Goal: Task Accomplishment & Management: Manage account settings

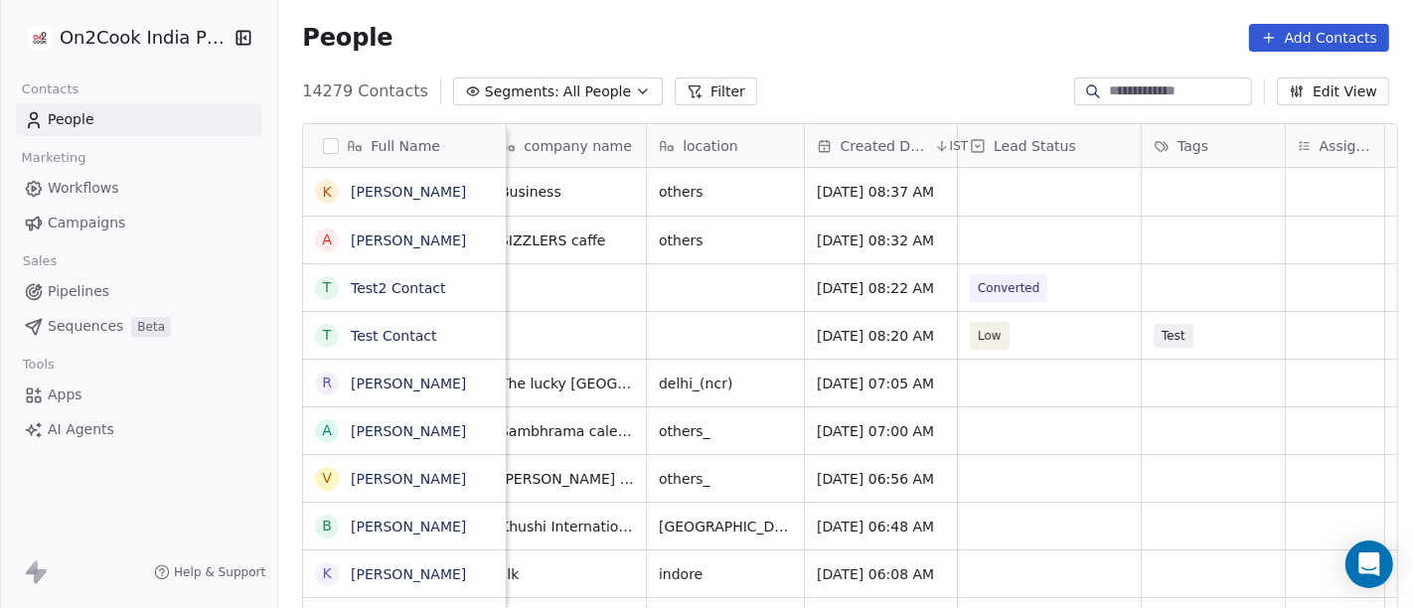
scroll to position [0, 286]
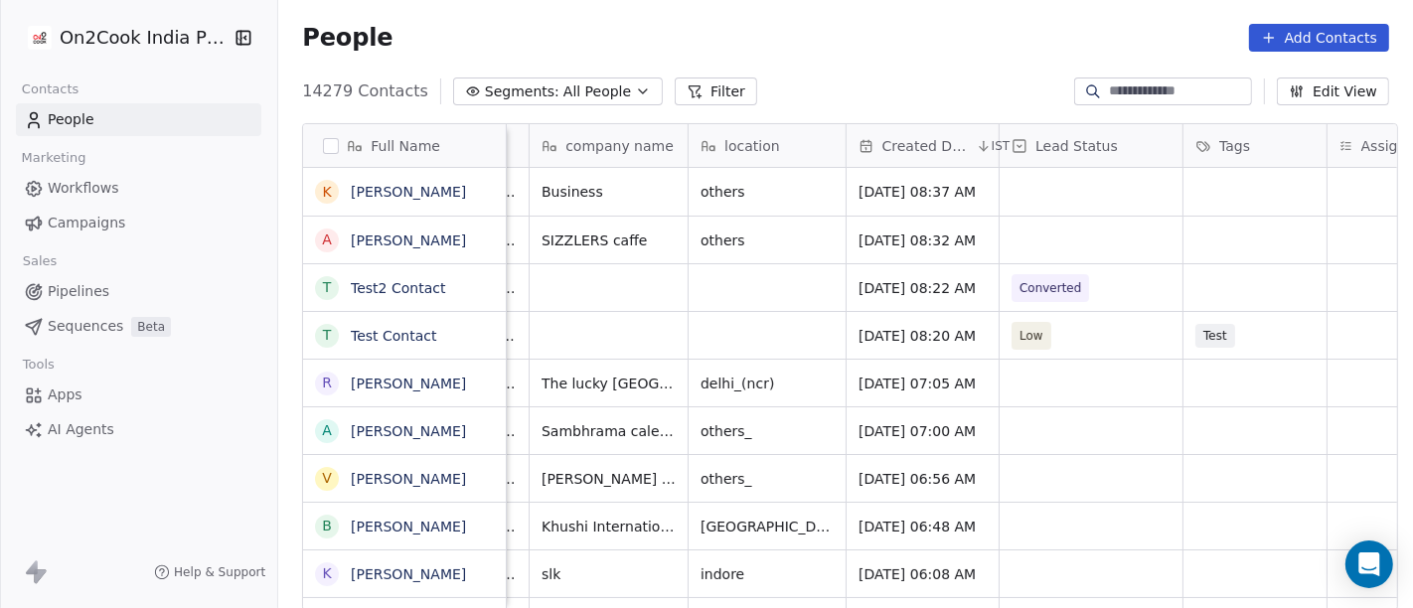
click at [1151, 78] on div at bounding box center [1163, 92] width 178 height 28
click at [1157, 90] on input at bounding box center [1178, 91] width 139 height 20
paste input "**********"
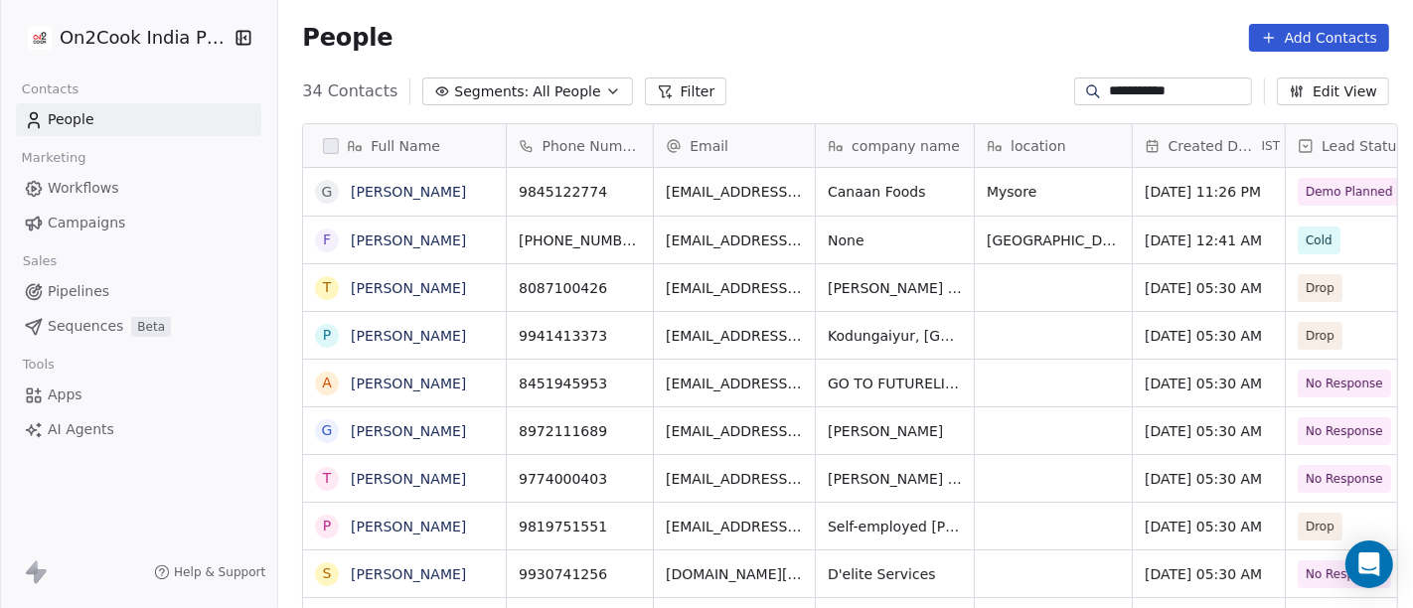
scroll to position [519, 1127]
type input "**********"
click at [624, 186] on icon "grid" at bounding box center [632, 189] width 16 height 16
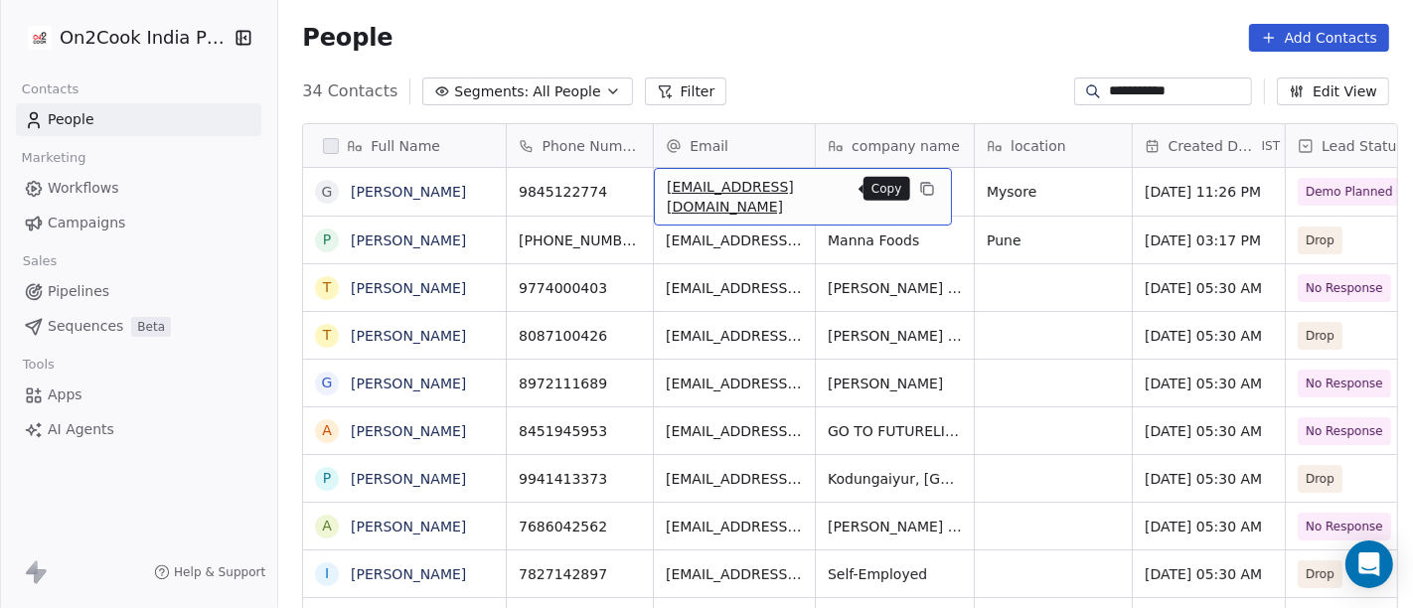
click at [919, 181] on icon "grid" at bounding box center [927, 189] width 16 height 16
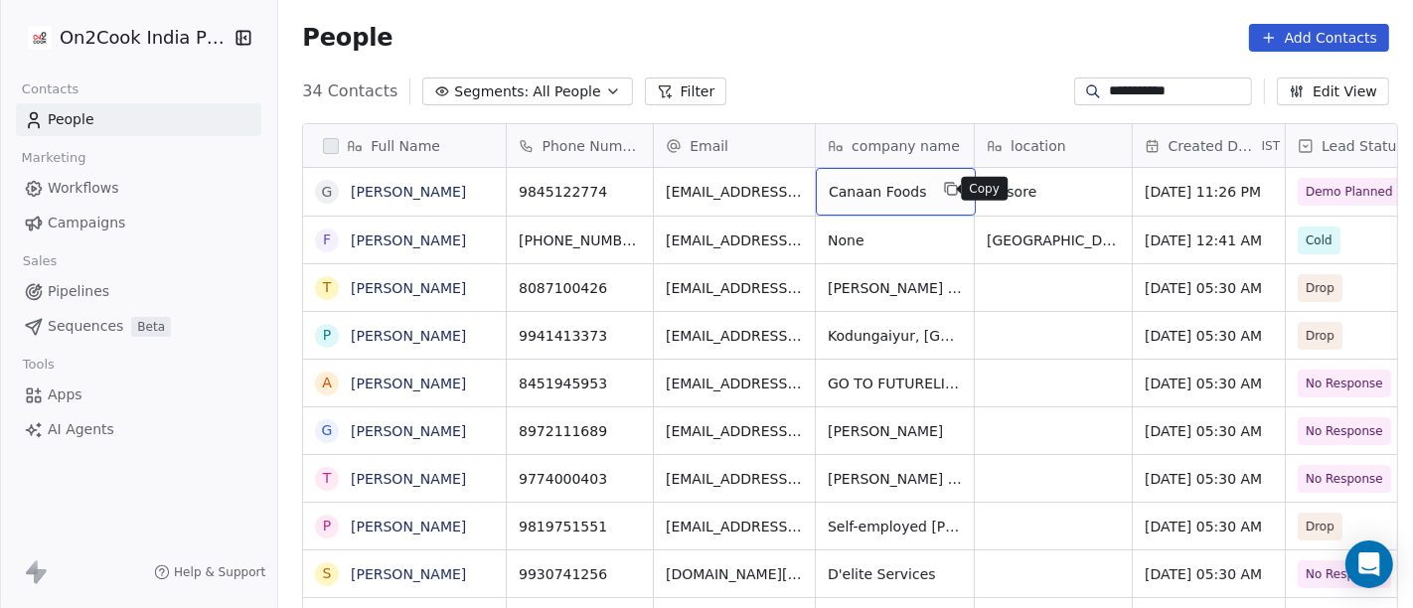
click at [947, 186] on icon "grid" at bounding box center [951, 190] width 9 height 9
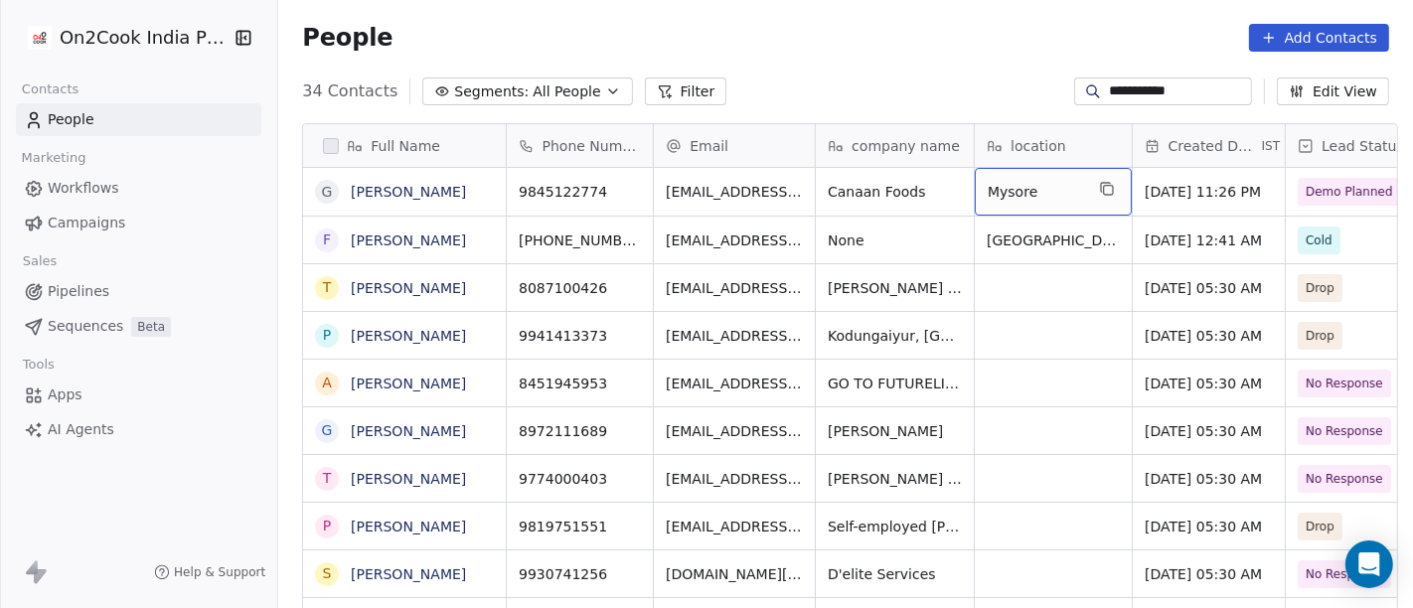
click at [1095, 193] on button "grid" at bounding box center [1107, 189] width 24 height 24
click at [1214, 80] on div "**********" at bounding box center [1163, 92] width 178 height 28
click at [1211, 94] on input "**********" at bounding box center [1178, 91] width 139 height 20
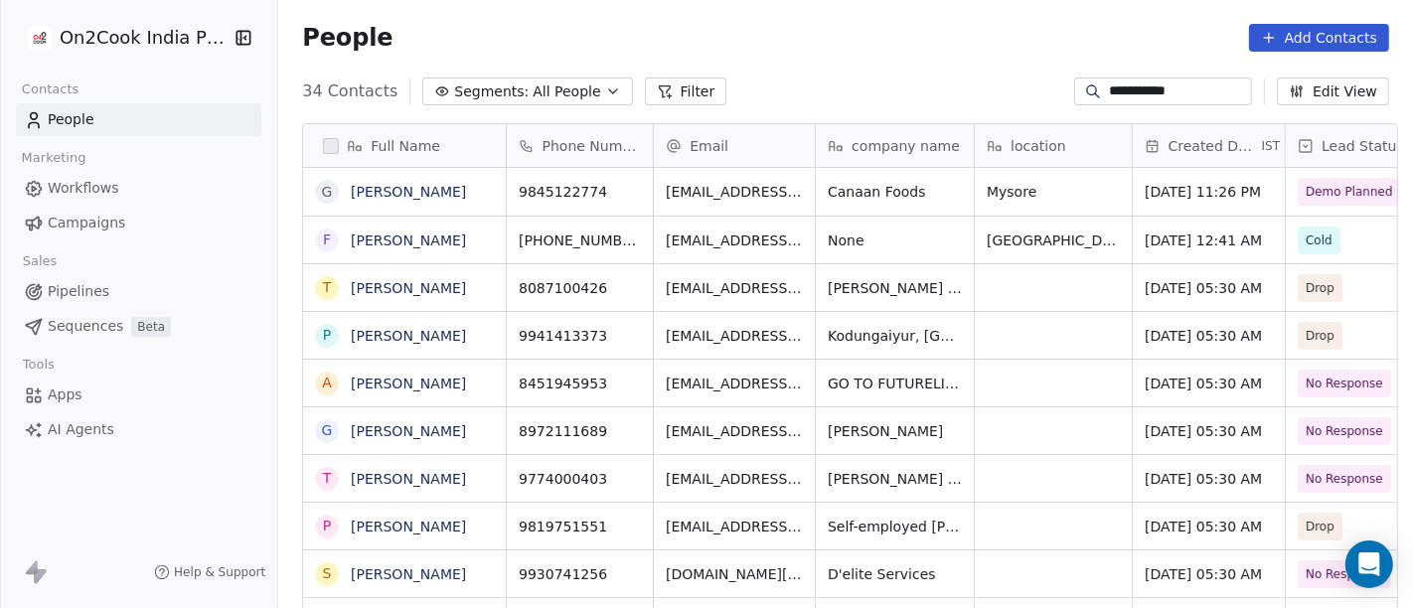
click at [1211, 94] on input "**********" at bounding box center [1178, 91] width 139 height 20
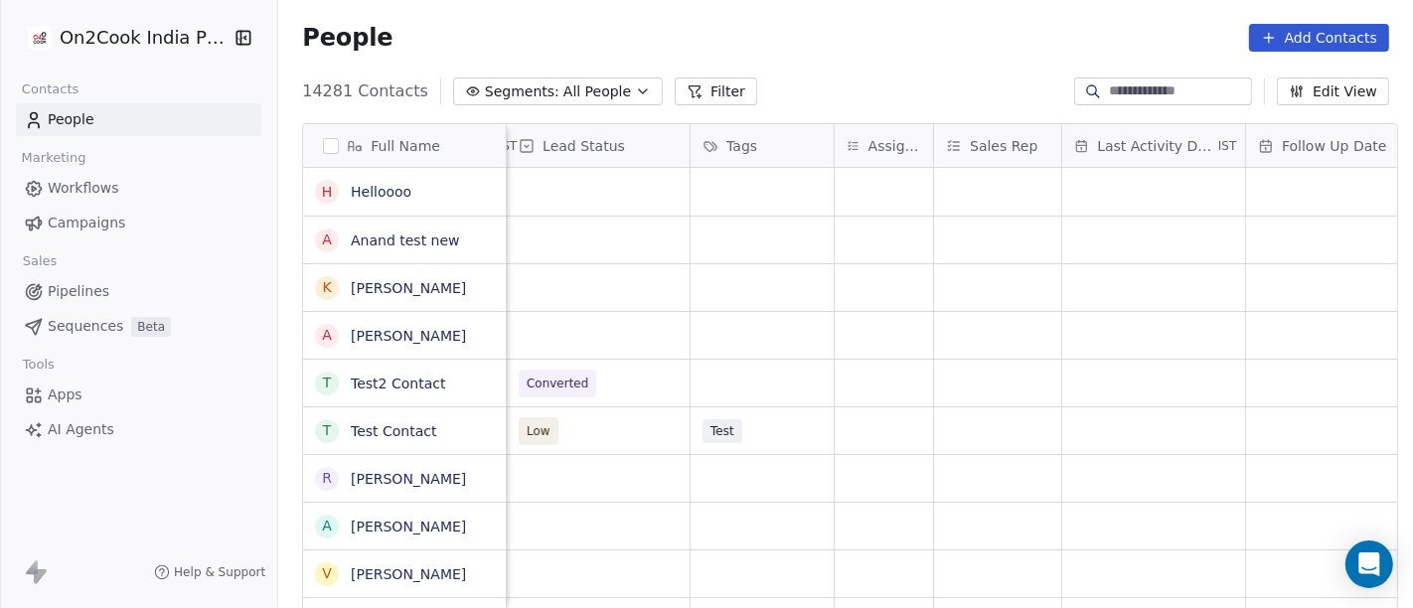
scroll to position [0, 779]
click at [581, 79] on button "Segments: All People" at bounding box center [558, 92] width 210 height 28
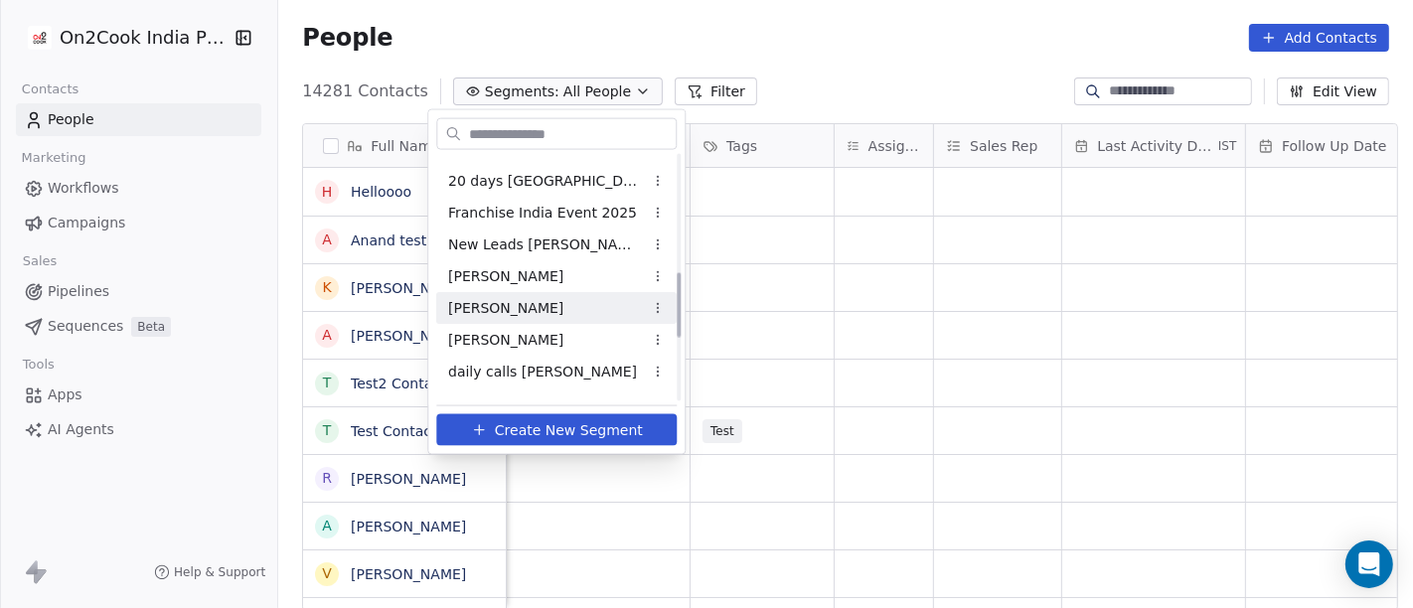
scroll to position [441, 0]
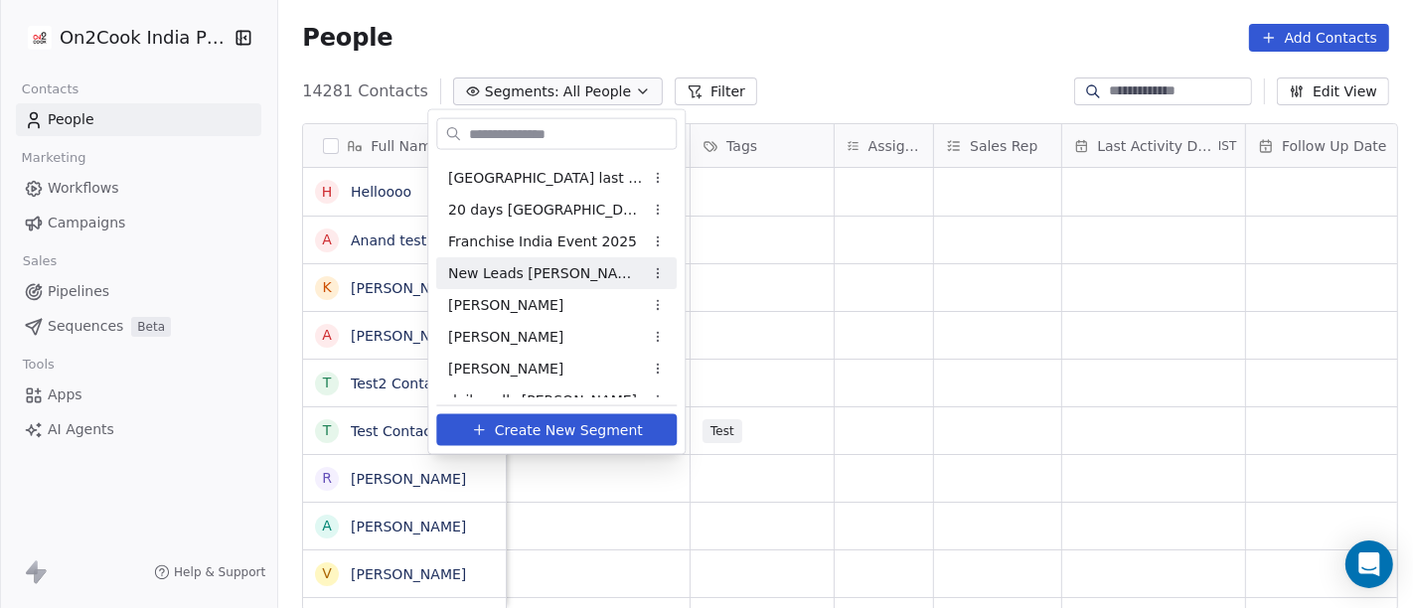
click at [518, 262] on span "New Leads Salim" at bounding box center [545, 272] width 195 height 21
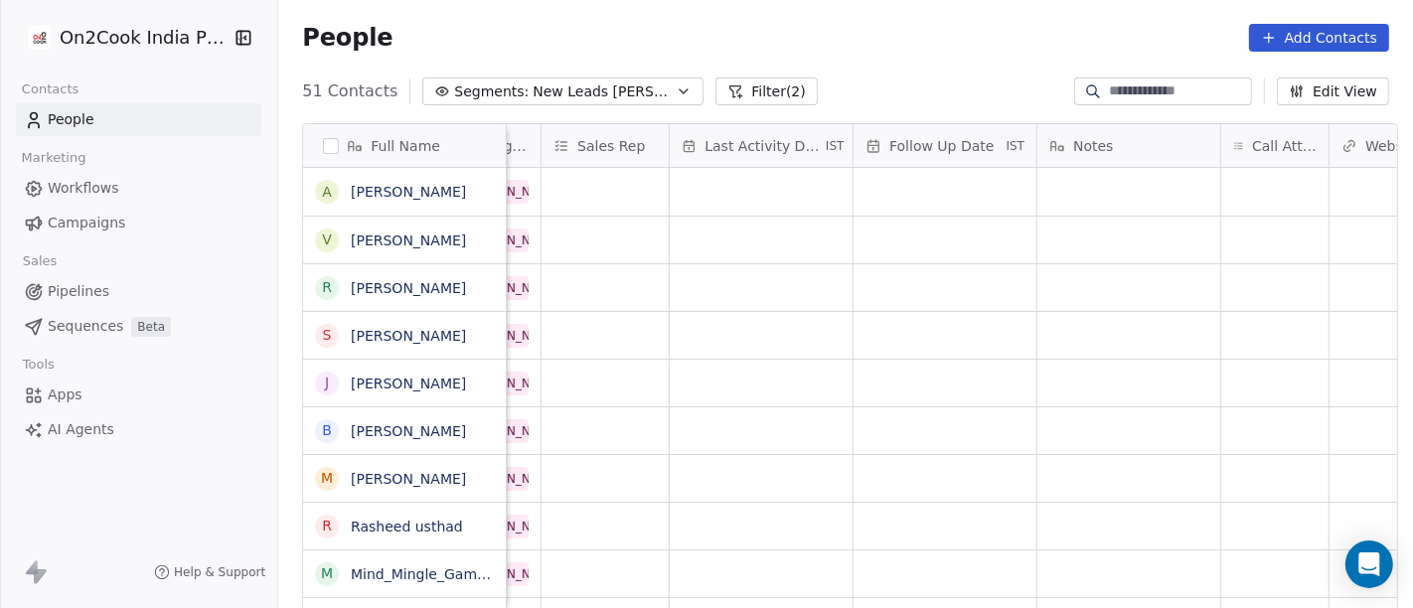
scroll to position [0, 0]
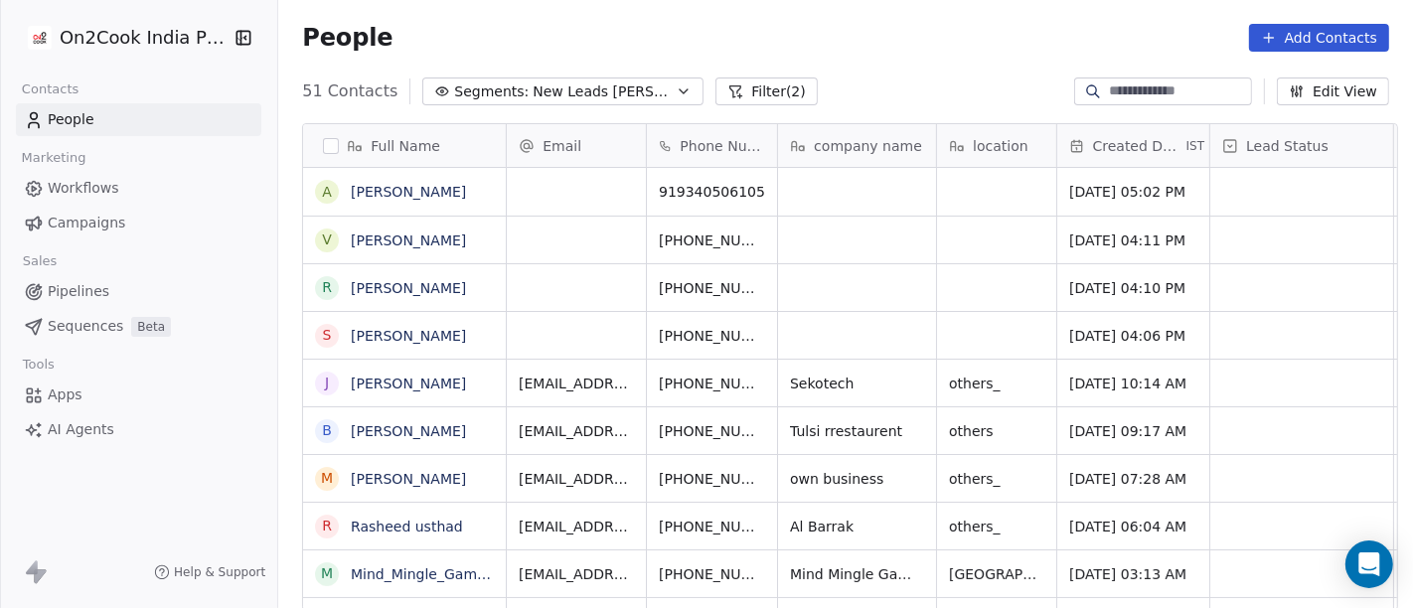
click at [933, 58] on div "People Add Contacts" at bounding box center [845, 38] width 1135 height 76
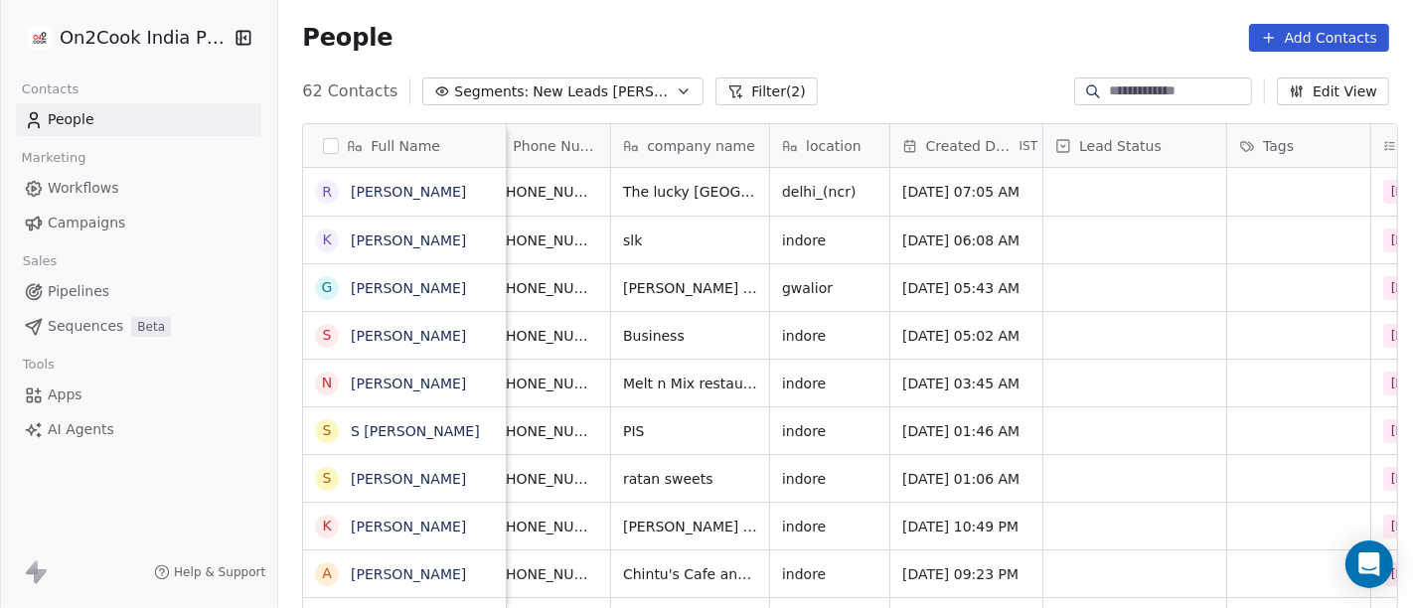
scroll to position [1, 159]
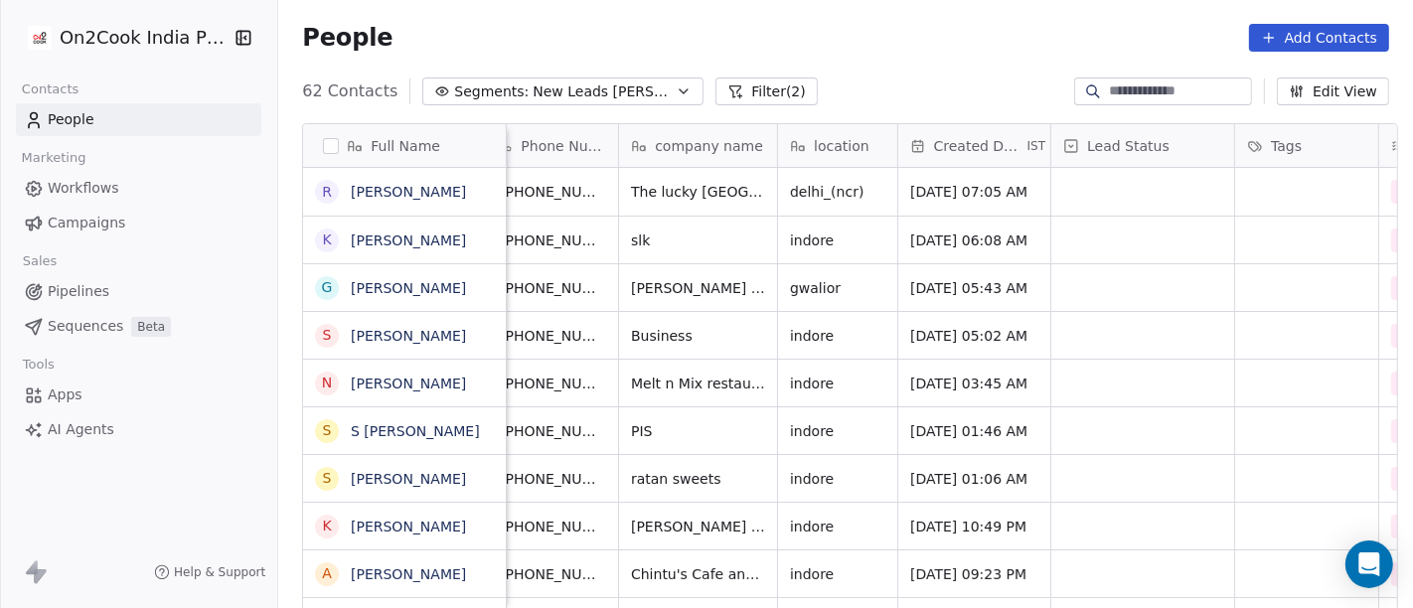
click at [545, 18] on div "People Add Contacts" at bounding box center [845, 38] width 1135 height 76
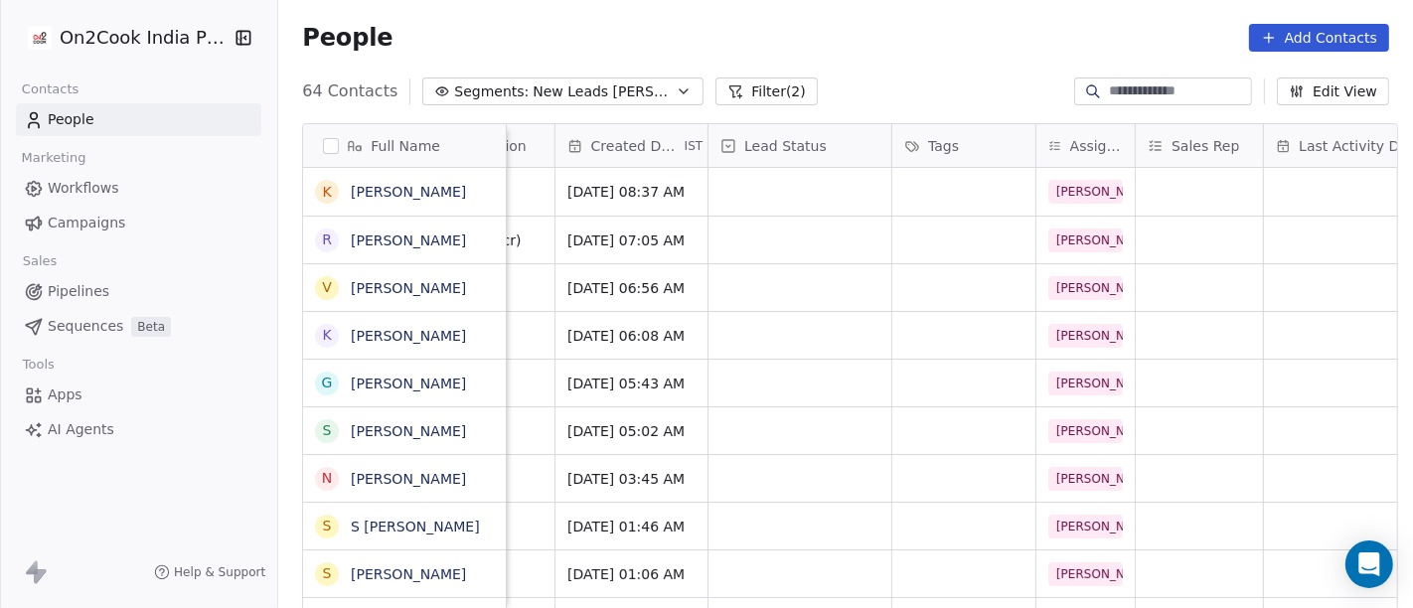
scroll to position [1, 501]
click at [1078, 143] on span "Assignee" at bounding box center [1097, 146] width 53 height 20
click at [1078, 143] on html "On2Cook India Pvt. Ltd. Contacts People Marketing Workflows Campaigns Sales Pip…" at bounding box center [706, 304] width 1413 height 608
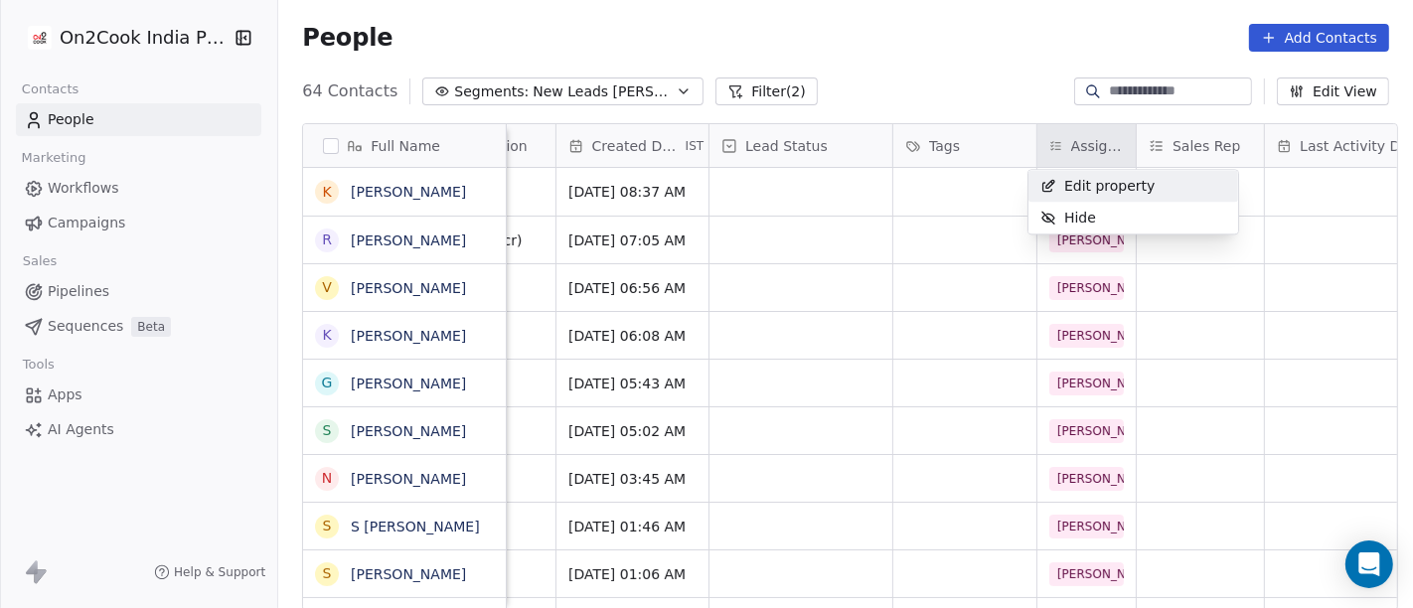
click at [871, 60] on html "On2Cook India Pvt. Ltd. Contacts People Marketing Workflows Campaigns Sales Pip…" at bounding box center [706, 304] width 1413 height 608
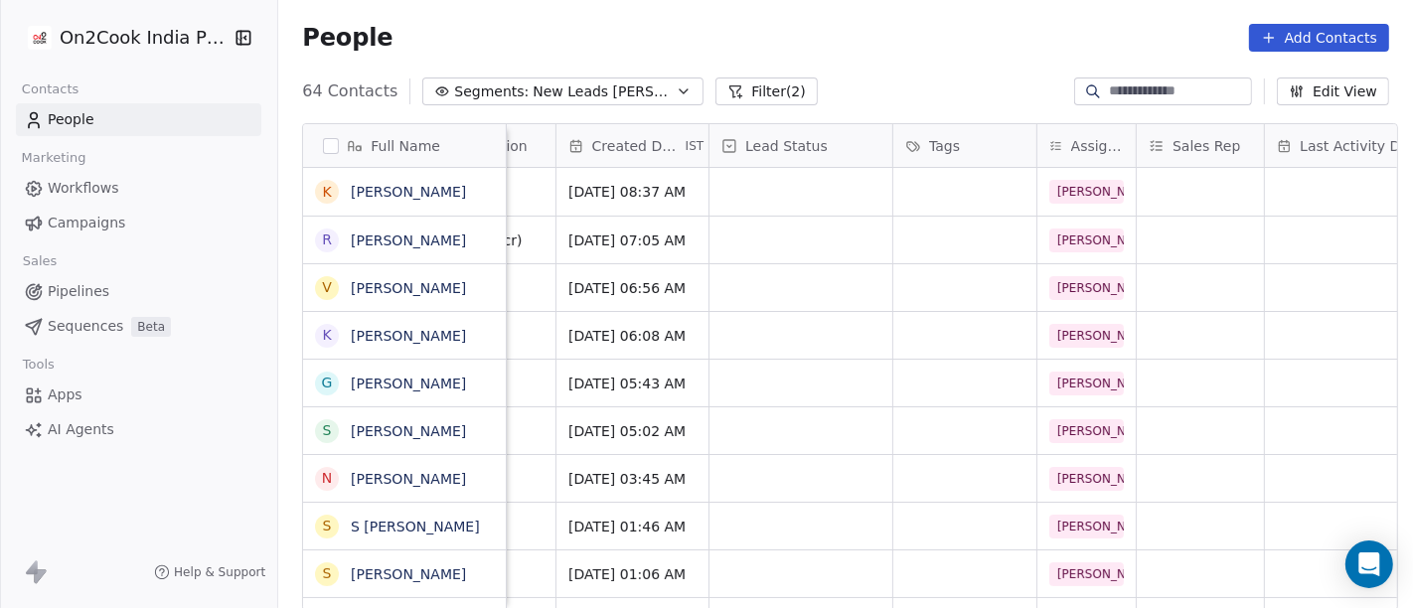
click at [865, 61] on div "People Add Contacts" at bounding box center [845, 38] width 1135 height 76
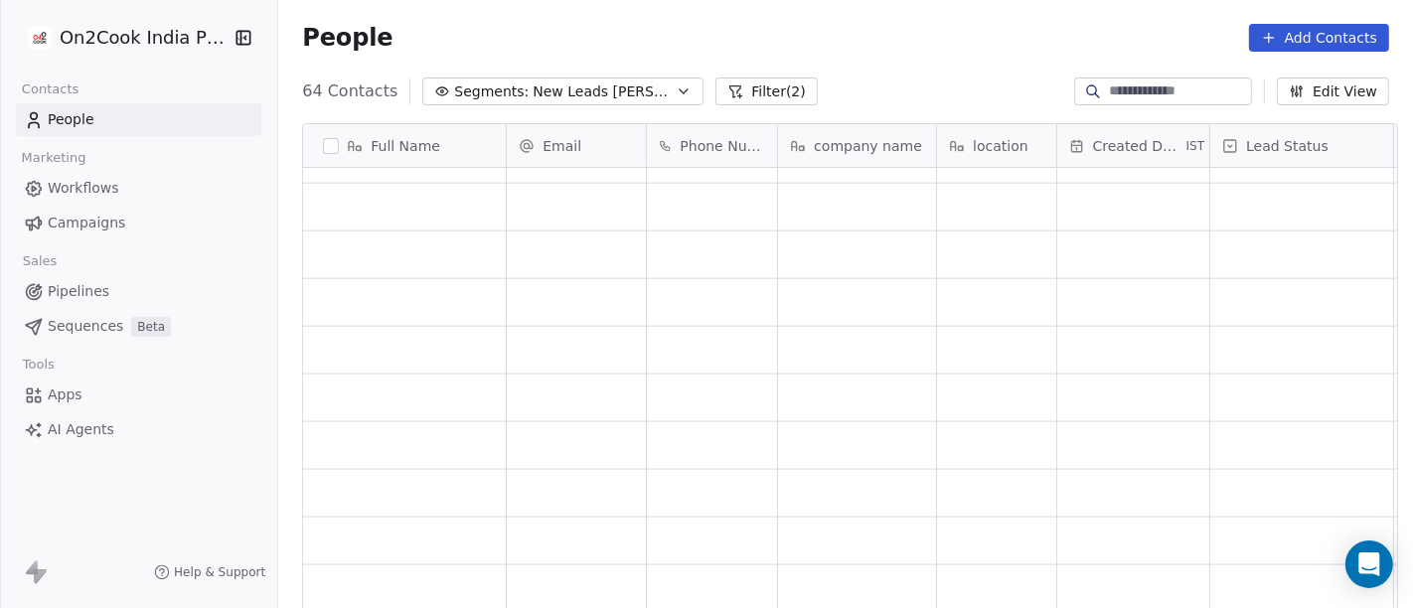
scroll to position [17, 0]
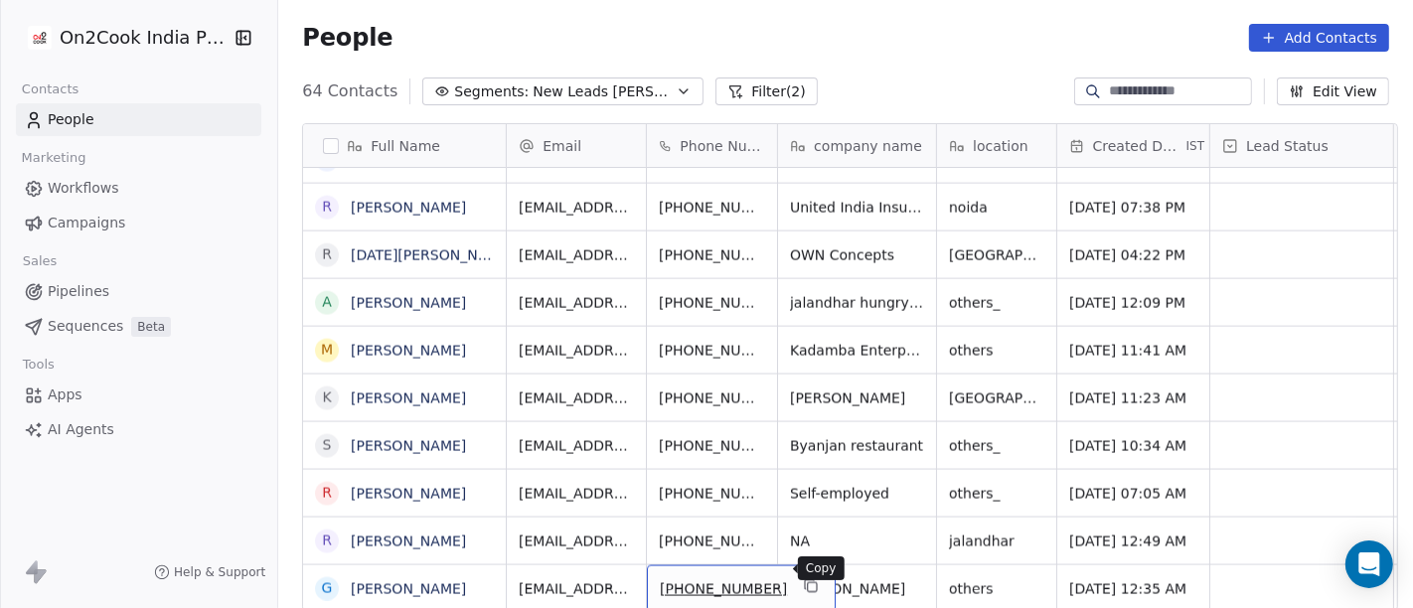
click at [805, 546] on icon "grid" at bounding box center [809, 584] width 9 height 9
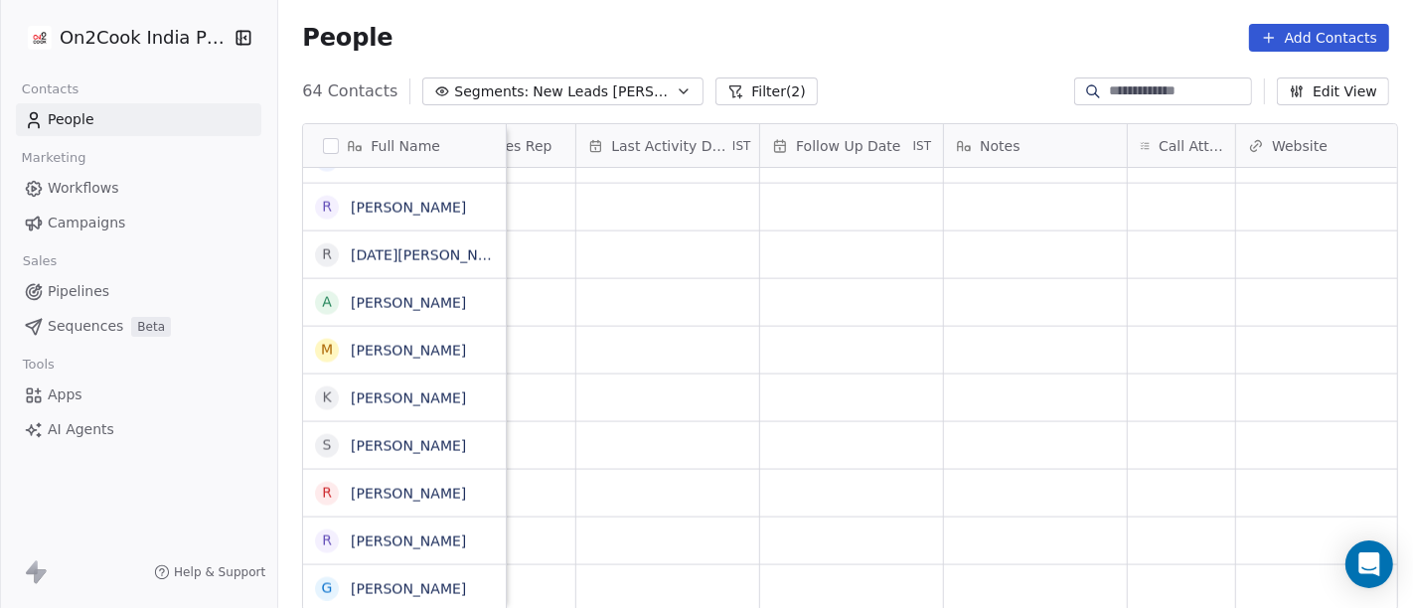
scroll to position [17, 1189]
click at [1174, 546] on div "grid" at bounding box center [1181, 588] width 107 height 47
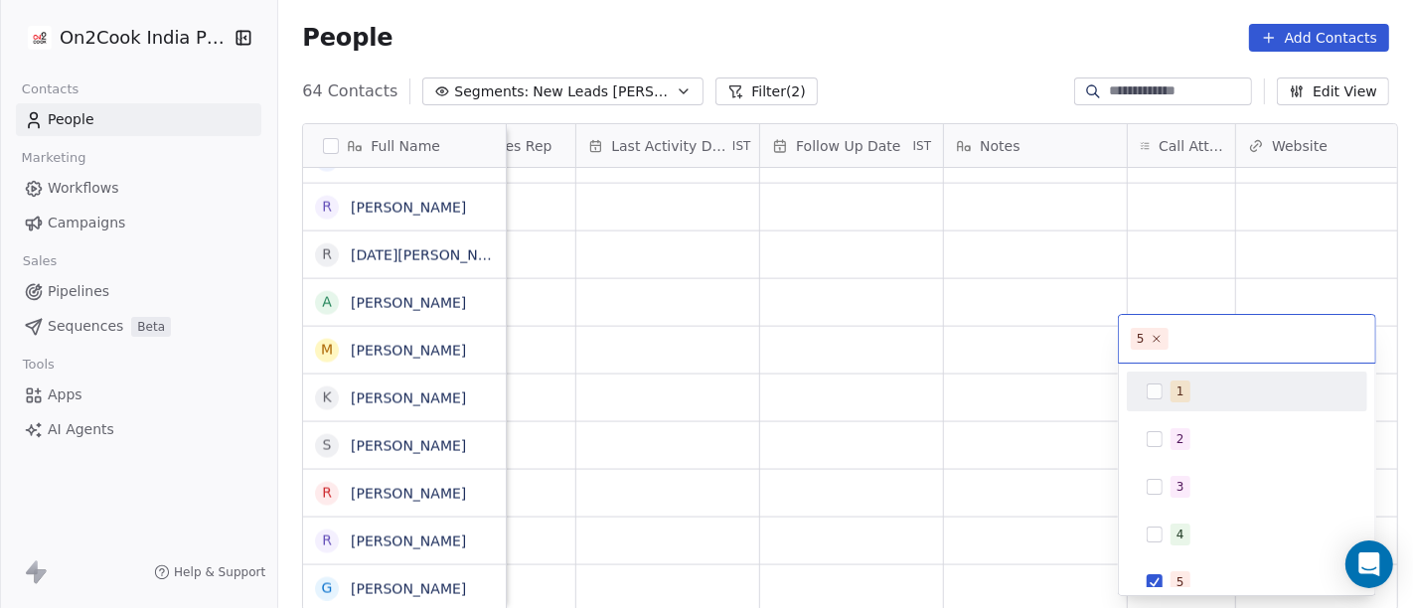
click at [1185, 376] on div "1" at bounding box center [1247, 392] width 225 height 32
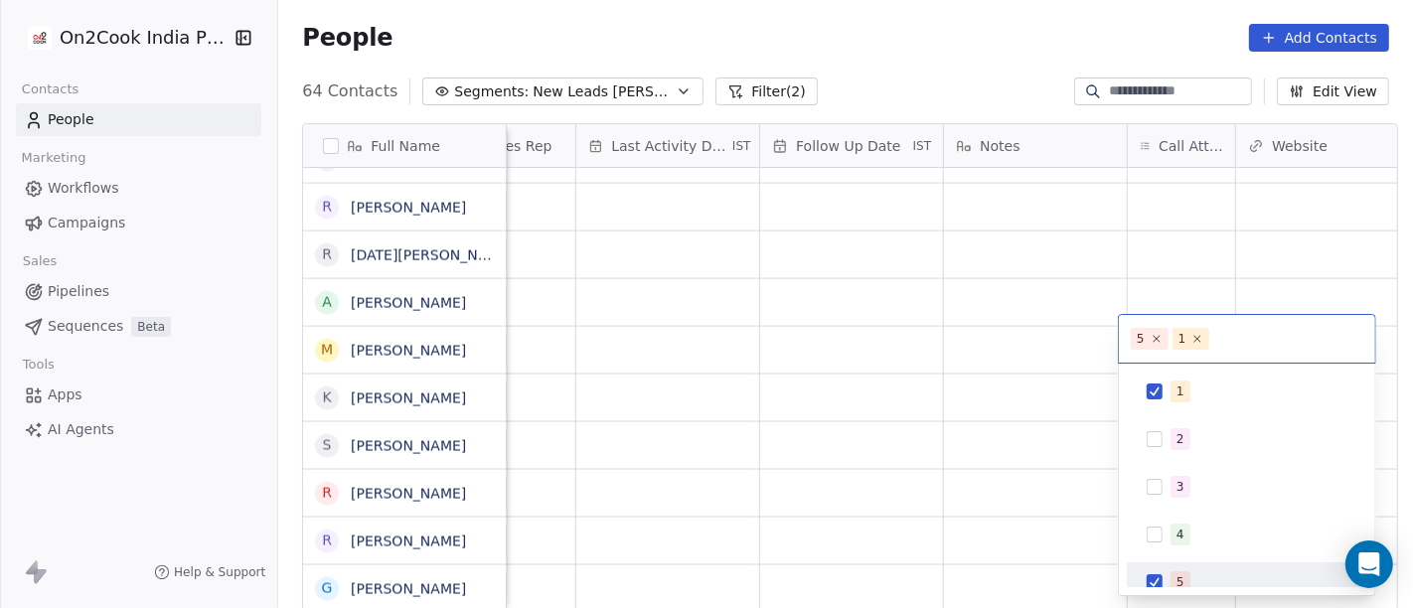
click at [1143, 546] on div "5" at bounding box center [1247, 582] width 225 height 32
click at [986, 499] on html "On2Cook India Pvt. Ltd. Contacts People Marketing Workflows Campaigns Sales Pip…" at bounding box center [706, 304] width 1413 height 608
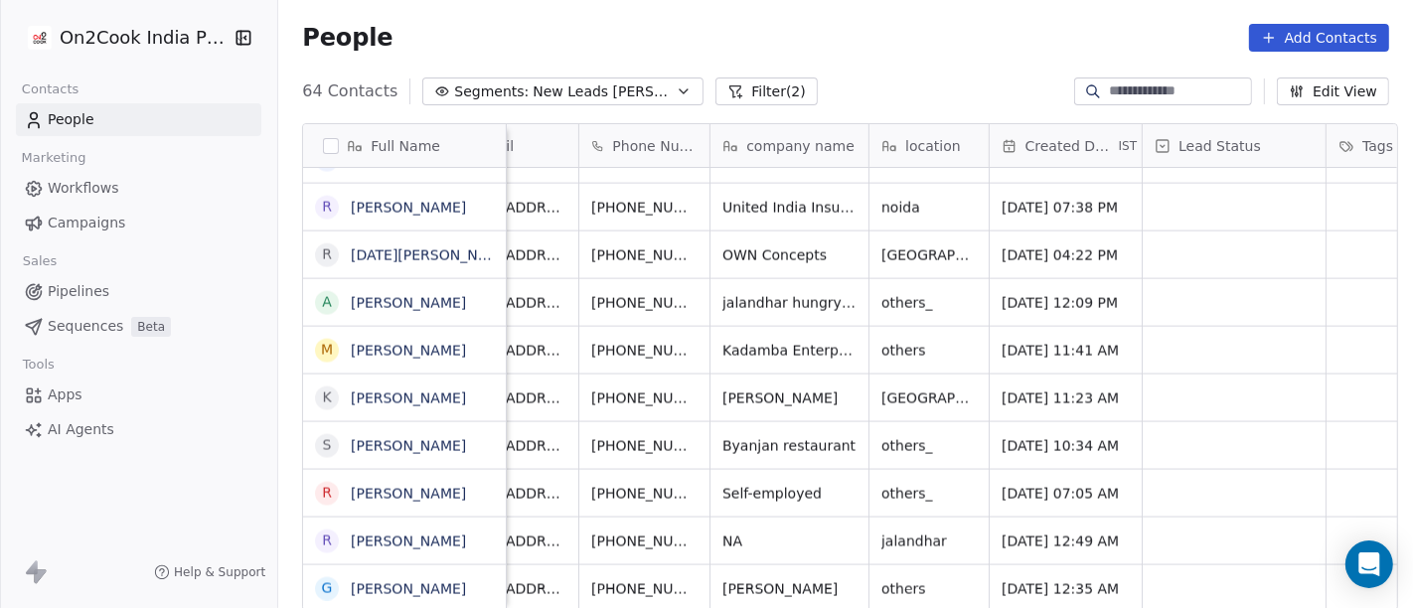
scroll to position [17, 0]
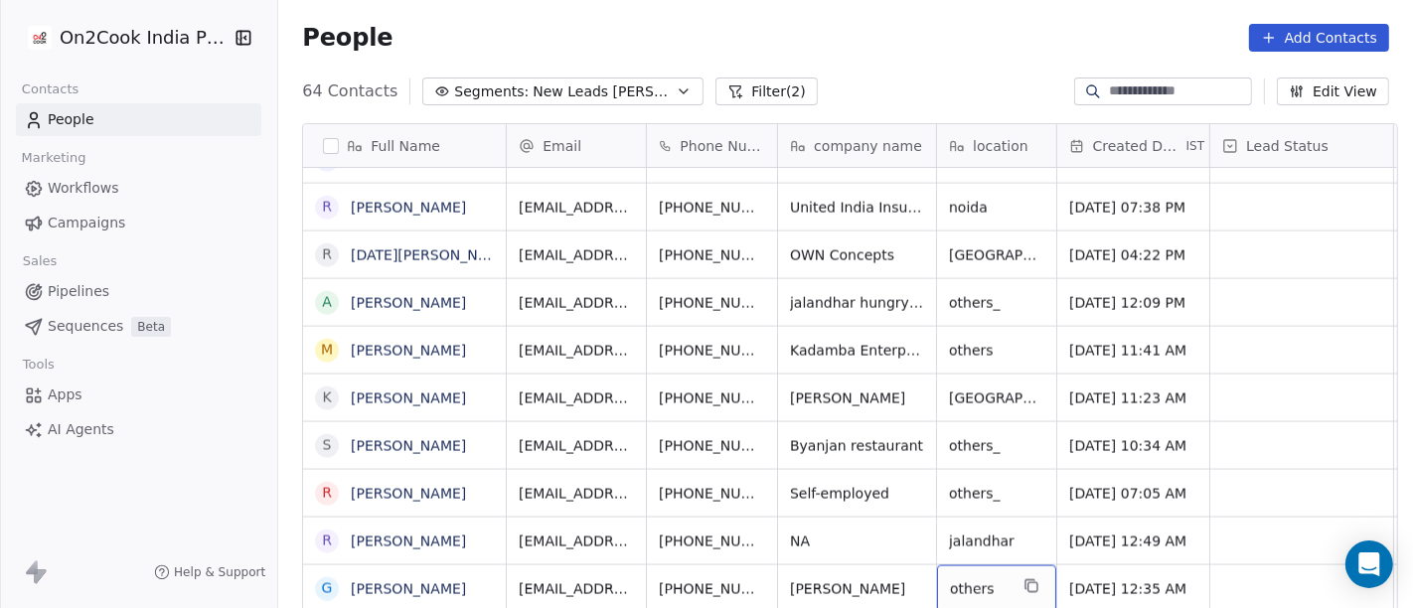
click at [959, 546] on span "others" at bounding box center [979, 589] width 58 height 20
click at [959, 546] on textarea "******" at bounding box center [987, 565] width 117 height 62
click at [965, 546] on textarea "********" at bounding box center [987, 565] width 117 height 62
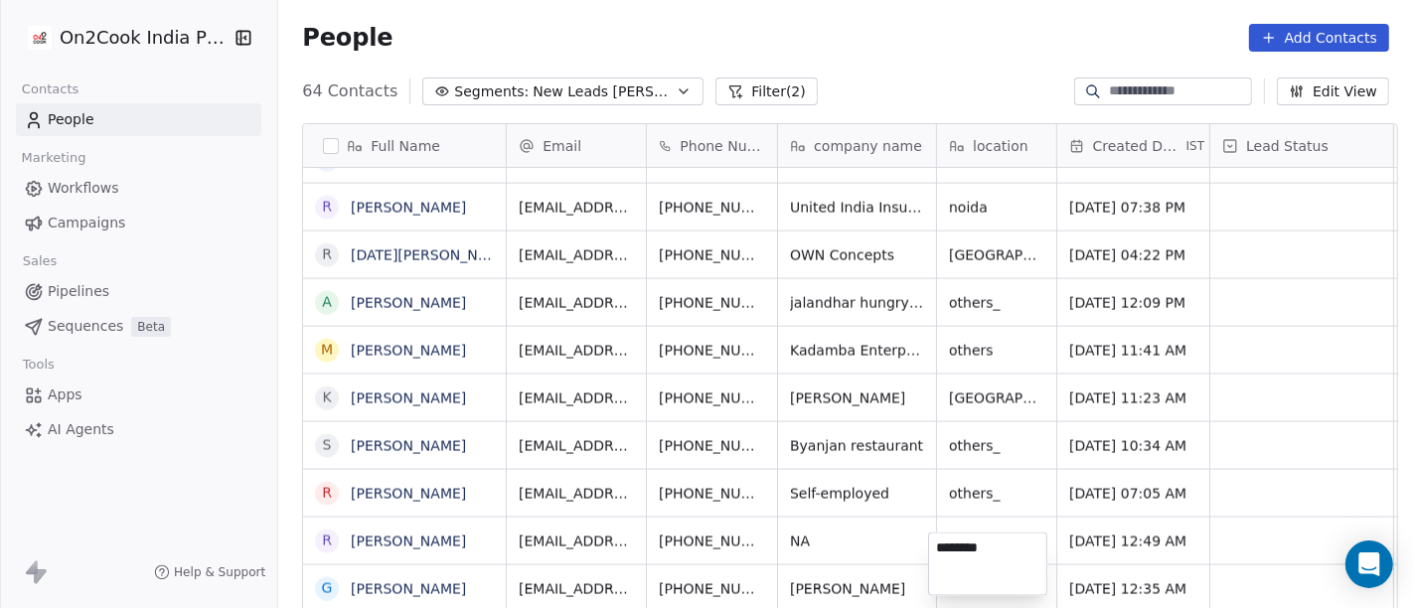
type textarea "*********"
click at [852, 57] on html "On2Cook India Pvt. Ltd. Contacts People Marketing Workflows Campaigns Sales Pip…" at bounding box center [706, 304] width 1413 height 608
click at [808, 546] on icon "grid" at bounding box center [812, 587] width 9 height 9
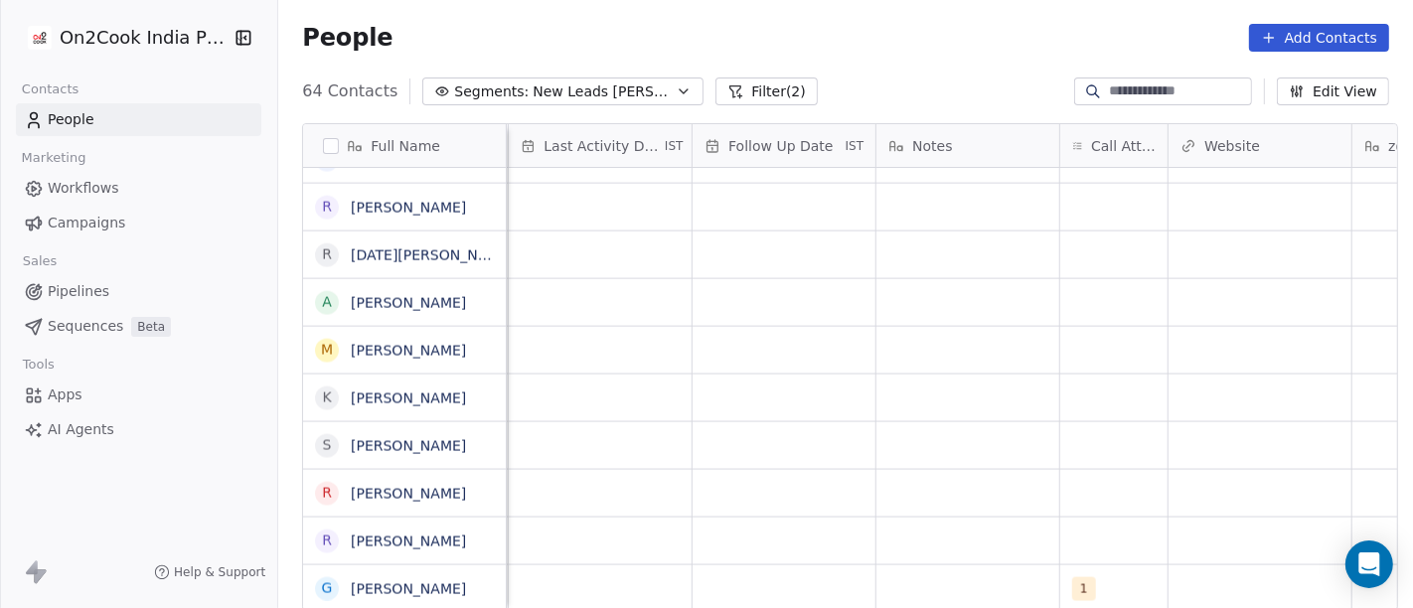
scroll to position [17, 1258]
click at [955, 546] on div "grid" at bounding box center [966, 588] width 183 height 47
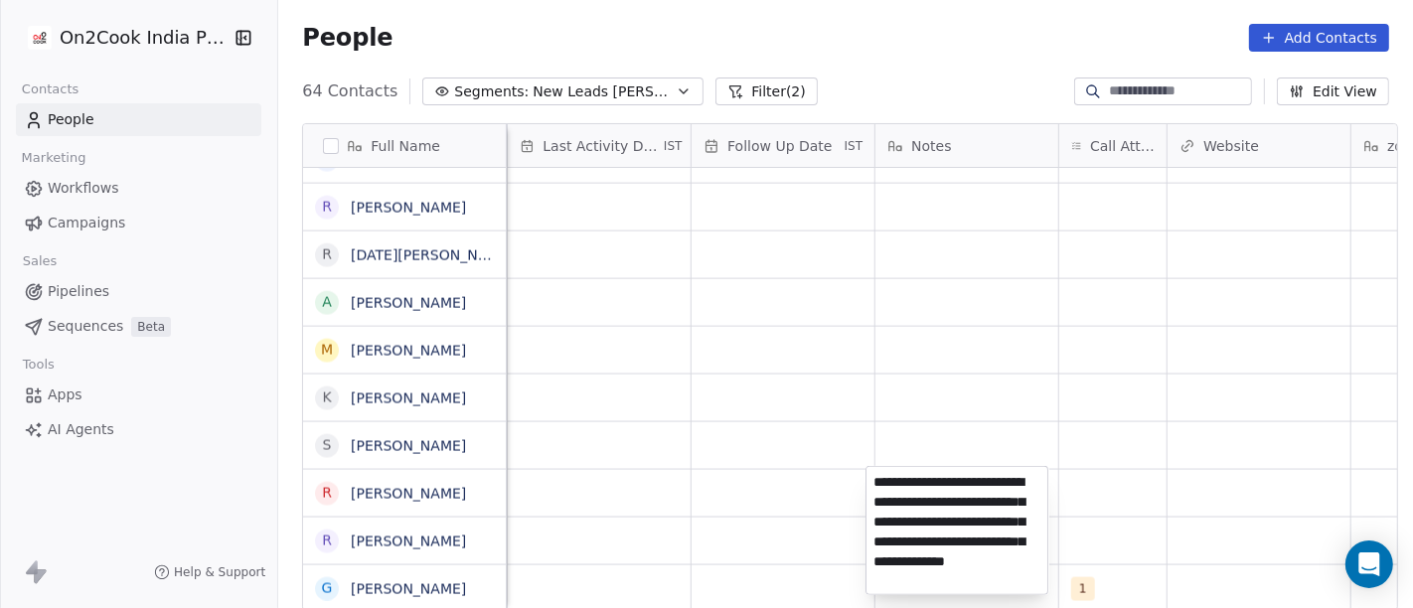
type textarea "**********"
click at [1121, 414] on html "On2Cook India Pvt. Ltd. Contacts People Marketing Workflows Campaigns Sales Pip…" at bounding box center [706, 304] width 1413 height 608
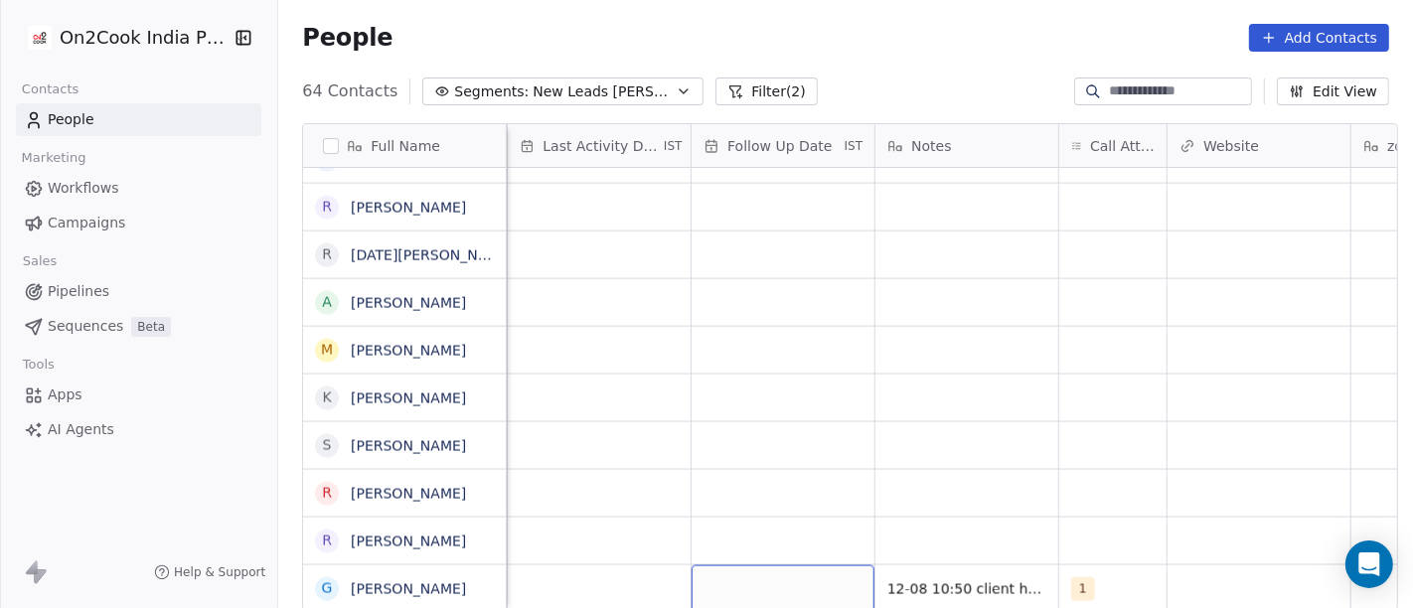
click at [767, 546] on div "grid" at bounding box center [783, 588] width 183 height 47
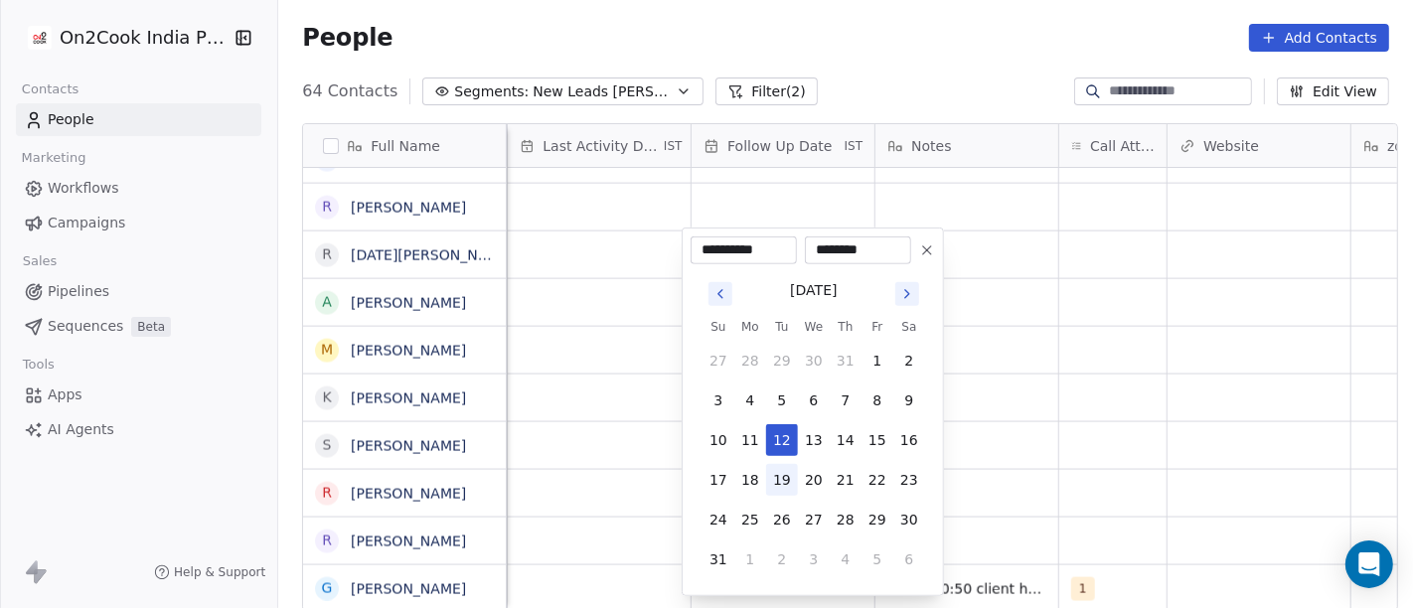
click at [777, 470] on button "19" at bounding box center [782, 480] width 32 height 32
type input "**********"
click at [1075, 472] on html "On2Cook India Pvt. Ltd. Contacts People Marketing Workflows Campaigns Sales Pip…" at bounding box center [706, 304] width 1413 height 608
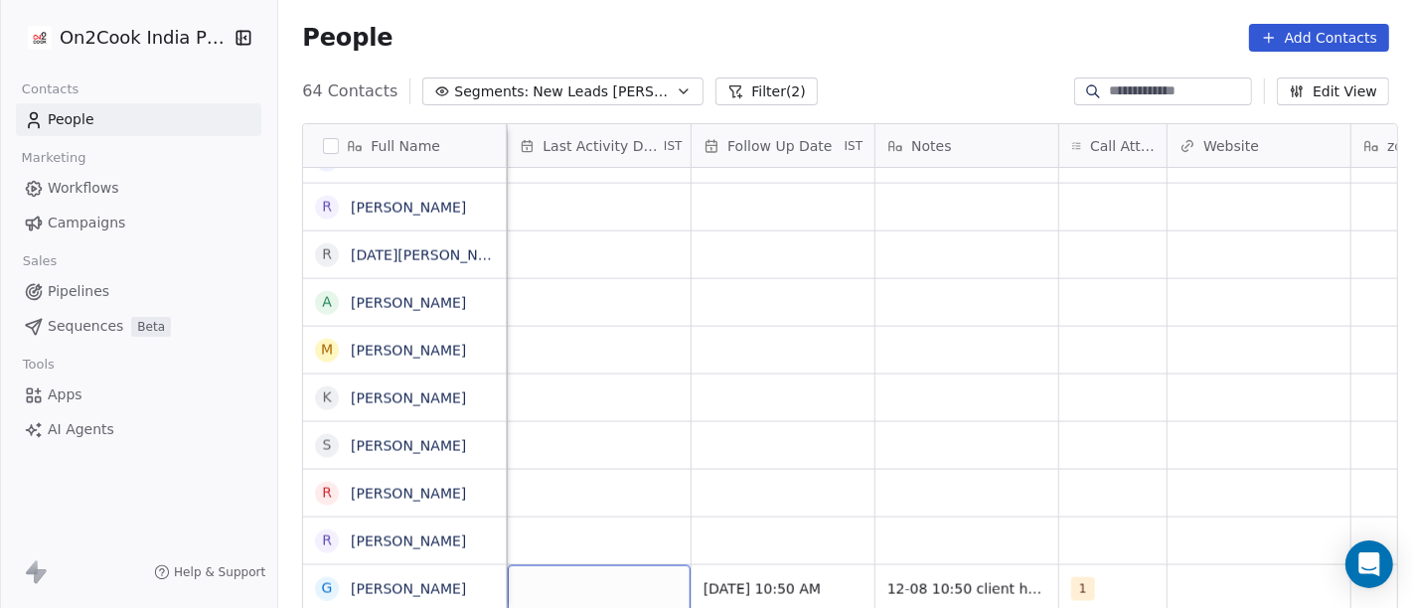
click at [577, 546] on div "grid" at bounding box center [599, 588] width 183 height 47
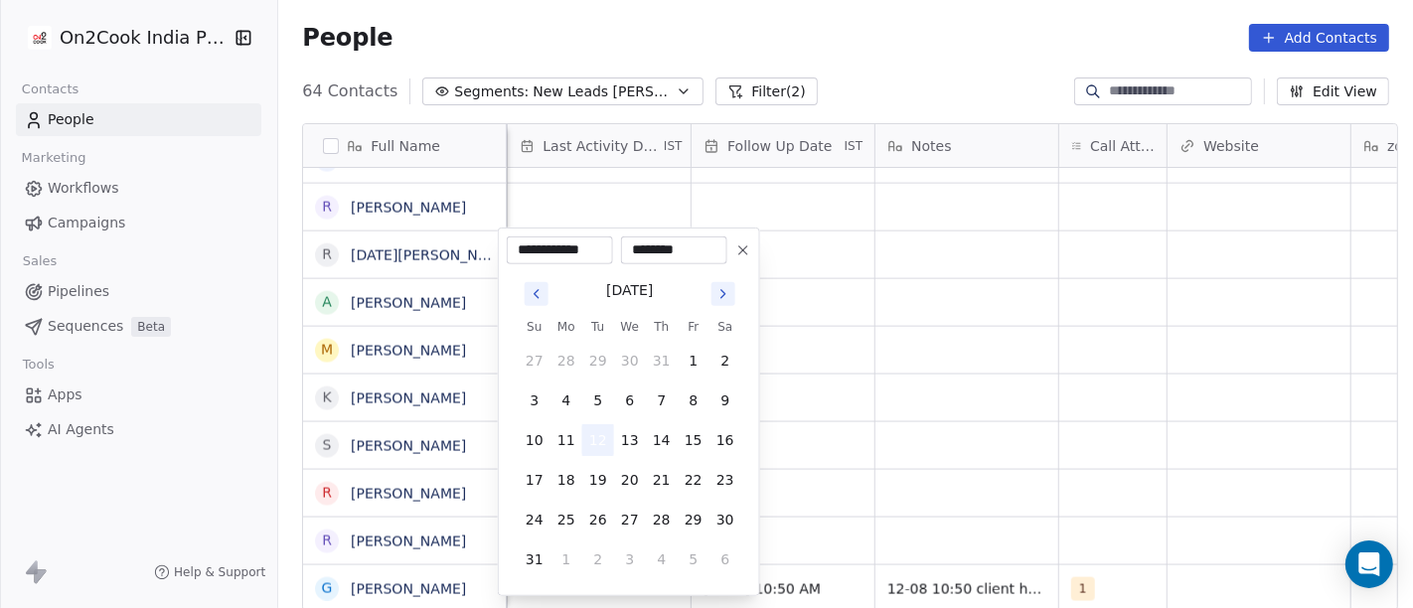
click at [597, 432] on button "12" at bounding box center [598, 440] width 32 height 32
click at [860, 438] on html "On2Cook India Pvt. Ltd. Contacts People Marketing Workflows Campaigns Sales Pip…" at bounding box center [706, 304] width 1413 height 608
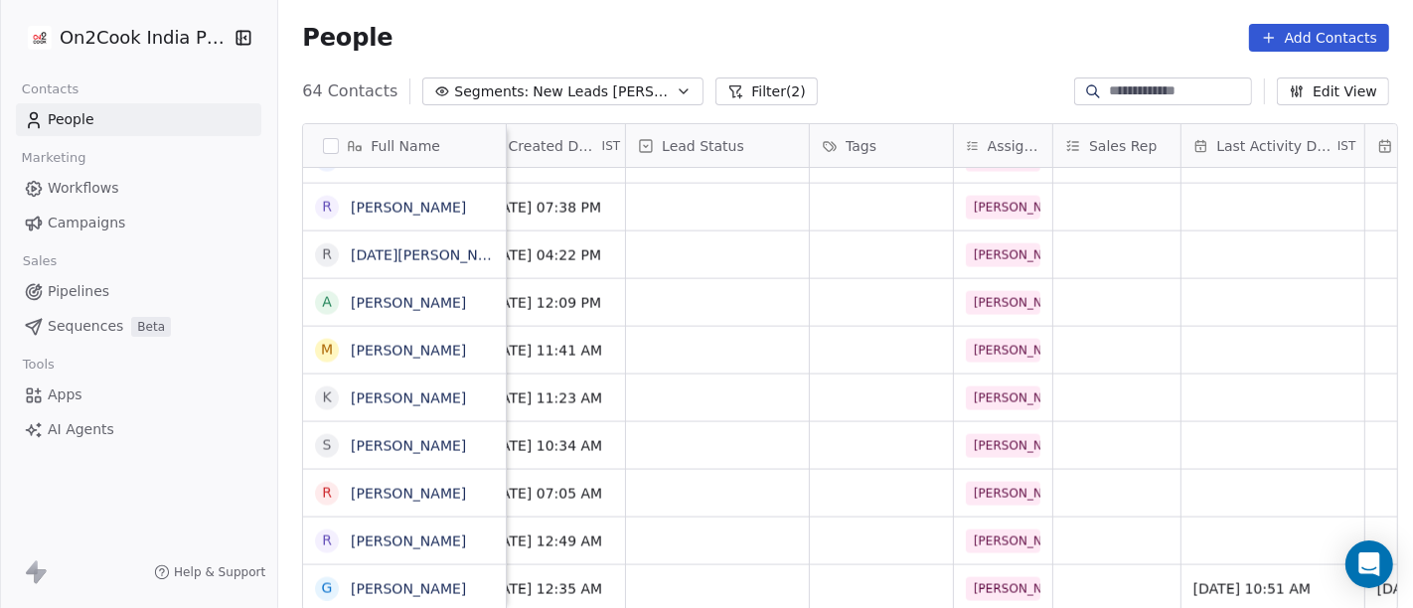
scroll to position [17, 584]
click at [736, 546] on div "grid" at bounding box center [717, 588] width 183 height 47
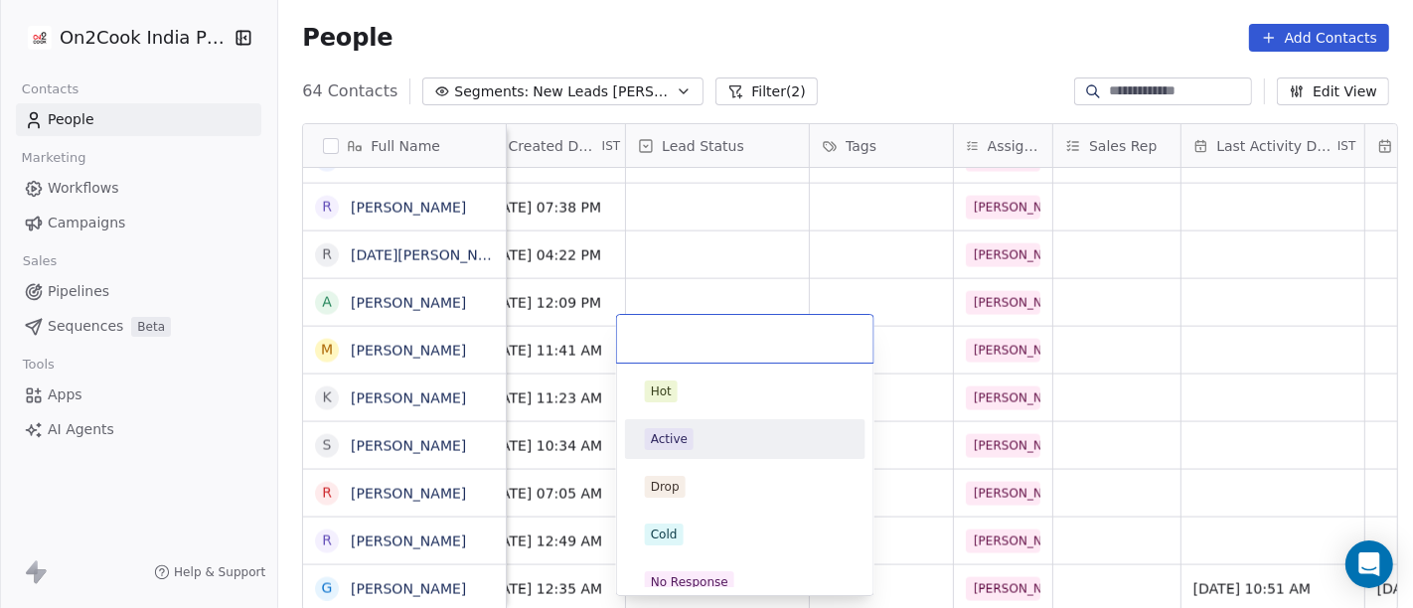
click at [726, 439] on div "Active" at bounding box center [745, 439] width 201 height 22
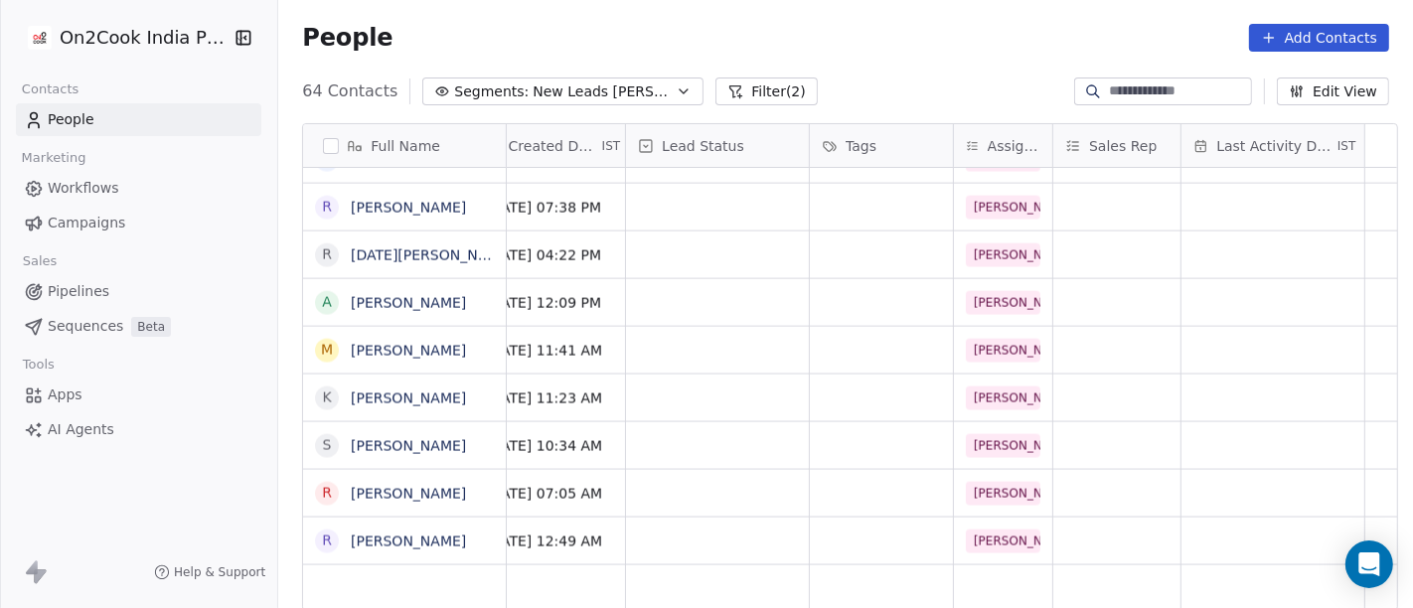
scroll to position [17, 0]
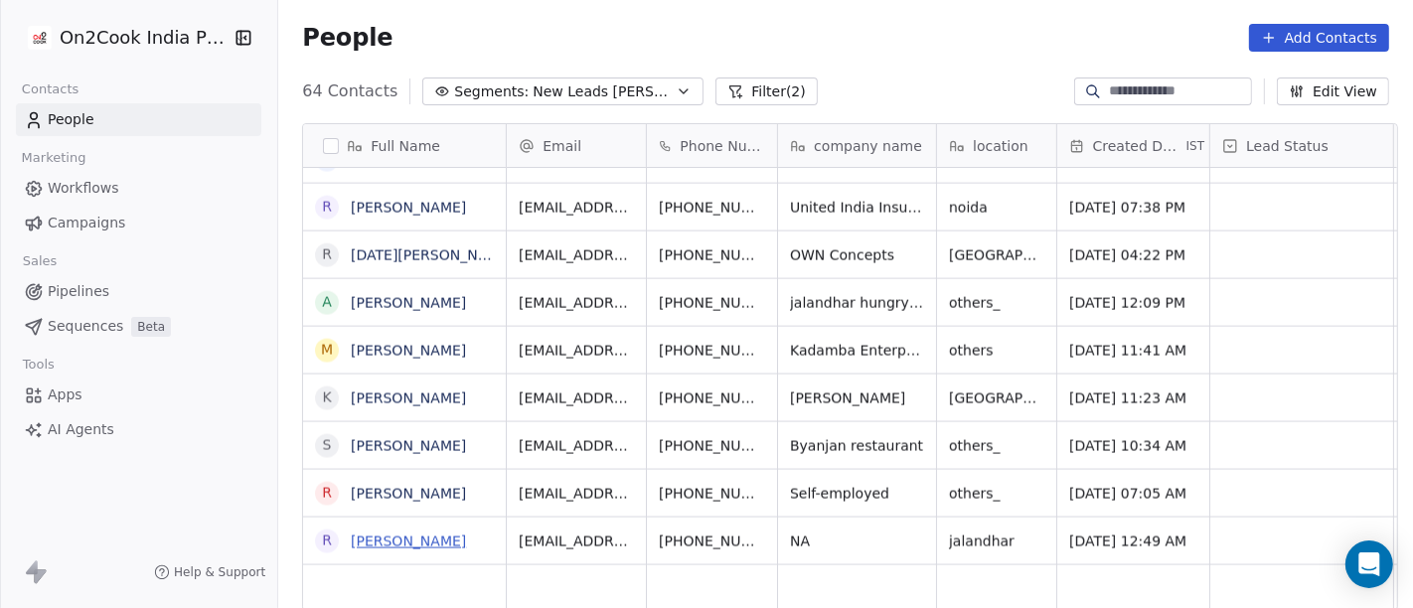
click at [384, 538] on link "[PERSON_NAME]" at bounding box center [408, 542] width 115 height 16
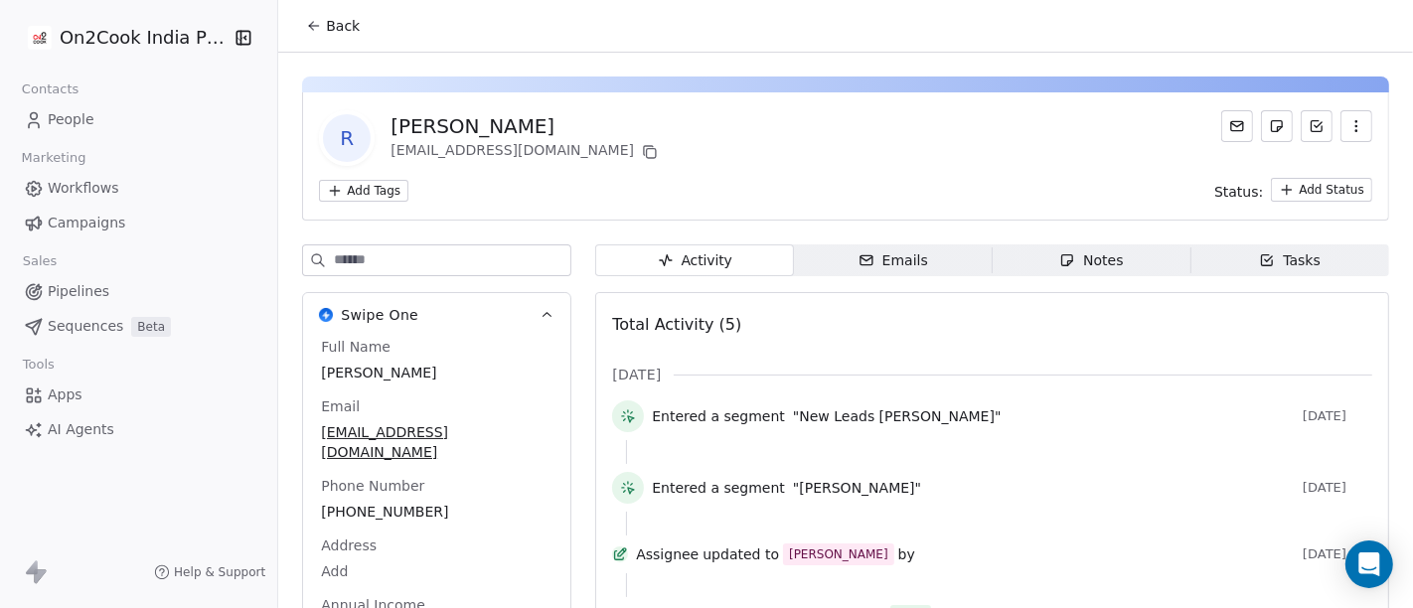
click at [306, 28] on icon at bounding box center [314, 26] width 16 height 16
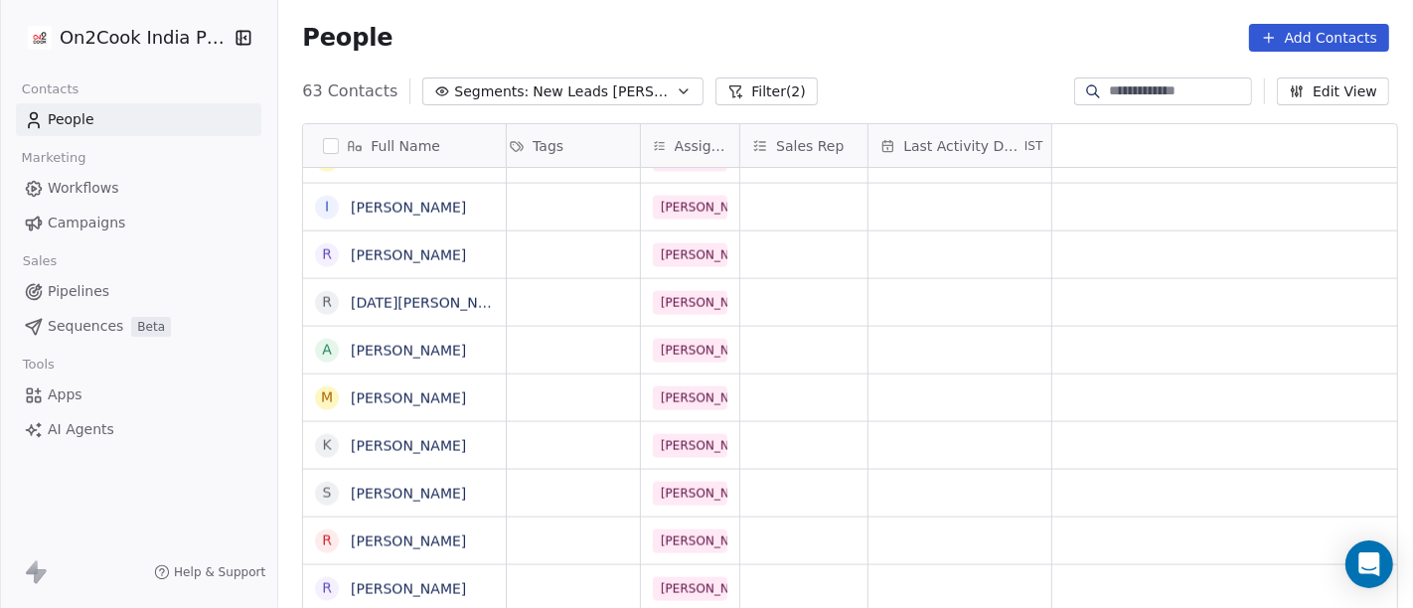
scroll to position [17, 0]
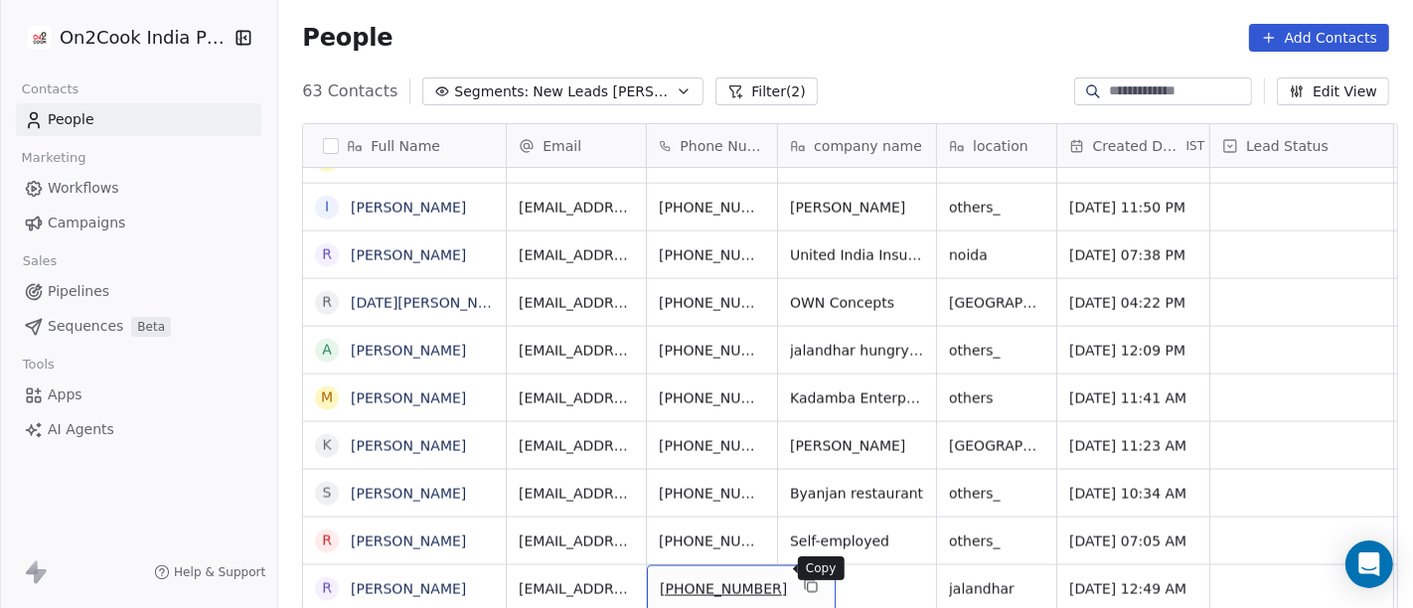
click at [803, 546] on icon "grid" at bounding box center [811, 586] width 16 height 16
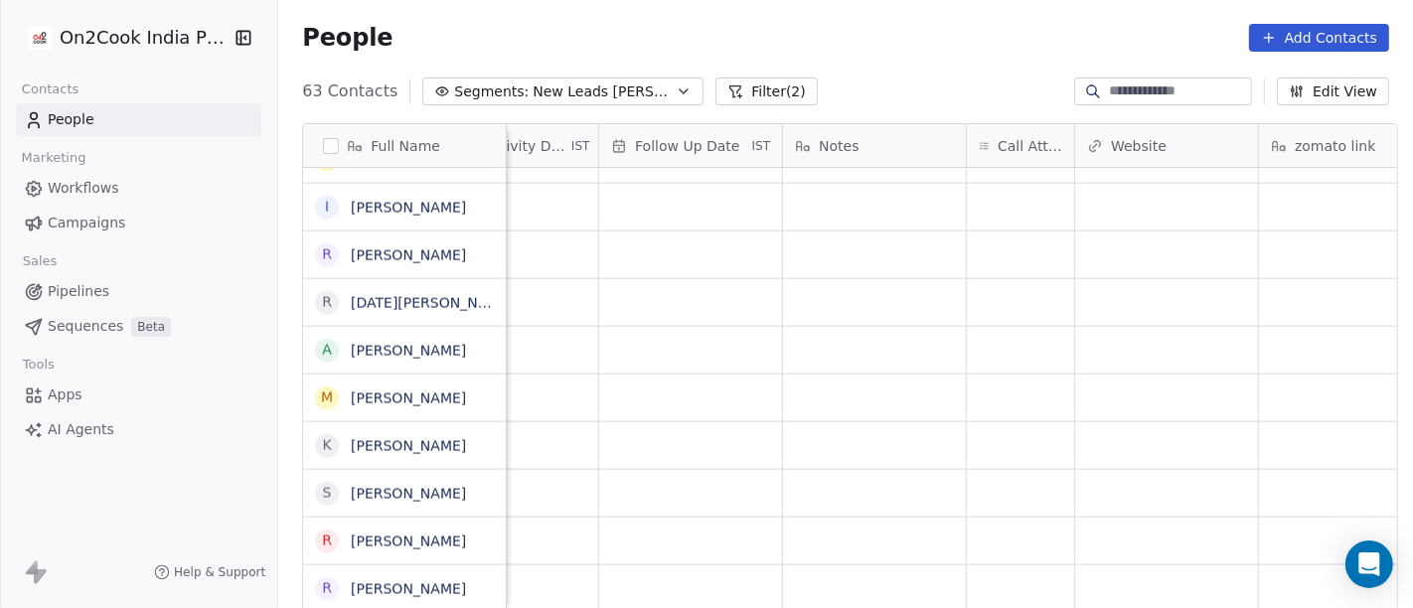
scroll to position [17, 1351]
click at [994, 546] on div "grid" at bounding box center [1019, 588] width 107 height 47
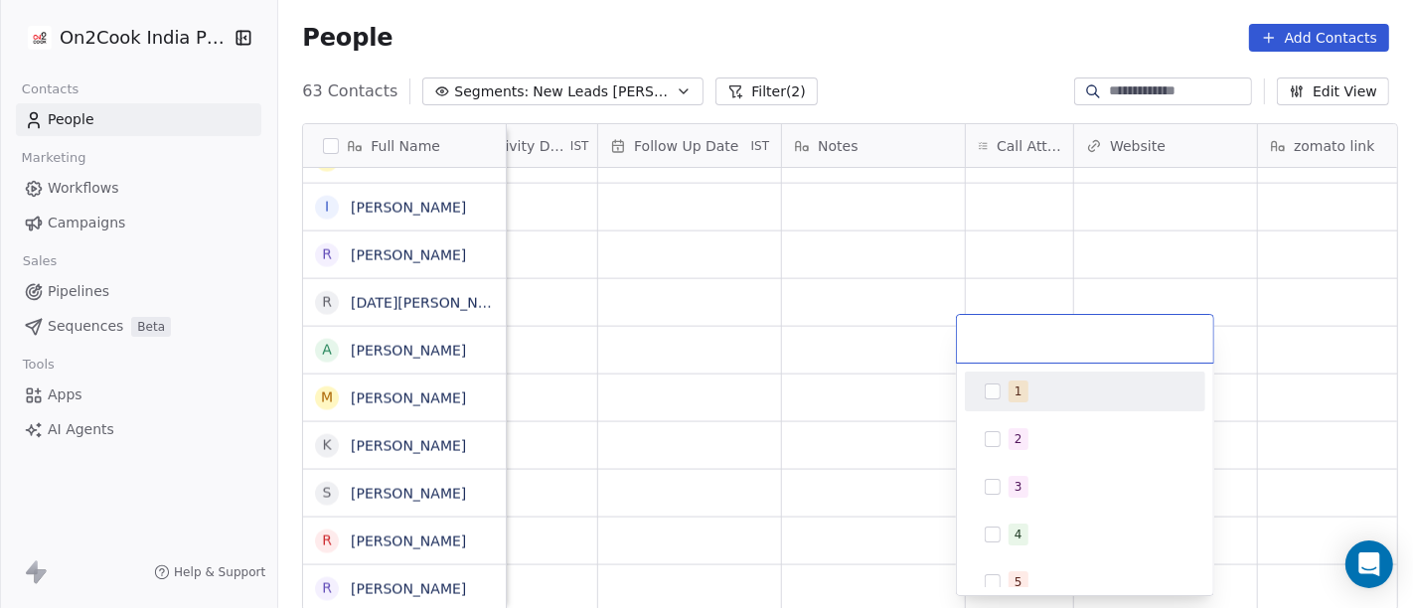
click at [1060, 404] on div "1" at bounding box center [1085, 392] width 225 height 32
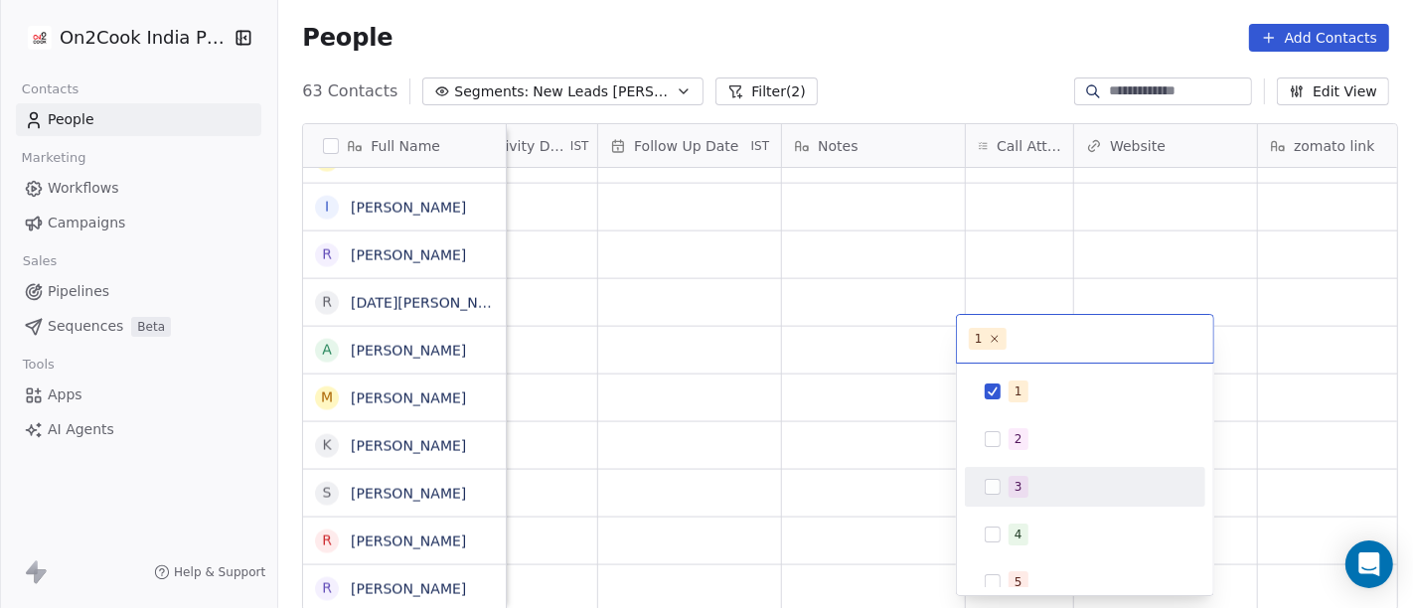
click at [880, 546] on html "On2Cook India Pvt. Ltd. Contacts People Marketing Workflows Campaigns Sales Pip…" at bounding box center [706, 304] width 1413 height 608
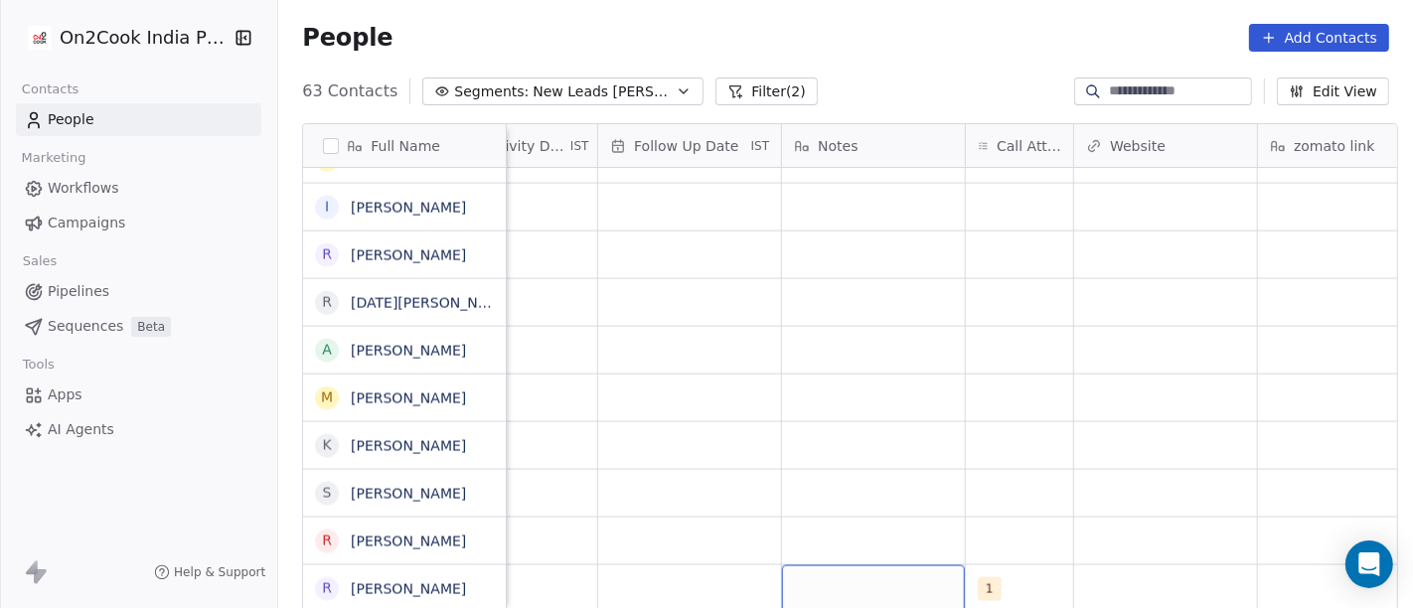
click at [880, 546] on div "grid" at bounding box center [873, 588] width 183 height 47
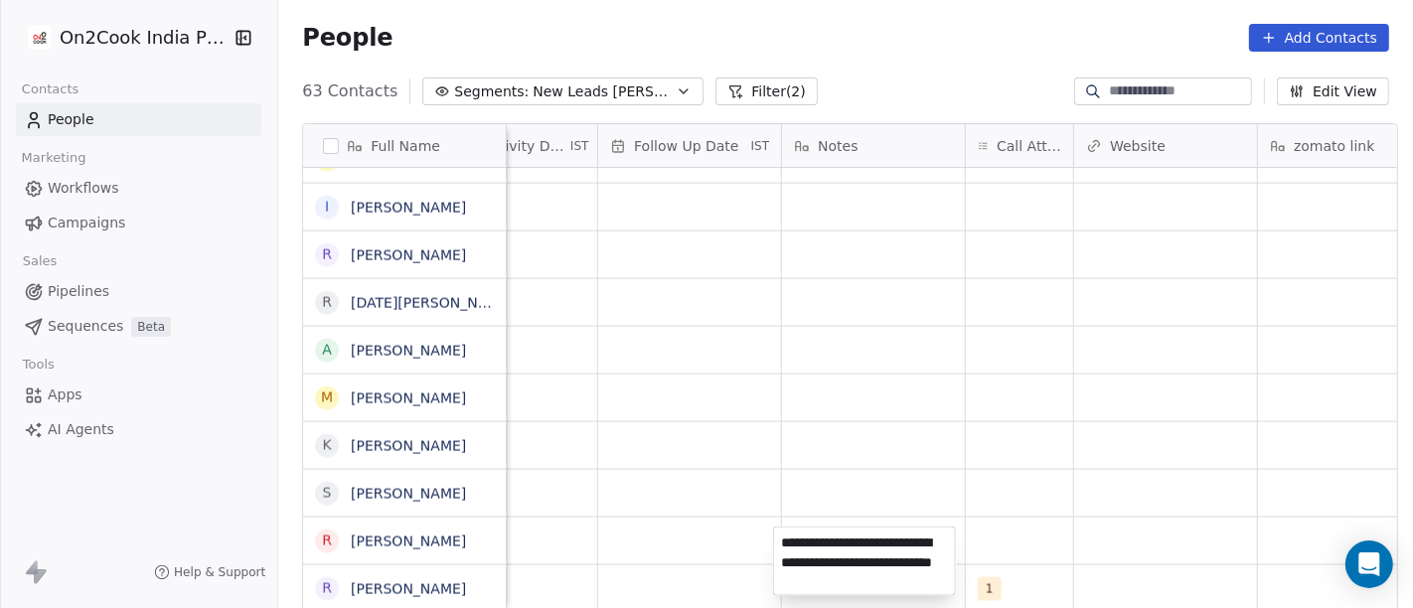
type textarea "**********"
click at [896, 448] on html "On2Cook India Pvt. Ltd. Contacts People Marketing Workflows Campaigns Sales Pip…" at bounding box center [706, 304] width 1413 height 608
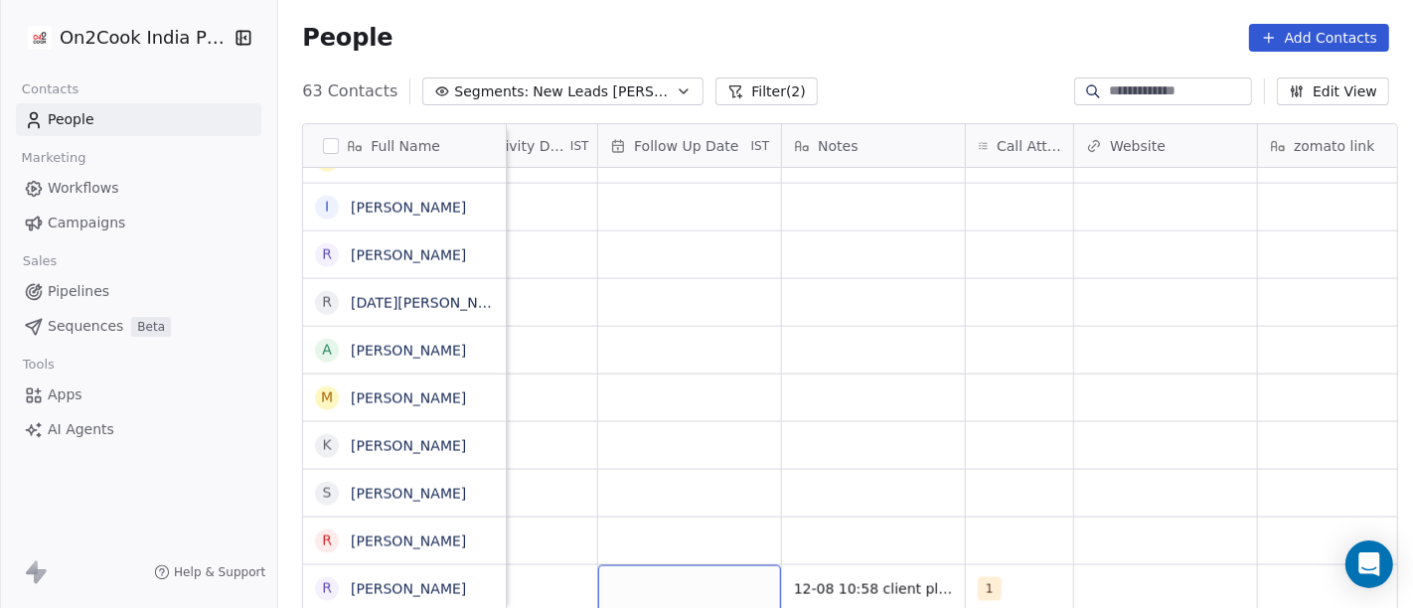
click at [658, 546] on div "grid" at bounding box center [689, 588] width 183 height 47
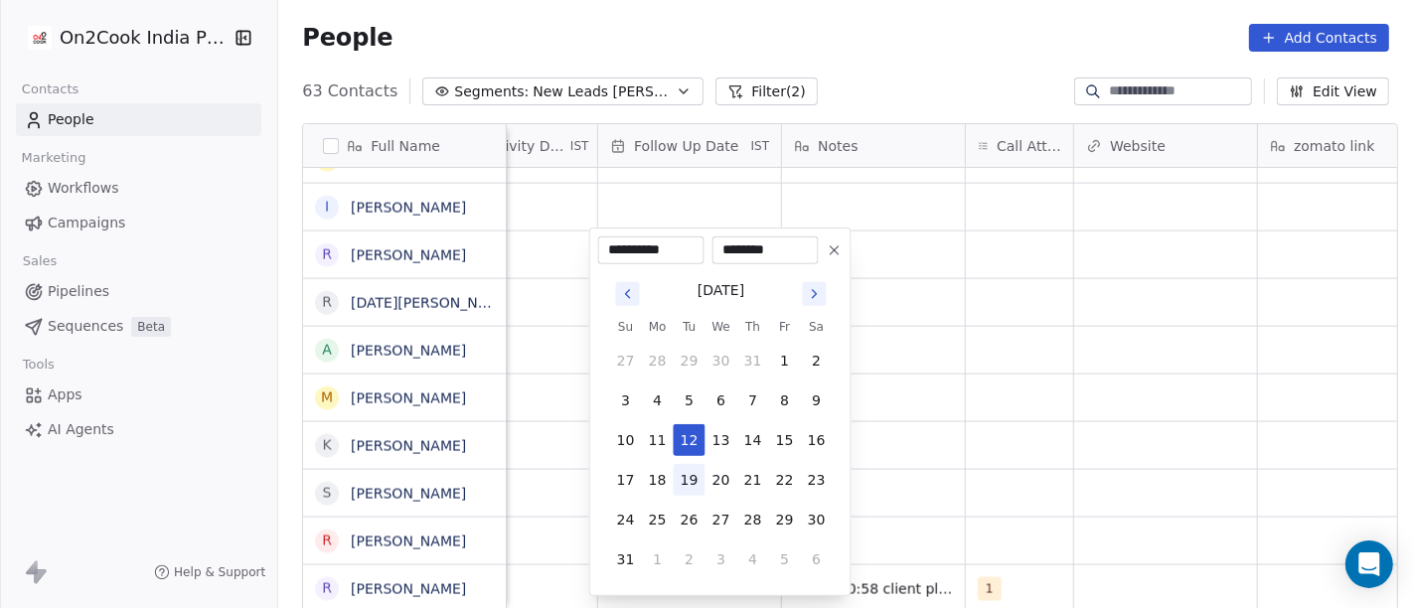
click at [691, 479] on button "19" at bounding box center [690, 480] width 32 height 32
type input "**********"
click at [1048, 452] on html "On2Cook India Pvt. Ltd. Contacts People Marketing Workflows Campaigns Sales Pip…" at bounding box center [706, 304] width 1413 height 608
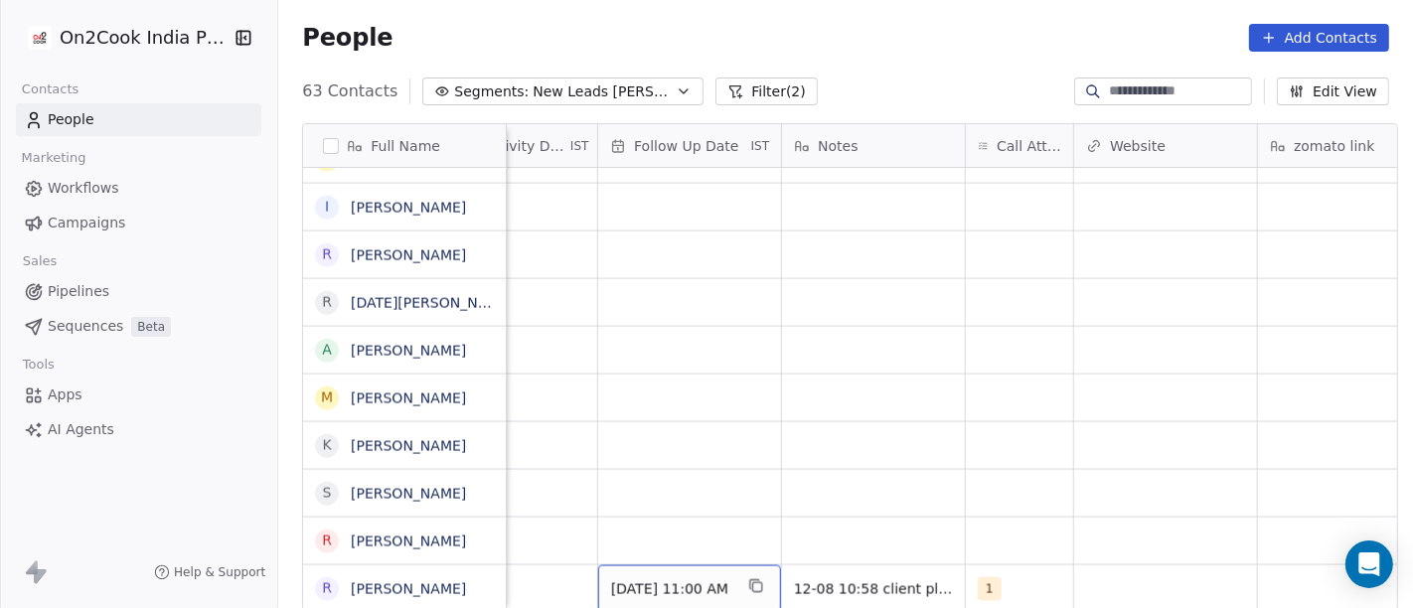
click at [698, 546] on span "19/08/2025 11:00 AM" at bounding box center [671, 589] width 121 height 20
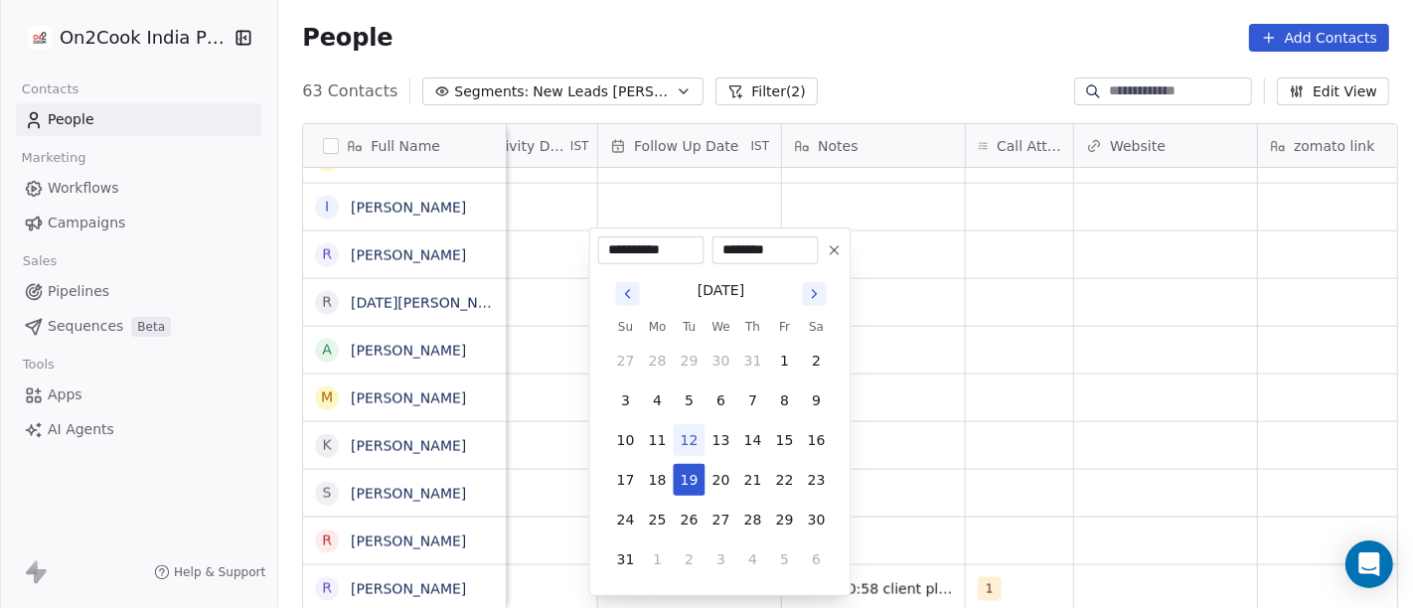
click at [813, 293] on icon "Go to next month" at bounding box center [815, 294] width 16 height 16
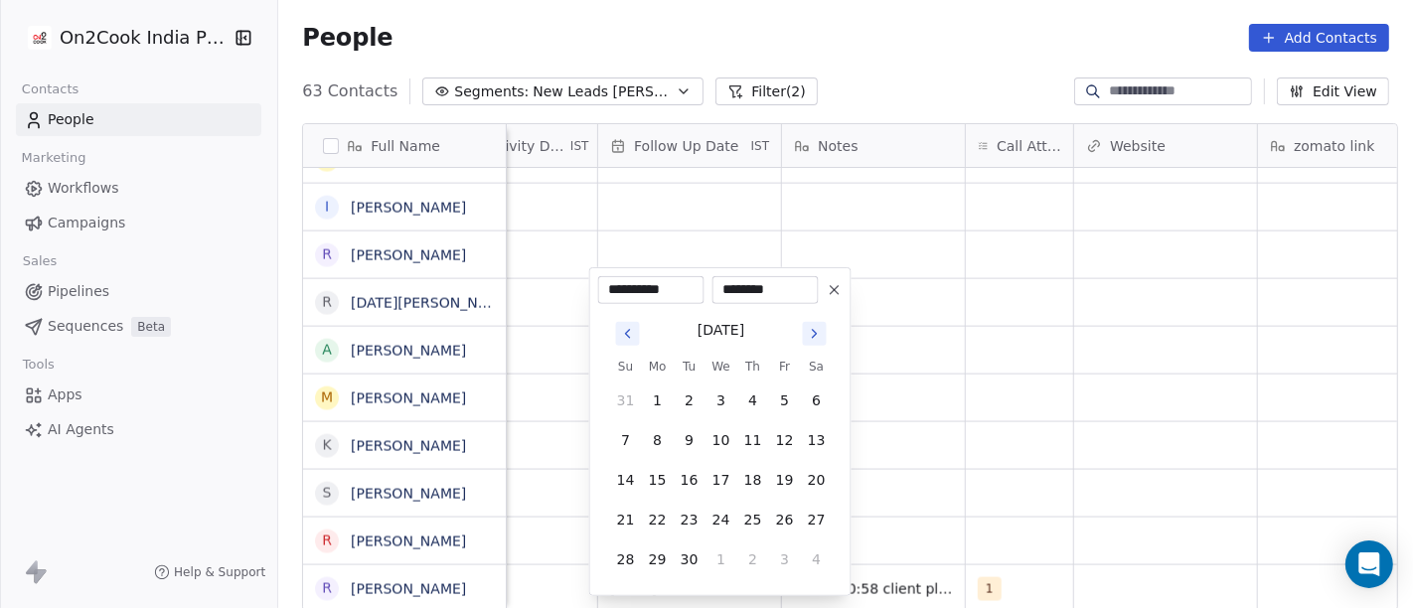
click at [817, 335] on icon "Go to next month" at bounding box center [815, 334] width 16 height 16
click at [717, 403] on button "1" at bounding box center [721, 401] width 32 height 32
type input "**********"
click at [965, 385] on html "On2Cook India Pvt. Ltd. Contacts People Marketing Workflows Campaigns Sales Pip…" at bounding box center [706, 304] width 1413 height 608
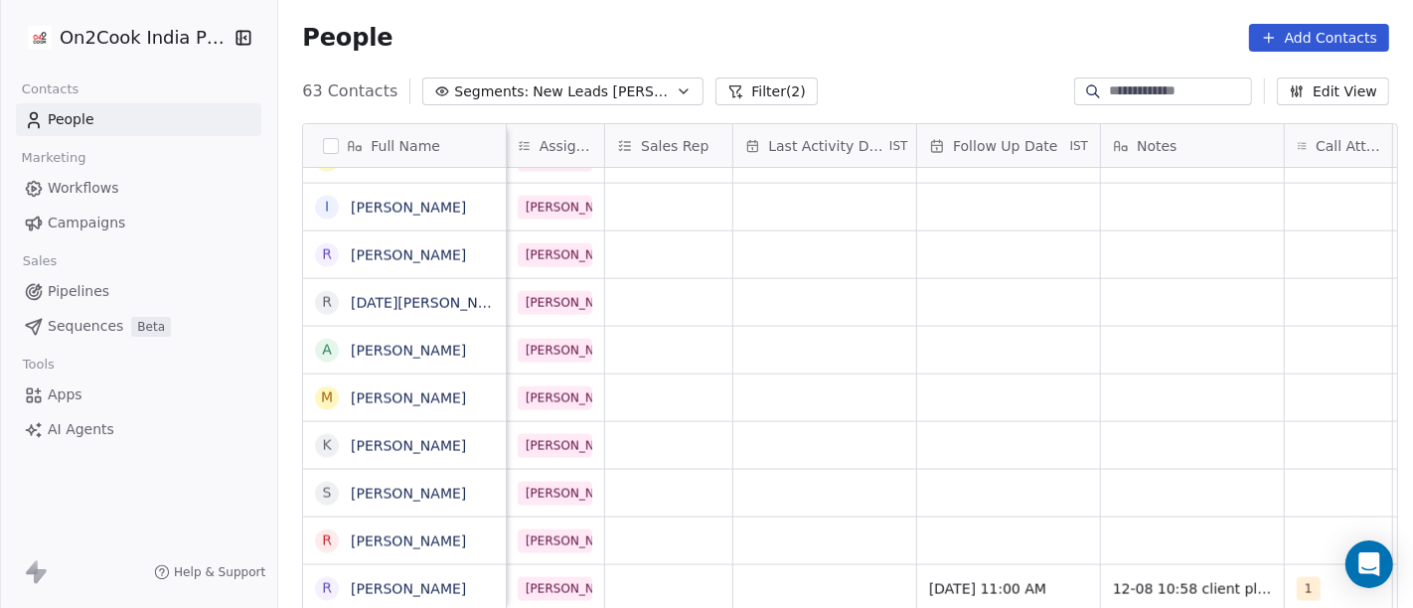
scroll to position [17, 1032]
click at [789, 546] on div "grid" at bounding box center [824, 588] width 183 height 47
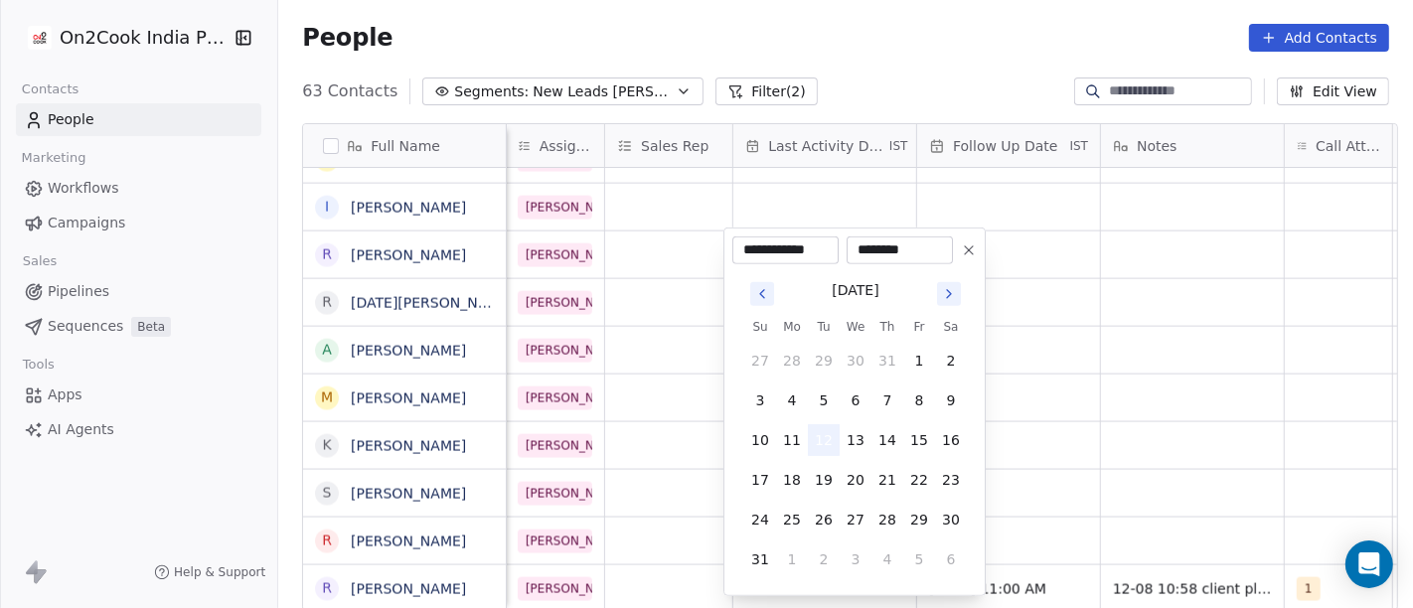
click at [833, 443] on button "12" at bounding box center [824, 440] width 32 height 32
click at [1271, 417] on html "On2Cook India Pvt. Ltd. Contacts People Marketing Workflows Campaigns Sales Pip…" at bounding box center [706, 304] width 1413 height 608
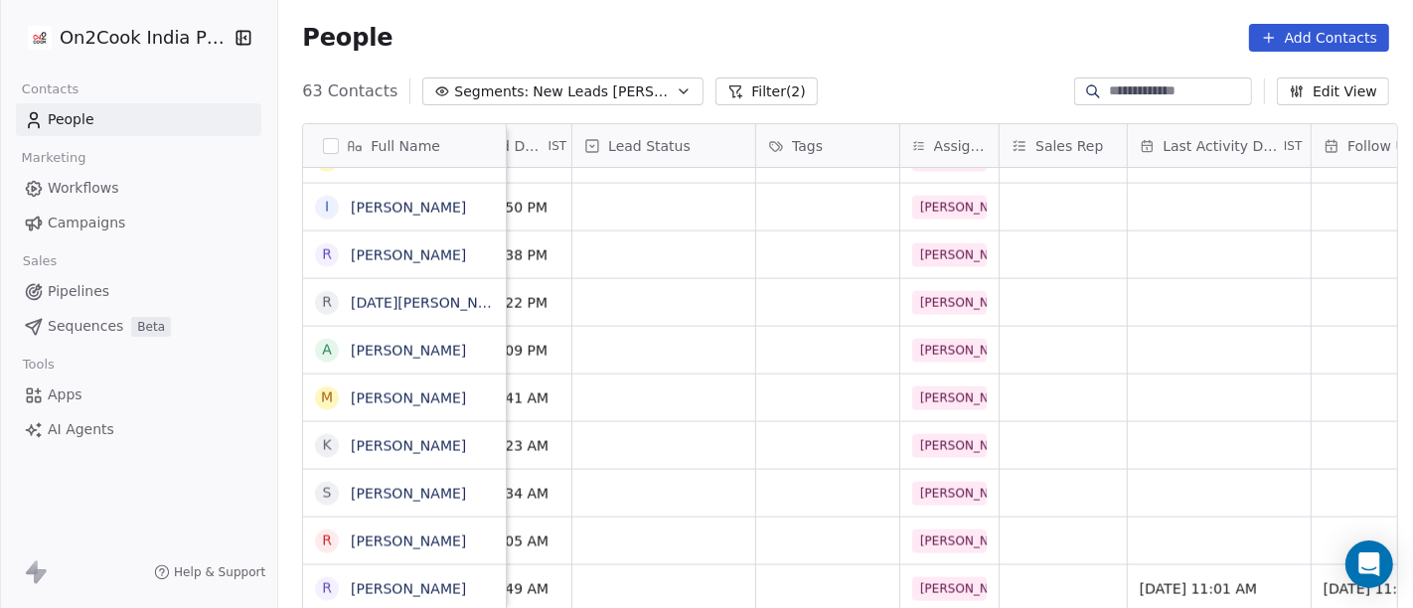
scroll to position [17, 630]
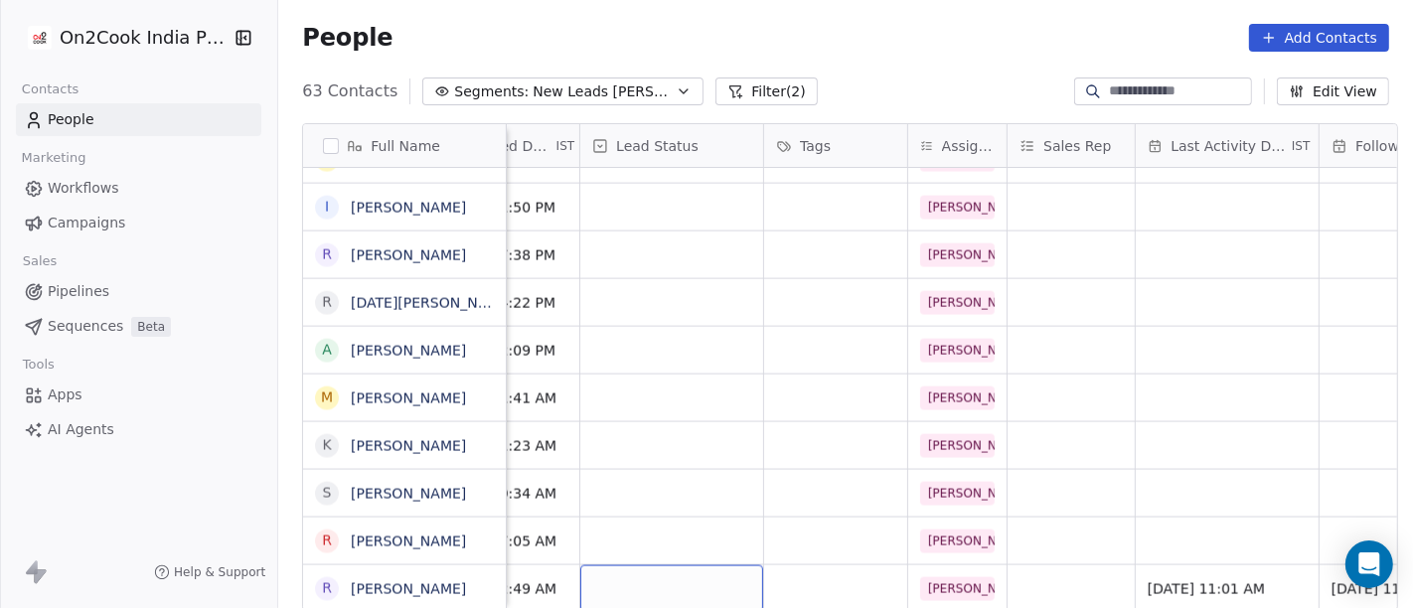
click at [699, 546] on div "grid" at bounding box center [671, 588] width 183 height 47
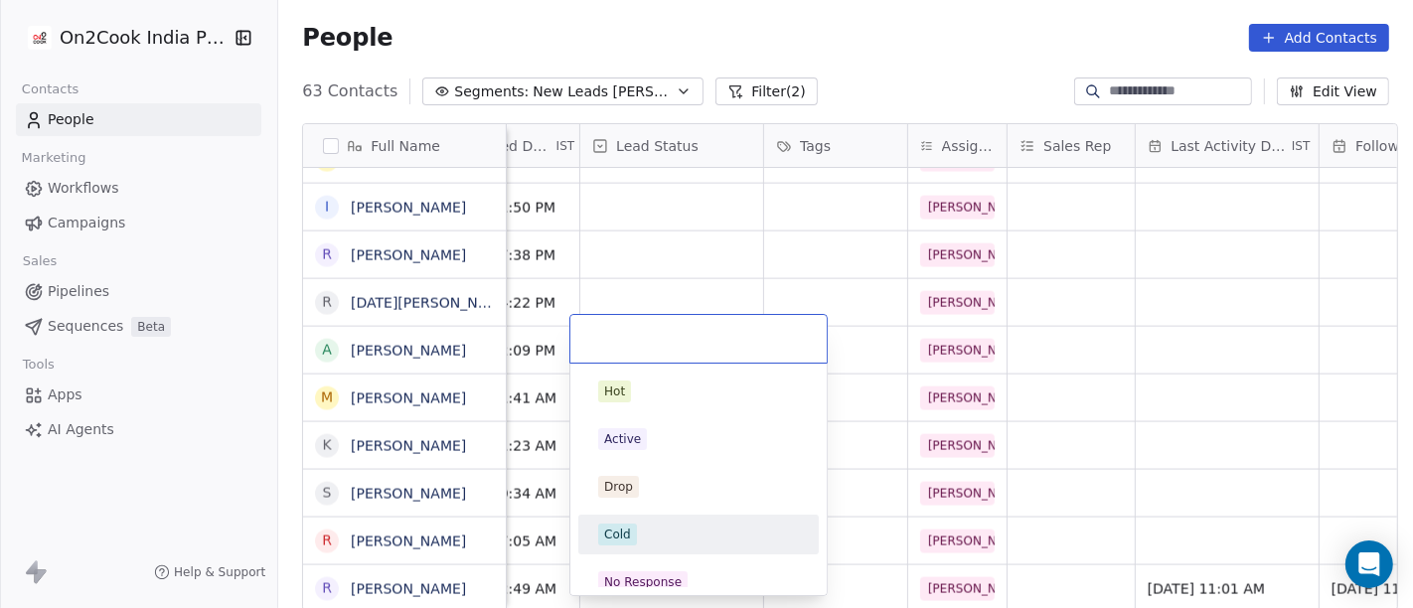
click at [689, 522] on div "Cold" at bounding box center [698, 535] width 225 height 32
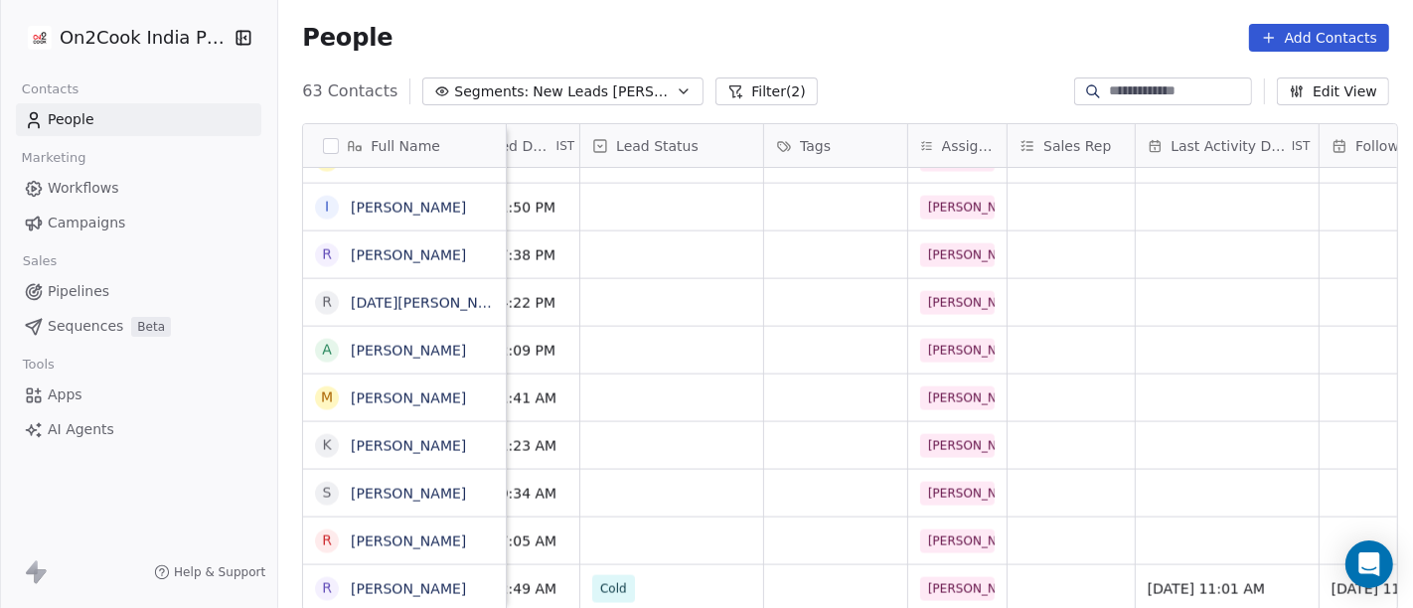
click at [906, 72] on div "People Add Contacts" at bounding box center [845, 38] width 1135 height 76
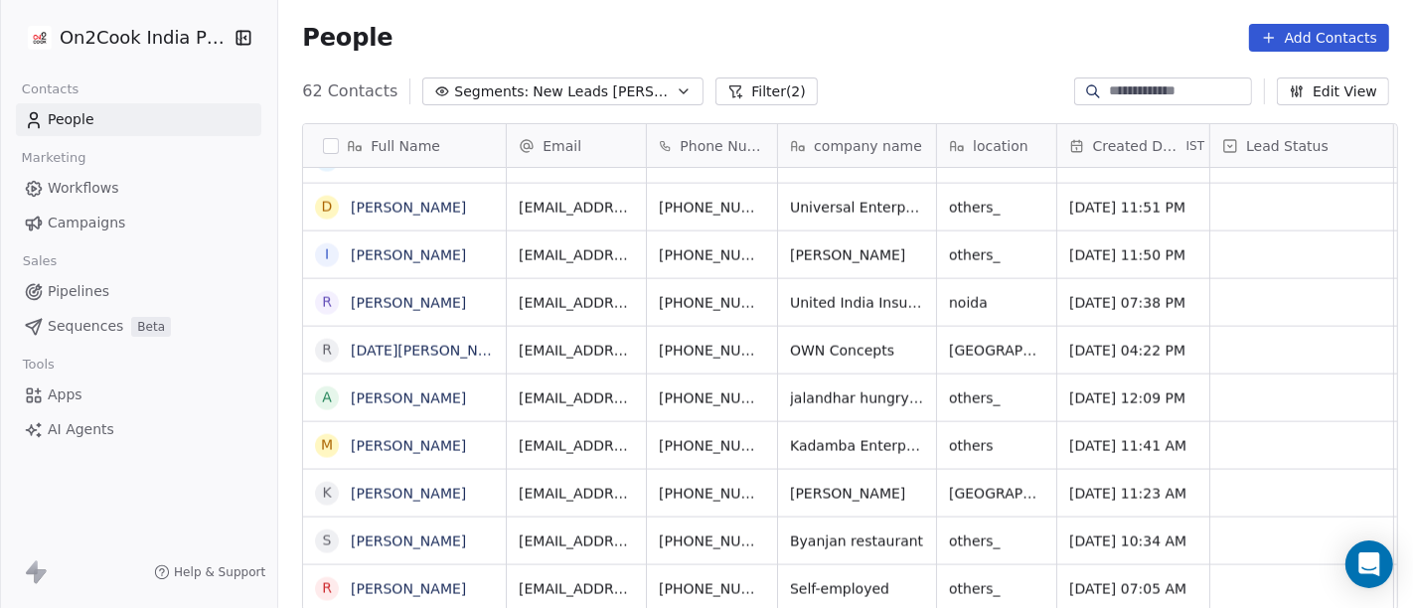
scroll to position [2513, 0]
click at [803, 546] on icon "grid" at bounding box center [811, 586] width 16 height 16
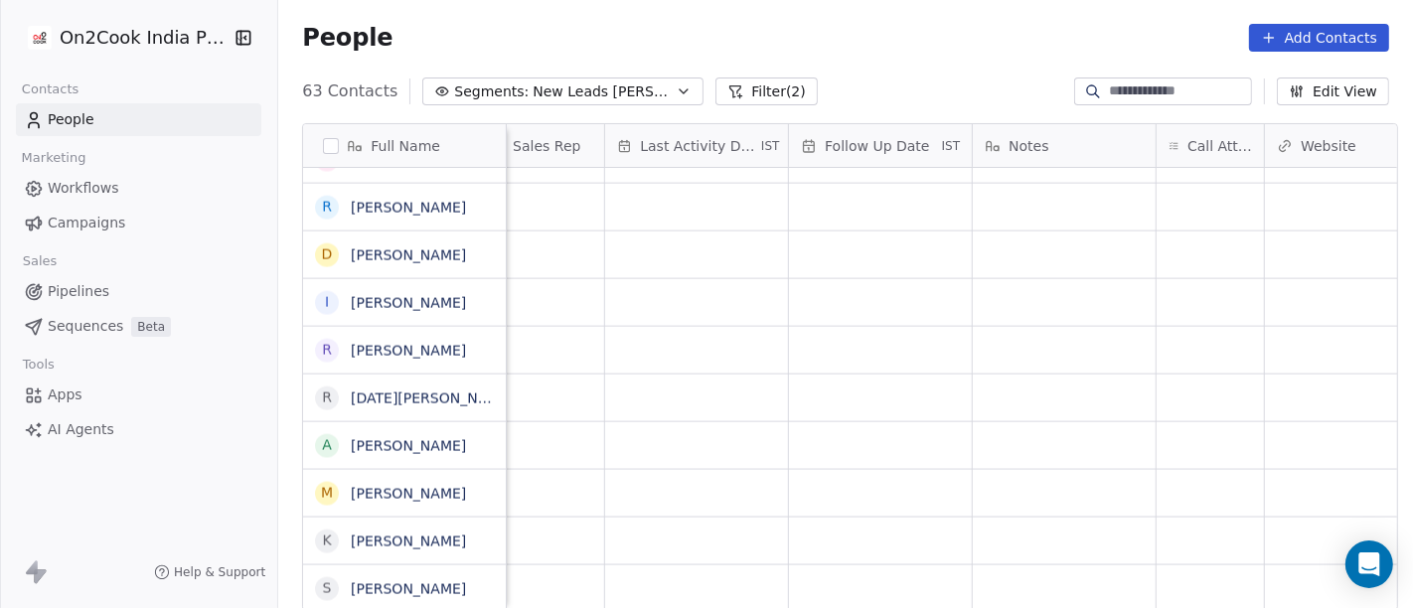
scroll to position [2561, 0]
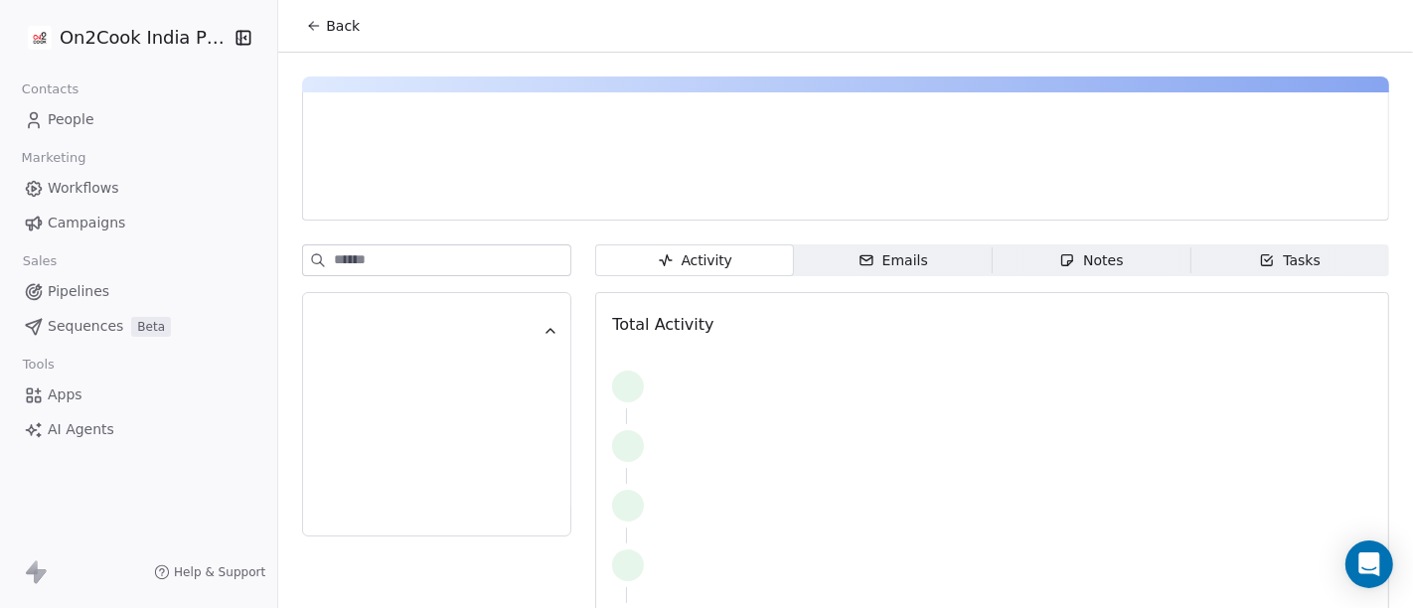
click at [300, 42] on button "Back" at bounding box center [333, 26] width 78 height 36
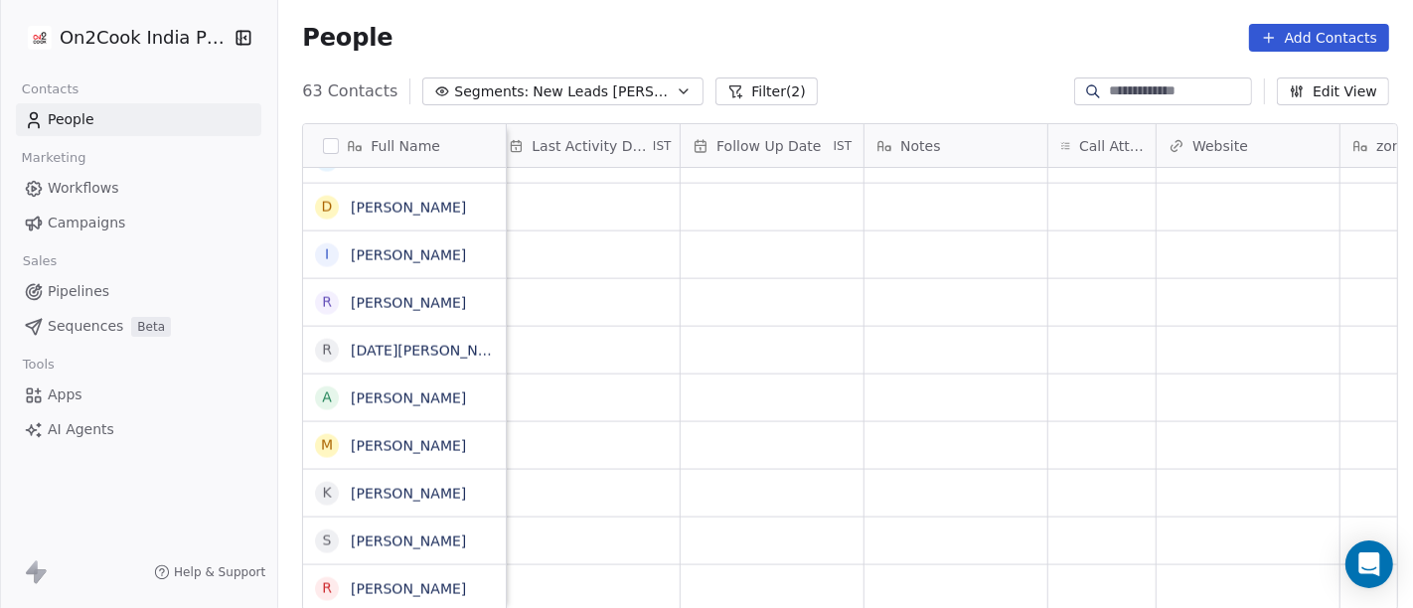
scroll to position [17, 1269]
click at [1075, 546] on div "grid" at bounding box center [1101, 588] width 107 height 47
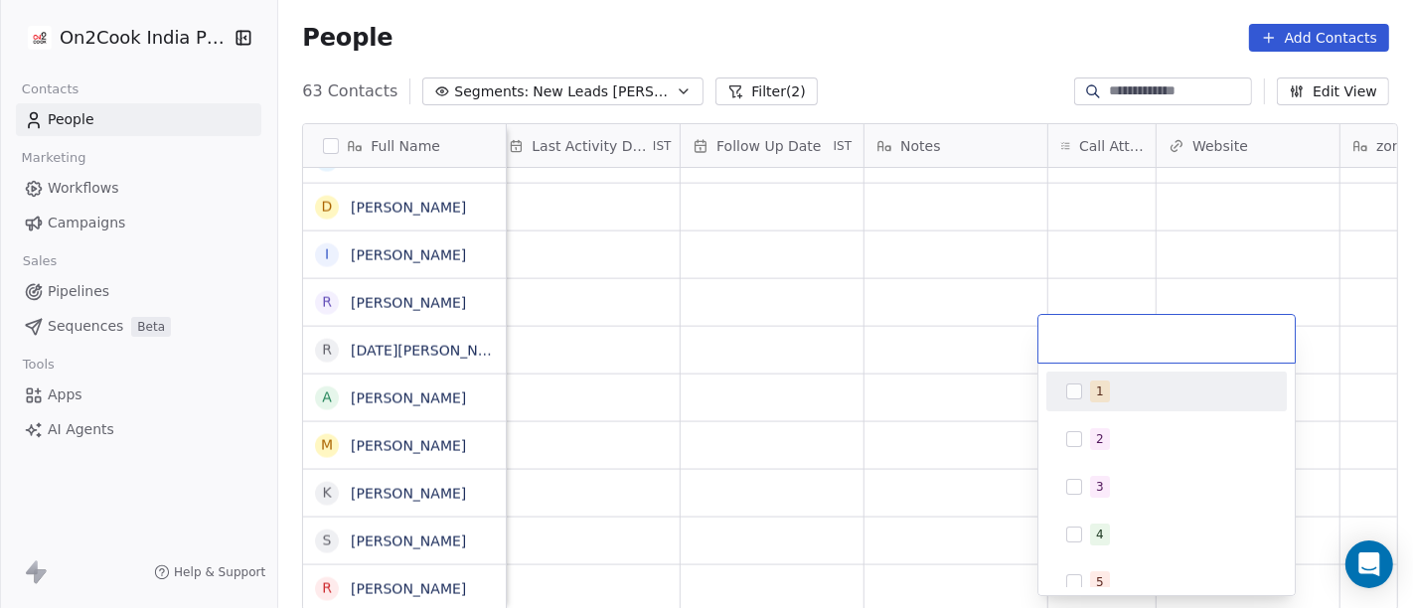
click at [1080, 392] on button "Suggestions" at bounding box center [1074, 392] width 16 height 16
click at [872, 34] on html "On2Cook India Pvt. Ltd. Contacts People Marketing Workflows Campaigns Sales Pip…" at bounding box center [706, 304] width 1413 height 608
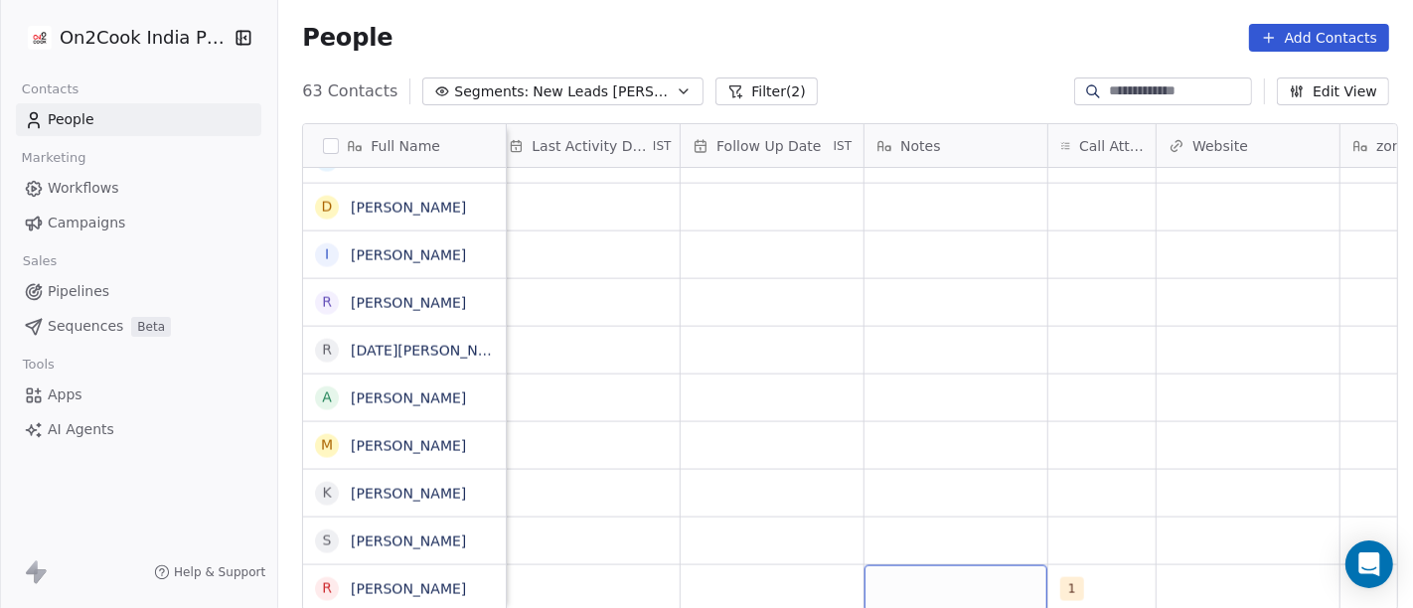
click at [1009, 546] on div "grid" at bounding box center [955, 588] width 183 height 47
type textarea "**********"
click at [1098, 447] on html "On2Cook India Pvt. Ltd. Contacts People Marketing Workflows Campaigns Sales Pip…" at bounding box center [706, 304] width 1413 height 608
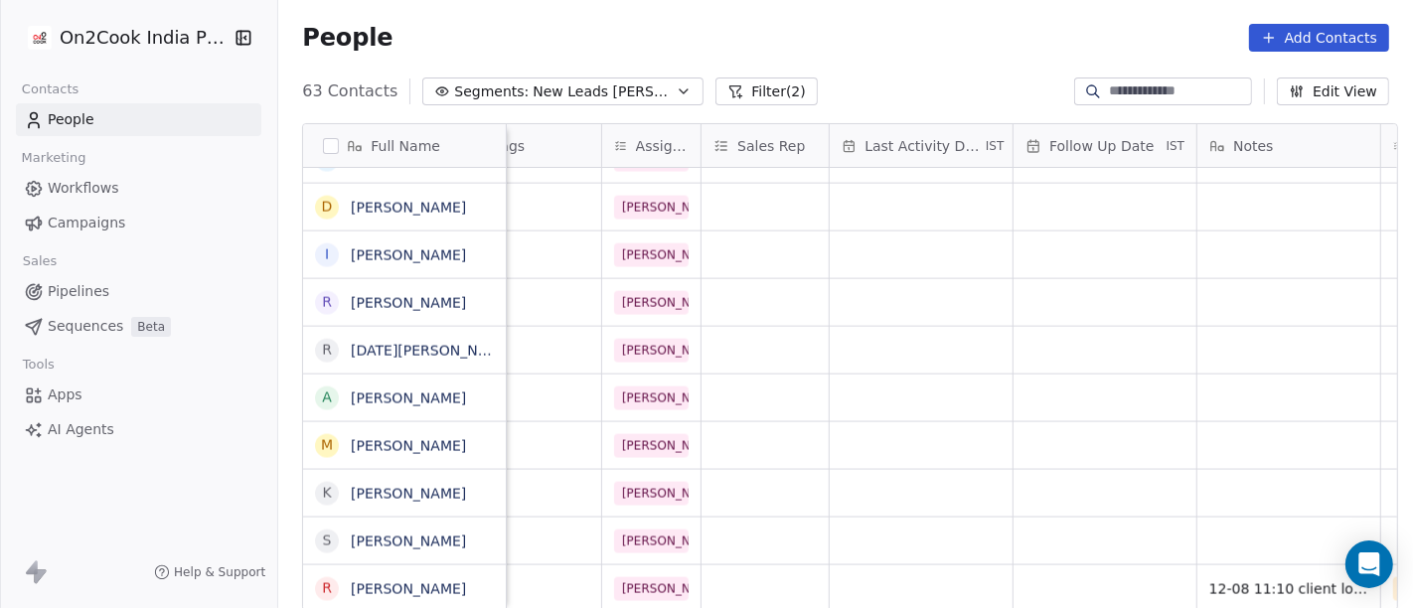
scroll to position [17, 936]
click at [891, 546] on div "grid" at bounding box center [921, 588] width 183 height 47
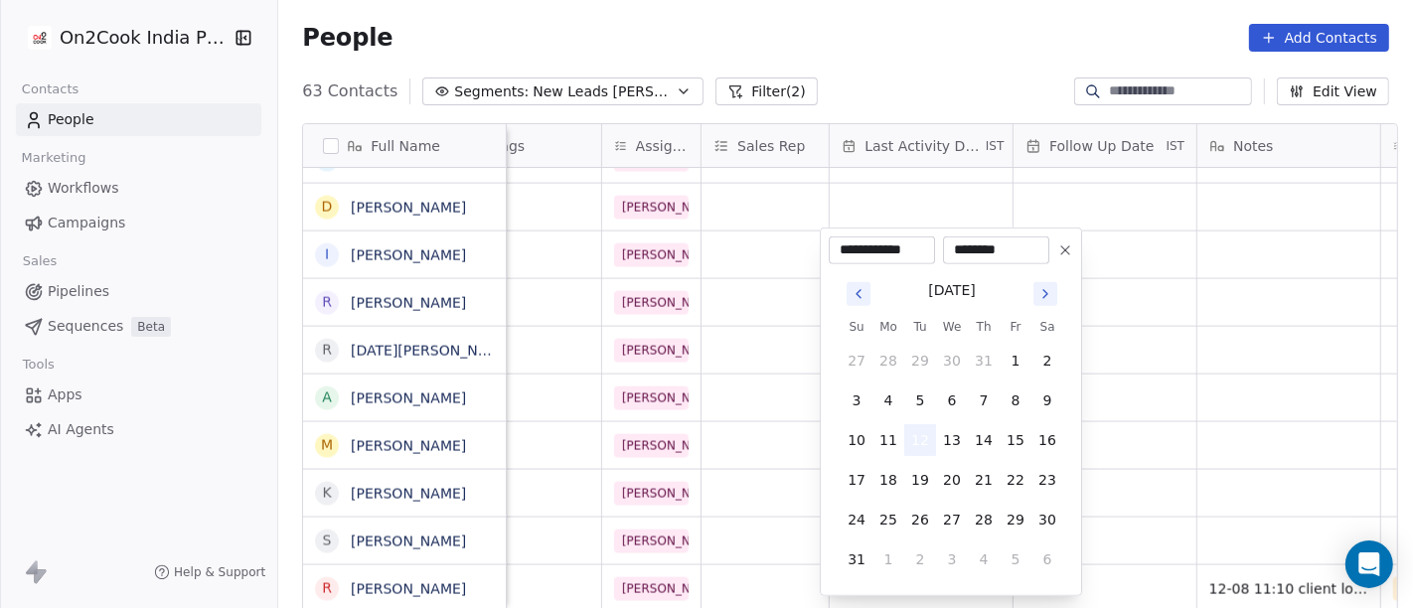
click at [927, 430] on button "12" at bounding box center [920, 440] width 32 height 32
click at [981, 44] on html "On2Cook India Pvt. Ltd. Contacts People Marketing Workflows Campaigns Sales Pip…" at bounding box center [706, 304] width 1413 height 608
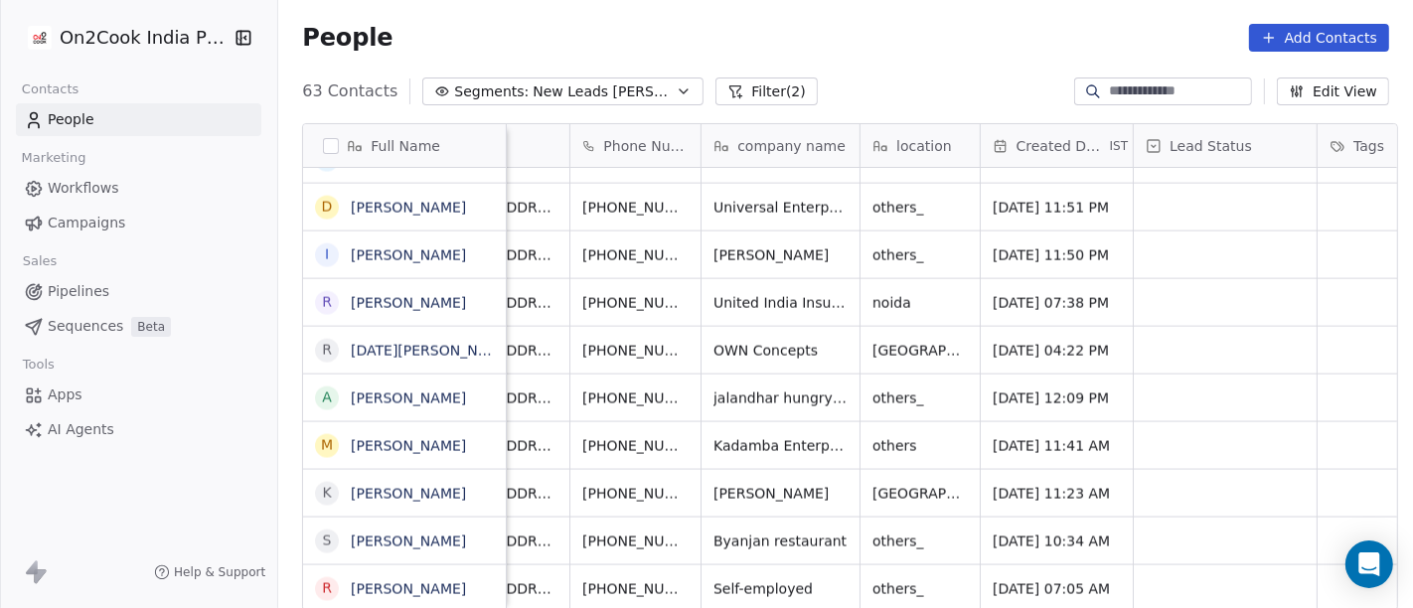
scroll to position [17, 77]
click at [868, 536] on icon "grid" at bounding box center [872, 540] width 9 height 9
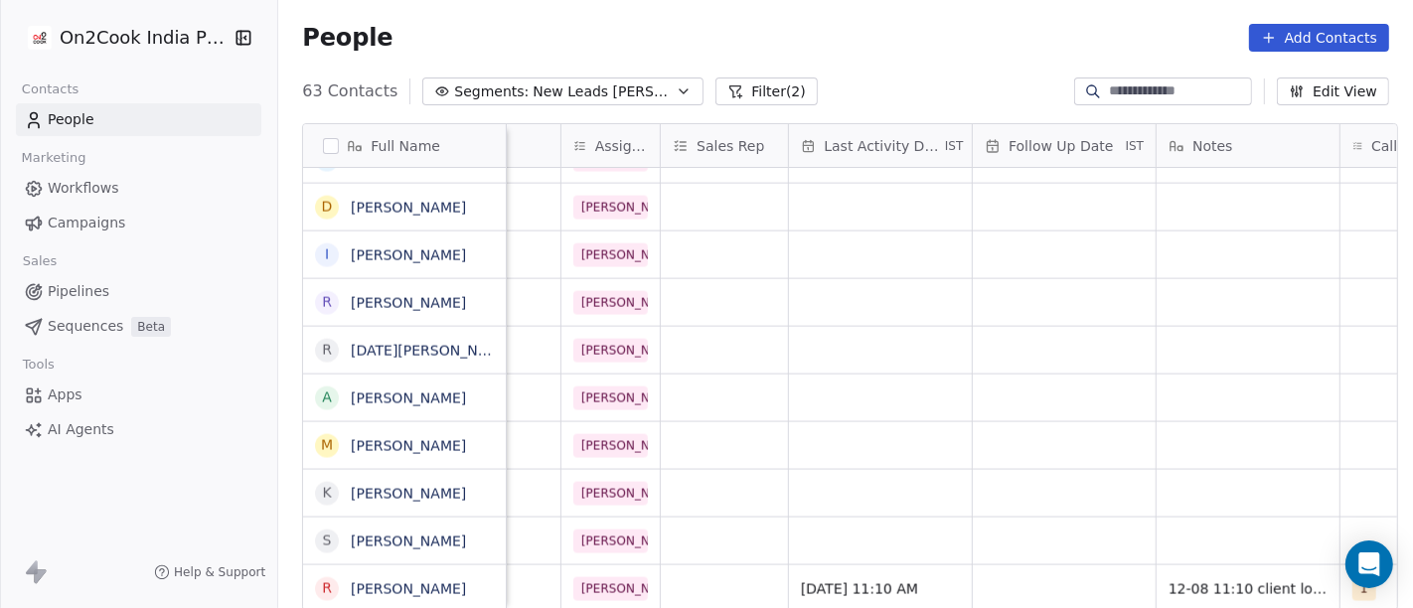
scroll to position [17, 1240]
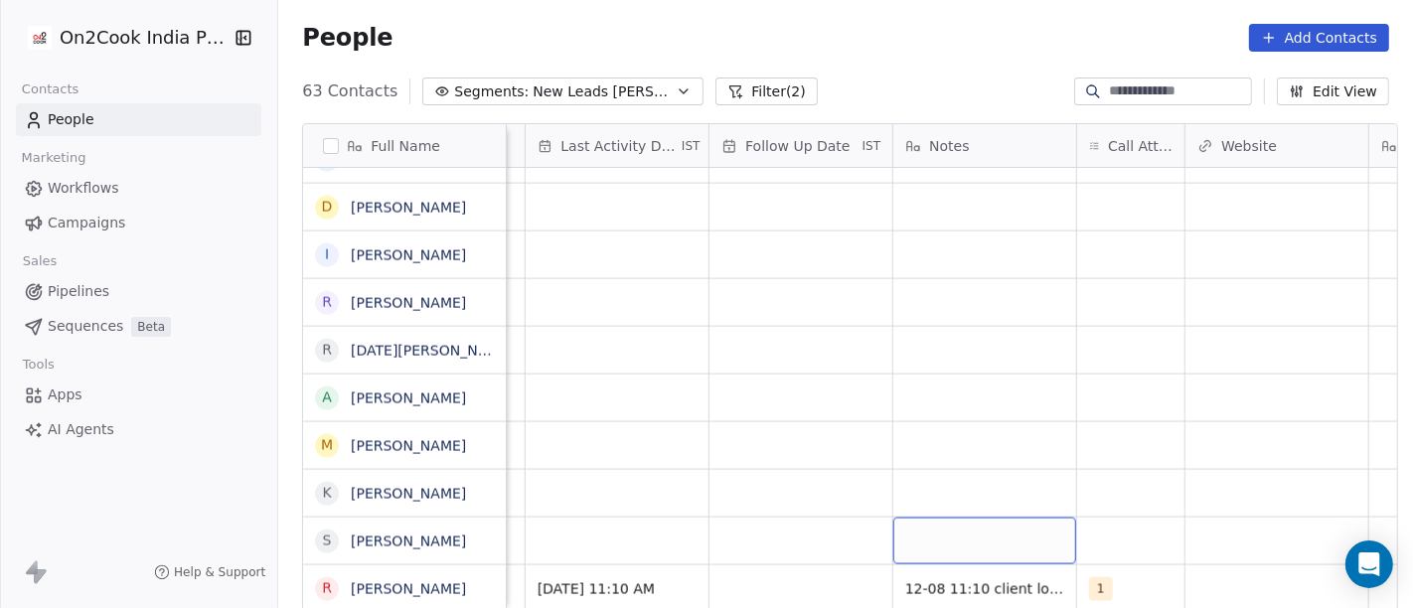
click at [1065, 518] on div "grid" at bounding box center [984, 541] width 183 height 47
type textarea "**********"
click at [1104, 518] on html "On2Cook India Pvt. Ltd. Contacts People Marketing Workflows Campaigns Sales Pip…" at bounding box center [706, 304] width 1413 height 608
click at [1104, 518] on div "grid" at bounding box center [1130, 541] width 107 height 47
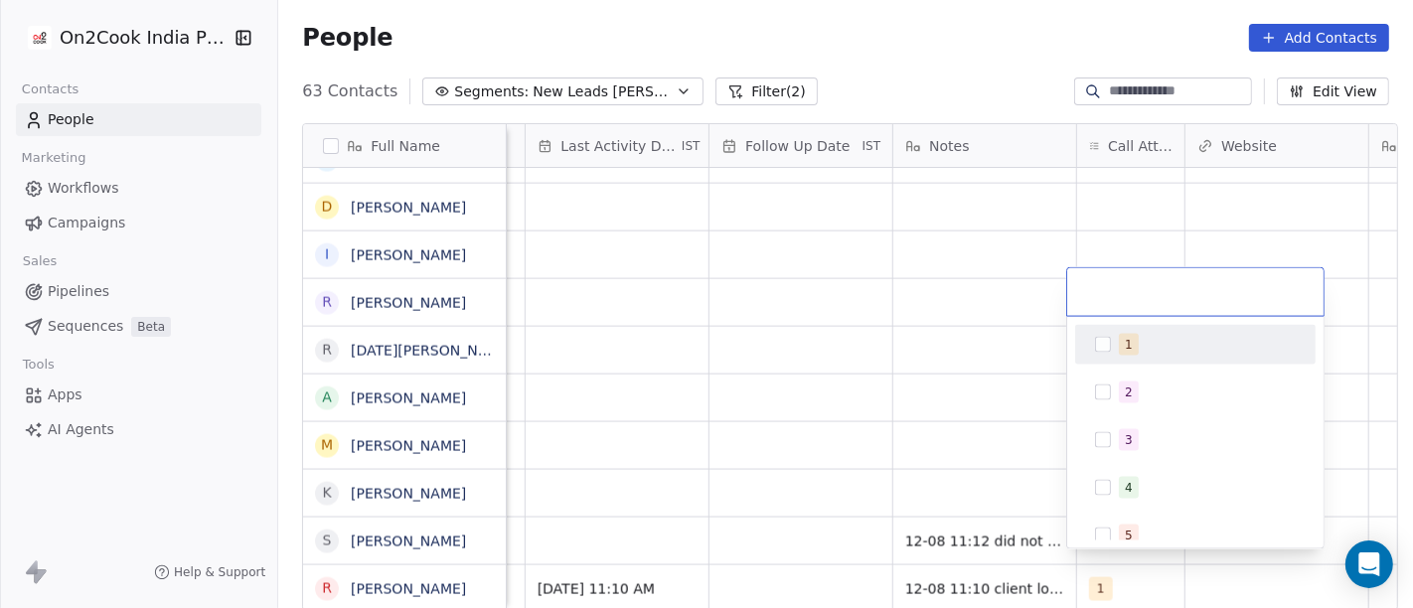
click at [1112, 350] on div "1" at bounding box center [1195, 345] width 225 height 32
click at [828, 370] on html "On2Cook India Pvt. Ltd. Contacts People Marketing Workflows Campaigns Sales Pip…" at bounding box center [706, 304] width 1413 height 608
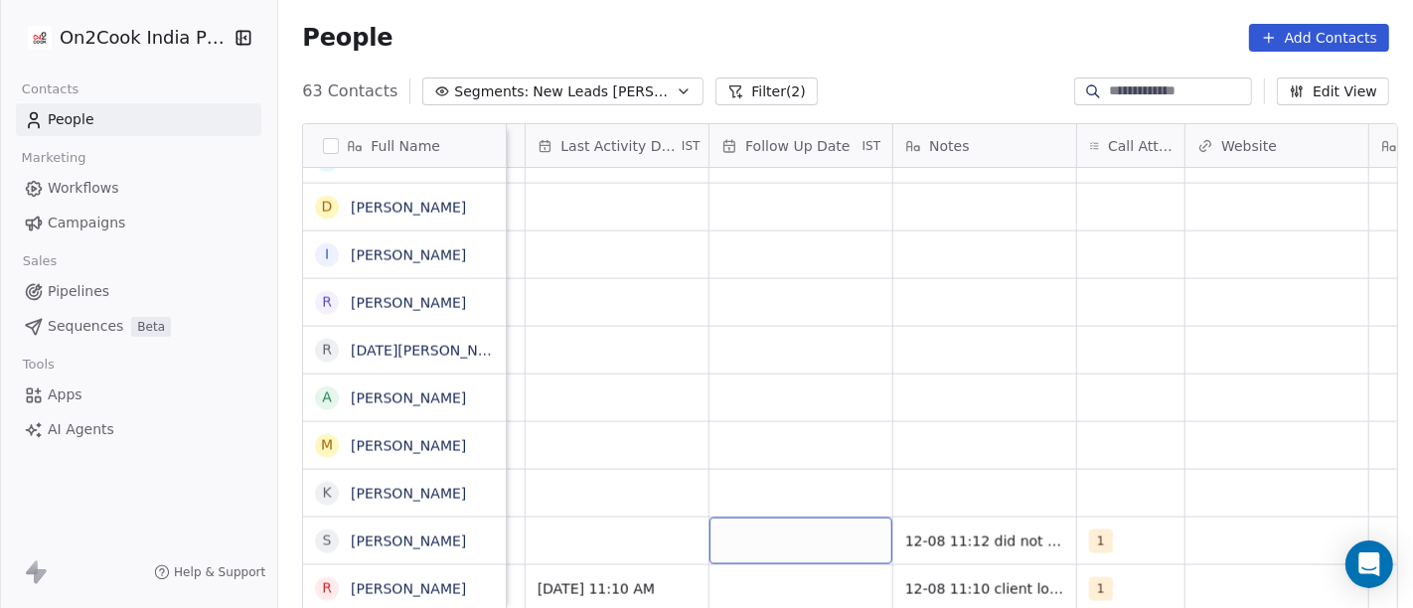
click at [789, 518] on div "grid" at bounding box center [800, 541] width 183 height 47
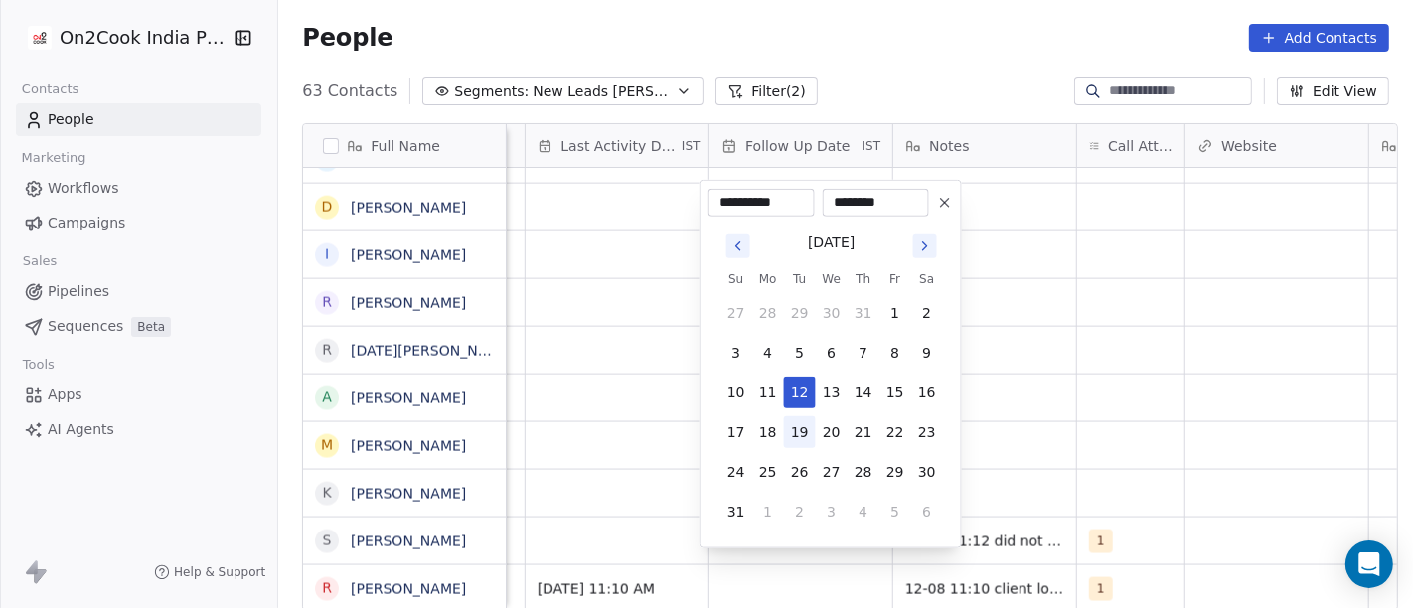
click at [787, 429] on button "19" at bounding box center [800, 432] width 32 height 32
type input "**********"
click at [1100, 388] on html "On2Cook India Pvt. Ltd. Contacts People Marketing Workflows Campaigns Sales Pip…" at bounding box center [706, 304] width 1413 height 608
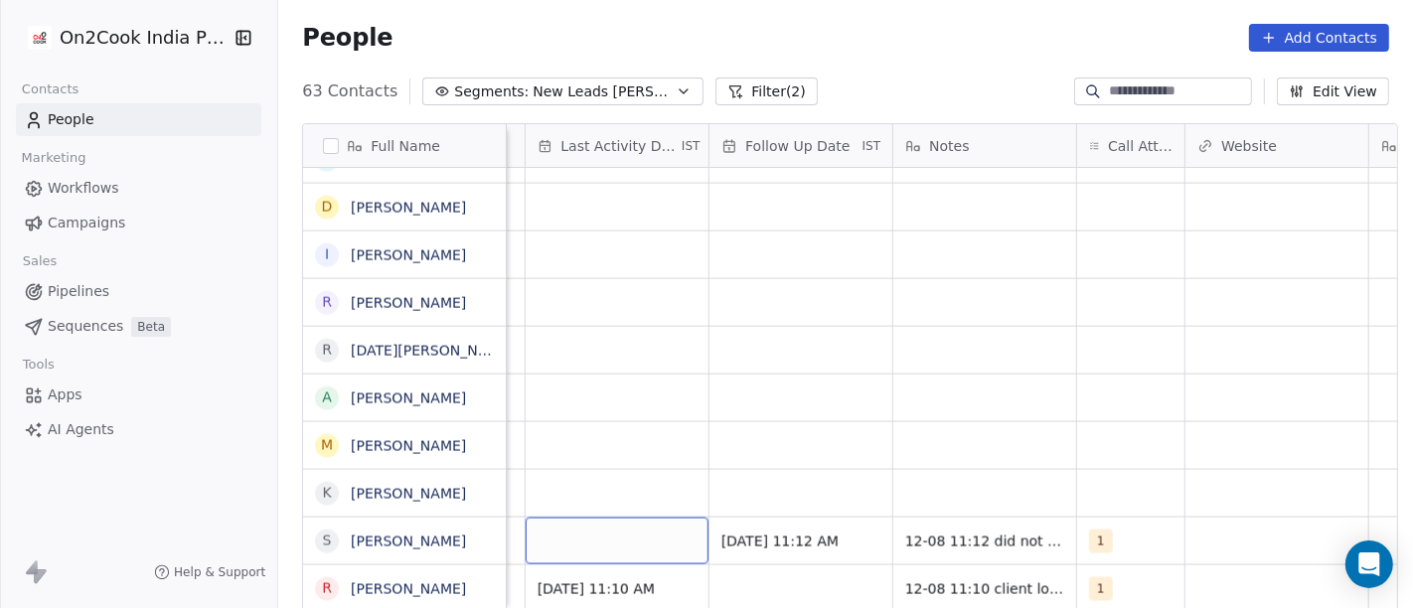
click at [599, 531] on div "grid" at bounding box center [617, 541] width 183 height 47
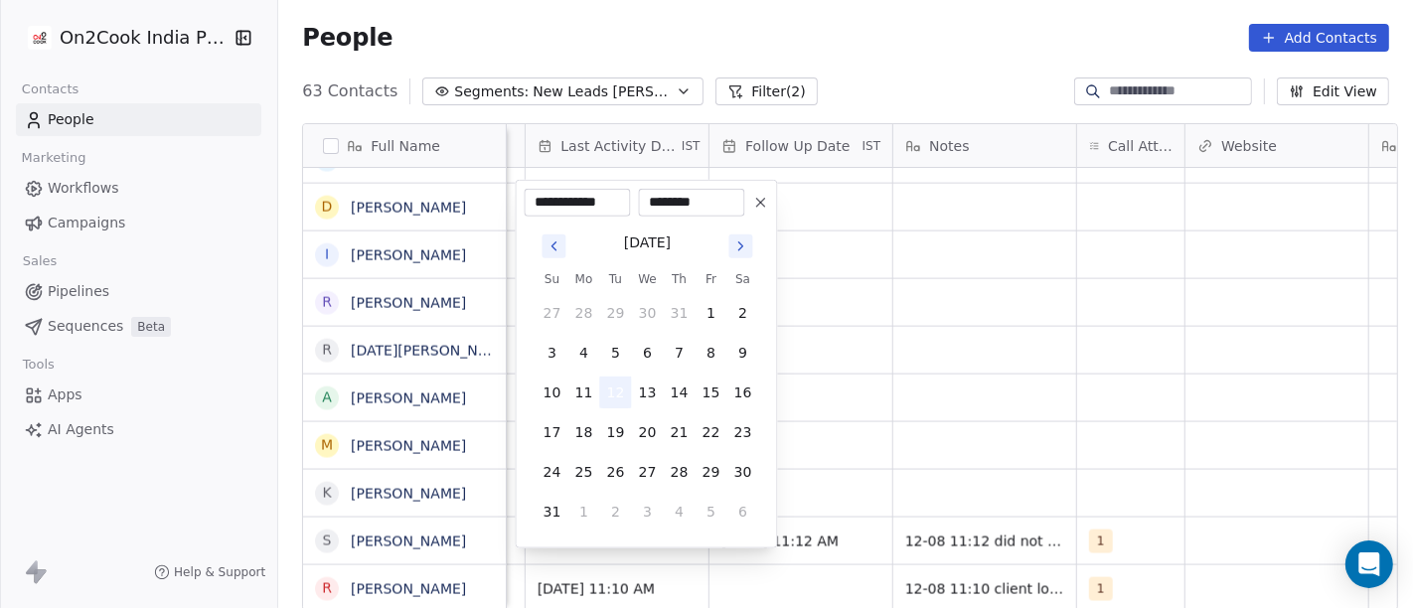
click at [616, 384] on button "12" at bounding box center [616, 393] width 32 height 32
click at [929, 427] on html "On2Cook India Pvt. Ltd. Contacts People Marketing Workflows Campaigns Sales Pip…" at bounding box center [706, 304] width 1413 height 608
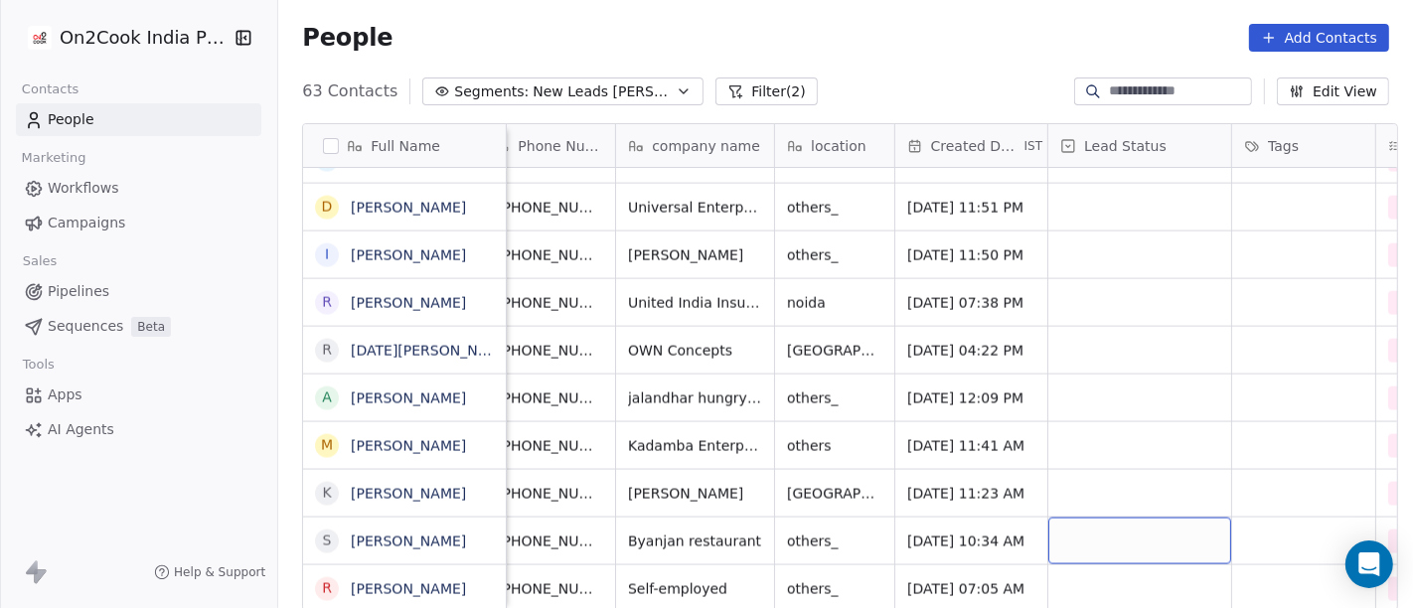
scroll to position [17, 139]
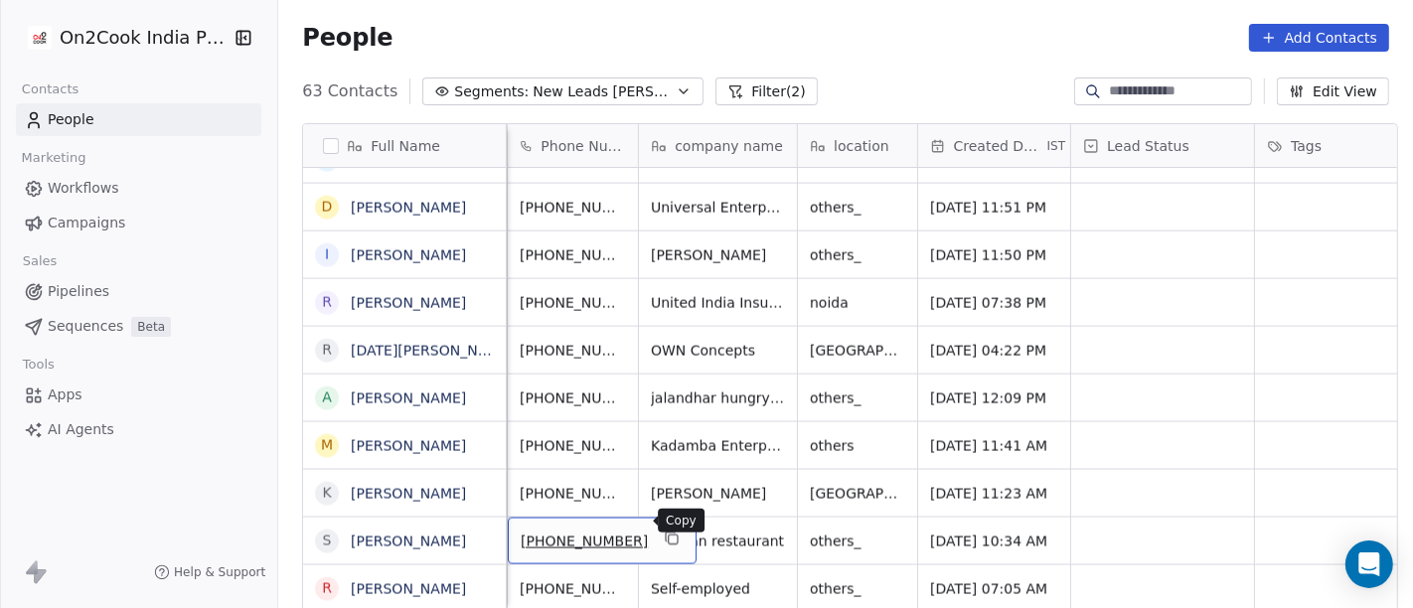
click at [669, 536] on icon "grid" at bounding box center [673, 540] width 9 height 9
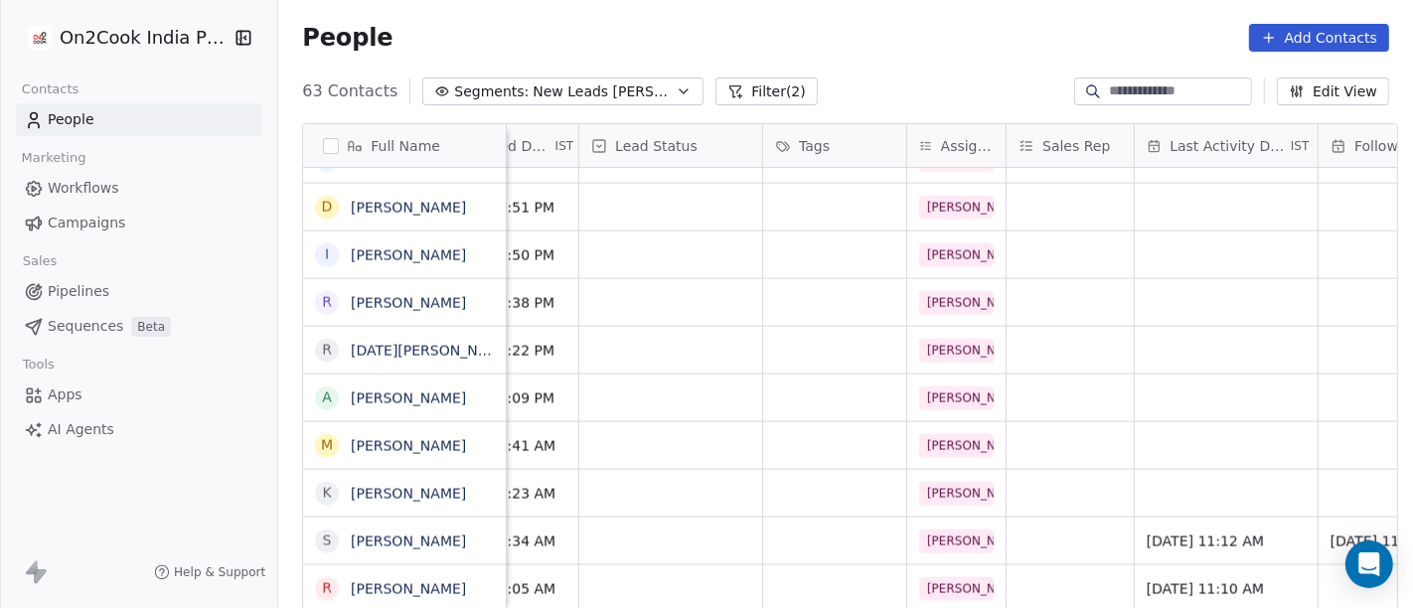
scroll to position [17, 502]
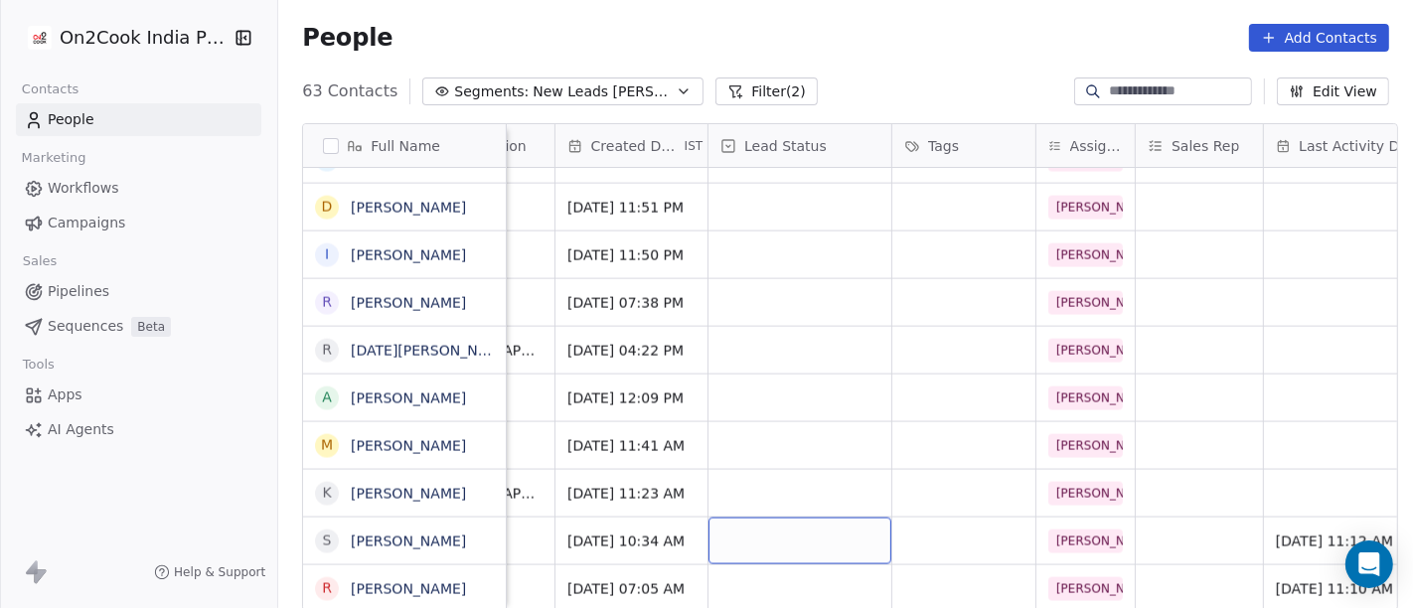
click at [816, 518] on div "grid" at bounding box center [799, 541] width 183 height 47
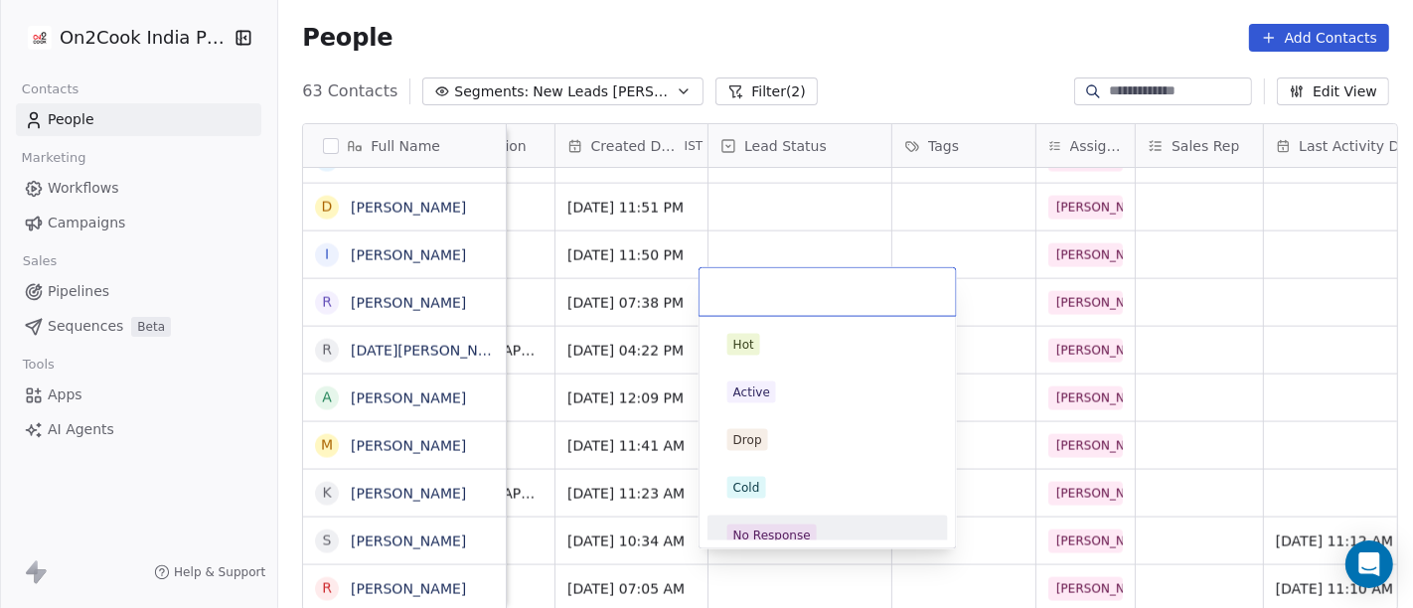
click at [781, 527] on div "No Response" at bounding box center [772, 536] width 78 height 18
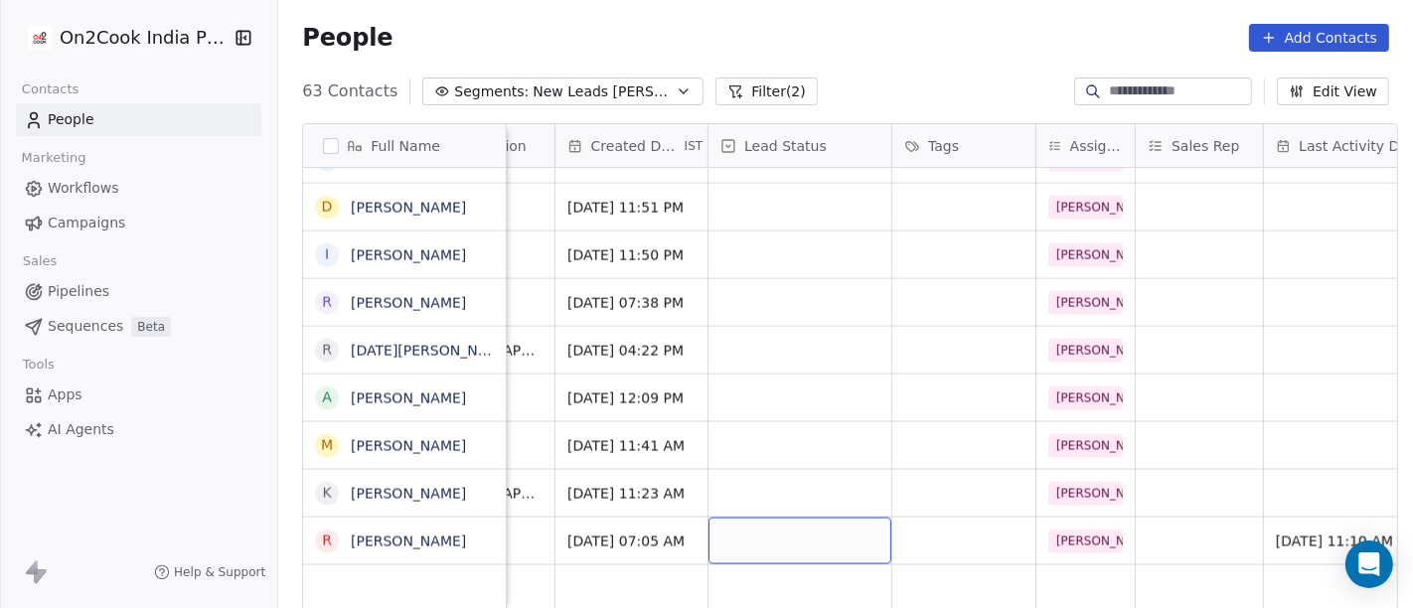
click at [762, 518] on div "grid" at bounding box center [799, 541] width 183 height 47
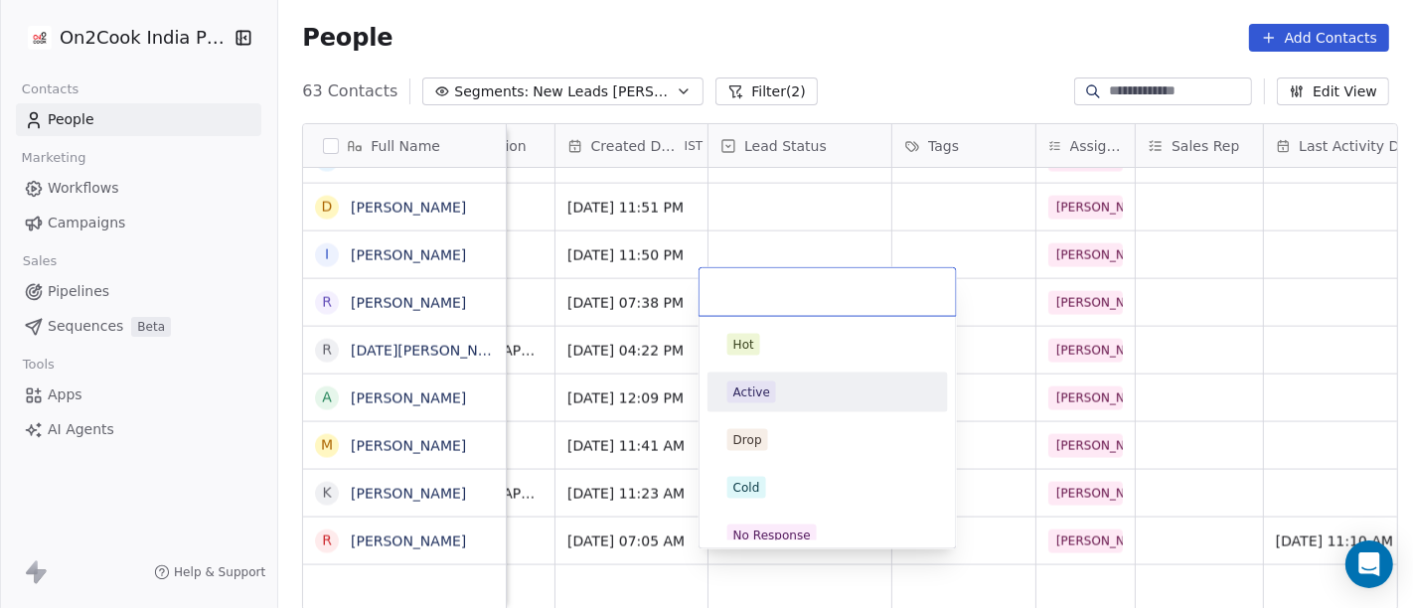
click at [756, 395] on div "Active" at bounding box center [751, 393] width 37 height 18
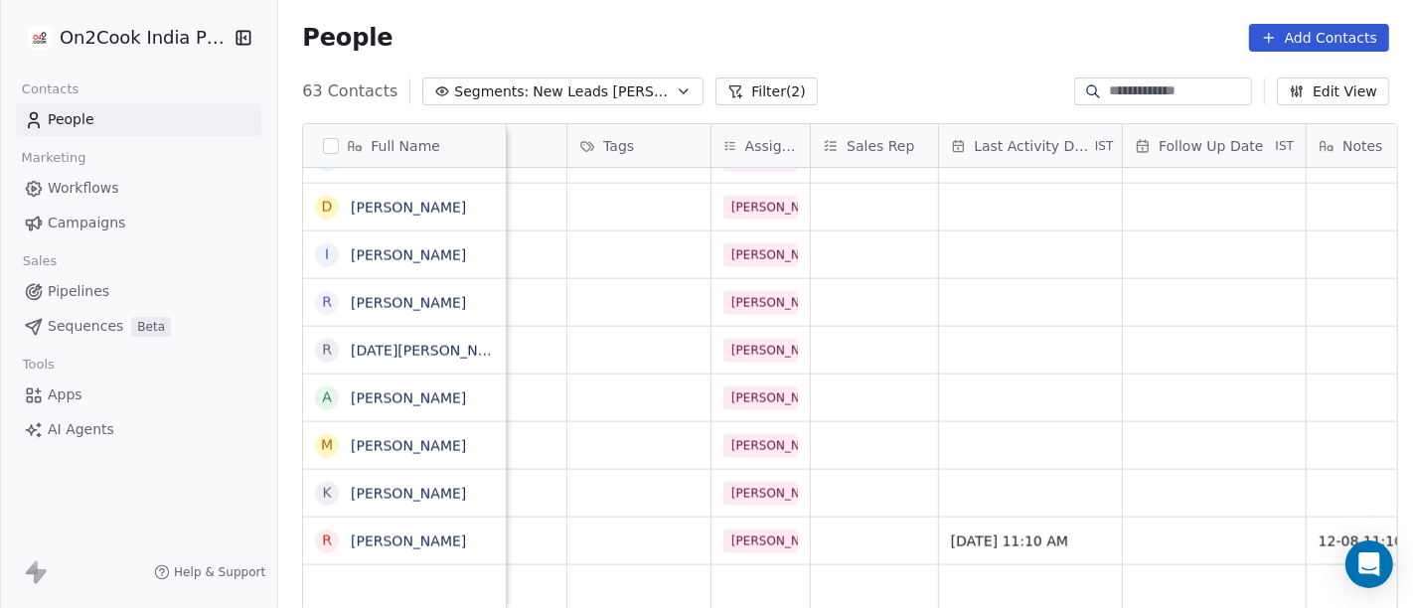
scroll to position [17, 828]
click at [1169, 525] on div "grid" at bounding box center [1213, 541] width 183 height 47
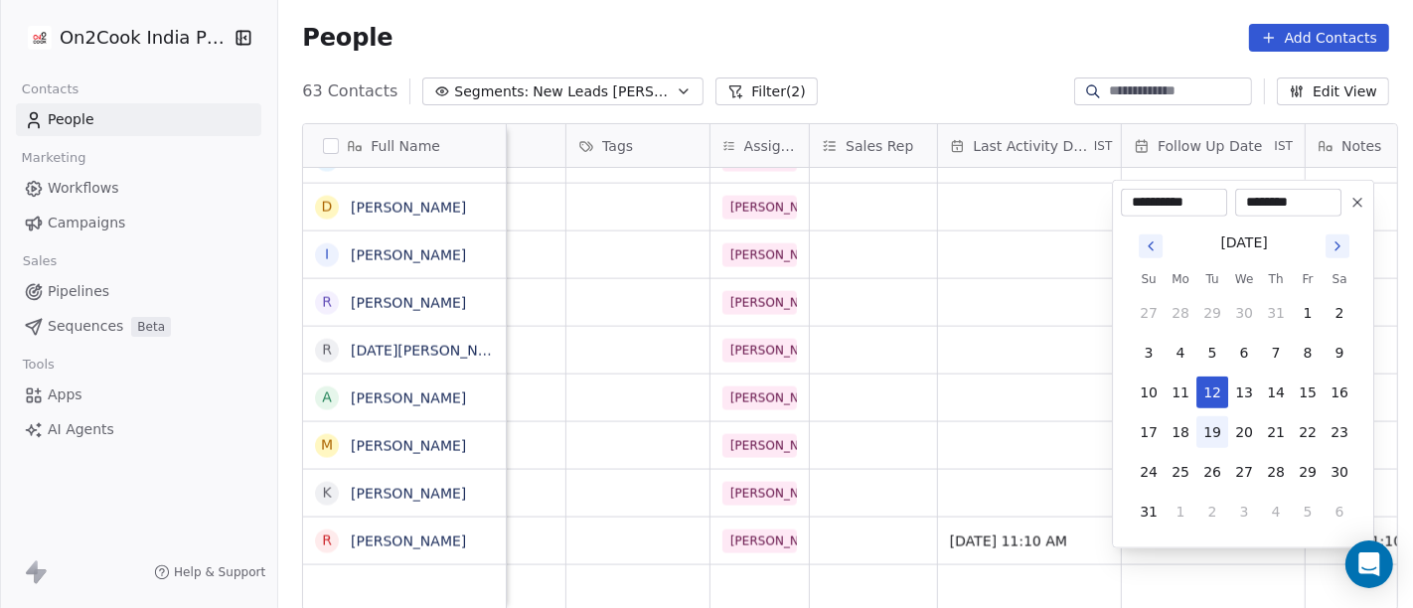
click at [1214, 429] on button "19" at bounding box center [1212, 432] width 32 height 32
type input "**********"
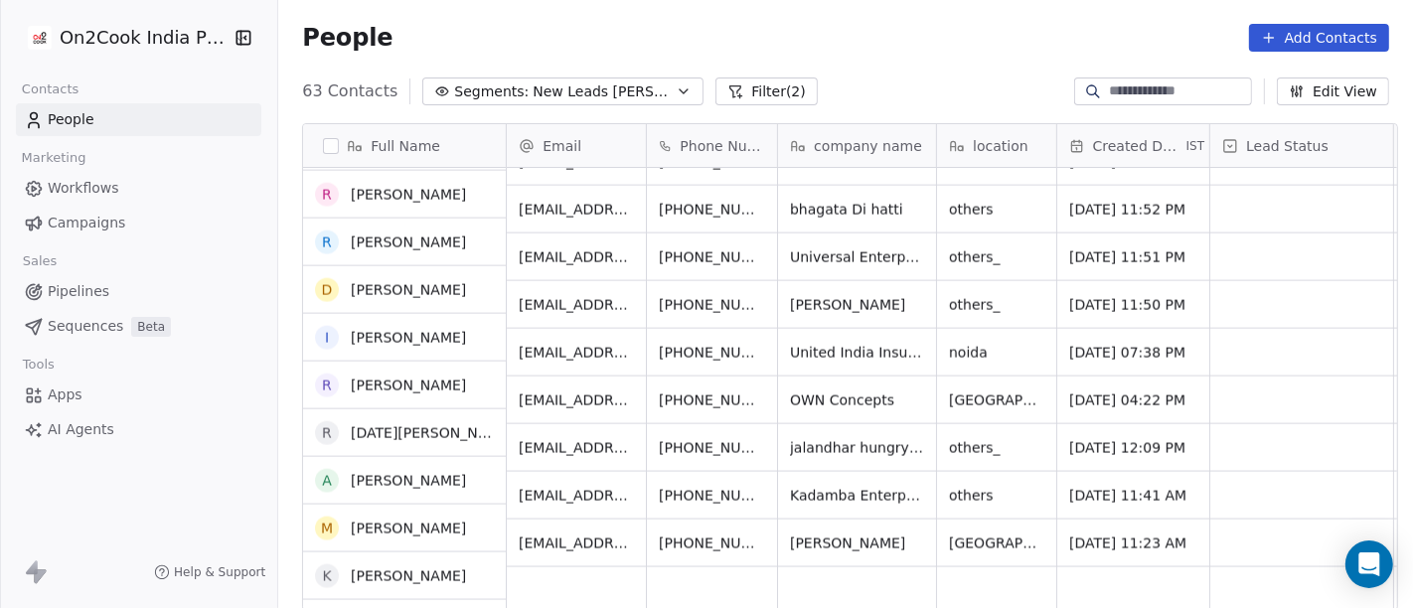
scroll to position [2561, 0]
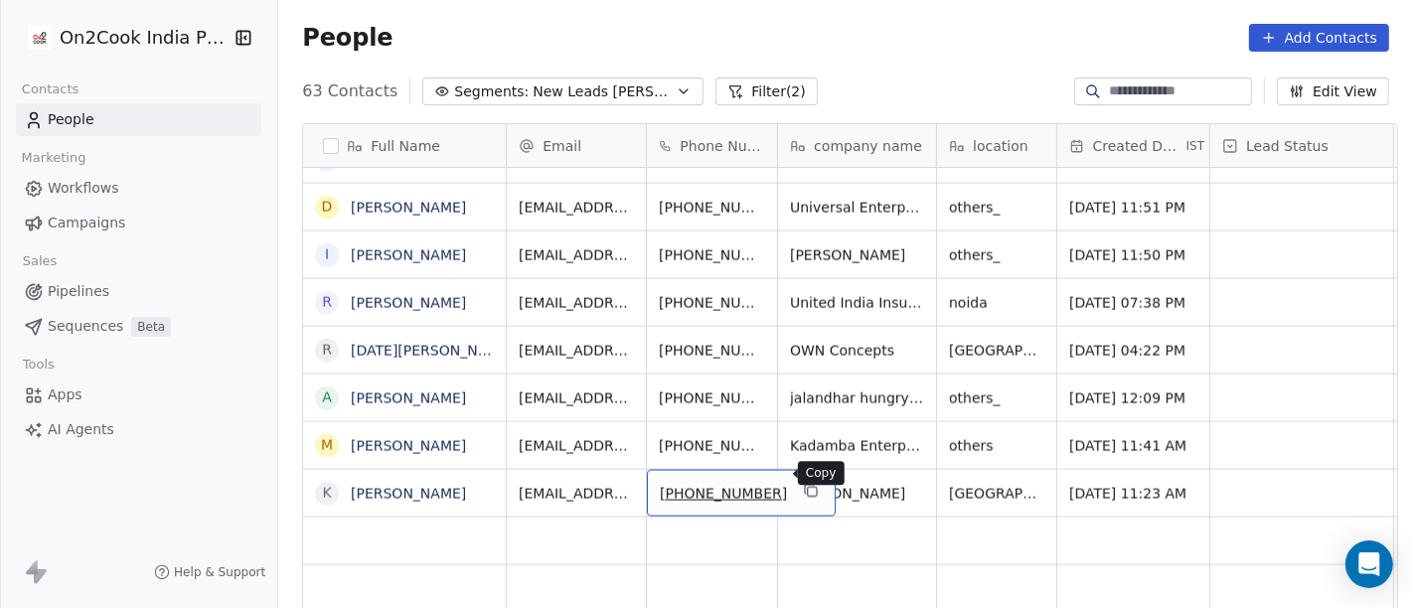
click at [805, 485] on icon "grid" at bounding box center [809, 489] width 9 height 9
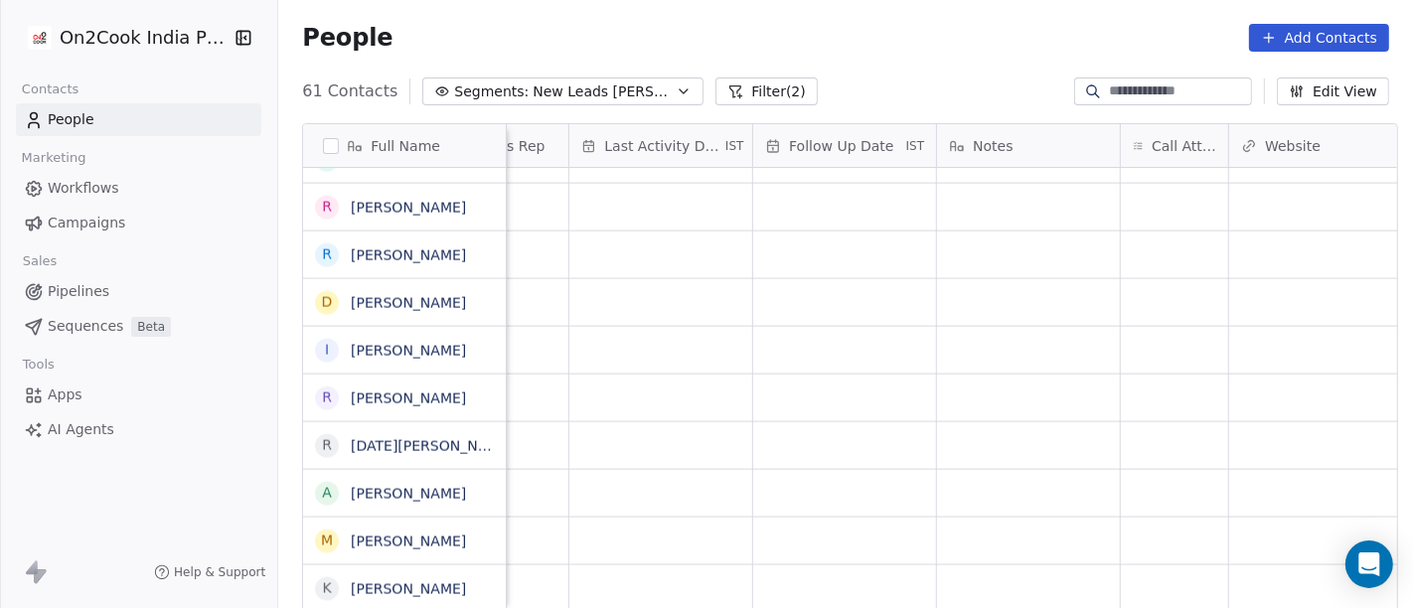
scroll to position [17, 1249]
click at [1107, 546] on div "grid" at bounding box center [1121, 588] width 107 height 47
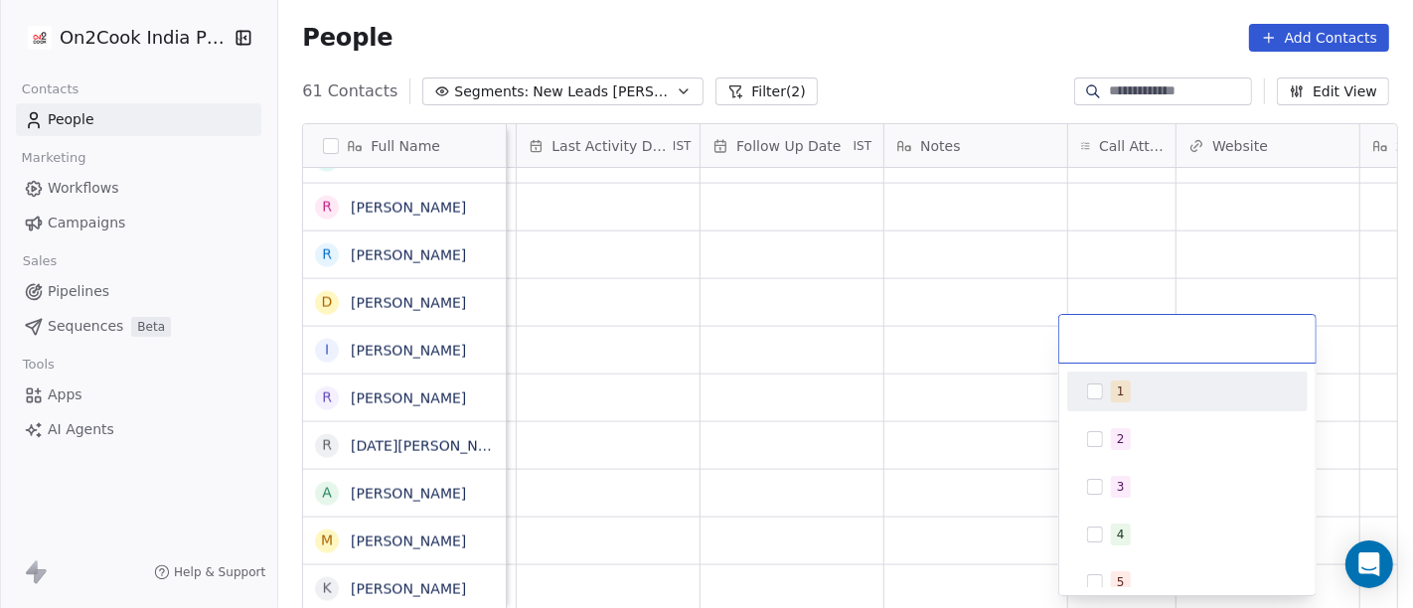
click at [1131, 396] on div "1" at bounding box center [1199, 392] width 177 height 22
click at [971, 47] on html "On2Cook India Pvt. Ltd. Contacts People Marketing Workflows Campaigns Sales Pip…" at bounding box center [706, 304] width 1413 height 608
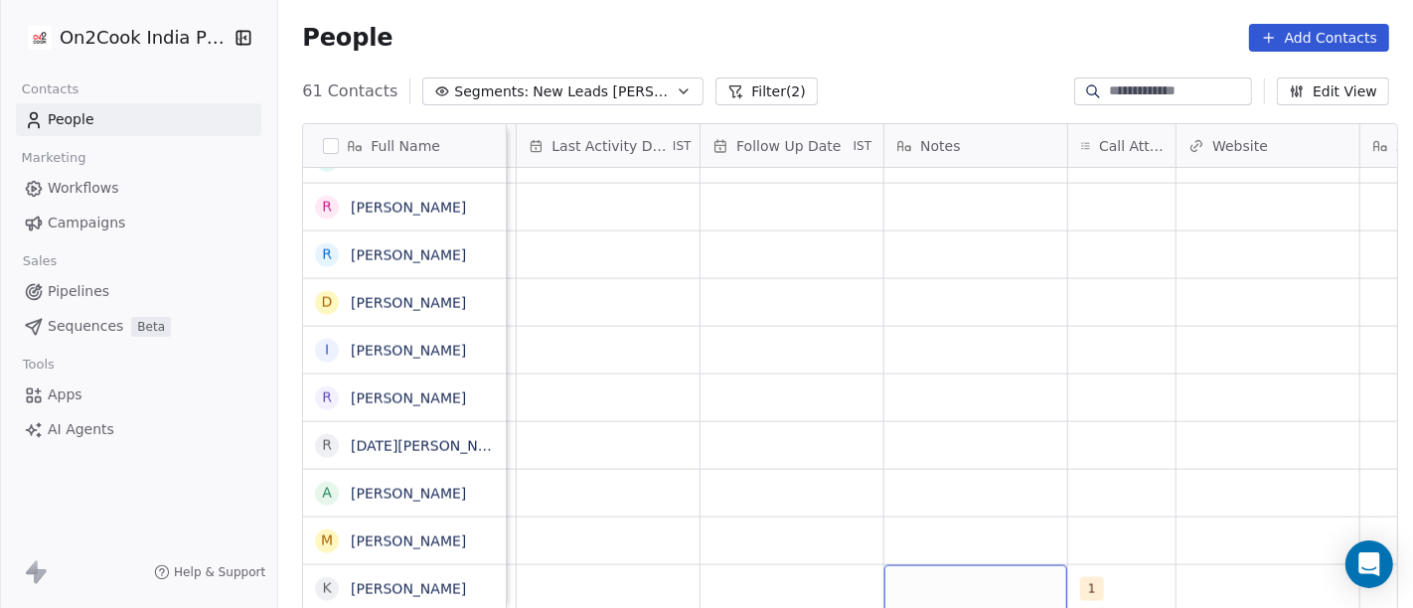
click at [956, 546] on div "grid" at bounding box center [975, 588] width 183 height 47
type textarea "**********"
click at [990, 458] on html "On2Cook India Pvt. Ltd. Contacts People Marketing Workflows Campaigns Sales Pip…" at bounding box center [706, 304] width 1413 height 608
click at [802, 546] on div "grid" at bounding box center [792, 588] width 183 height 47
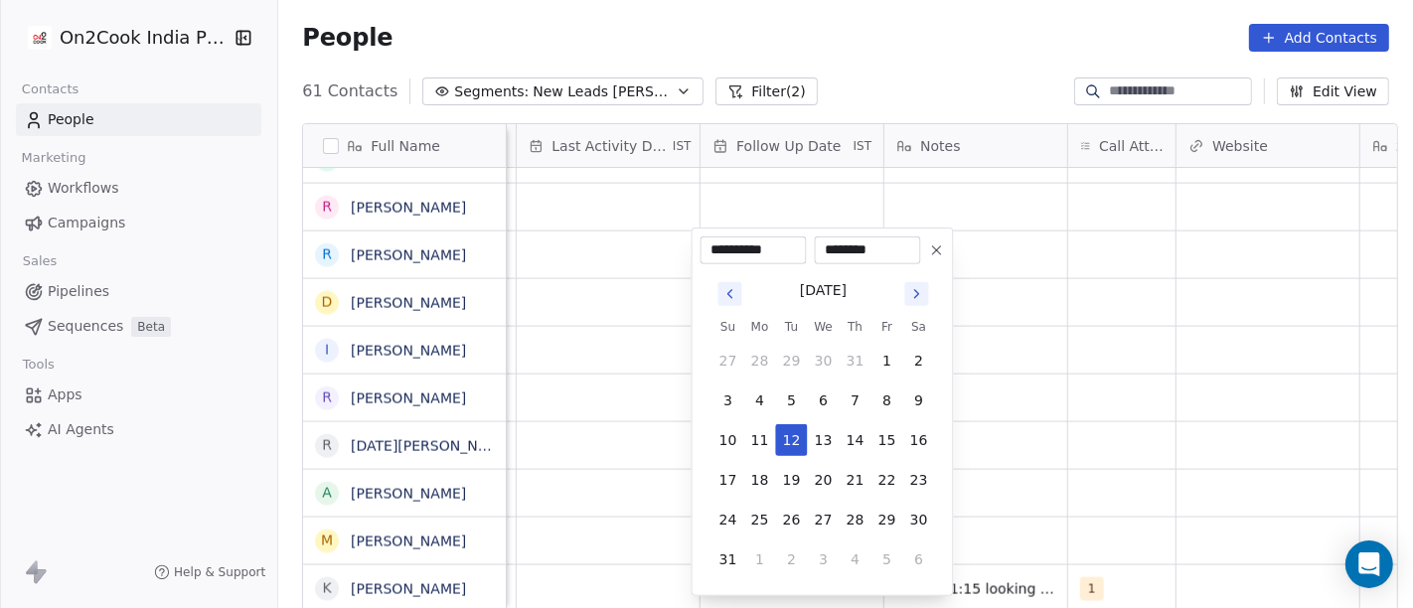
click at [938, 244] on icon at bounding box center [937, 250] width 16 height 16
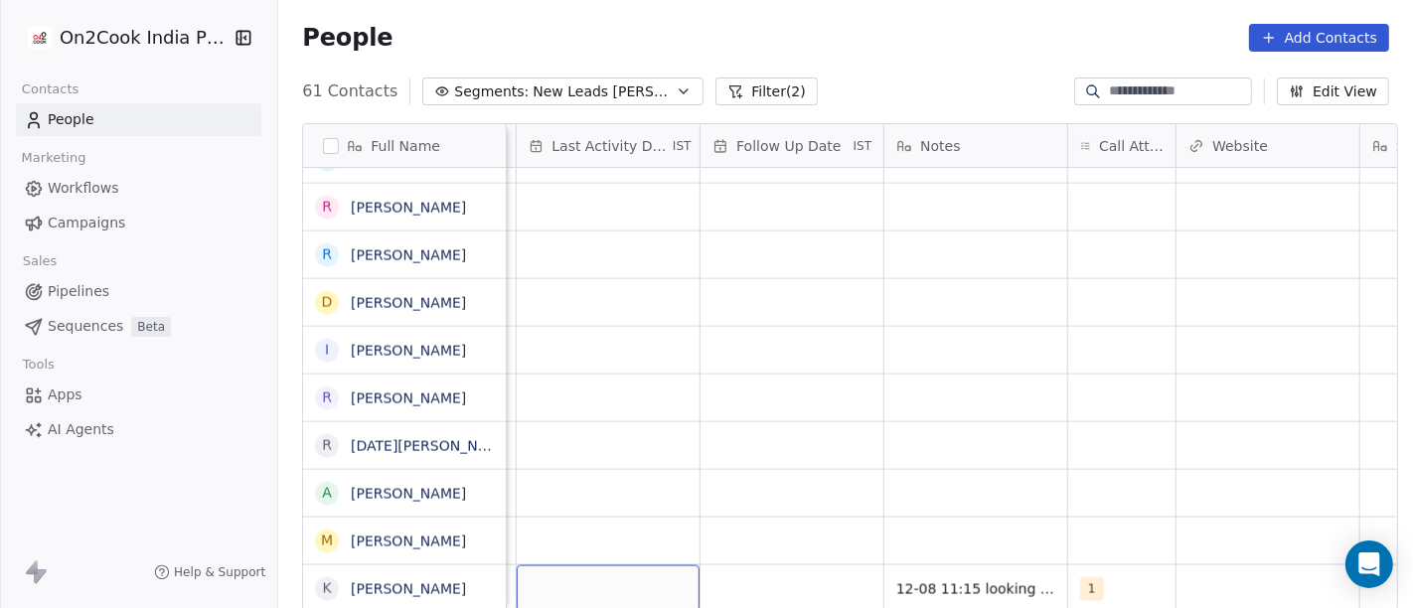
click at [618, 546] on div "grid" at bounding box center [608, 588] width 183 height 47
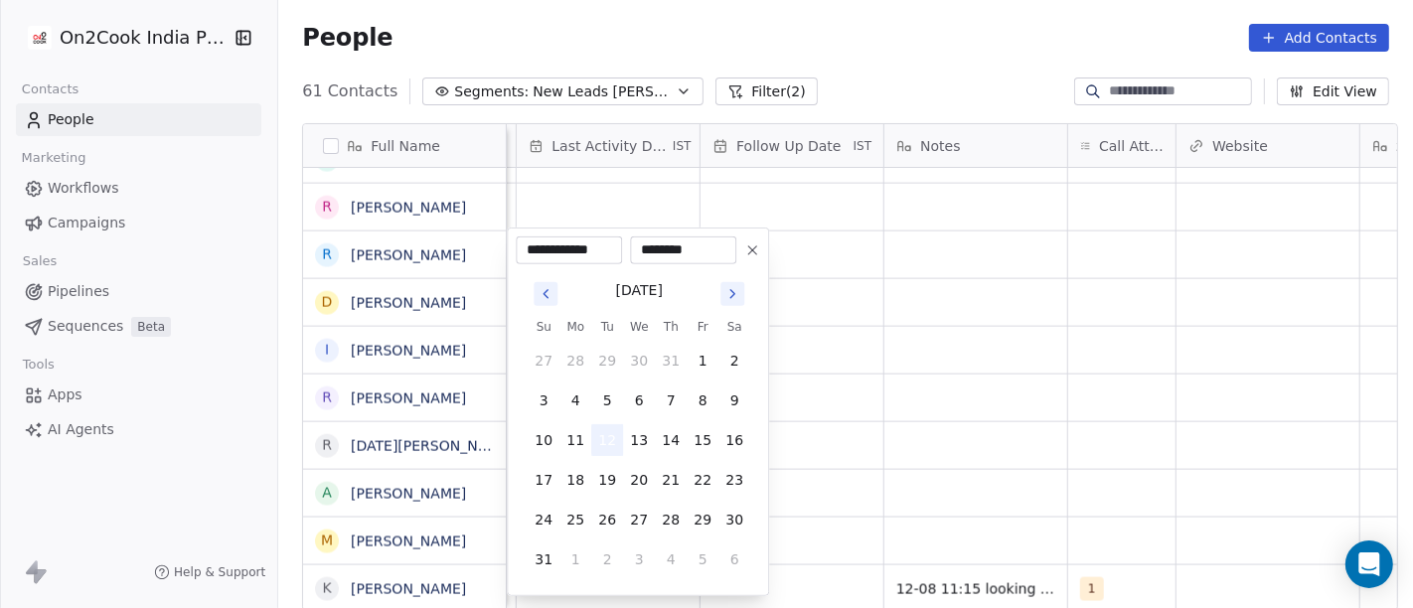
click at [603, 434] on button "12" at bounding box center [607, 440] width 32 height 32
click at [929, 413] on html "On2Cook India Pvt. Ltd. Contacts People Marketing Workflows Campaigns Sales Pip…" at bounding box center [706, 304] width 1413 height 608
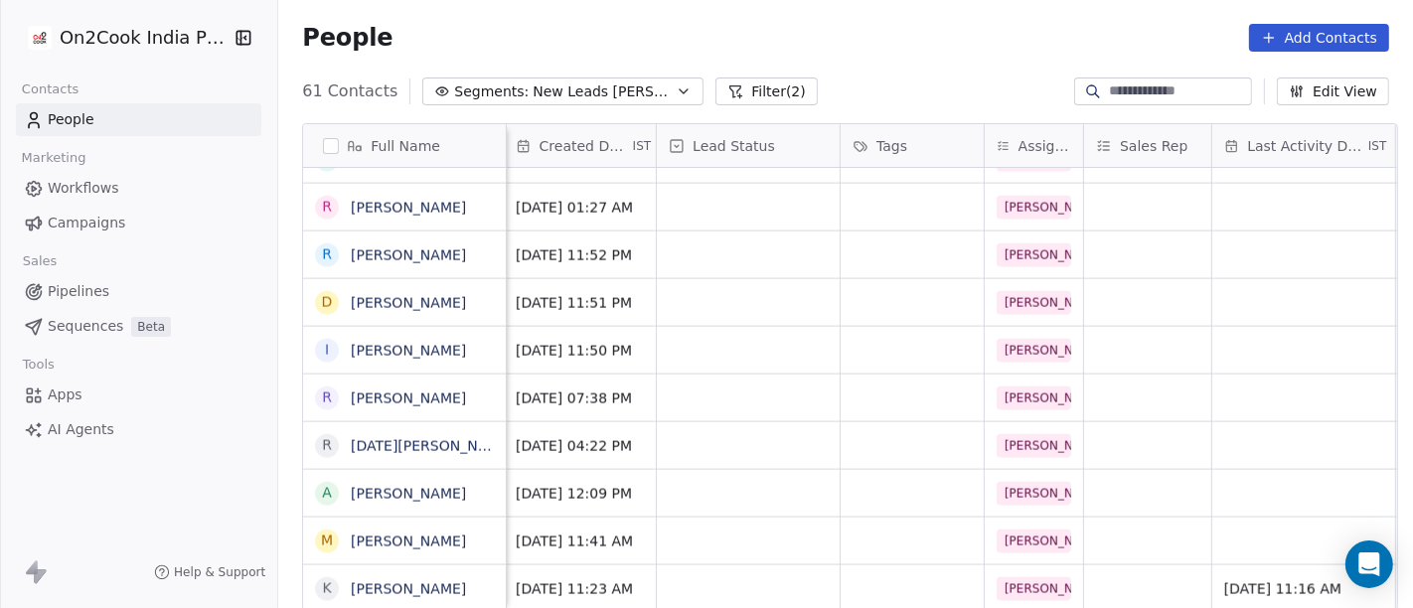
scroll to position [17, 529]
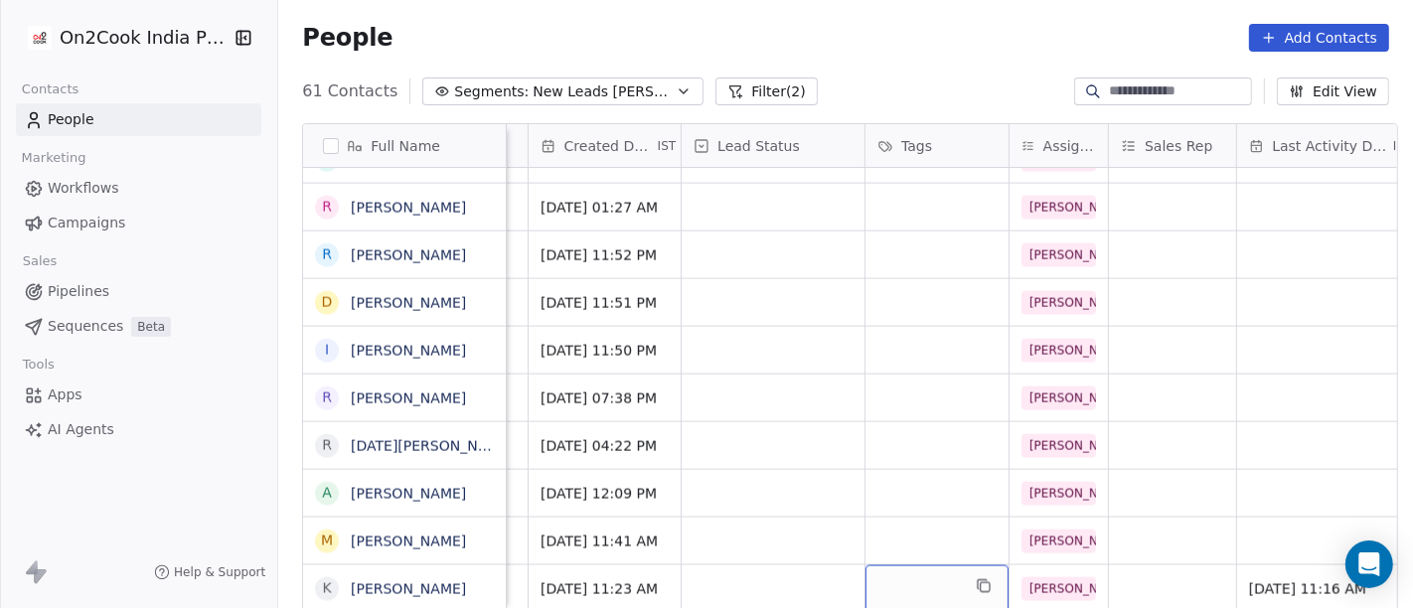
click at [922, 546] on div "grid" at bounding box center [936, 588] width 143 height 47
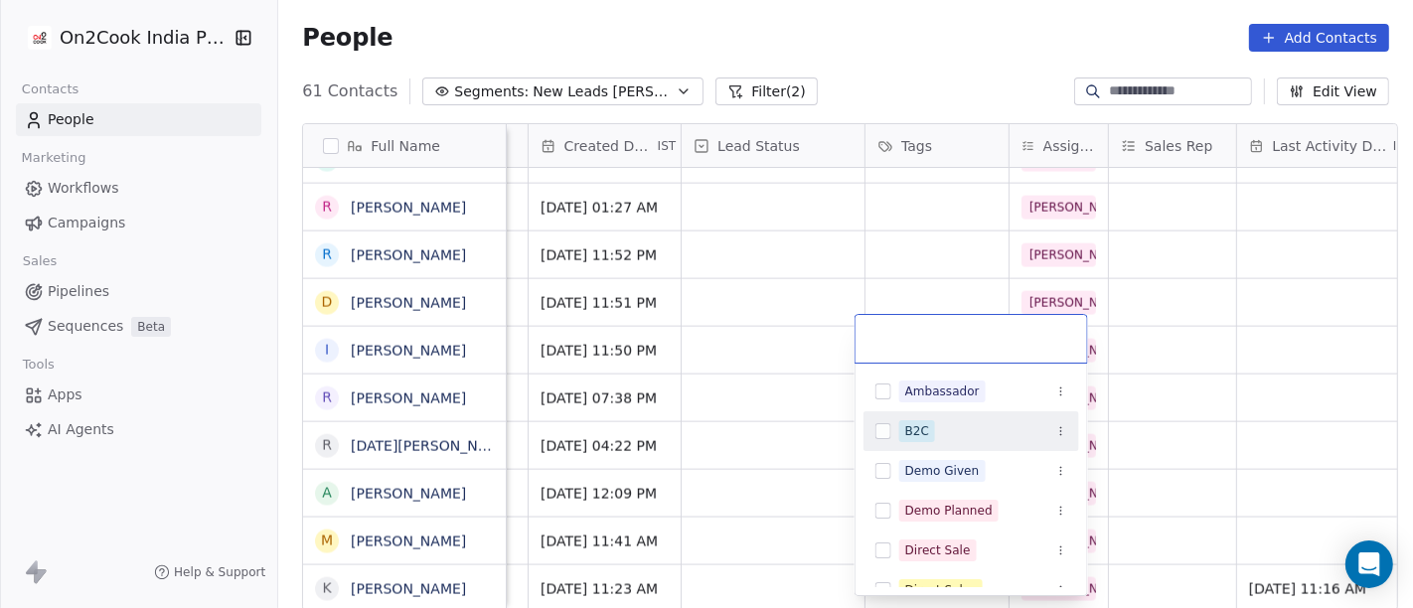
click at [925, 435] on div "B2C" at bounding box center [917, 431] width 24 height 18
click at [1271, 421] on html "On2Cook India Pvt. Ltd. Contacts People Marketing Workflows Campaigns Sales Pip…" at bounding box center [706, 304] width 1413 height 608
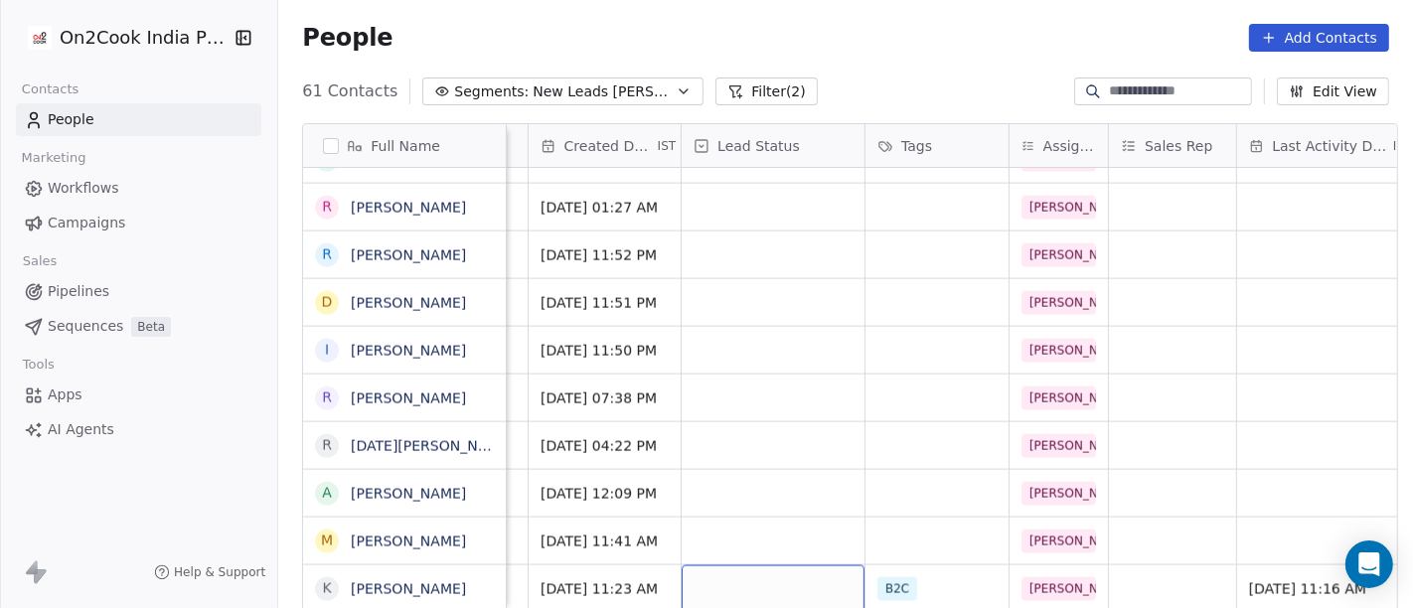
click at [799, 546] on div "grid" at bounding box center [773, 588] width 183 height 47
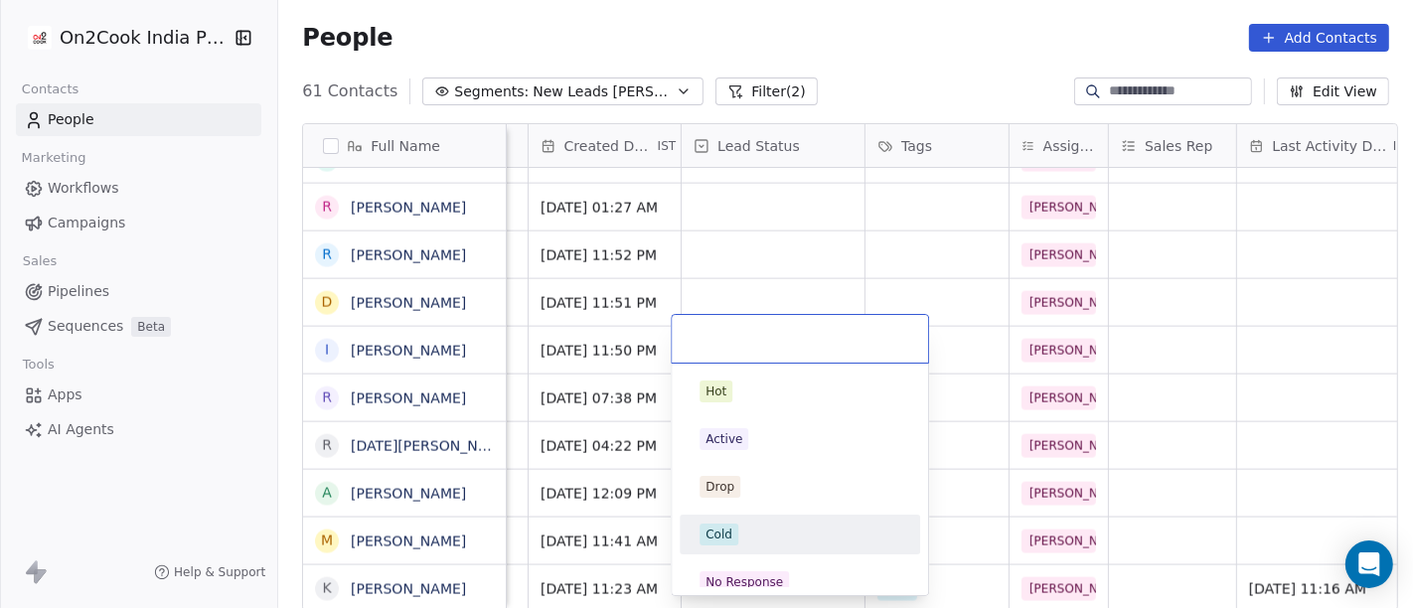
click at [780, 538] on div "Cold" at bounding box center [800, 535] width 201 height 22
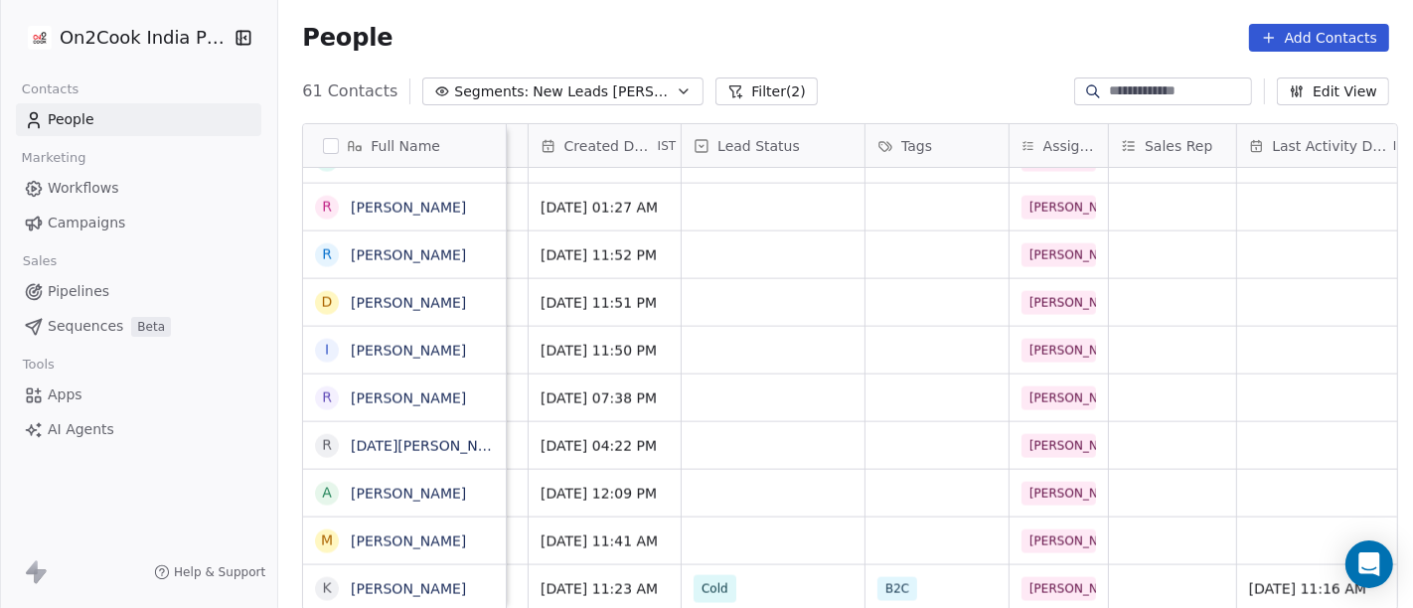
click at [965, 50] on div "People Add Contacts" at bounding box center [845, 38] width 1087 height 28
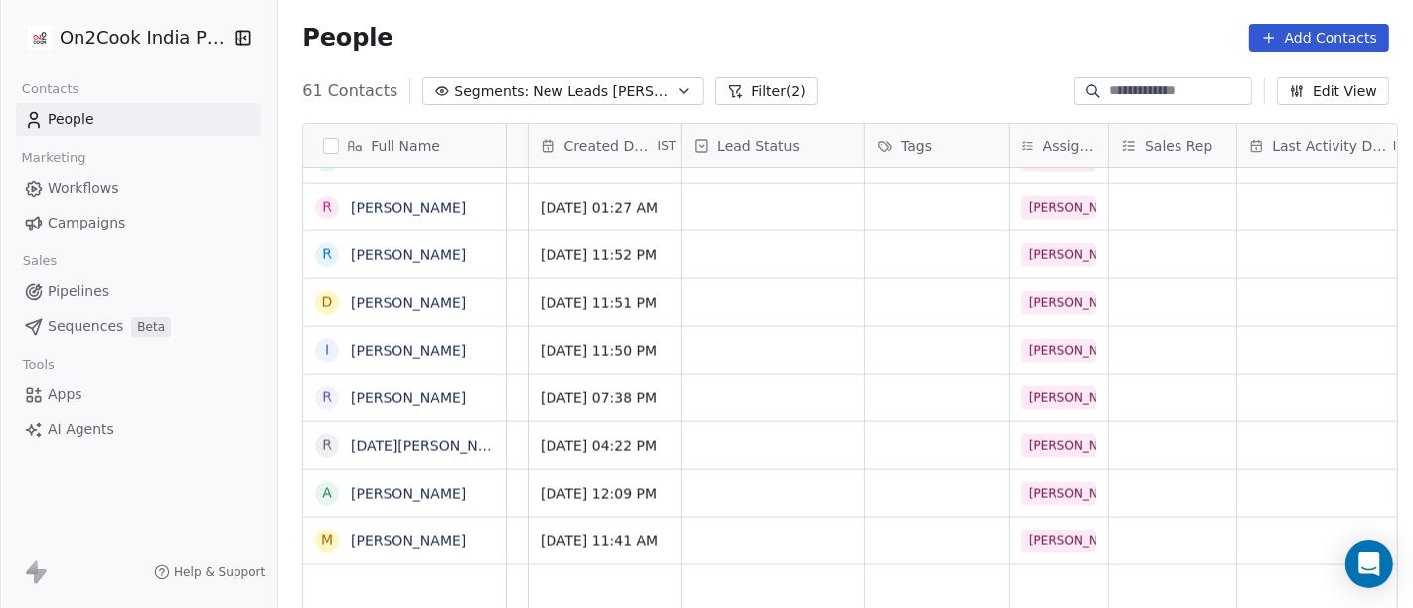
scroll to position [7, 0]
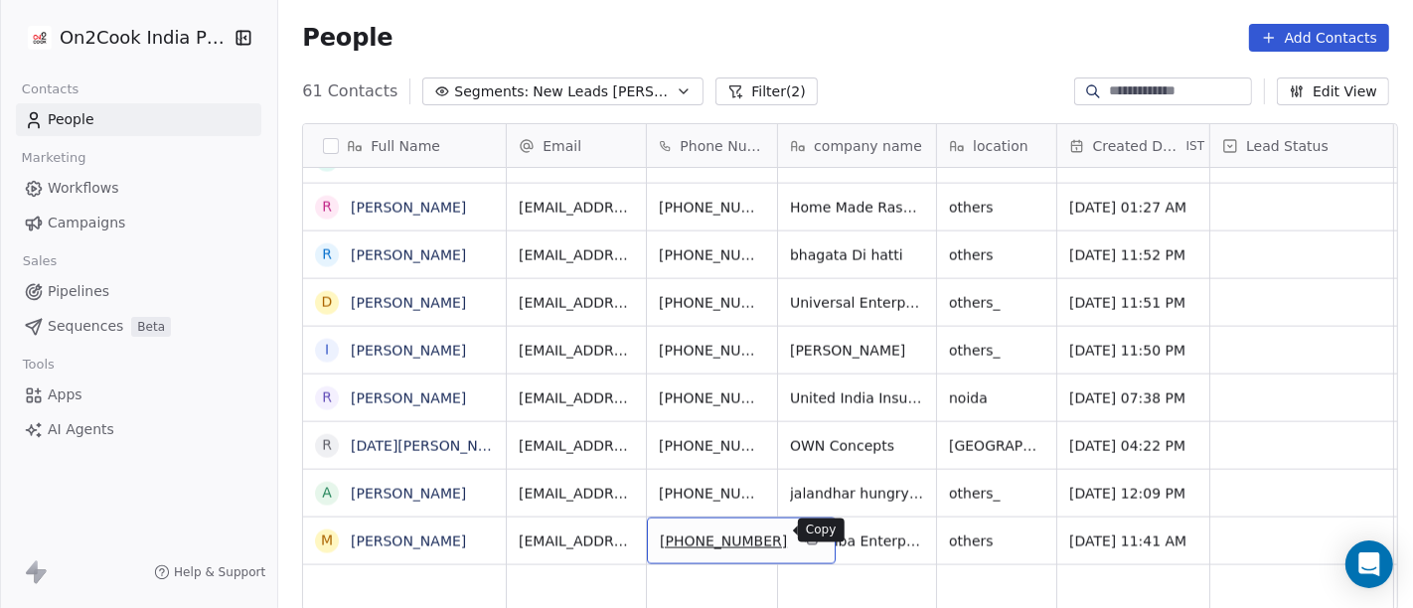
click at [808, 536] on icon "grid" at bounding box center [812, 540] width 9 height 9
click at [803, 531] on icon "grid" at bounding box center [811, 539] width 16 height 16
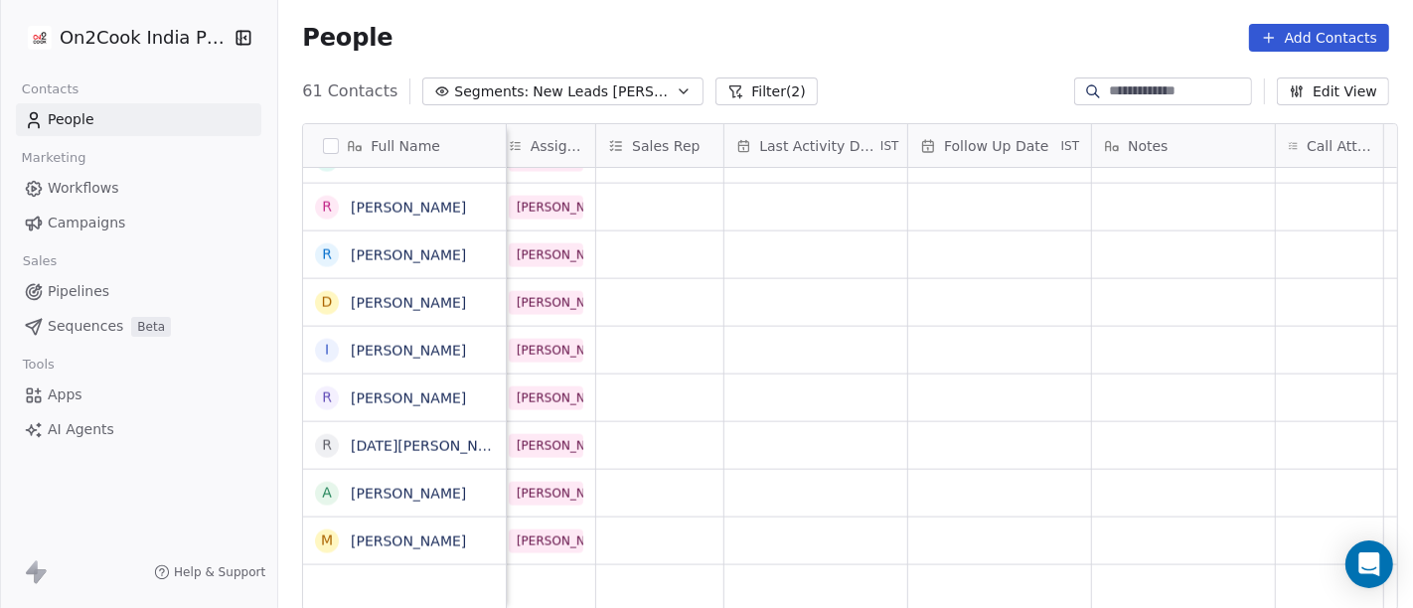
scroll to position [7, 1065]
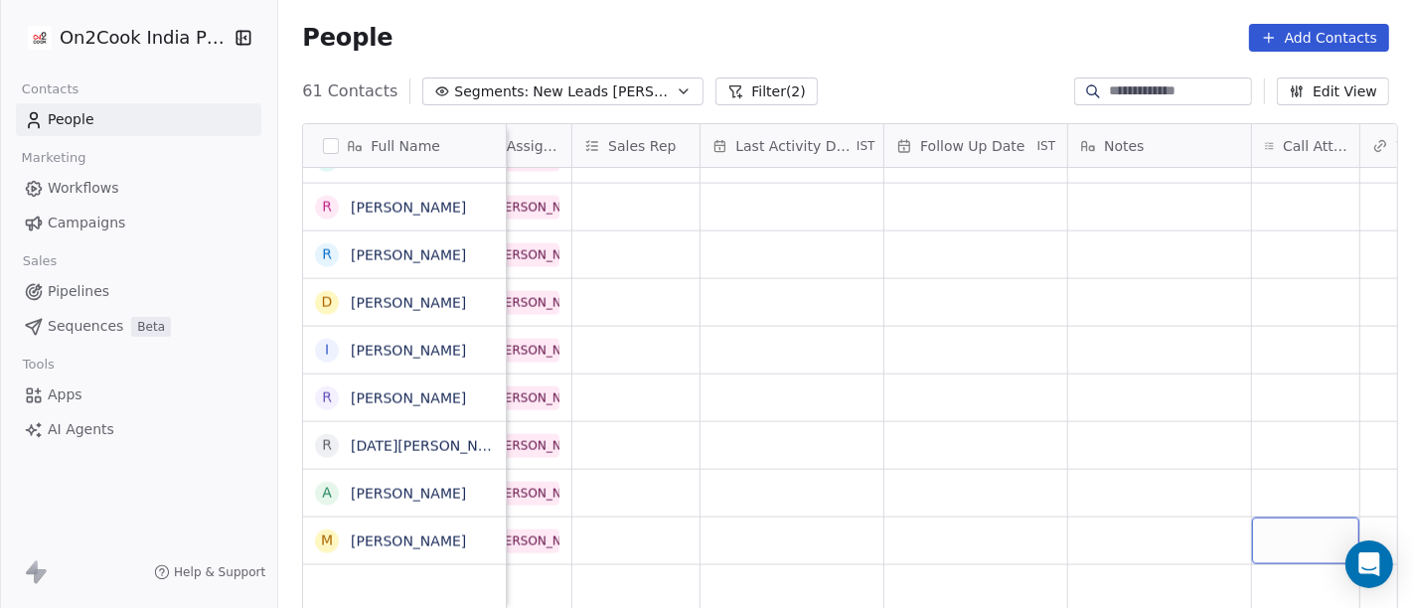
click at [1271, 521] on div "grid" at bounding box center [1305, 541] width 107 height 47
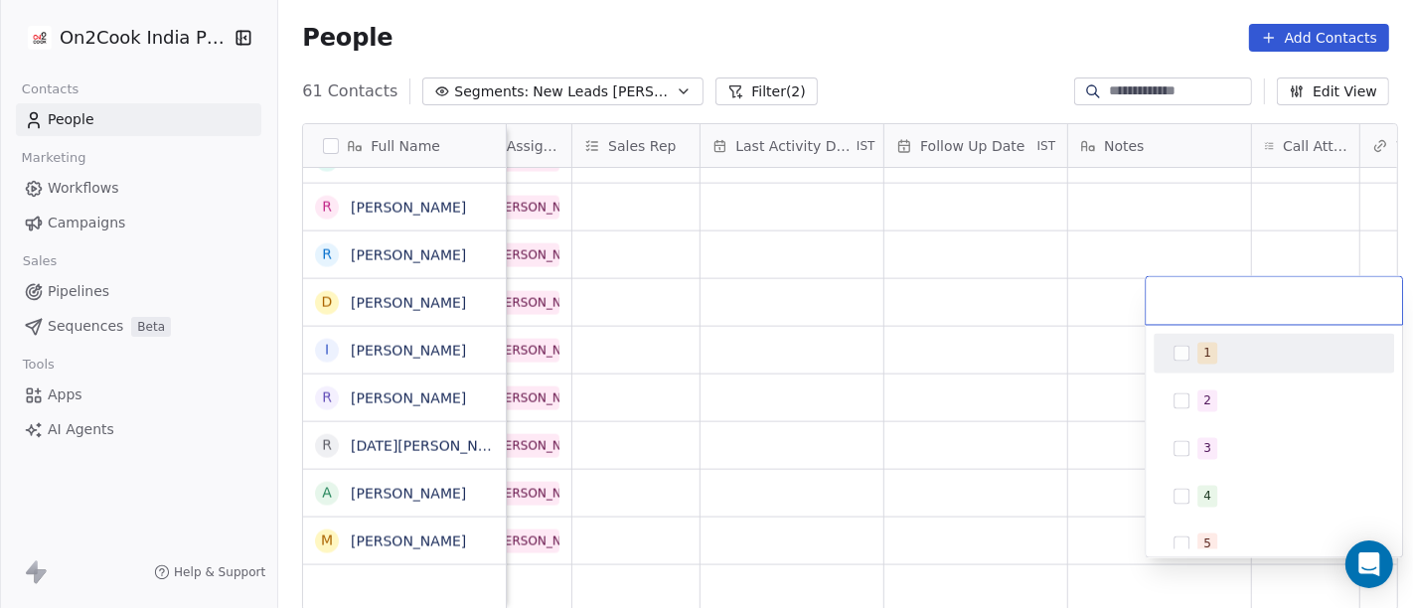
click at [1246, 338] on div "1" at bounding box center [1274, 354] width 225 height 32
click at [921, 64] on html "On2Cook India Pvt. Ltd. Contacts People Marketing Workflows Campaigns Sales Pip…" at bounding box center [706, 304] width 1413 height 608
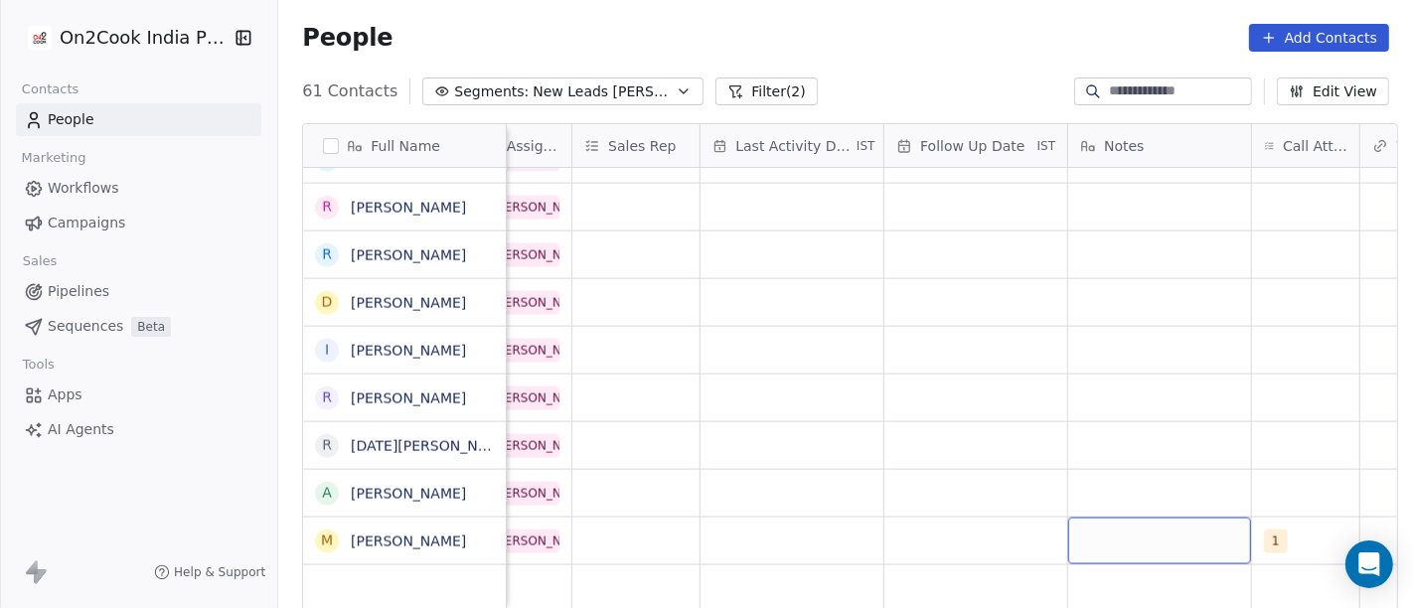
click at [1128, 524] on div "grid" at bounding box center [1159, 541] width 183 height 47
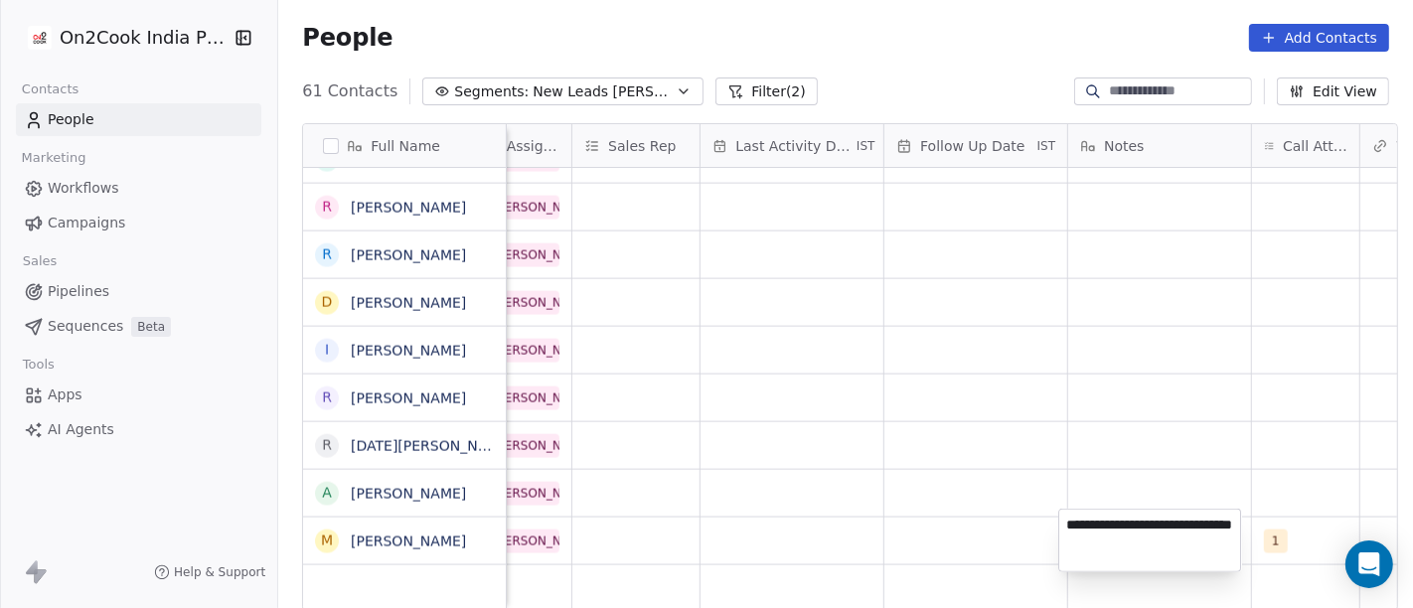
type textarea "**********"
click at [1049, 412] on html "On2Cook India Pvt. Ltd. Contacts People Marketing Workflows Campaigns Sales Pip…" at bounding box center [706, 304] width 1413 height 608
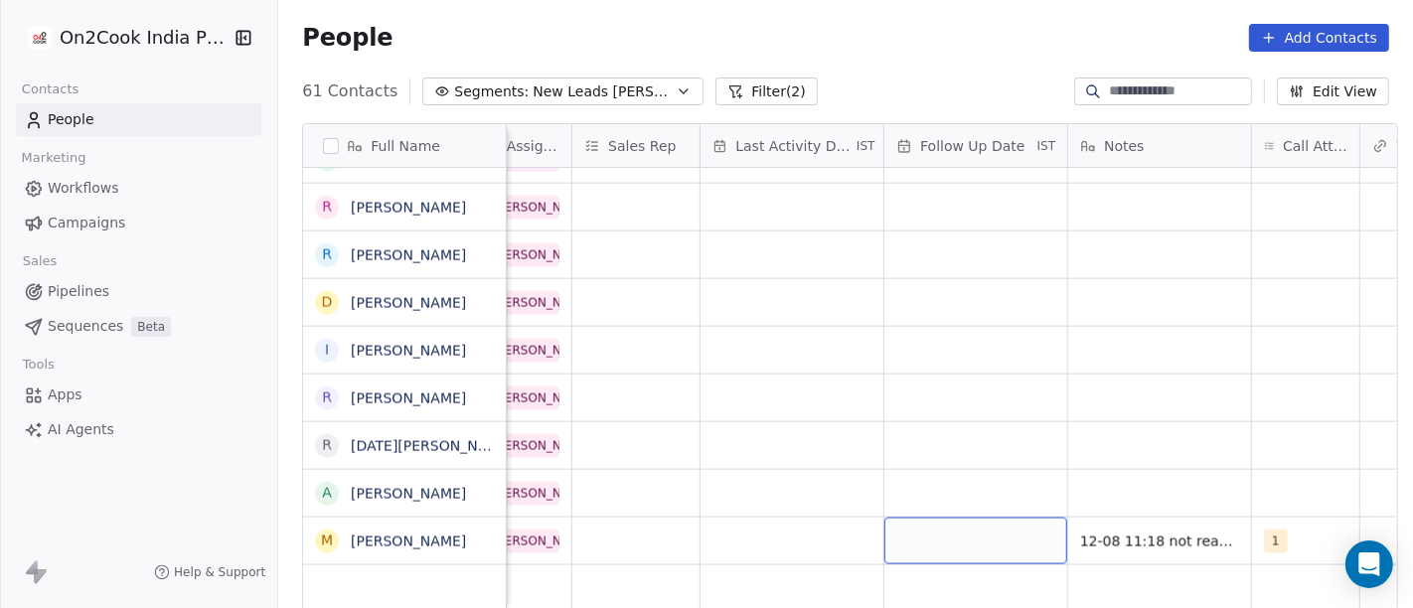
click at [919, 541] on div "grid" at bounding box center [975, 541] width 183 height 47
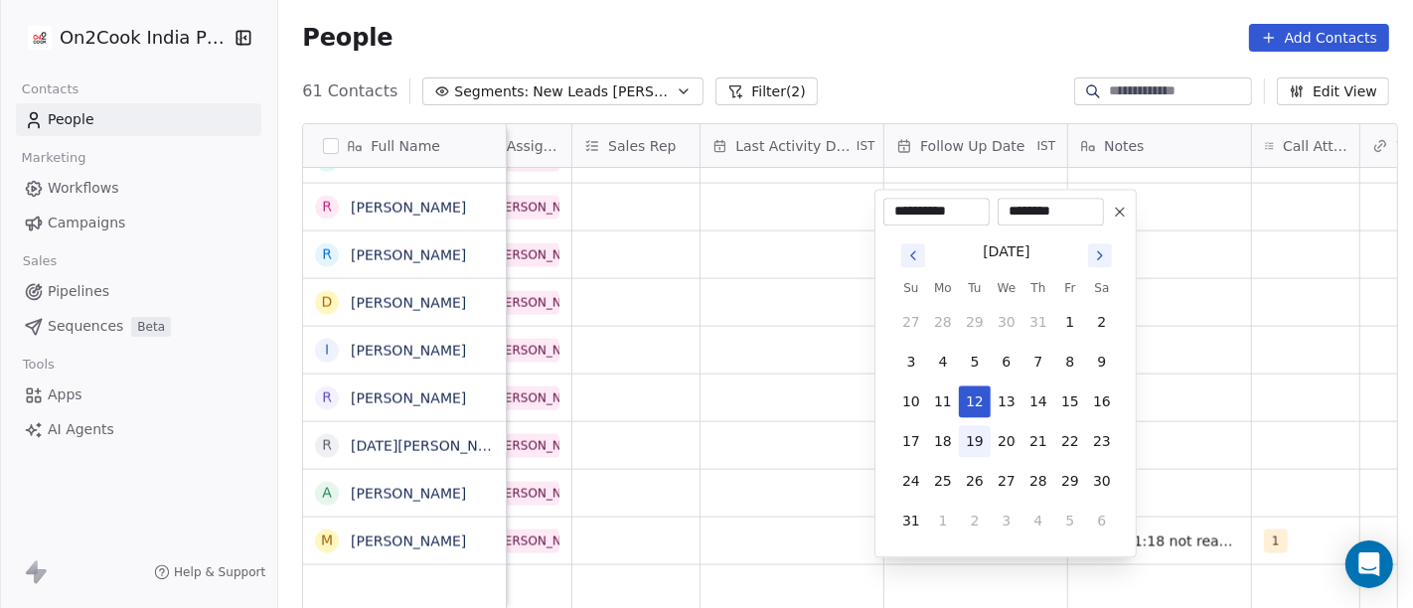
click at [982, 441] on button "19" at bounding box center [975, 441] width 32 height 32
type input "**********"
click at [1252, 392] on html "On2Cook India Pvt. Ltd. Contacts People Marketing Workflows Campaigns Sales Pip…" at bounding box center [706, 304] width 1413 height 608
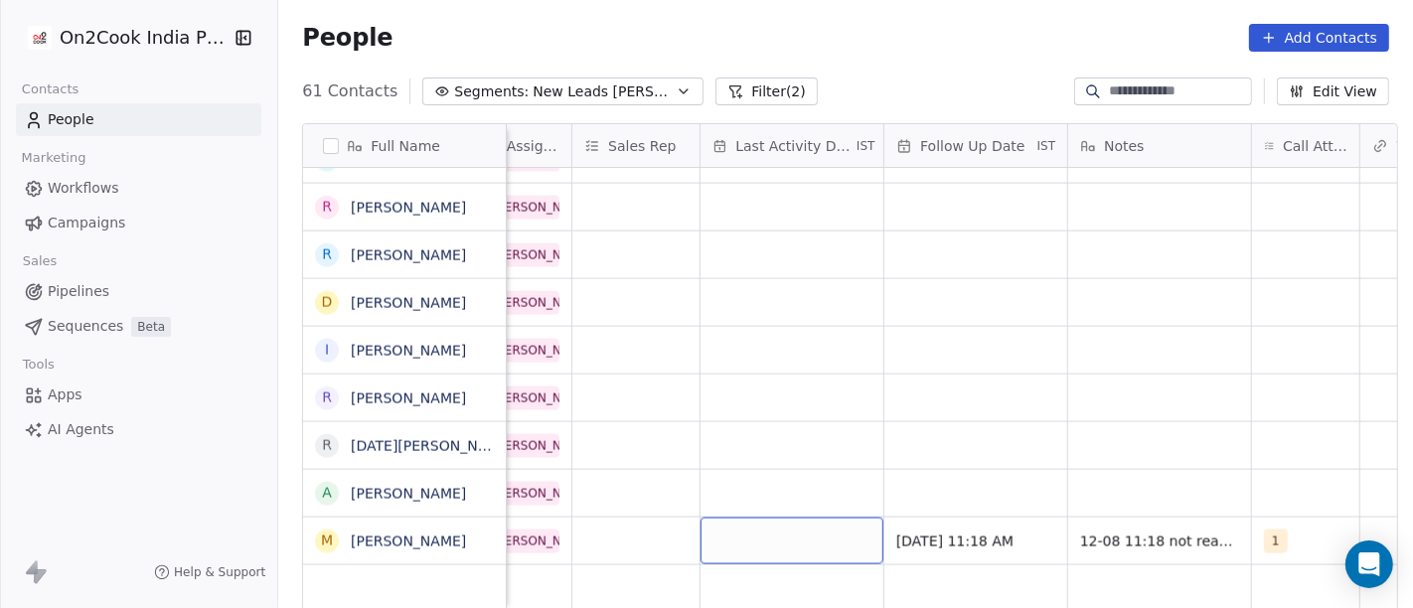
click at [792, 518] on div "grid" at bounding box center [792, 541] width 183 height 47
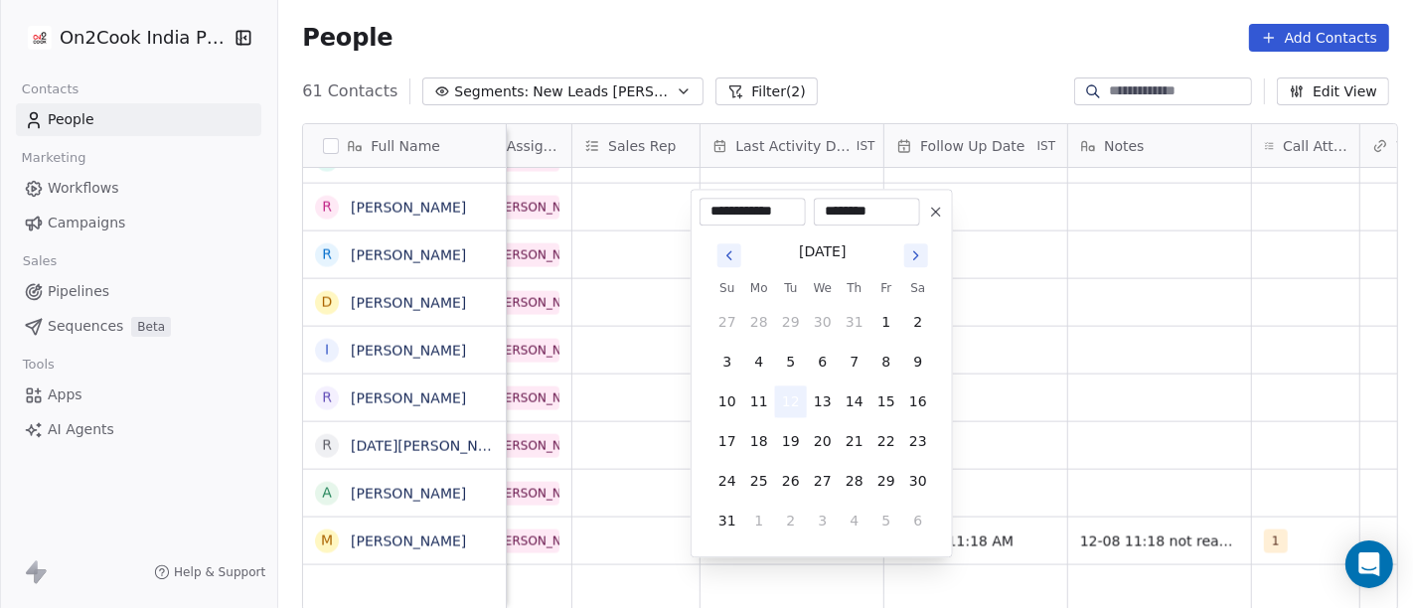
click at [786, 408] on button "12" at bounding box center [791, 402] width 32 height 32
click at [1170, 383] on html "On2Cook India Pvt. Ltd. Contacts People Marketing Workflows Campaigns Sales Pip…" at bounding box center [706, 304] width 1413 height 608
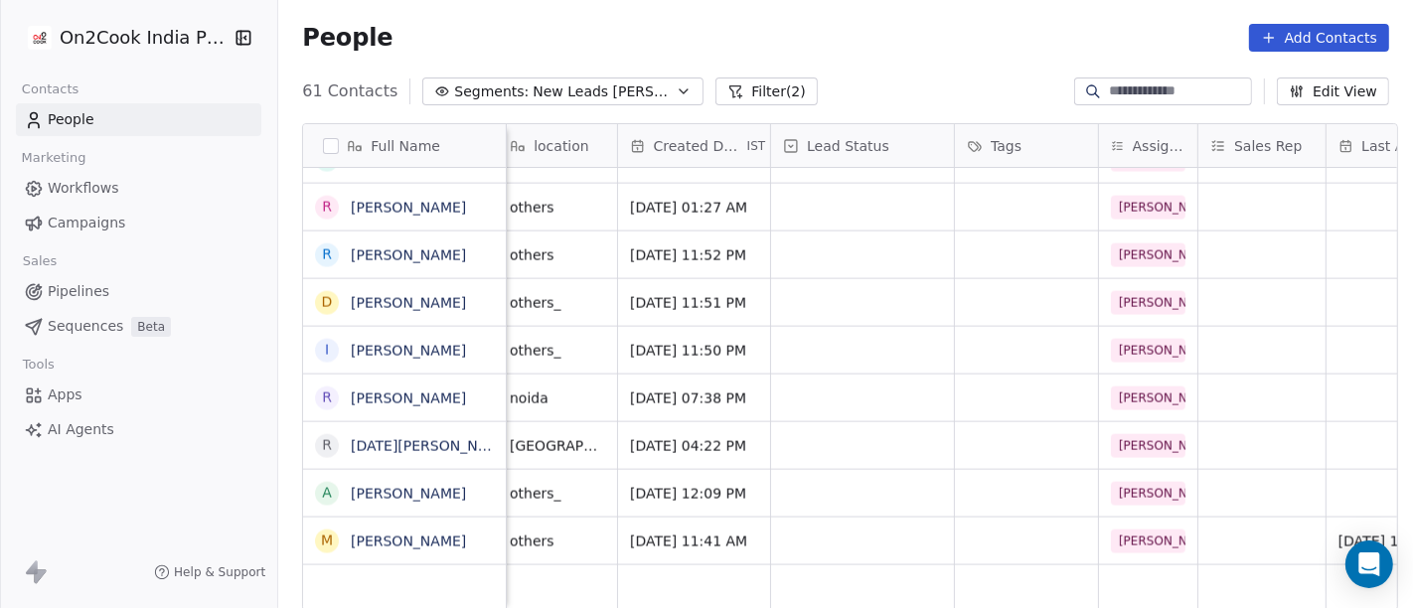
scroll to position [7, 304]
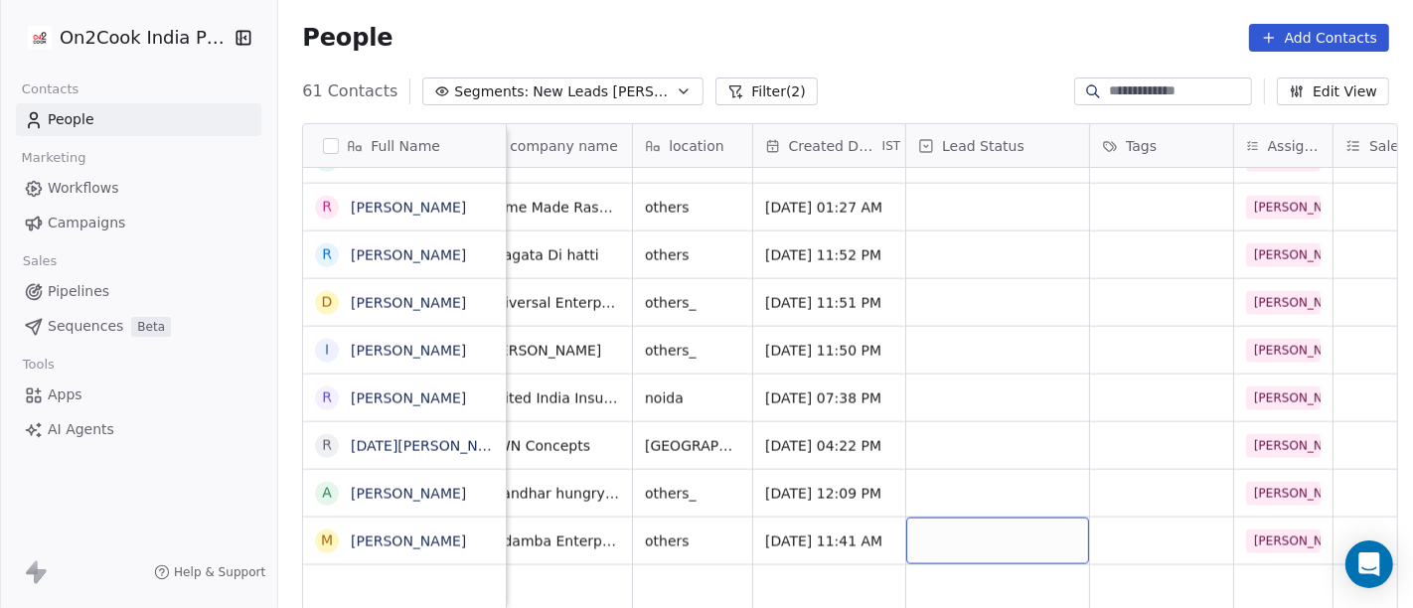
click at [980, 540] on div "grid" at bounding box center [997, 541] width 183 height 47
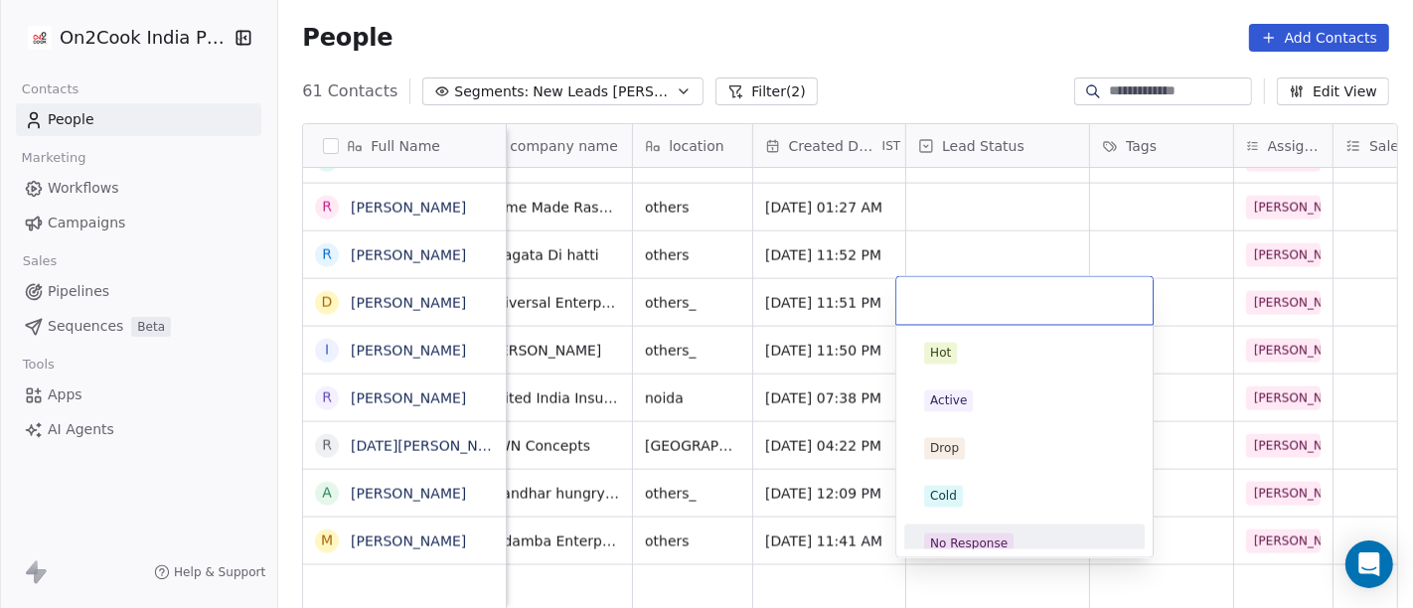
click at [973, 536] on div "No Response" at bounding box center [969, 545] width 78 height 18
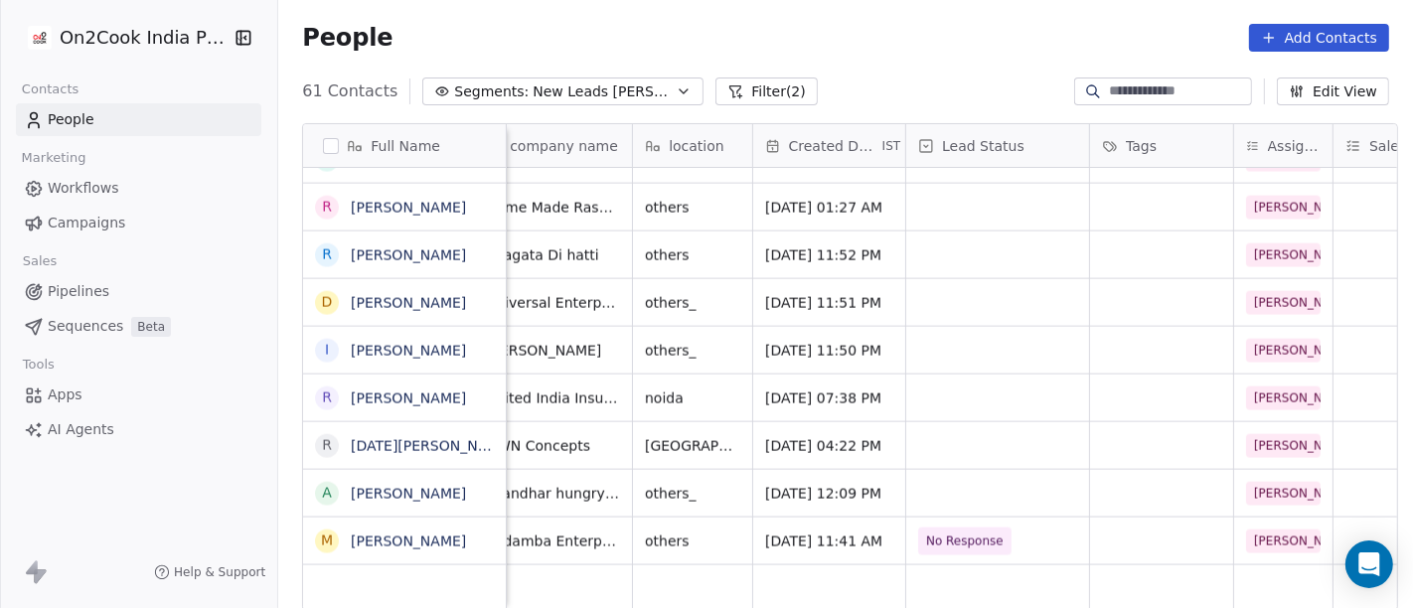
click at [827, 24] on div "People Add Contacts" at bounding box center [845, 38] width 1087 height 28
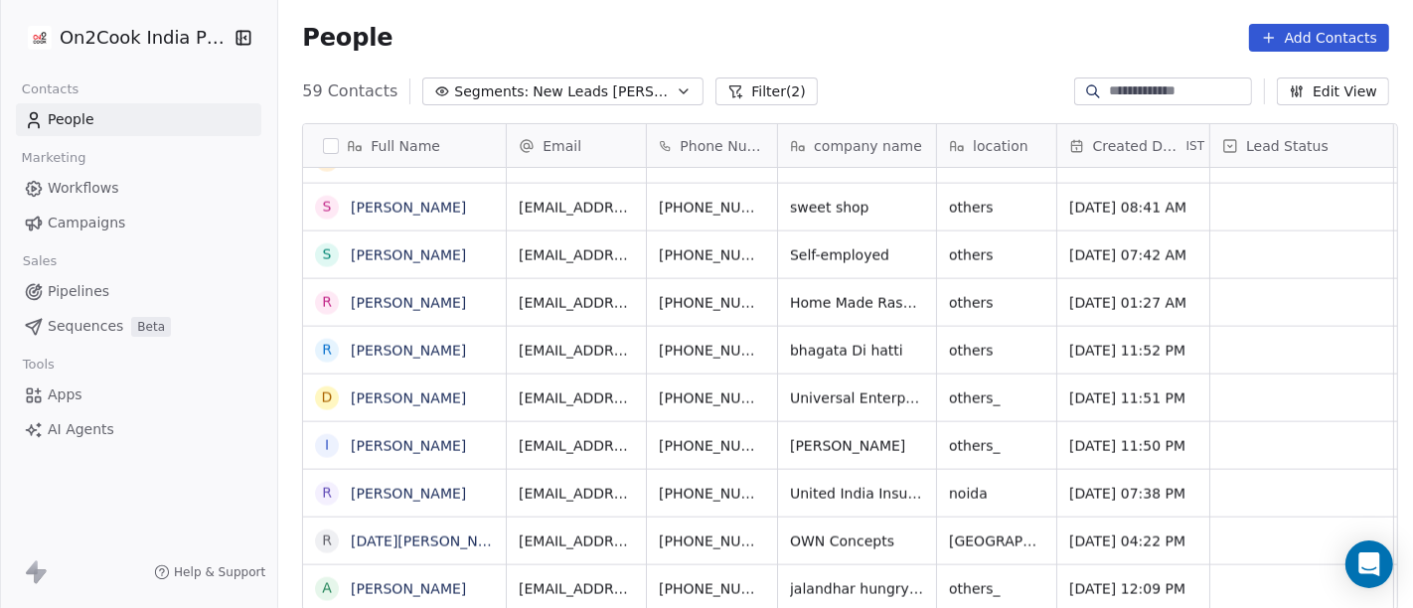
scroll to position [17, 0]
click at [803, 546] on icon "grid" at bounding box center [811, 586] width 16 height 16
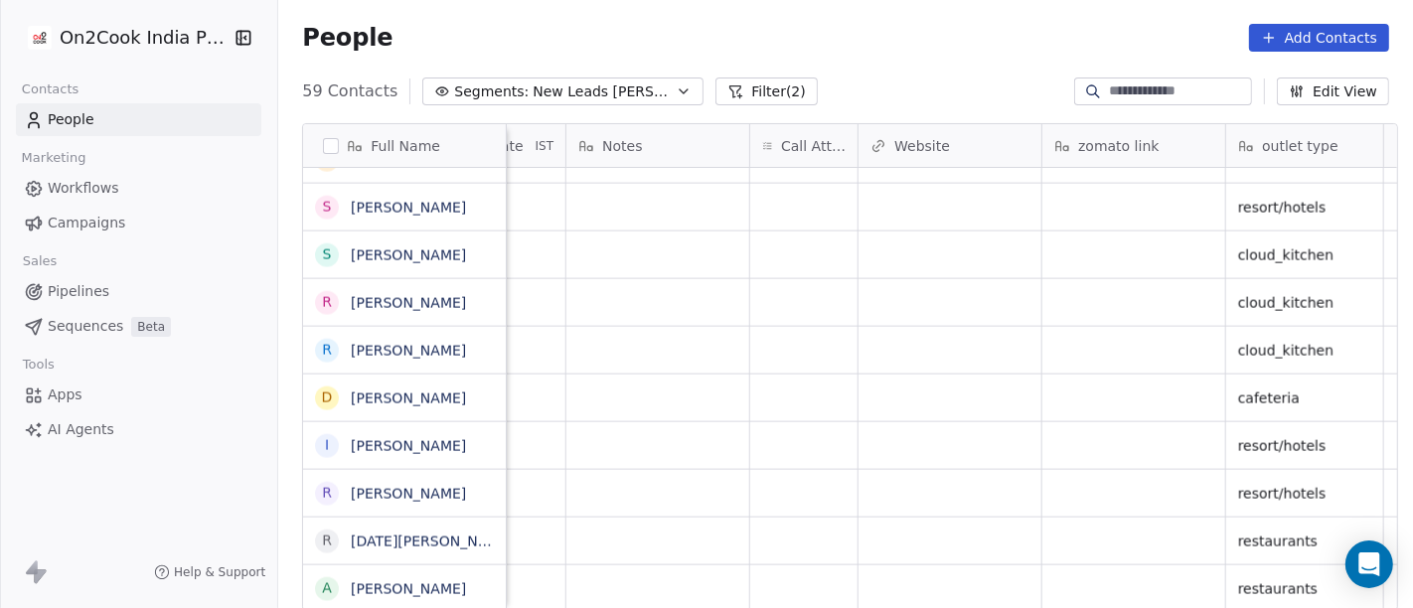
scroll to position [17, 1570]
click at [812, 546] on div "grid" at bounding box center [800, 588] width 107 height 47
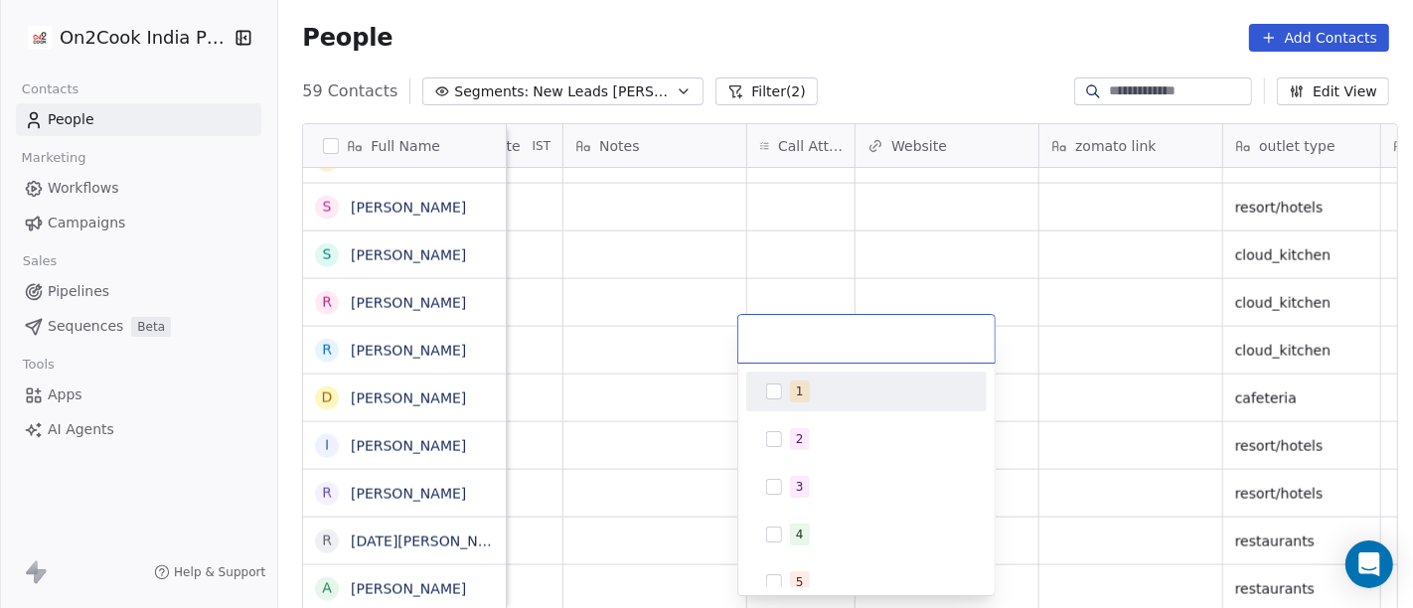
click at [815, 390] on div "1" at bounding box center [878, 392] width 177 height 22
click at [1029, 288] on html "On2Cook India Pvt. Ltd. Contacts People Marketing Workflows Campaigns Sales Pip…" at bounding box center [706, 304] width 1413 height 608
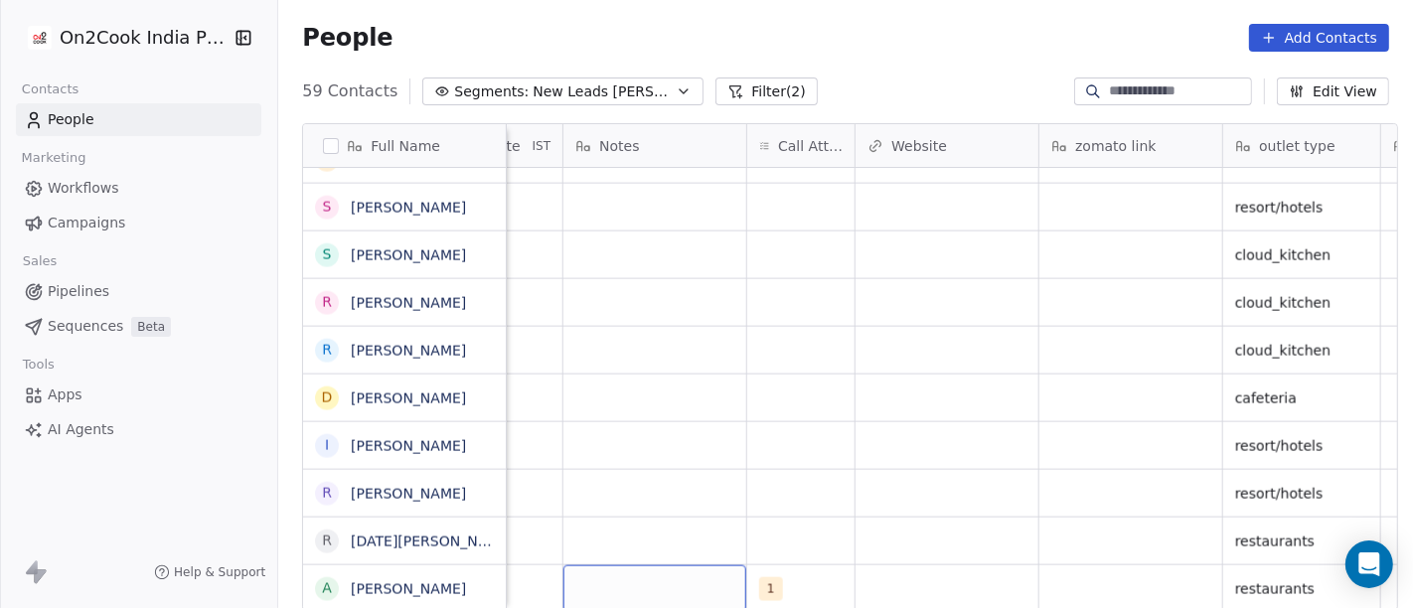
click at [680, 546] on div "grid" at bounding box center [654, 588] width 183 height 47
type textarea "**********"
click at [805, 512] on html "On2Cook India Pvt. Ltd. Contacts People Marketing Workflows Campaigns Sales Pip…" at bounding box center [706, 304] width 1413 height 608
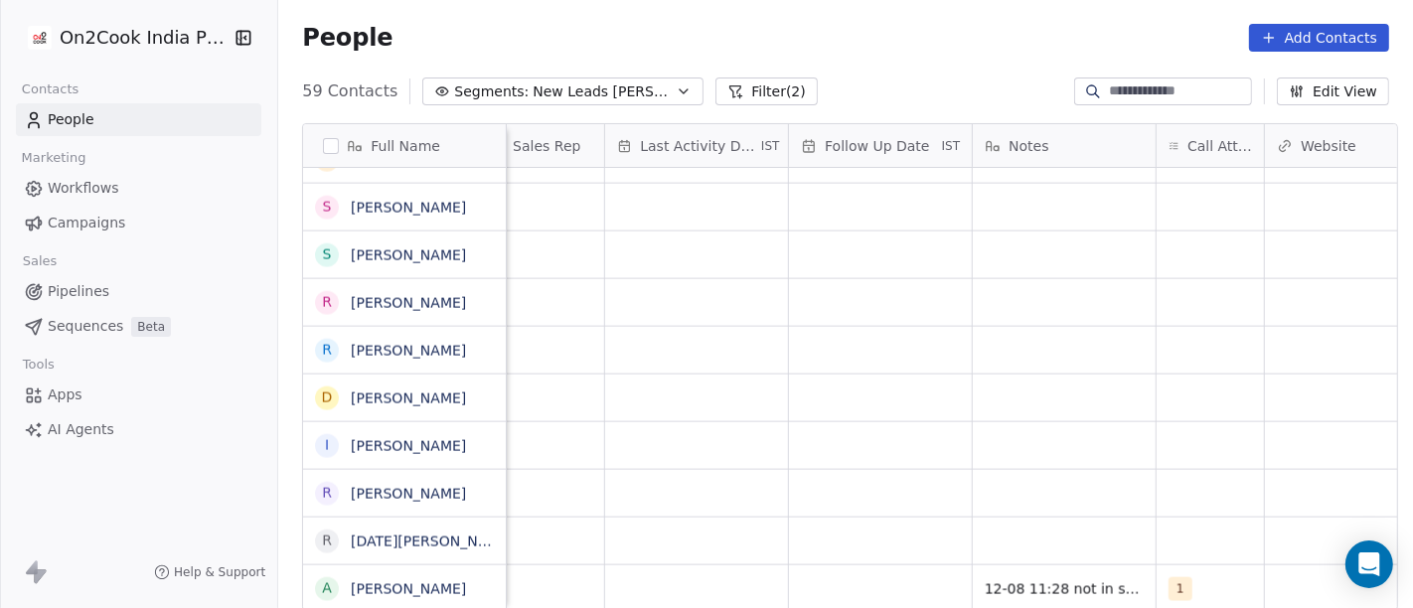
scroll to position [17, 1157]
click at [860, 545] on div "grid" at bounding box center [884, 541] width 183 height 47
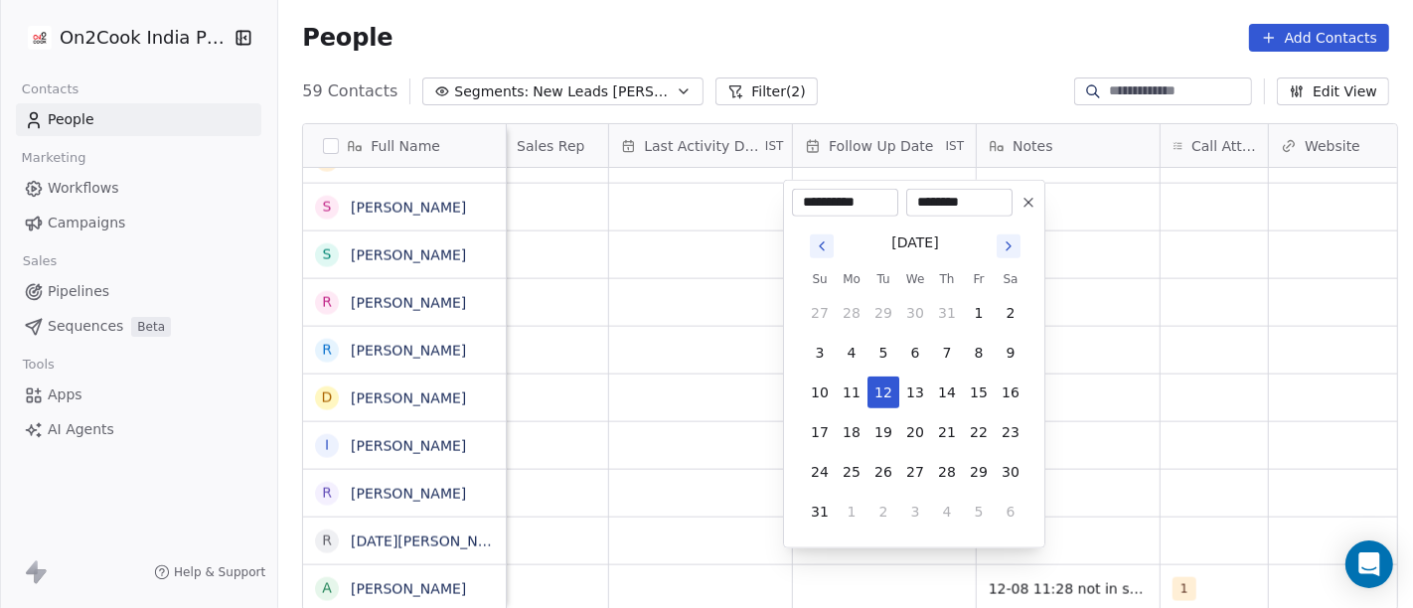
click at [1205, 339] on html "On2Cook India Pvt. Ltd. Contacts People Marketing Workflows Campaigns Sales Pip…" at bounding box center [706, 304] width 1413 height 608
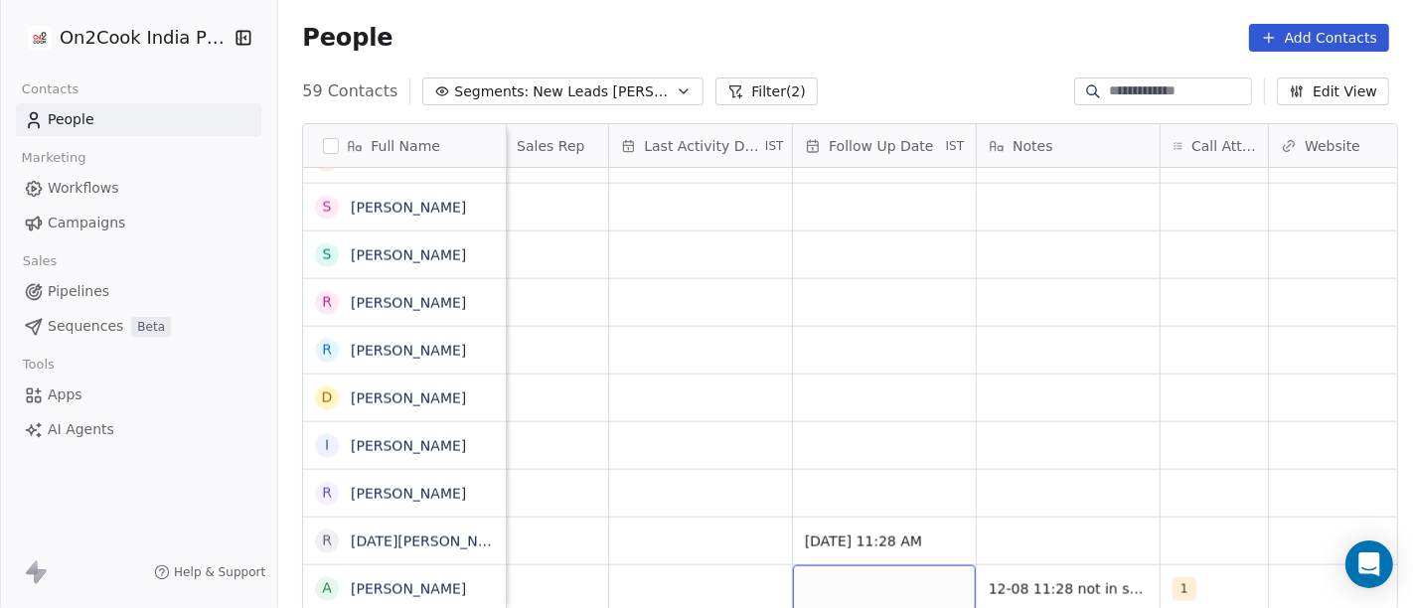
click at [850, 546] on div "grid" at bounding box center [884, 588] width 183 height 47
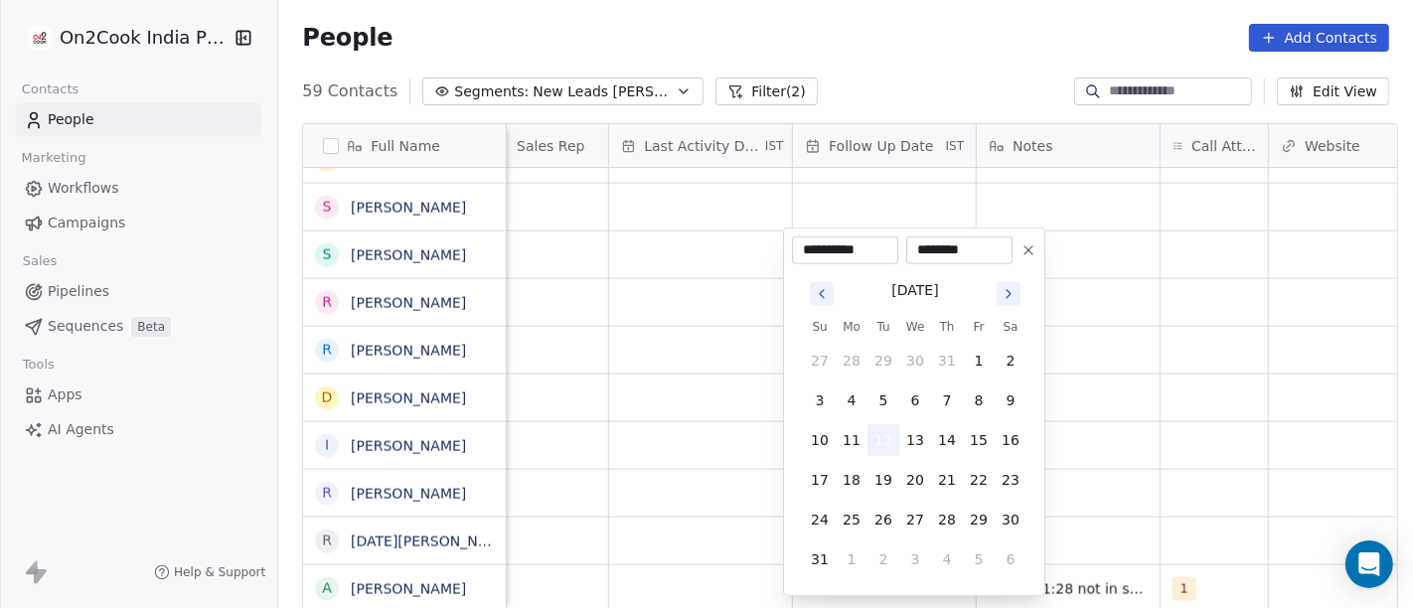
click at [885, 428] on button "12" at bounding box center [883, 440] width 32 height 32
click at [1197, 442] on html "On2Cook India Pvt. Ltd. Contacts People Marketing Workflows Campaigns Sales Pip…" at bounding box center [706, 304] width 1413 height 608
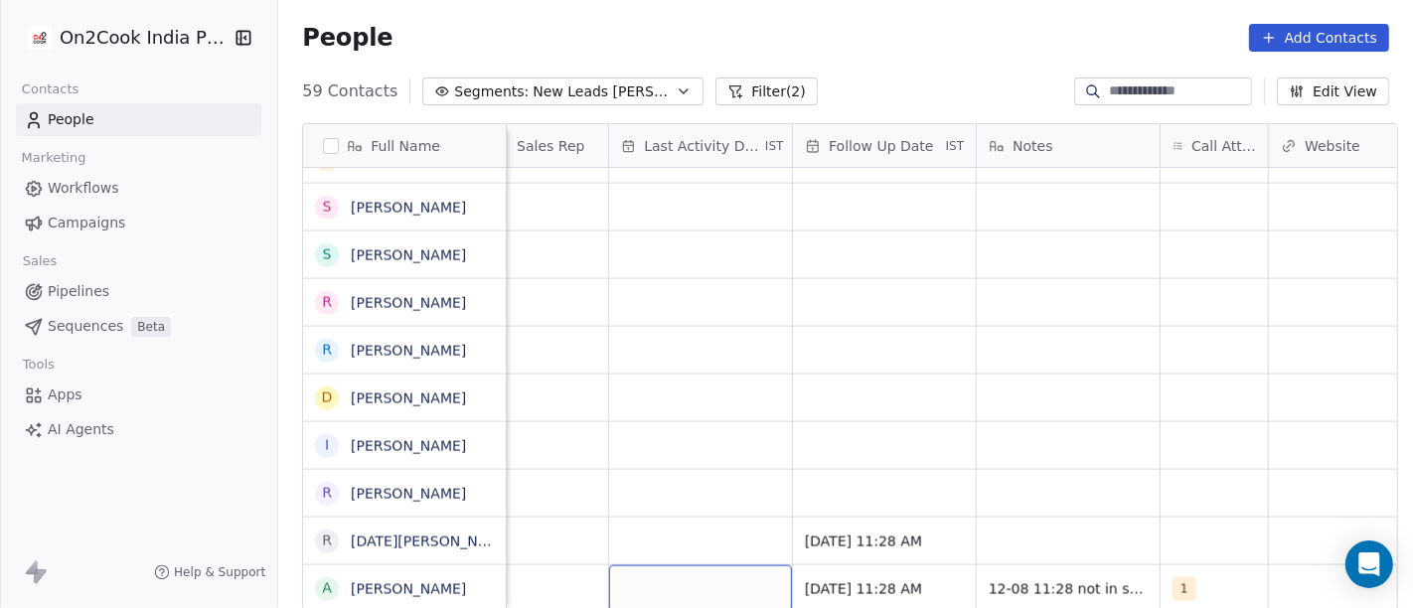
click at [684, 546] on div "grid" at bounding box center [700, 588] width 183 height 47
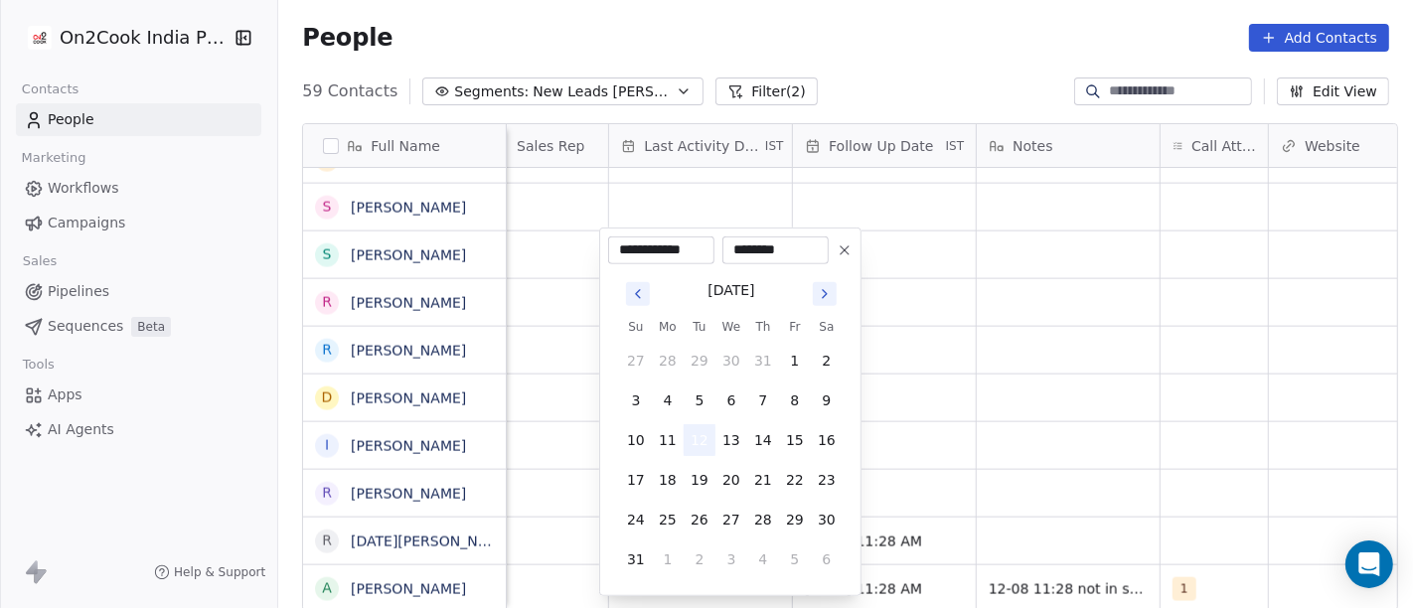
click at [701, 432] on button "12" at bounding box center [700, 440] width 32 height 32
click at [984, 420] on html "On2Cook India Pvt. Ltd. Contacts People Marketing Workflows Campaigns Sales Pip…" at bounding box center [706, 304] width 1413 height 608
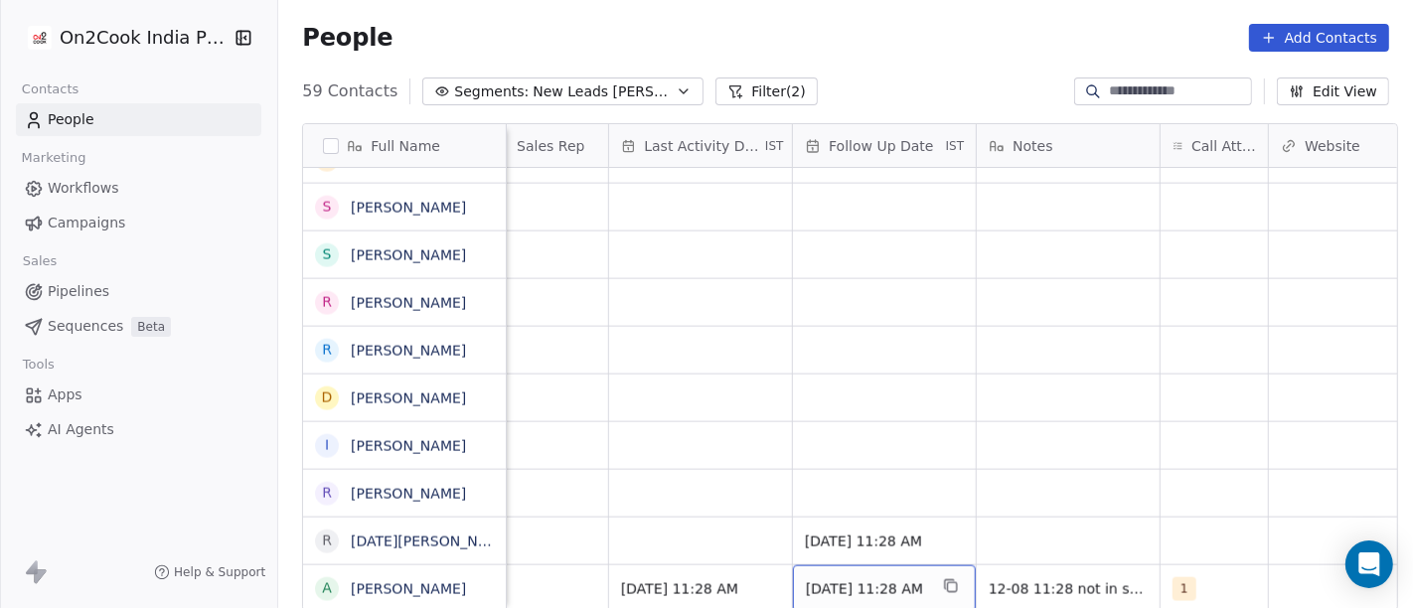
click at [902, 546] on div "12/08/2025 11:28 AM" at bounding box center [884, 588] width 183 height 47
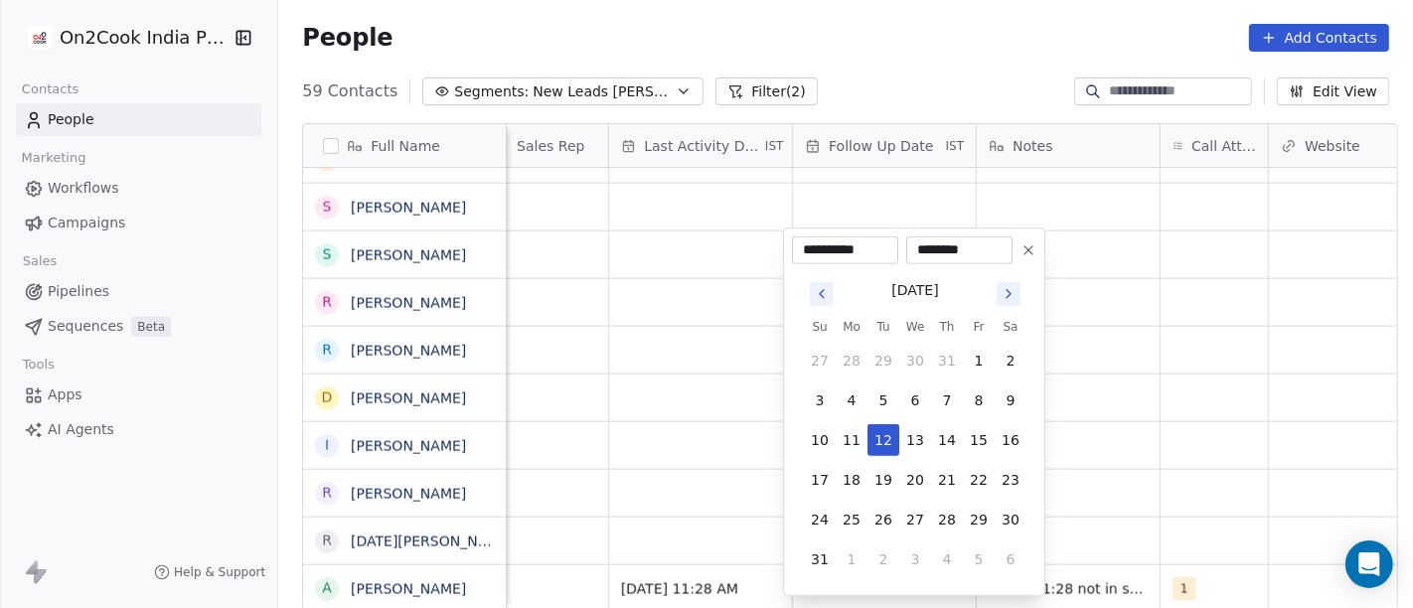
click at [1030, 248] on icon at bounding box center [1028, 250] width 8 height 8
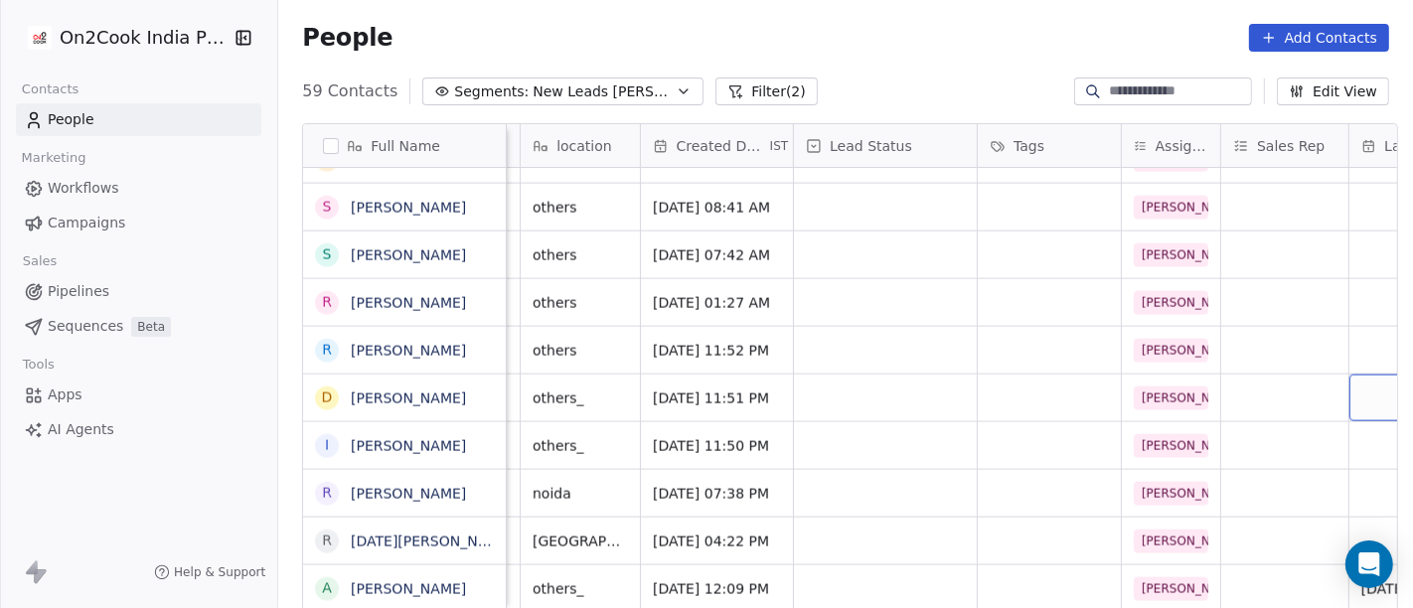
scroll to position [17, 418]
click at [818, 546] on div "grid" at bounding box center [883, 588] width 183 height 47
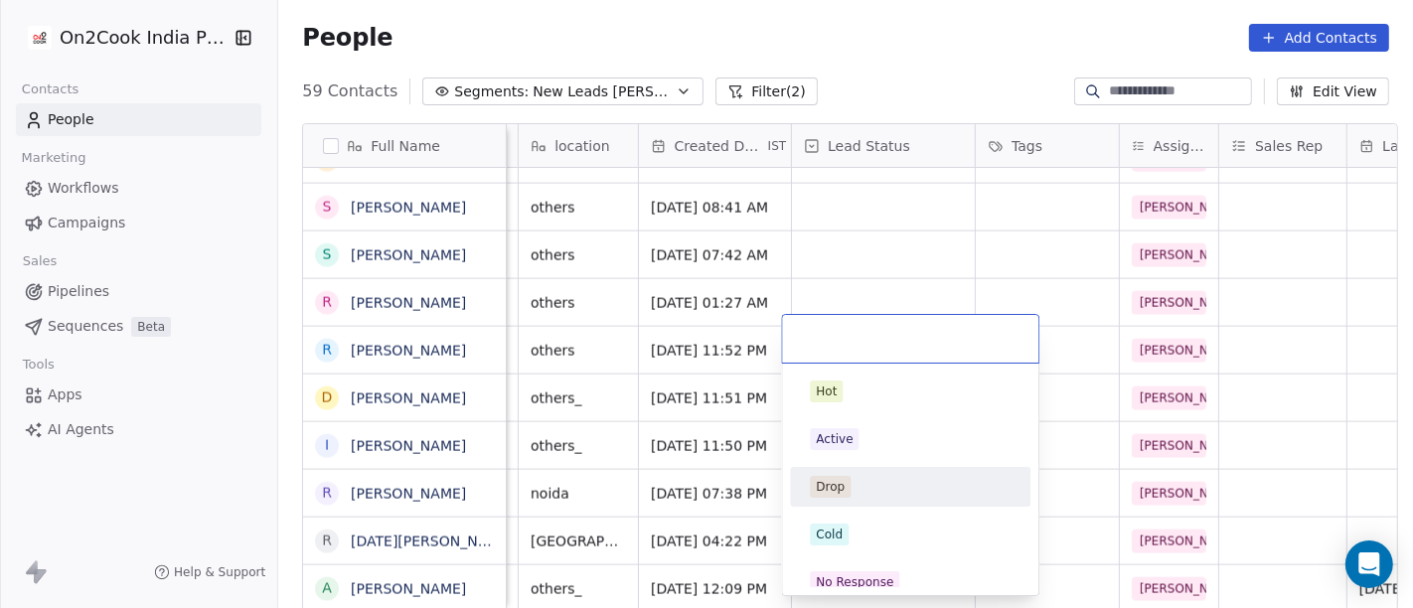
click at [854, 478] on div "Drop" at bounding box center [910, 487] width 201 height 22
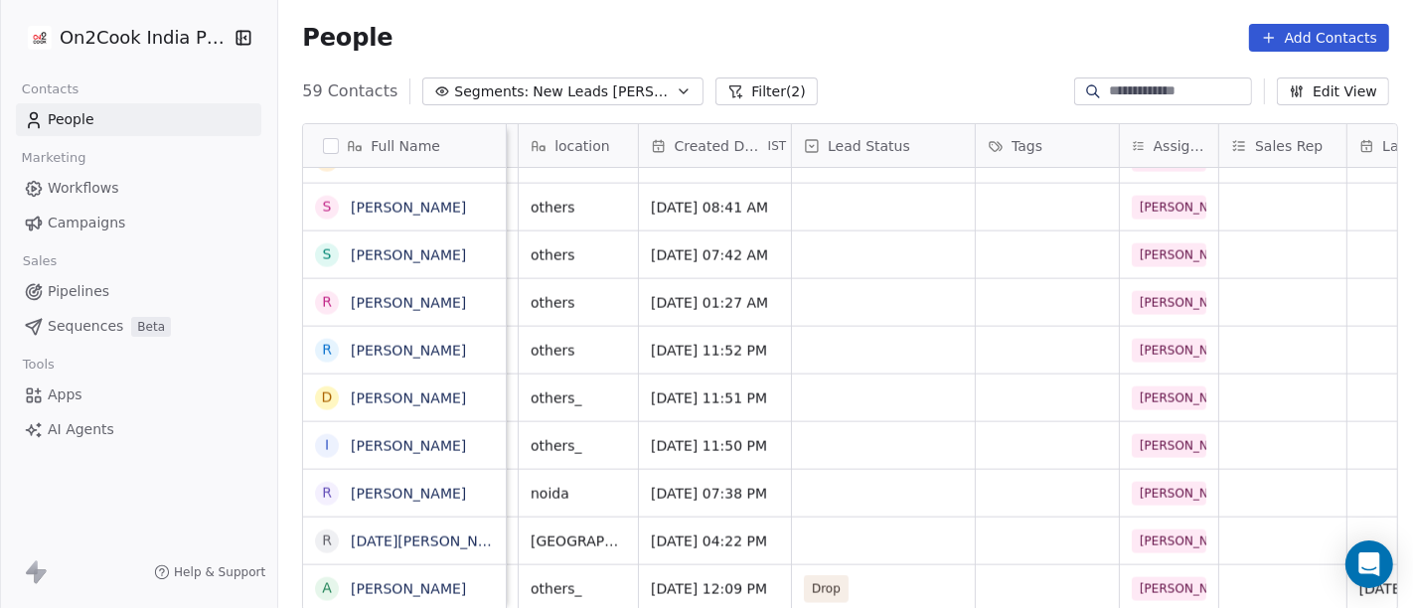
click at [934, 53] on div "People Add Contacts" at bounding box center [845, 38] width 1135 height 76
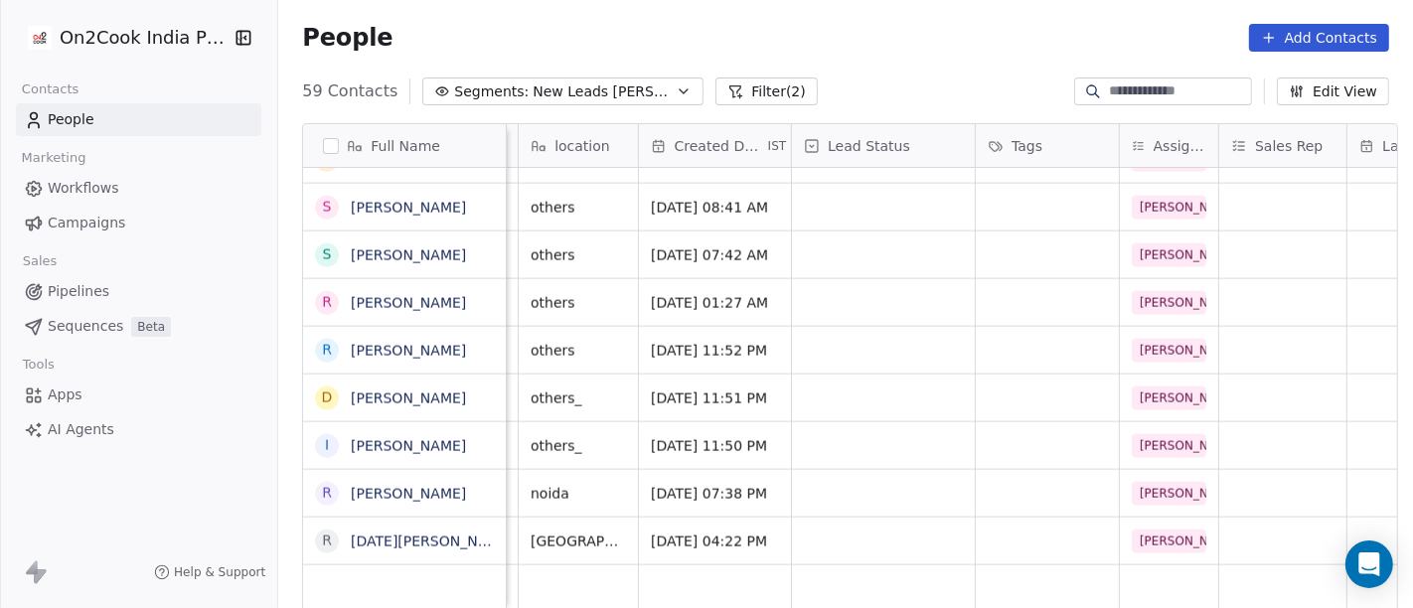
scroll to position [17, 0]
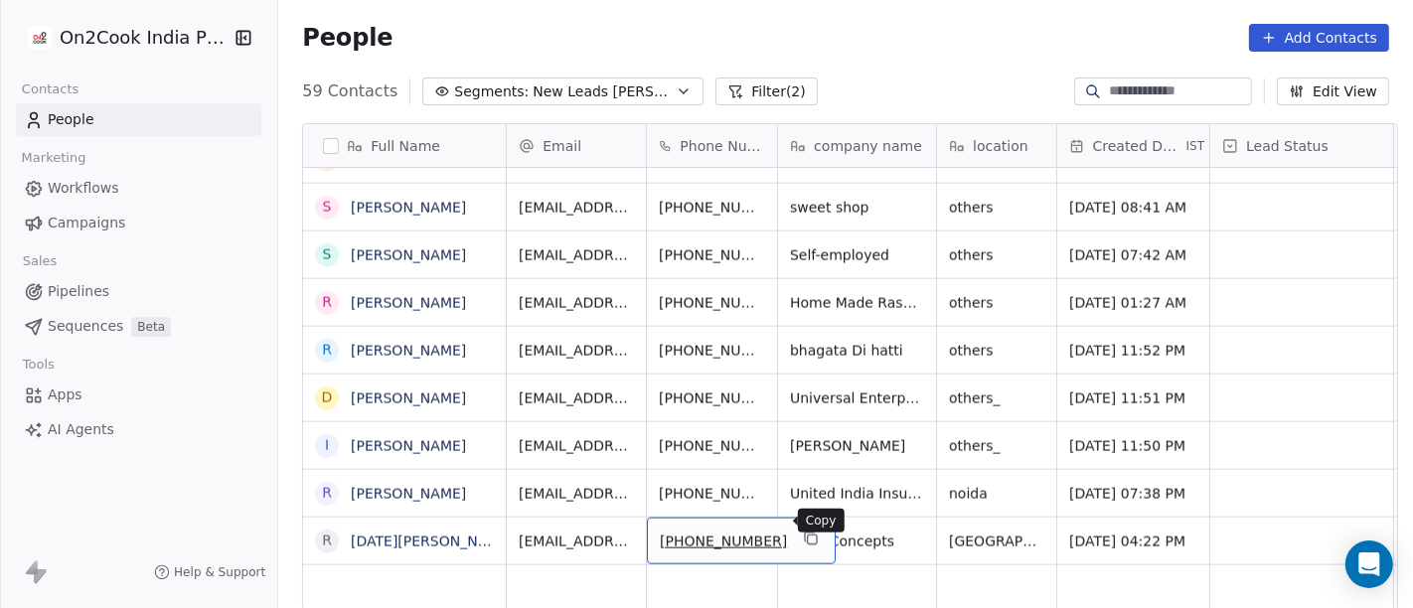
click at [808, 536] on icon "grid" at bounding box center [812, 540] width 9 height 9
click at [799, 528] on button "grid" at bounding box center [811, 539] width 24 height 24
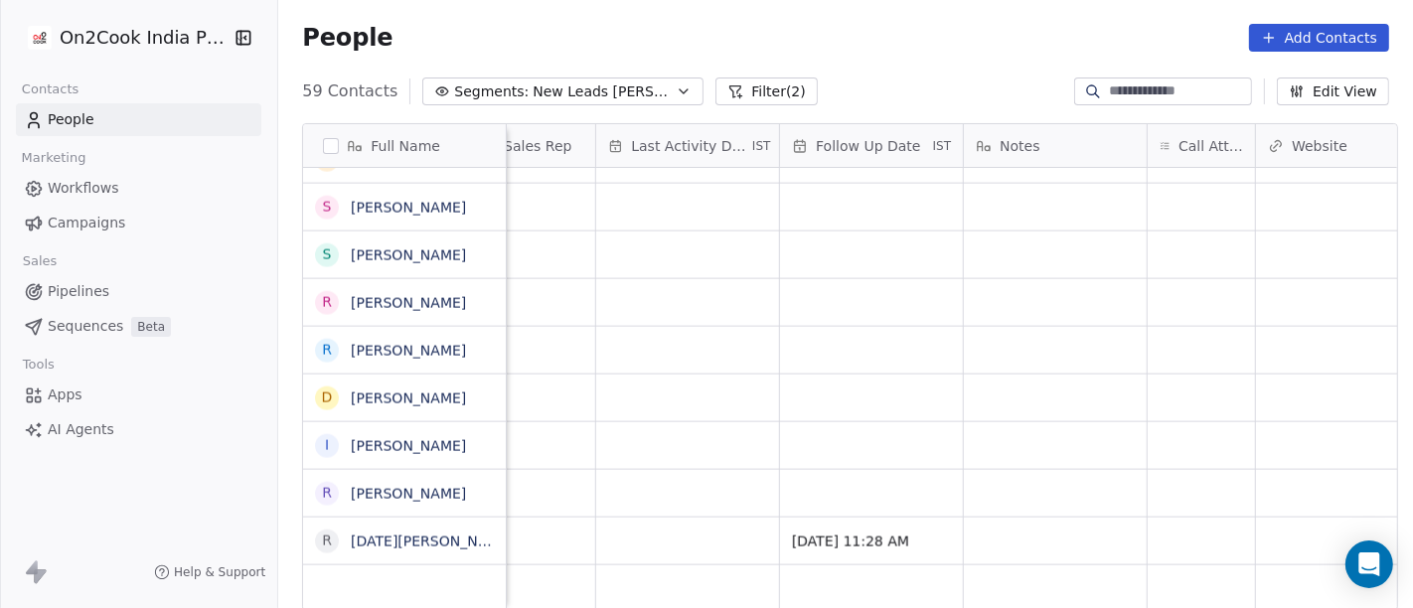
scroll to position [17, 1217]
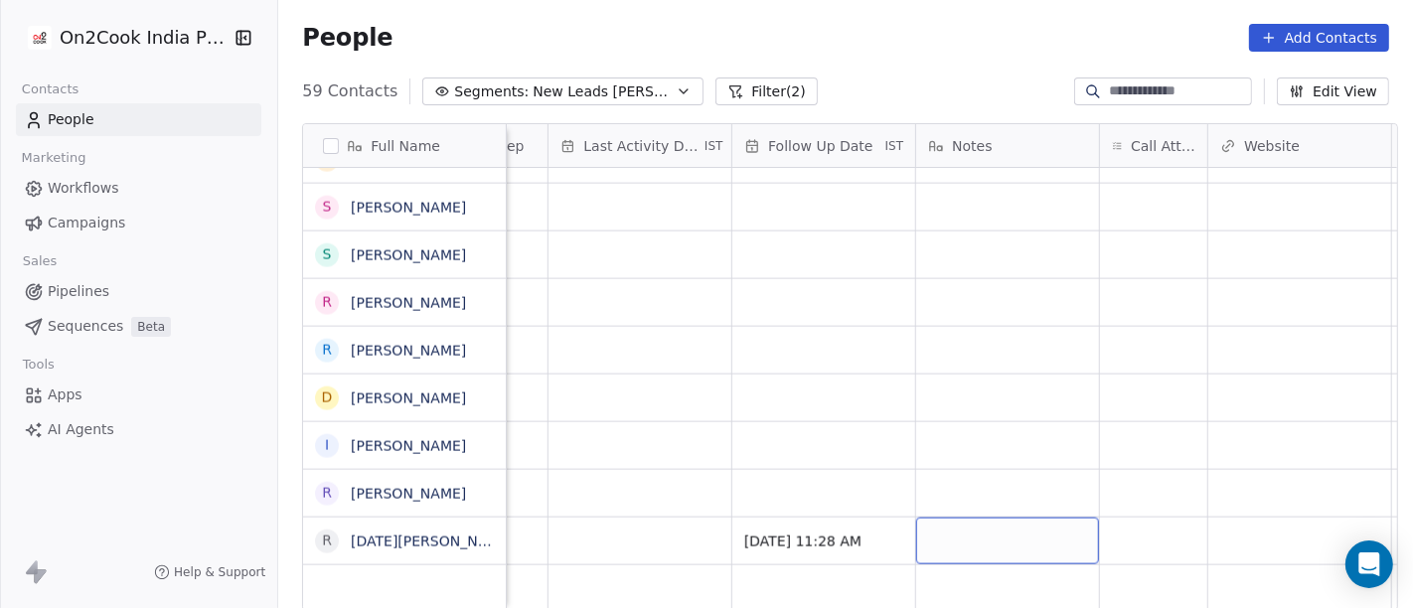
click at [992, 521] on div "grid" at bounding box center [1007, 541] width 183 height 47
type textarea "**********"
click at [1116, 470] on html "On2Cook India Pvt. Ltd. Contacts People Marketing Workflows Campaigns Sales Pip…" at bounding box center [706, 304] width 1413 height 608
click at [1145, 518] on div "grid" at bounding box center [1153, 541] width 107 height 47
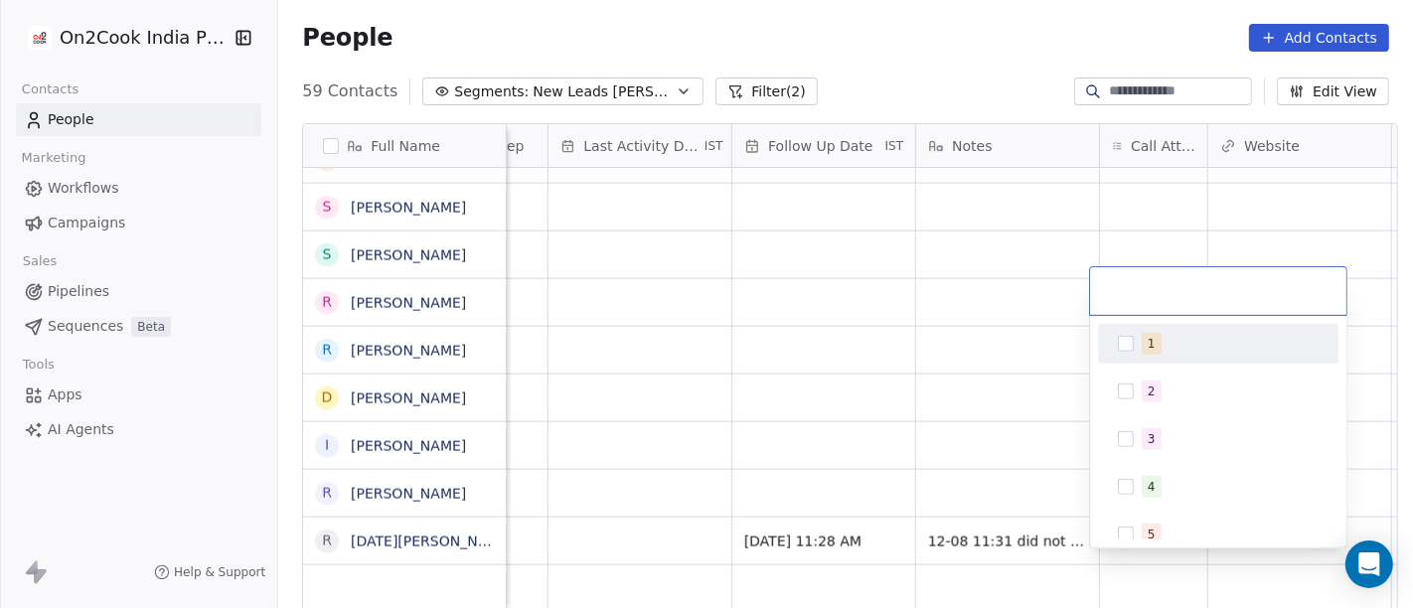
click at [1162, 333] on div "1" at bounding box center [1230, 344] width 177 height 22
click at [913, 357] on html "On2Cook India Pvt. Ltd. Contacts People Marketing Workflows Campaigns Sales Pip…" at bounding box center [706, 304] width 1413 height 608
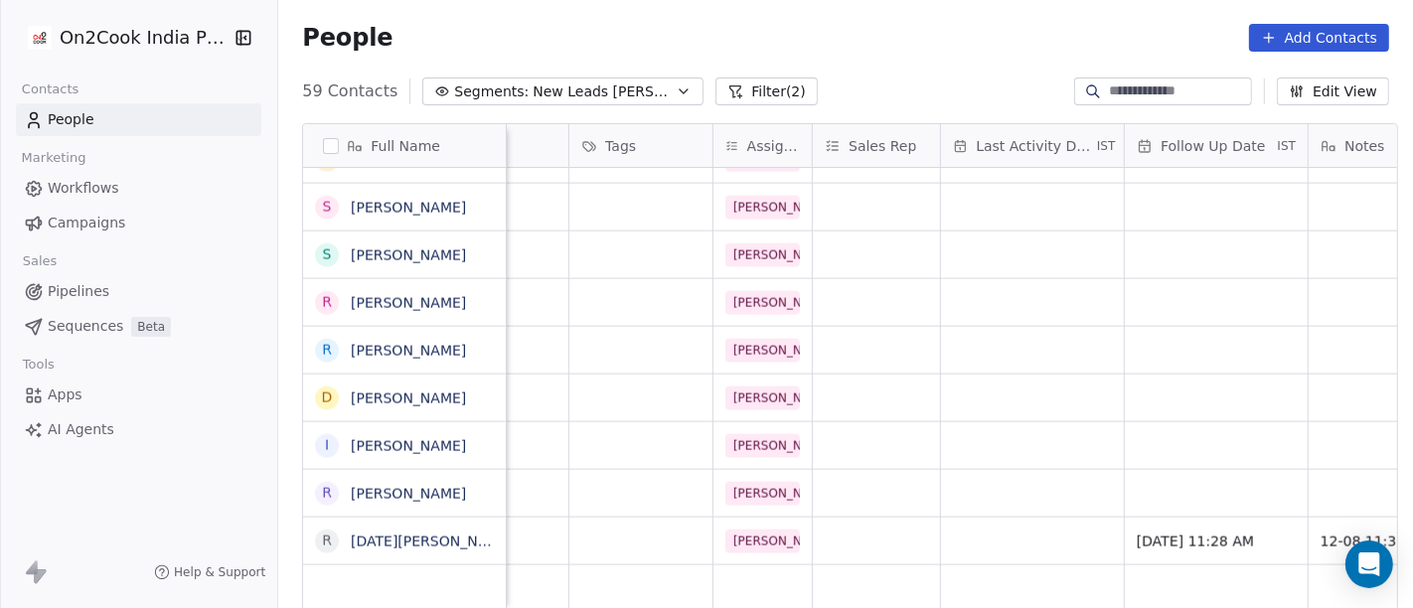
scroll to position [17, 818]
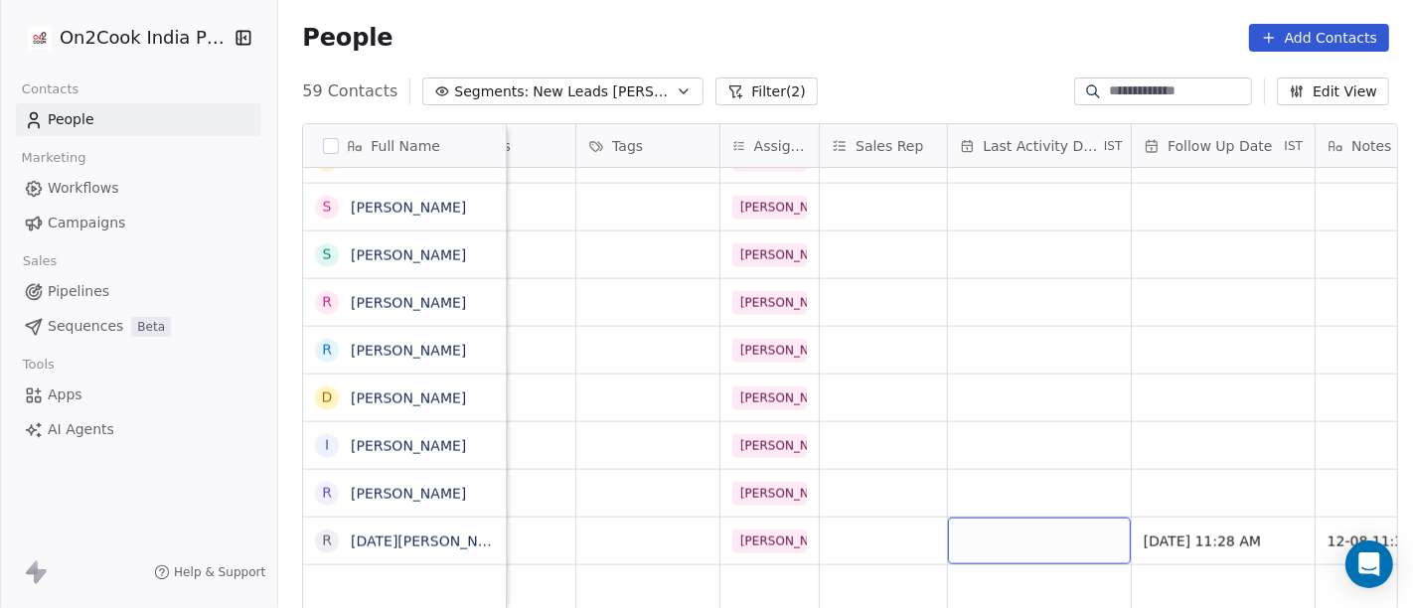
click at [993, 518] on div "grid" at bounding box center [1039, 541] width 183 height 47
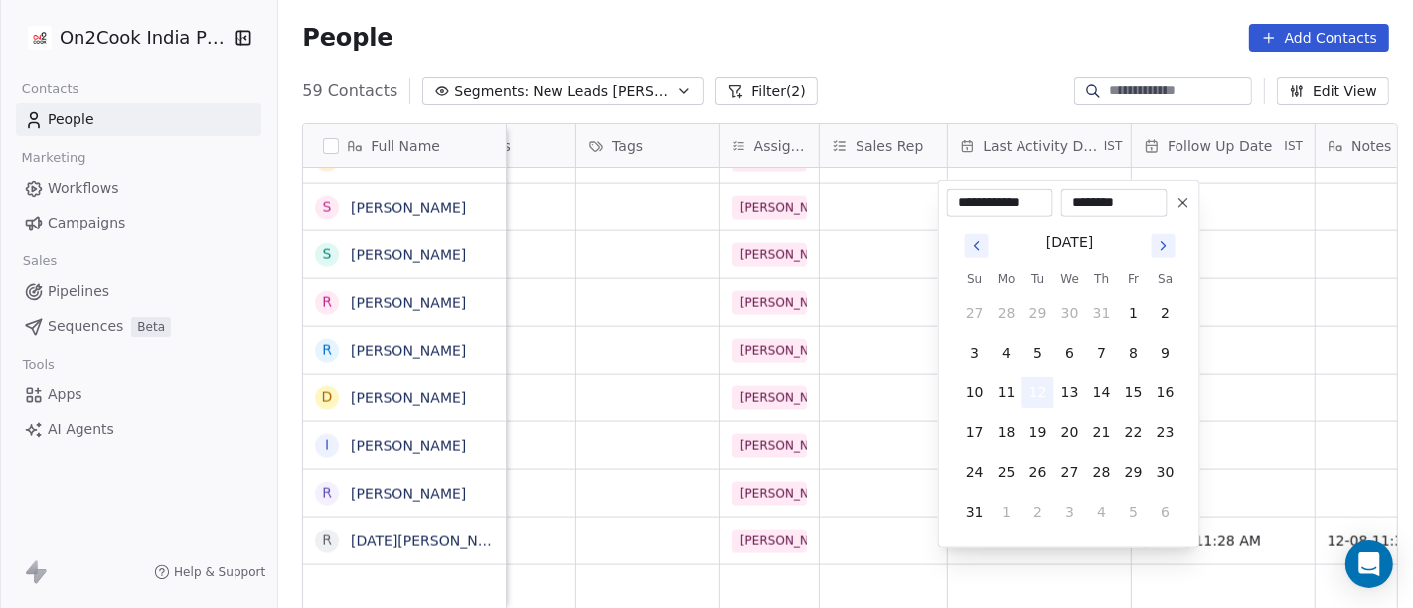
click at [1044, 392] on button "12" at bounding box center [1038, 393] width 32 height 32
click at [888, 424] on html "On2Cook India Pvt. Ltd. Contacts People Marketing Workflows Campaigns Sales Pip…" at bounding box center [706, 304] width 1413 height 608
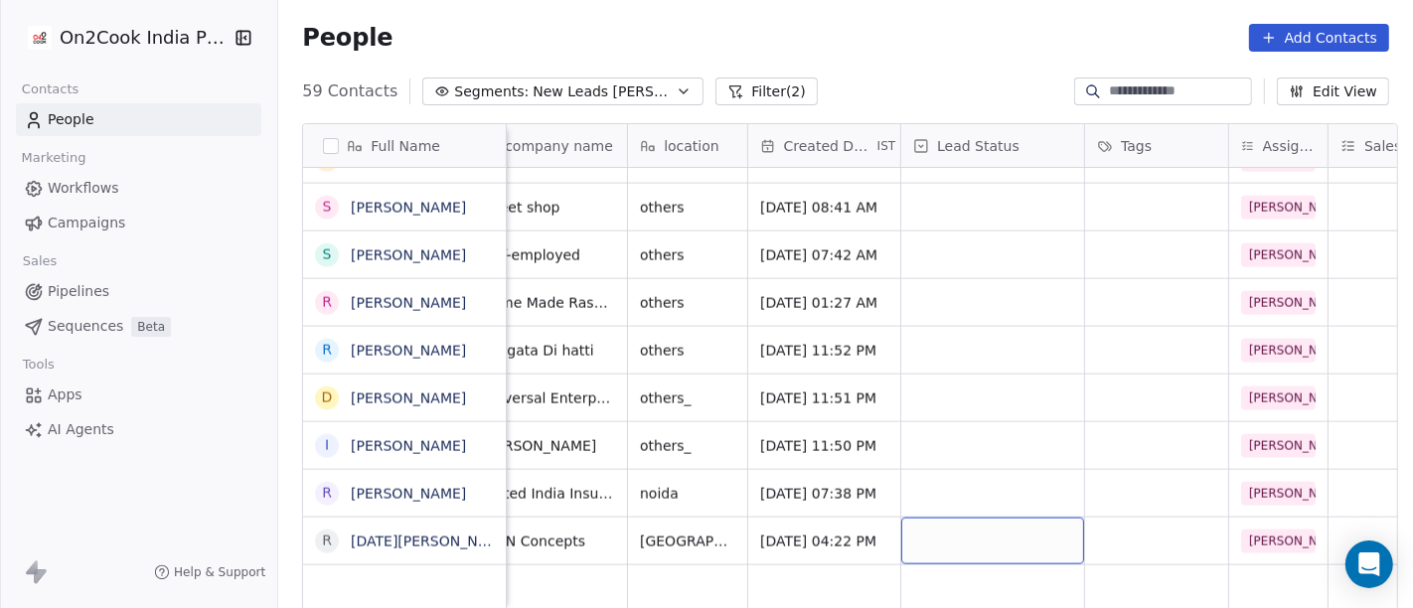
scroll to position [17, 308]
click at [972, 518] on div "grid" at bounding box center [993, 541] width 183 height 47
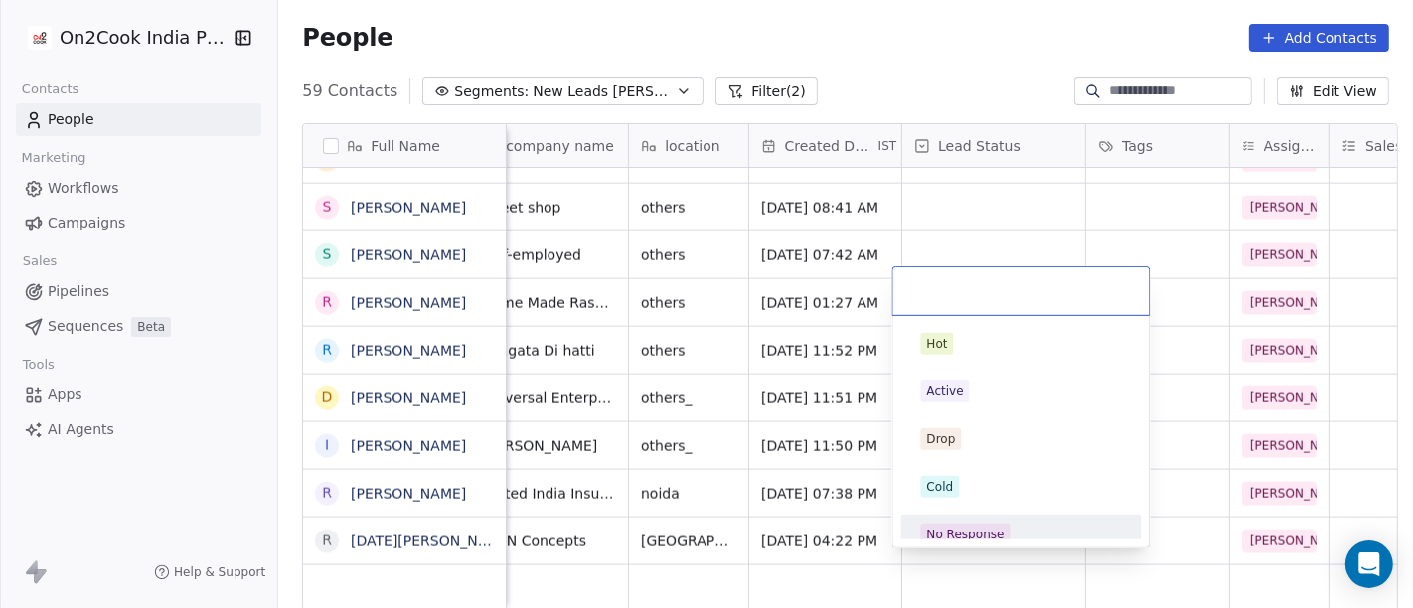
click at [967, 531] on div "No Response" at bounding box center [966, 535] width 78 height 18
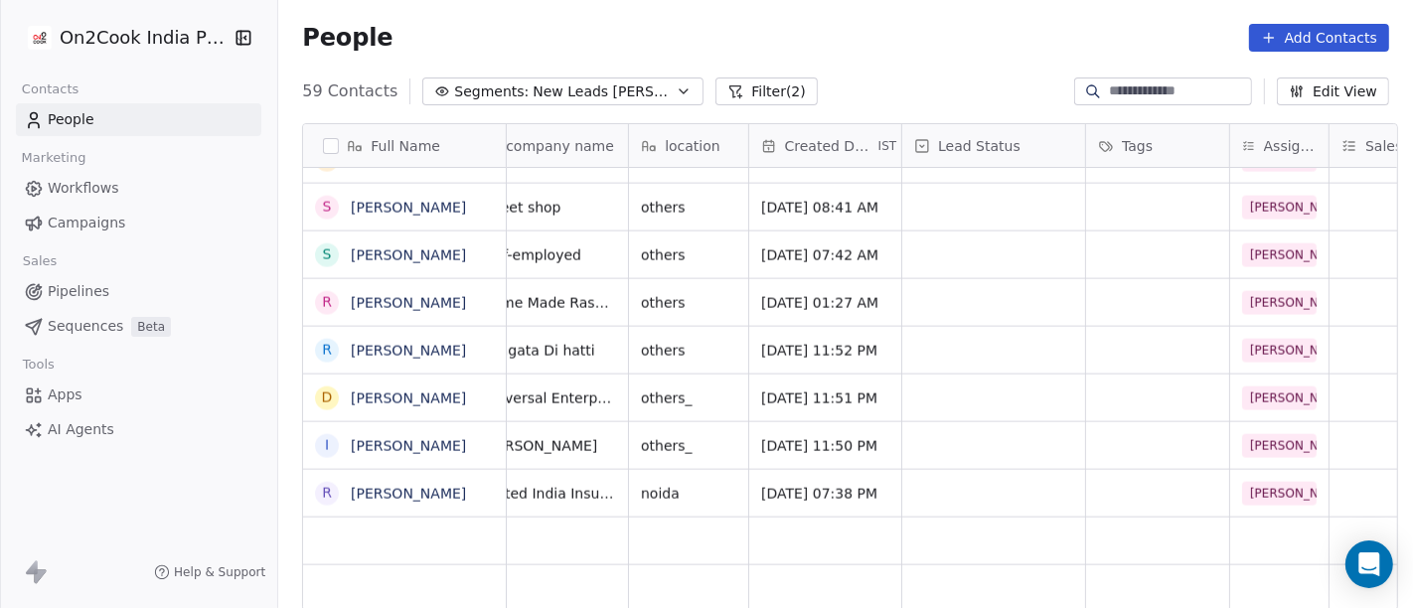
scroll to position [17, 0]
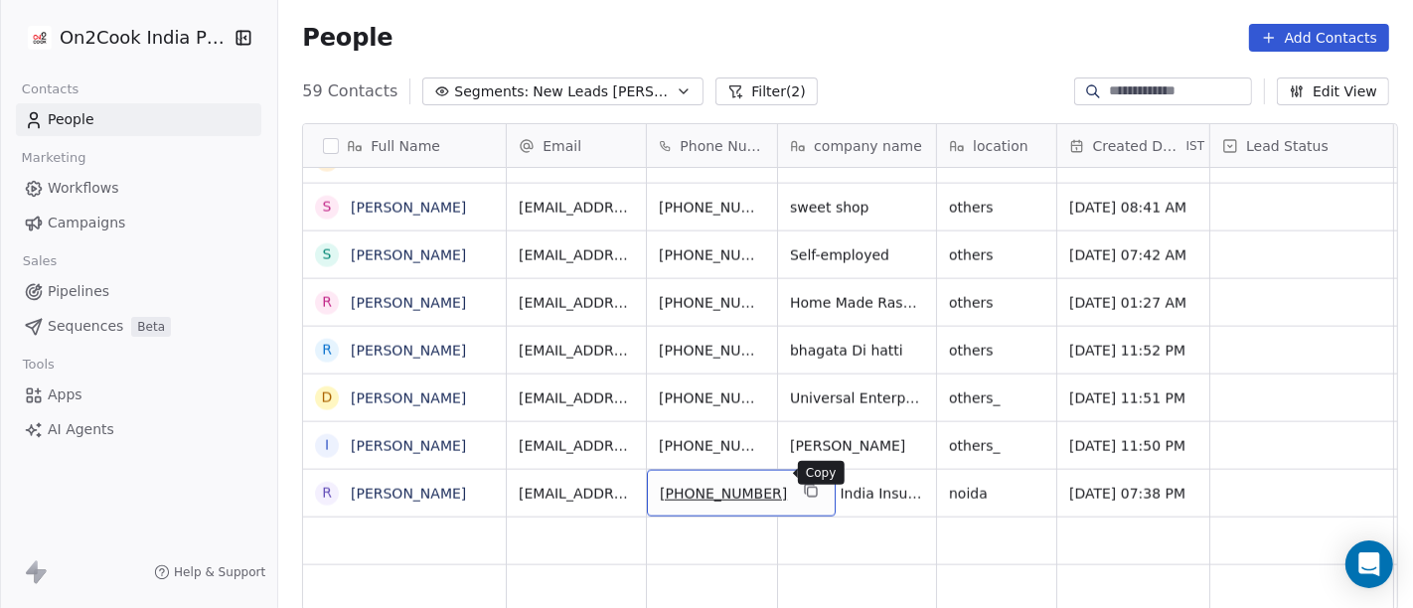
click at [803, 483] on icon "grid" at bounding box center [811, 491] width 16 height 16
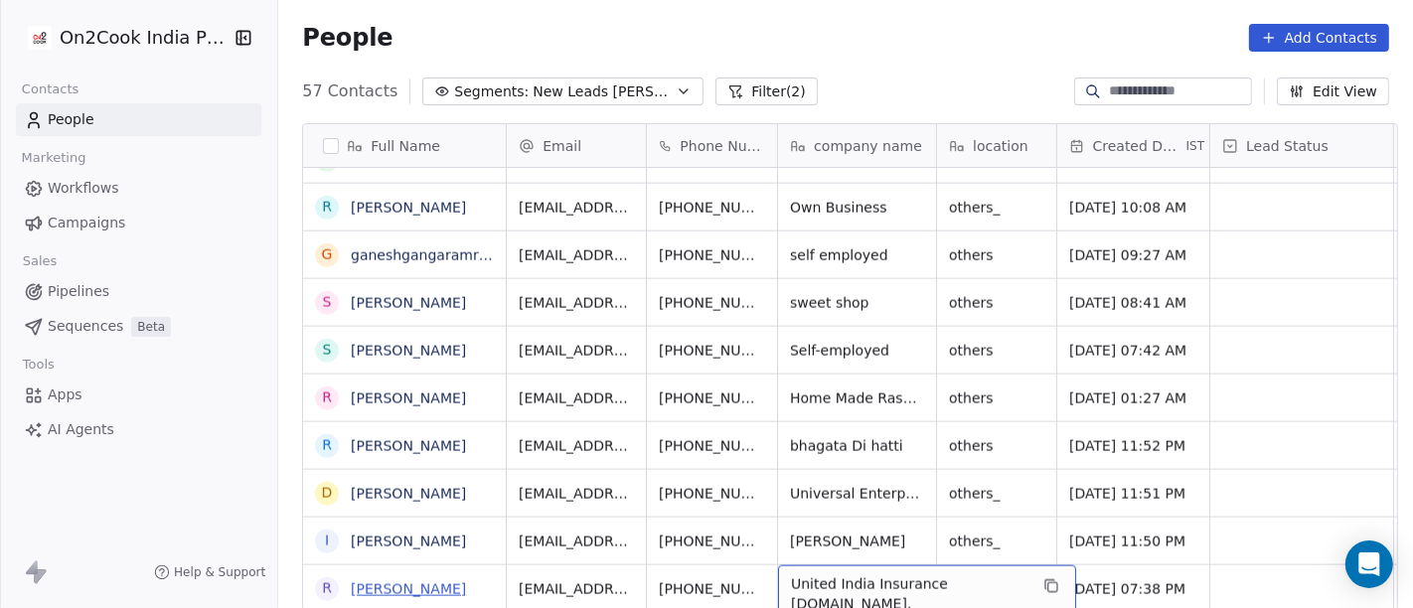
scroll to position [2274, 0]
click at [820, 26] on div "People Add Contacts" at bounding box center [845, 38] width 1087 height 28
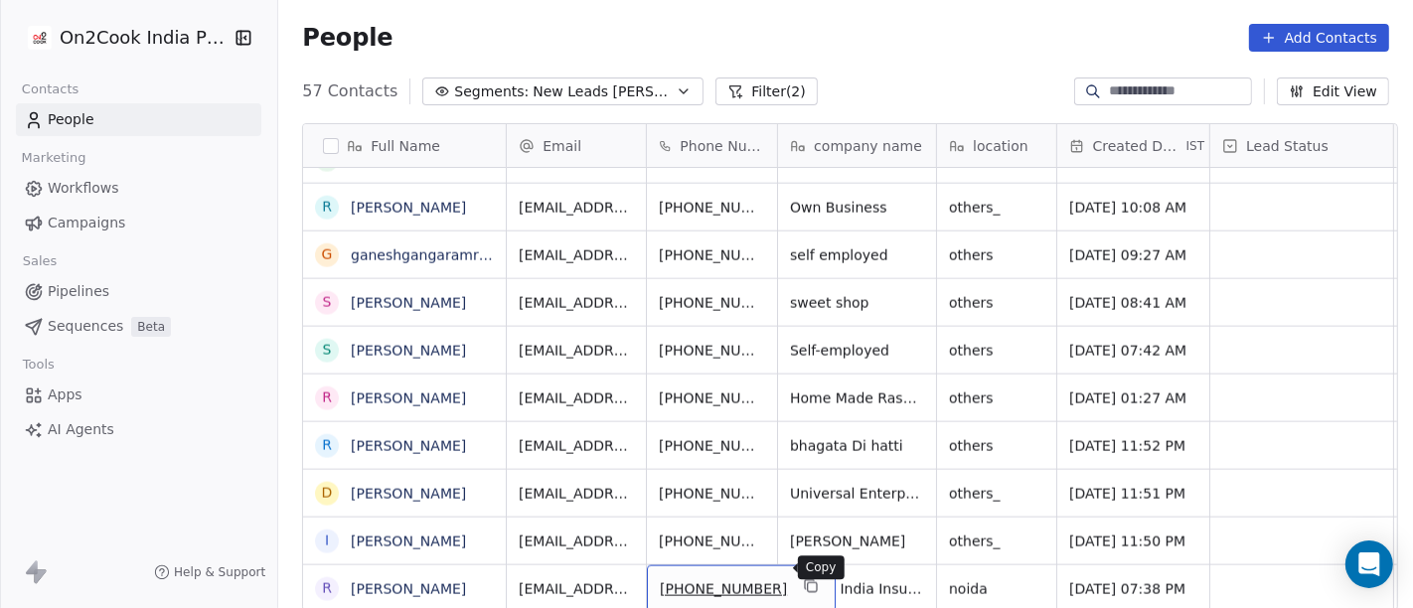
click at [803, 546] on icon "grid" at bounding box center [811, 586] width 16 height 16
click at [799, 546] on button "grid" at bounding box center [811, 586] width 24 height 24
click at [803, 546] on icon "grid" at bounding box center [811, 586] width 16 height 16
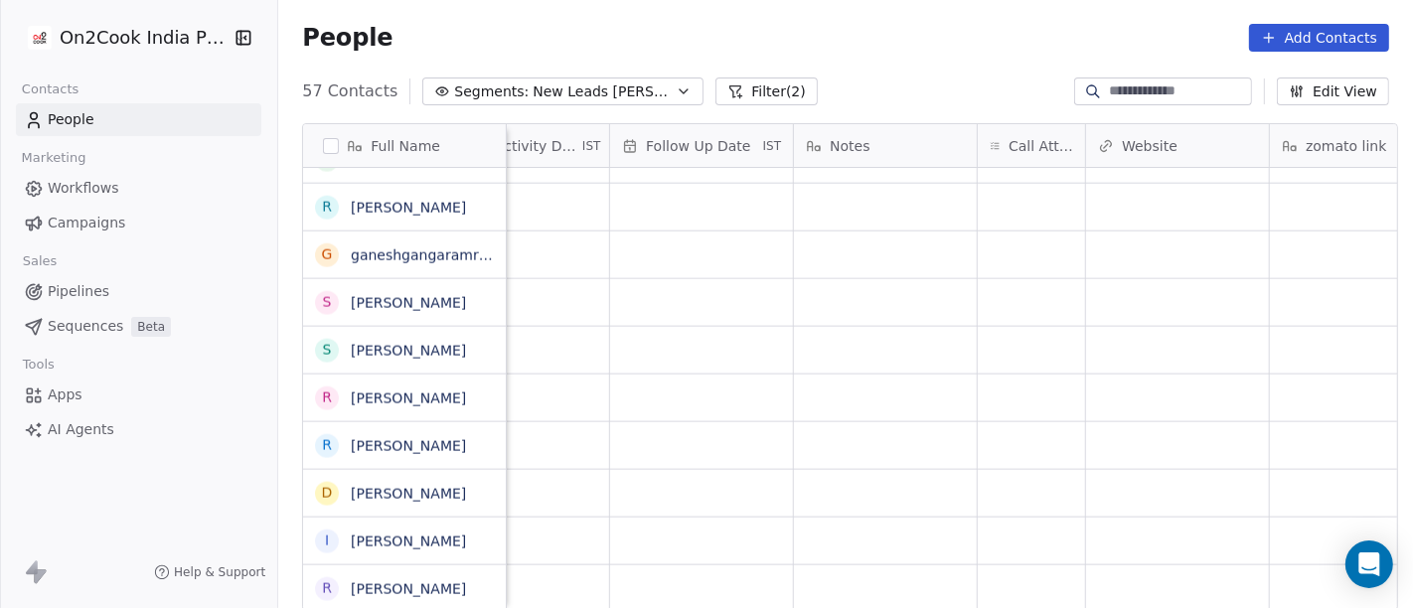
scroll to position [17, 1436]
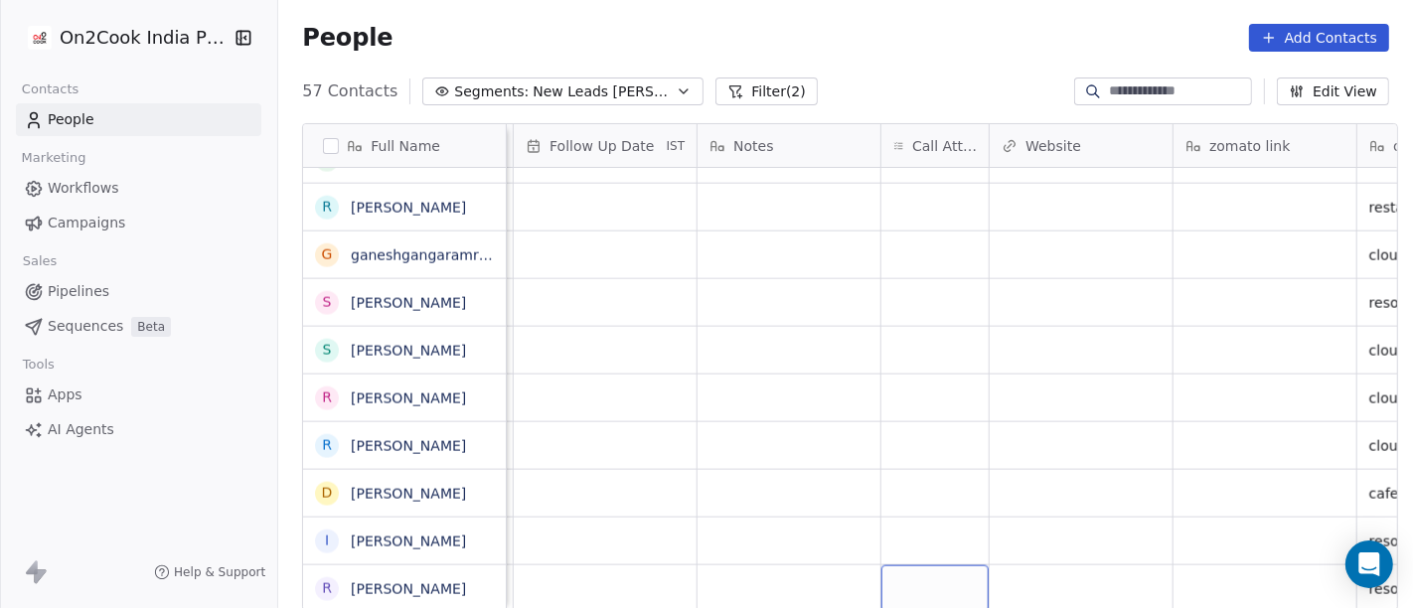
click at [956, 546] on div "grid" at bounding box center [934, 588] width 107 height 47
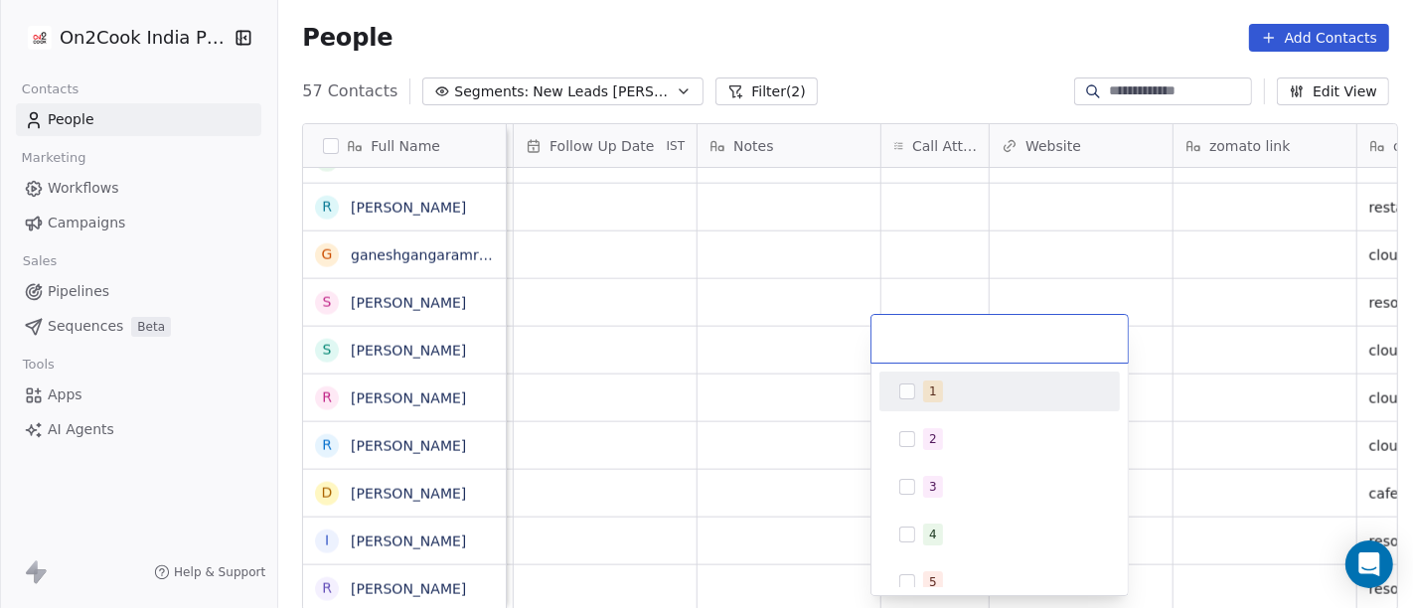
click at [937, 396] on span "1" at bounding box center [933, 392] width 20 height 22
click at [935, 53] on html "On2Cook India Pvt. Ltd. Contacts People Marketing Workflows Campaigns Sales Pip…" at bounding box center [706, 304] width 1413 height 608
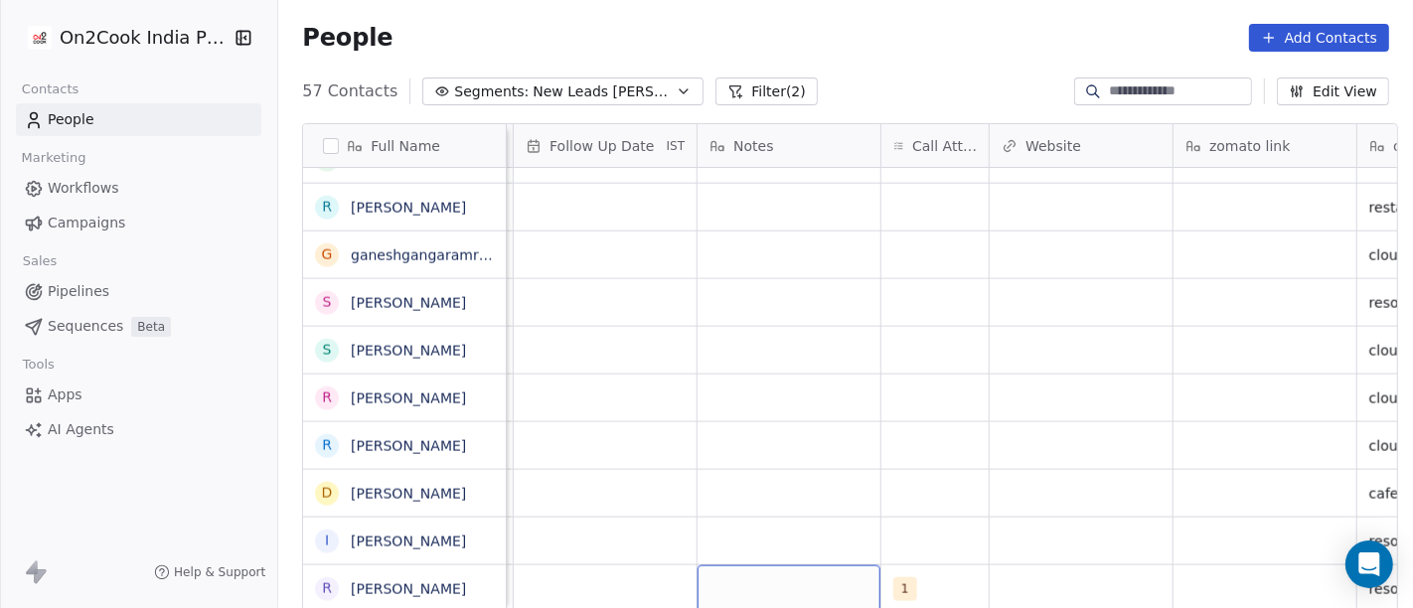
click at [756, 546] on div "grid" at bounding box center [789, 588] width 183 height 47
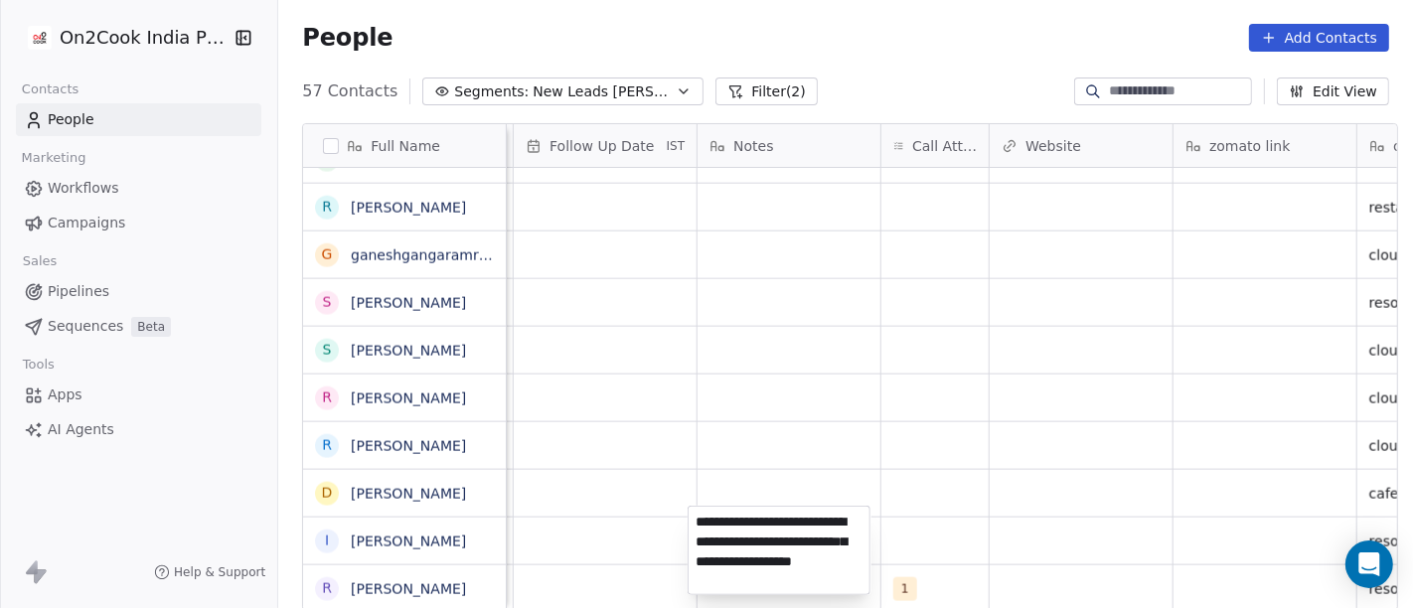
type textarea "**********"
click at [798, 412] on html "On2Cook India Pvt. Ltd. Contacts People Marketing Workflows Campaigns Sales Pip…" at bounding box center [706, 304] width 1413 height 608
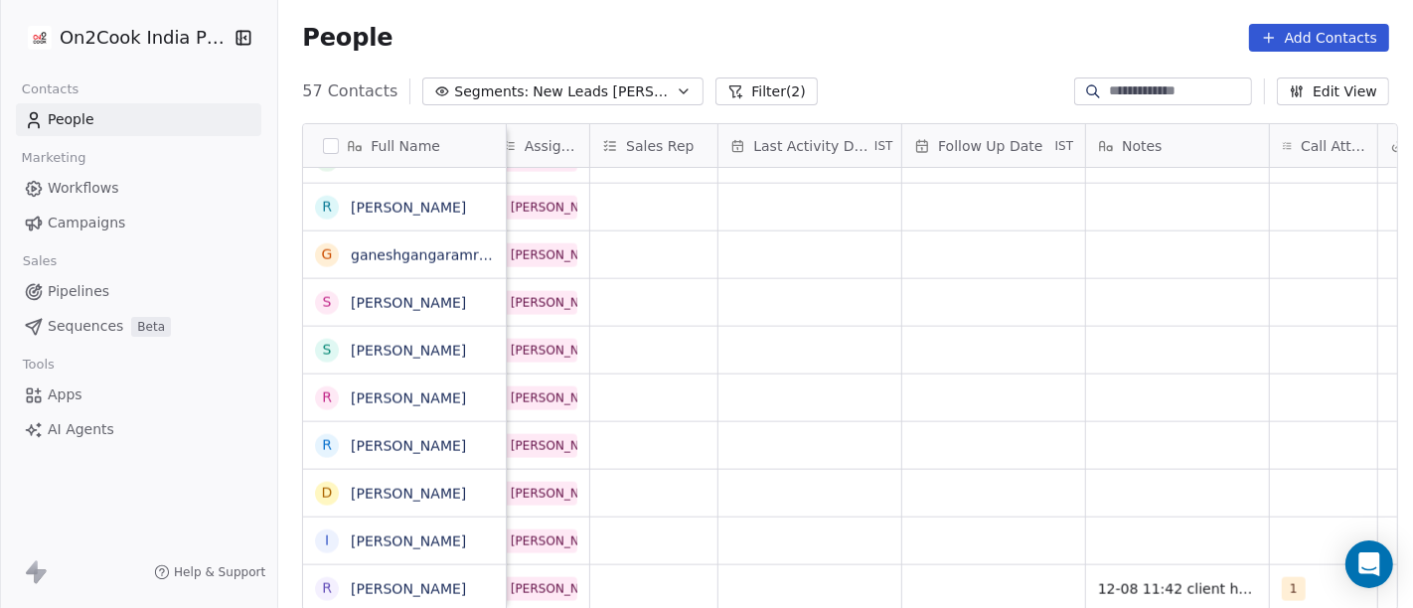
scroll to position [17, 1038]
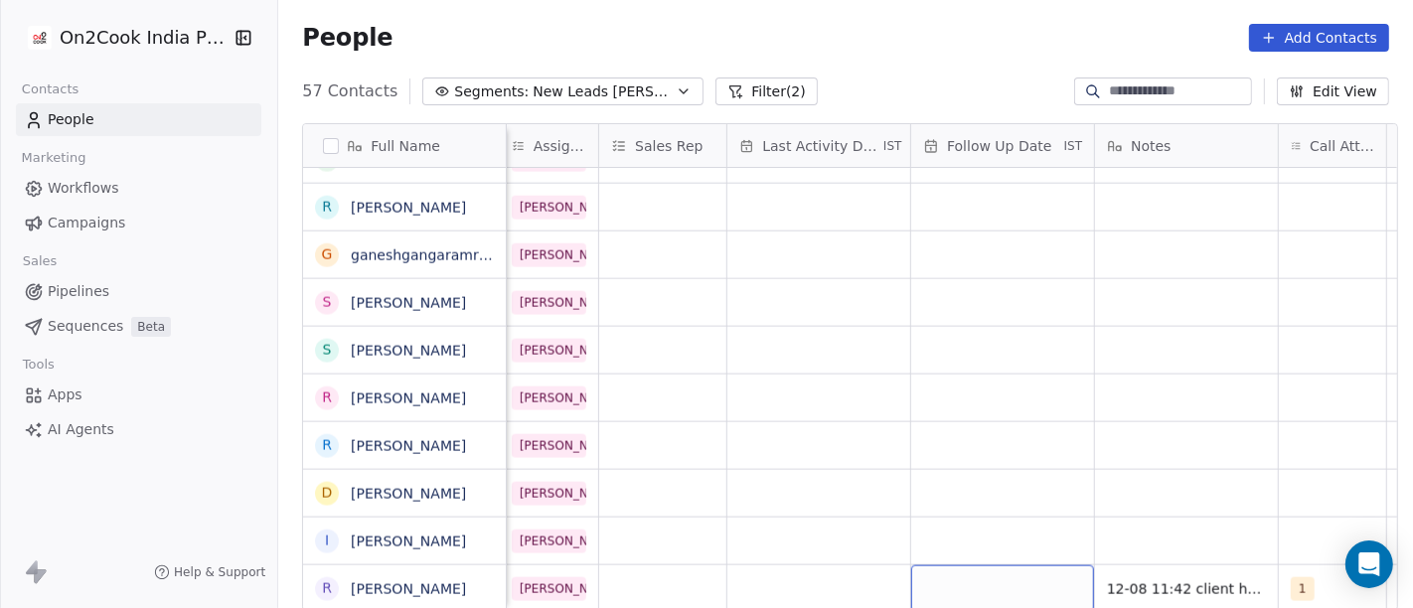
click at [928, 546] on div "grid" at bounding box center [1002, 588] width 183 height 47
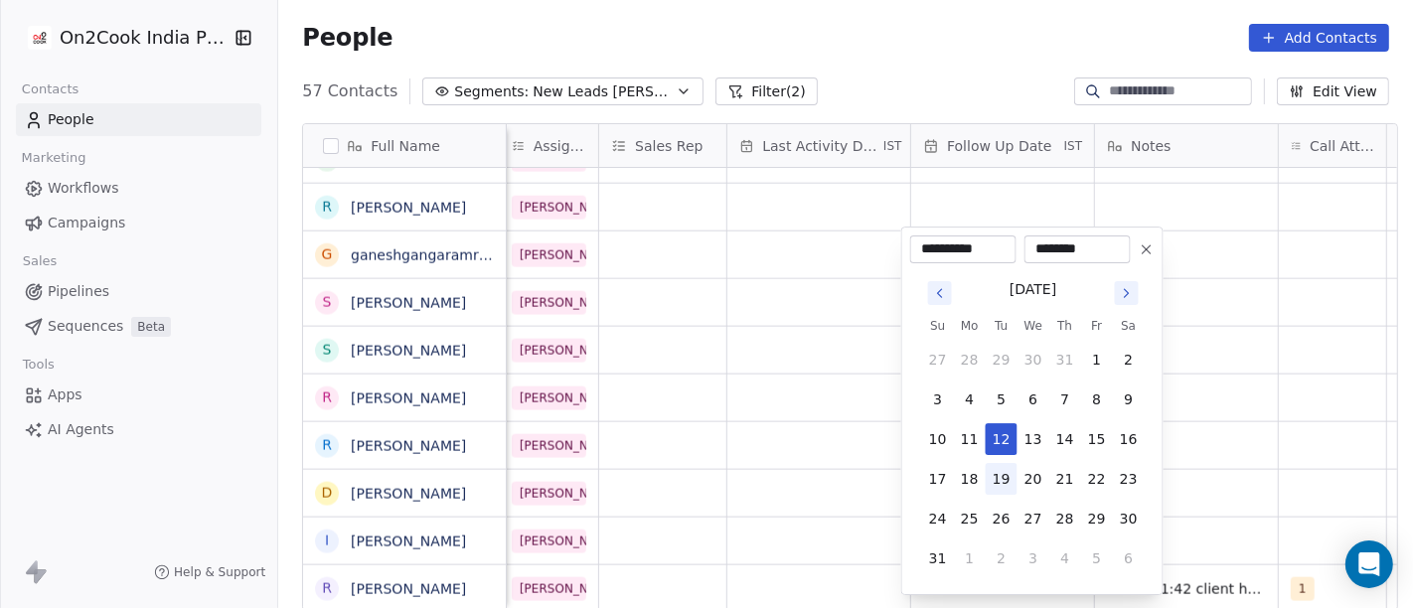
click at [1004, 478] on button "19" at bounding box center [1002, 479] width 32 height 32
type input "**********"
click at [1271, 428] on html "On2Cook India Pvt. Ltd. Contacts People Marketing Workflows Campaigns Sales Pip…" at bounding box center [706, 304] width 1413 height 608
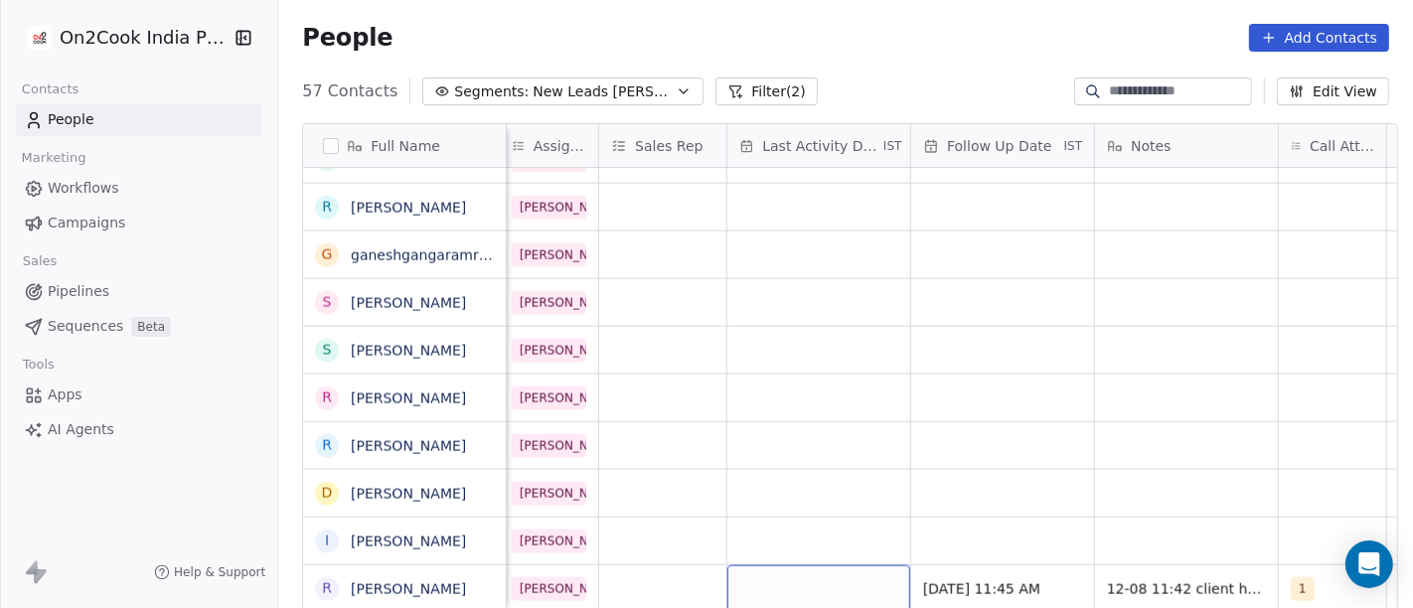
click at [744, 546] on div "grid" at bounding box center [818, 588] width 183 height 47
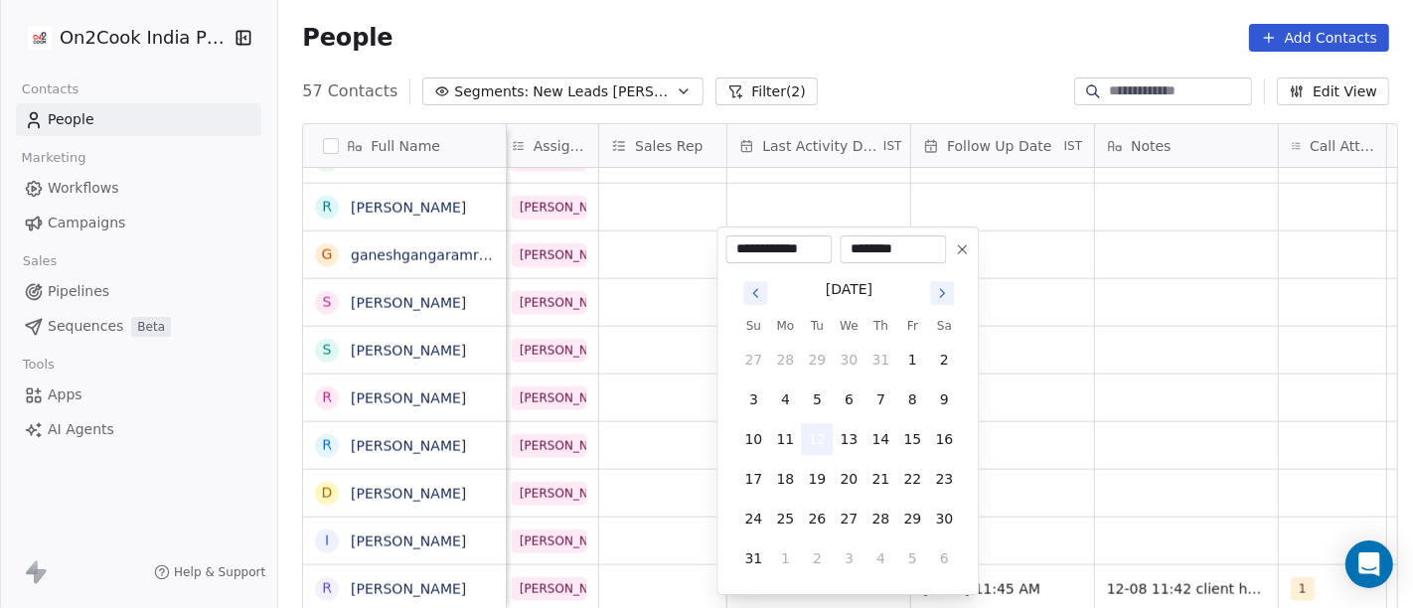
click at [820, 445] on button "12" at bounding box center [817, 439] width 32 height 32
click at [1115, 418] on html "On2Cook India Pvt. Ltd. Contacts People Marketing Workflows Campaigns Sales Pip…" at bounding box center [706, 304] width 1413 height 608
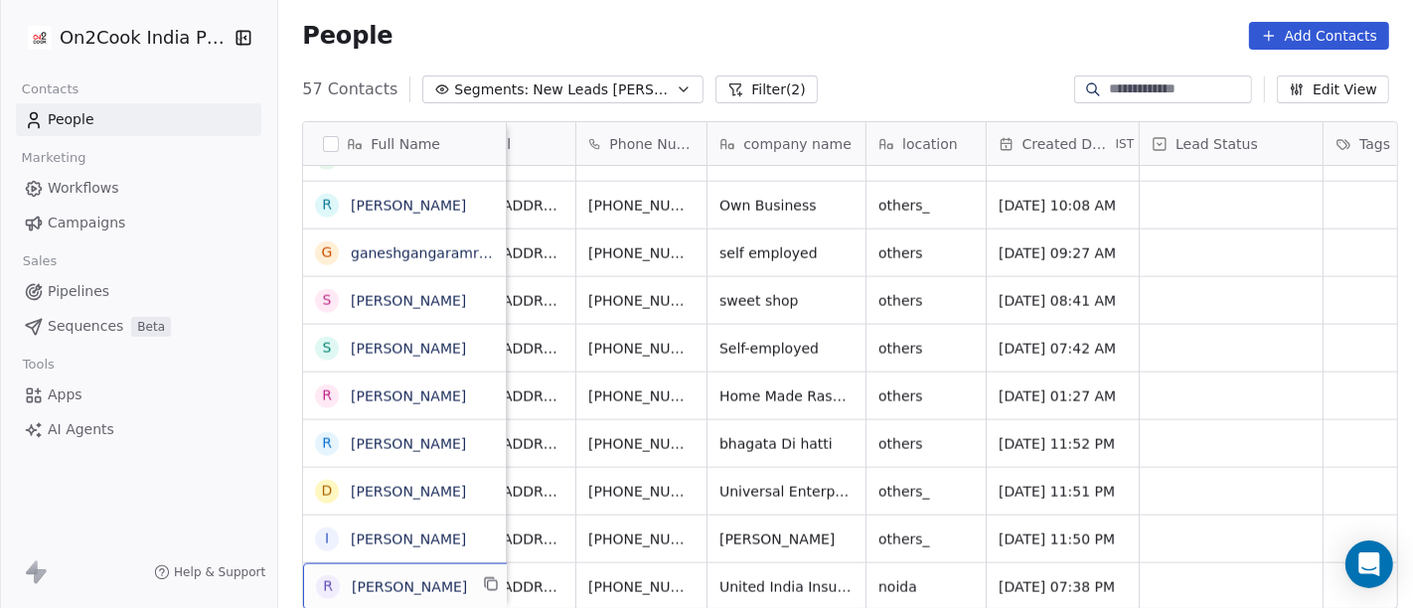
scroll to position [17, 0]
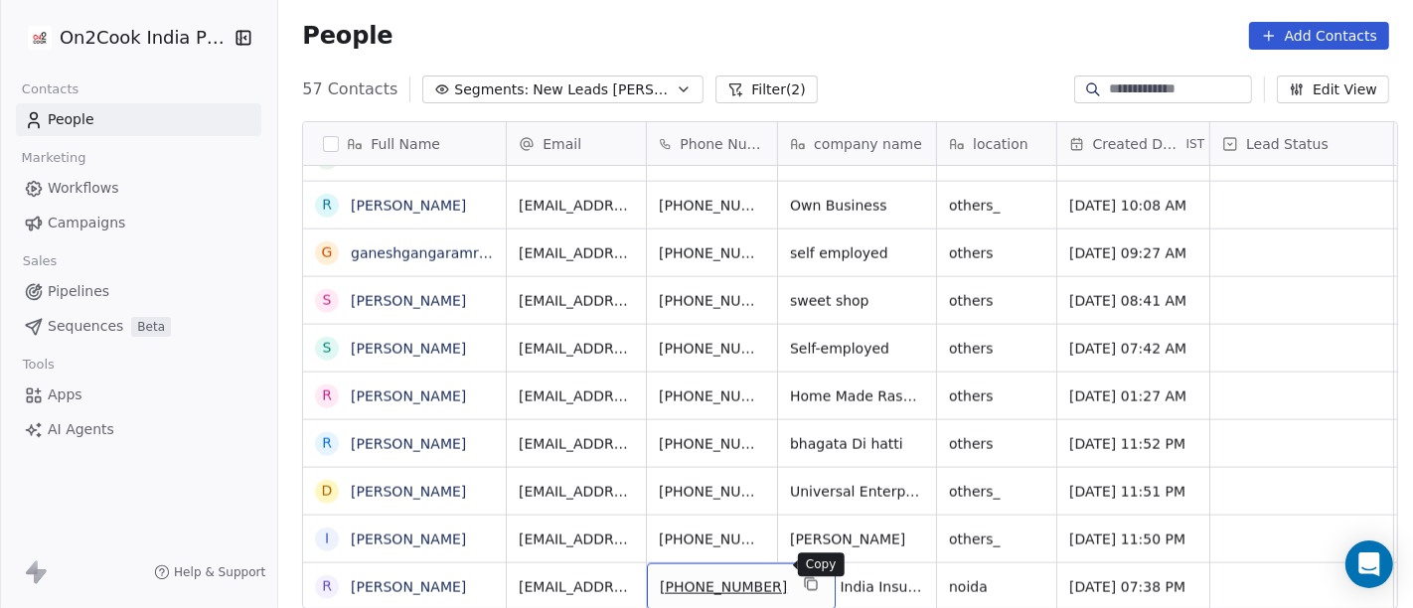
click at [789, 546] on div "[PHONE_NUMBER]" at bounding box center [741, 586] width 189 height 47
click at [803, 546] on icon "grid" at bounding box center [811, 584] width 16 height 16
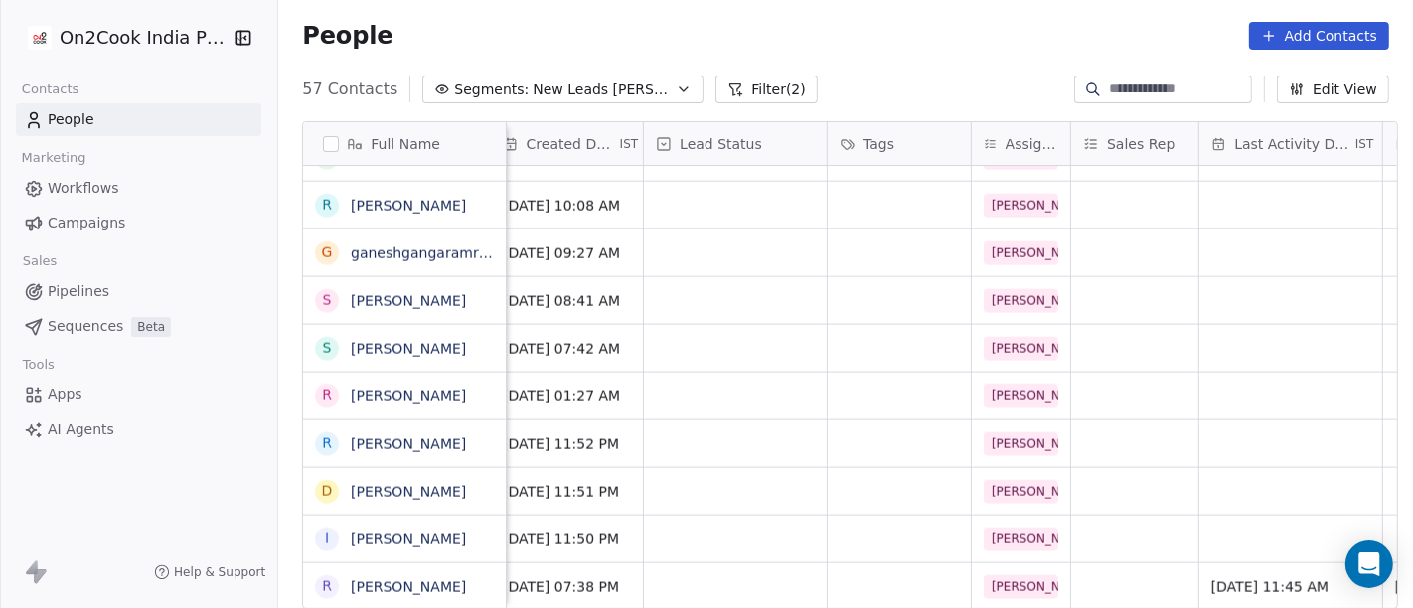
scroll to position [17, 538]
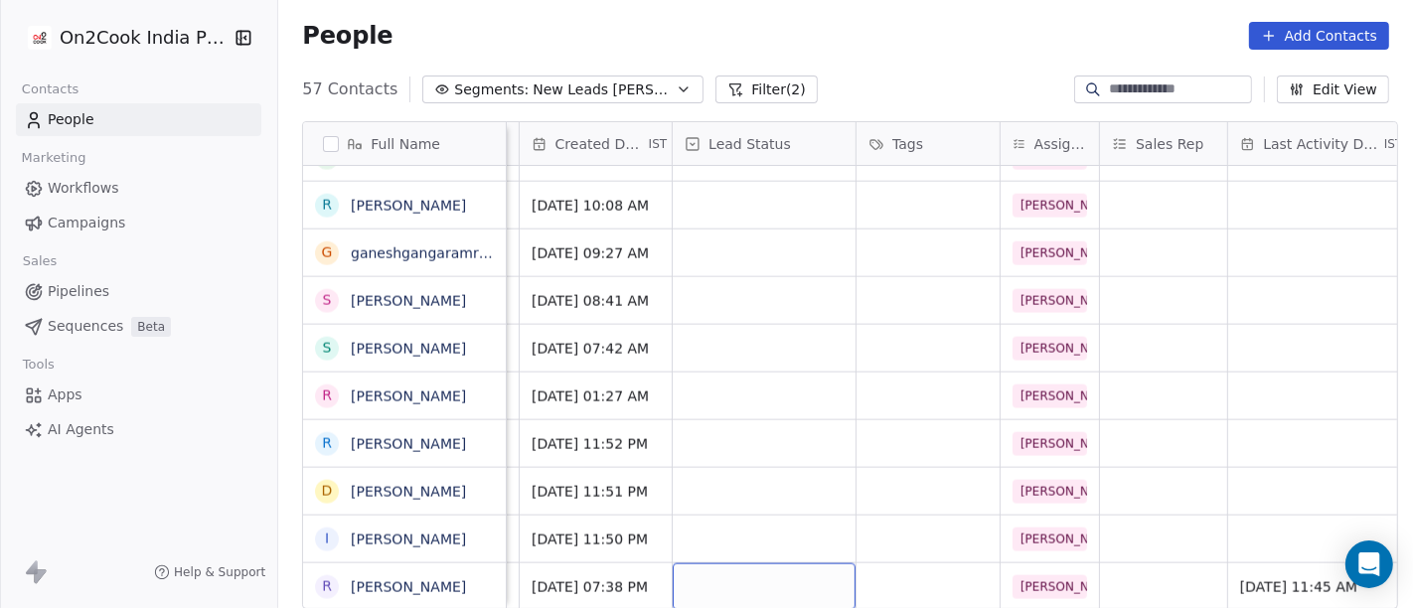
click at [727, 546] on div "grid" at bounding box center [764, 586] width 183 height 47
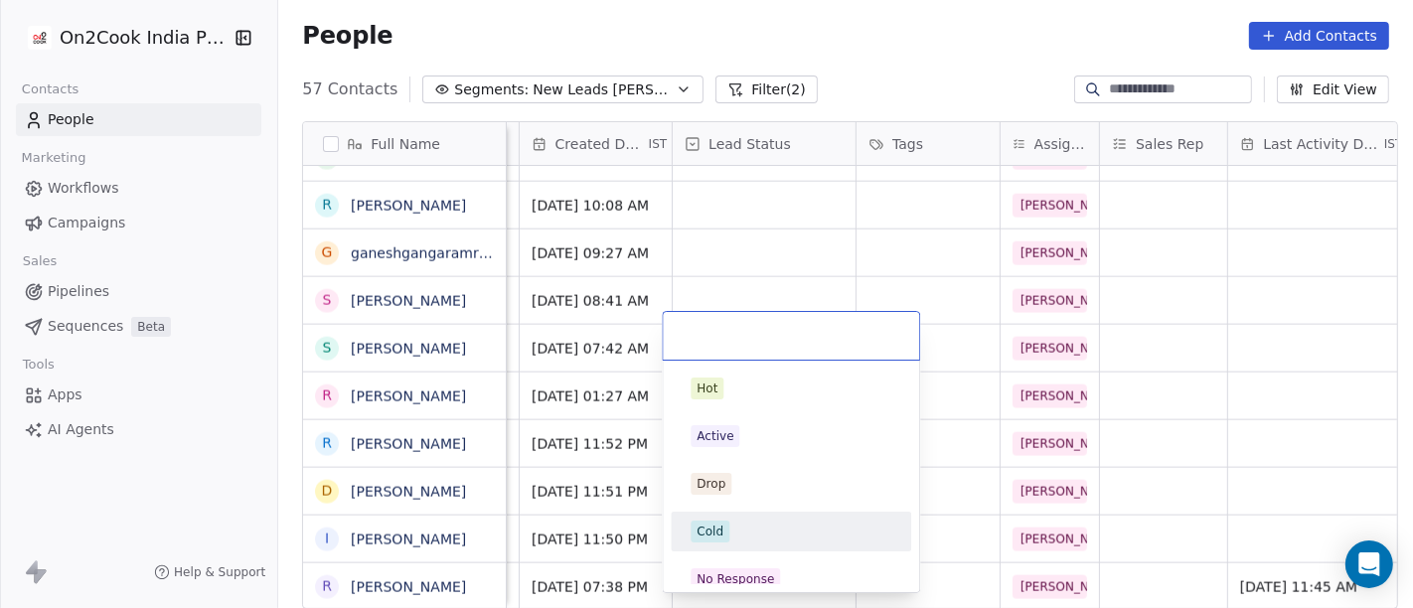
click at [731, 519] on div "Cold" at bounding box center [791, 532] width 225 height 32
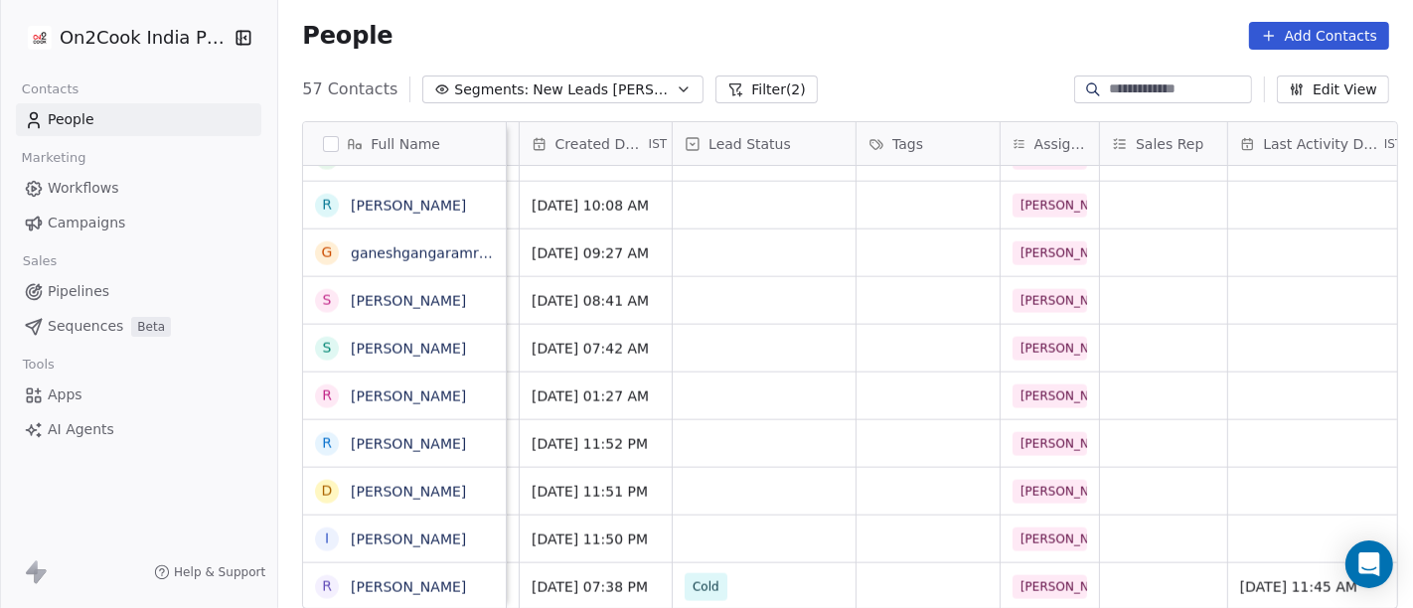
click at [843, 32] on div "People Add Contacts" at bounding box center [845, 36] width 1087 height 28
click at [813, 62] on div "People Add Contacts" at bounding box center [845, 36] width 1135 height 76
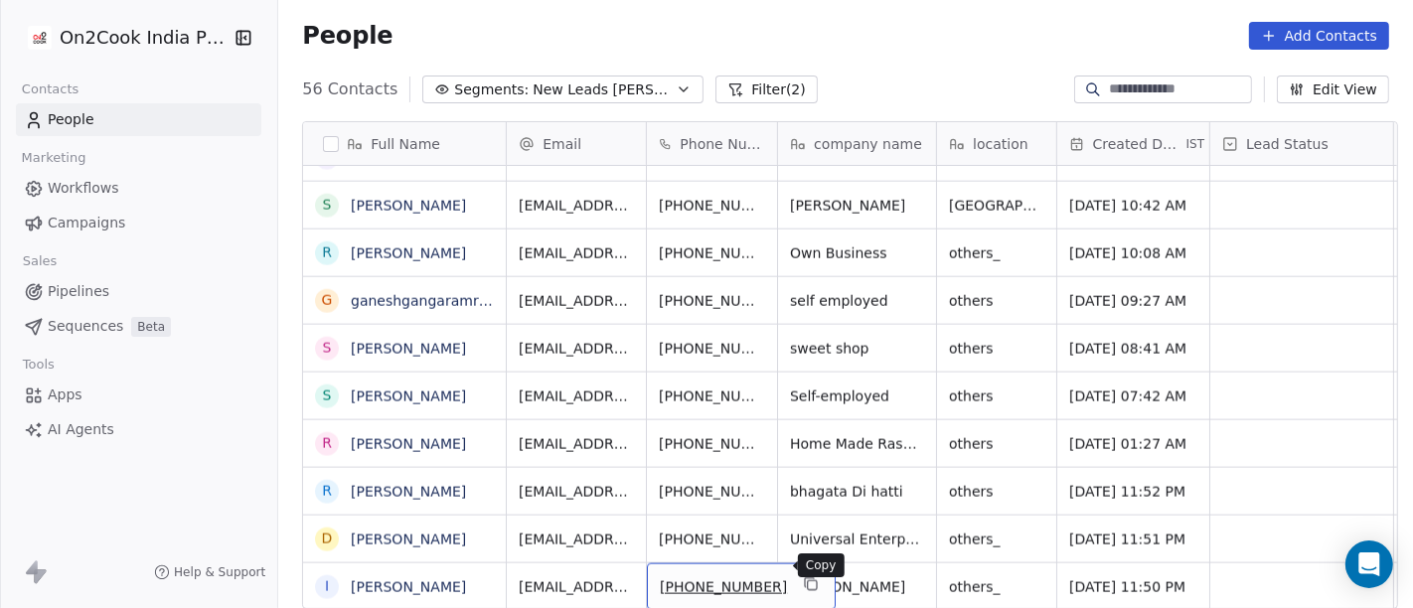
click at [808, 546] on icon "grid" at bounding box center [812, 585] width 9 height 9
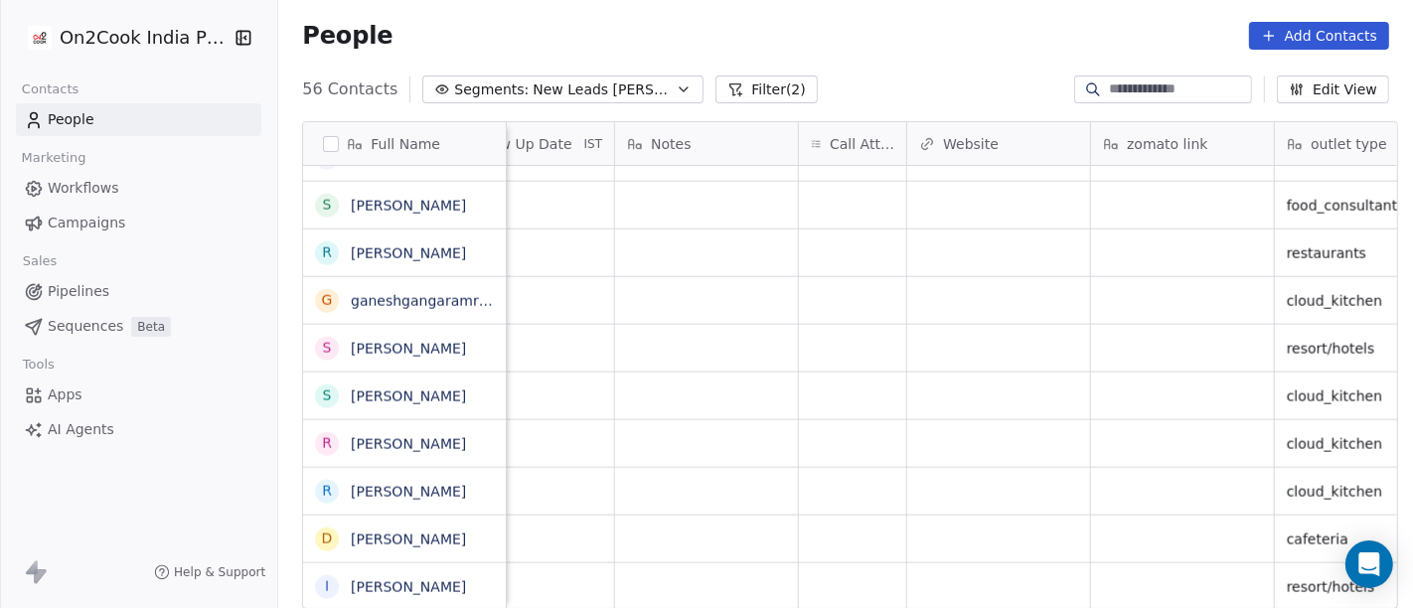
scroll to position [17, 1520]
click at [855, 546] on div "grid" at bounding box center [850, 586] width 107 height 47
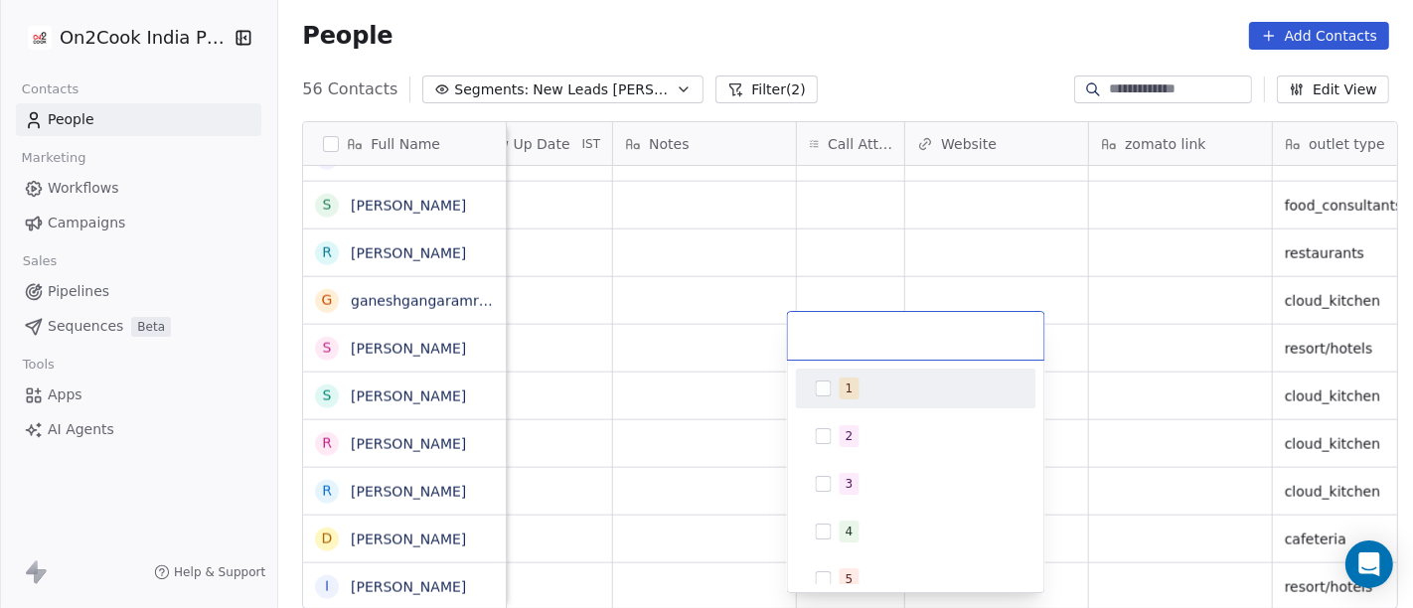
click at [832, 364] on div "1 2 3 4 5 6 7 8 9 10" at bounding box center [916, 477] width 256 height 232
click at [835, 379] on div "1" at bounding box center [916, 389] width 225 height 32
click at [913, 263] on html "On2Cook India Pvt. Ltd. Contacts People Marketing Workflows Campaigns Sales Pip…" at bounding box center [706, 304] width 1413 height 608
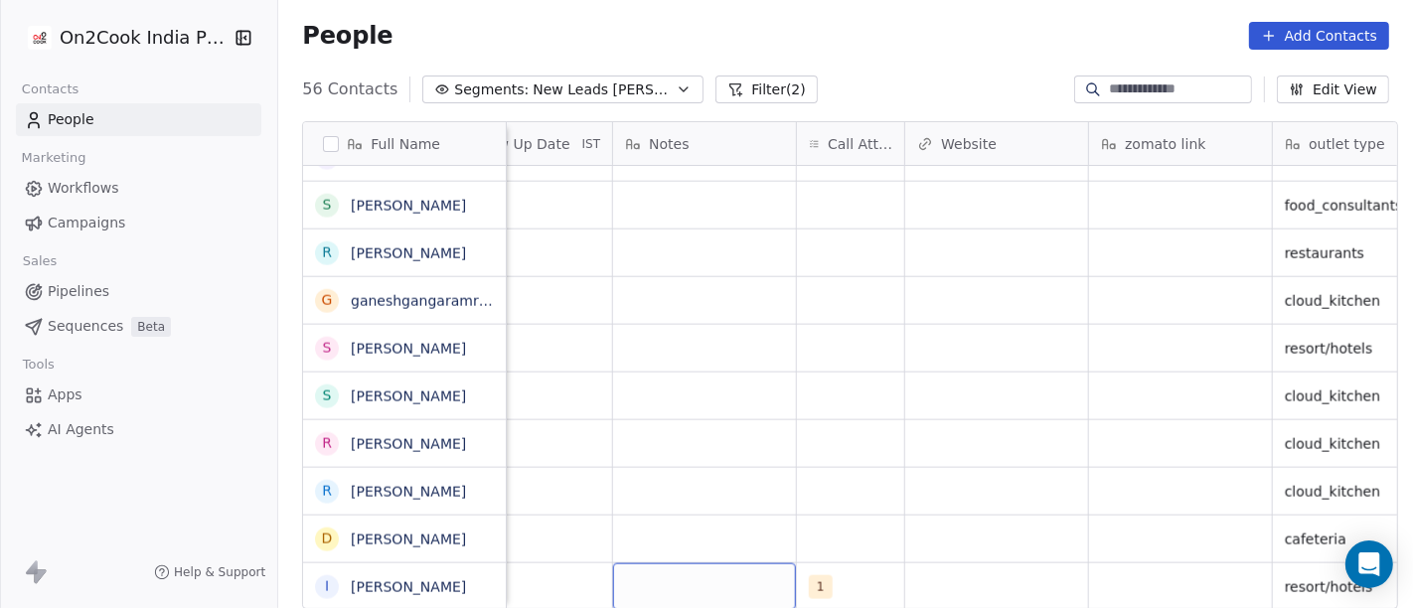
click at [701, 546] on div "grid" at bounding box center [704, 586] width 183 height 47
type textarea "**********"
click at [887, 477] on html "On2Cook India Pvt. Ltd. Contacts People Marketing Workflows Campaigns Sales Pip…" at bounding box center [706, 304] width 1413 height 608
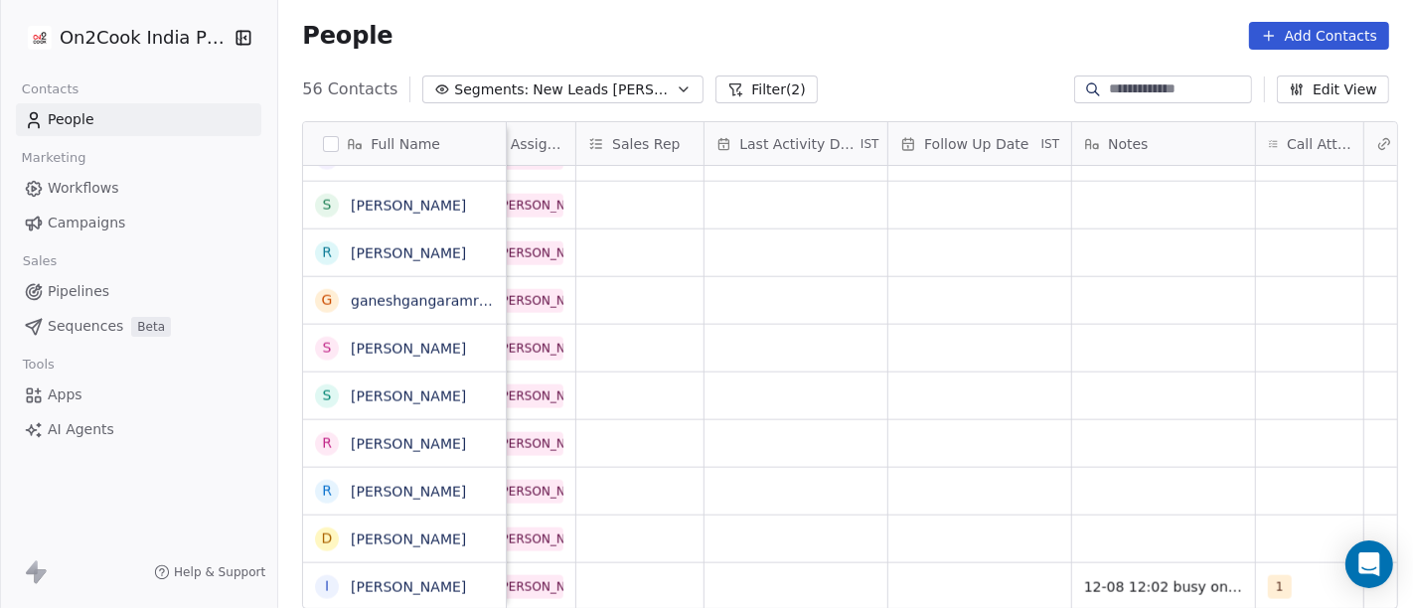
scroll to position [17, 1061]
click at [936, 546] on div "grid" at bounding box center [979, 586] width 183 height 47
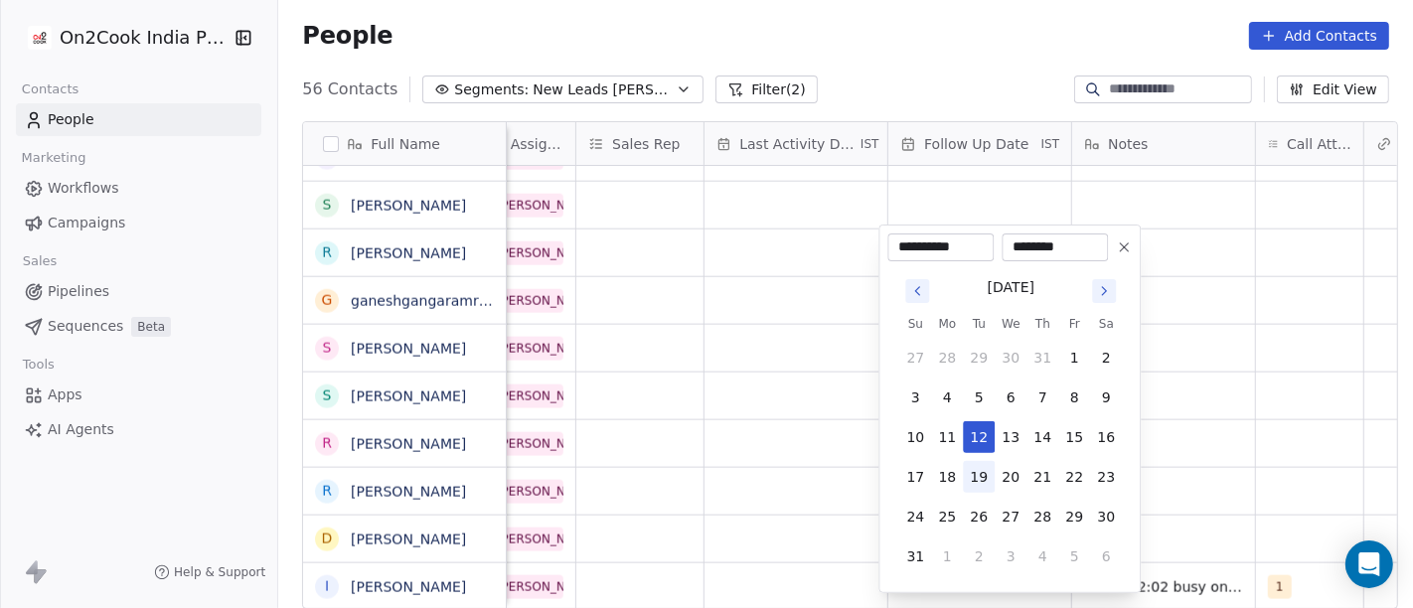
click at [981, 474] on button "19" at bounding box center [979, 477] width 32 height 32
type input "**********"
click at [1271, 439] on html "On2Cook India Pvt. Ltd. Contacts People Marketing Workflows Campaigns Sales Pip…" at bounding box center [706, 304] width 1413 height 608
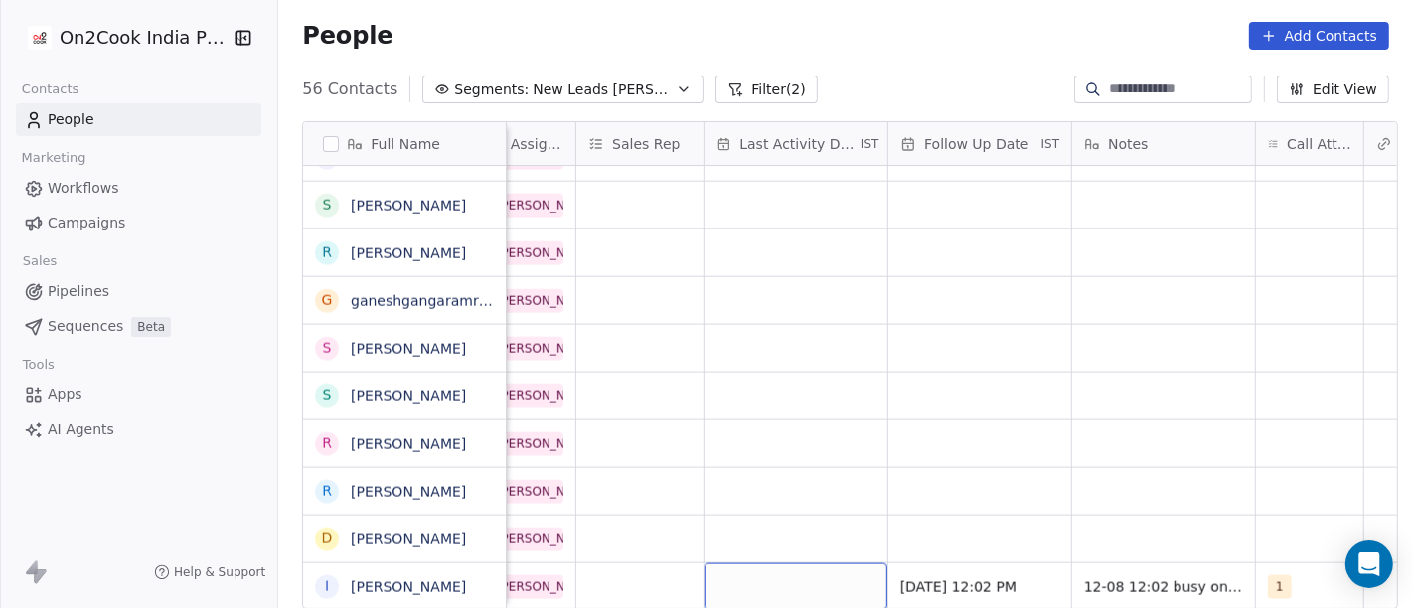
click at [795, 546] on div "grid" at bounding box center [795, 586] width 183 height 47
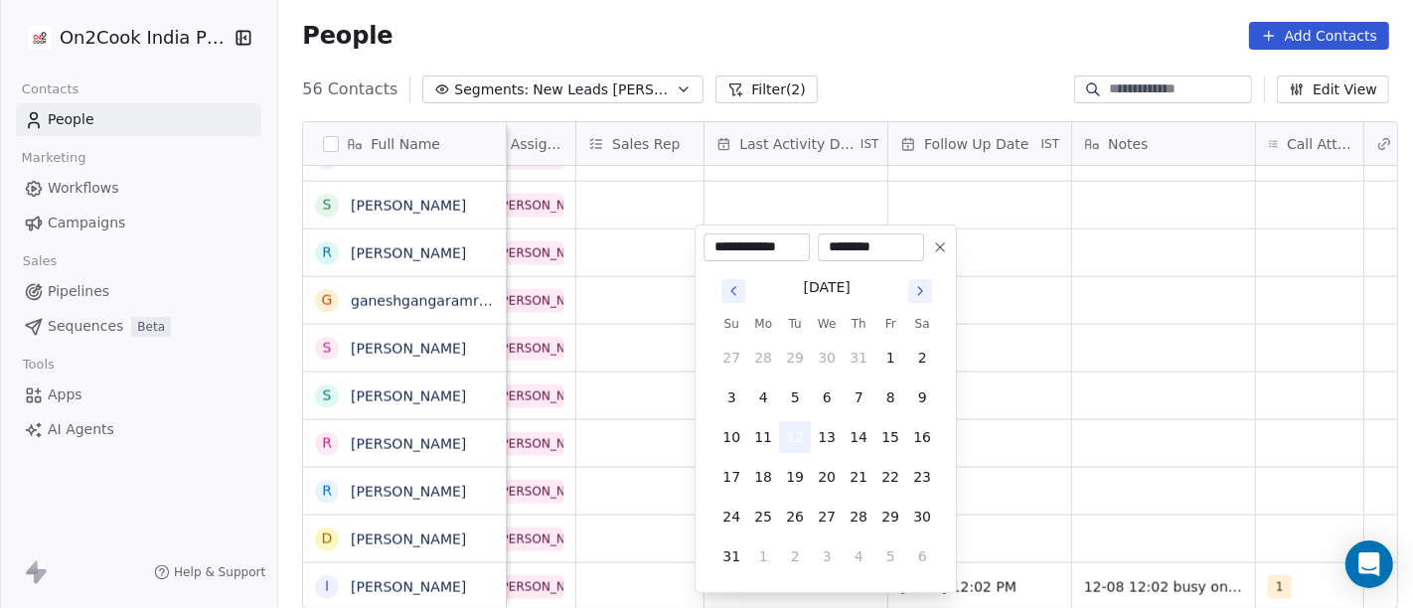
click at [791, 432] on button "12" at bounding box center [795, 437] width 32 height 32
click at [1249, 390] on html "On2Cook India Pvt. Ltd. Contacts People Marketing Workflows Campaigns Sales Pip…" at bounding box center [706, 304] width 1413 height 608
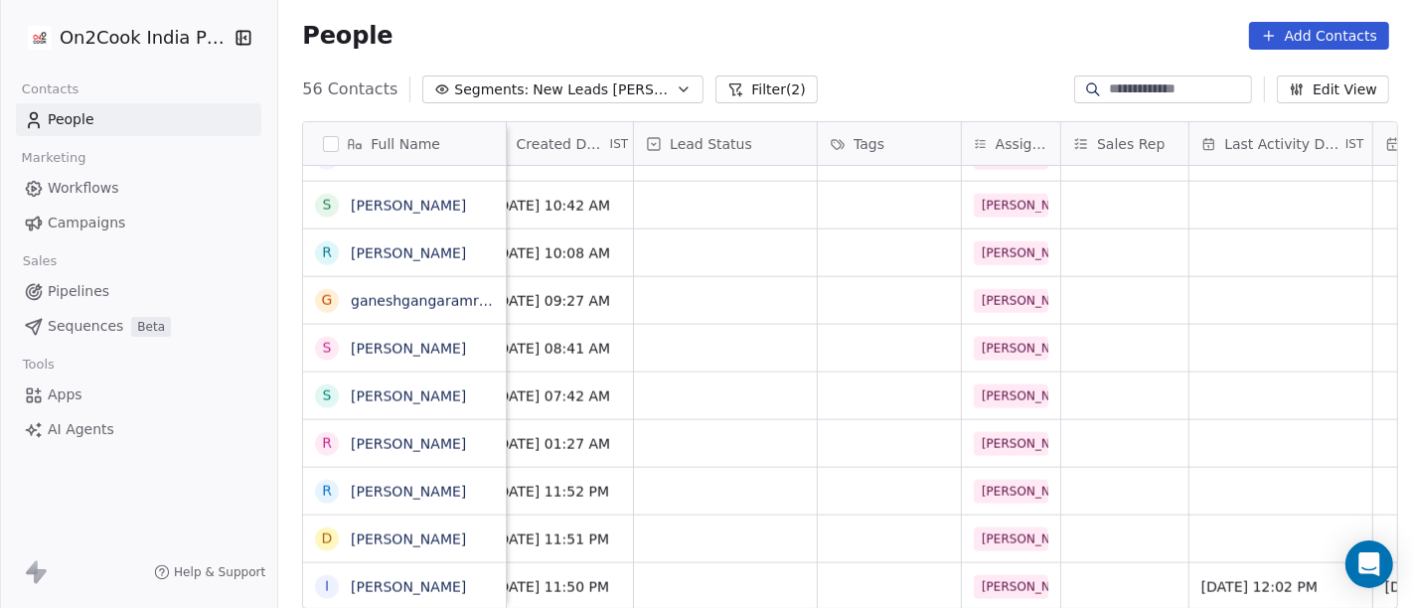
scroll to position [17, 502]
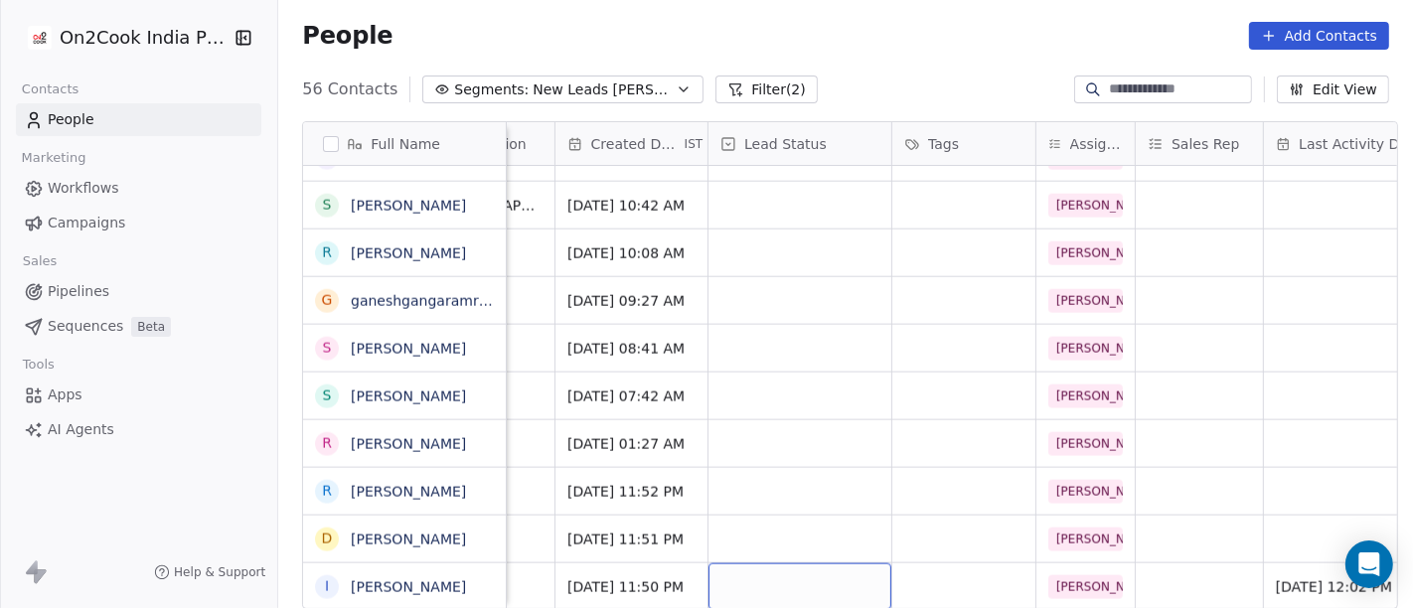
click at [834, 546] on div "grid" at bounding box center [799, 586] width 183 height 47
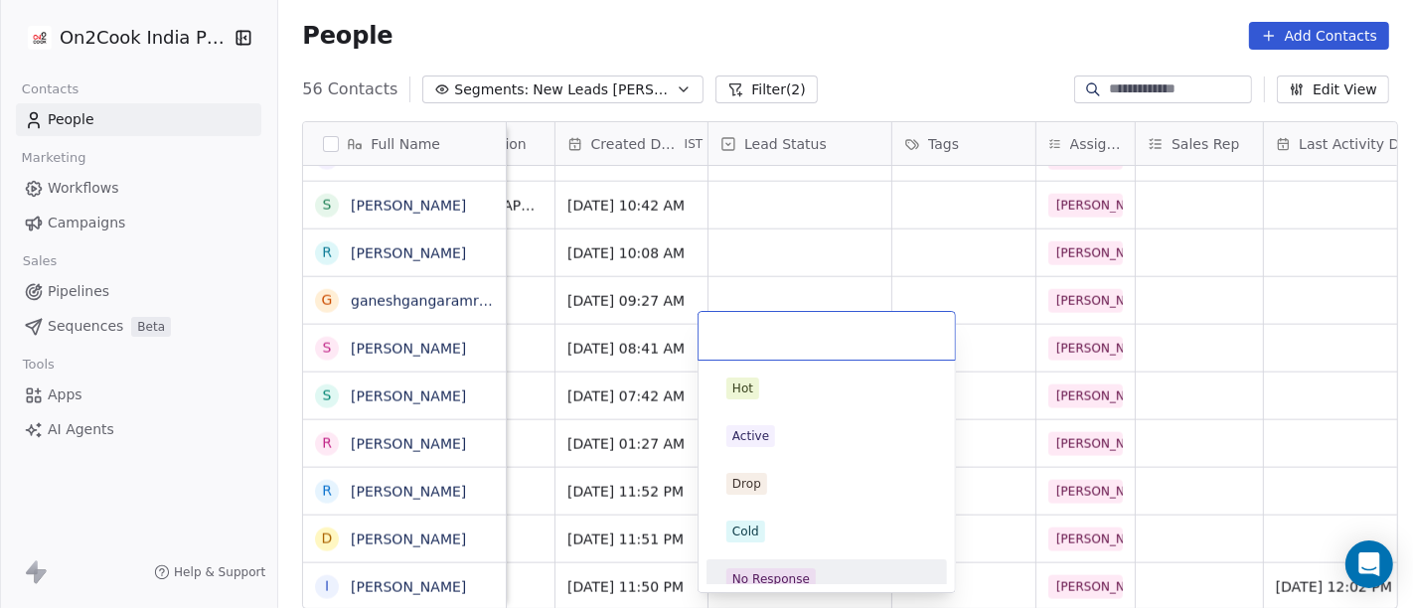
click at [788, 546] on div "No Response" at bounding box center [771, 579] width 78 height 18
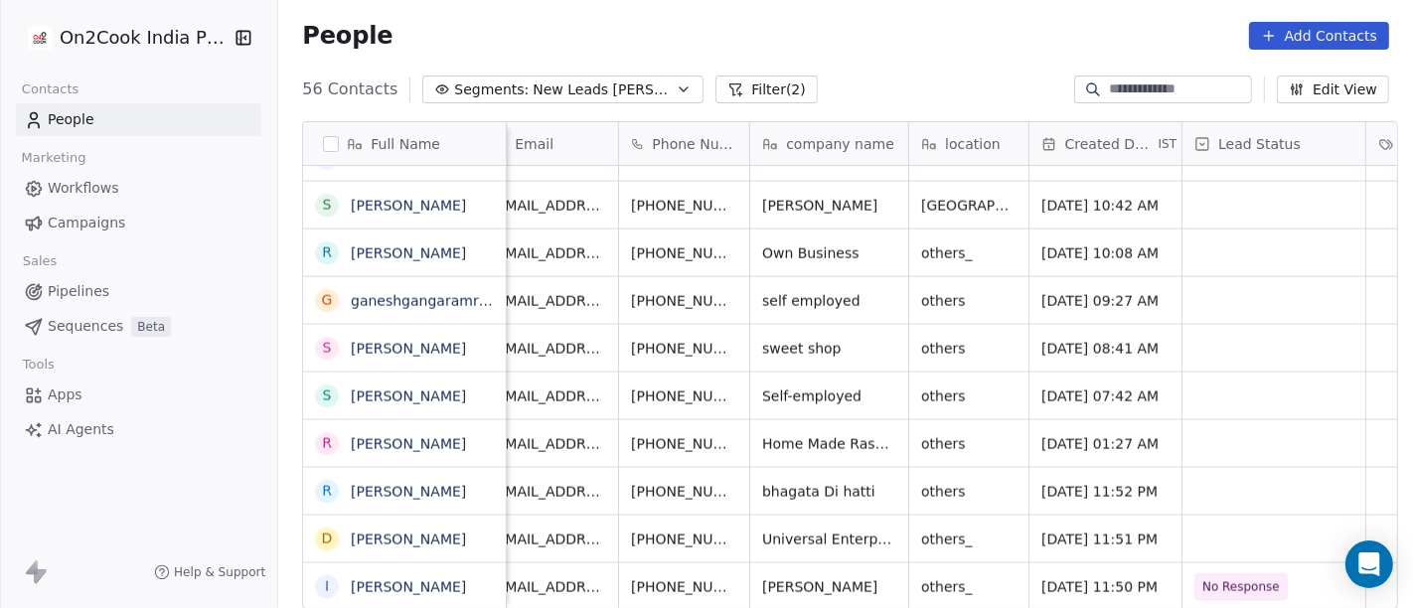
scroll to position [17, 26]
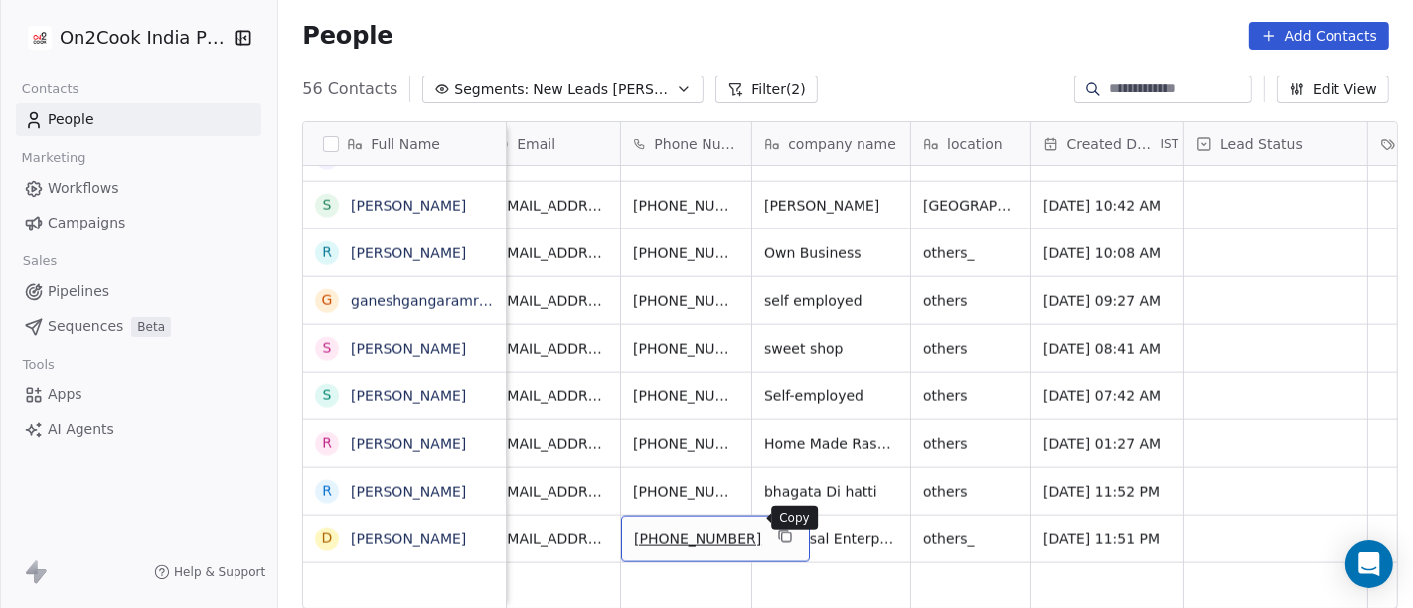
click at [782, 534] on icon "grid" at bounding box center [786, 538] width 9 height 9
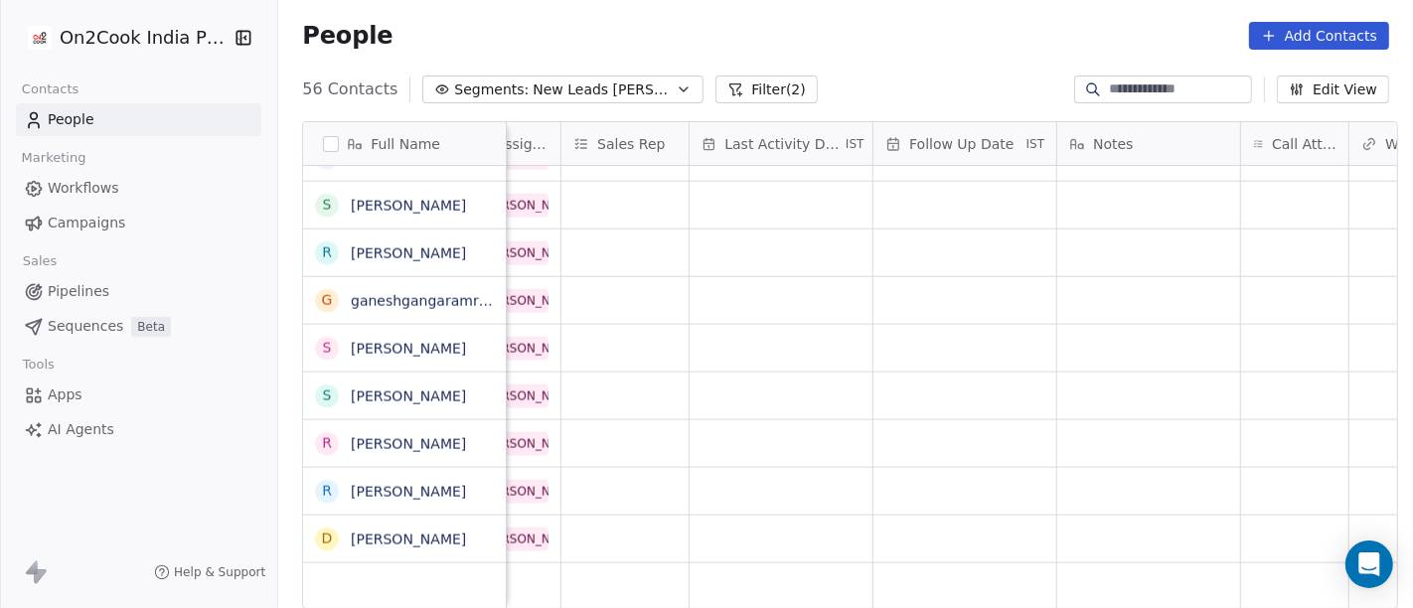
scroll to position [17, 1077]
click at [1240, 519] on div "grid" at bounding box center [1293, 539] width 107 height 47
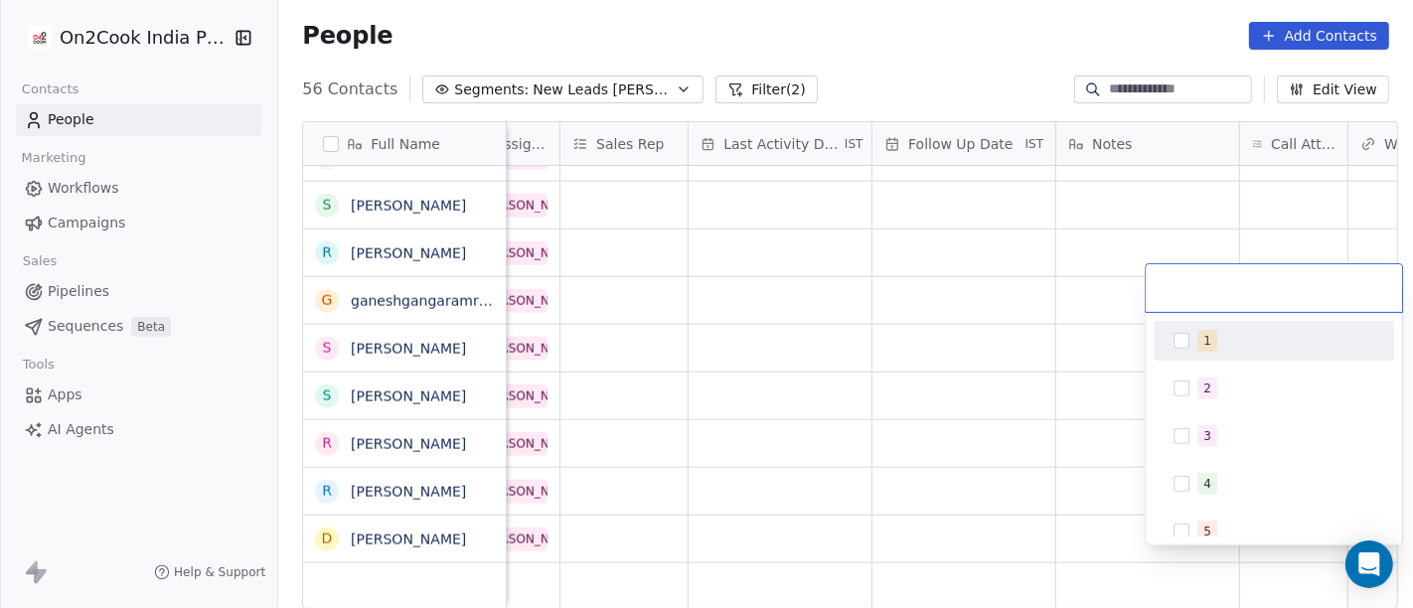
click at [1203, 342] on div "1" at bounding box center [1207, 341] width 8 height 18
click at [1032, 307] on html "On2Cook India Pvt. Ltd. Contacts People Marketing Workflows Campaigns Sales Pip…" at bounding box center [706, 304] width 1413 height 608
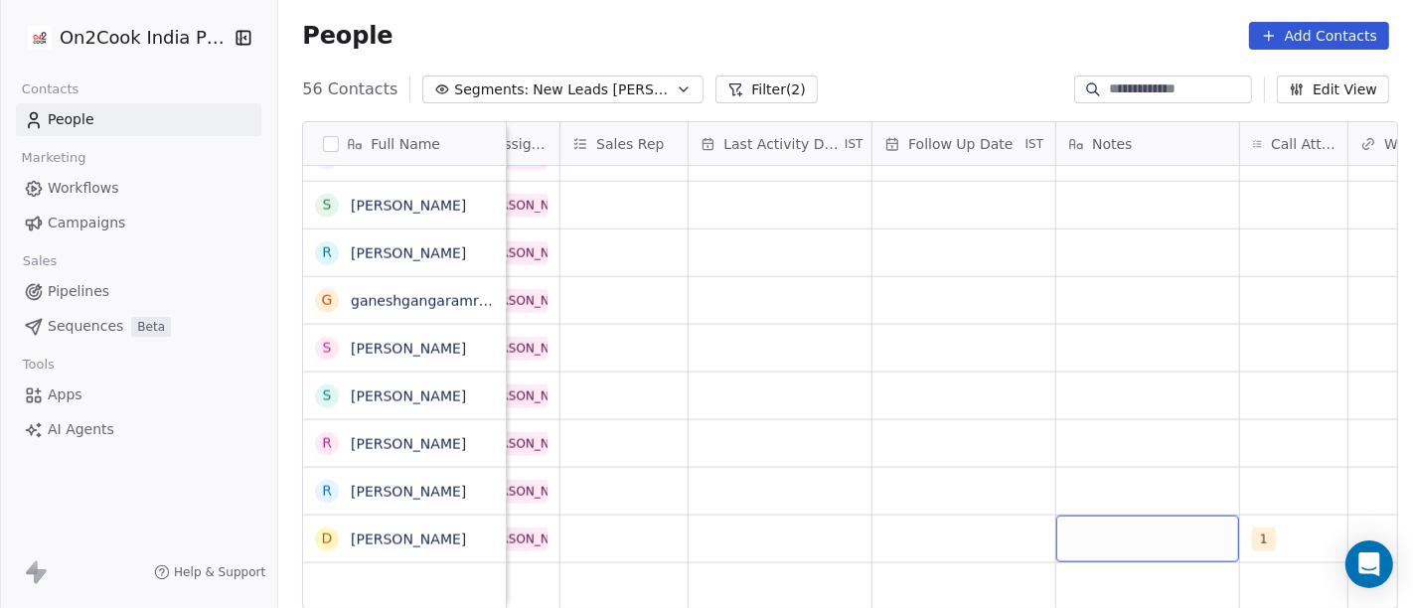
click at [1095, 543] on div "grid" at bounding box center [1147, 539] width 183 height 47
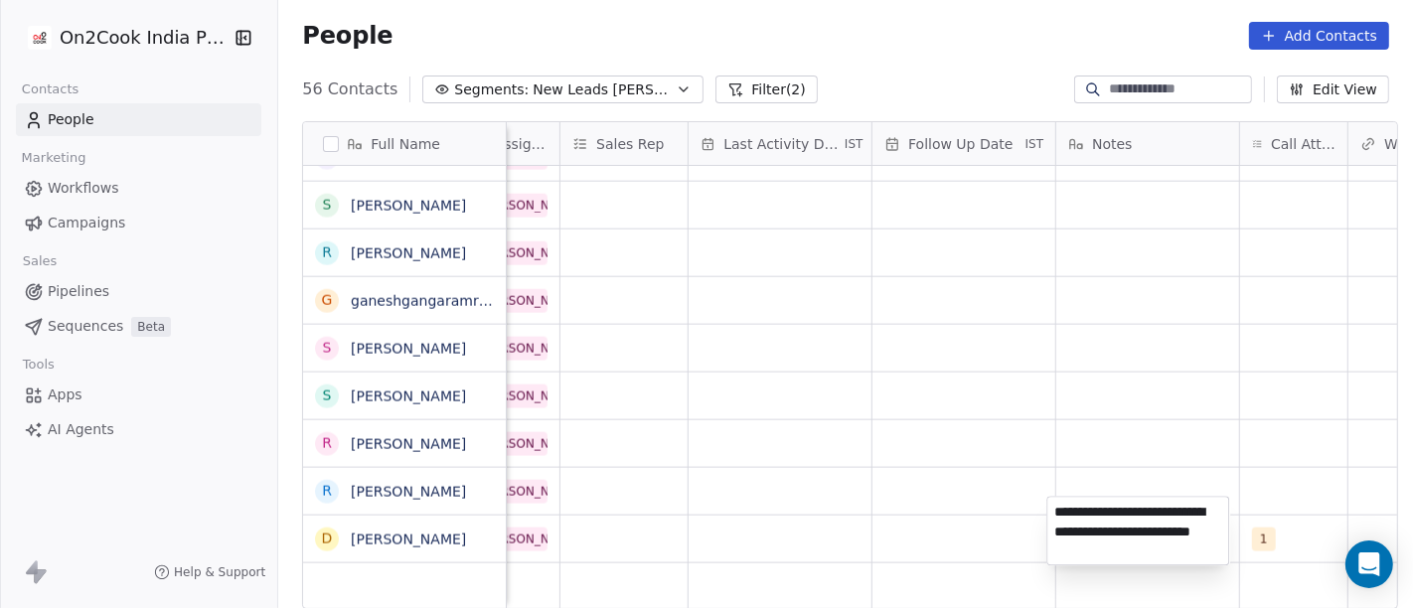
type textarea "**********"
click at [1155, 432] on html "On2Cook India Pvt. Ltd. Contacts People Marketing Workflows Campaigns Sales Pip…" at bounding box center [706, 304] width 1413 height 608
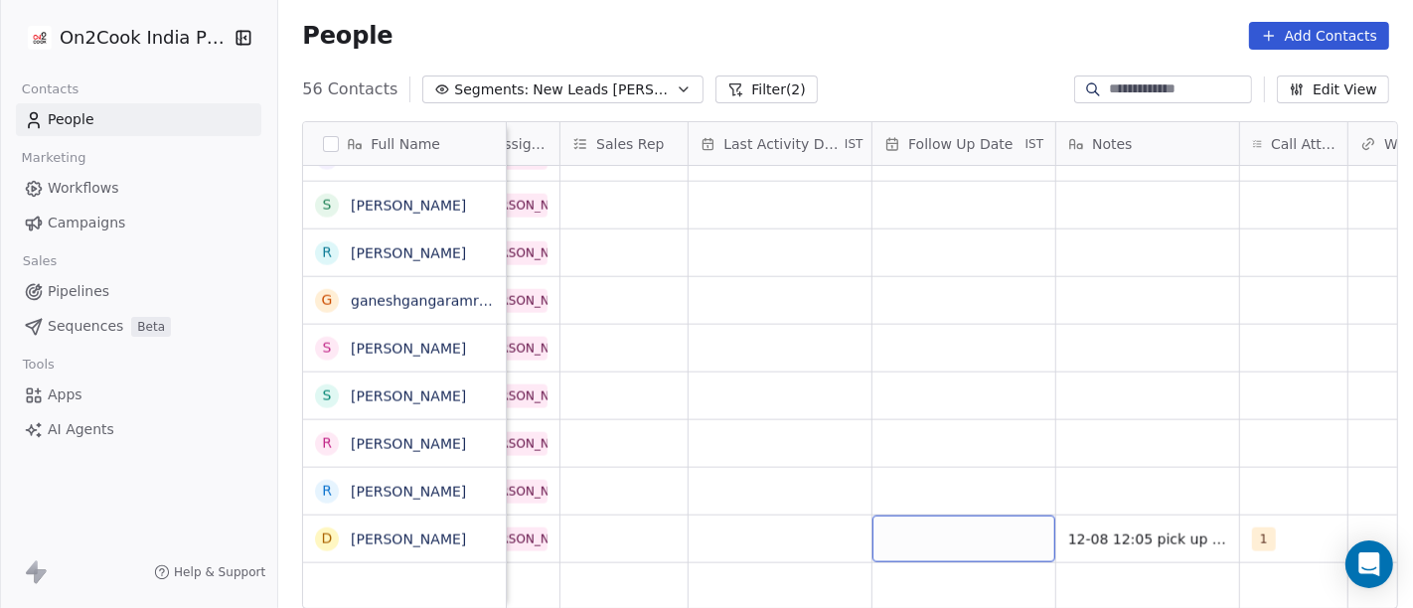
click at [959, 516] on div "grid" at bounding box center [963, 539] width 183 height 47
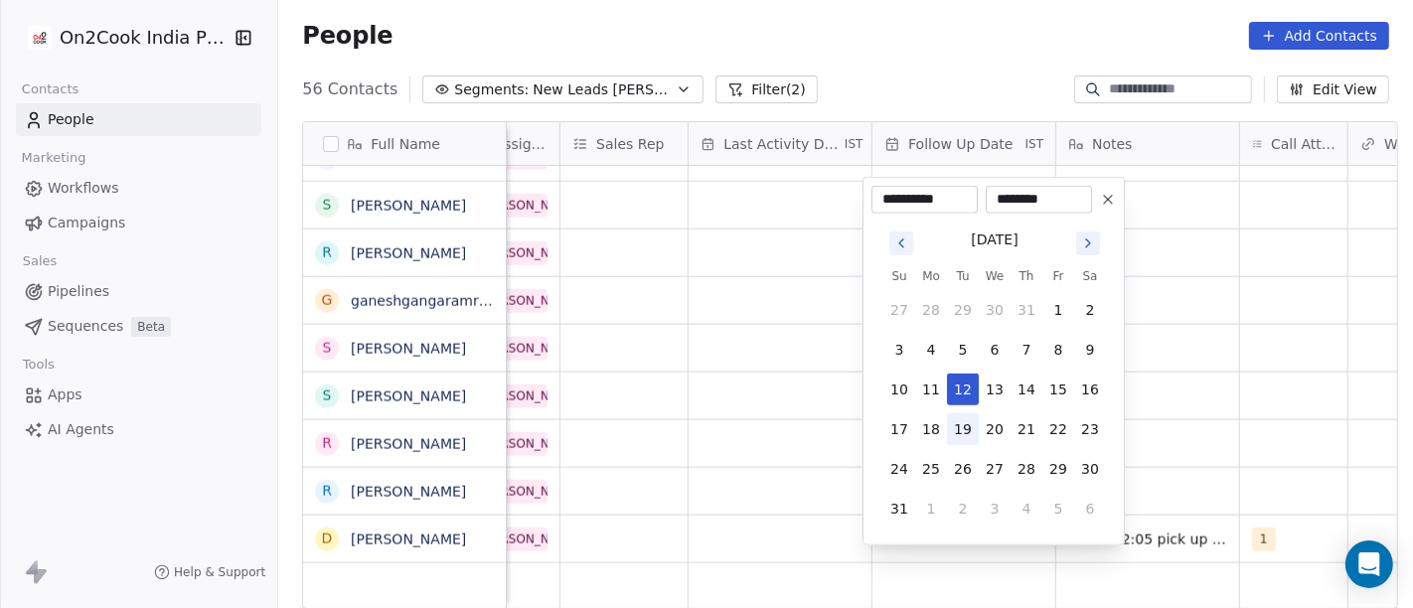
click at [960, 427] on button "19" at bounding box center [963, 429] width 32 height 32
type input "**********"
click at [1266, 403] on html "On2Cook India Pvt. Ltd. Contacts People Marketing Workflows Campaigns Sales Pip…" at bounding box center [706, 304] width 1413 height 608
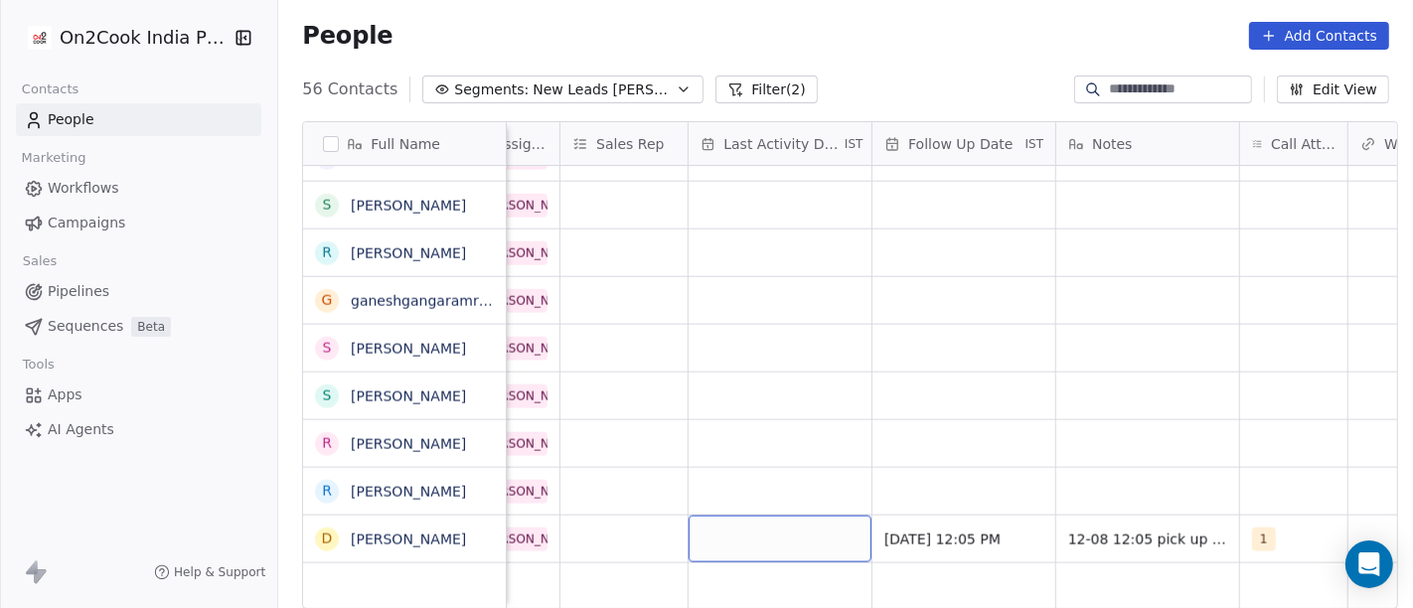
click at [718, 516] on div "grid" at bounding box center [780, 539] width 183 height 47
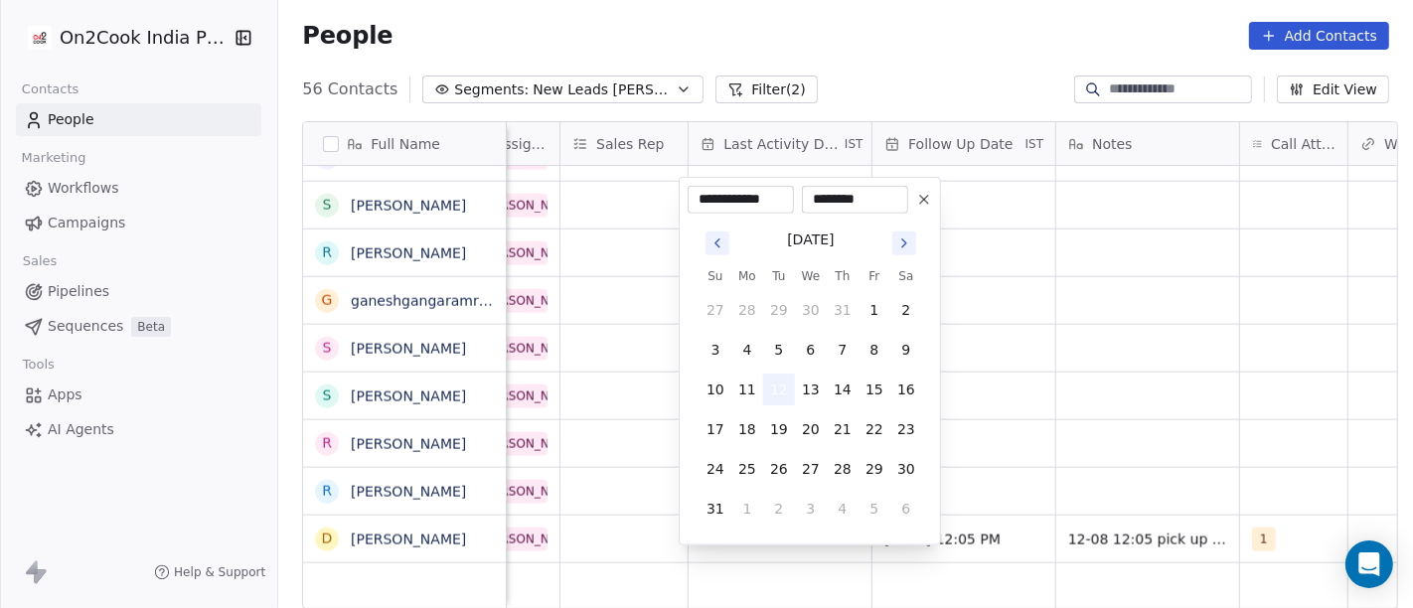
click at [775, 390] on button "12" at bounding box center [779, 390] width 32 height 32
click at [972, 389] on html "On2Cook India Pvt. Ltd. Contacts People Marketing Workflows Campaigns Sales Pip…" at bounding box center [706, 304] width 1413 height 608
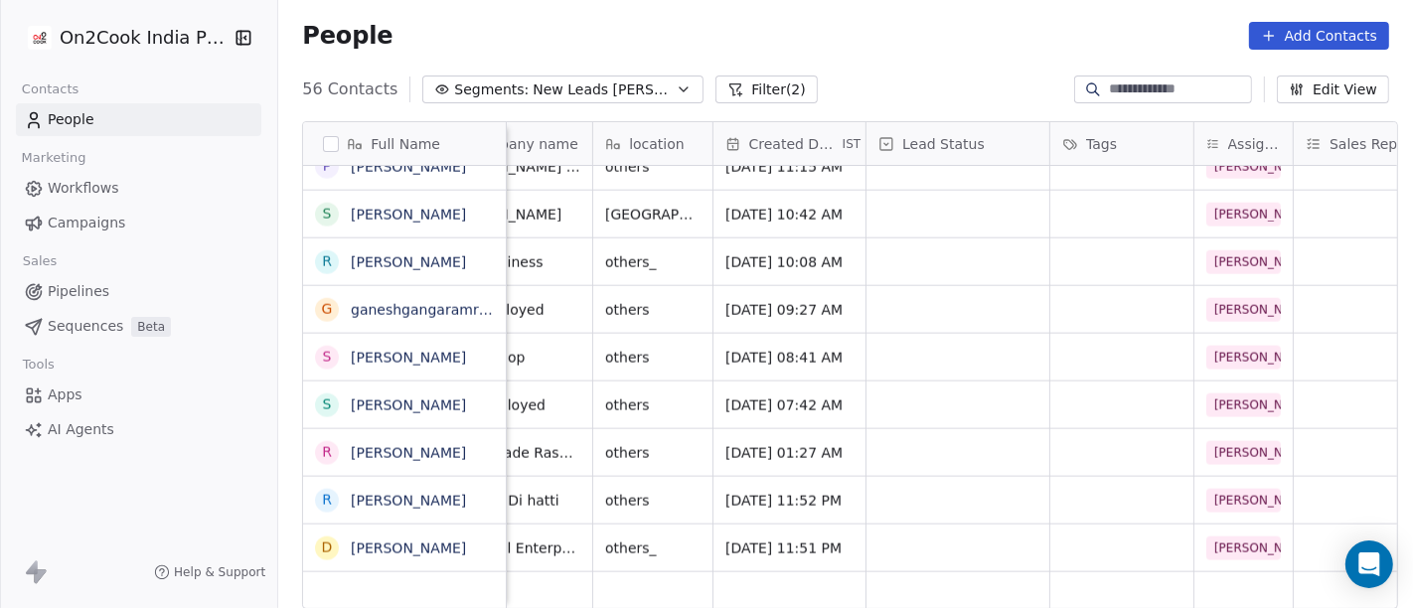
scroll to position [17, 321]
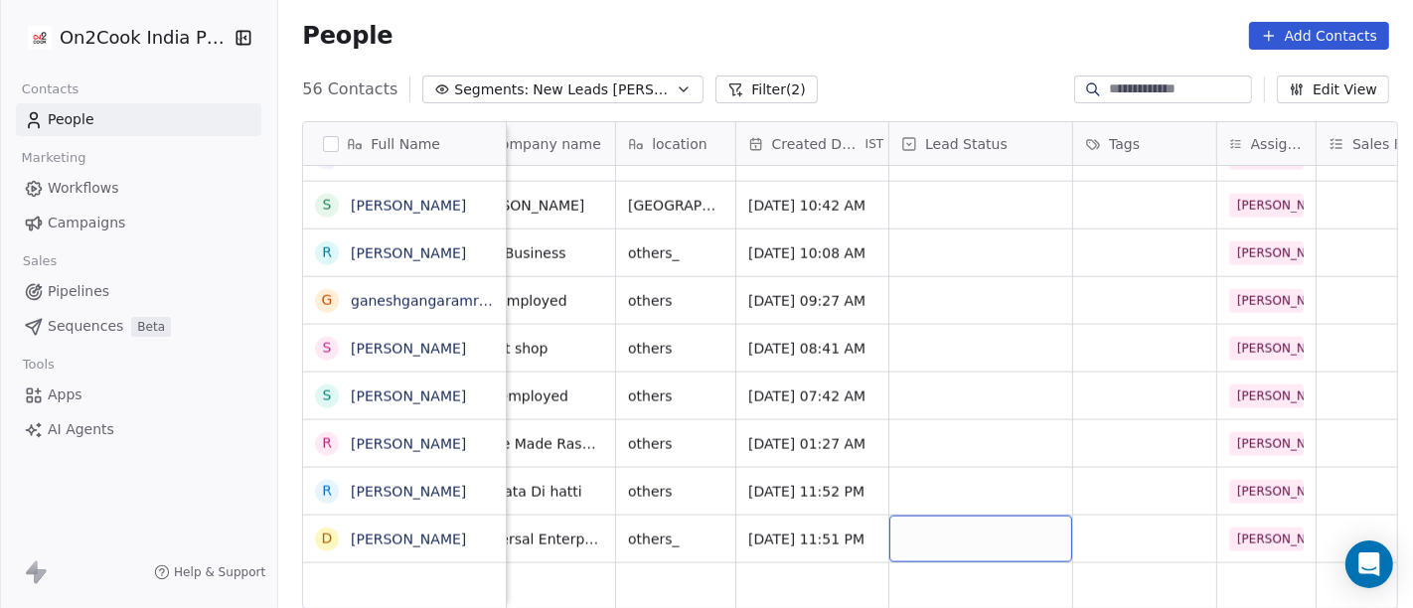
click at [943, 542] on div "grid" at bounding box center [980, 539] width 183 height 47
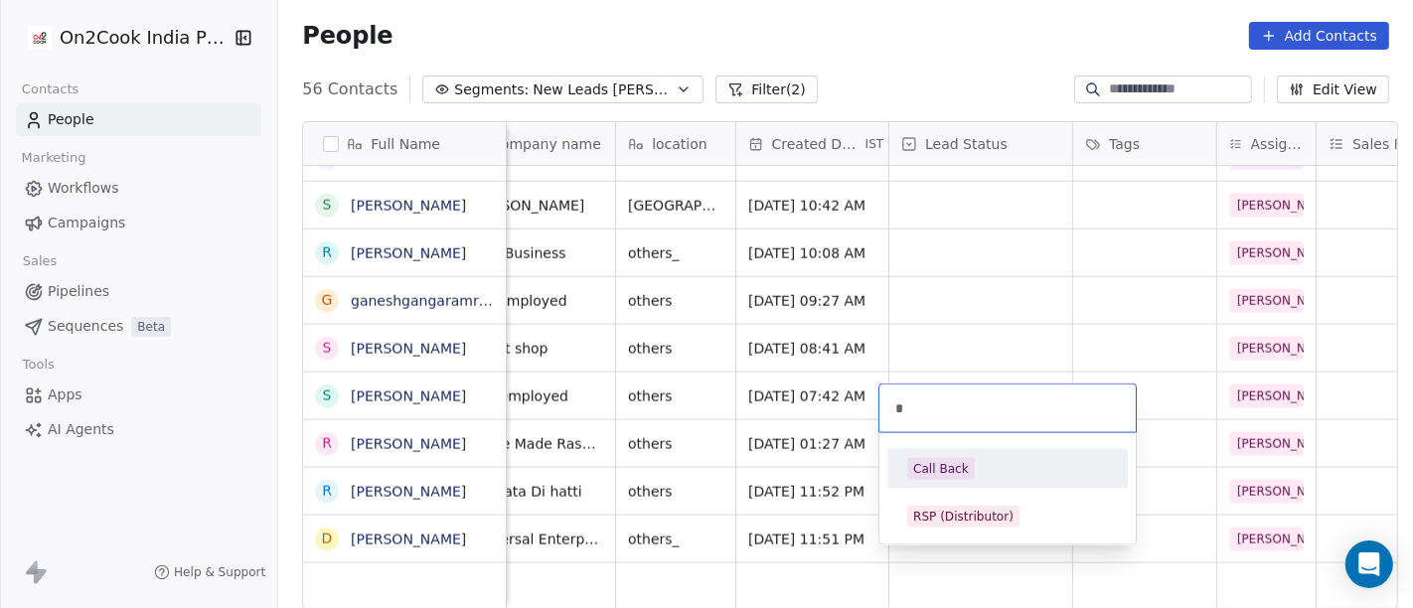
type input "*"
click at [933, 467] on div "Call Back" at bounding box center [941, 469] width 56 height 18
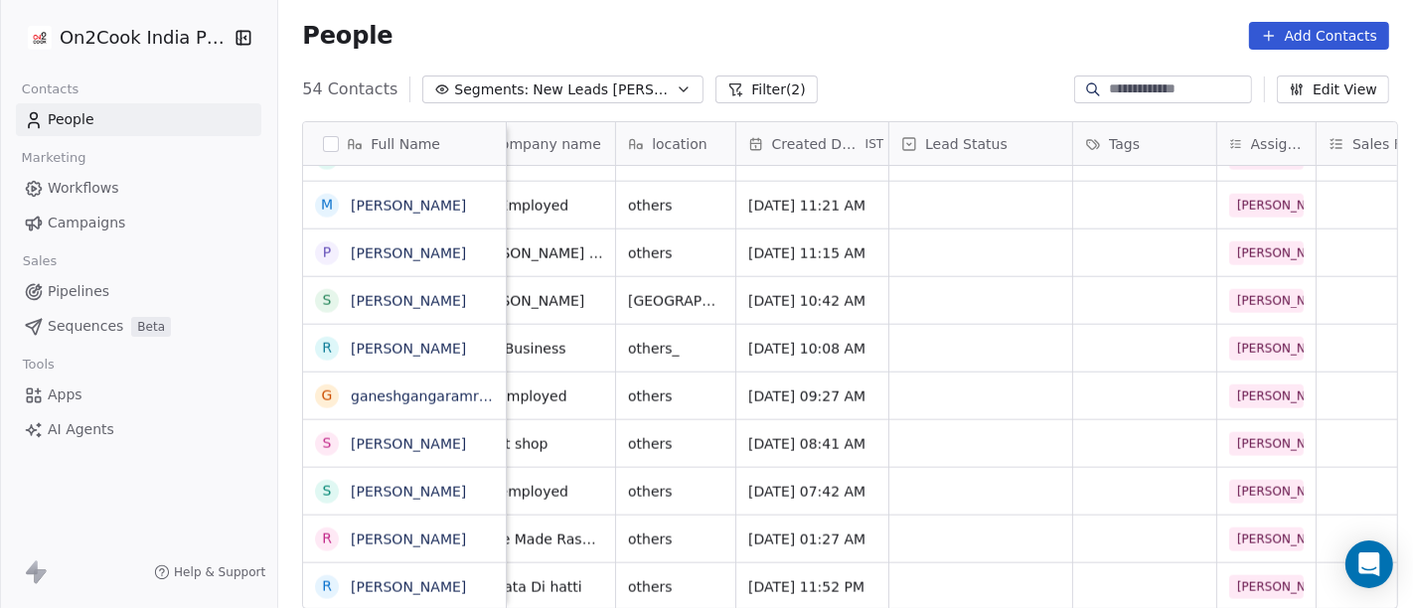
scroll to position [17, 0]
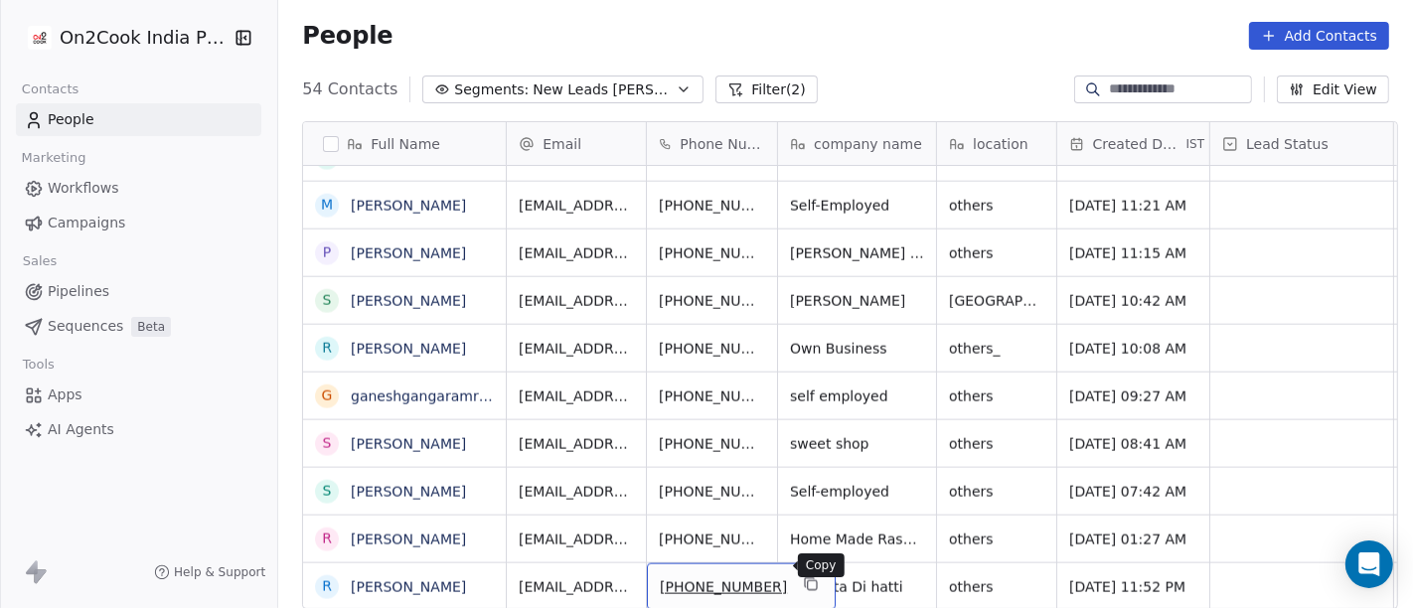
click at [799, 546] on button "grid" at bounding box center [811, 584] width 24 height 24
click at [803, 546] on icon "grid" at bounding box center [811, 584] width 16 height 16
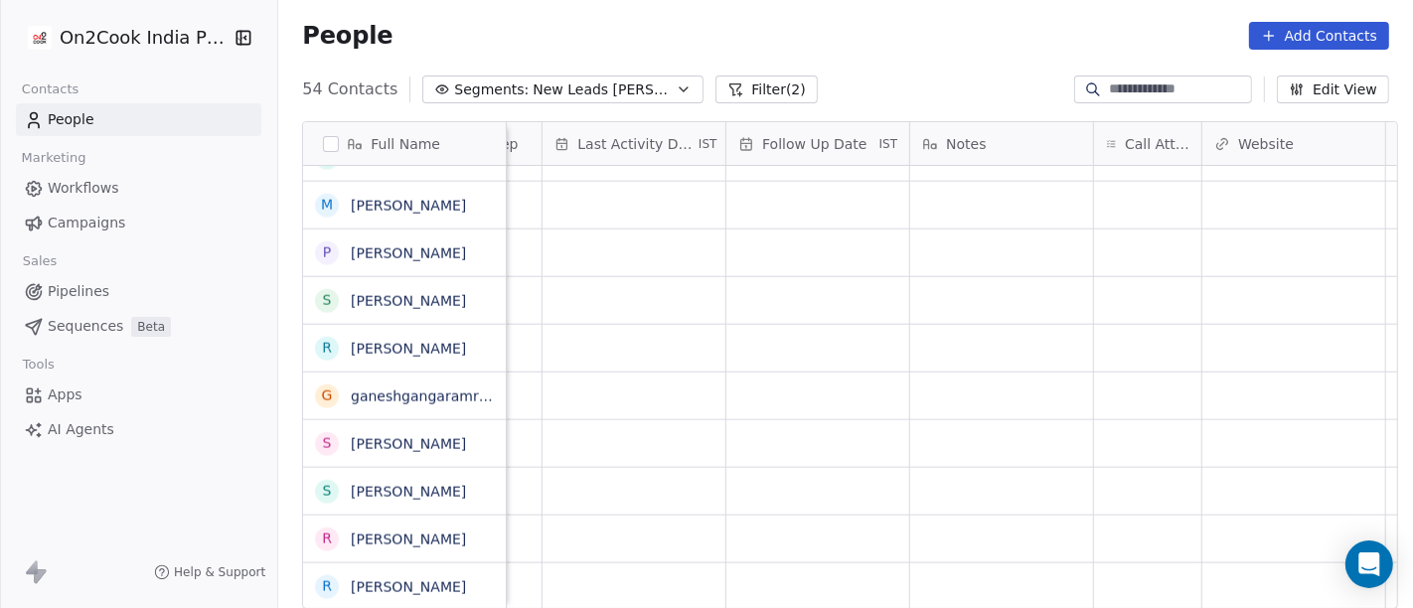
scroll to position [17, 1294]
click at [1052, 546] on div "grid" at bounding box center [1076, 586] width 107 height 47
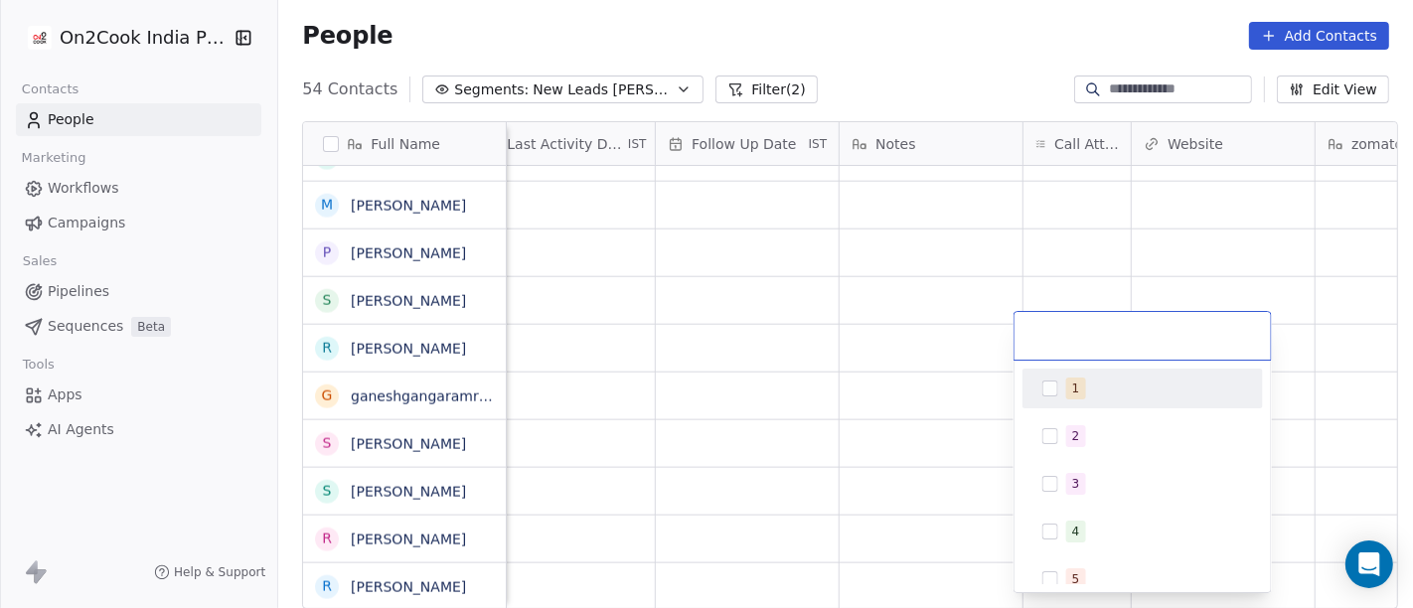
click at [1058, 387] on div "1" at bounding box center [1142, 389] width 225 height 32
click at [941, 395] on html "On2Cook India Pvt. Ltd. Contacts People Marketing Workflows Campaigns Sales Pip…" at bounding box center [706, 304] width 1413 height 608
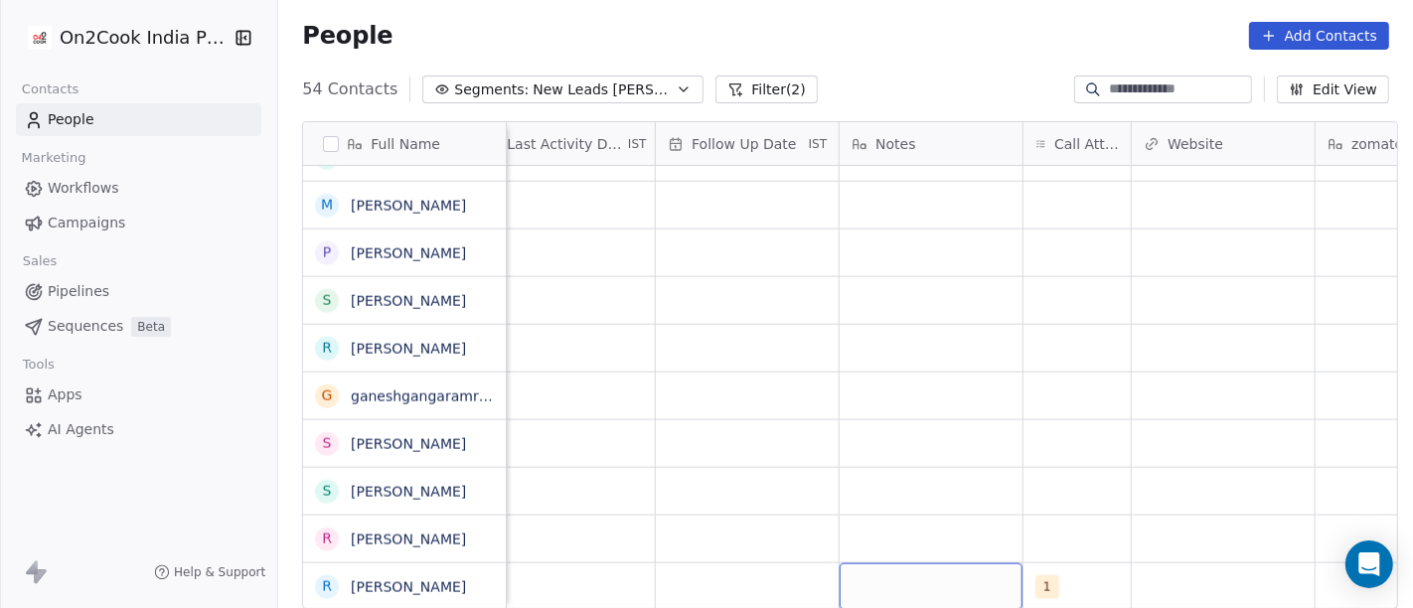
click at [942, 546] on div "grid" at bounding box center [931, 586] width 183 height 47
type textarea "**********"
click at [1017, 452] on html "On2Cook India Pvt. Ltd. Contacts People Marketing Workflows Campaigns Sales Pip…" at bounding box center [706, 304] width 1413 height 608
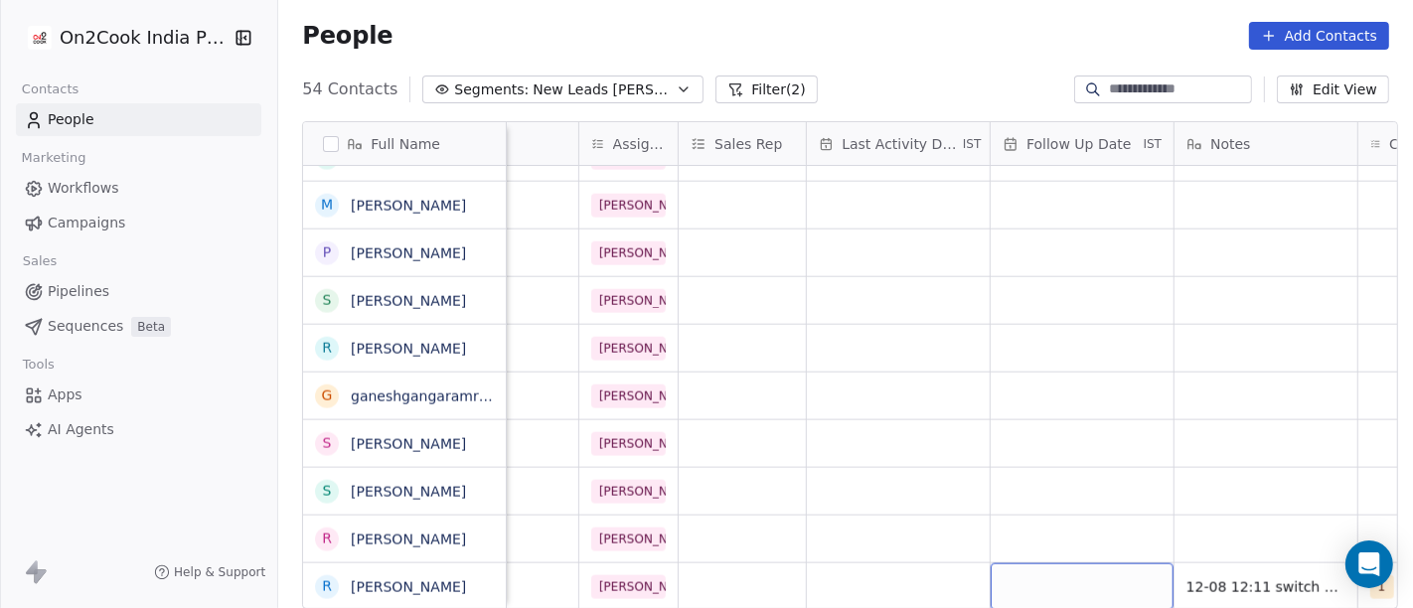
click at [1027, 546] on div "grid" at bounding box center [1082, 586] width 183 height 47
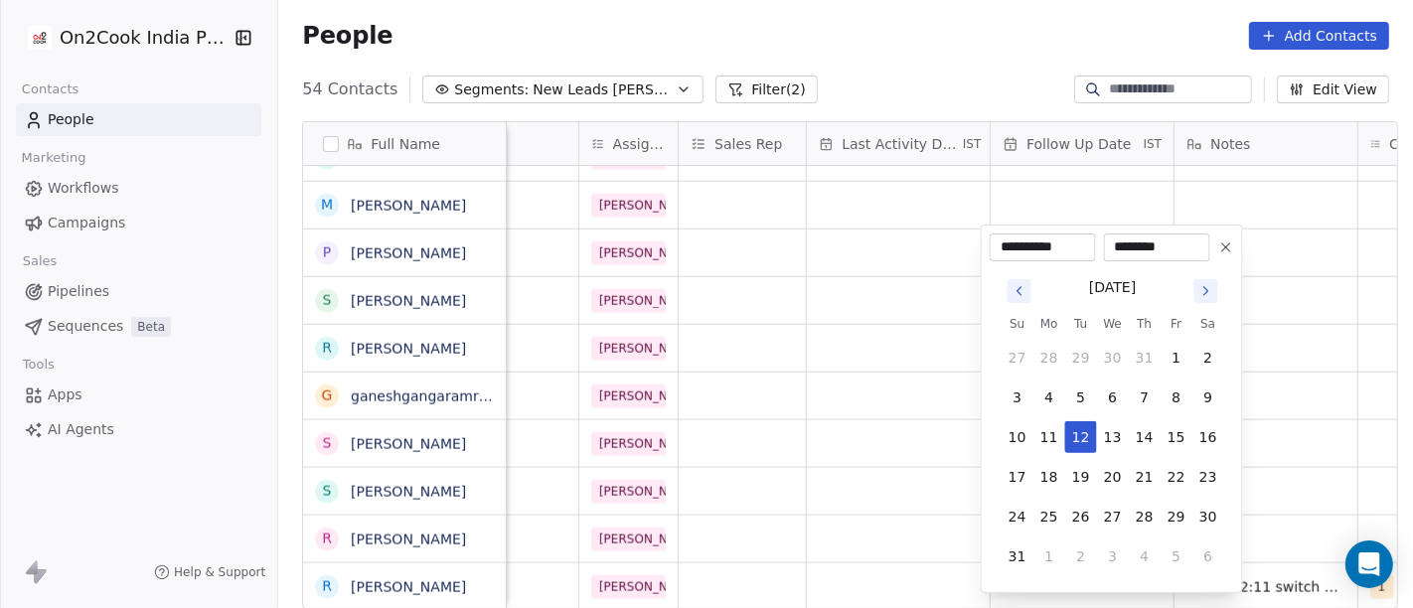
click at [1084, 456] on tbody "27 28 29 30 31 1 2 3 4 5 6 7 8 9 10 11 12 13 14 15 16 17 18 19 20 21 22 23 24 2…" at bounding box center [1113, 453] width 223 height 238
click at [1079, 479] on button "19" at bounding box center [1081, 477] width 32 height 32
type input "**********"
click at [1271, 461] on html "On2Cook India Pvt. Ltd. Contacts People Marketing Workflows Campaigns Sales Pip…" at bounding box center [706, 304] width 1413 height 608
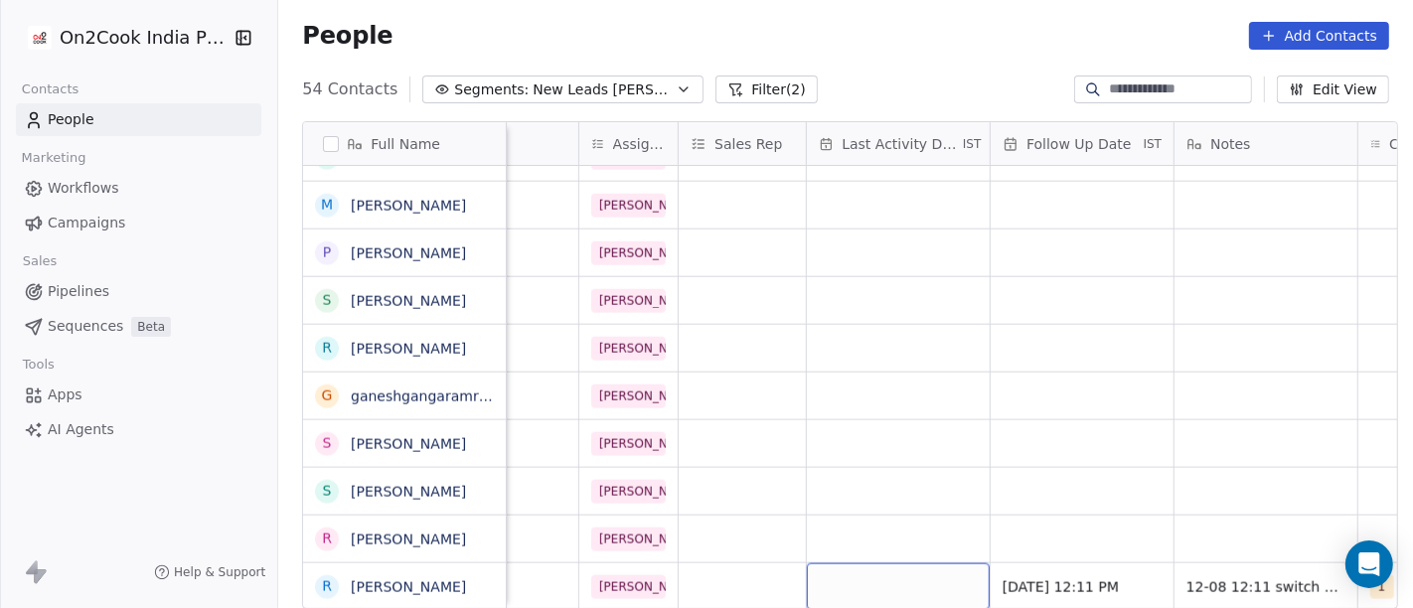
click at [859, 546] on div "grid" at bounding box center [898, 586] width 183 height 47
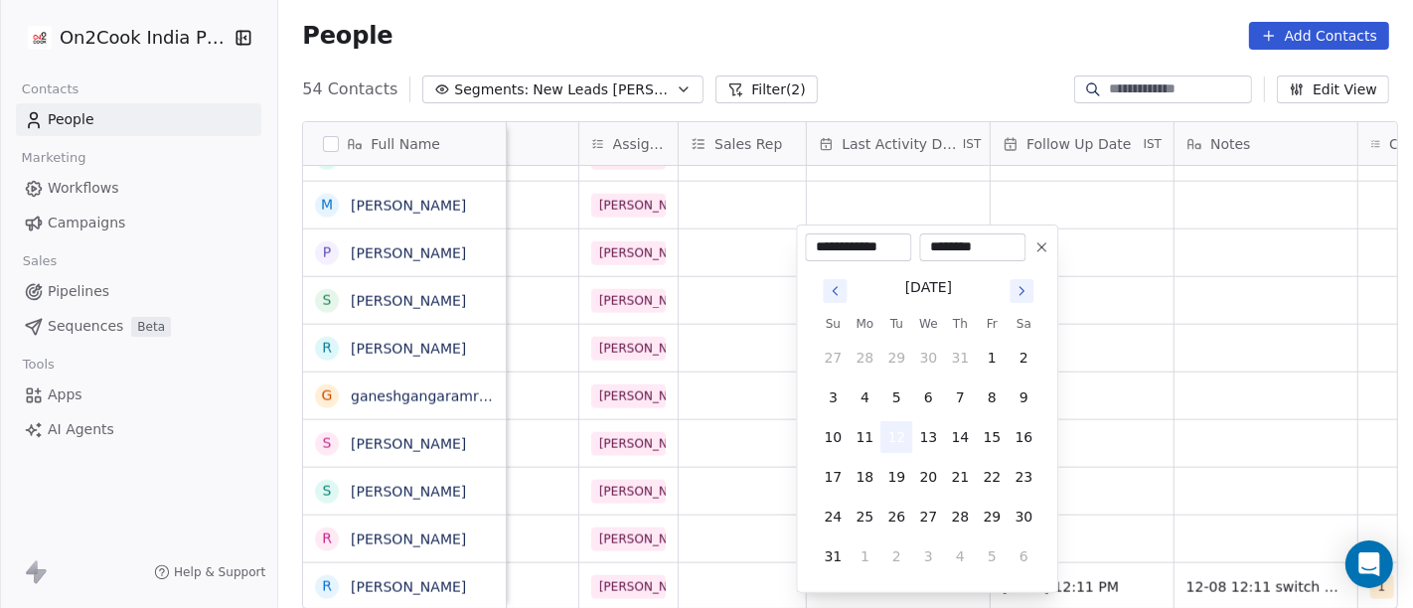
click at [905, 428] on button "12" at bounding box center [896, 437] width 32 height 32
click at [1141, 427] on html "On2Cook India Pvt. Ltd. Contacts People Marketing Workflows Campaigns Sales Pip…" at bounding box center [706, 304] width 1413 height 608
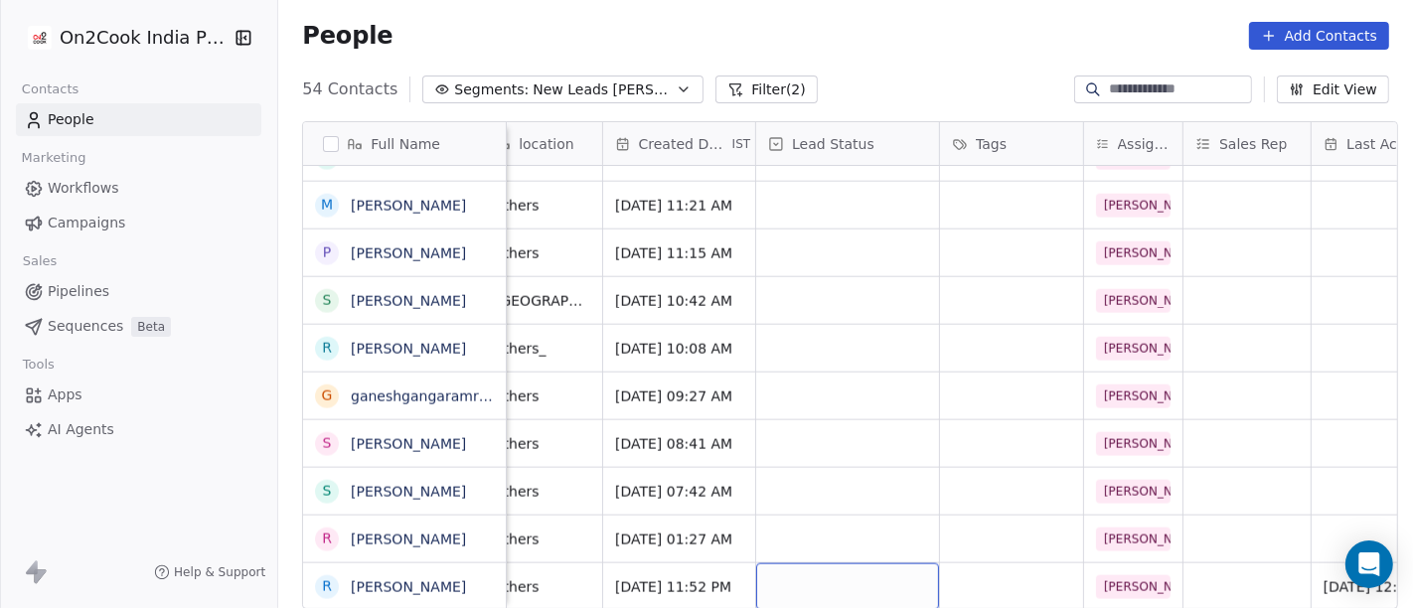
scroll to position [17, 454]
click at [847, 546] on div "grid" at bounding box center [847, 586] width 183 height 47
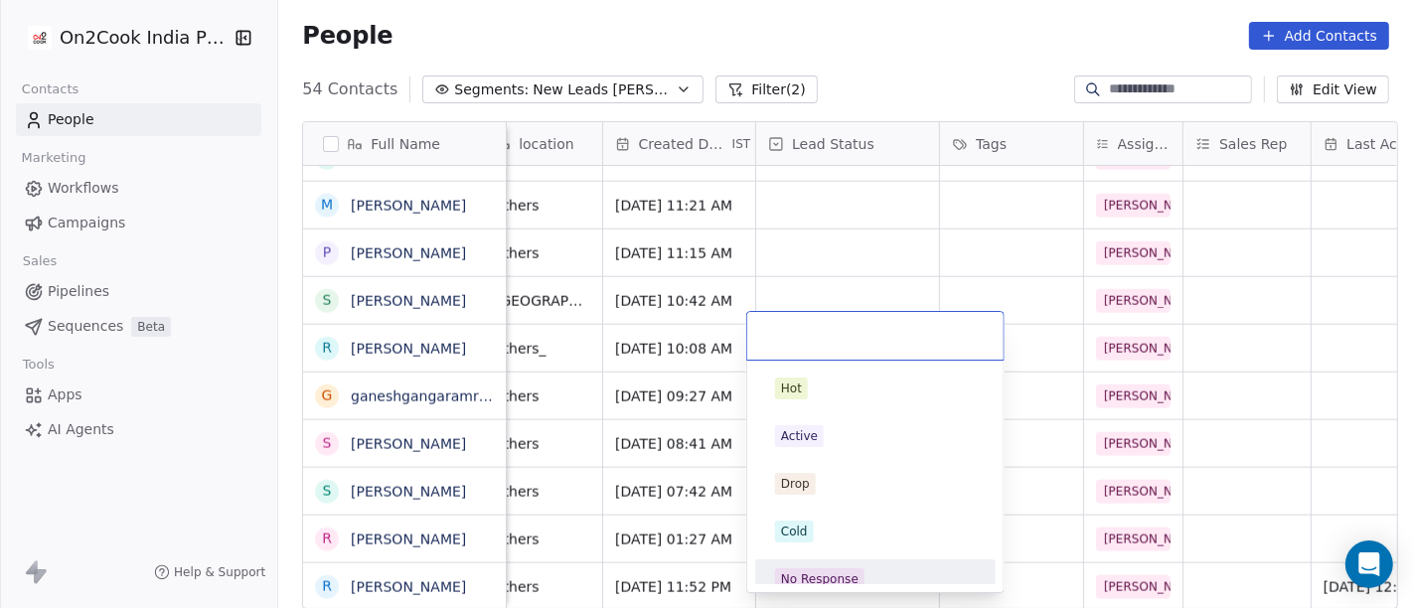
click at [866, 546] on div "No Response" at bounding box center [875, 579] width 201 height 22
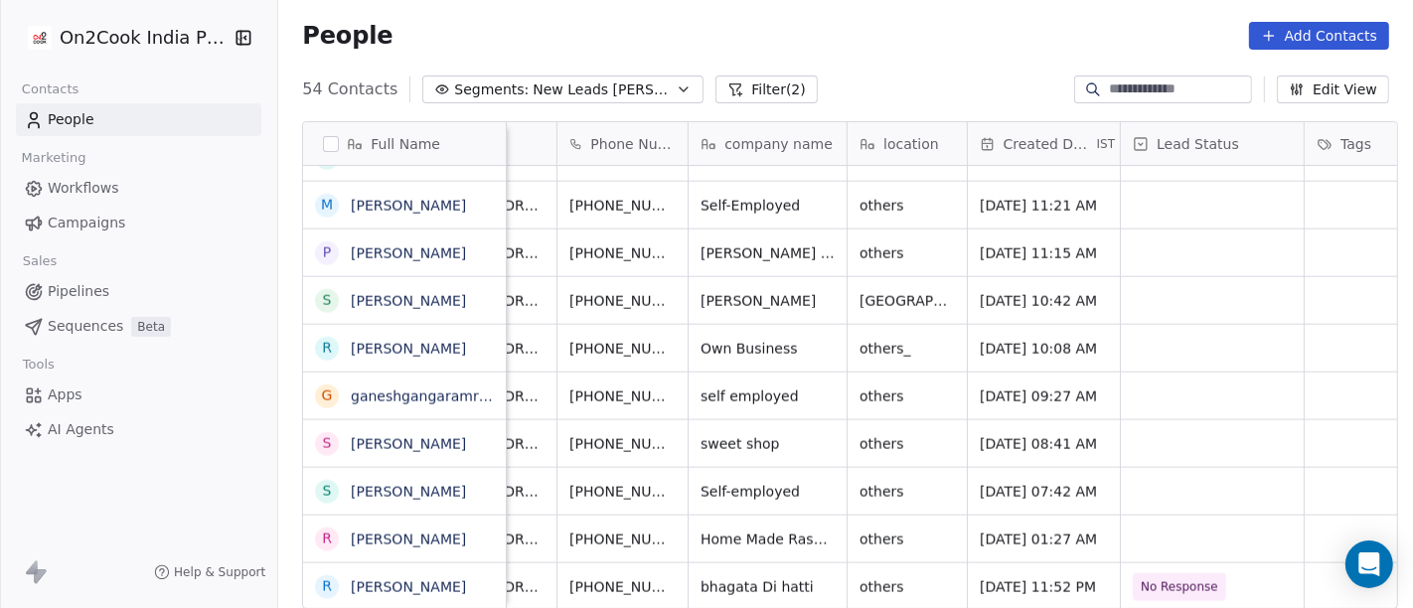
scroll to position [12, 0]
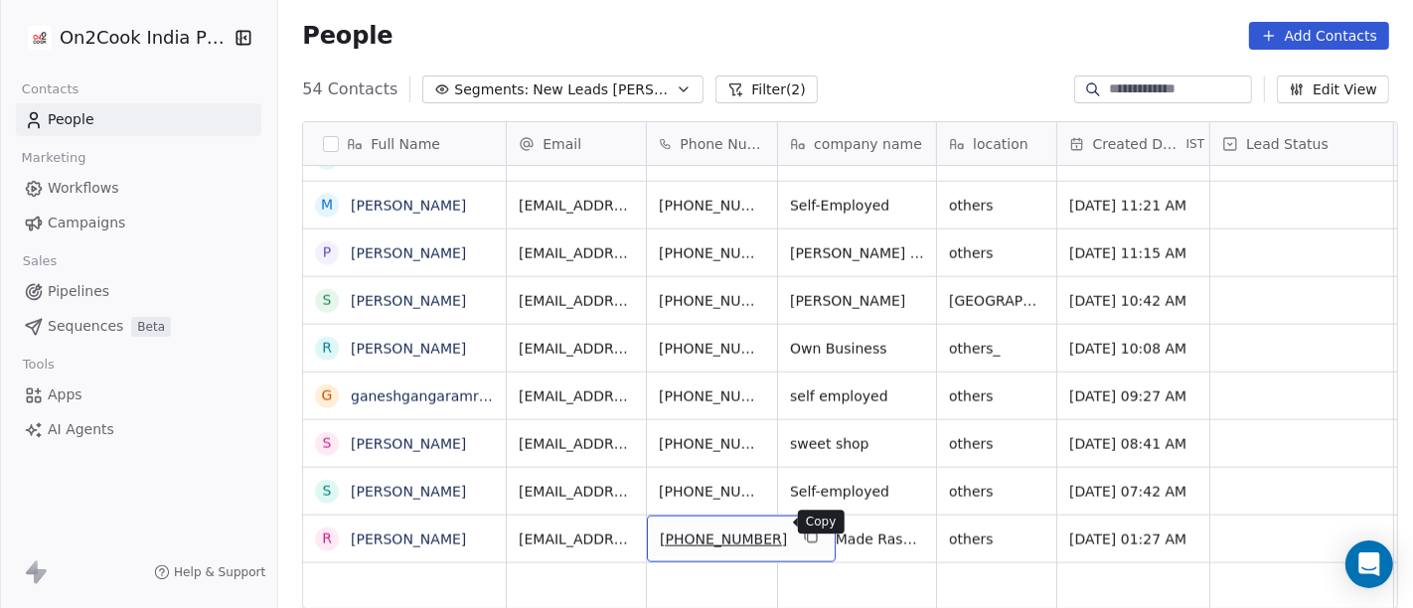
click at [803, 529] on icon "grid" at bounding box center [811, 537] width 16 height 16
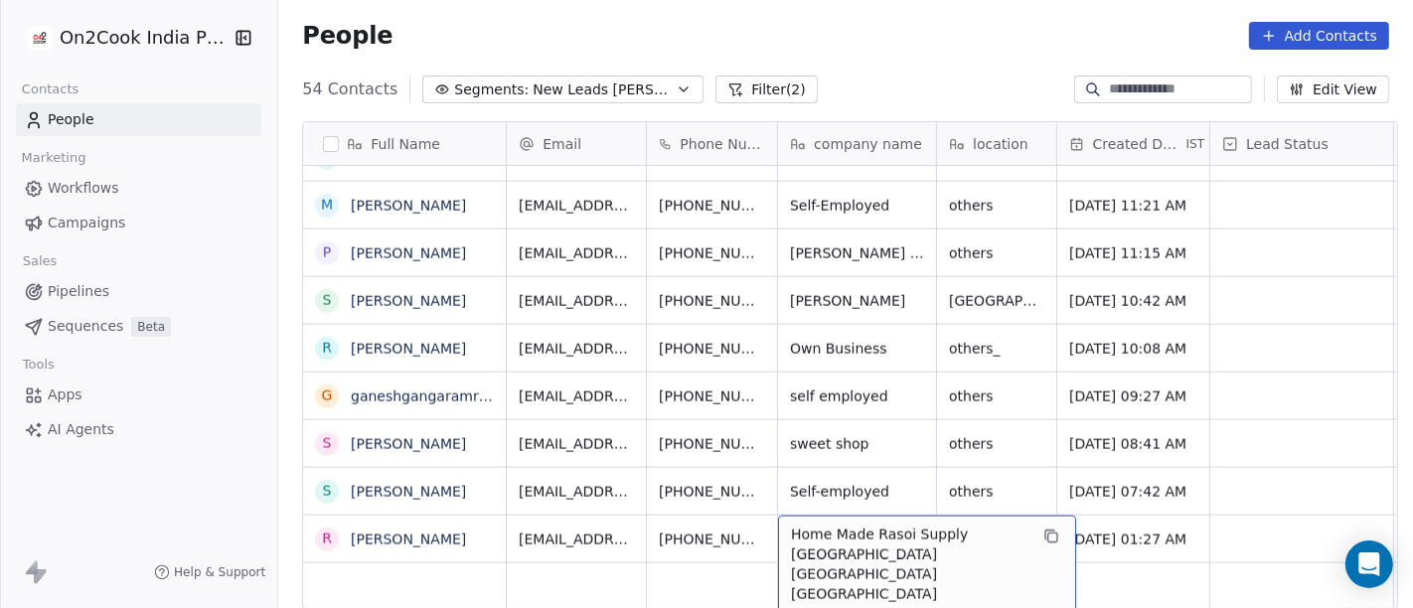
click at [968, 525] on span "Home Made Rasoi Supply Navsari City Gujarat India" at bounding box center [909, 564] width 236 height 79
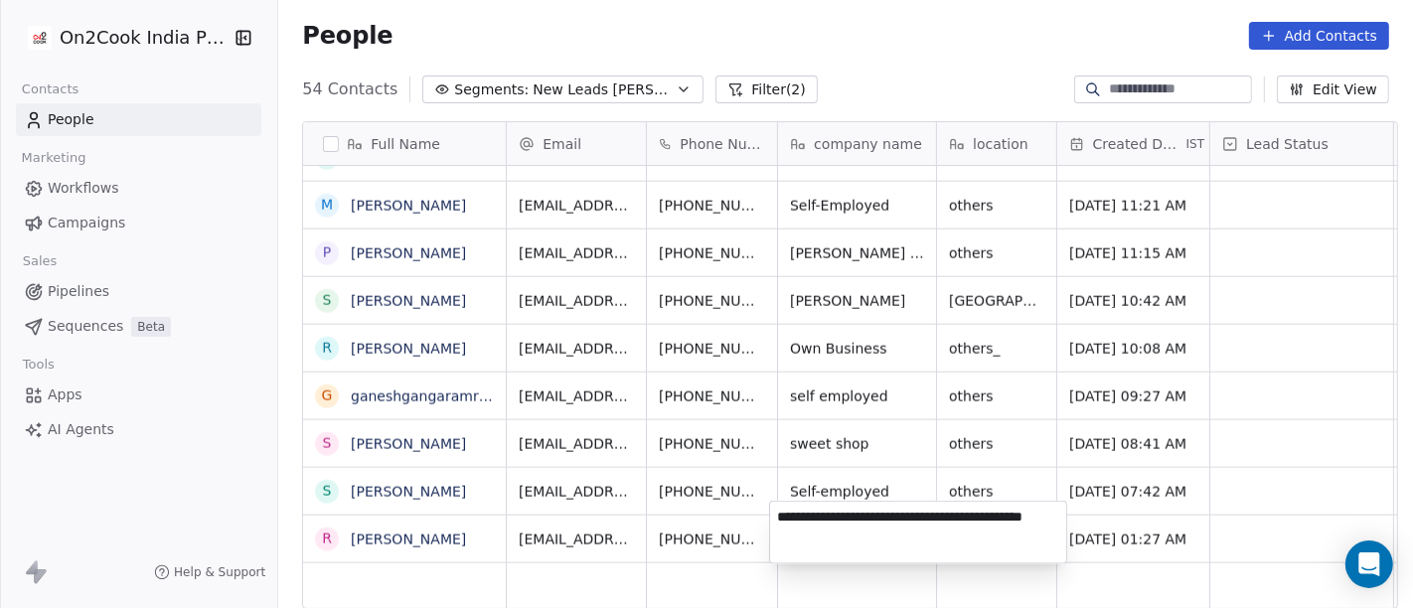
click at [968, 514] on textarea "**********" at bounding box center [918, 533] width 296 height 62
click at [823, 332] on html "On2Cook India Pvt. Ltd. Contacts People Marketing Workflows Campaigns Sales Pip…" at bounding box center [706, 304] width 1413 height 608
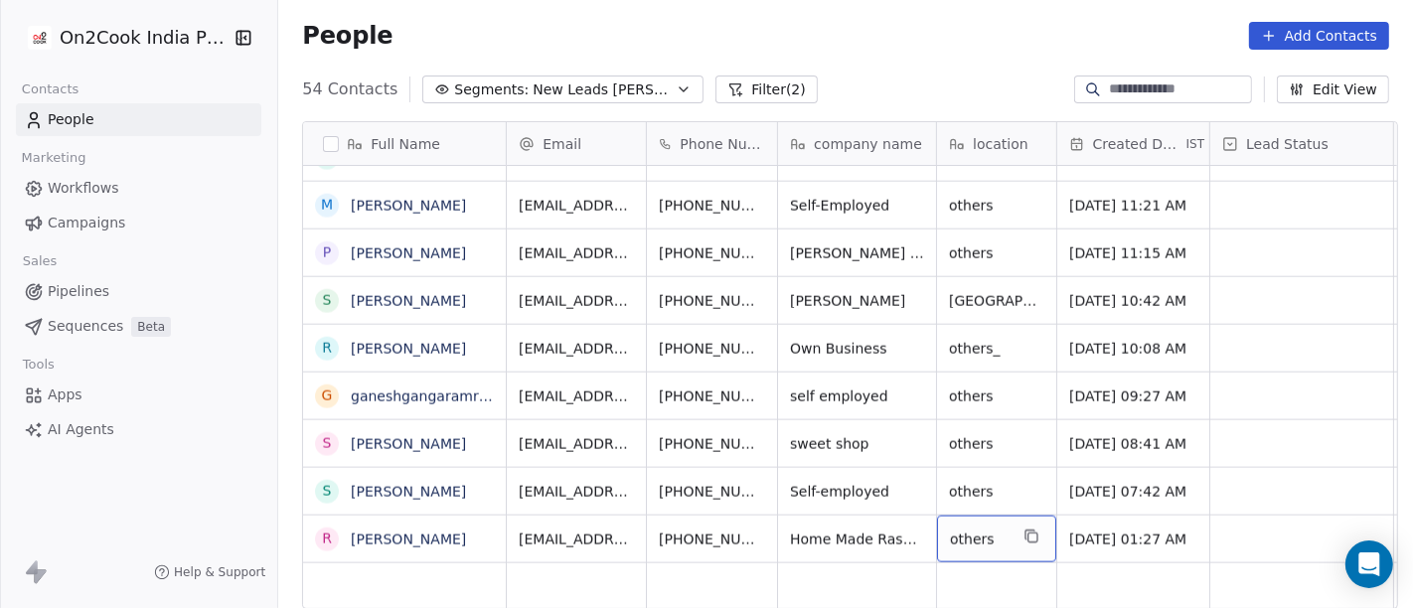
click at [953, 541] on div "others" at bounding box center [996, 539] width 119 height 47
type textarea "*******"
click at [835, 523] on html "On2Cook India Pvt. Ltd. Contacts People Marketing Workflows Campaigns Sales Pip…" at bounding box center [706, 304] width 1413 height 608
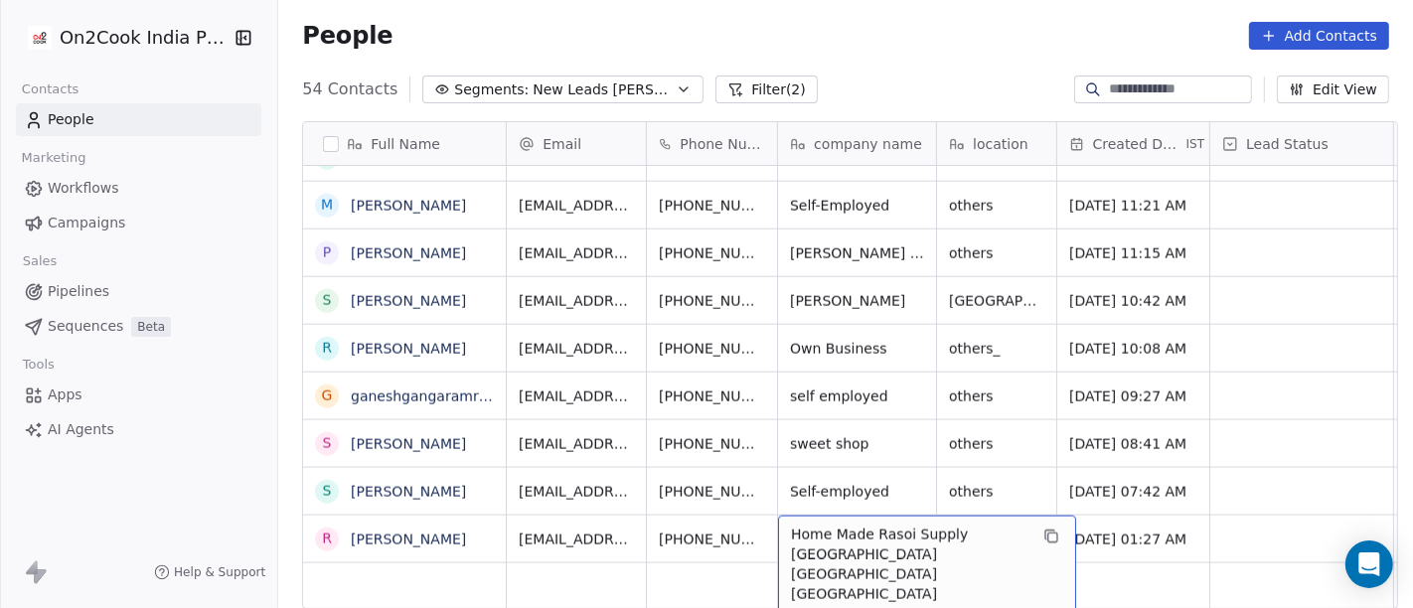
click at [902, 545] on span "Home Made Rasoi Supply Navsari City Gujarat India" at bounding box center [909, 564] width 236 height 79
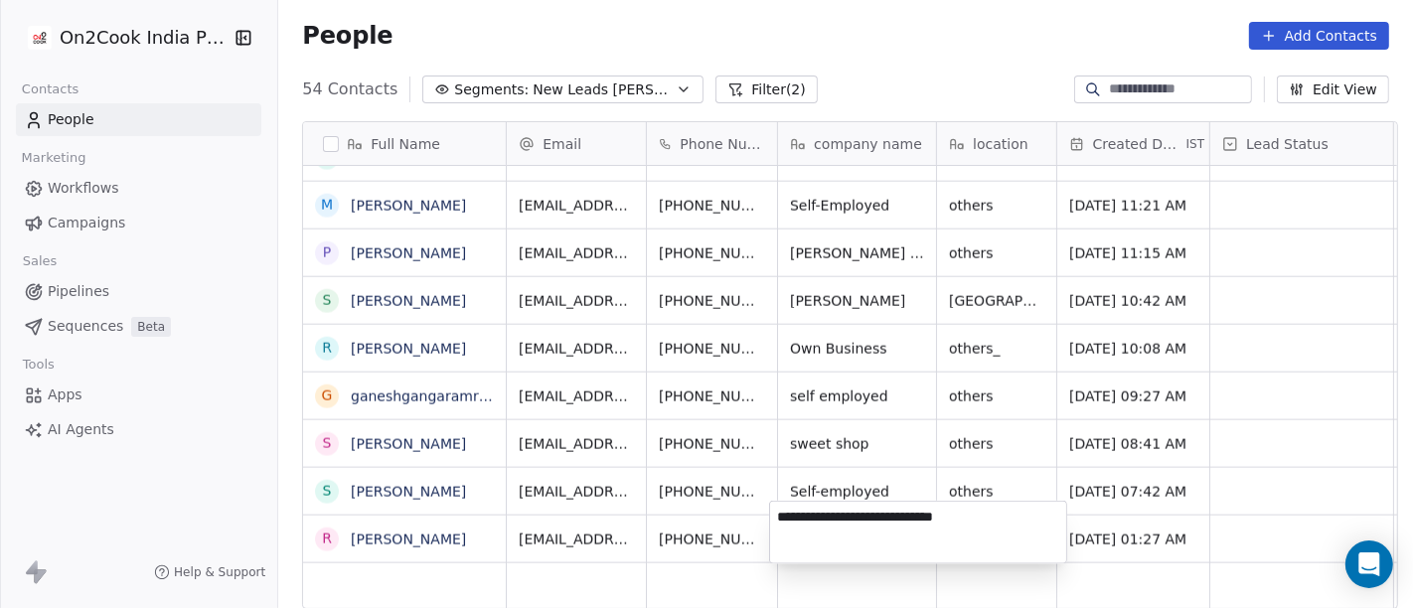
type textarea "**********"
click at [1189, 527] on html "On2Cook India Pvt. Ltd. Contacts People Marketing Workflows Campaigns Sales Pip…" at bounding box center [706, 304] width 1413 height 608
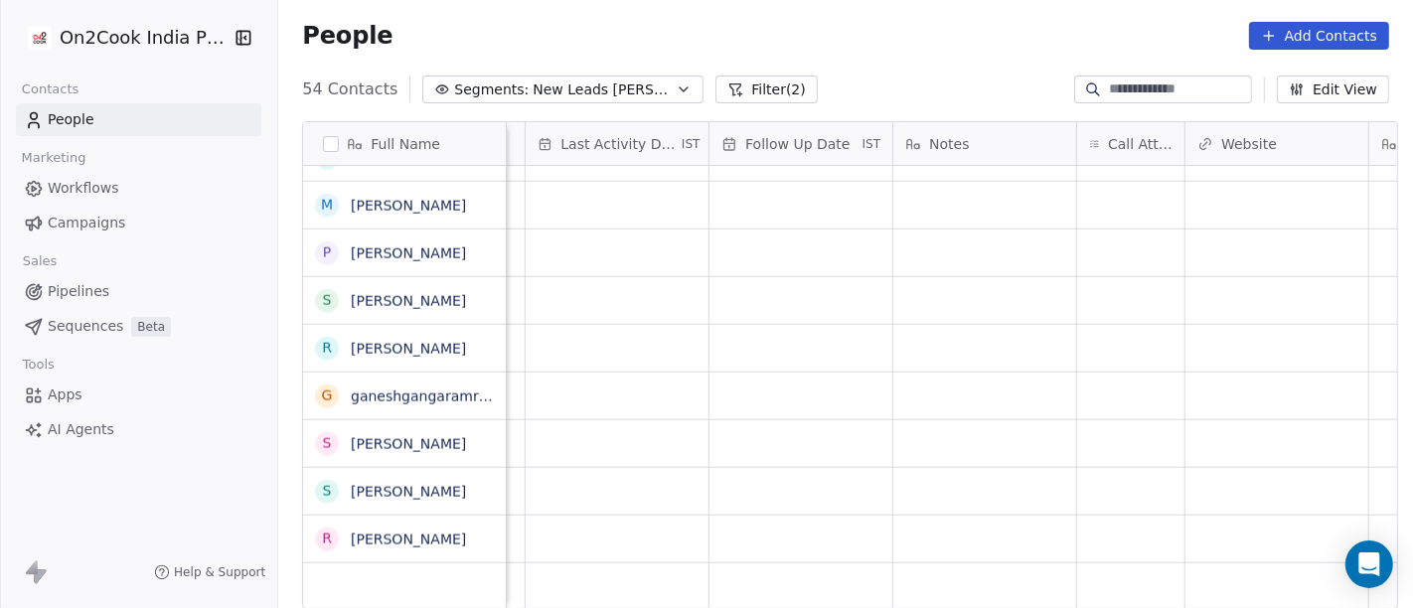
scroll to position [12, 1240]
click at [1151, 518] on div "grid" at bounding box center [1130, 539] width 107 height 47
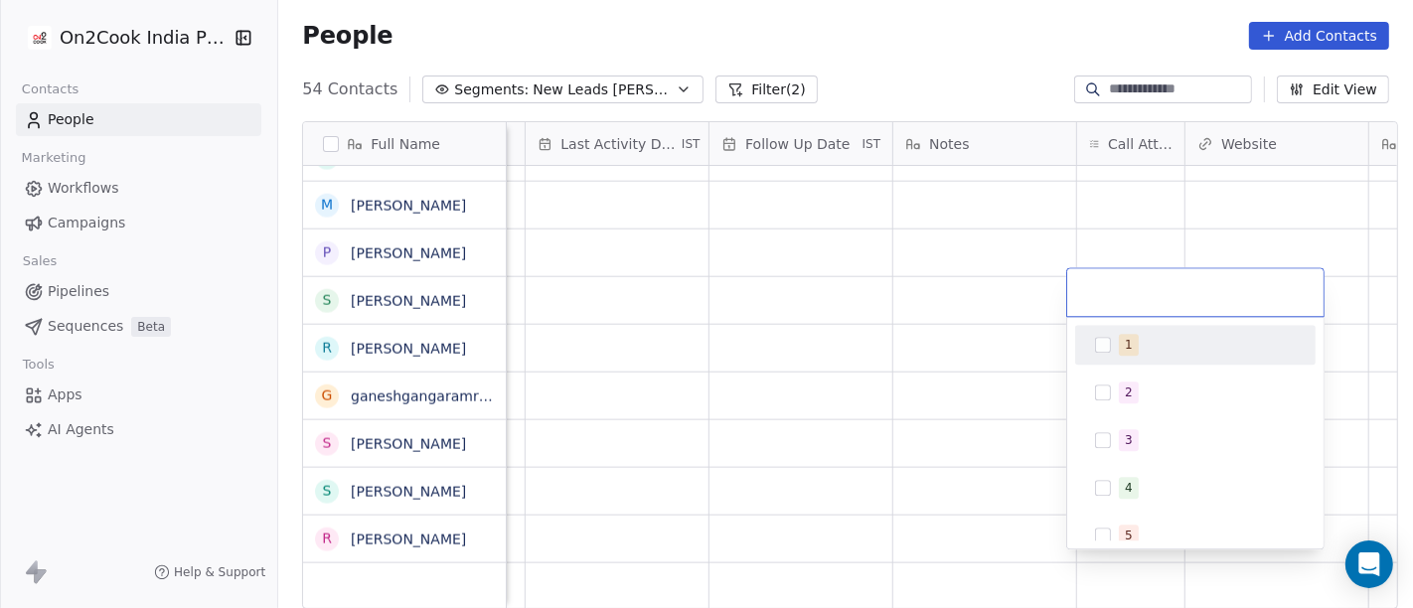
click at [1138, 354] on div "1" at bounding box center [1207, 345] width 177 height 22
click at [909, 17] on html "On2Cook India Pvt. Ltd. Contacts People Marketing Workflows Campaigns Sales Pip…" at bounding box center [706, 304] width 1413 height 608
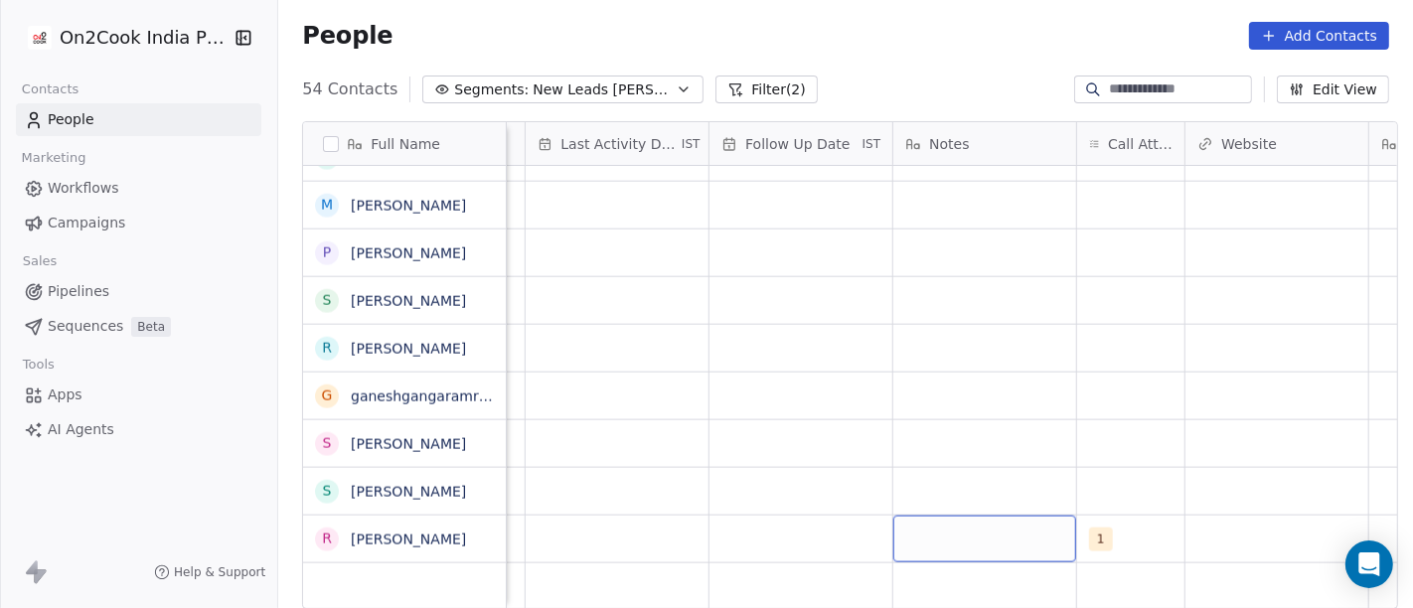
click at [981, 517] on div "grid" at bounding box center [984, 539] width 183 height 47
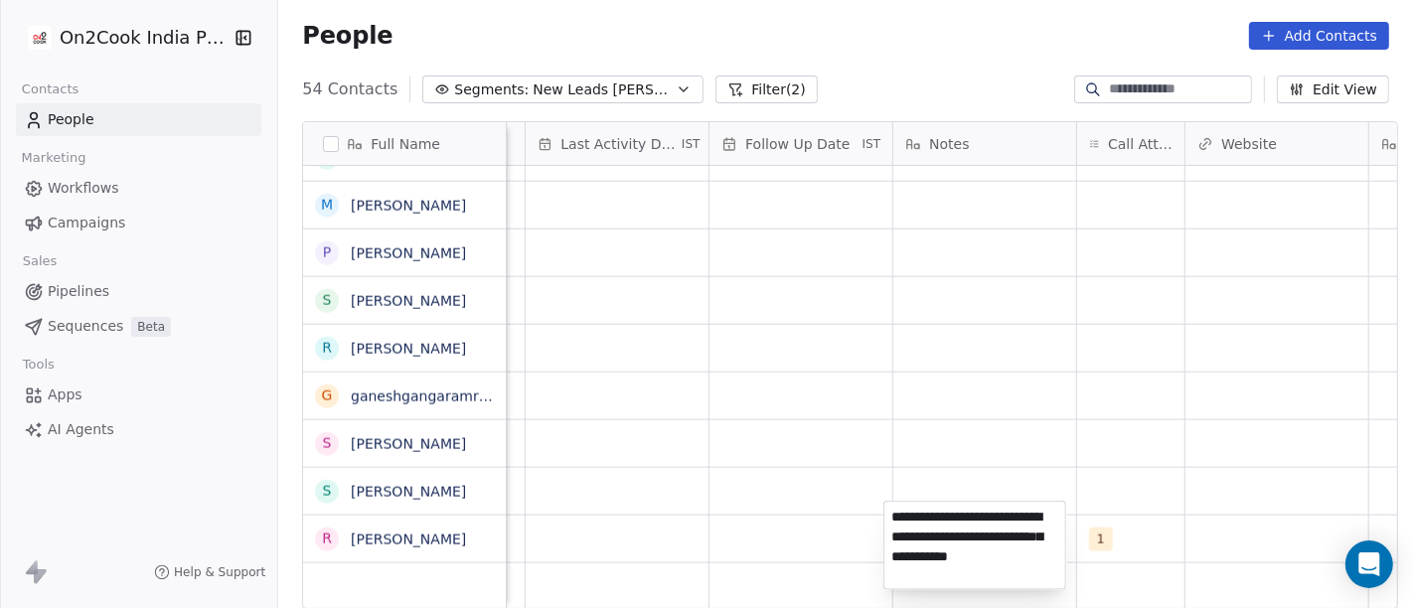
click at [952, 546] on textarea "**********" at bounding box center [974, 545] width 181 height 87
click at [989, 546] on textarea "**********" at bounding box center [974, 544] width 181 height 85
type textarea "**********"
click at [807, 514] on html "On2Cook India Pvt. Ltd. Contacts People Marketing Workflows Campaigns Sales Pip…" at bounding box center [706, 304] width 1413 height 608
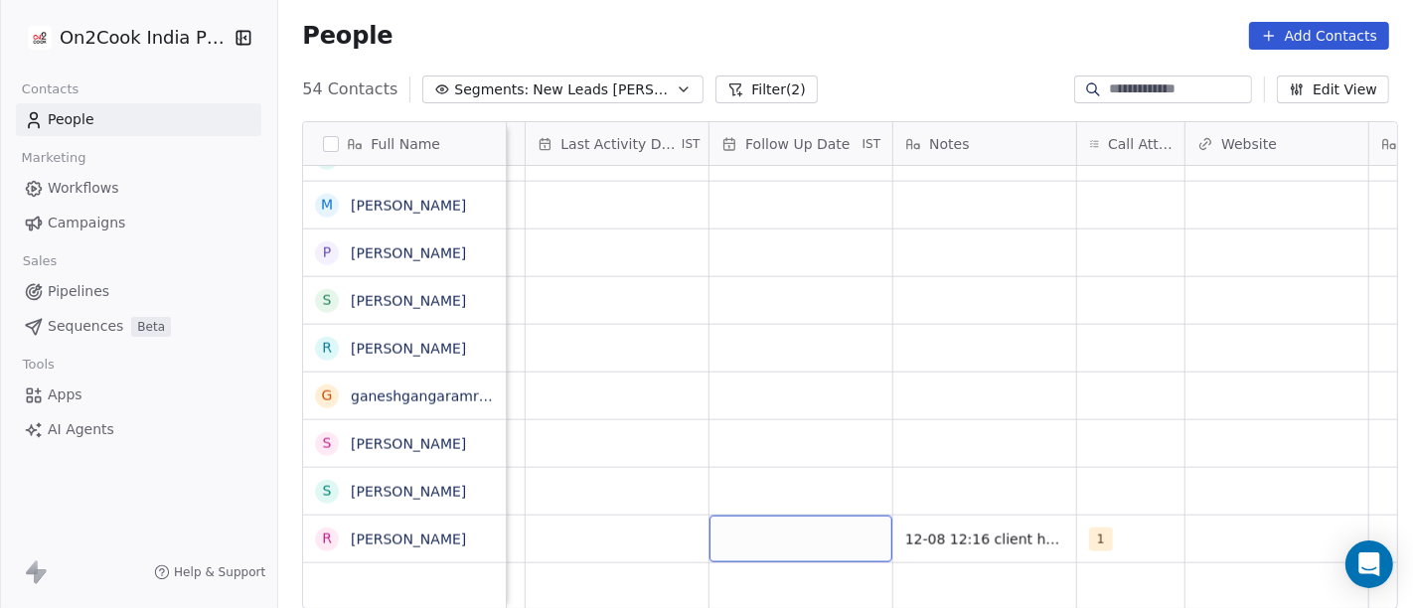
click at [807, 516] on div "grid" at bounding box center [800, 539] width 183 height 47
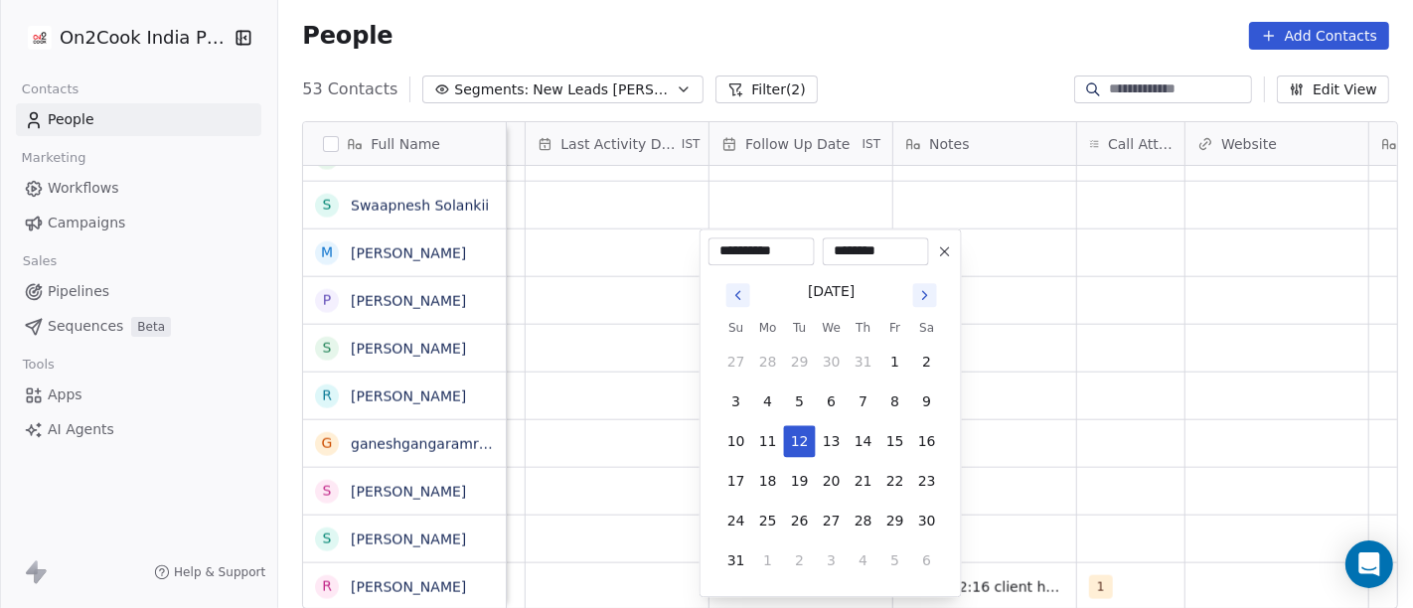
scroll to position [2084, 0]
click at [941, 255] on icon at bounding box center [945, 251] width 8 height 8
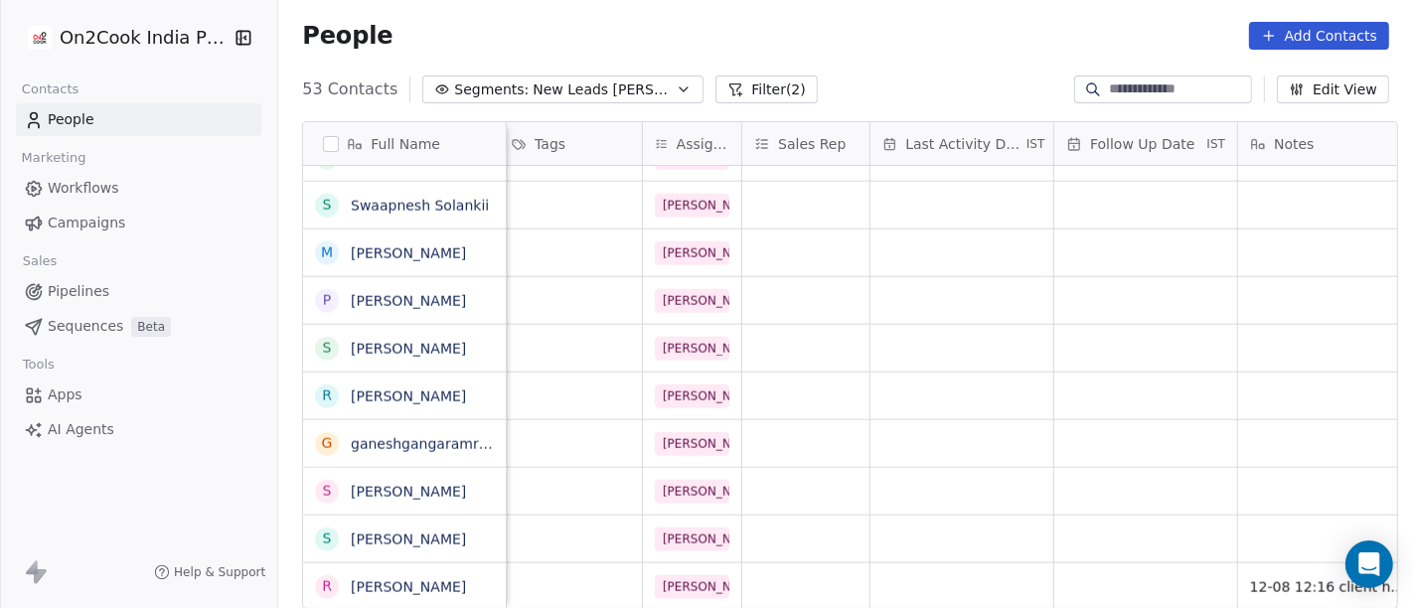
scroll to position [17, 895]
click at [919, 546] on div "grid" at bounding box center [961, 586] width 183 height 47
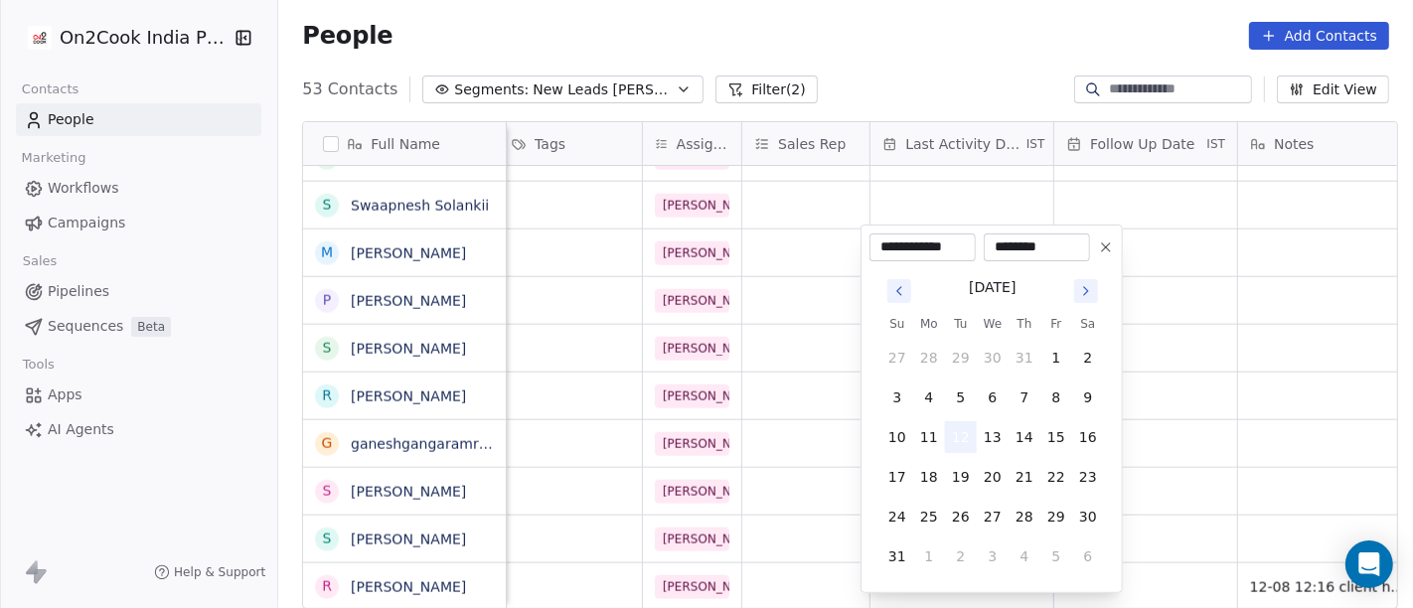
click at [956, 432] on button "12" at bounding box center [961, 437] width 32 height 32
click at [762, 455] on html "On2Cook India Pvt. Ltd. Contacts People Marketing Workflows Campaigns Sales Pip…" at bounding box center [706, 304] width 1413 height 608
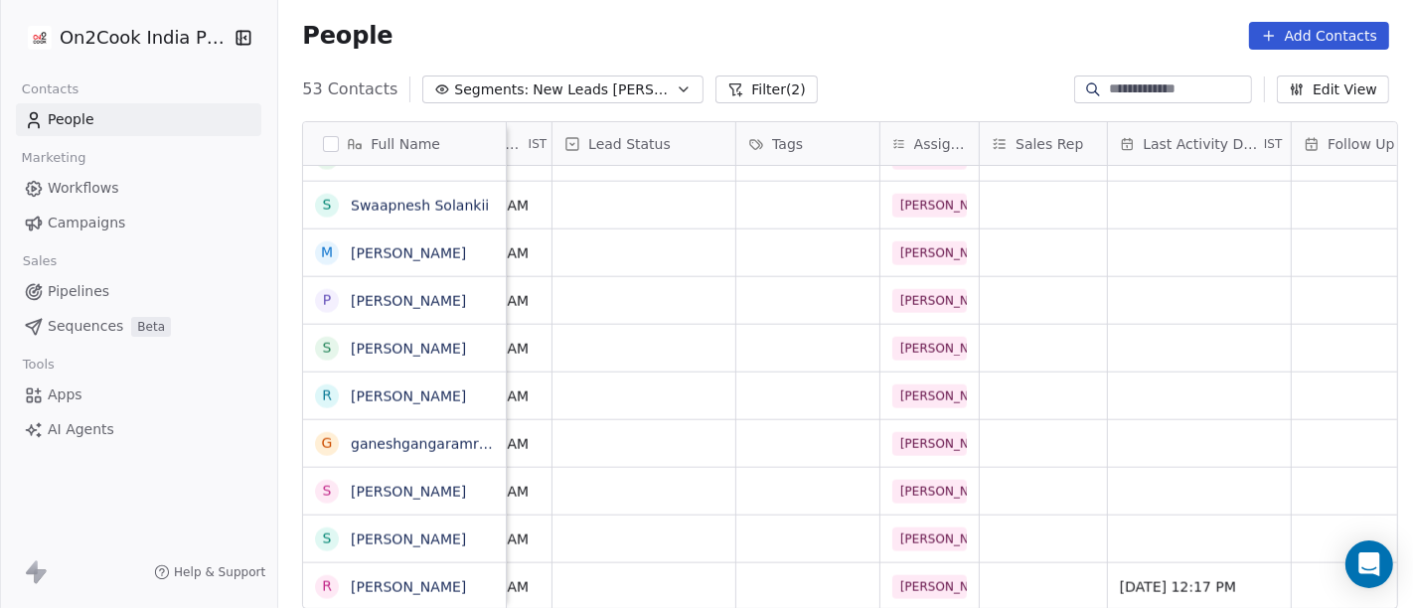
scroll to position [17, 521]
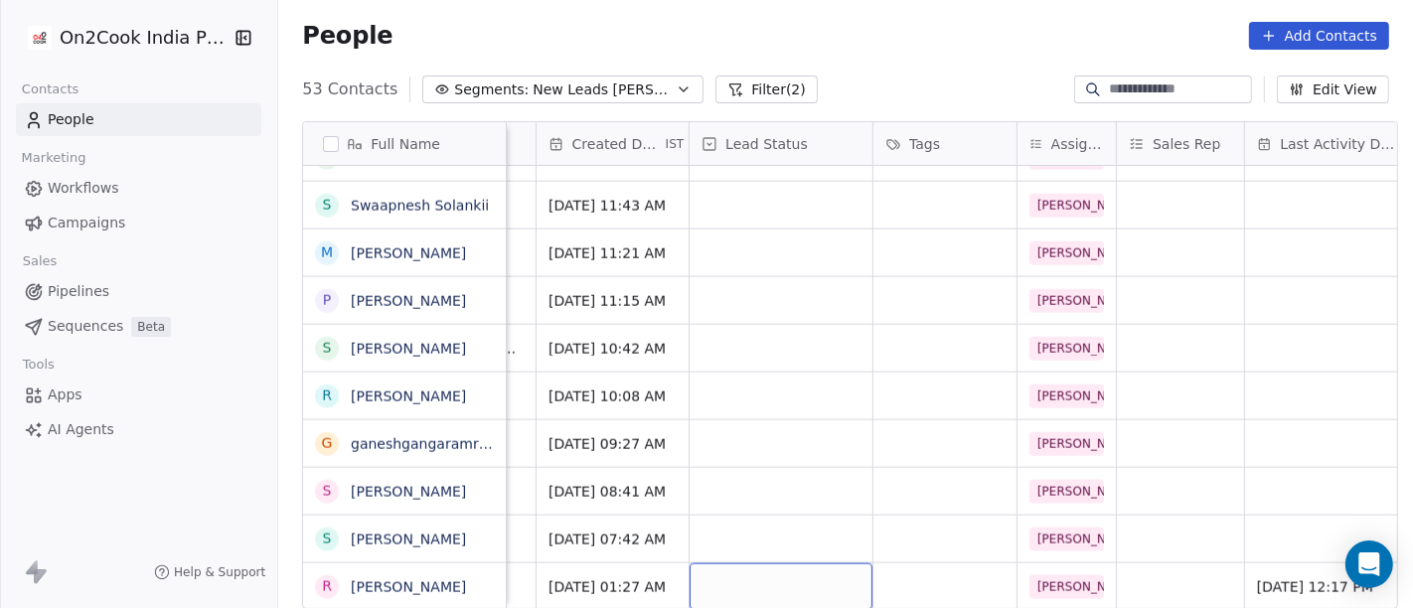
click at [759, 546] on div "grid" at bounding box center [781, 586] width 183 height 47
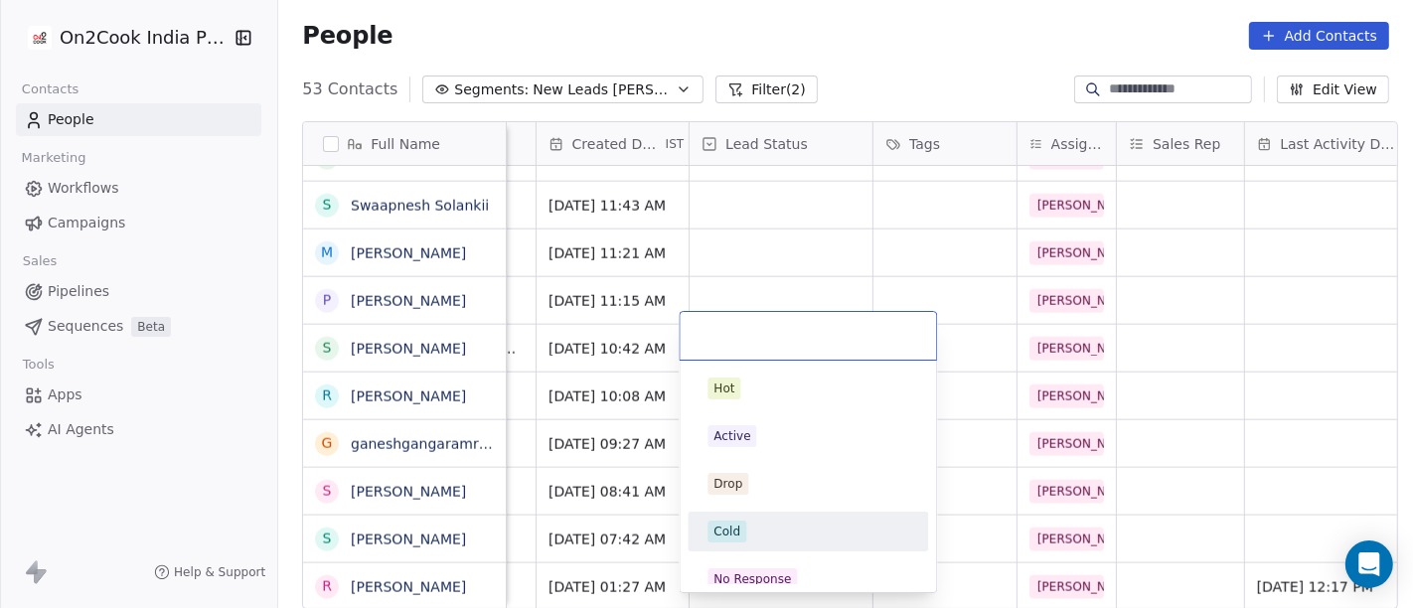
click at [771, 512] on div "Cold" at bounding box center [808, 532] width 240 height 40
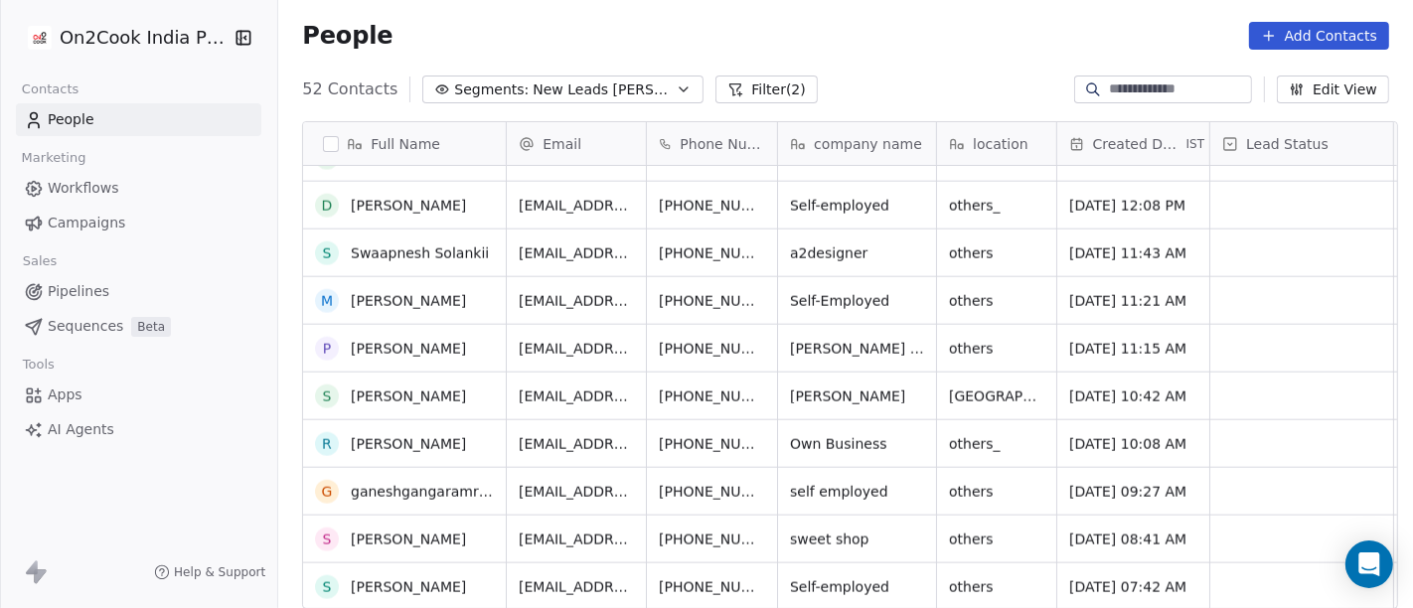
scroll to position [2036, 0]
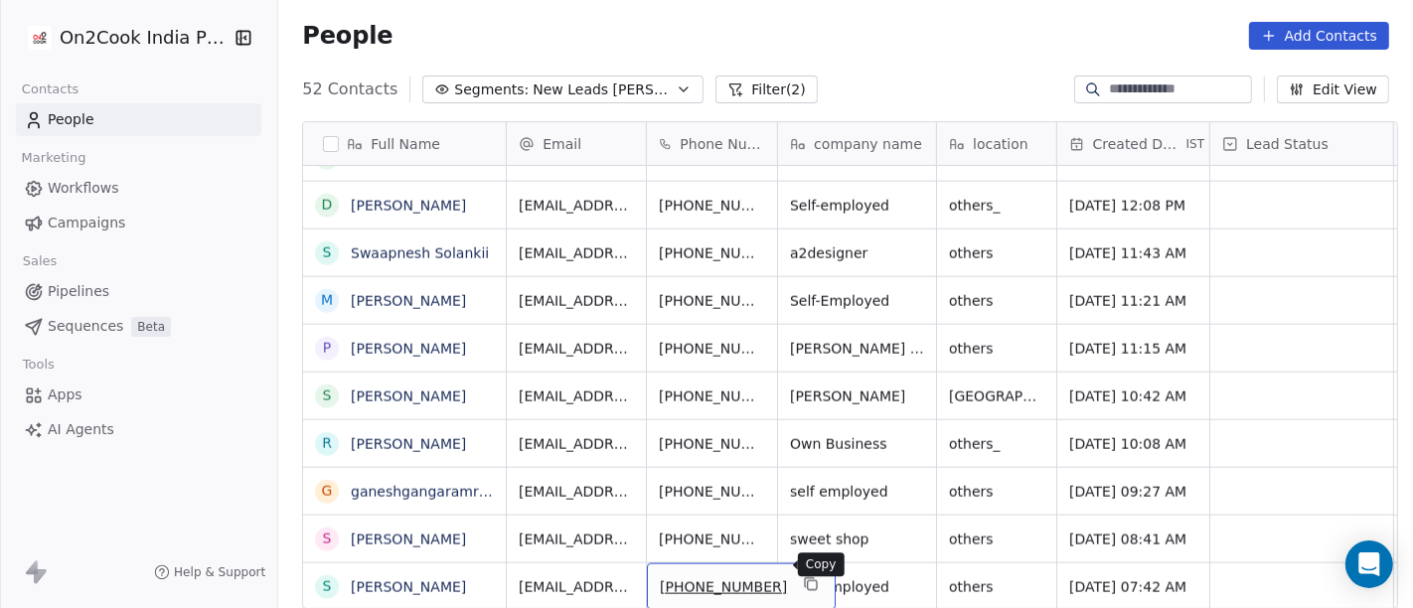
click at [803, 546] on icon "grid" at bounding box center [811, 584] width 16 height 16
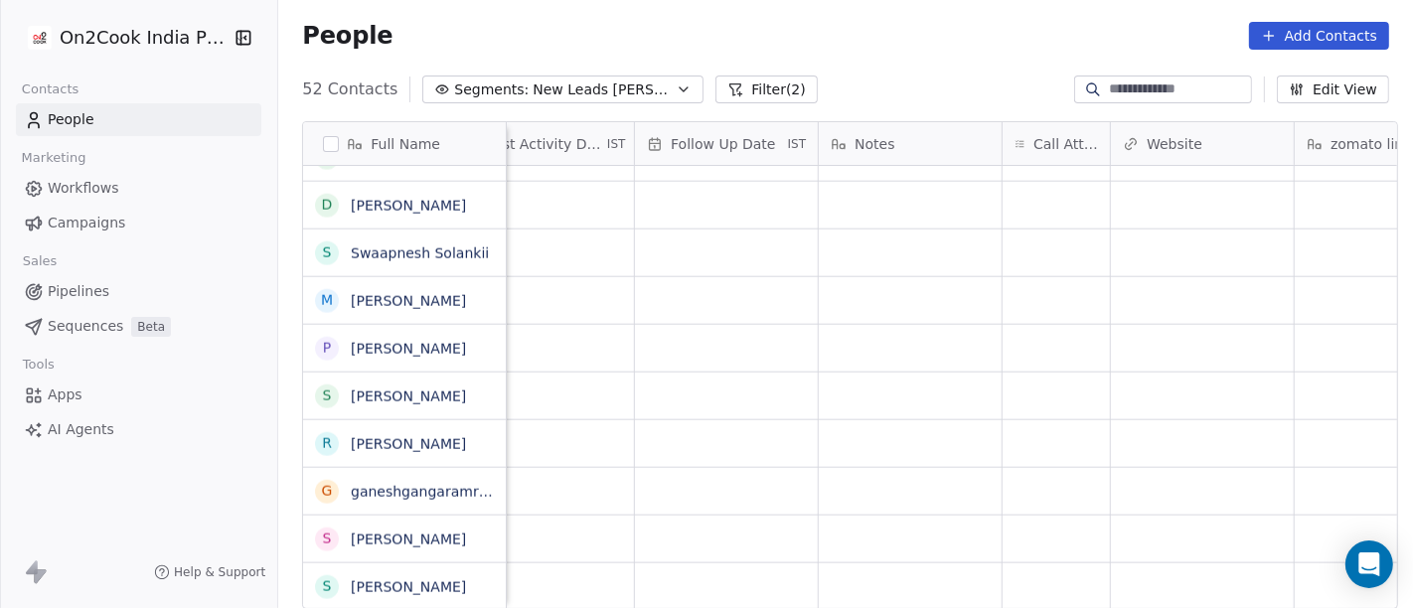
scroll to position [17, 1316]
click at [1017, 546] on div "grid" at bounding box center [1055, 586] width 107 height 47
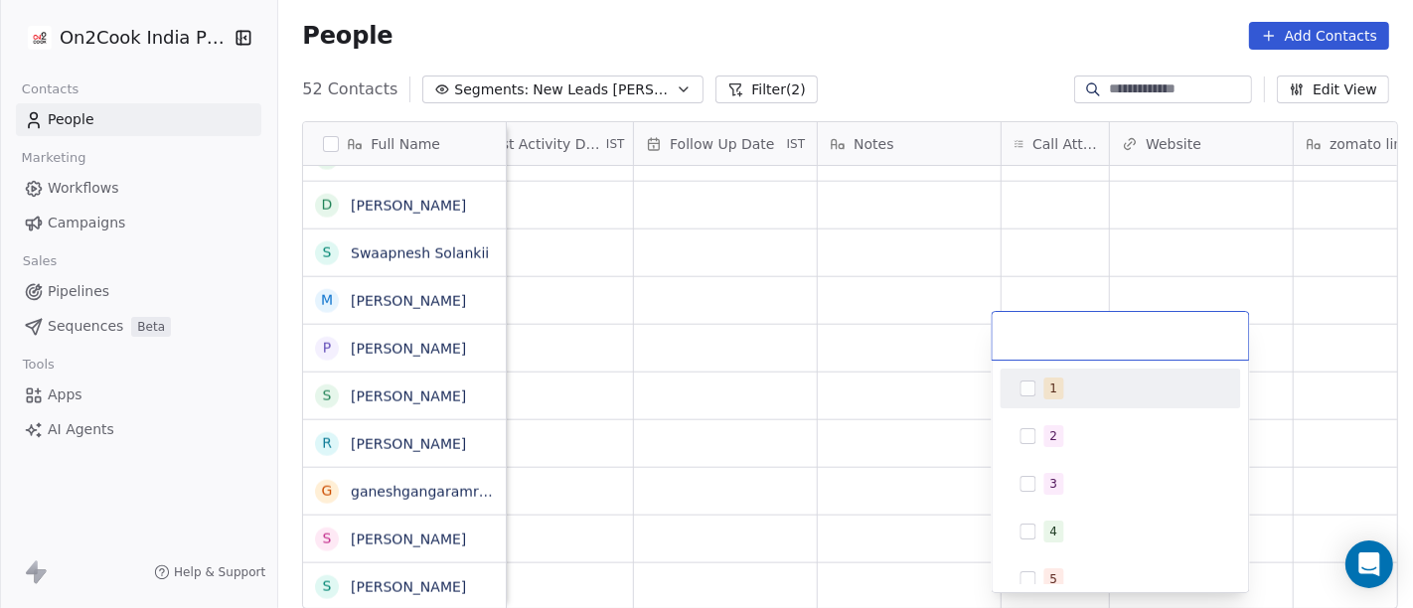
click at [1050, 389] on div "1" at bounding box center [1054, 389] width 8 height 18
click at [931, 64] on html "On2Cook India Pvt. Ltd. Contacts People Marketing Workflows Campaigns Sales Pip…" at bounding box center [706, 304] width 1413 height 608
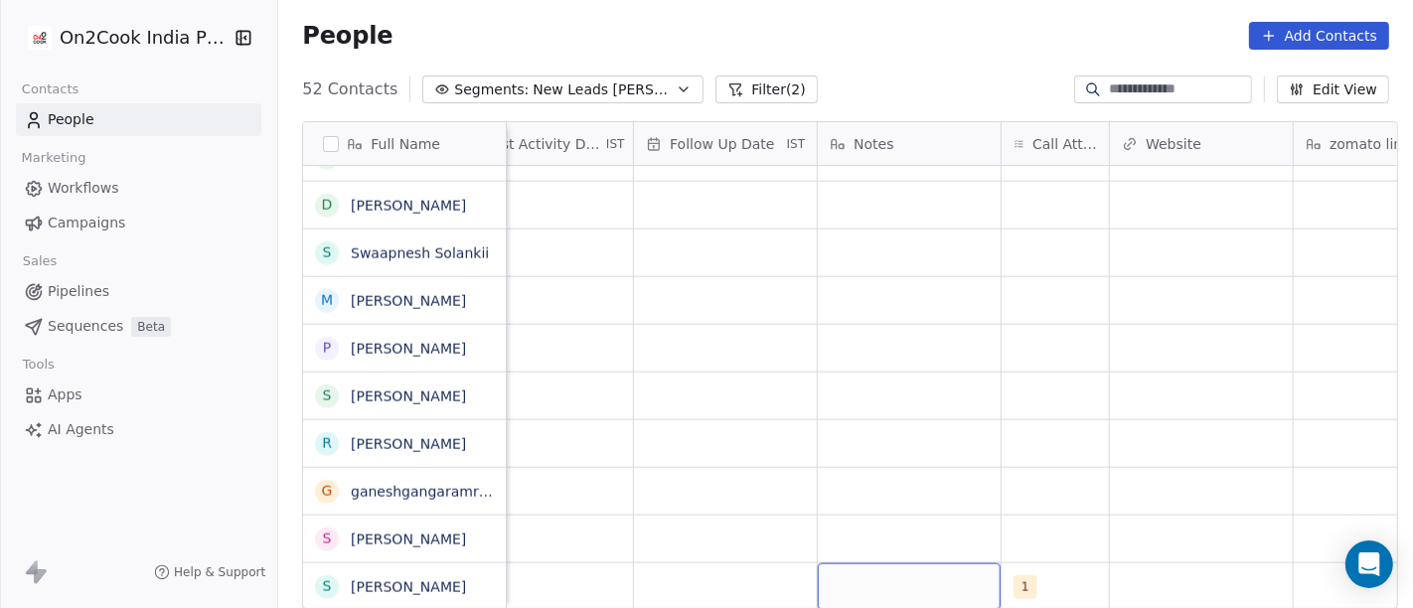
click at [881, 546] on div "grid" at bounding box center [909, 586] width 183 height 47
type textarea "**********"
click at [1029, 443] on html "On2Cook India Pvt. Ltd. Contacts People Marketing Workflows Campaigns Sales Pip…" at bounding box center [706, 304] width 1413 height 608
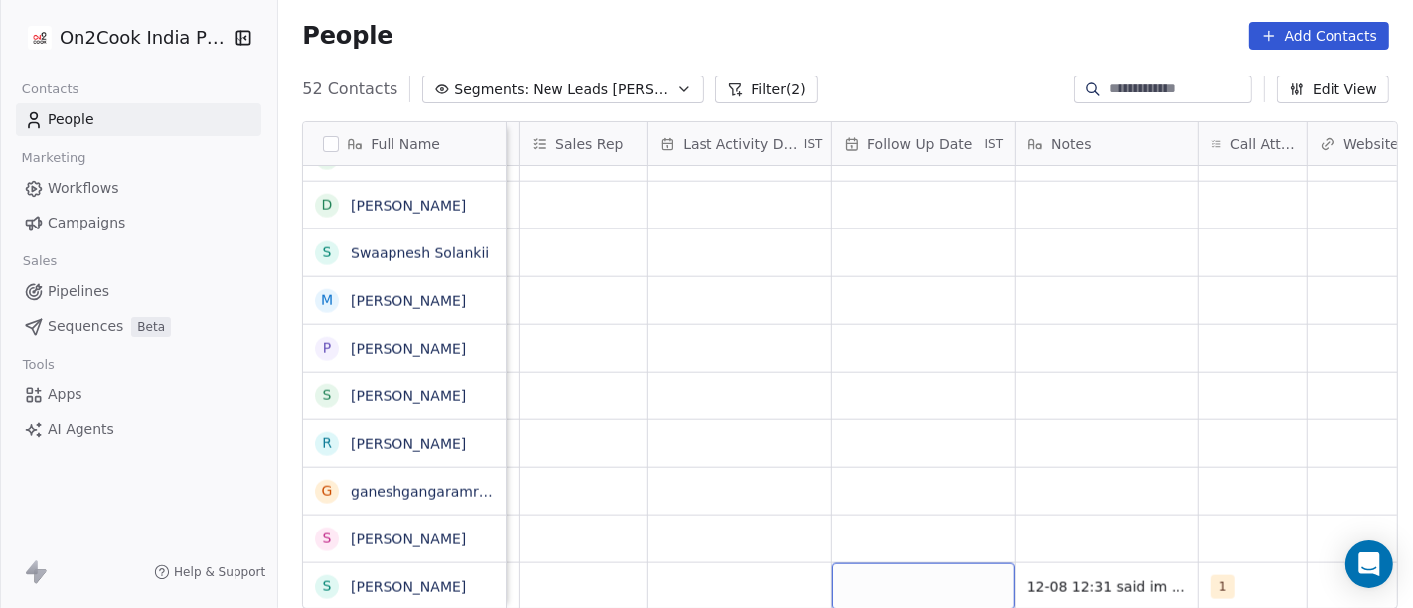
click at [913, 546] on div "grid" at bounding box center [923, 586] width 183 height 47
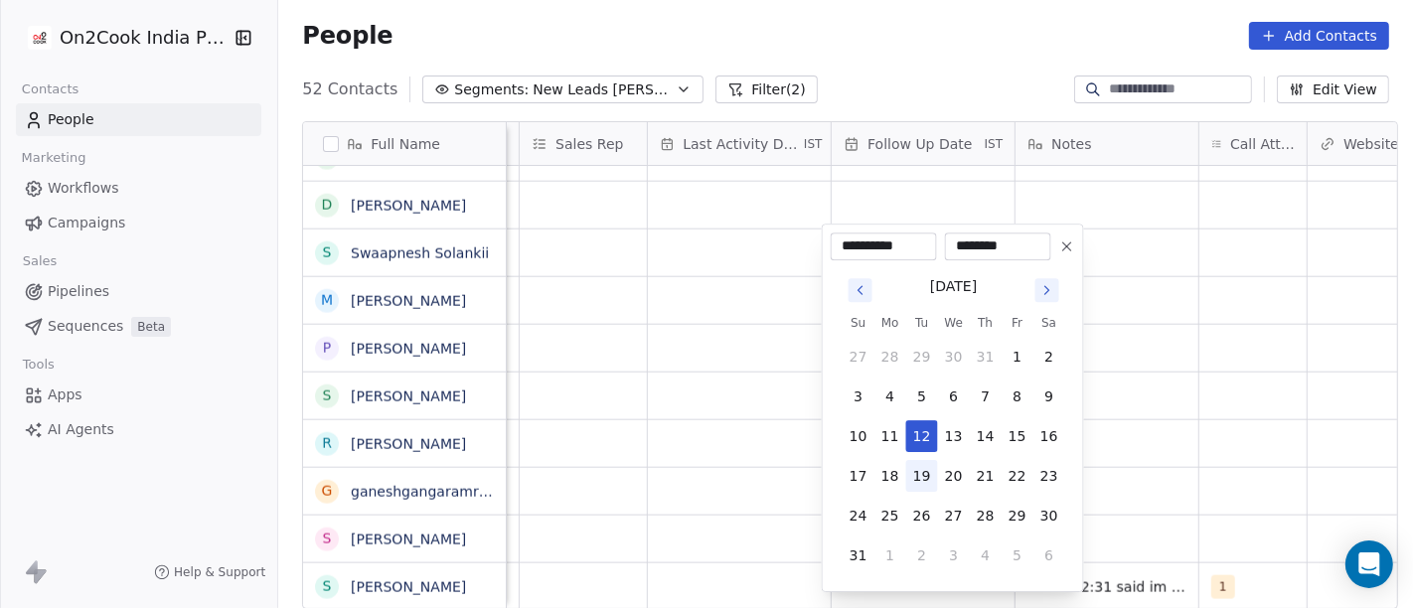
click at [922, 472] on button "19" at bounding box center [922, 476] width 32 height 32
type input "**********"
click at [1271, 447] on html "On2Cook India Pvt. Ltd. Contacts People Marketing Workflows Campaigns Sales Pip…" at bounding box center [706, 304] width 1413 height 608
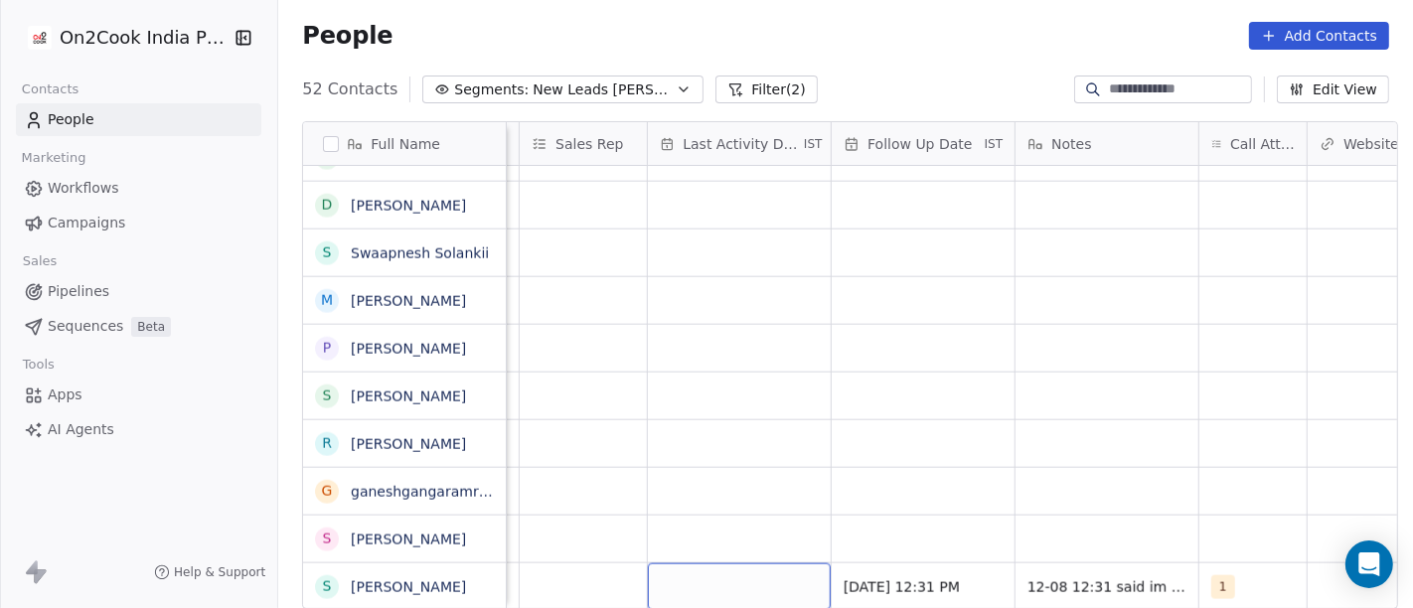
click at [726, 546] on div "grid" at bounding box center [739, 586] width 183 height 47
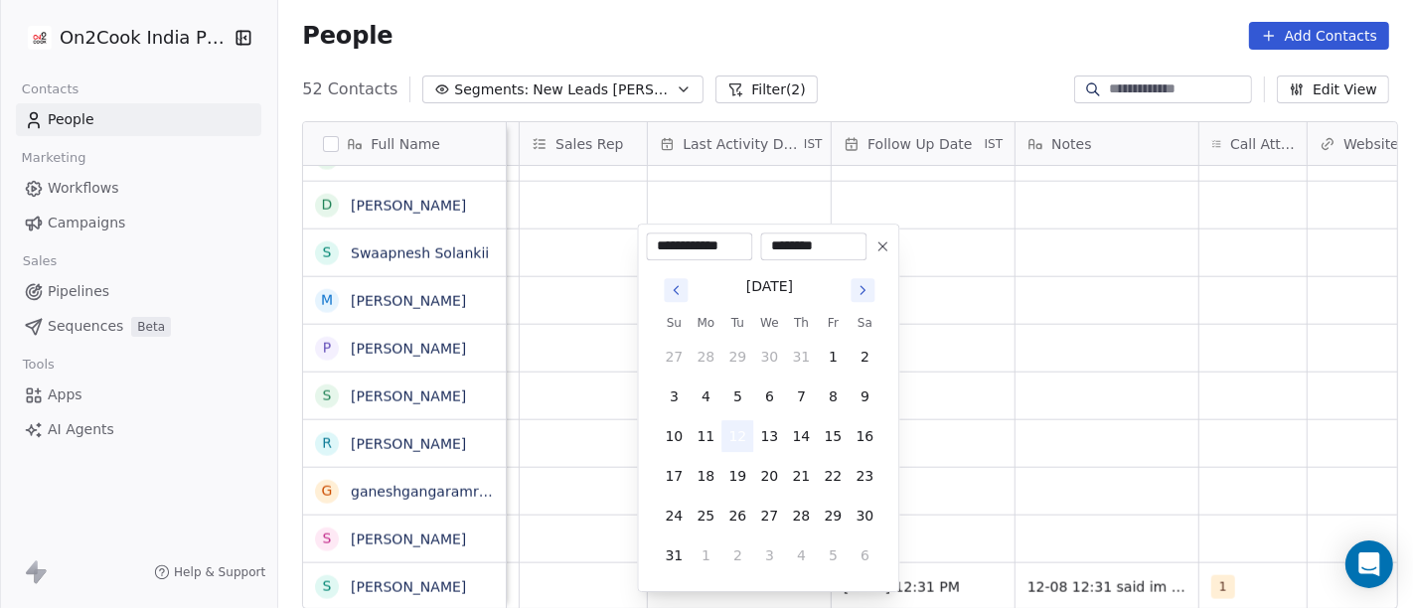
click at [737, 425] on button "12" at bounding box center [737, 436] width 32 height 32
click at [1021, 437] on html "On2Cook India Pvt. Ltd. Contacts People Marketing Workflows Campaigns Sales Pip…" at bounding box center [706, 304] width 1413 height 608
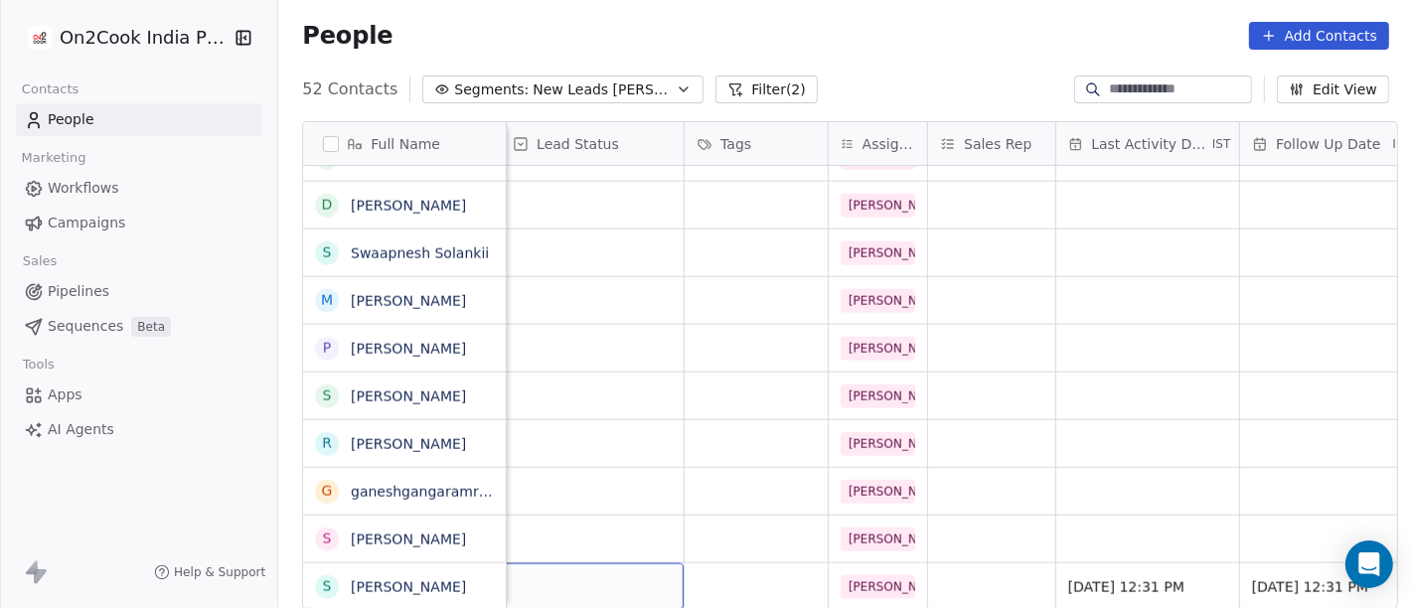
scroll to position [17, 703]
click at [632, 546] on div "grid" at bounding box center [598, 586] width 183 height 47
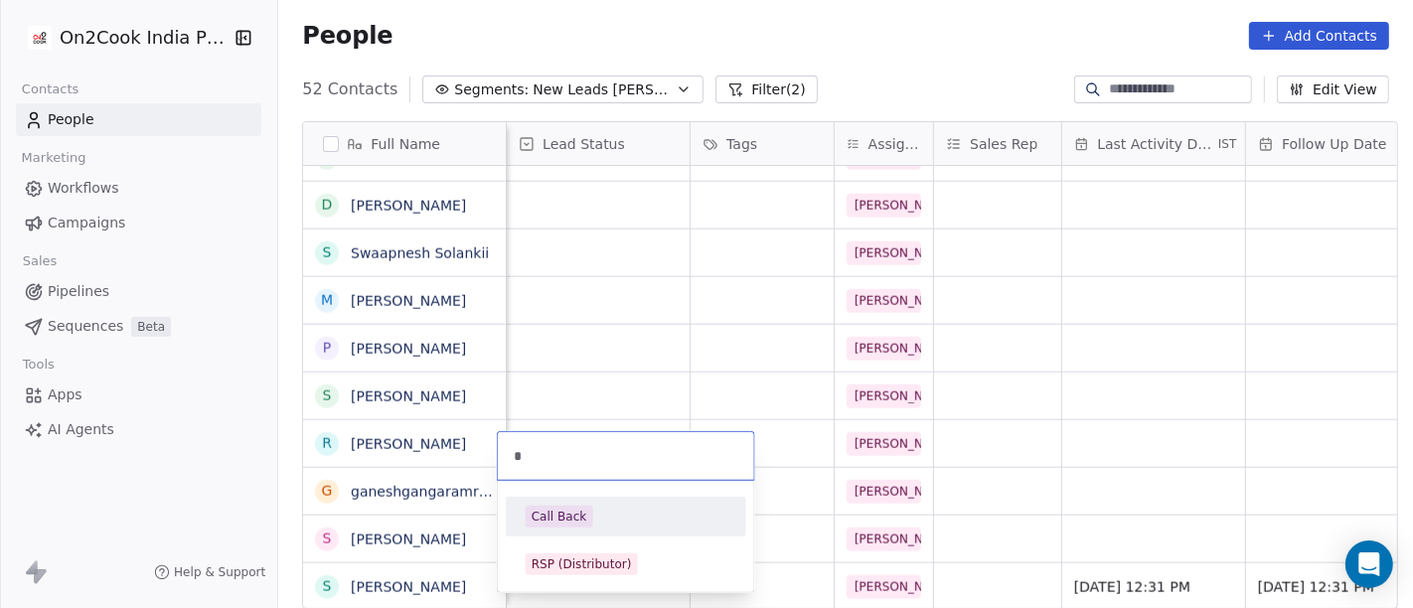
type input "*"
click at [618, 507] on div "Call Back" at bounding box center [626, 517] width 201 height 22
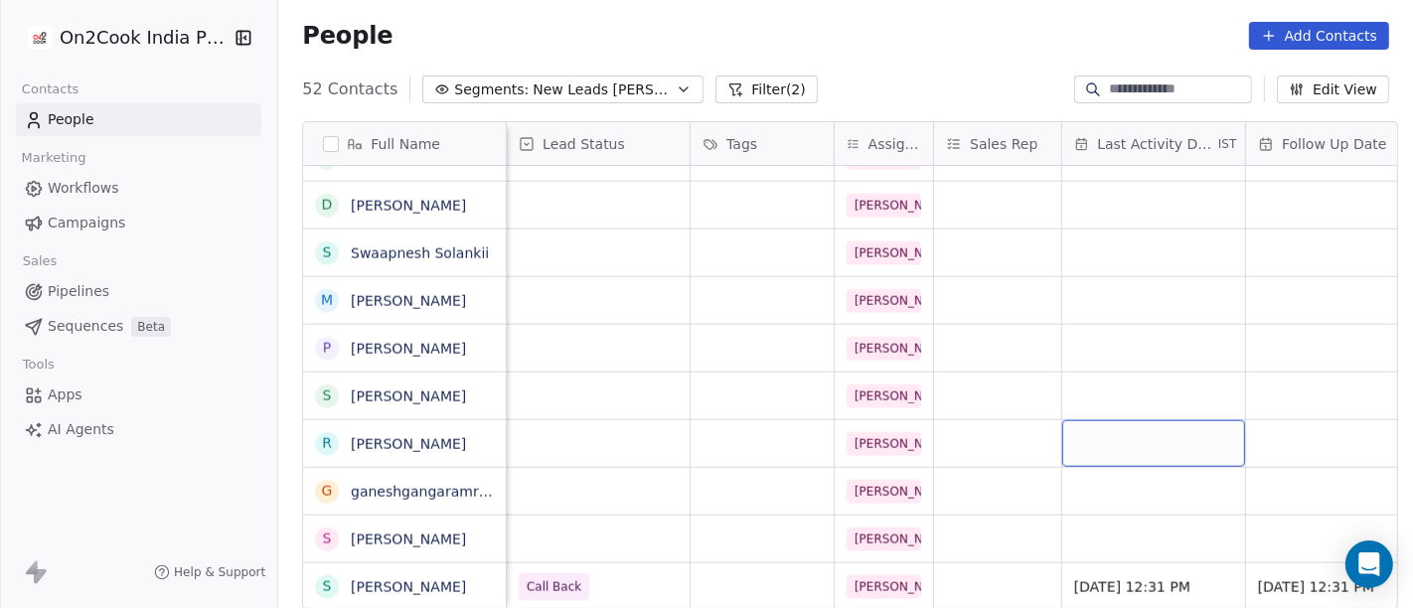
scroll to position [17, 0]
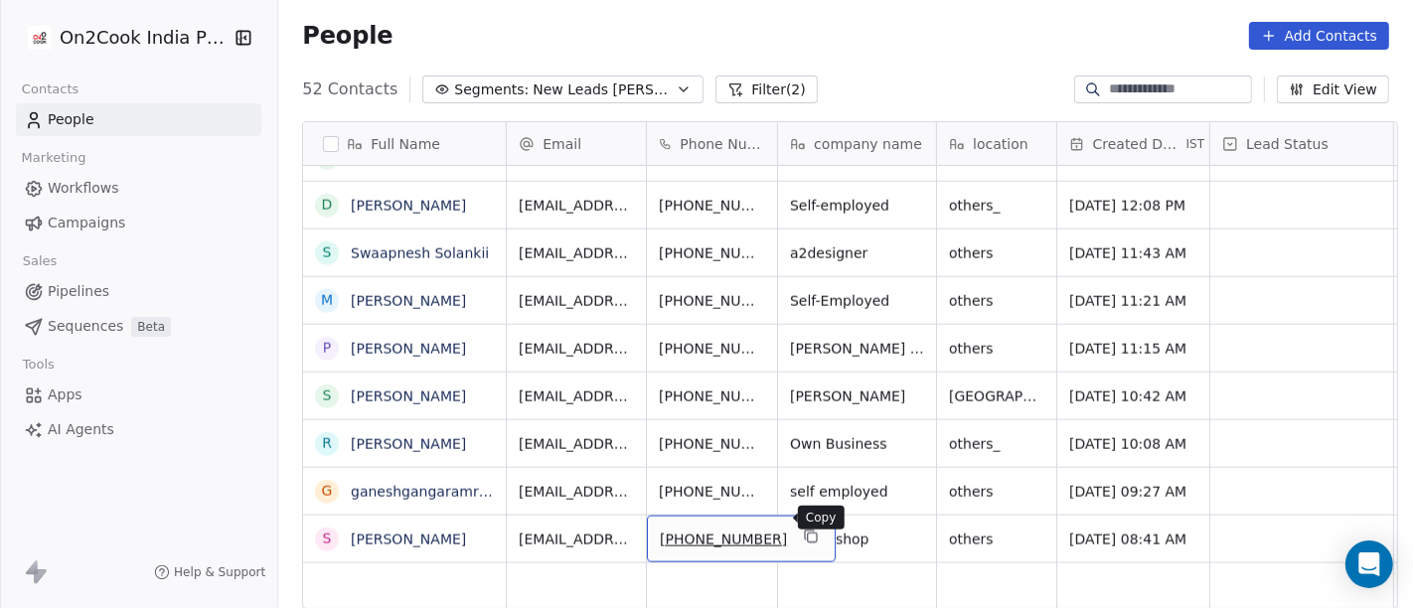
click at [803, 529] on icon "grid" at bounding box center [811, 537] width 16 height 16
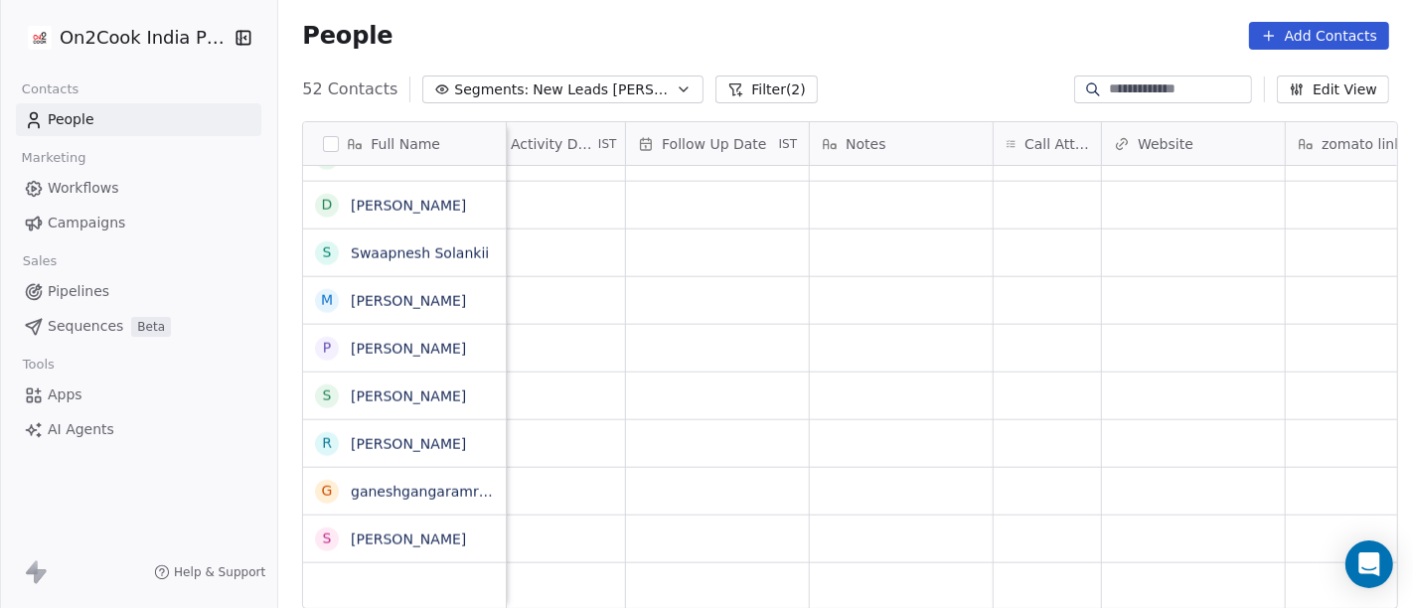
scroll to position [17, 1342]
click at [1019, 517] on div "grid" at bounding box center [1028, 539] width 107 height 47
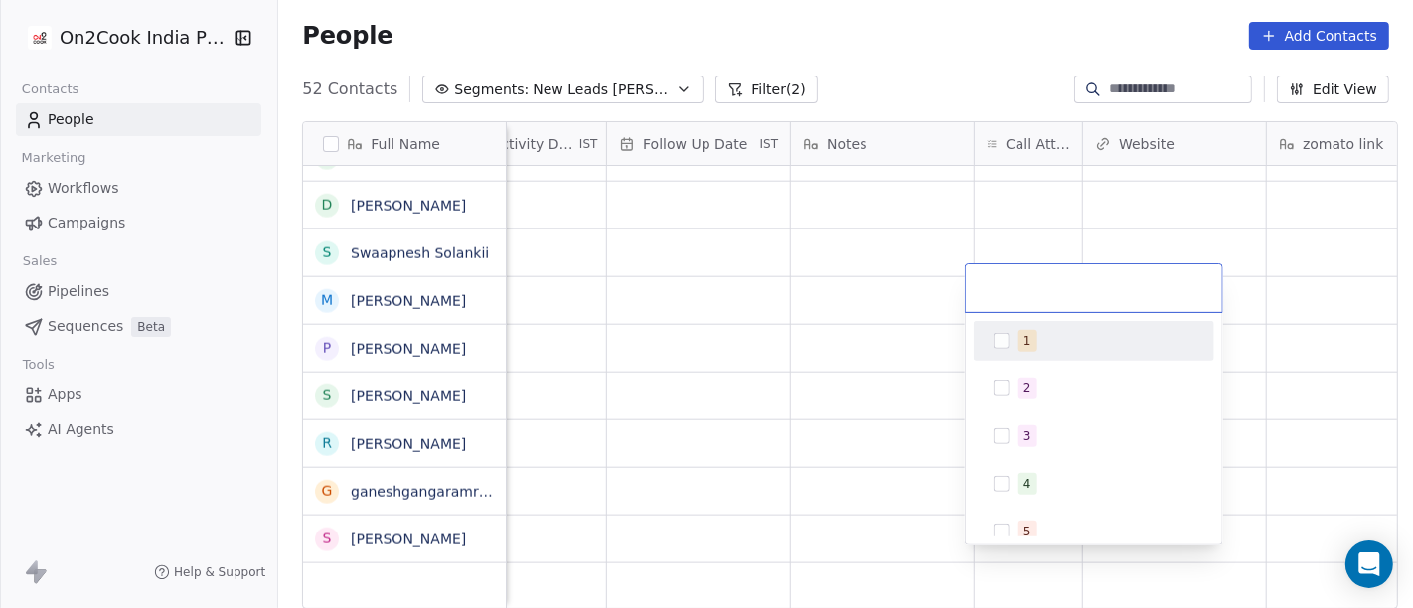
click at [1015, 343] on div "1" at bounding box center [1094, 341] width 225 height 32
click at [843, 372] on html "On2Cook India Pvt. Ltd. Contacts People Marketing Workflows Campaigns Sales Pip…" at bounding box center [706, 304] width 1413 height 608
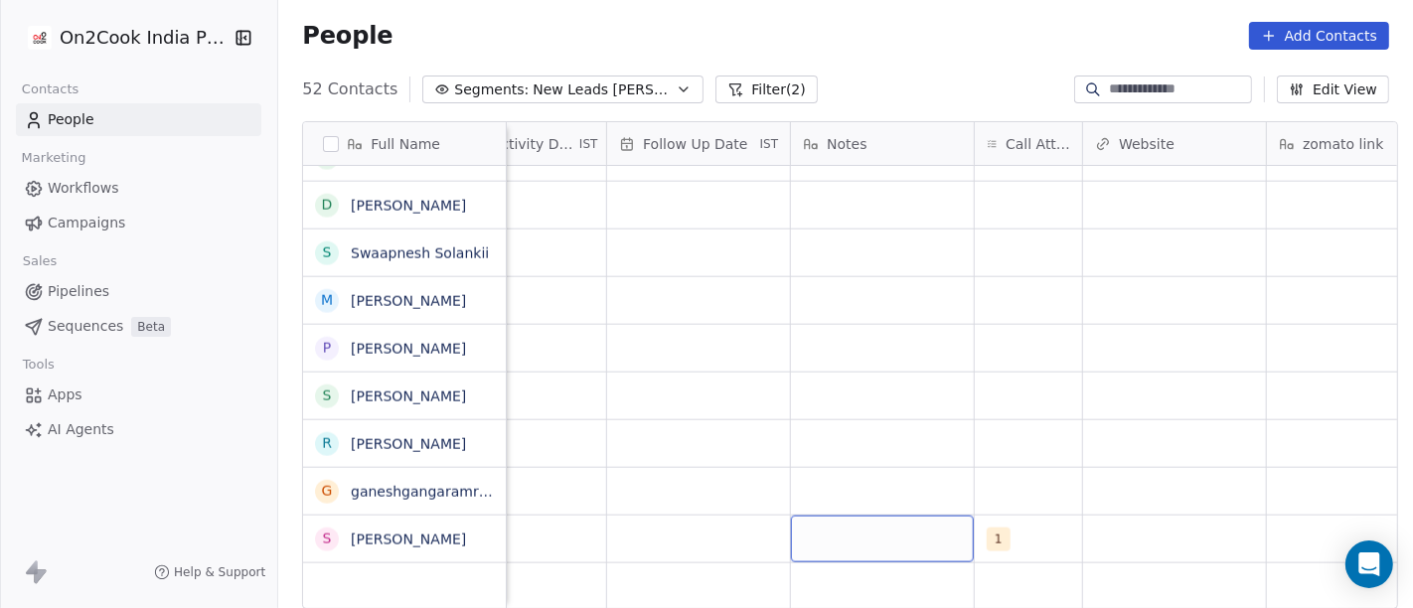
click at [865, 516] on div "grid" at bounding box center [882, 539] width 183 height 47
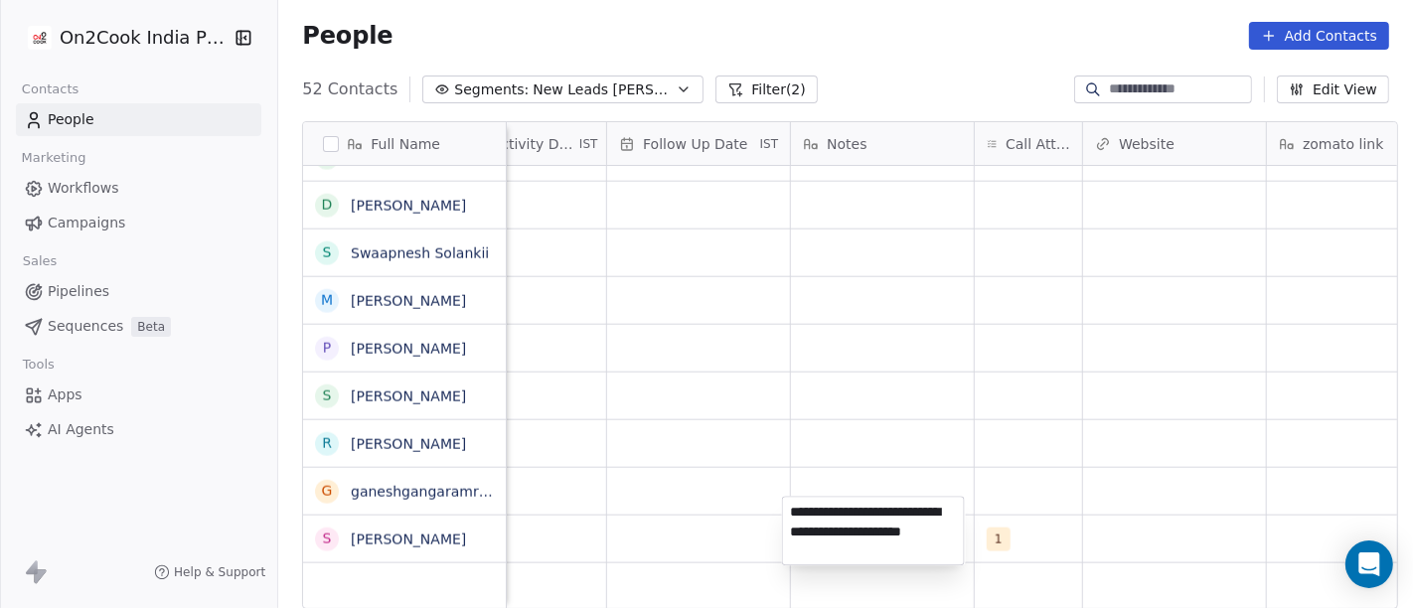
type textarea "**********"
click at [999, 392] on html "On2Cook India Pvt. Ltd. Contacts People Marketing Workflows Campaigns Sales Pip…" at bounding box center [706, 304] width 1413 height 608
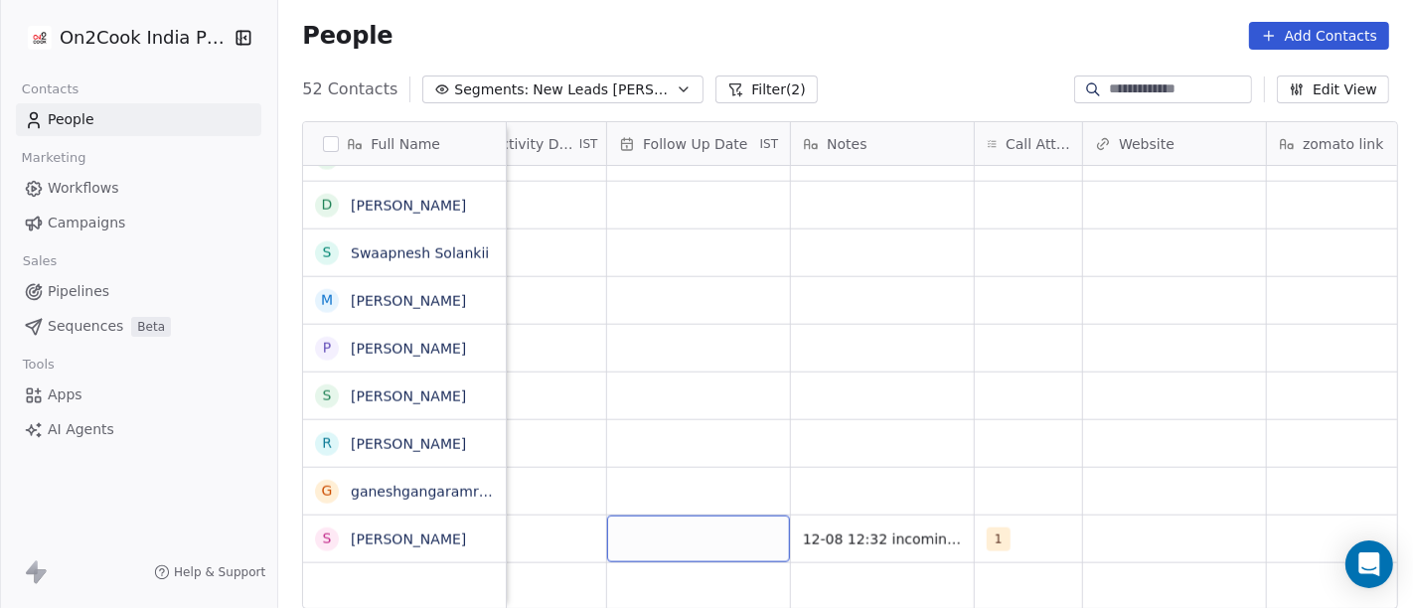
click at [715, 532] on div "grid" at bounding box center [698, 539] width 183 height 47
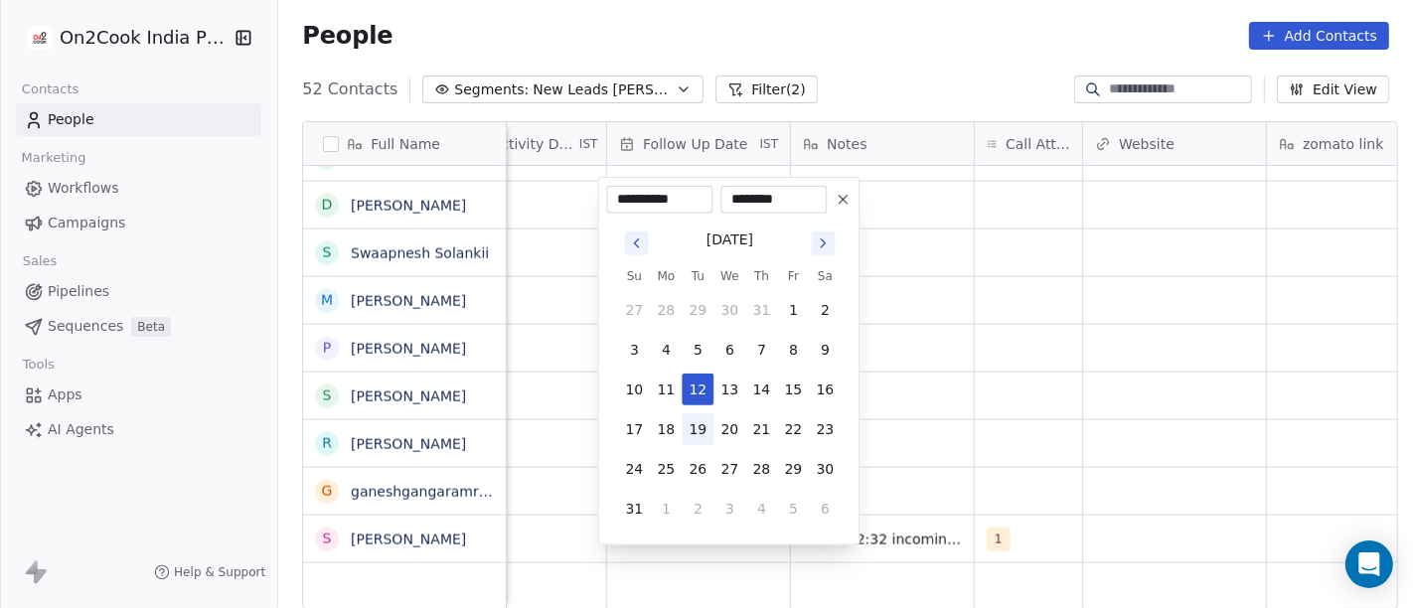
click at [698, 423] on button "19" at bounding box center [698, 429] width 32 height 32
type input "**********"
click at [1055, 415] on html "On2Cook India Pvt. Ltd. Contacts People Marketing Workflows Campaigns Sales Pip…" at bounding box center [706, 304] width 1413 height 608
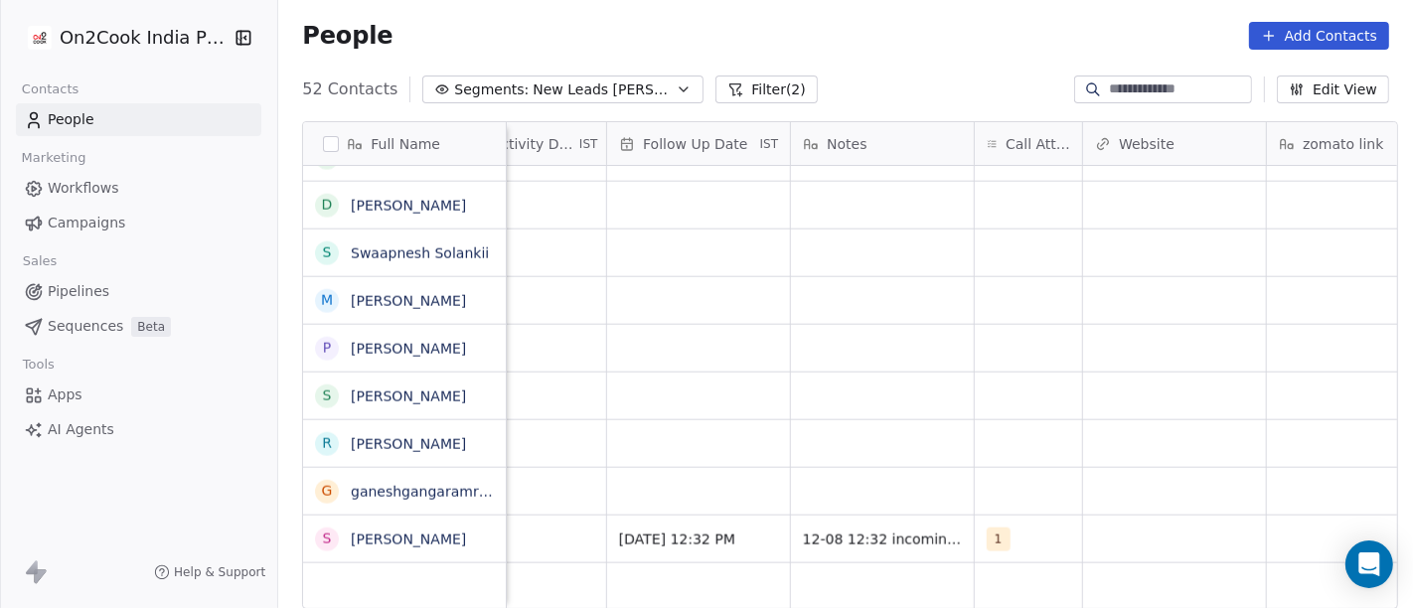
scroll to position [17, 976]
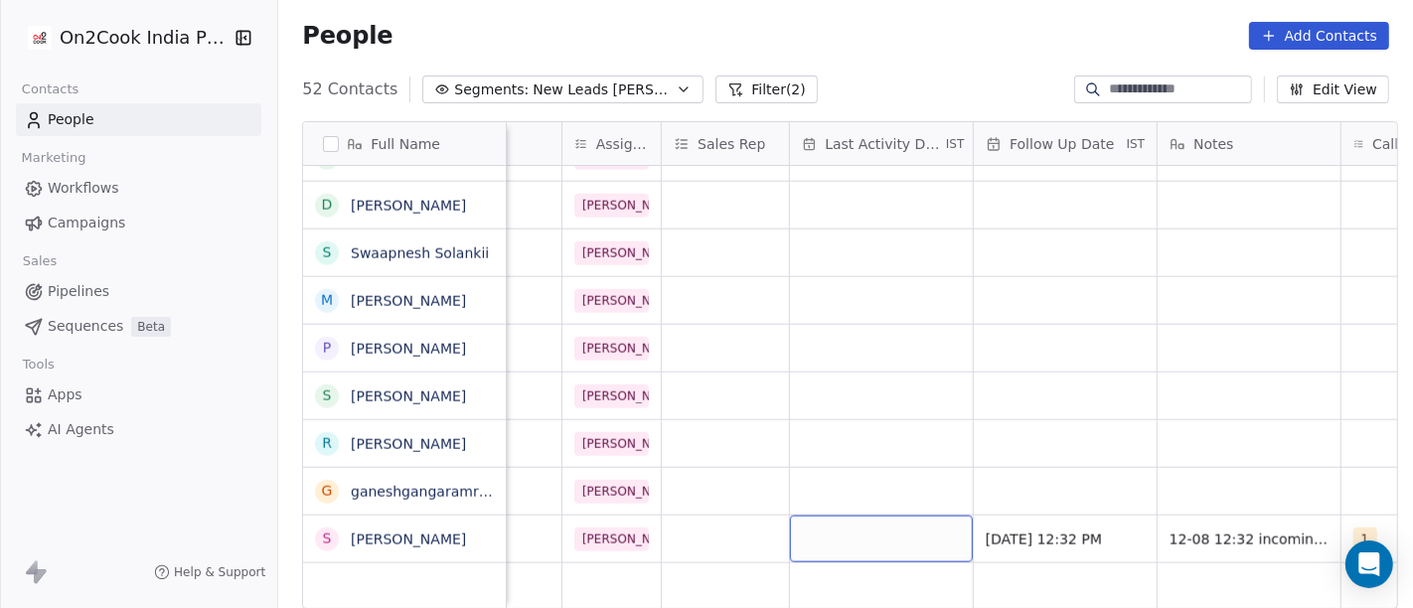
click at [837, 528] on div "grid" at bounding box center [881, 539] width 183 height 47
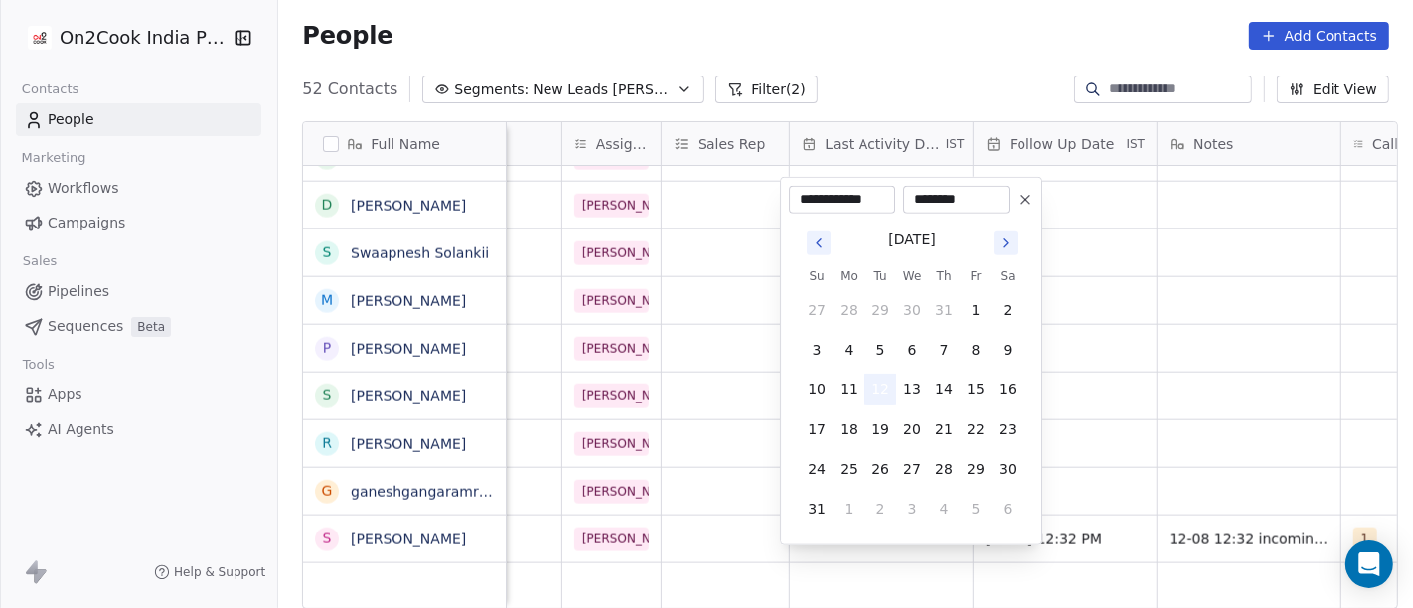
click at [885, 386] on button "12" at bounding box center [880, 390] width 32 height 32
click at [1263, 407] on html "On2Cook India Pvt. Ltd. Contacts People Marketing Workflows Campaigns Sales Pip…" at bounding box center [706, 304] width 1413 height 608
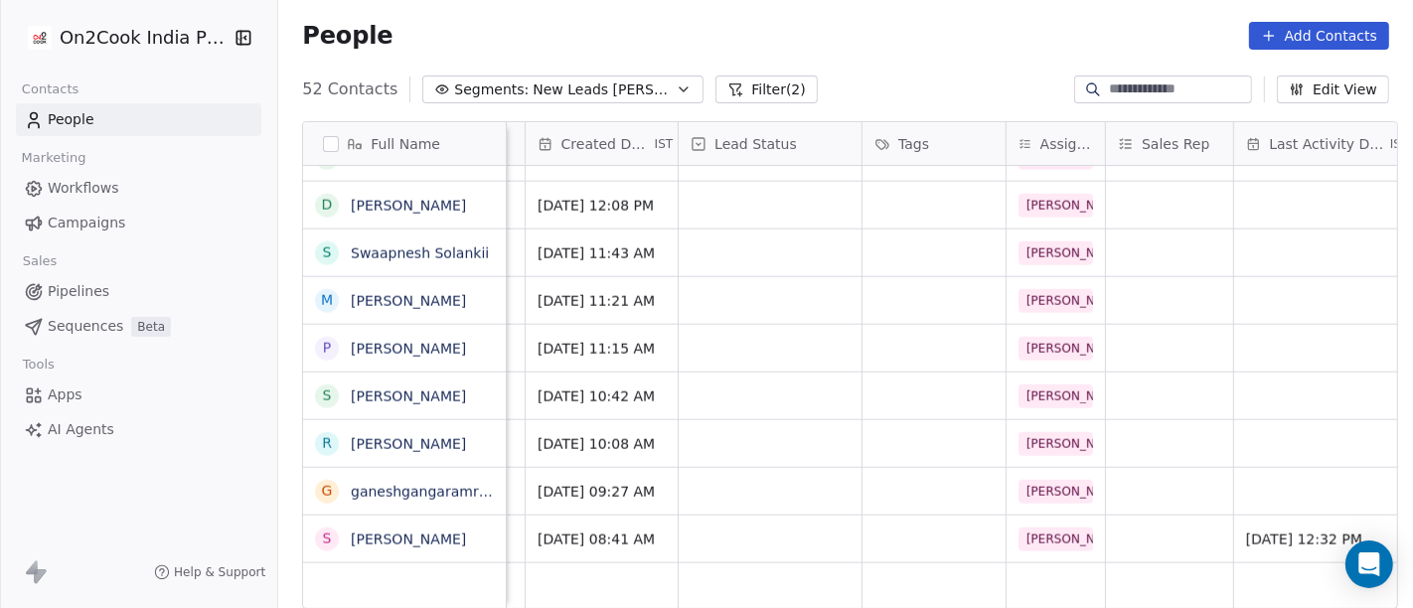
scroll to position [17, 531]
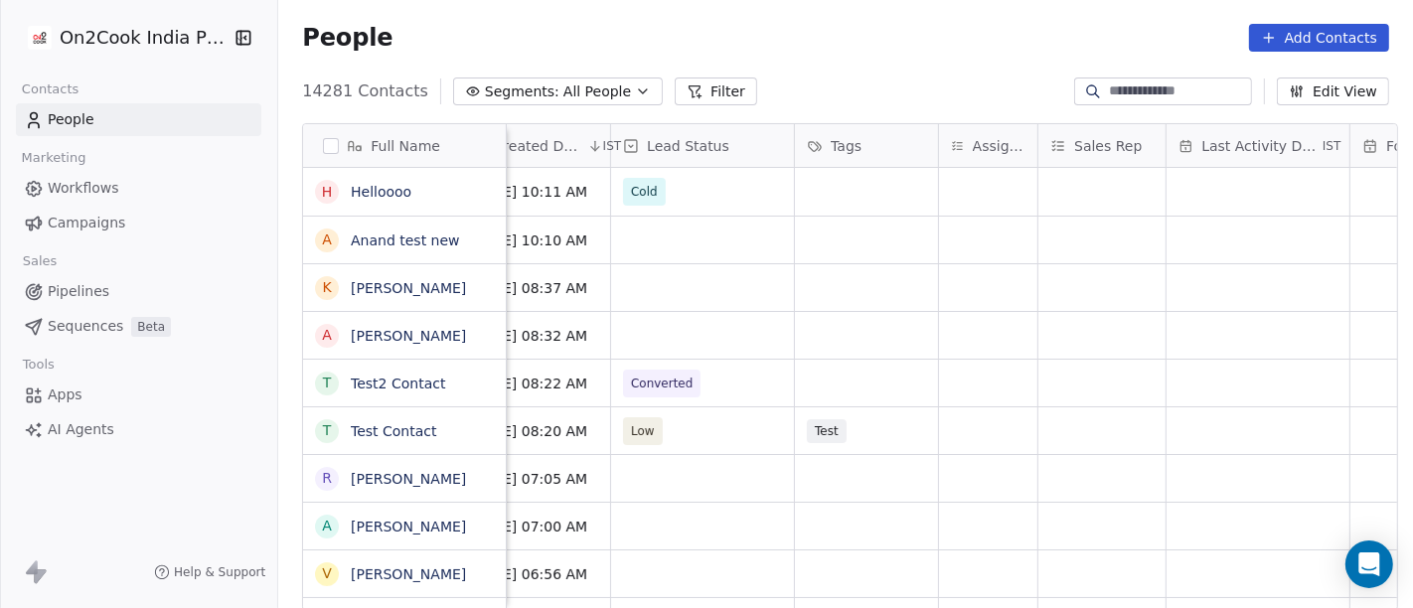
scroll to position [0, 676]
click at [983, 469] on div "grid" at bounding box center [987, 478] width 98 height 47
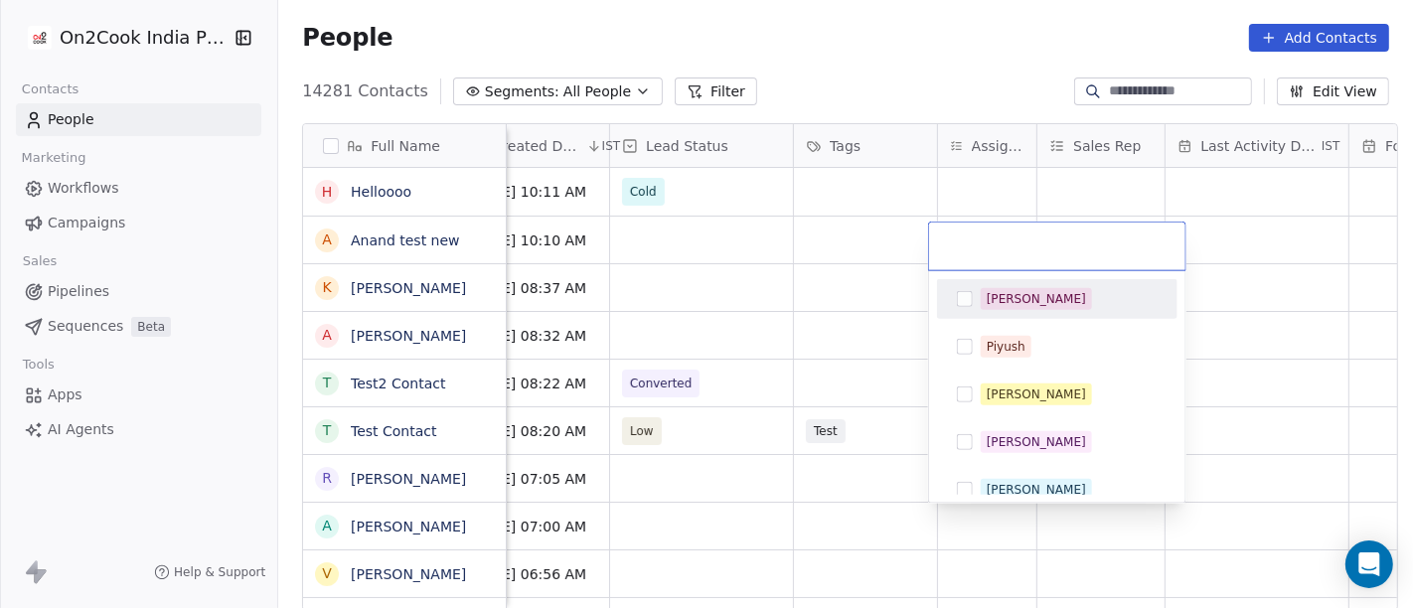
click at [1021, 293] on span "[PERSON_NAME]" at bounding box center [1036, 299] width 111 height 22
click at [787, 317] on html "On2Cook India Pvt. Ltd. Contacts People Marketing Workflows Campaigns Sales Pip…" at bounding box center [706, 304] width 1413 height 608
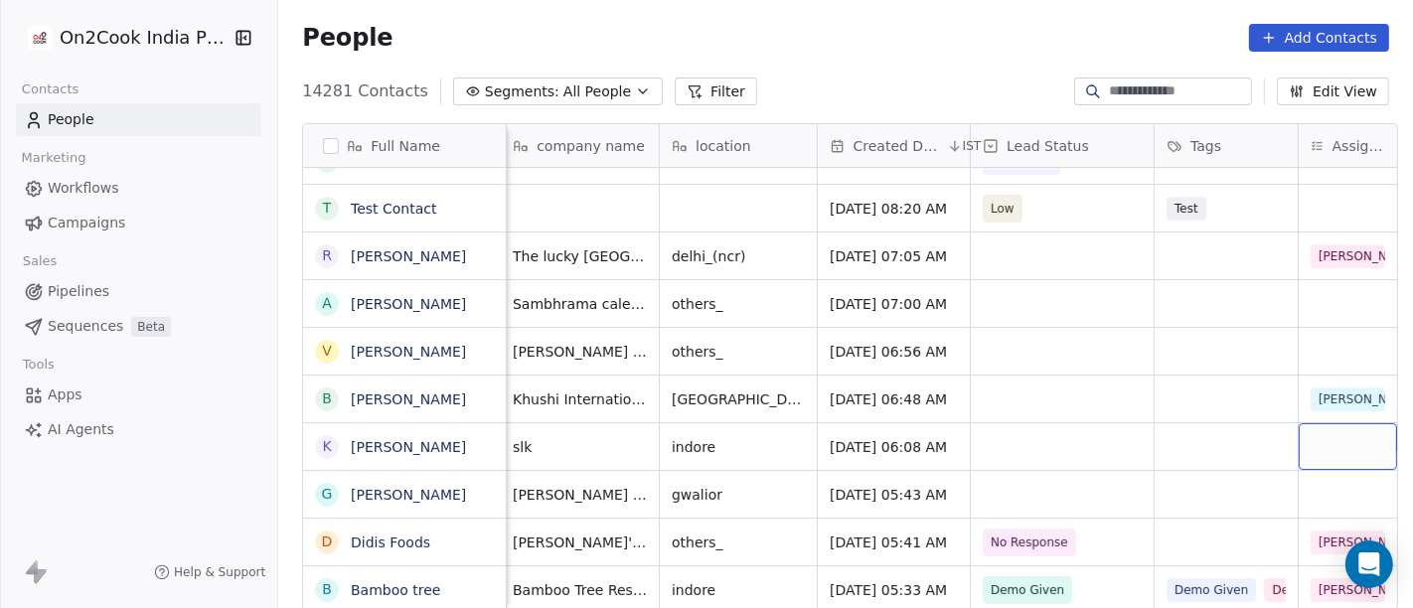
scroll to position [0, 338]
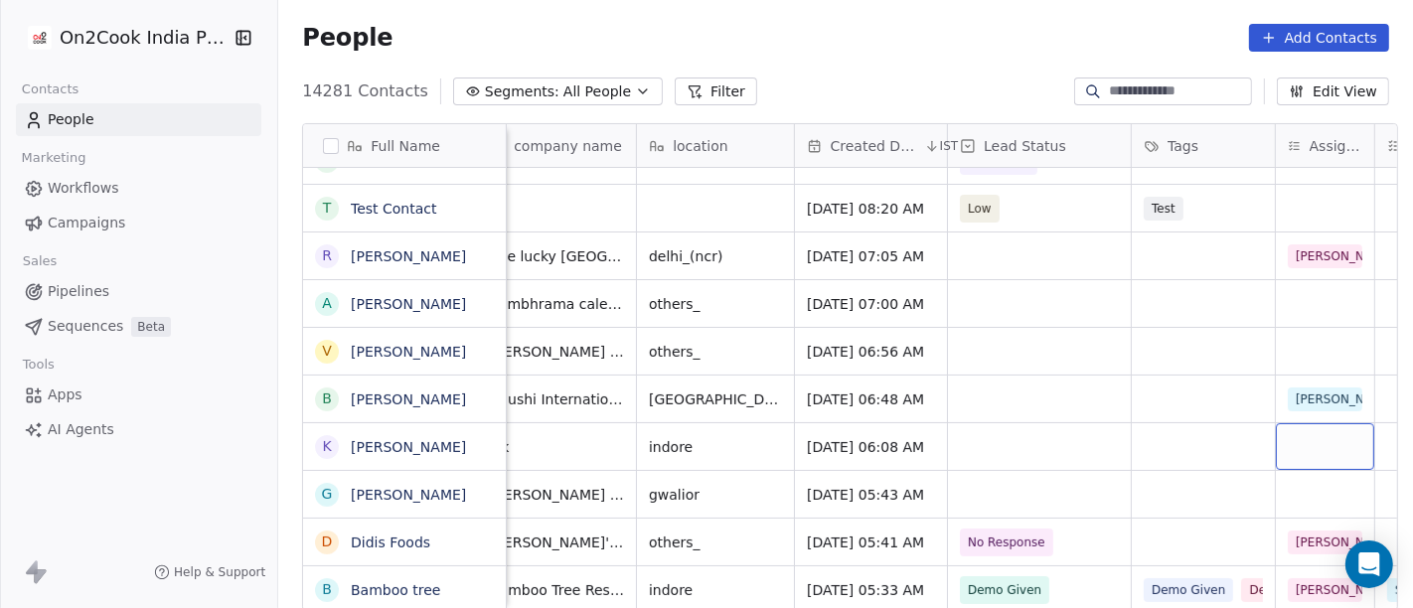
click at [1283, 447] on div "grid" at bounding box center [1325, 446] width 98 height 47
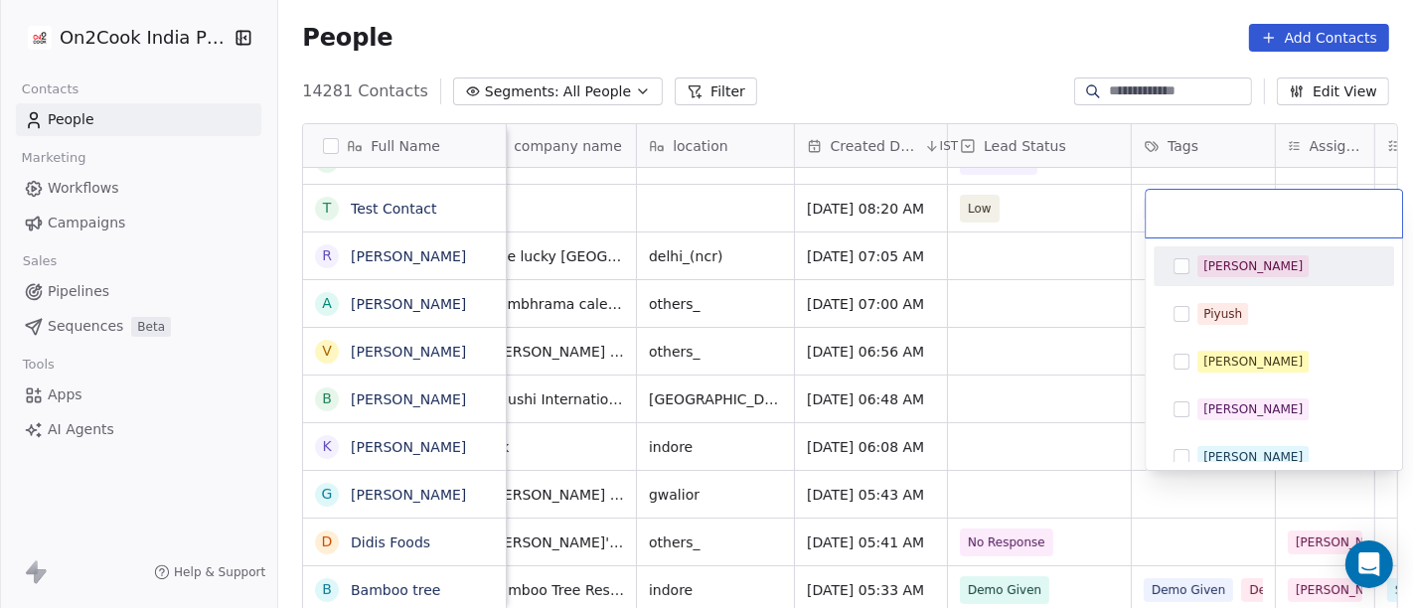
click at [1210, 262] on div "[PERSON_NAME]" at bounding box center [1252, 266] width 99 height 18
click at [909, 54] on html "On2Cook India Pvt. Ltd. Contacts People Marketing Workflows Campaigns Sales Pip…" at bounding box center [706, 304] width 1413 height 608
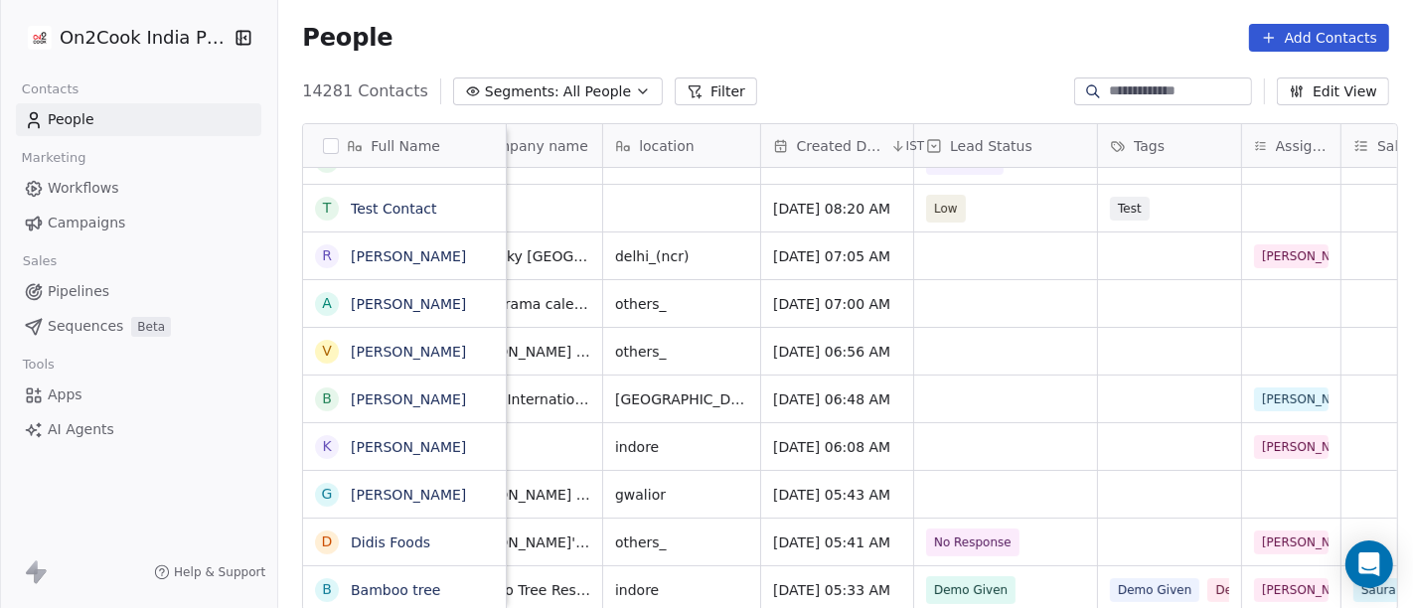
scroll to position [3, 361]
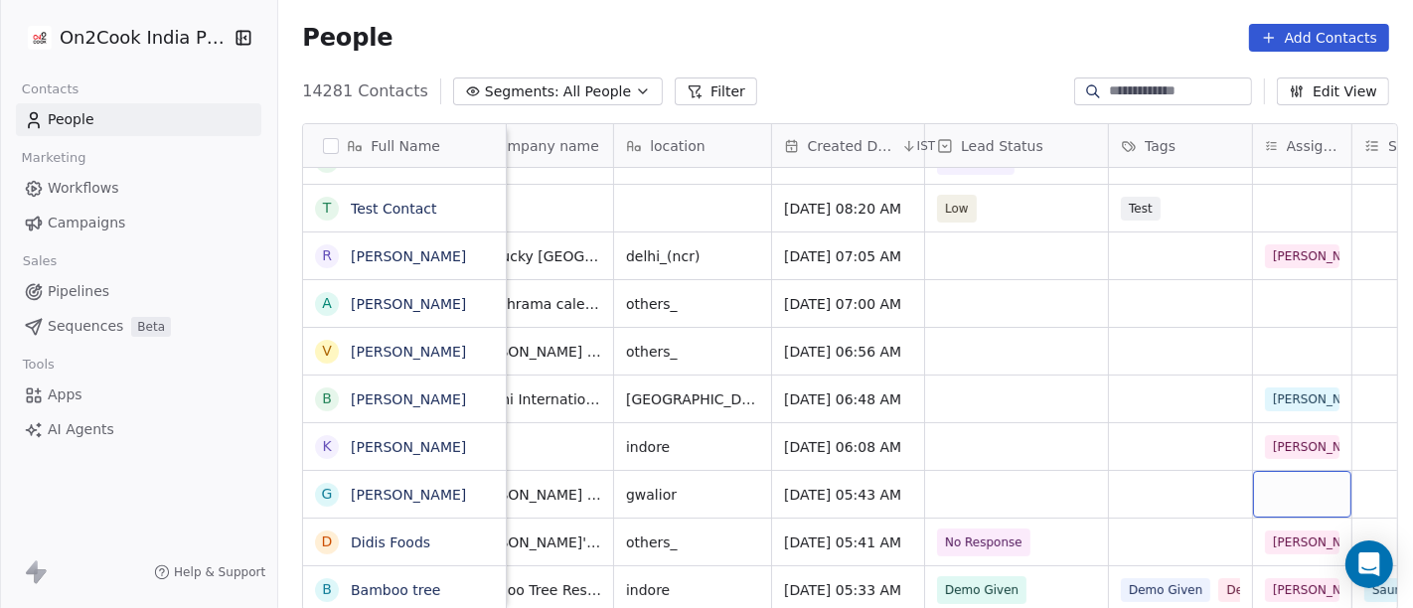
click at [1277, 479] on div "grid" at bounding box center [1302, 494] width 98 height 47
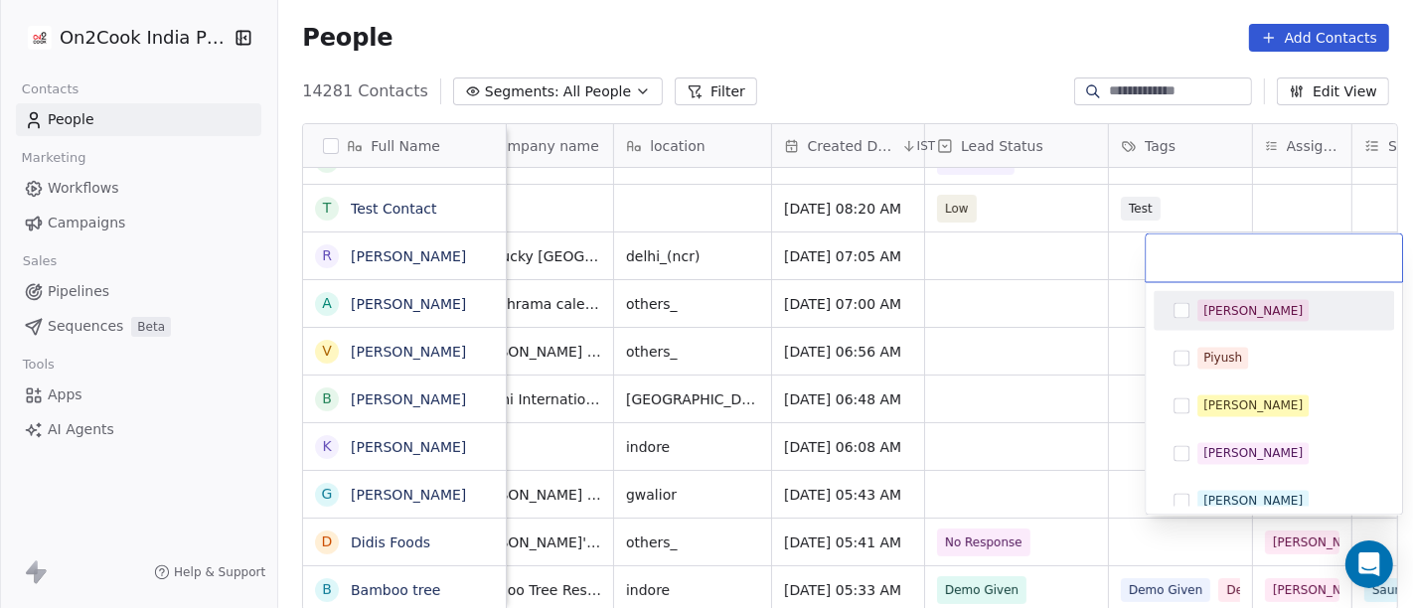
click at [1243, 316] on div "[PERSON_NAME]" at bounding box center [1285, 311] width 177 height 22
click at [955, 63] on html "On2Cook India Pvt. Ltd. Contacts People Marketing Workflows Campaigns Sales Pip…" at bounding box center [706, 304] width 1413 height 608
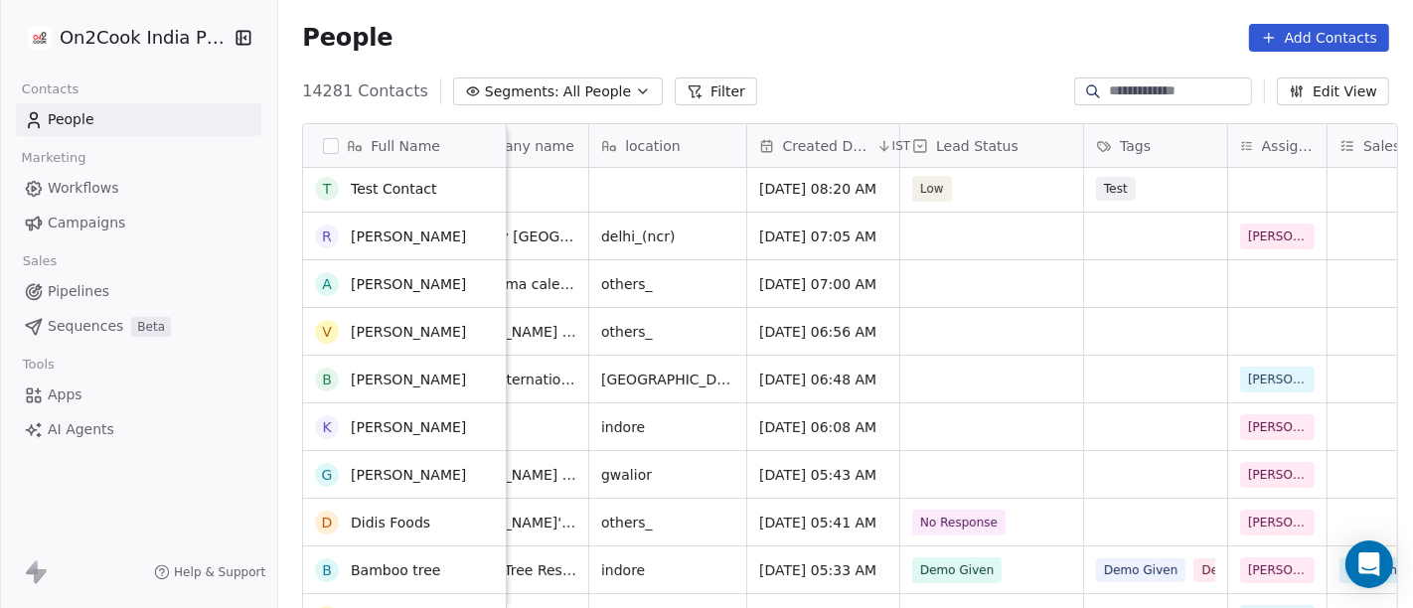
scroll to position [0, 0]
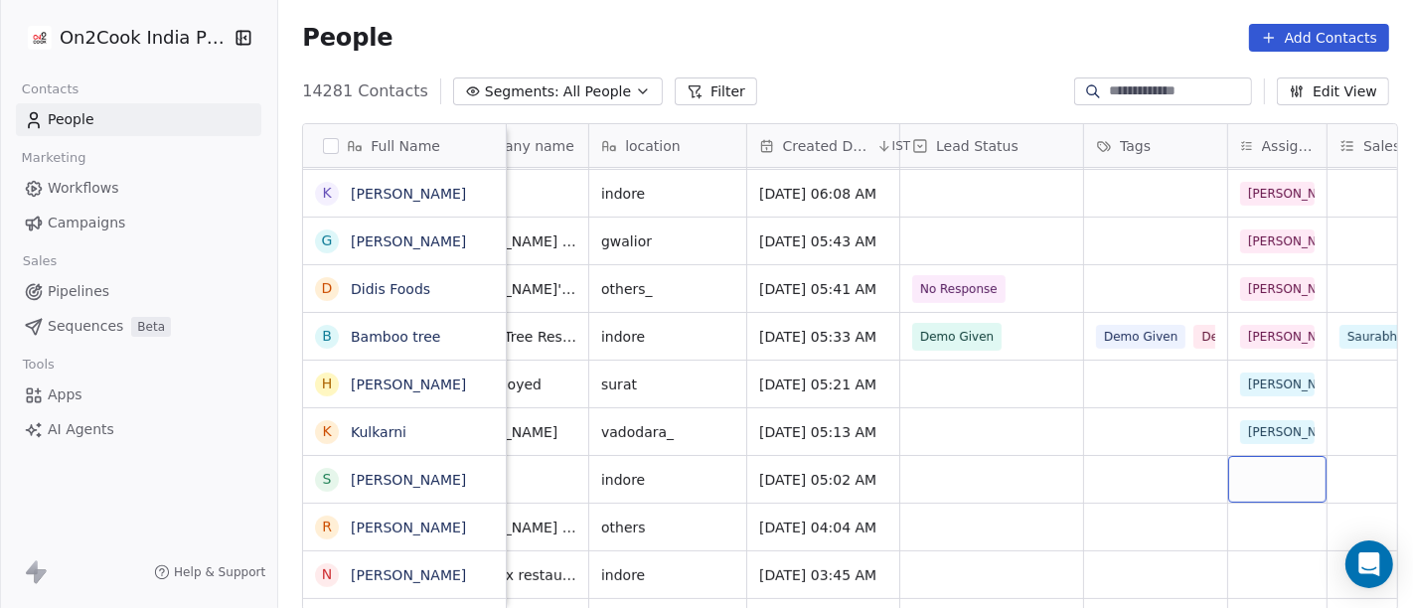
click at [1274, 469] on div "grid" at bounding box center [1277, 479] width 98 height 47
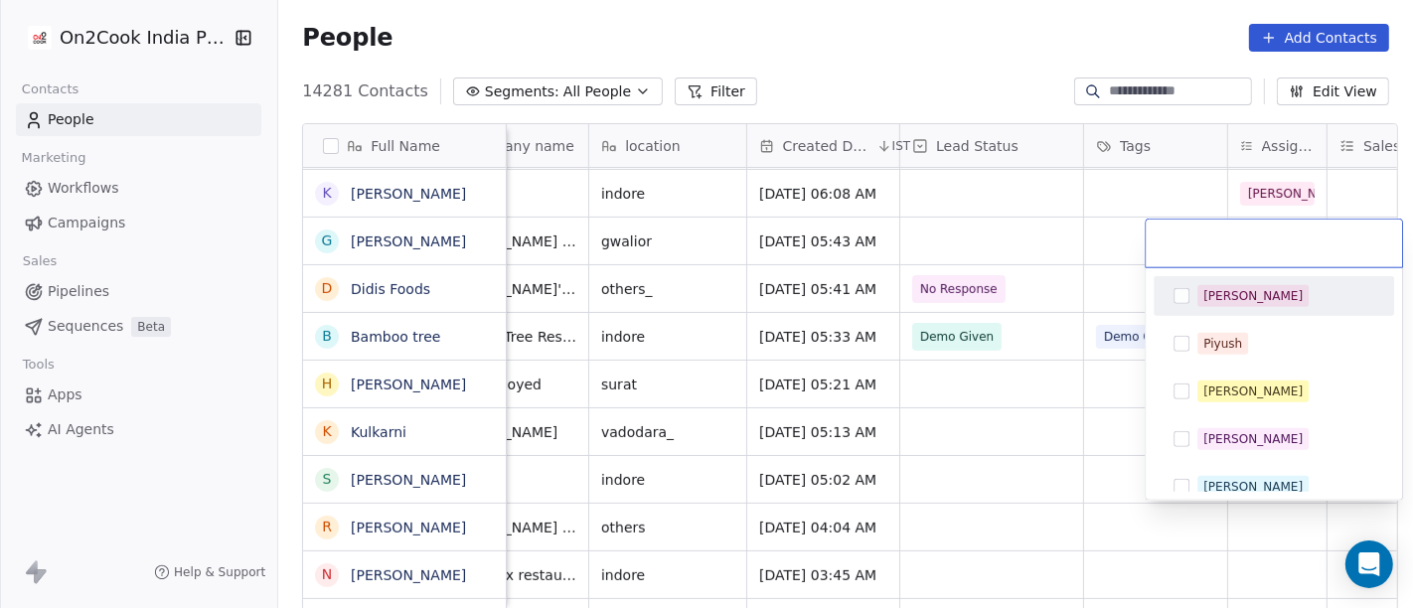
click at [1230, 291] on div "[PERSON_NAME]" at bounding box center [1252, 296] width 99 height 18
click at [931, 79] on html "On2Cook India Pvt. Ltd. Contacts People Marketing Workflows Campaigns Sales Pip…" at bounding box center [706, 304] width 1413 height 608
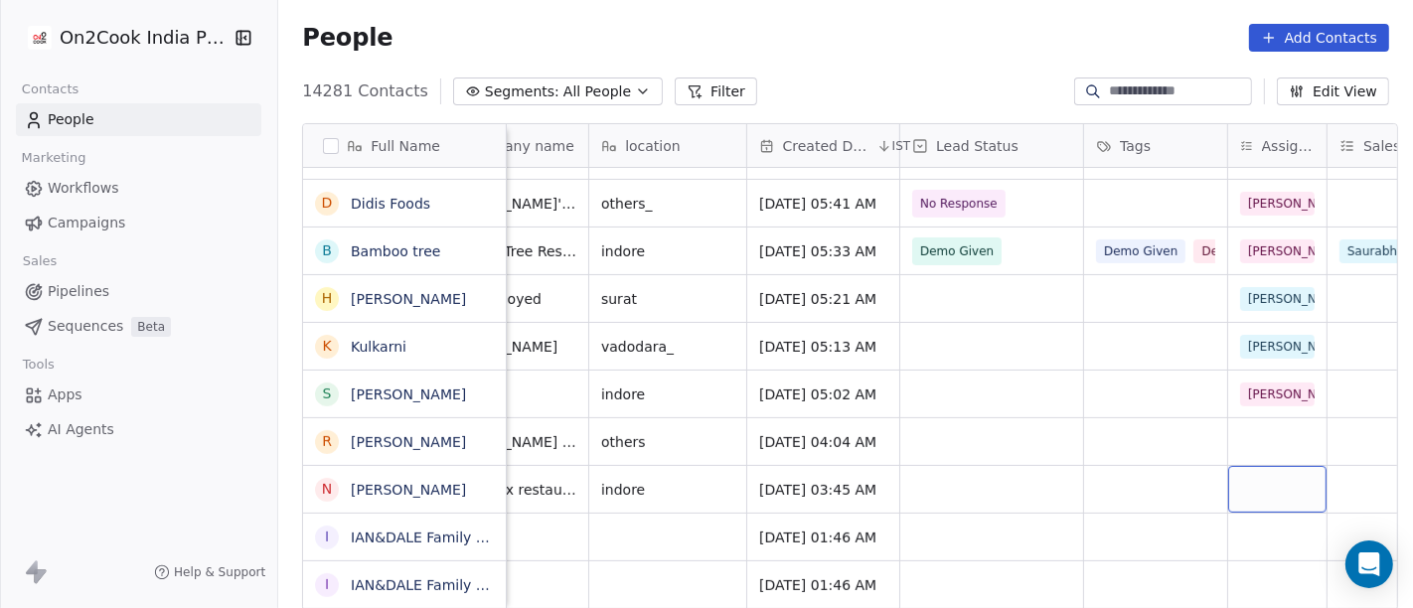
click at [1243, 481] on div "grid" at bounding box center [1277, 489] width 98 height 47
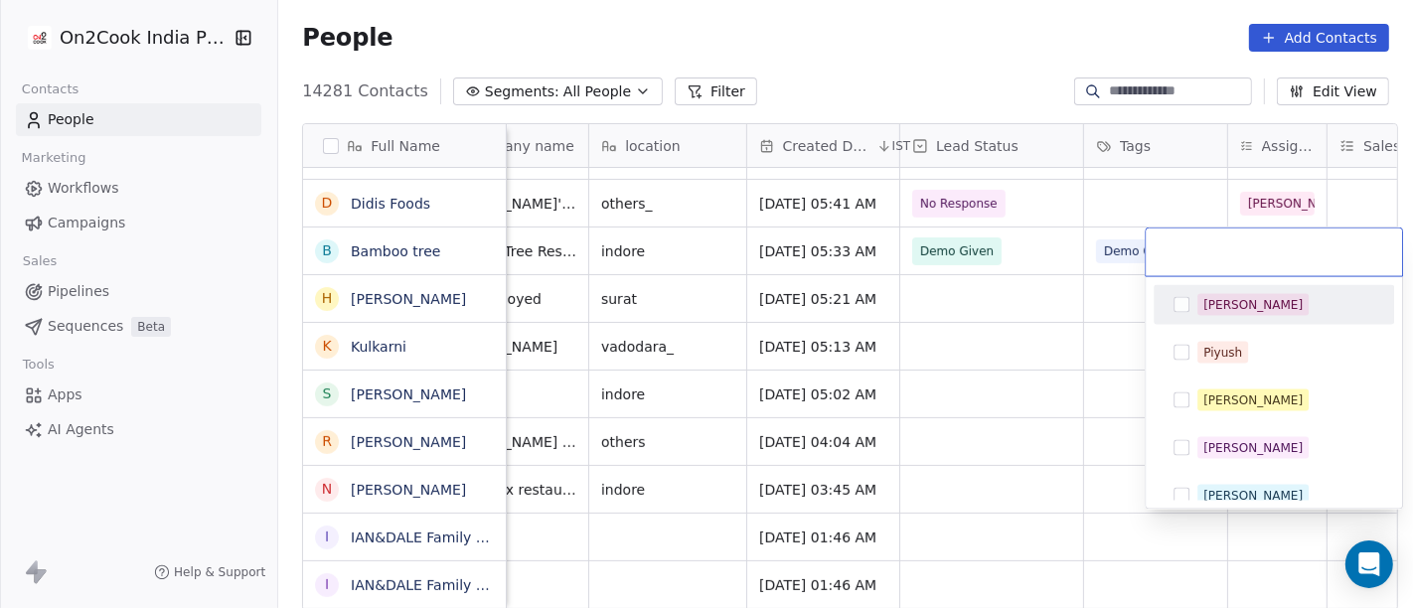
click at [1249, 297] on div "[PERSON_NAME]" at bounding box center [1285, 305] width 177 height 22
click at [895, 60] on html "On2Cook India Pvt. Ltd. Contacts People Marketing Workflows Campaigns Sales Pip…" at bounding box center [706, 304] width 1413 height 608
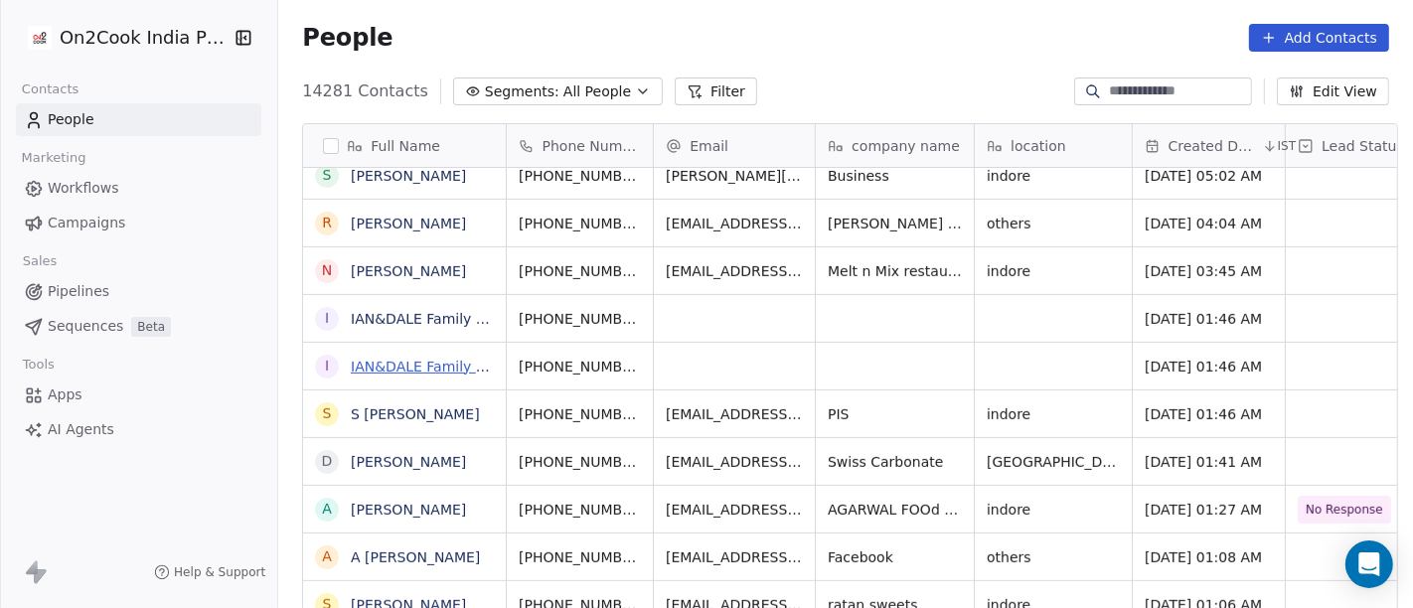
click at [391, 368] on link "IAN&DALE Family Salon Aluva" at bounding box center [454, 367] width 207 height 16
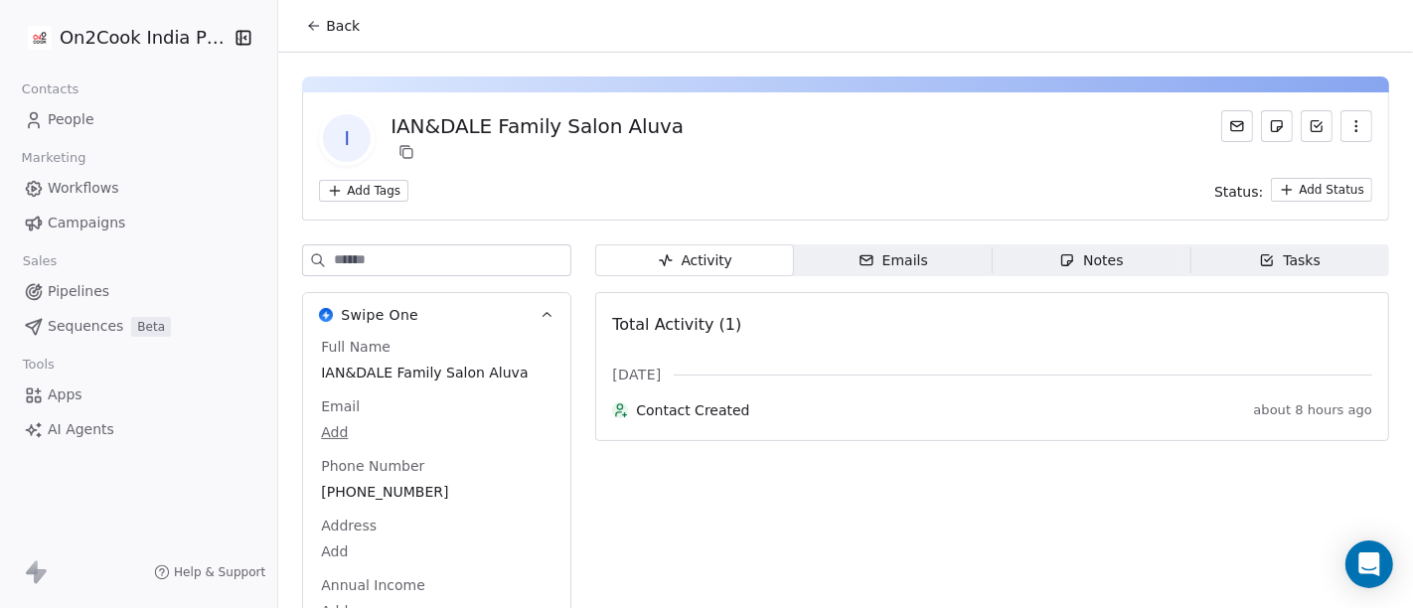
click at [326, 23] on span "Back" at bounding box center [343, 26] width 34 height 20
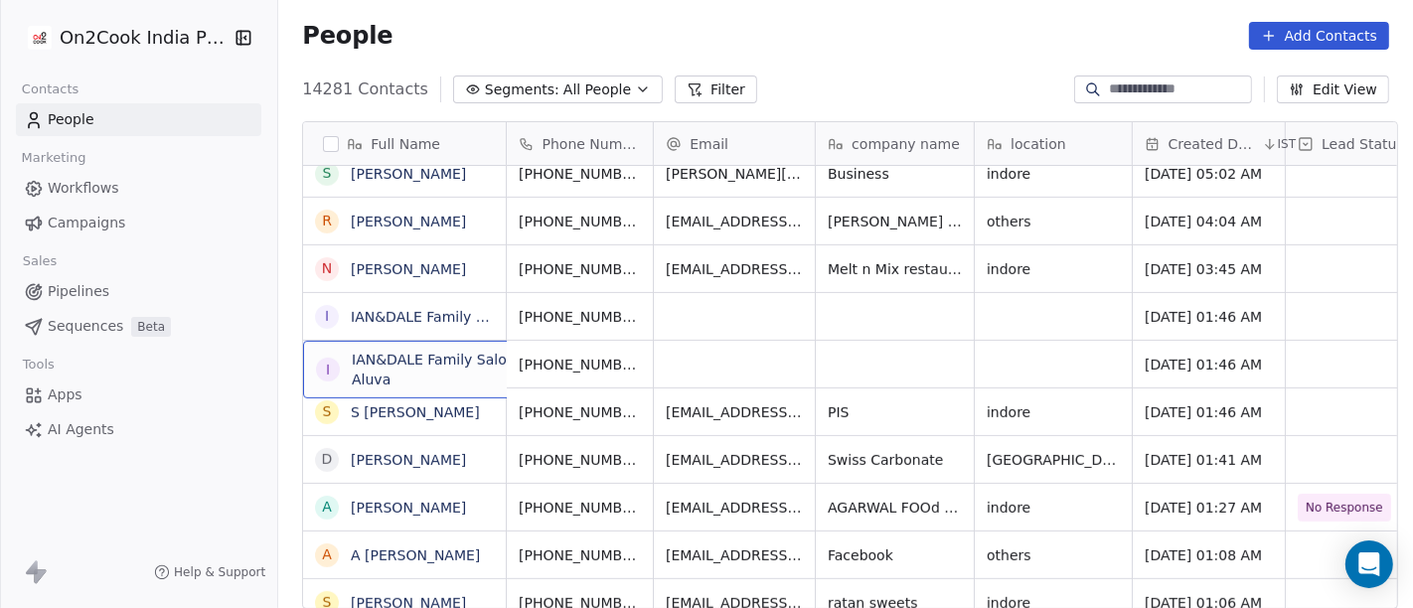
click at [442, 381] on div "I IAN&DALE Family Salon Aluva" at bounding box center [452, 370] width 298 height 58
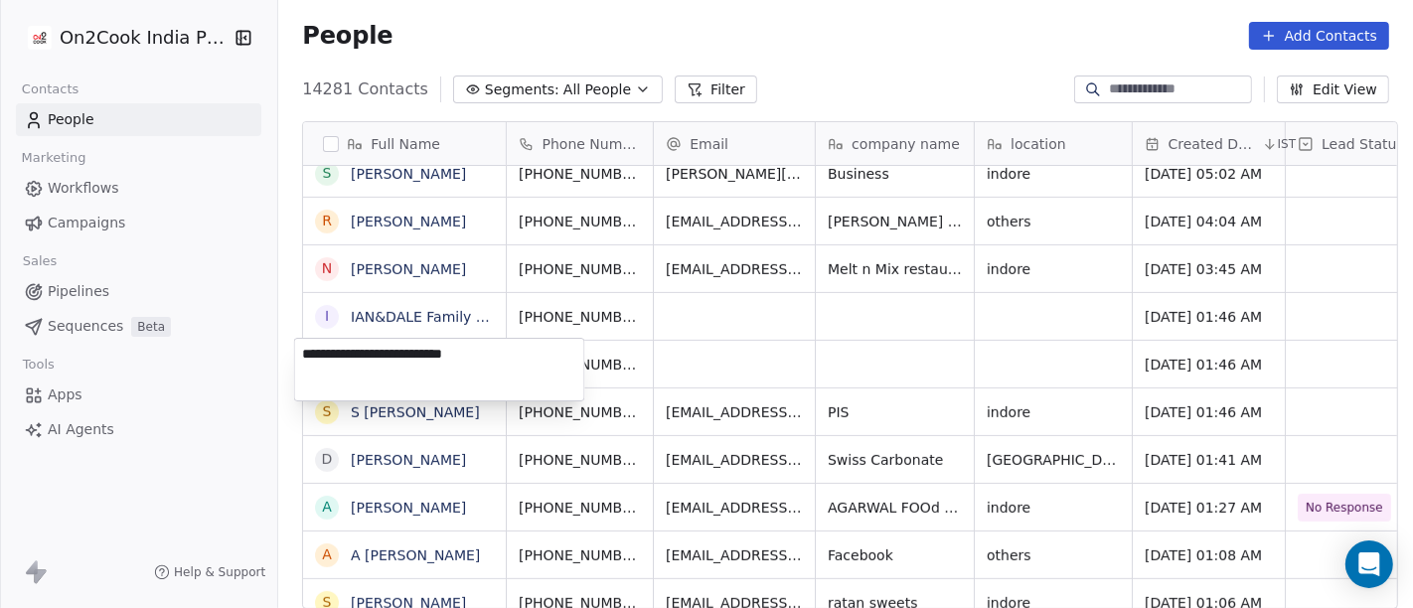
click at [1007, 359] on html "On2Cook India Pvt. Ltd. Contacts People Marketing Workflows Campaigns Sales Pip…" at bounding box center [706, 304] width 1413 height 608
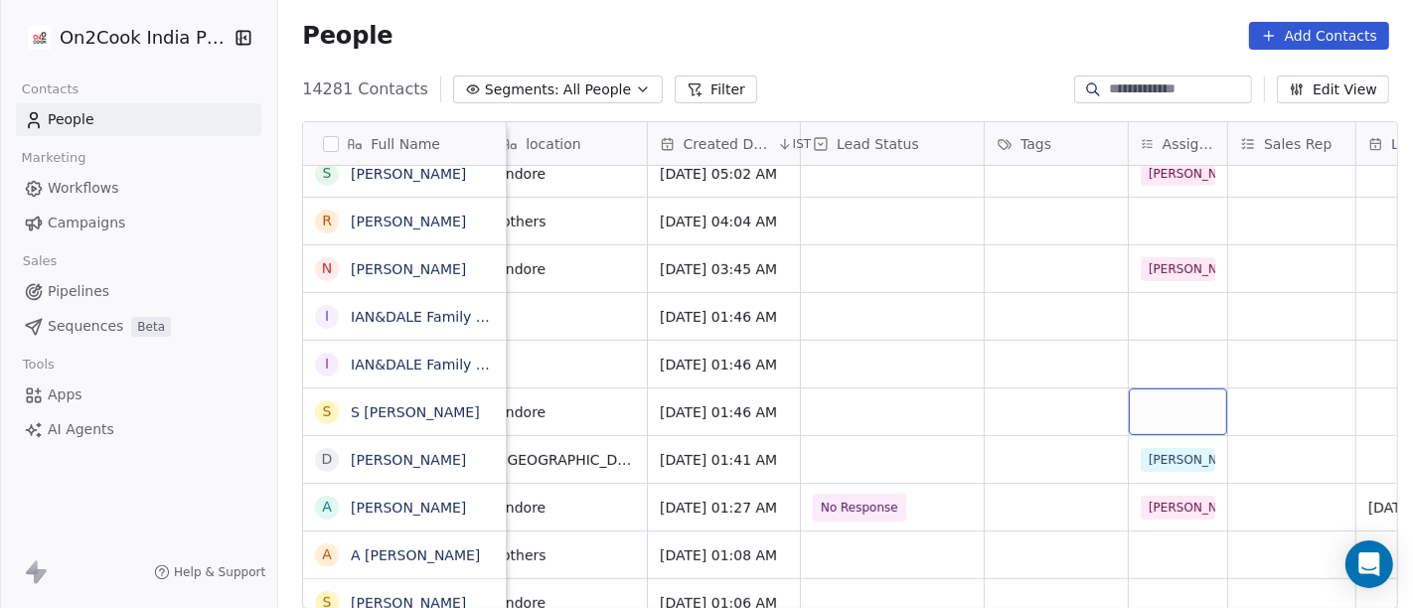
click at [1164, 392] on div "grid" at bounding box center [1178, 412] width 98 height 47
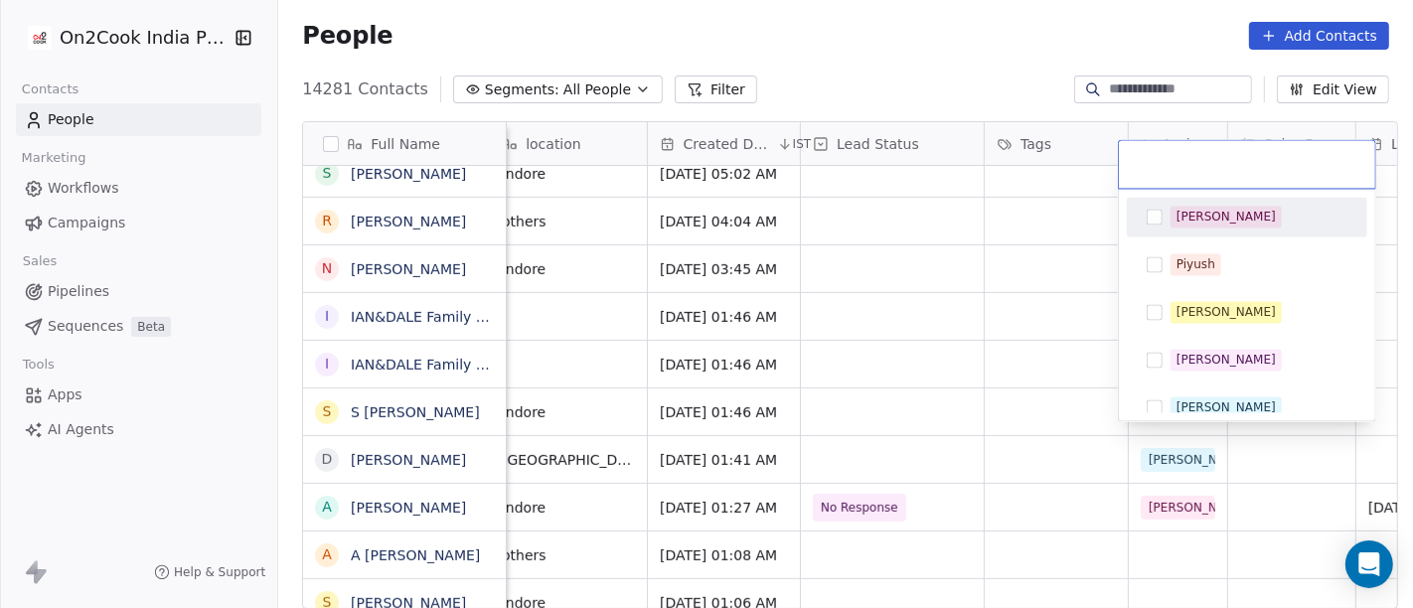
click at [1203, 203] on div "[PERSON_NAME]" at bounding box center [1247, 217] width 225 height 32
click at [827, 53] on html "On2Cook India Pvt. Ltd. Contacts People Marketing Workflows Campaigns Sales Pip…" at bounding box center [706, 304] width 1413 height 608
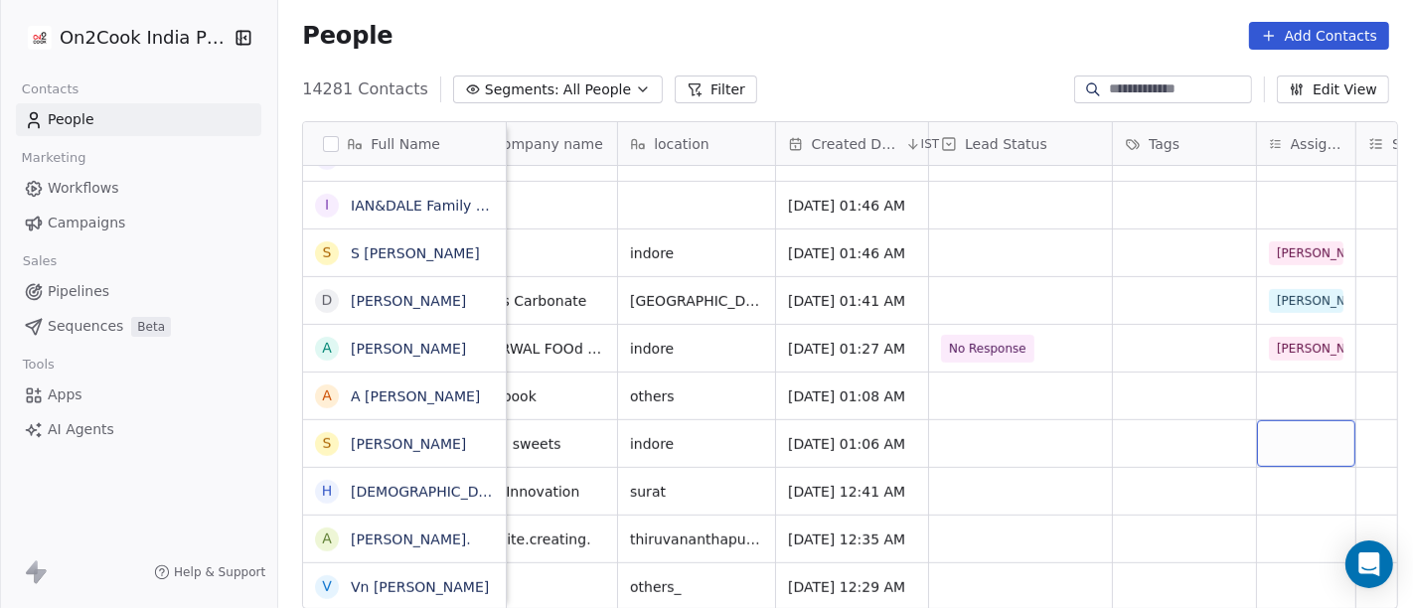
click at [1278, 423] on div "grid" at bounding box center [1306, 443] width 98 height 47
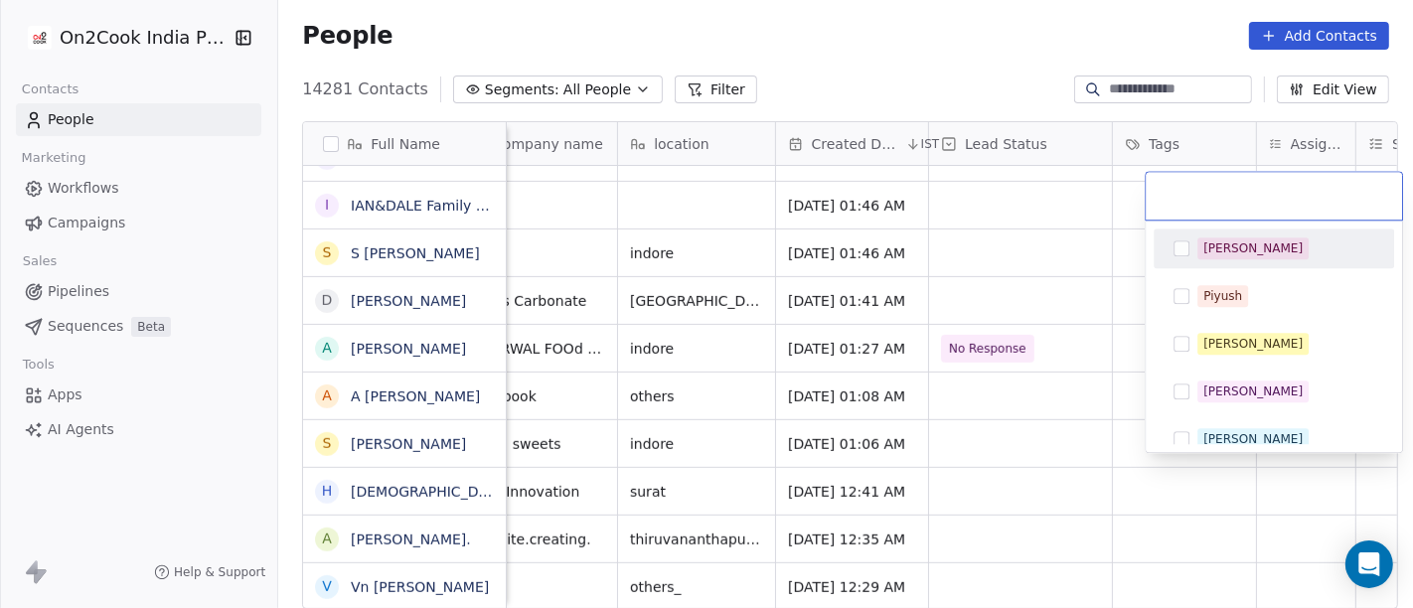
click at [1200, 252] on span "[PERSON_NAME]" at bounding box center [1252, 248] width 111 height 22
click at [959, 80] on html "On2Cook India Pvt. Ltd. Contacts People Marketing Workflows Campaigns Sales Pip…" at bounding box center [706, 304] width 1413 height 608
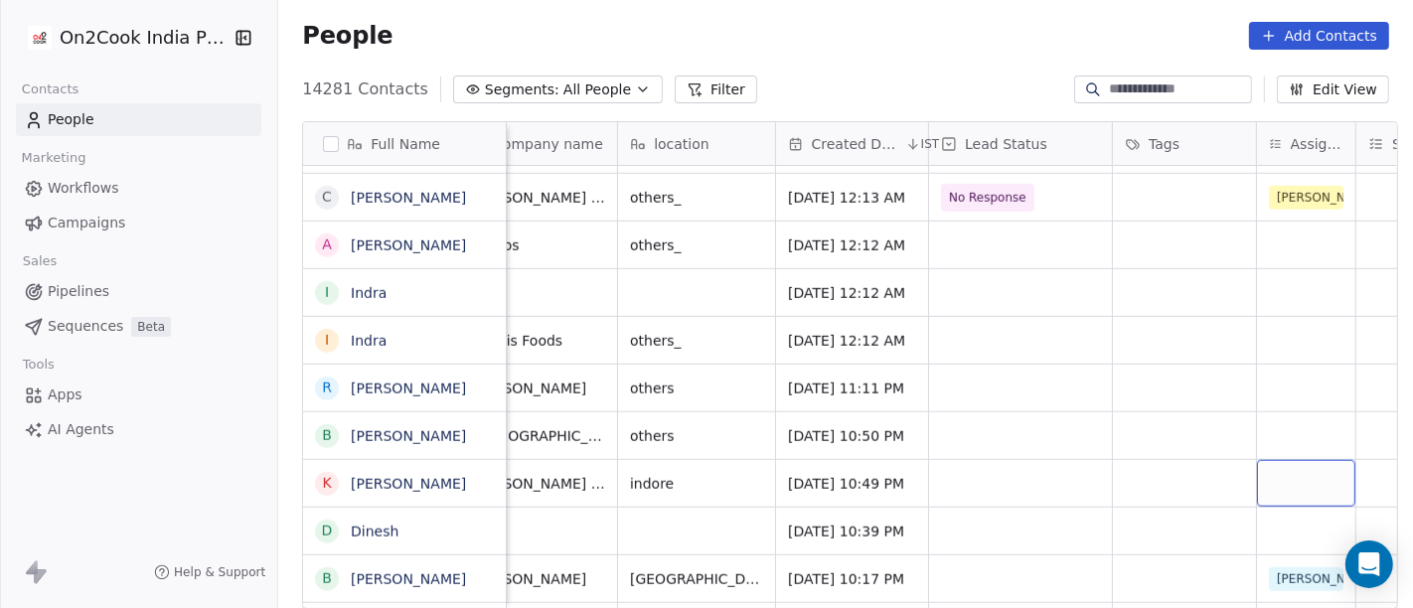
click at [1286, 462] on div "grid" at bounding box center [1306, 483] width 98 height 47
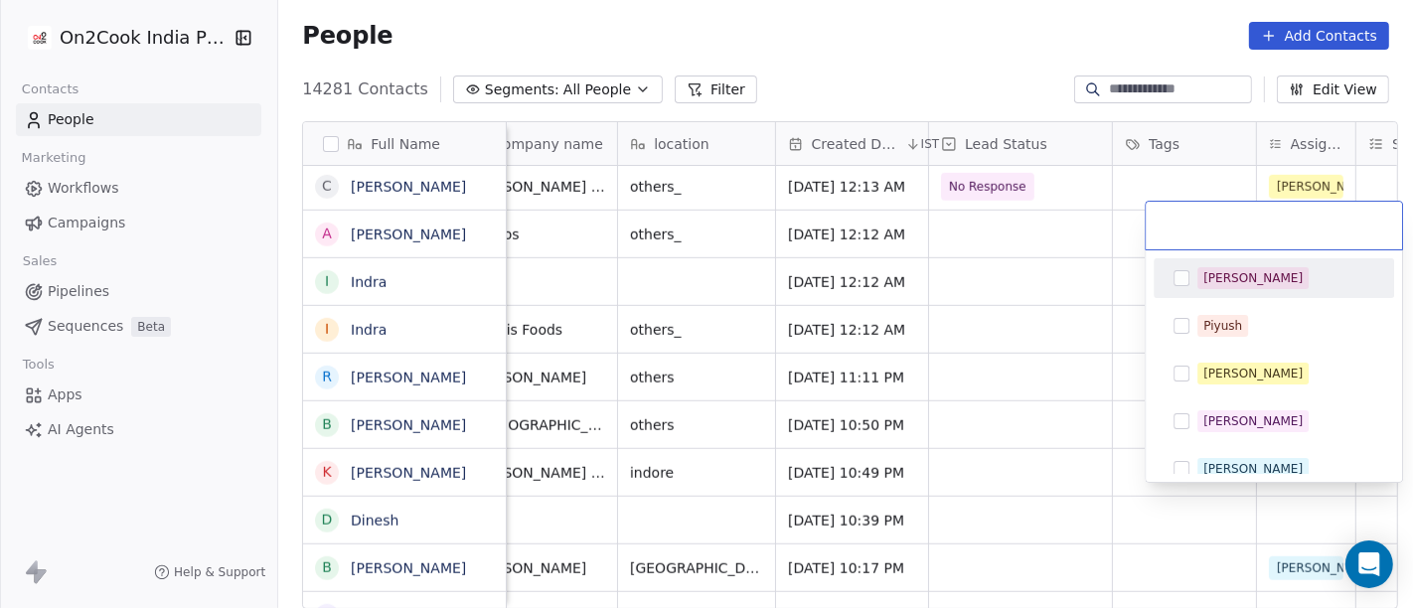
click at [1234, 273] on span "[PERSON_NAME]" at bounding box center [1252, 278] width 111 height 22
click at [841, 40] on html "On2Cook India Pvt. Ltd. Contacts People Marketing Workflows Campaigns Sales Pip…" at bounding box center [706, 304] width 1413 height 608
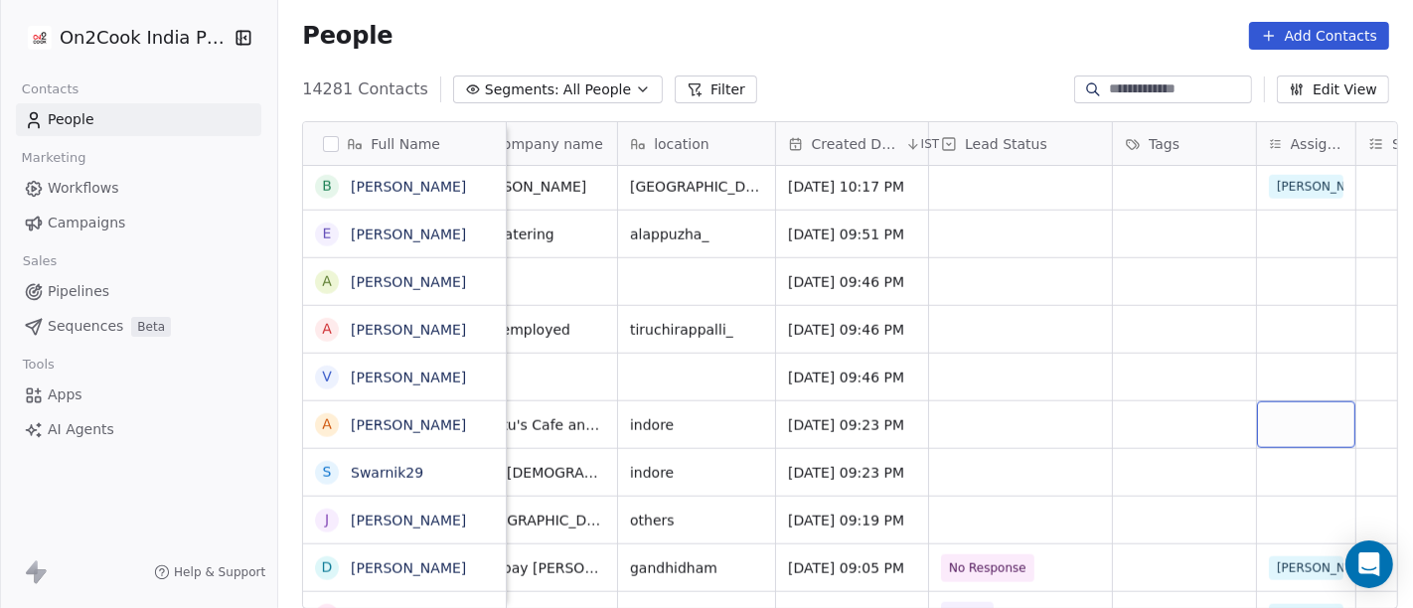
click at [1280, 403] on div "grid" at bounding box center [1306, 424] width 98 height 47
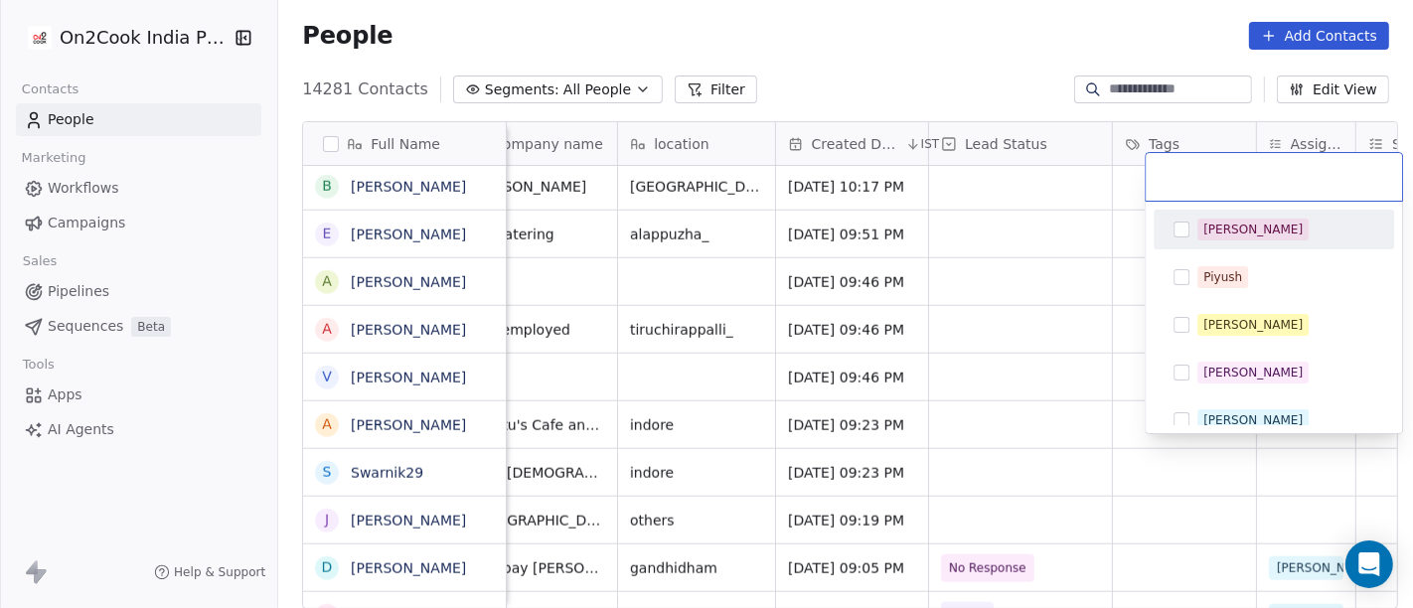
click at [1226, 234] on div "[PERSON_NAME]" at bounding box center [1252, 230] width 99 height 18
click at [931, 93] on html "On2Cook India Pvt. Ltd. Contacts People Marketing Workflows Campaigns Sales Pip…" at bounding box center [706, 304] width 1413 height 608
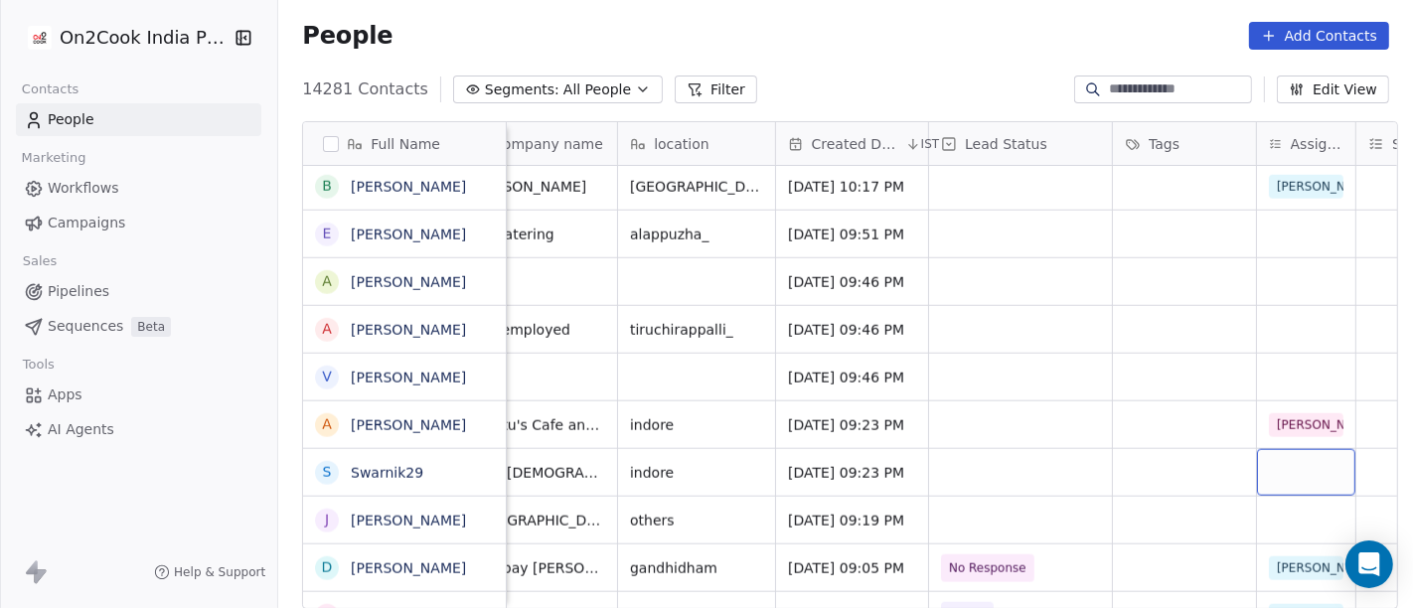
click at [1300, 454] on div "grid" at bounding box center [1306, 472] width 98 height 47
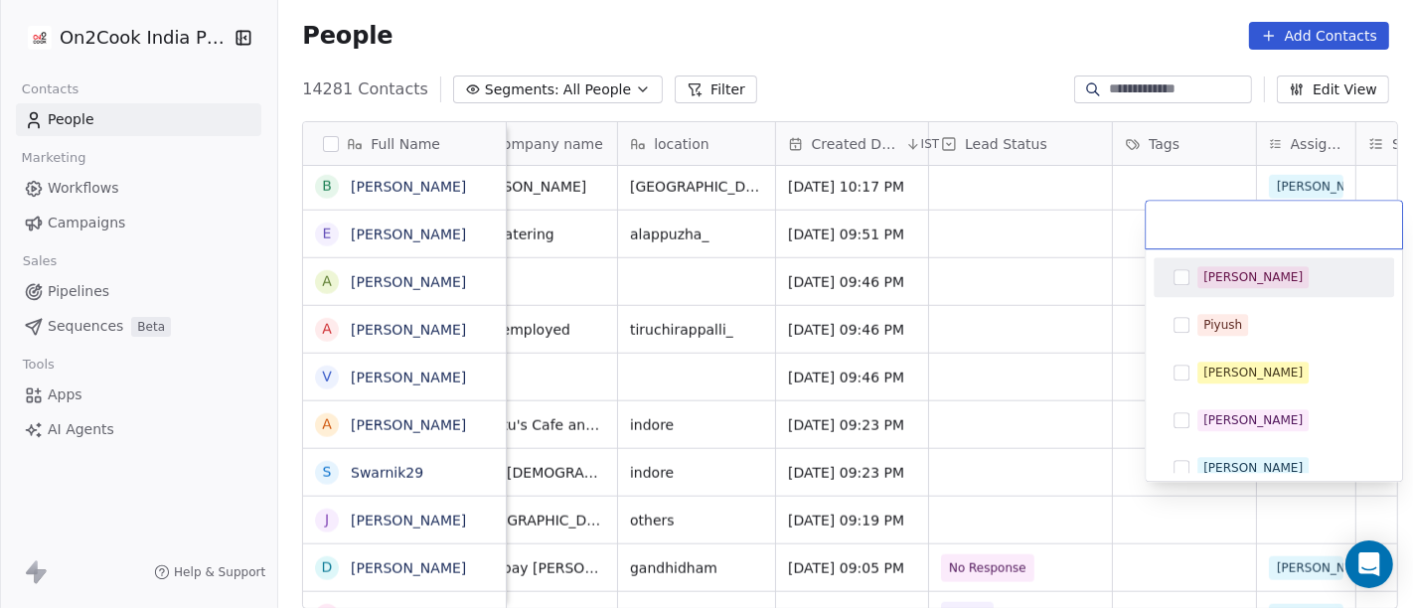
click at [1189, 286] on div "[PERSON_NAME]" at bounding box center [1274, 277] width 225 height 32
click at [886, 30] on html "On2Cook India Pvt. Ltd. Contacts People Marketing Workflows Campaigns Sales Pip…" at bounding box center [706, 304] width 1413 height 608
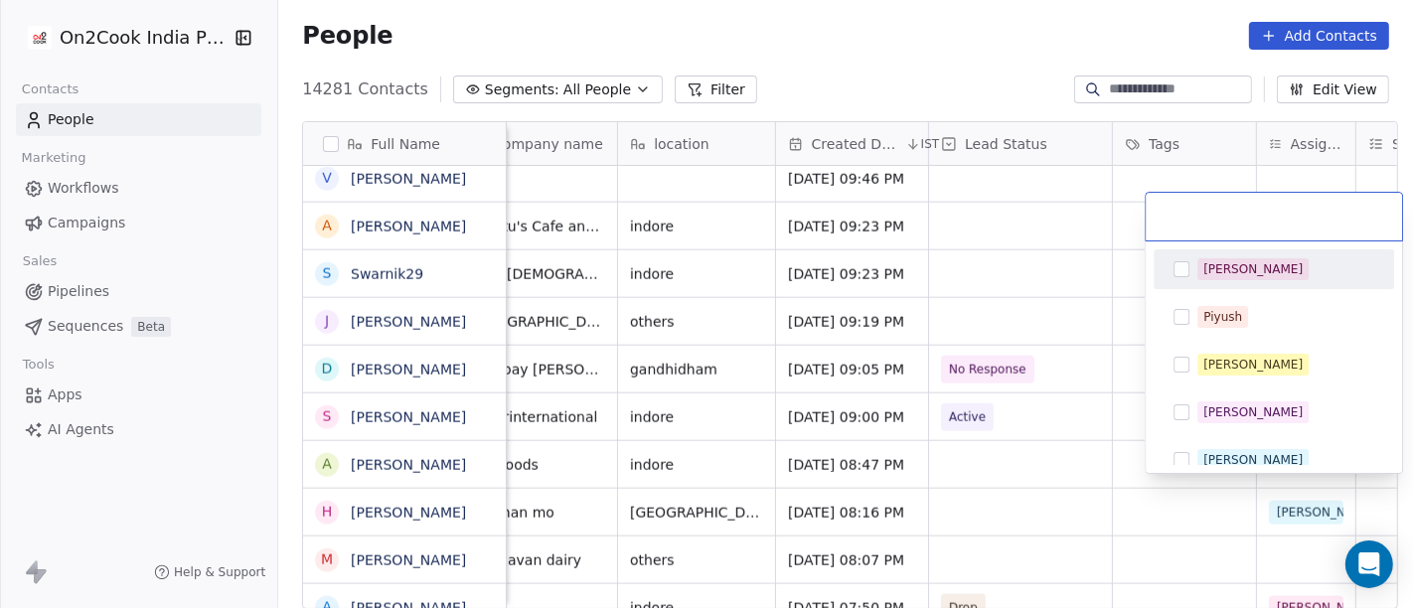
click at [1210, 262] on div "[PERSON_NAME]" at bounding box center [1252, 269] width 99 height 18
click at [916, 52] on html "On2Cook India Pvt. Ltd. Contacts People Marketing Workflows Campaigns Sales Pip…" at bounding box center [706, 304] width 1413 height 608
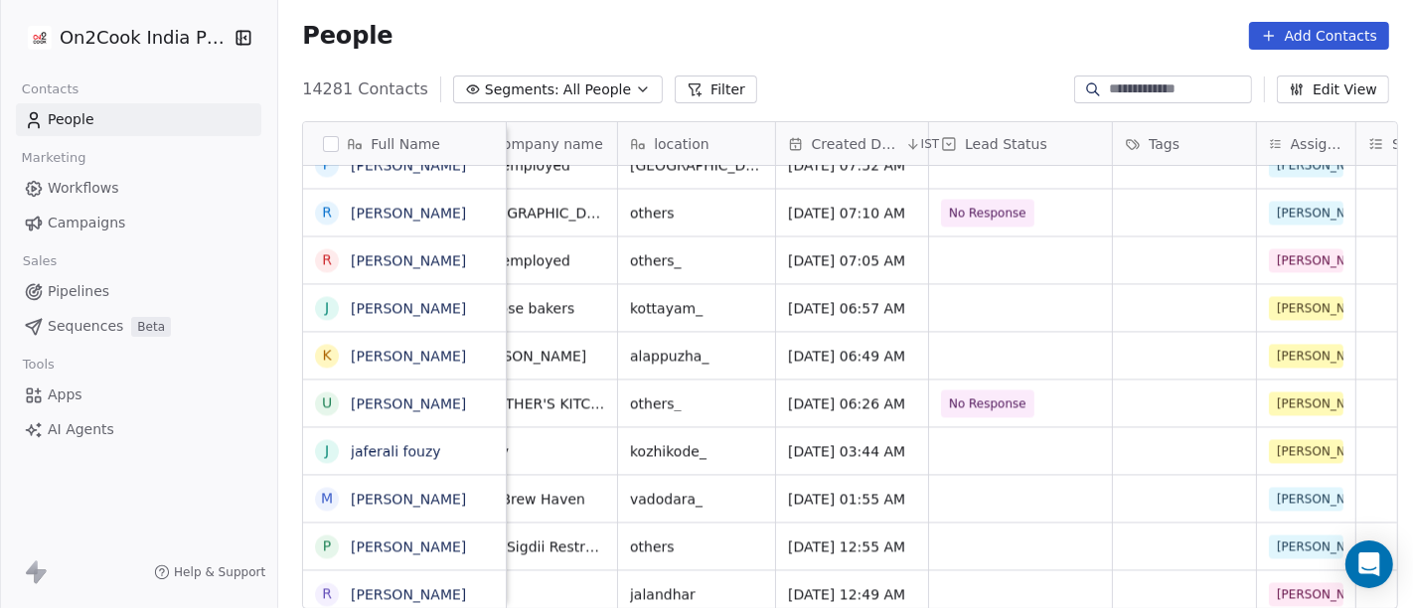
click at [563, 88] on span "All People" at bounding box center [597, 89] width 68 height 21
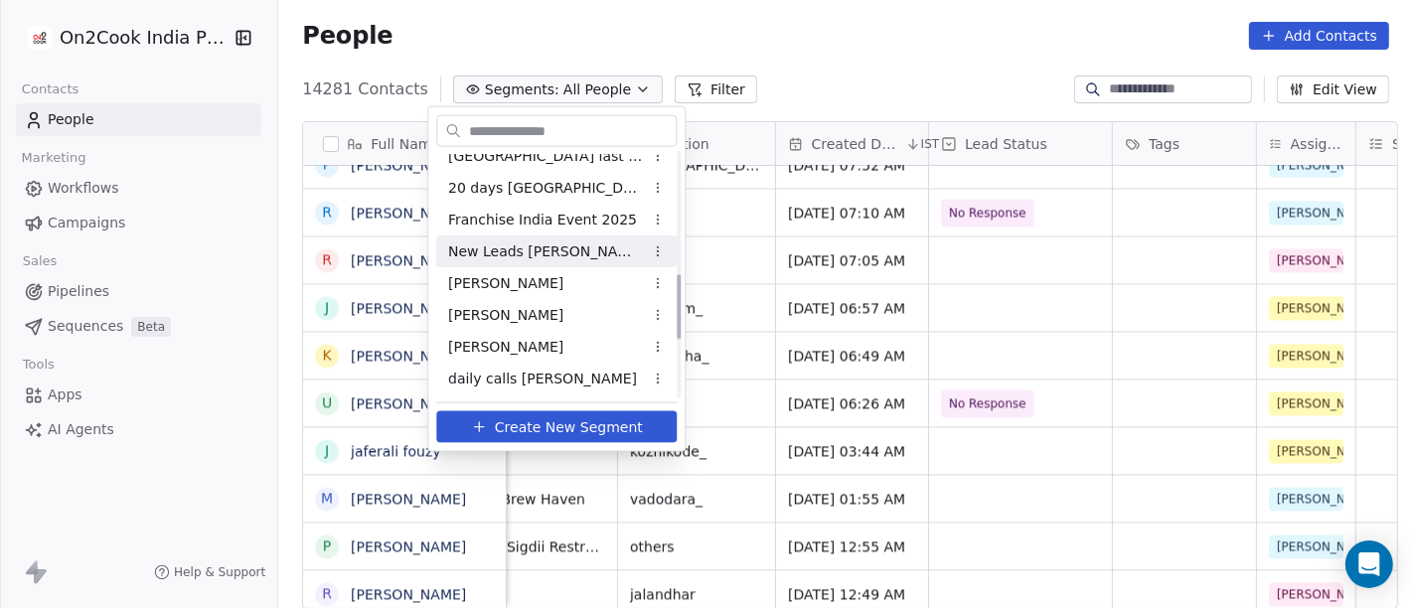
click at [504, 245] on span "New Leads [PERSON_NAME]" at bounding box center [545, 250] width 195 height 21
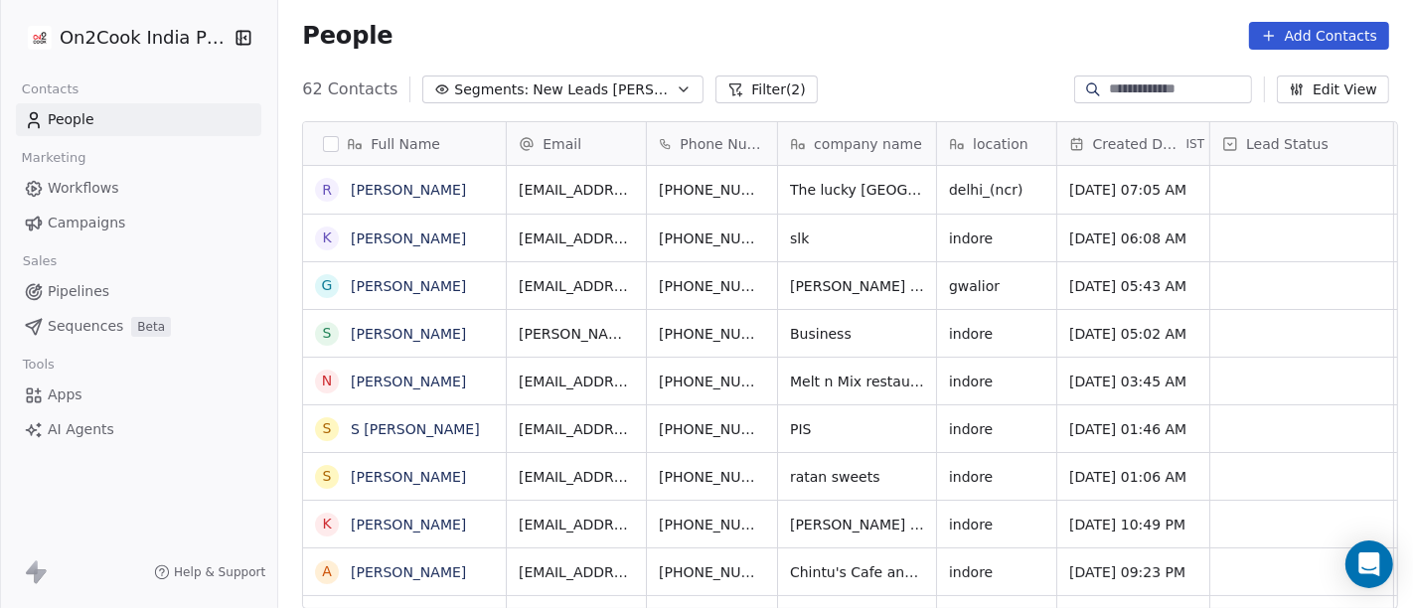
click at [715, 76] on button "Filter (2)" at bounding box center [766, 90] width 102 height 28
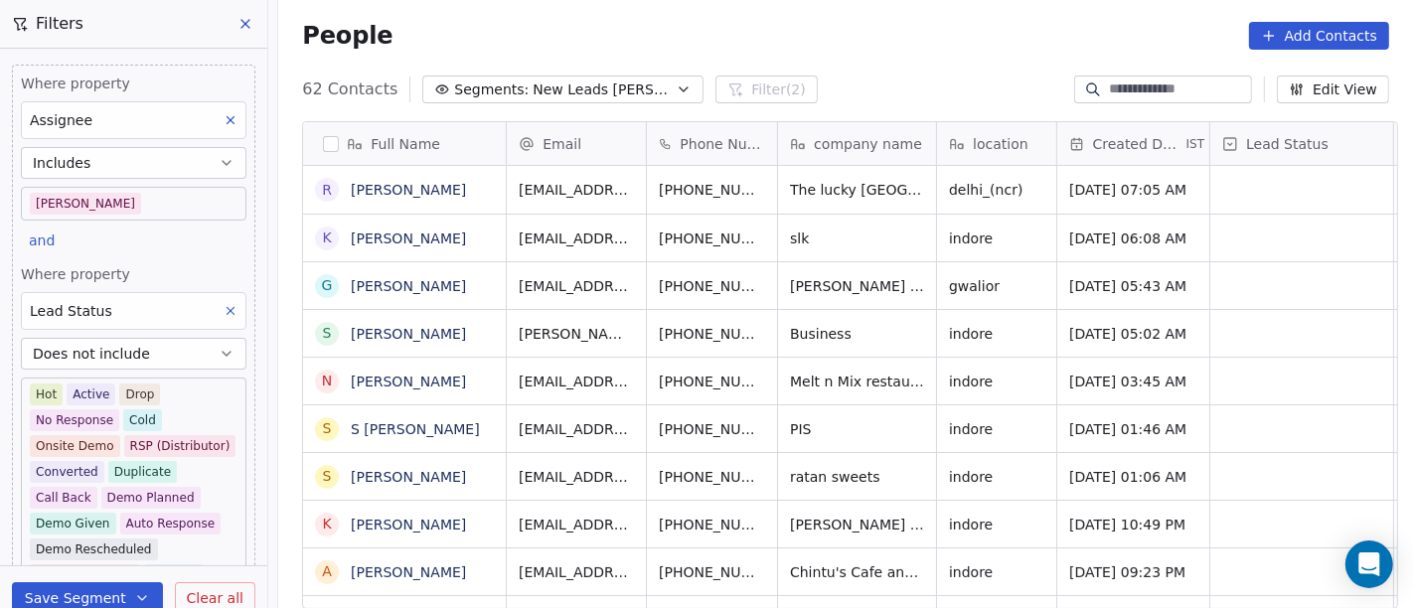
click at [225, 588] on span "Clear all" at bounding box center [215, 598] width 57 height 21
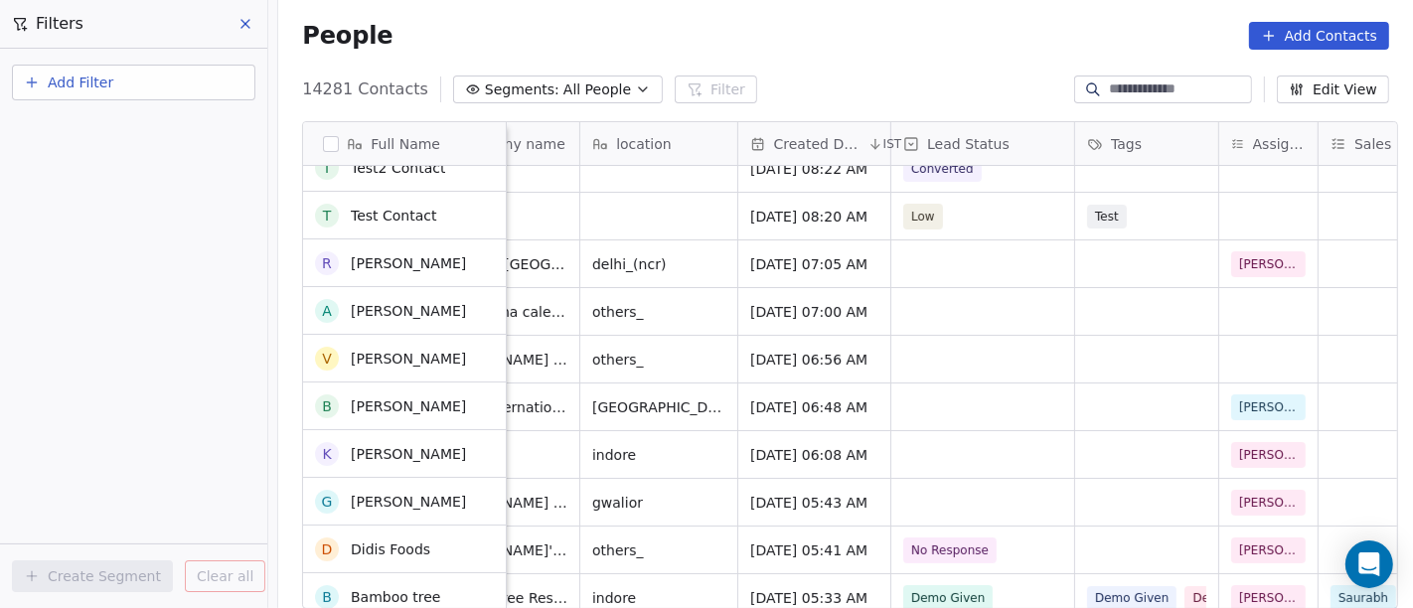
scroll to position [260, 0]
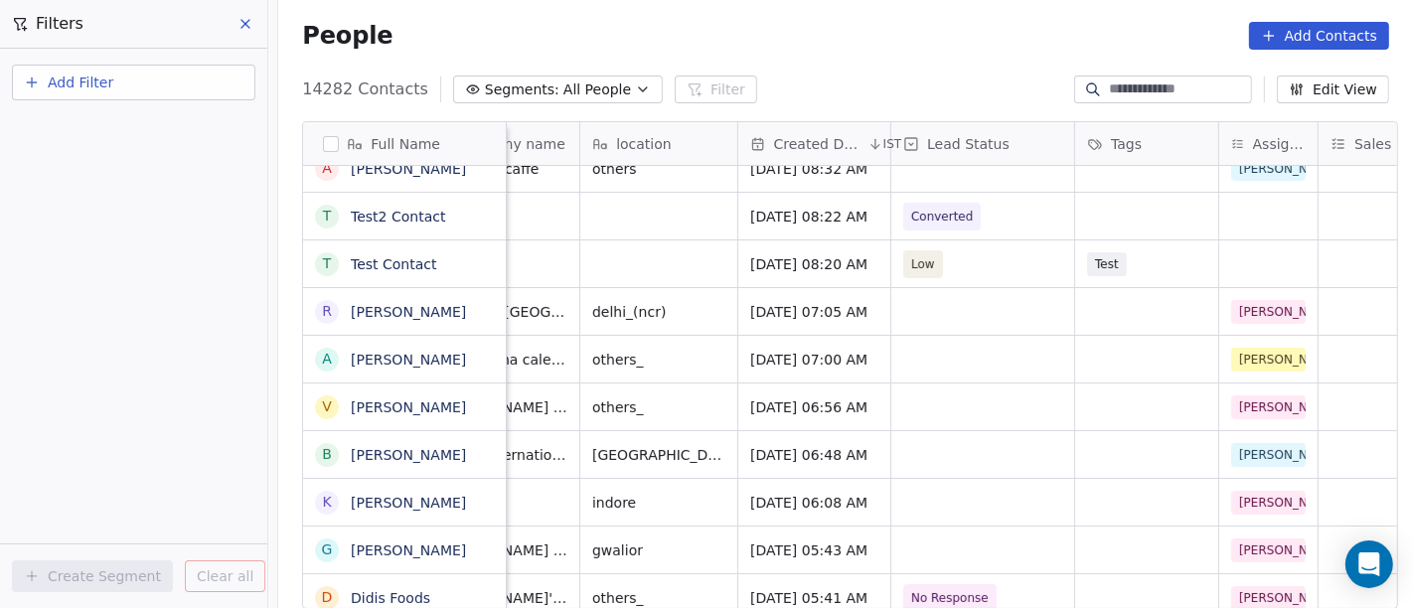
click at [825, 74] on div "14282 Contacts Segments: All People Filter Edit View" at bounding box center [845, 90] width 1135 height 32
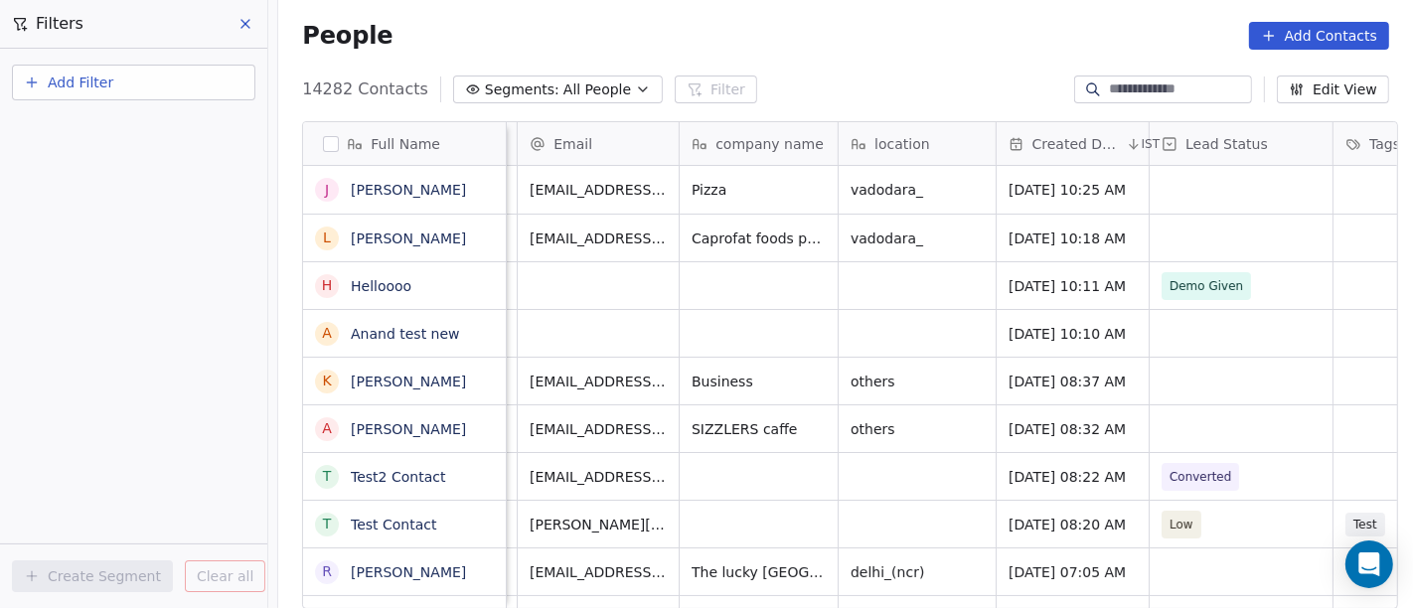
scroll to position [1, 132]
click at [594, 91] on span "All People" at bounding box center [597, 89] width 68 height 21
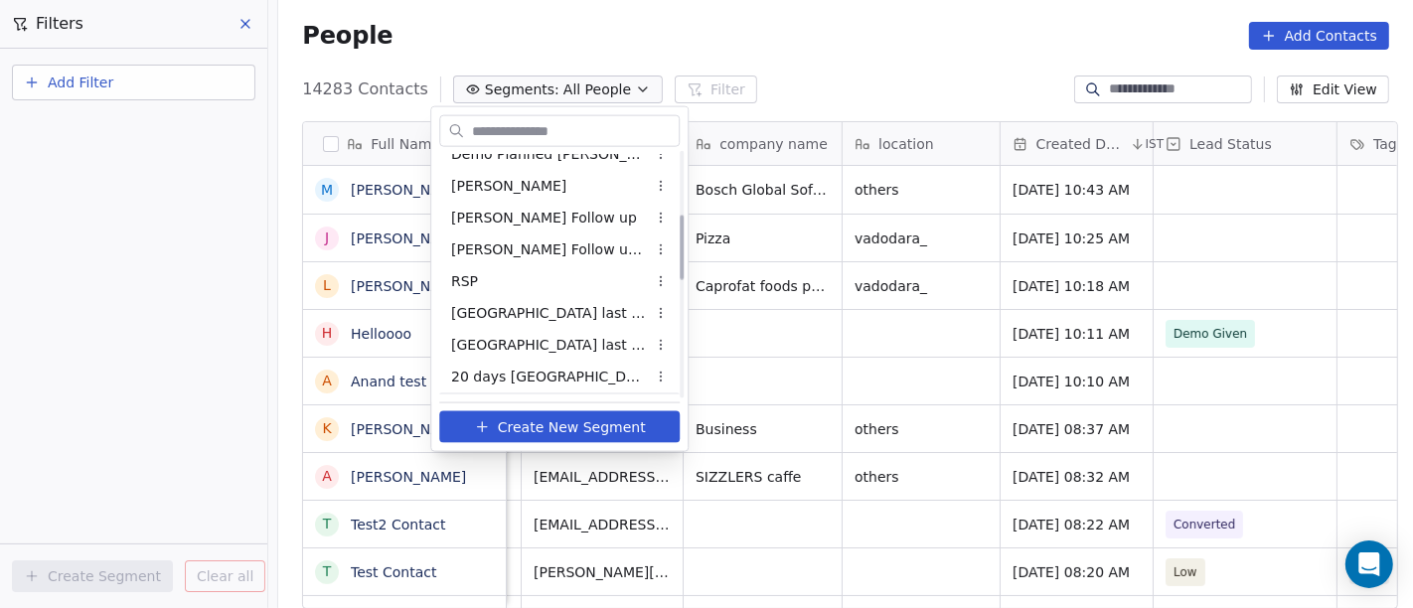
scroll to position [239, 0]
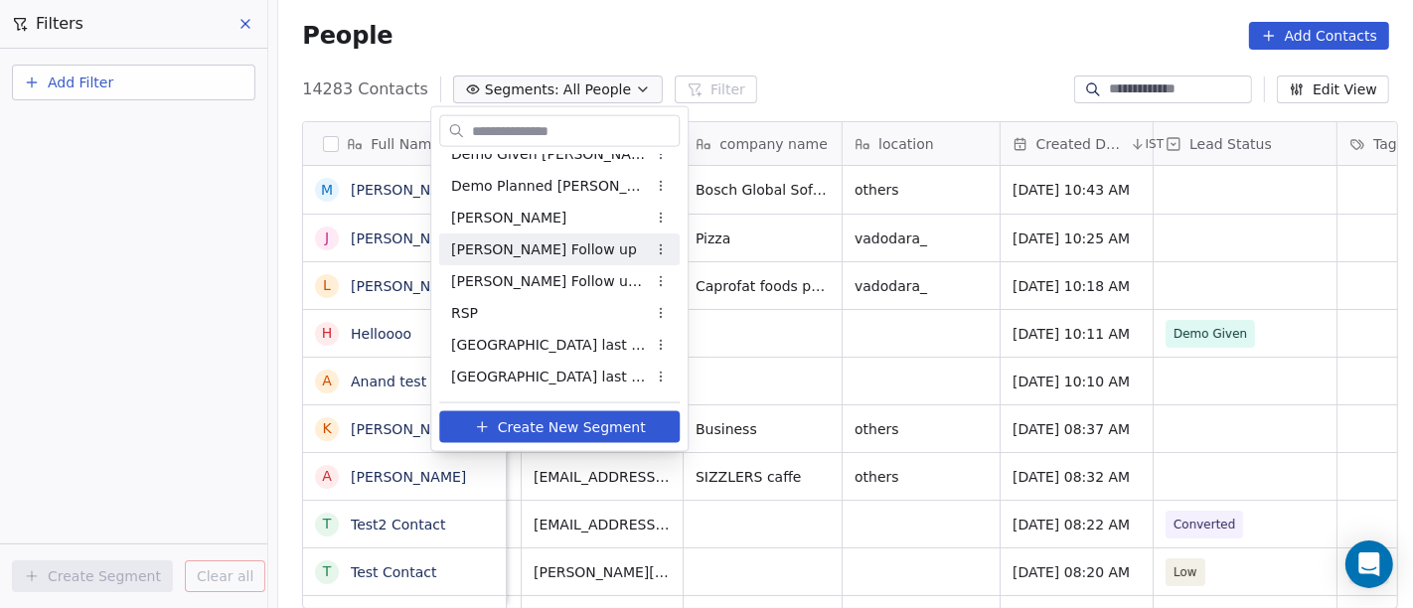
click at [571, 240] on div "[PERSON_NAME] Follow up" at bounding box center [559, 250] width 240 height 32
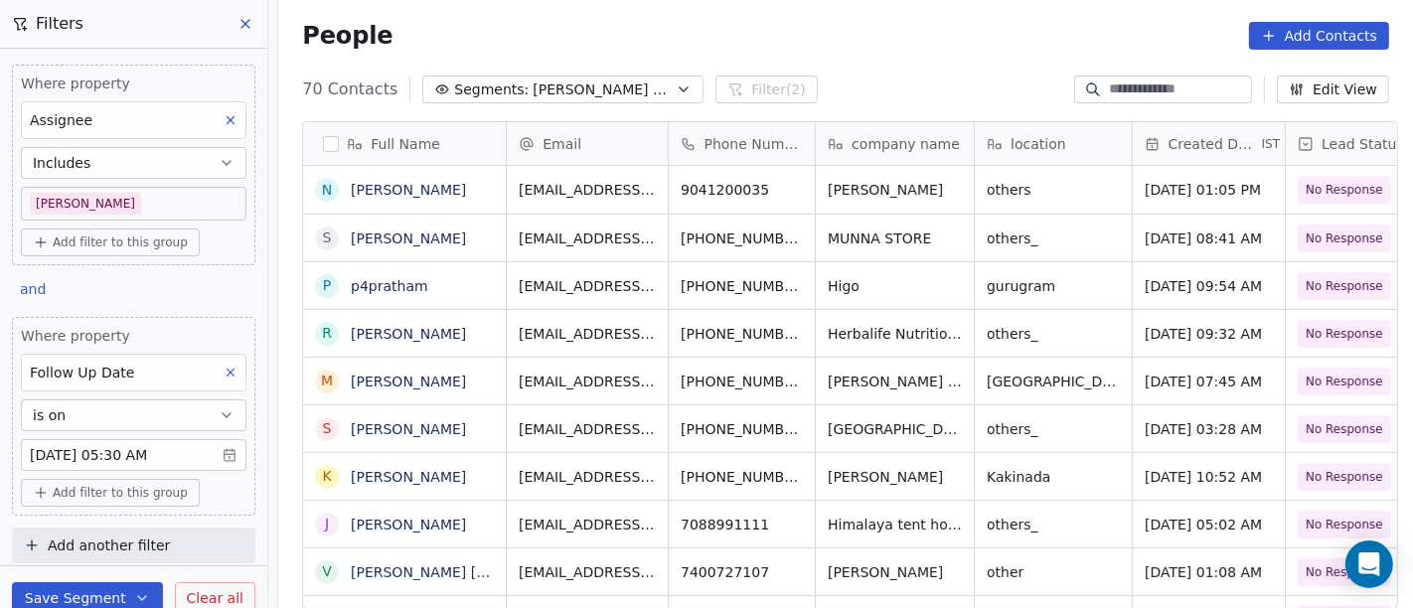
scroll to position [519, 1127]
click at [181, 454] on body "On2Cook India Pvt. Ltd. Contacts People Marketing Workflows Campaigns Sales Pip…" at bounding box center [706, 304] width 1413 height 608
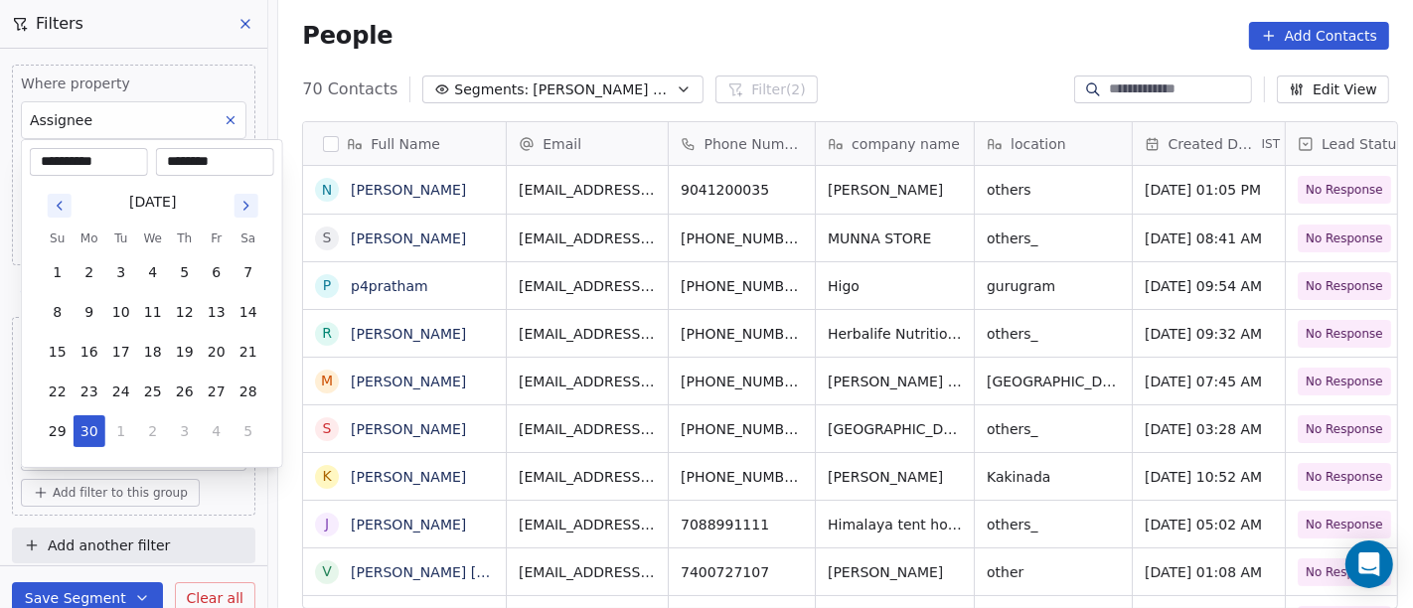
click at [249, 199] on icon "Go to next month" at bounding box center [246, 206] width 16 height 16
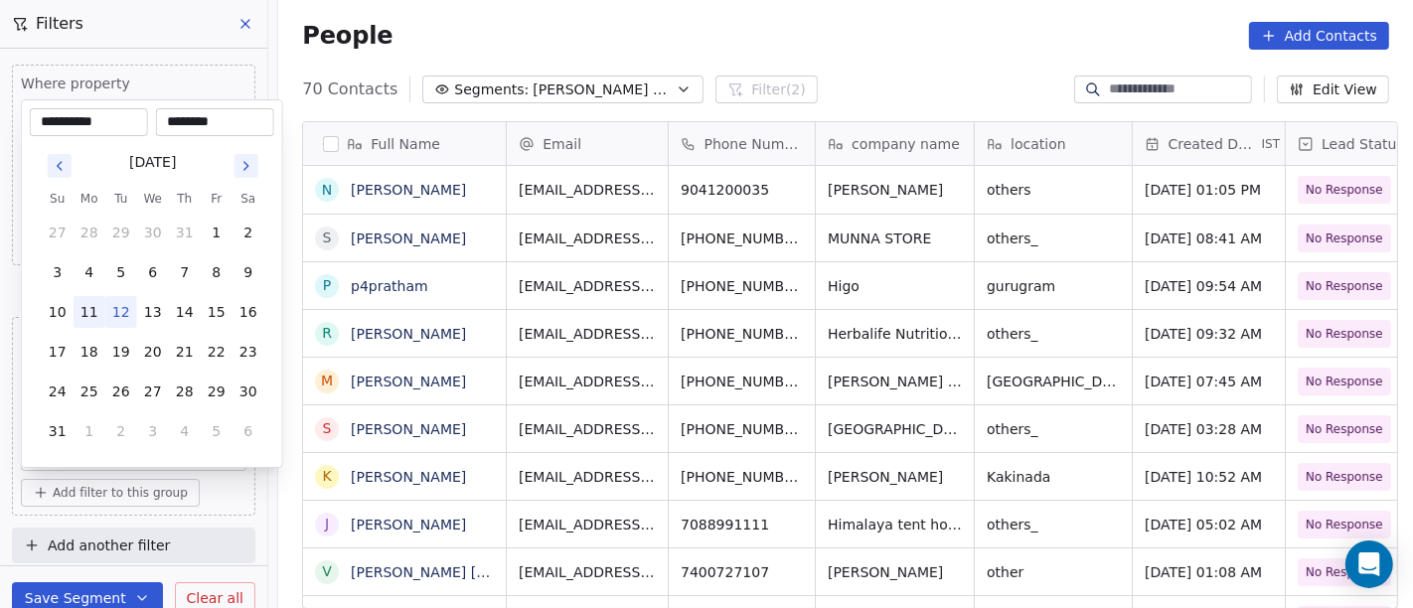
click at [78, 310] on button "11" at bounding box center [90, 312] width 32 height 32
type input "**********"
click at [826, 7] on html "On2Cook India Pvt. Ltd. Contacts People Marketing Workflows Campaigns Sales Pip…" at bounding box center [706, 304] width 1413 height 608
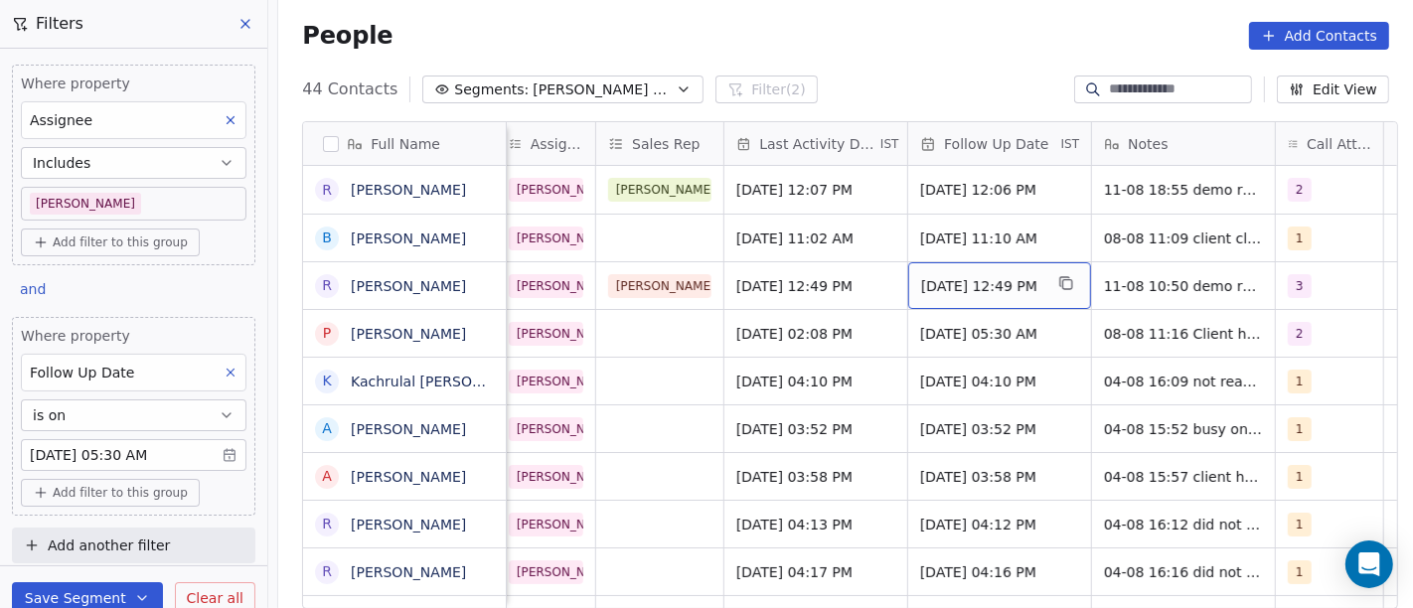
click at [996, 285] on span "11/08/2025 12:49 PM" at bounding box center [981, 286] width 121 height 20
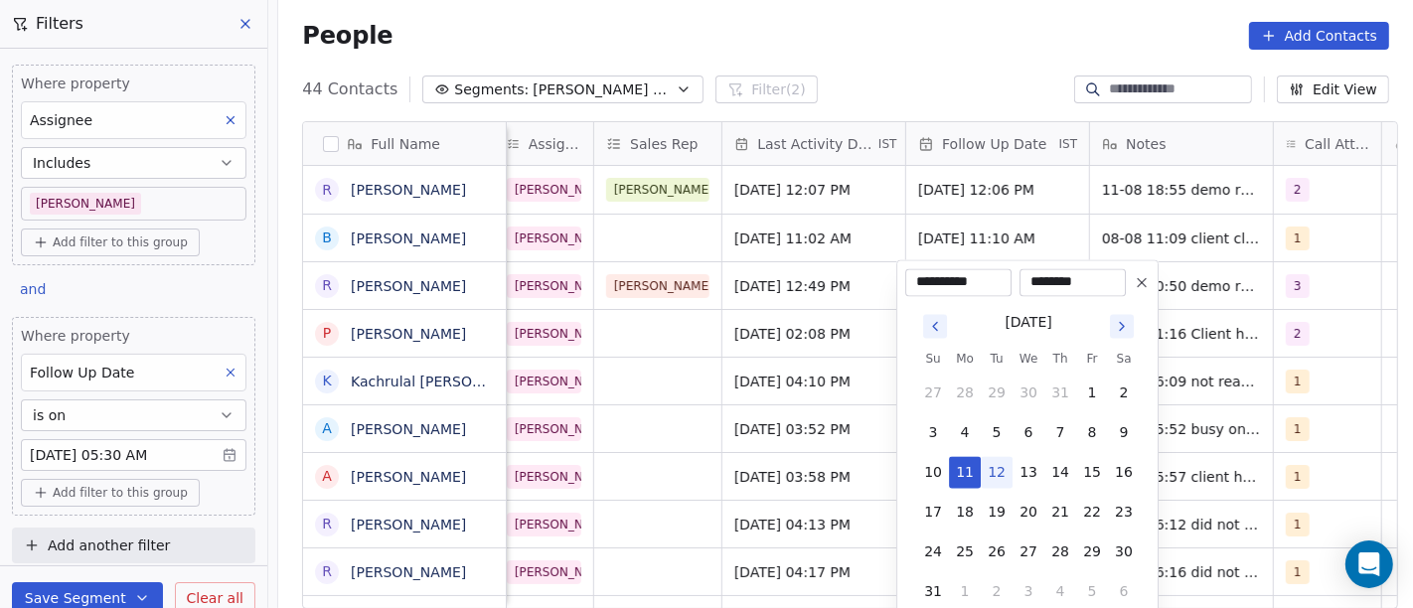
click at [1141, 288] on icon at bounding box center [1142, 282] width 16 height 16
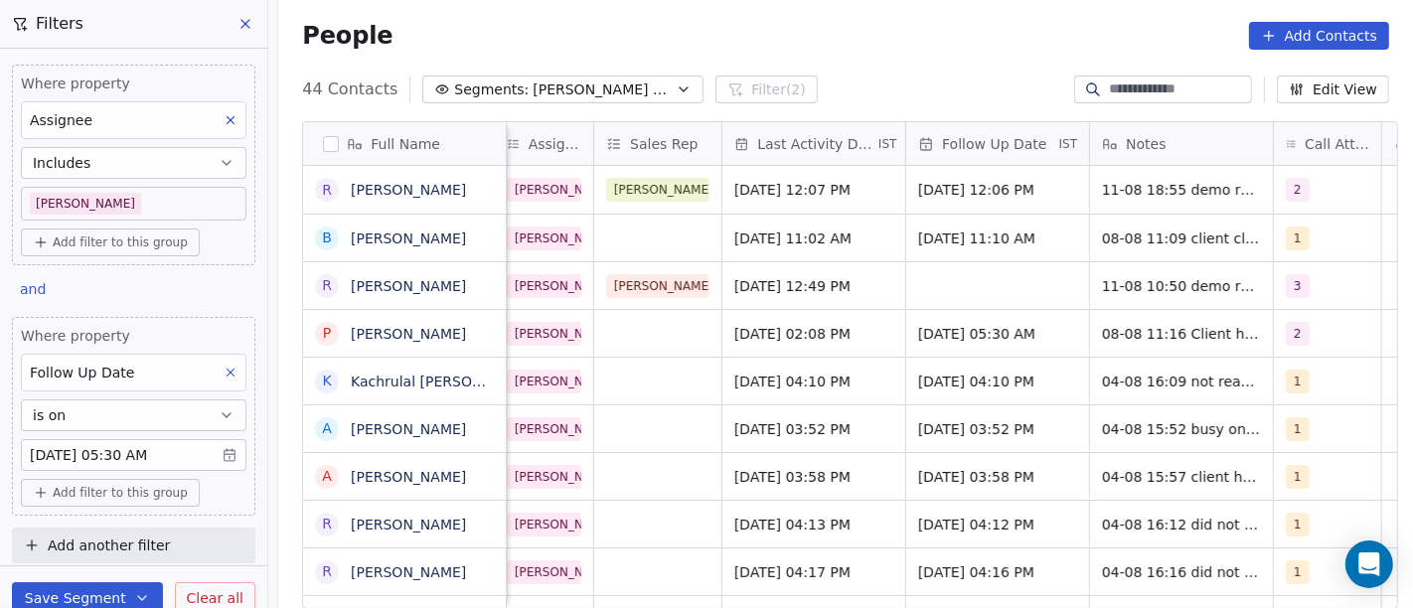
click at [882, 24] on div "People Add Contacts" at bounding box center [845, 36] width 1087 height 28
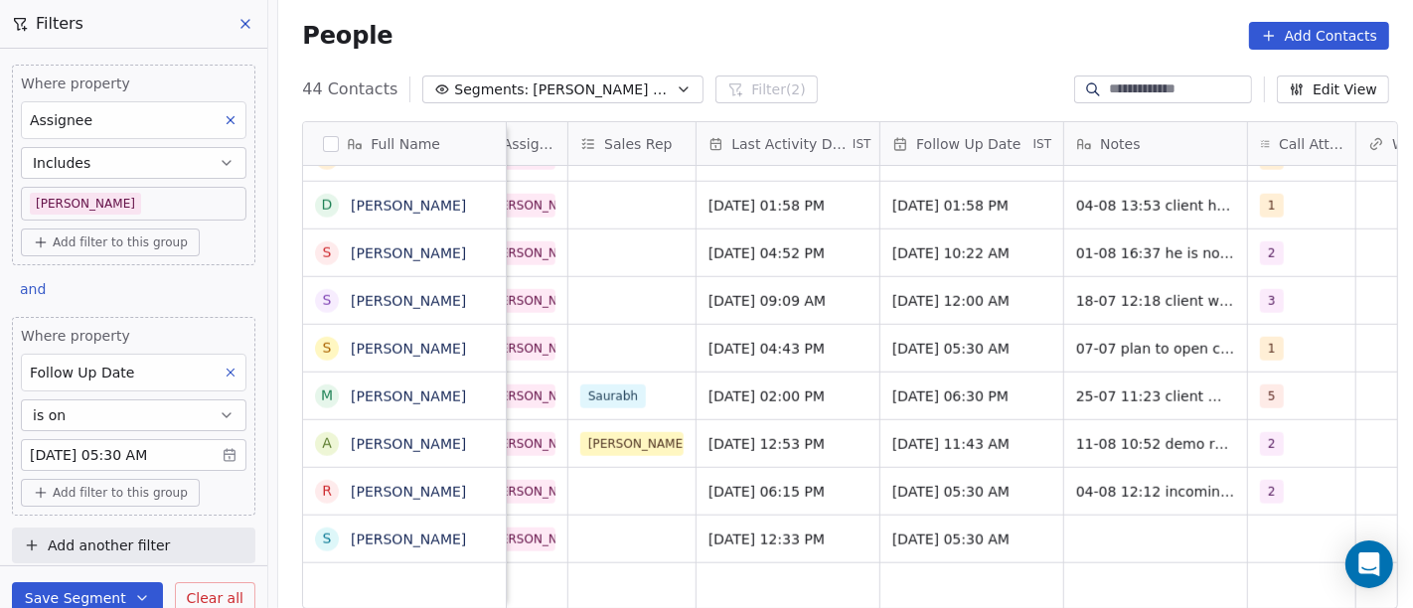
scroll to position [17, 1209]
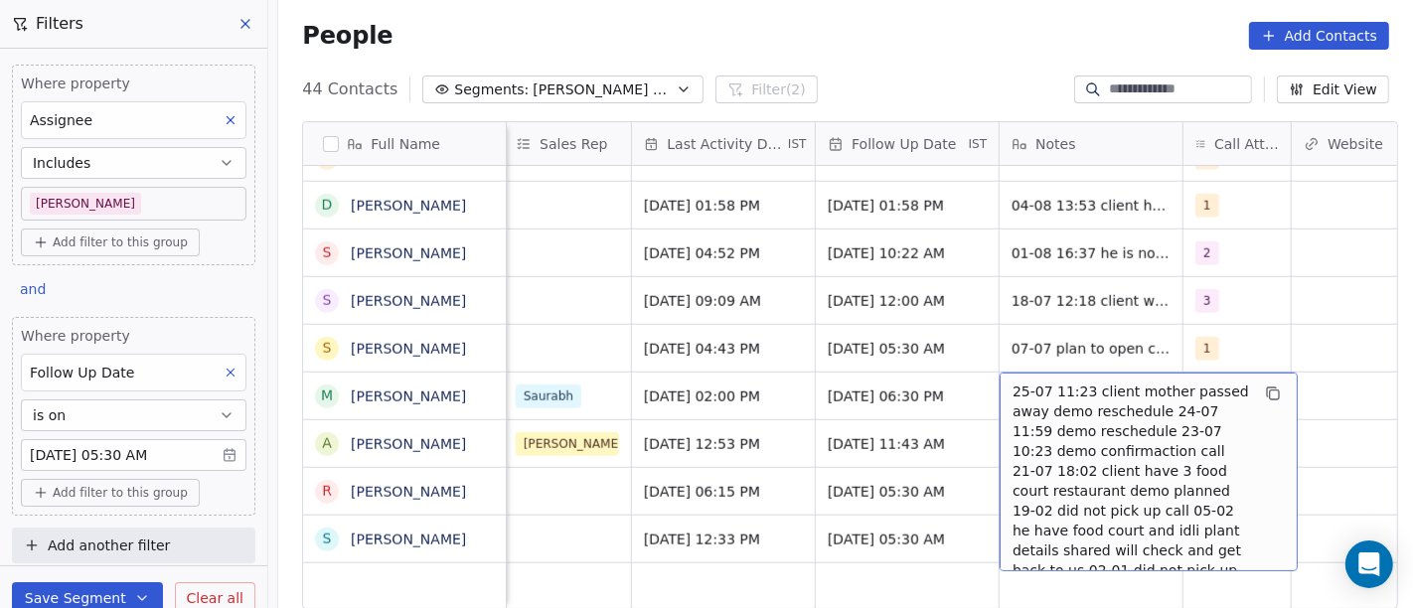
click at [943, 49] on div "People Add Contacts" at bounding box center [845, 36] width 1135 height 76
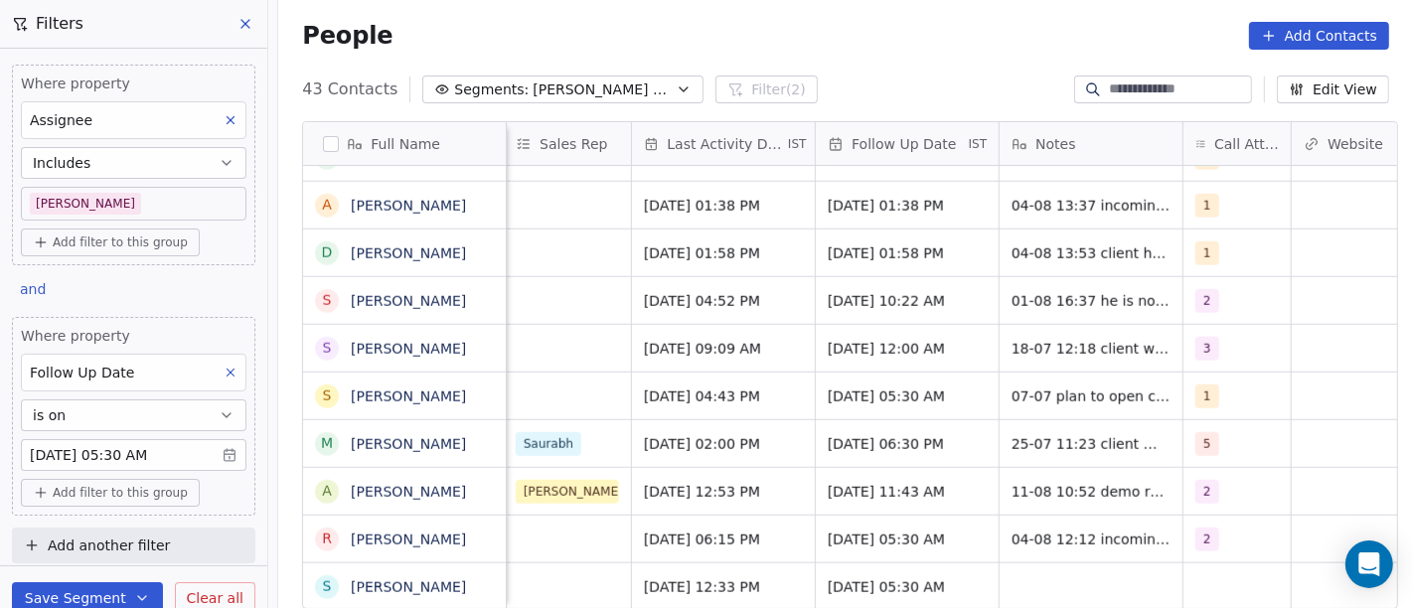
scroll to position [1607, 0]
click at [402, 198] on link "Abhilash Goswami" at bounding box center [408, 206] width 115 height 16
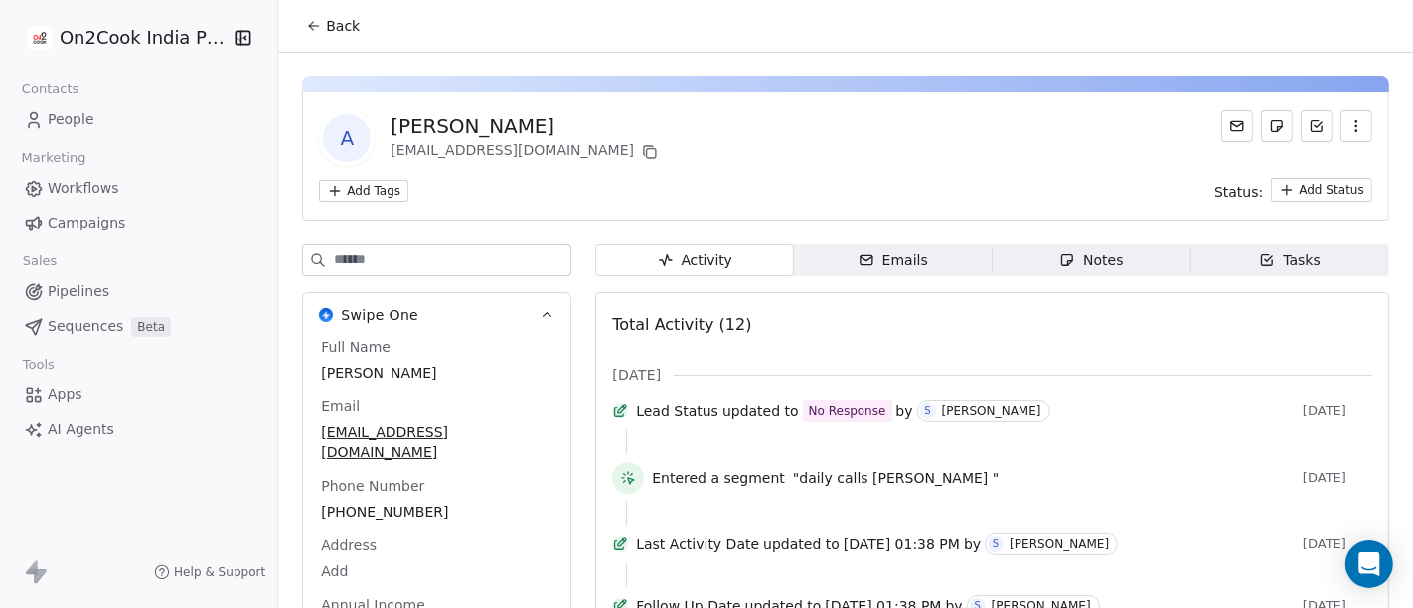
click at [340, 34] on span "Back" at bounding box center [343, 26] width 34 height 20
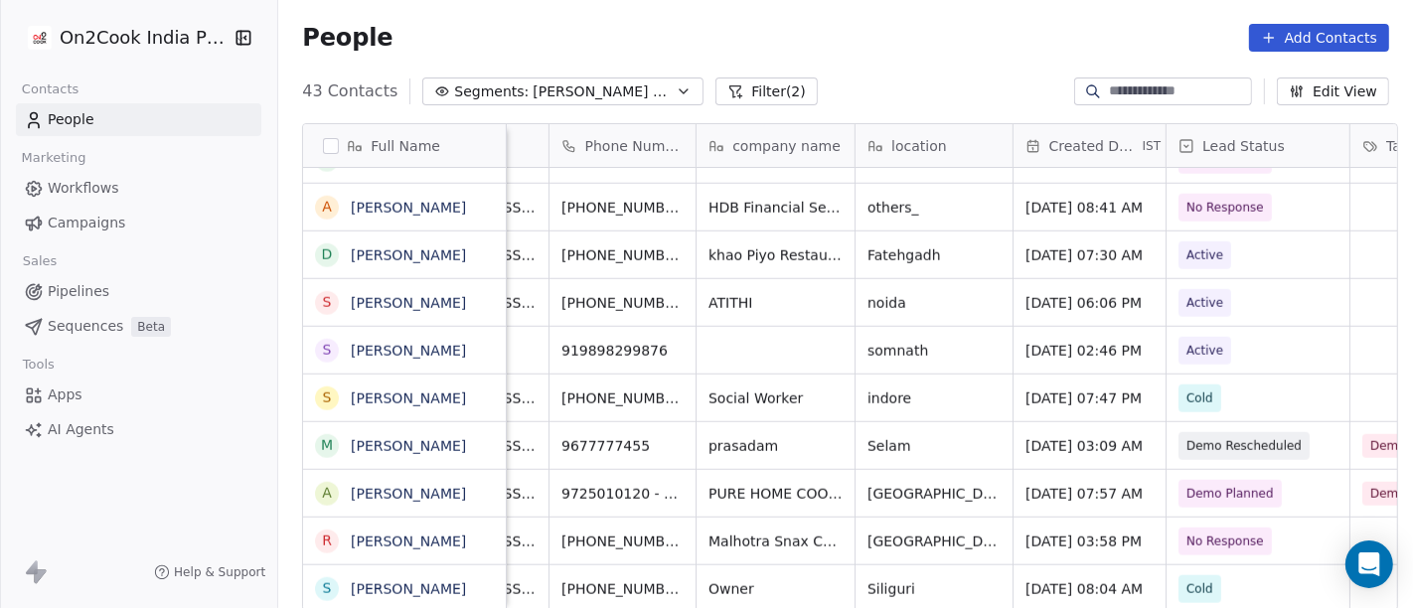
scroll to position [17, 116]
click at [1113, 96] on input at bounding box center [1178, 91] width 139 height 20
paste input "**********"
drag, startPoint x: 1113, startPoint y: 96, endPoint x: 1118, endPoint y: 152, distance: 55.9
click at [1118, 140] on section "**********" at bounding box center [845, 304] width 1135 height 608
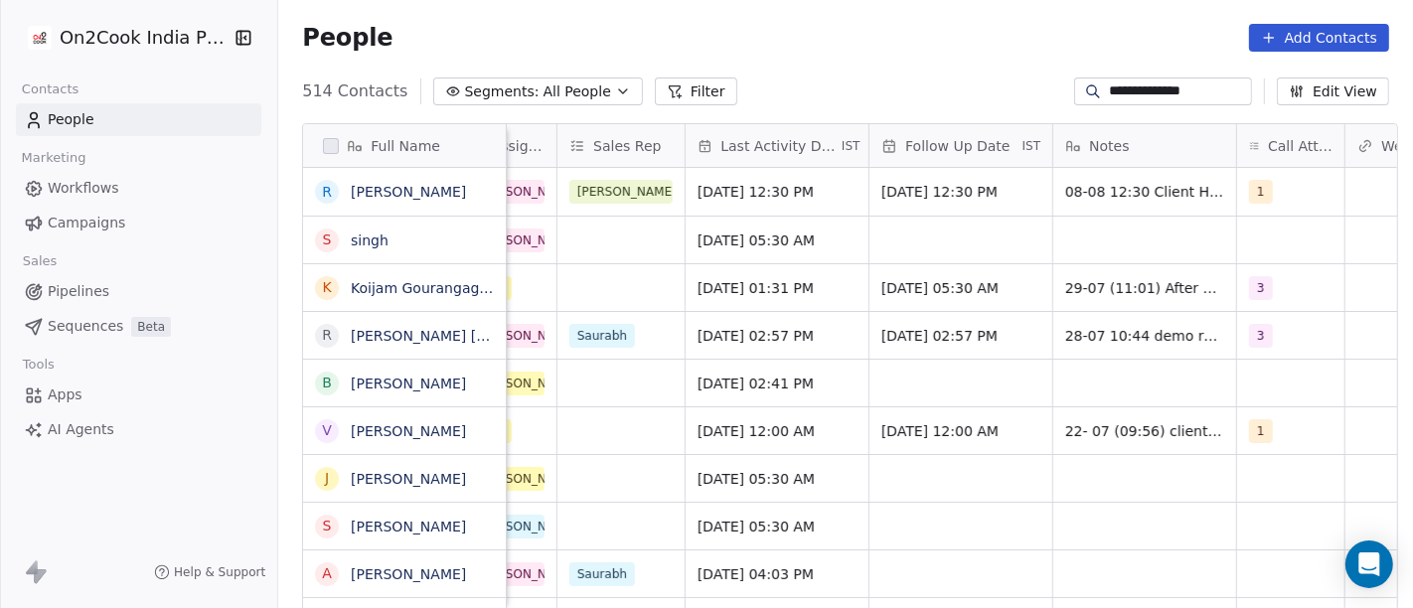
scroll to position [0, 1157]
type input "**********"
click at [1258, 191] on span "1" at bounding box center [1261, 192] width 24 height 24
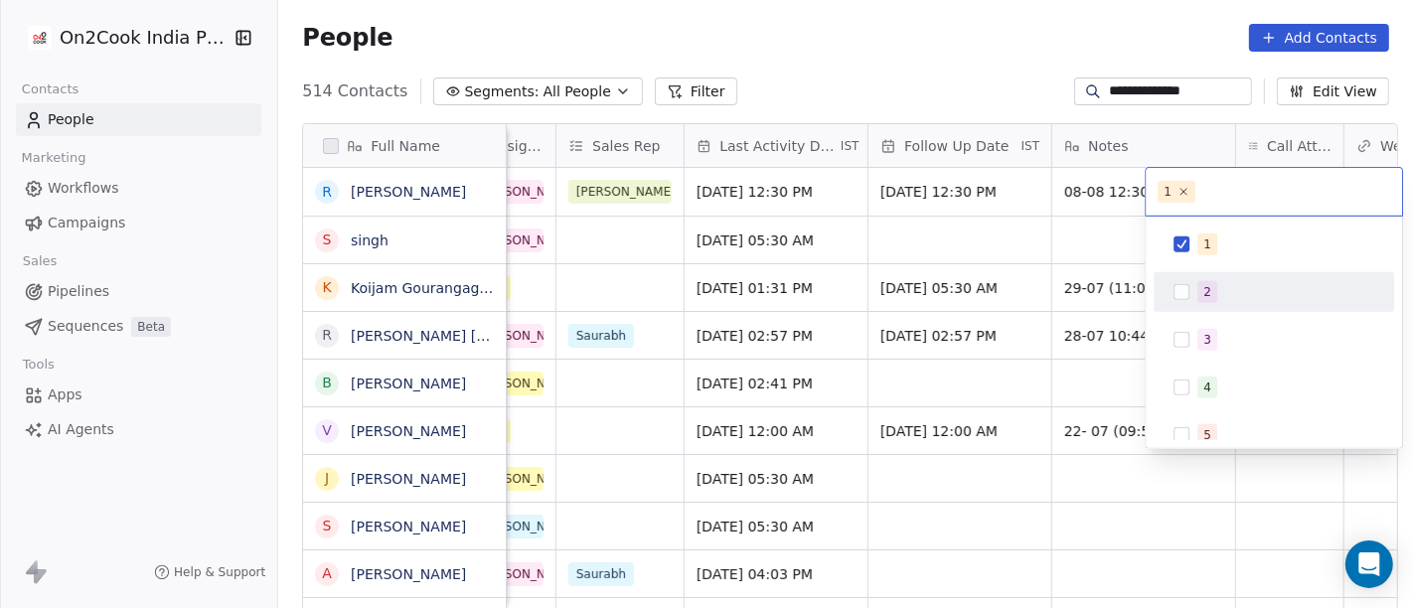
click at [1206, 279] on div "2" at bounding box center [1274, 292] width 225 height 32
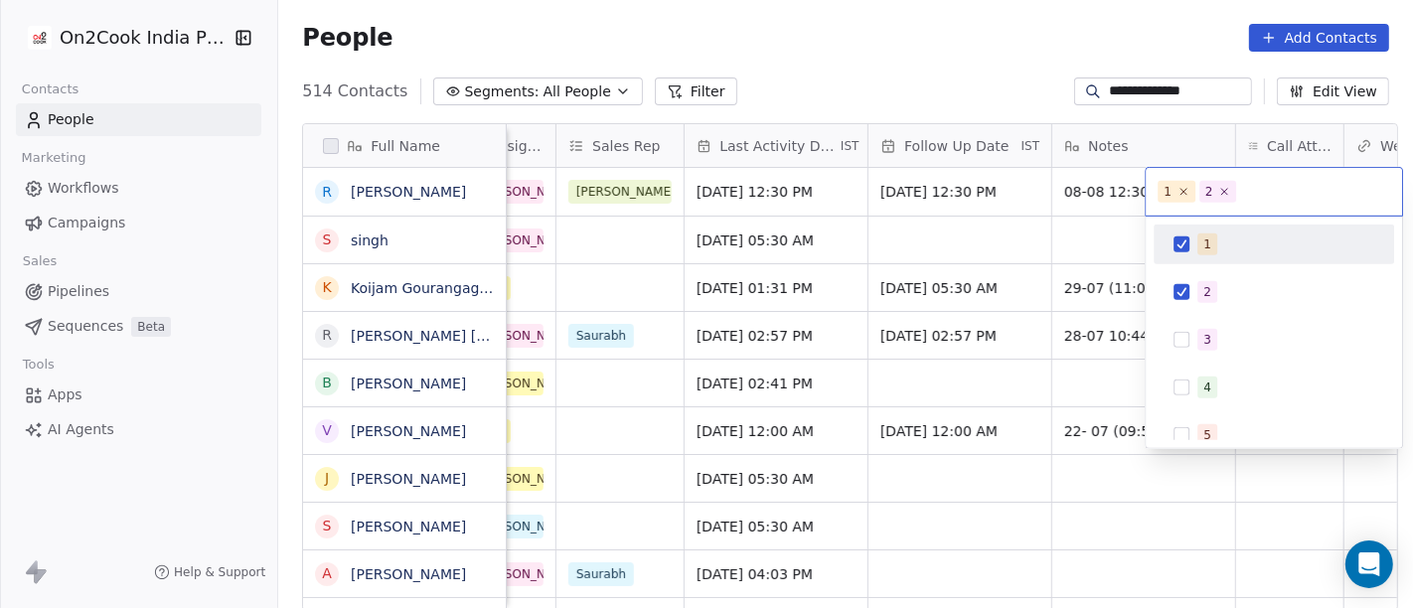
click at [1183, 248] on button "Suggestions" at bounding box center [1181, 244] width 16 height 16
click at [998, 88] on html "**********" at bounding box center [706, 304] width 1413 height 608
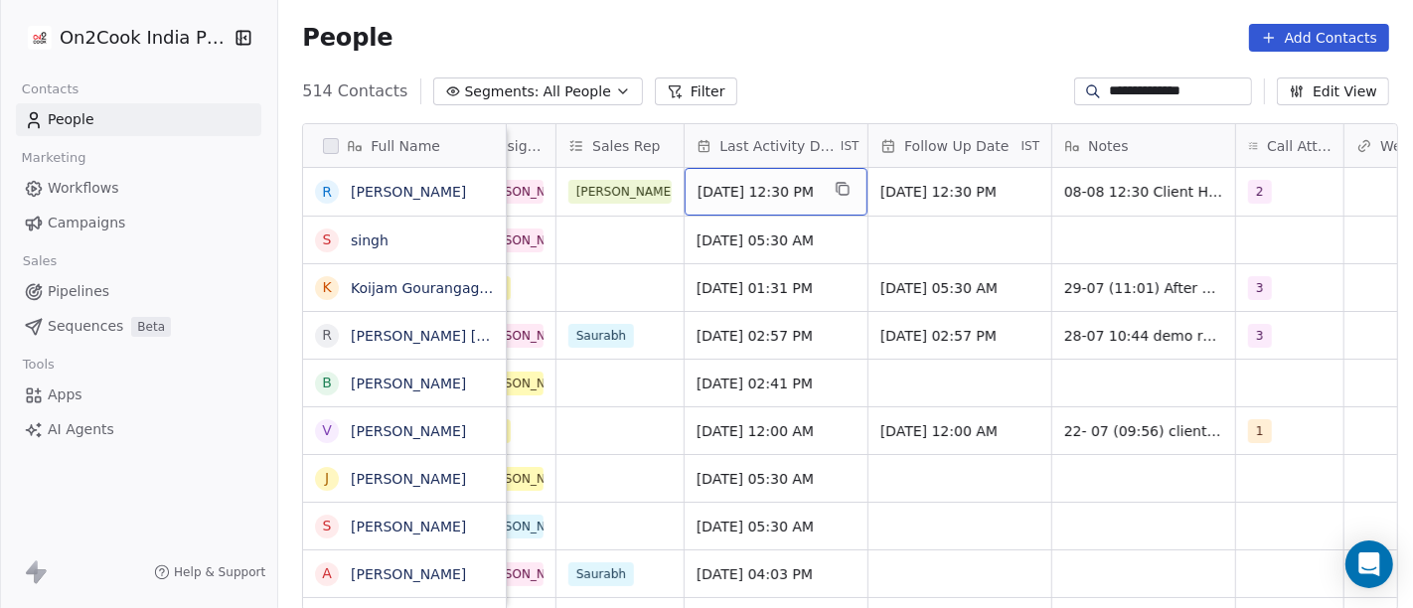
click at [741, 204] on div "Aug 08, 2025 12:30 PM" at bounding box center [776, 192] width 183 height 48
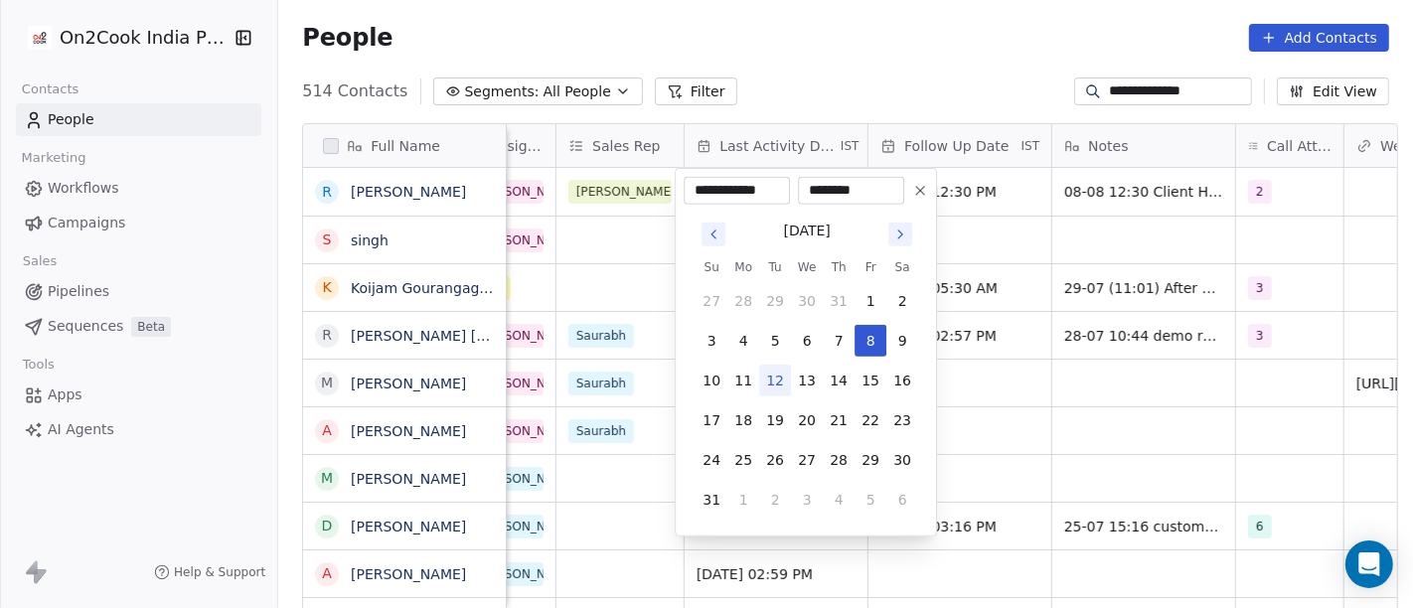
click at [772, 377] on button "12" at bounding box center [775, 381] width 32 height 32
type input "**********"
click at [872, 79] on html "**********" at bounding box center [706, 304] width 1413 height 608
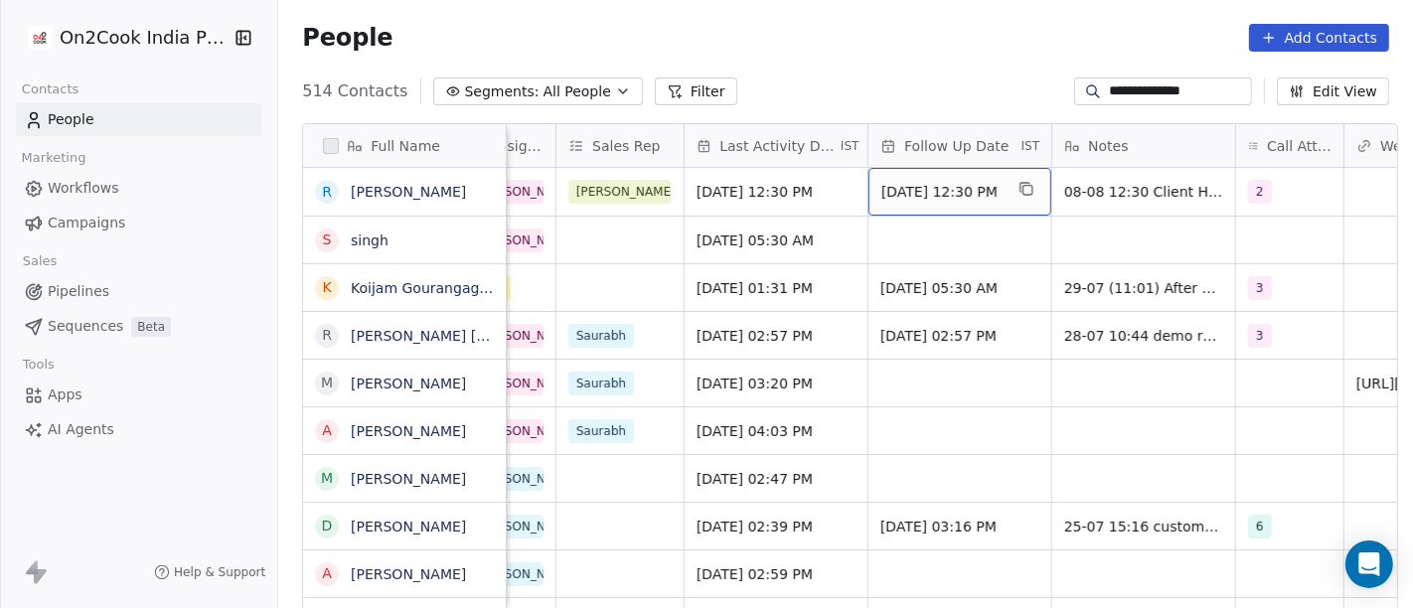
click at [902, 203] on div "12/08/2025 12:30 PM" at bounding box center [959, 192] width 183 height 48
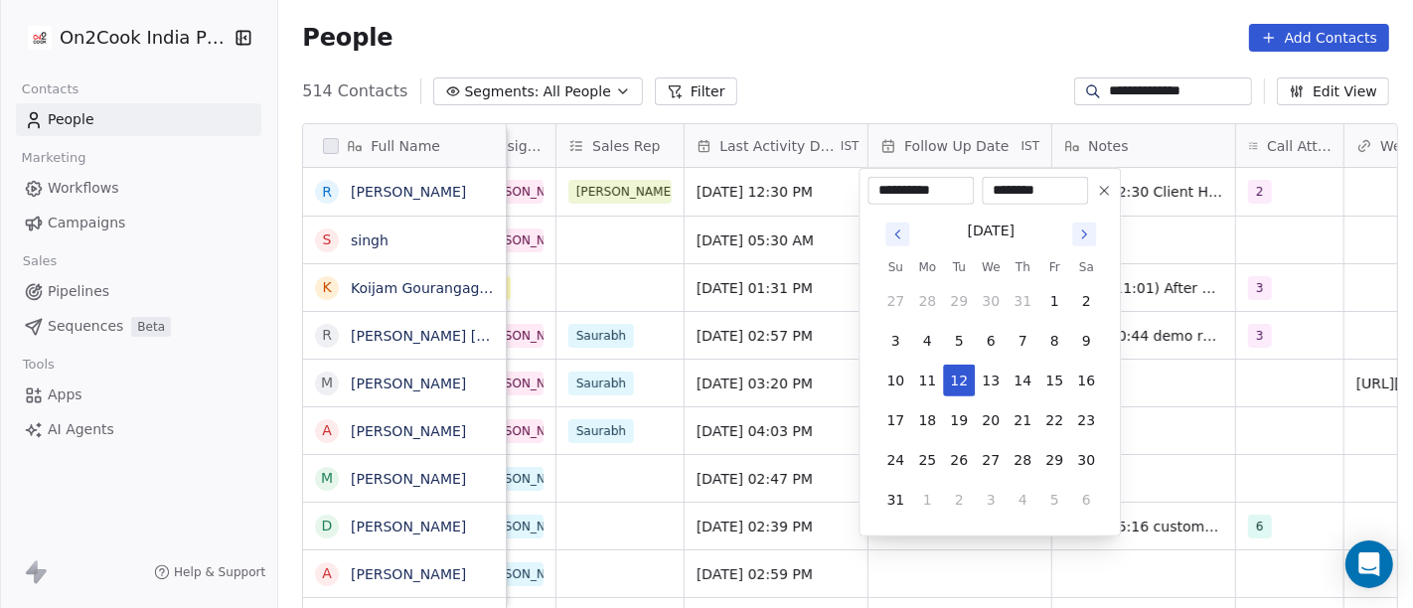
click at [943, 57] on html "**********" at bounding box center [706, 304] width 1413 height 608
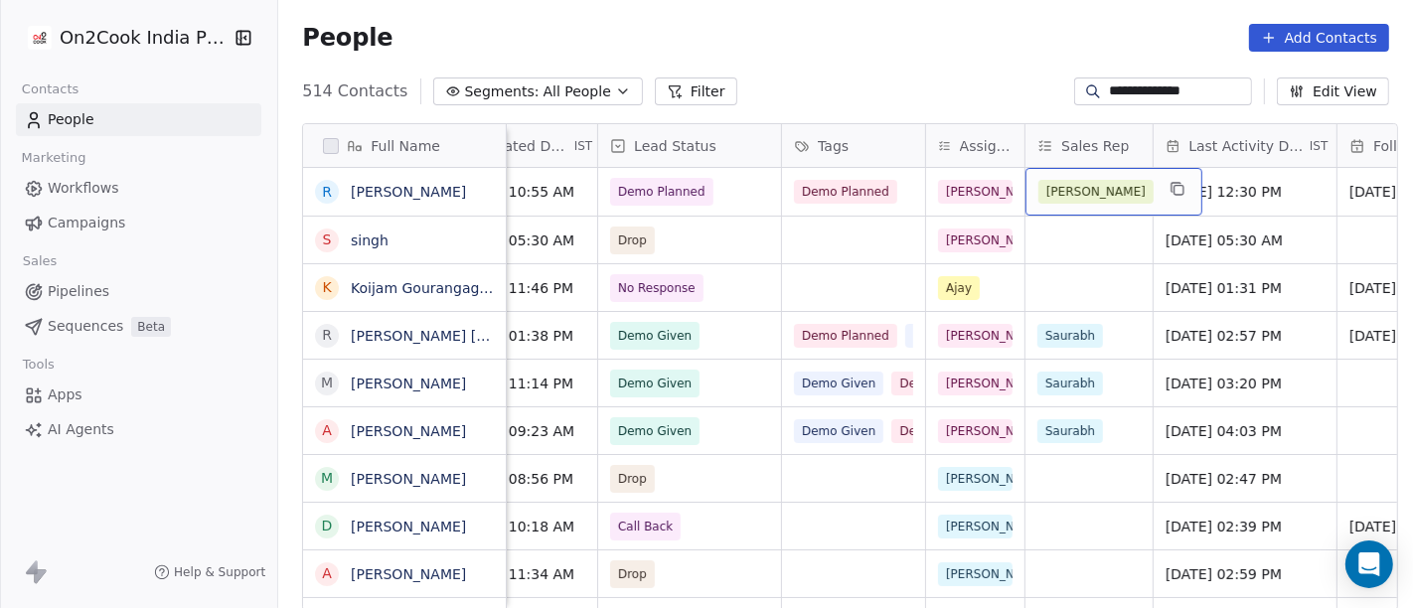
click at [1061, 191] on span "[PERSON_NAME]" at bounding box center [1095, 192] width 115 height 24
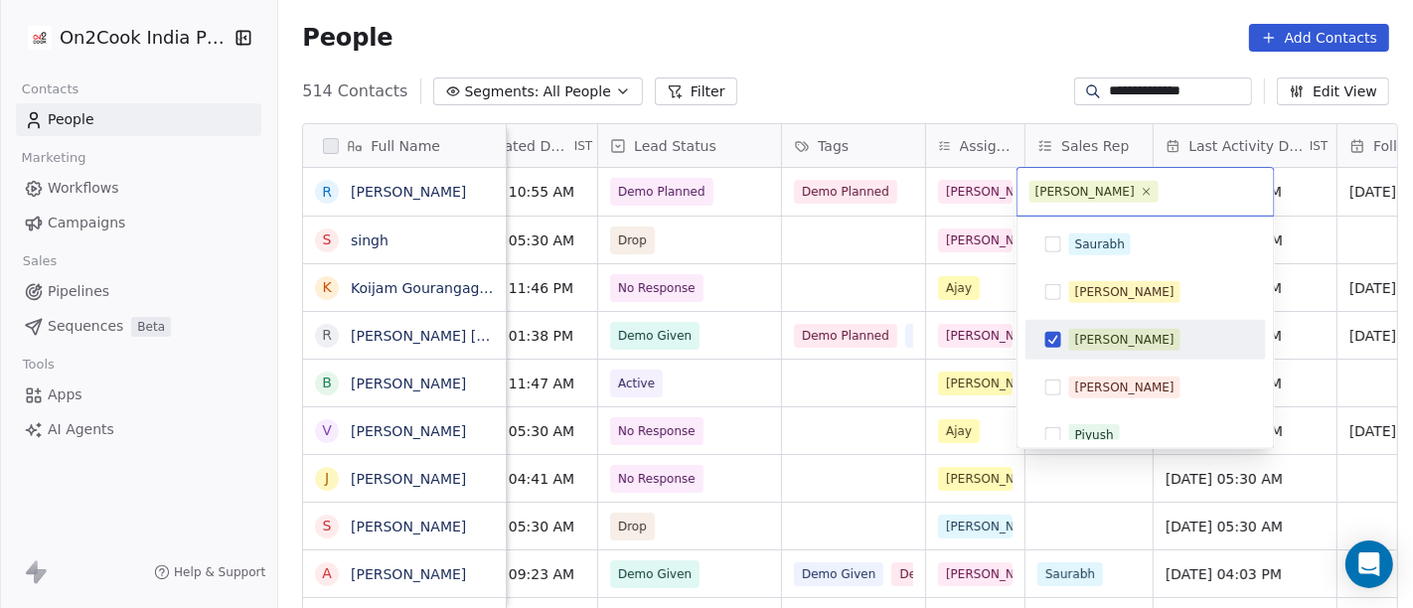
scroll to position [0, 687]
click at [956, 53] on html "**********" at bounding box center [706, 304] width 1413 height 608
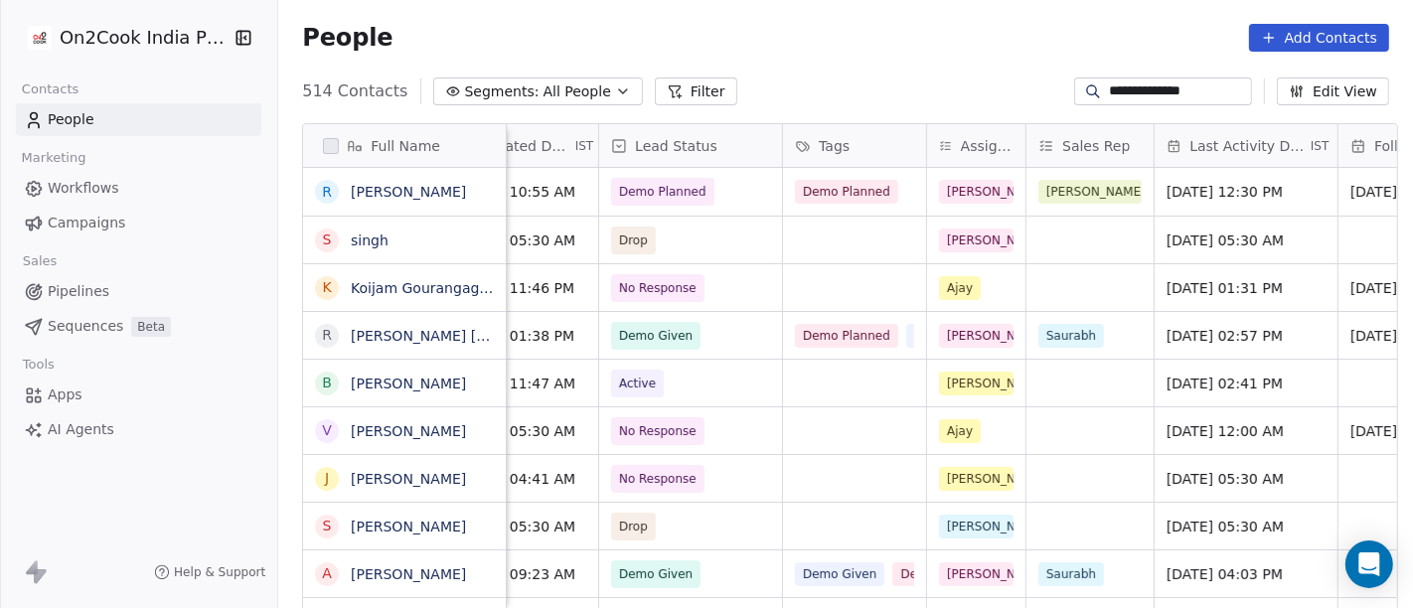
scroll to position [0, 1211]
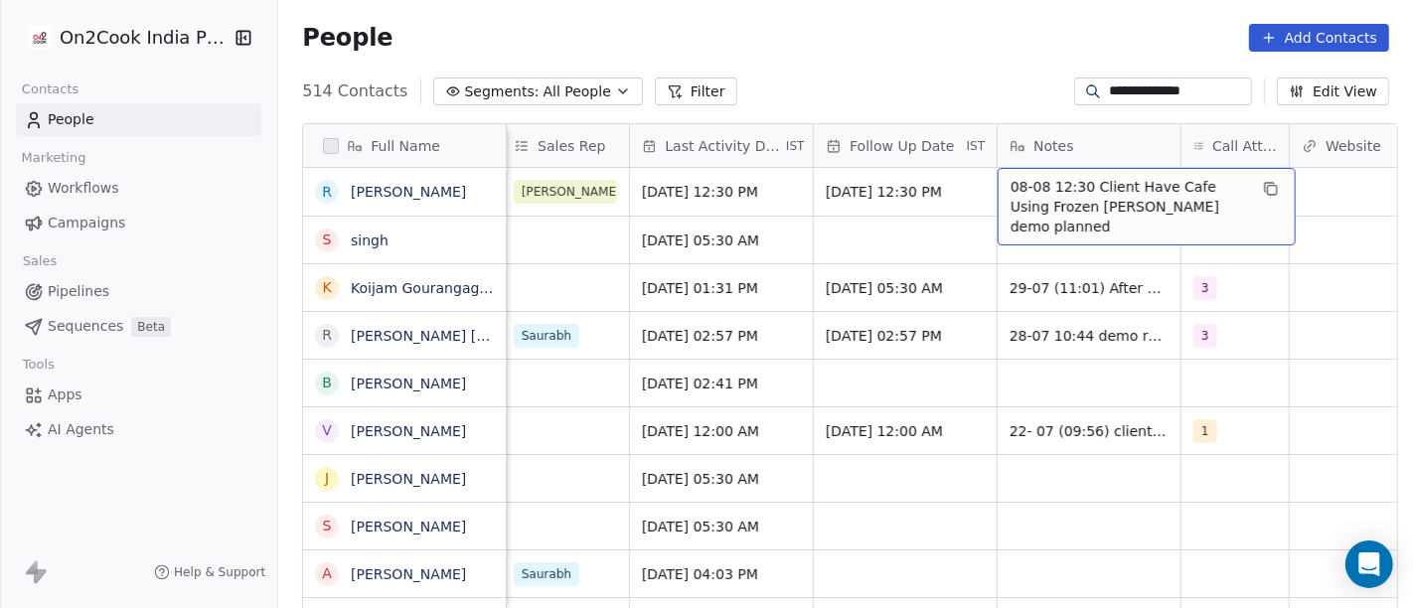
click at [1115, 191] on span "08-08 12:30 Client Have Cafe Using Frozen Iten demo planned" at bounding box center [1129, 207] width 236 height 60
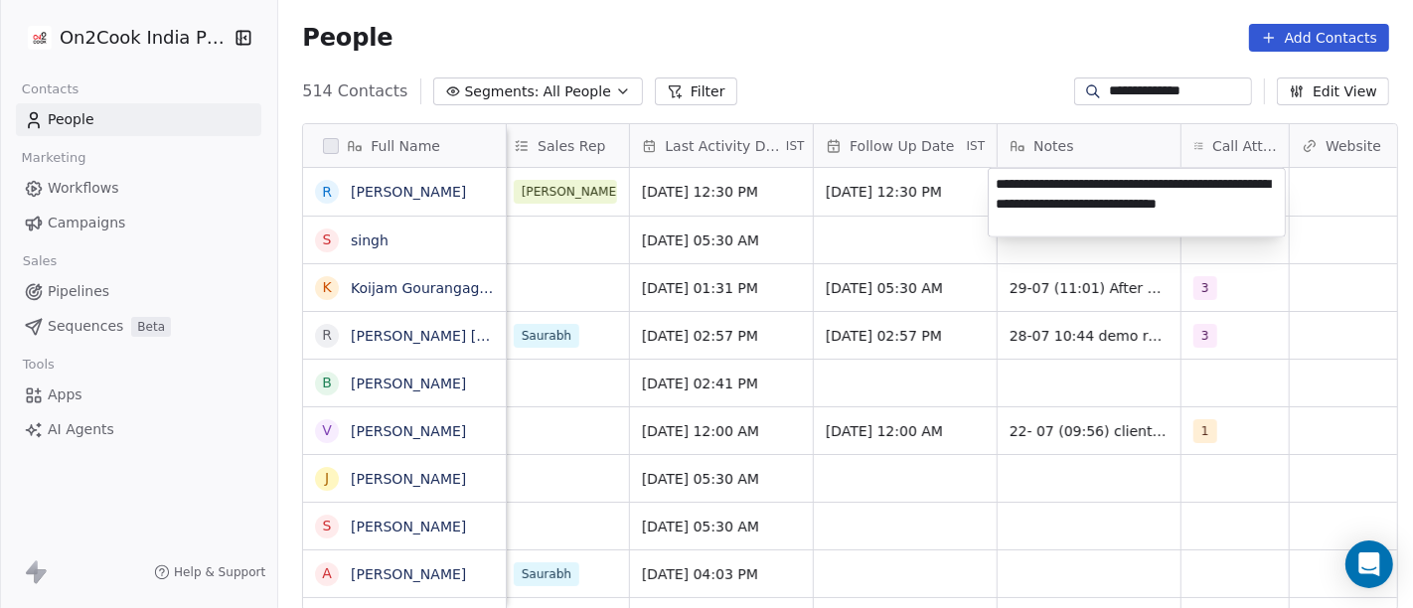
type textarea "**********"
click at [1004, 91] on html "**********" at bounding box center [706, 304] width 1413 height 608
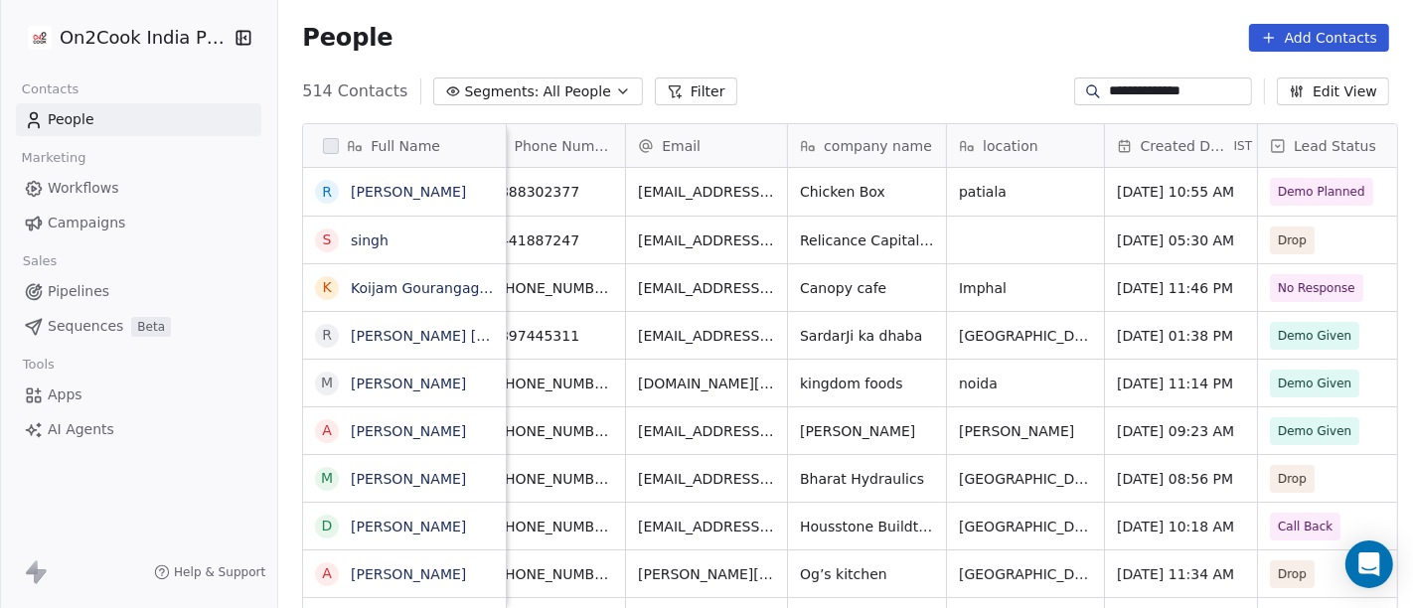
scroll to position [0, 0]
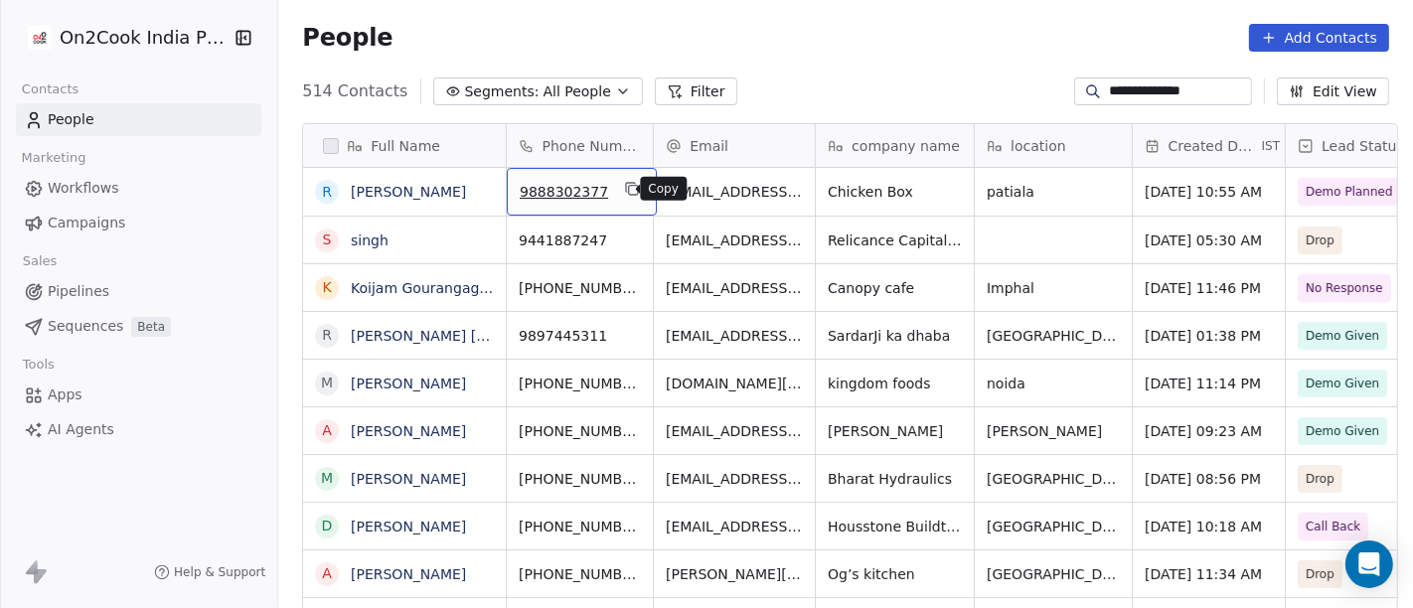
click at [625, 195] on icon "grid" at bounding box center [632, 189] width 16 height 16
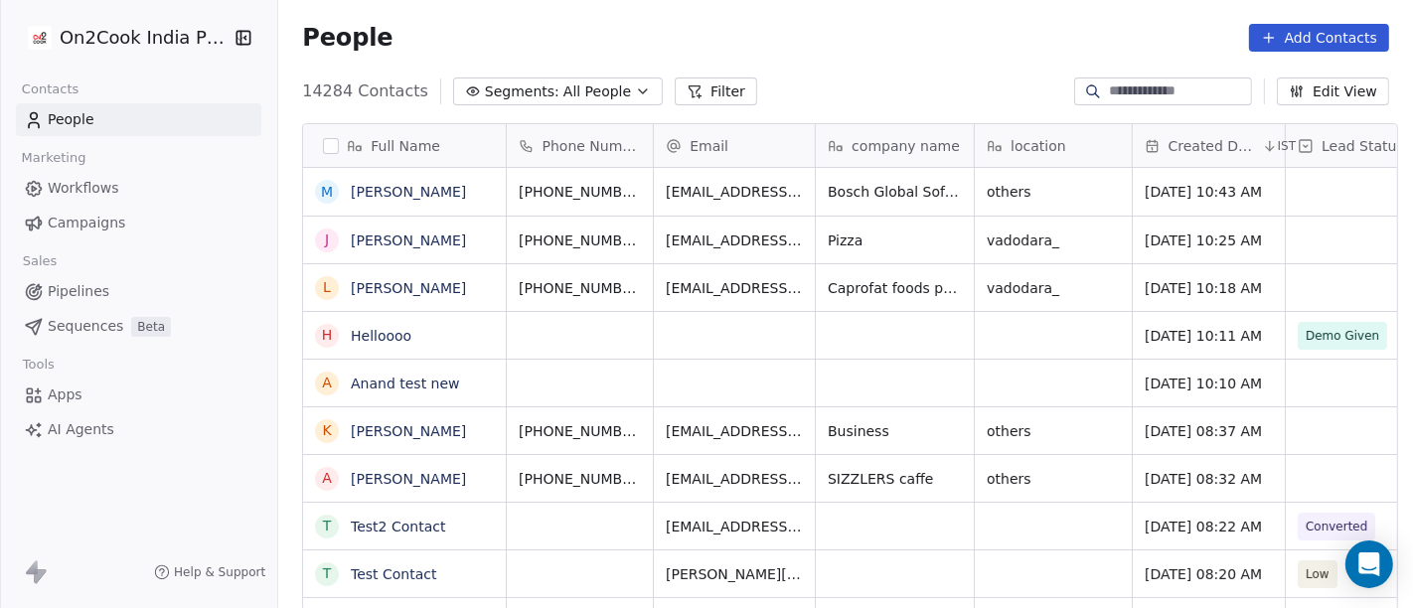
scroll to position [17, 17]
click at [383, 188] on link "[PERSON_NAME]" at bounding box center [408, 192] width 115 height 16
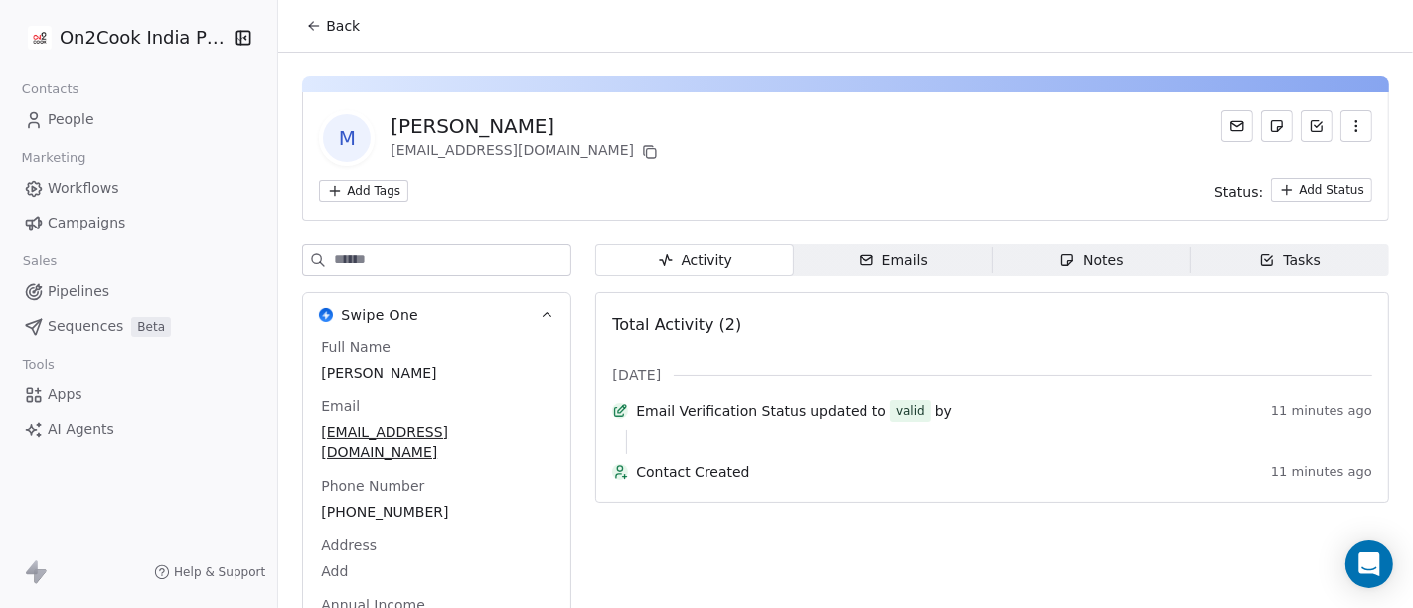
click at [312, 35] on button "Back" at bounding box center [333, 26] width 78 height 36
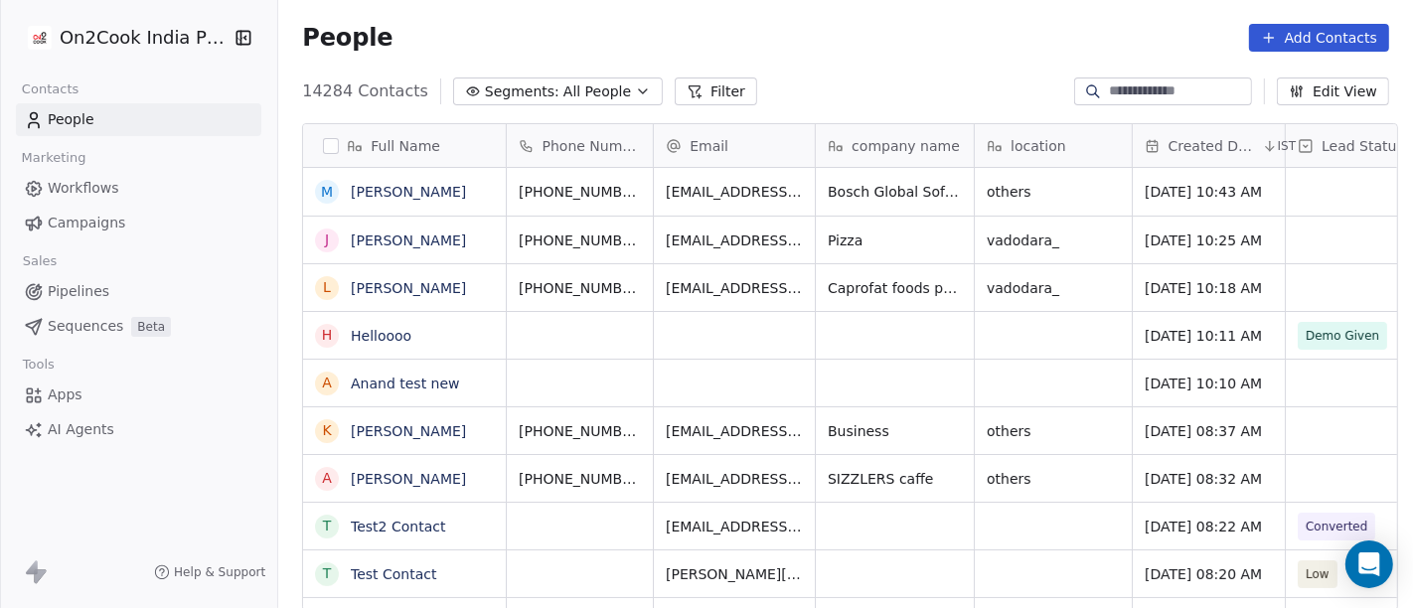
scroll to position [519, 1127]
click at [525, 89] on span "Segments:" at bounding box center [522, 91] width 75 height 21
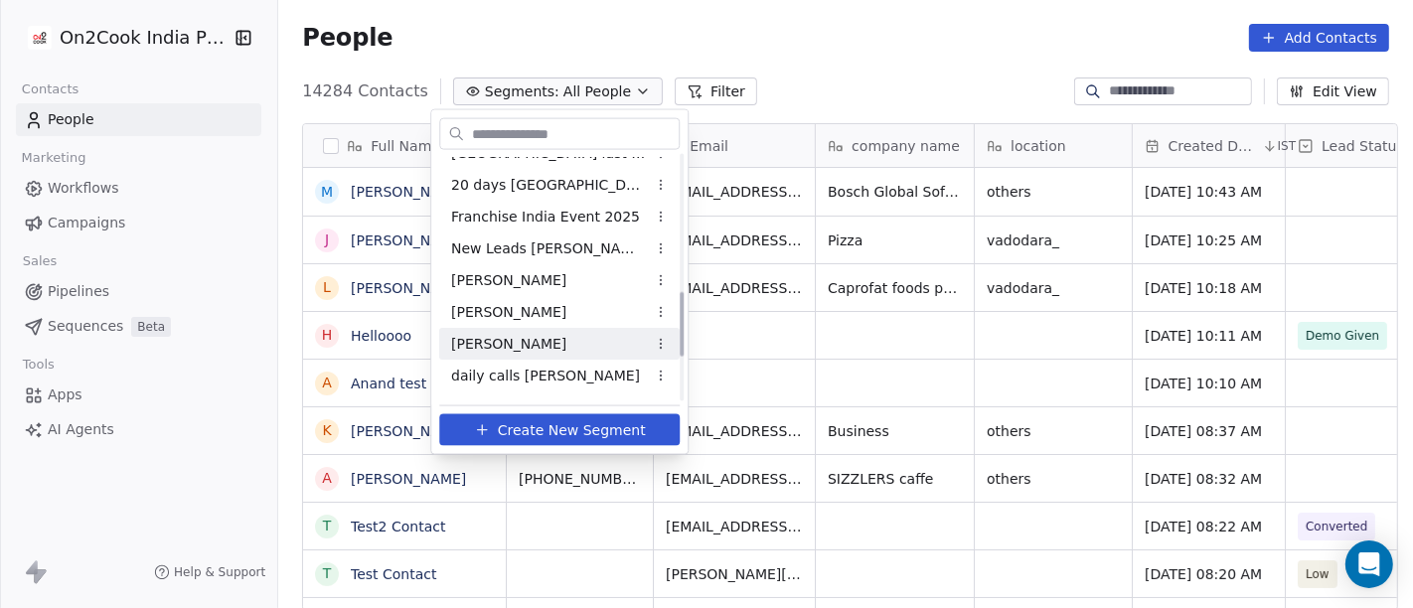
scroll to position [519, 0]
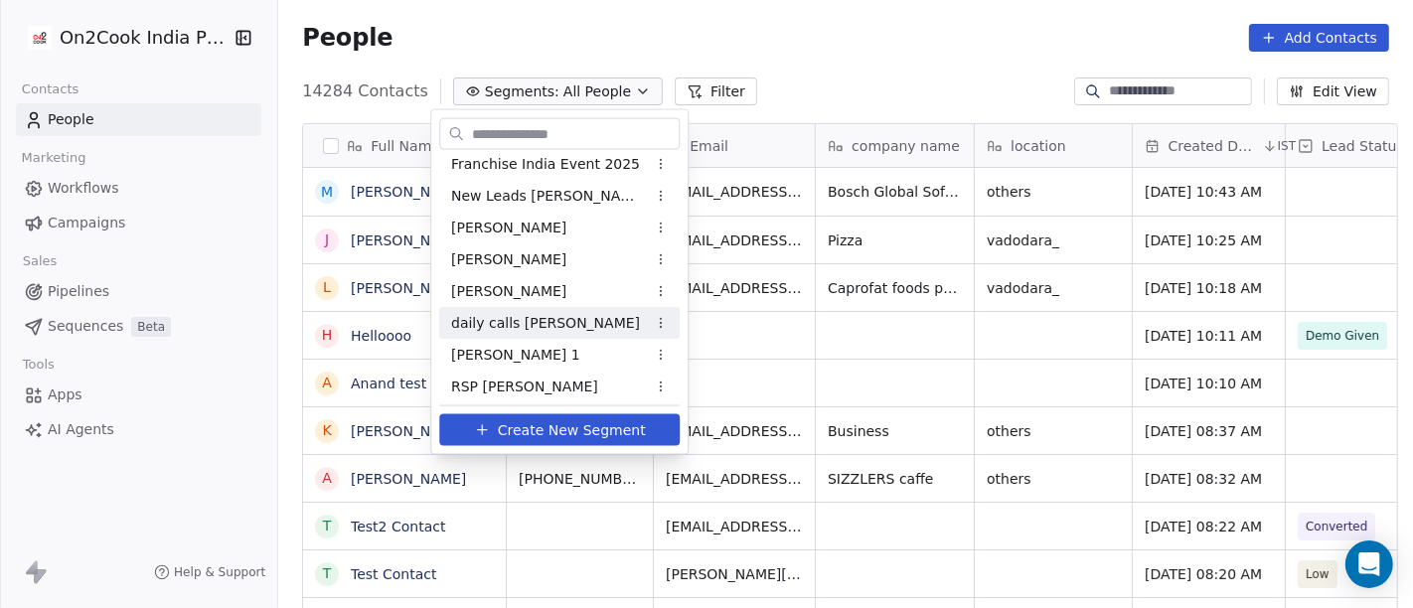
click at [525, 319] on span "daily calls [PERSON_NAME]" at bounding box center [545, 322] width 189 height 21
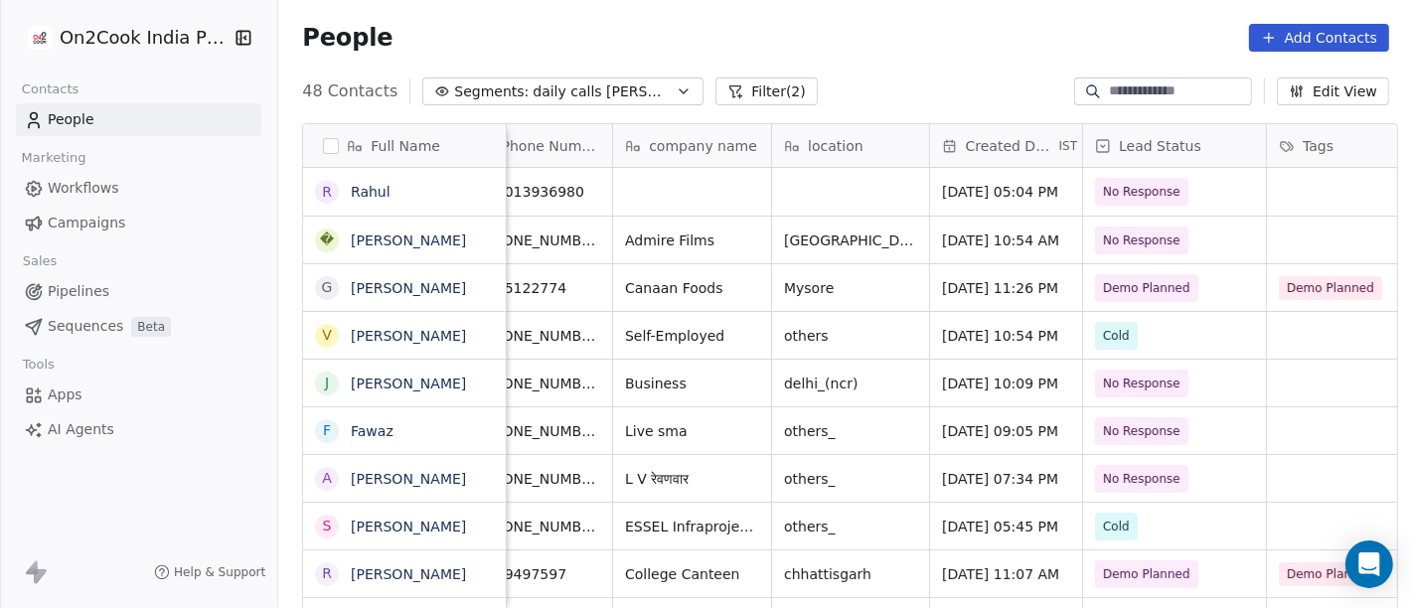
scroll to position [0, 0]
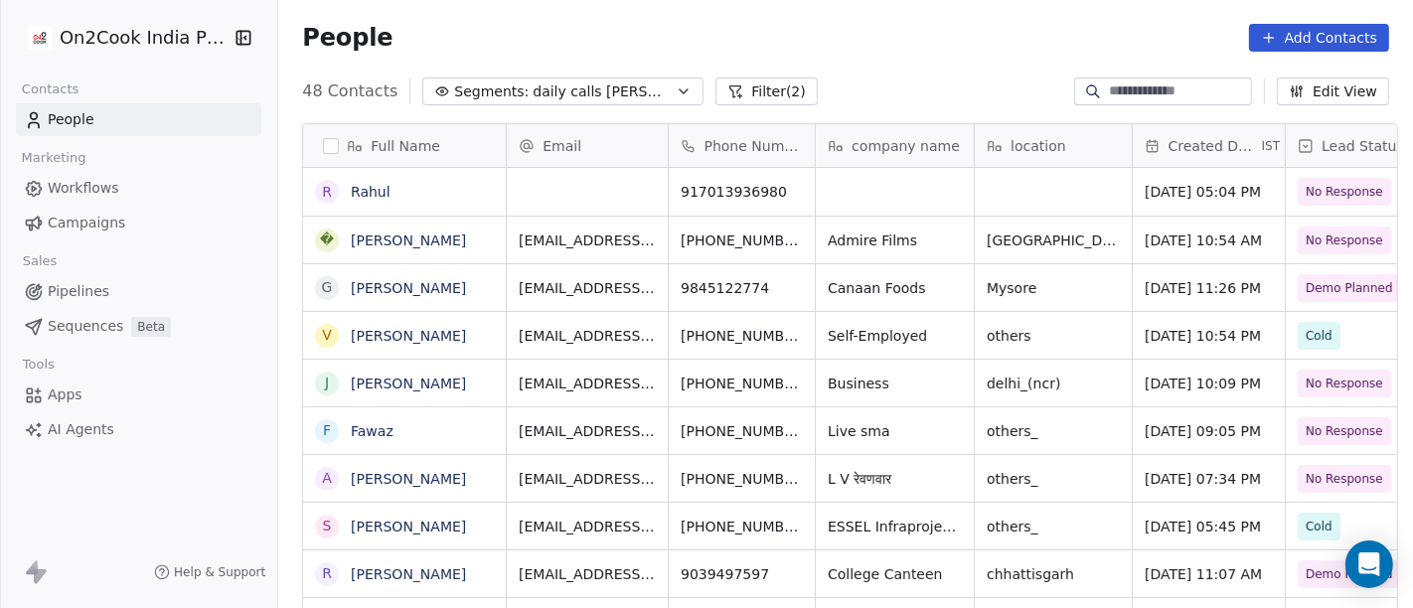
click at [715, 83] on button "Filter (2)" at bounding box center [766, 92] width 102 height 28
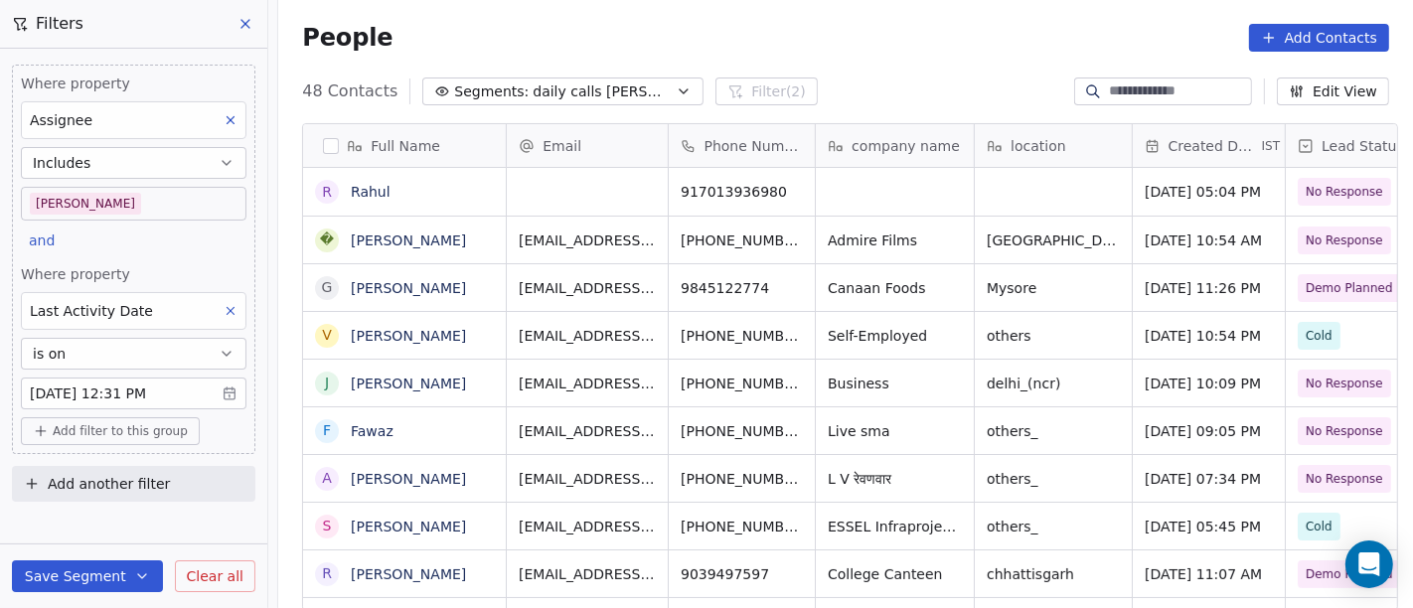
click at [101, 385] on body "On2Cook India Pvt. Ltd. Contacts People Marketing Workflows Campaigns Sales Pip…" at bounding box center [706, 304] width 1413 height 608
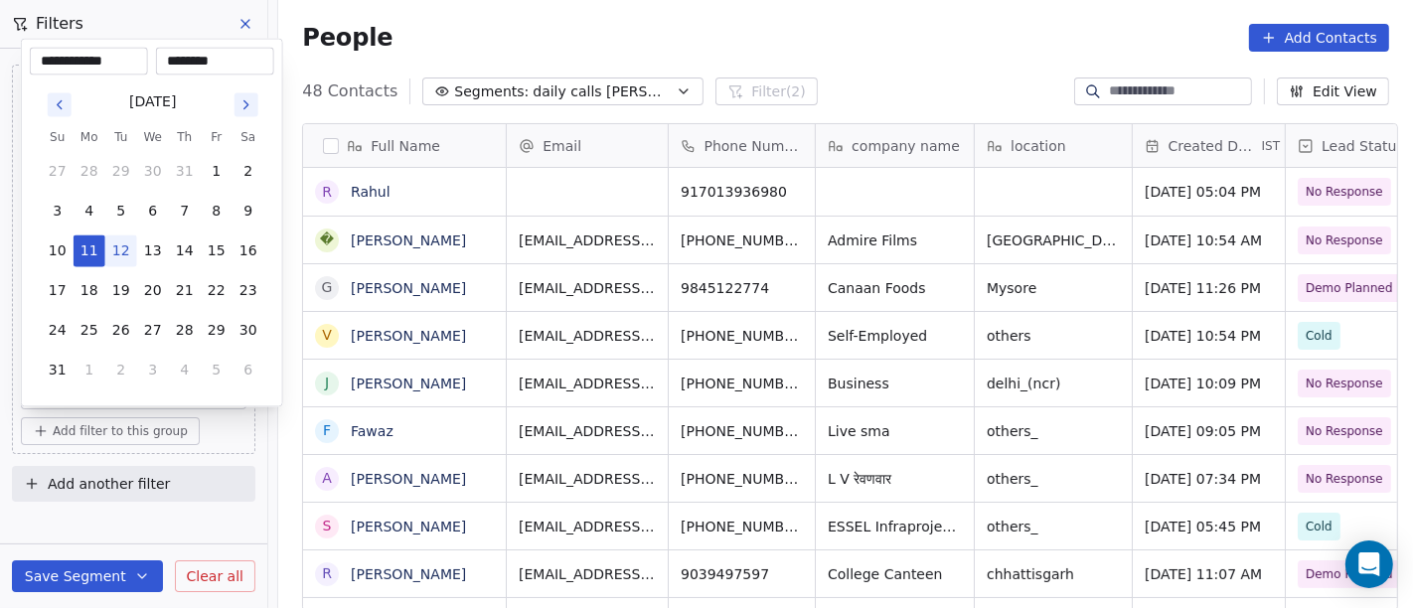
click at [118, 257] on button "12" at bounding box center [121, 251] width 32 height 32
type input "**********"
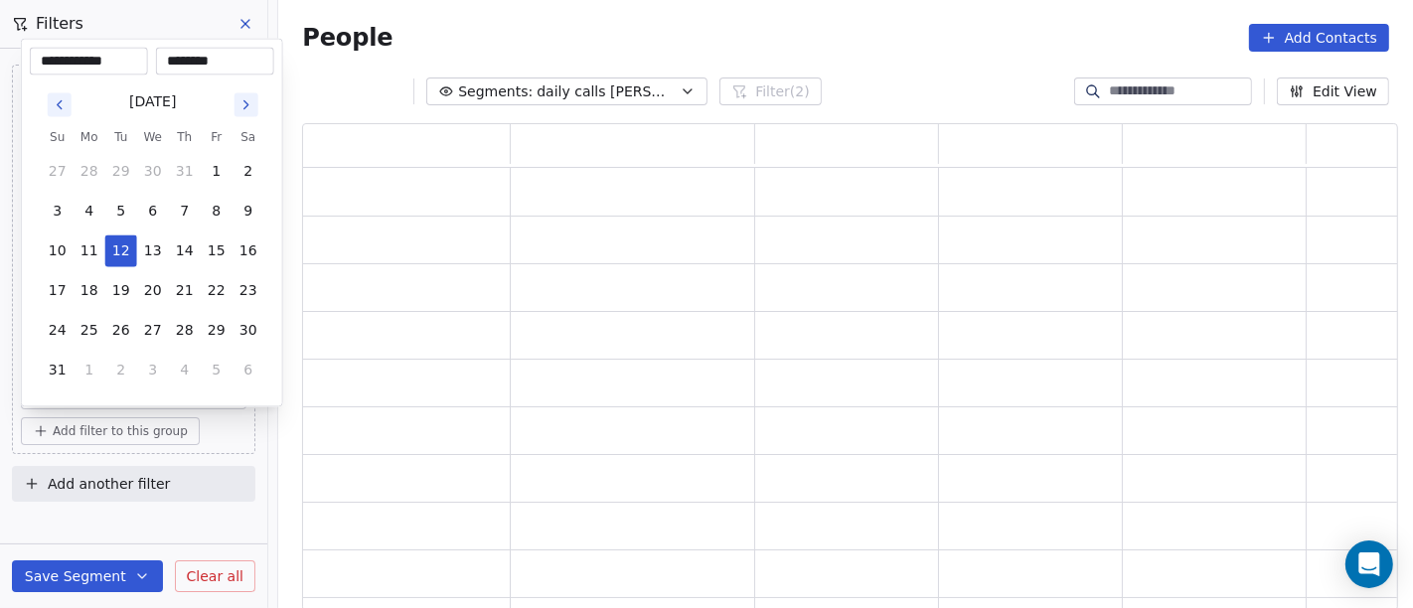
click at [684, 26] on html "**********" at bounding box center [706, 304] width 1413 height 608
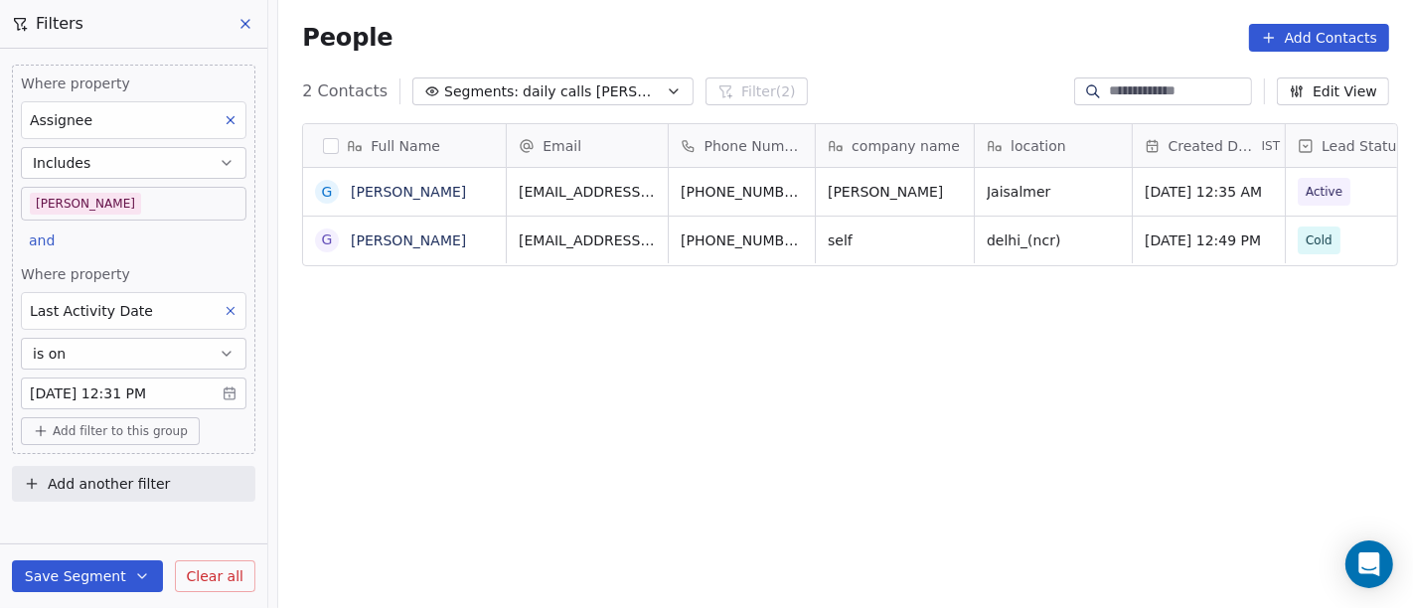
scroll to position [519, 1127]
click at [62, 568] on button "Save Segment" at bounding box center [87, 576] width 151 height 32
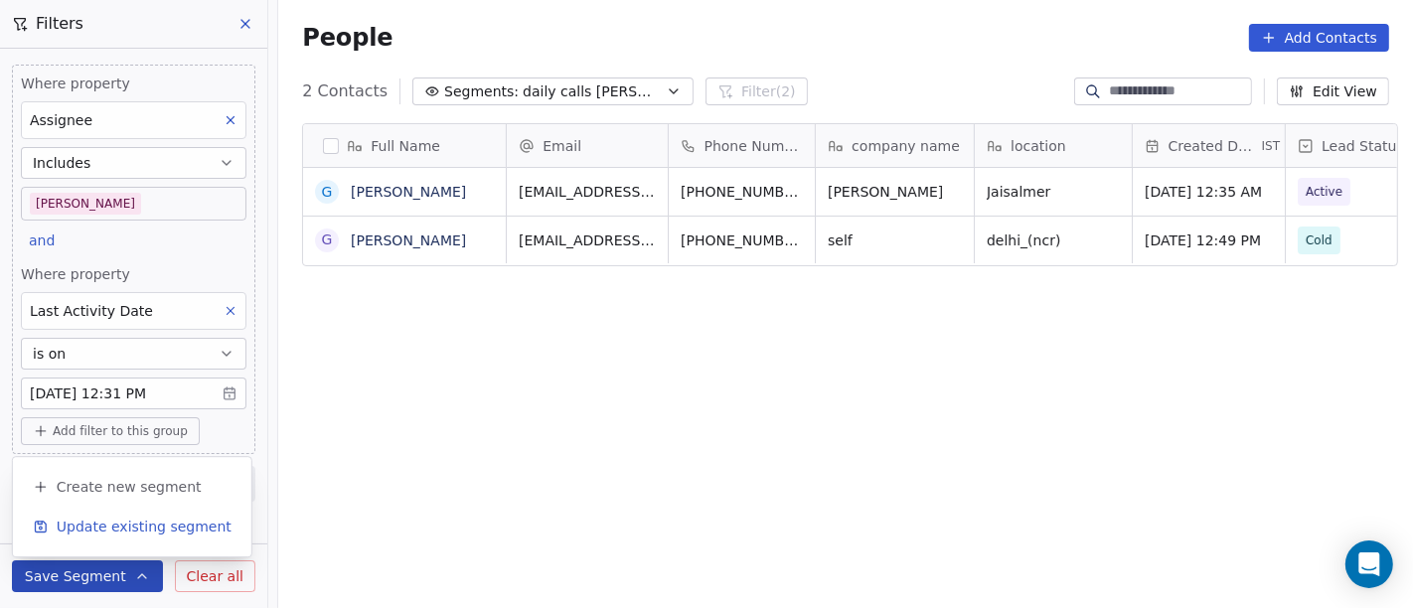
click at [107, 529] on span "Update existing segment" at bounding box center [144, 527] width 175 height 20
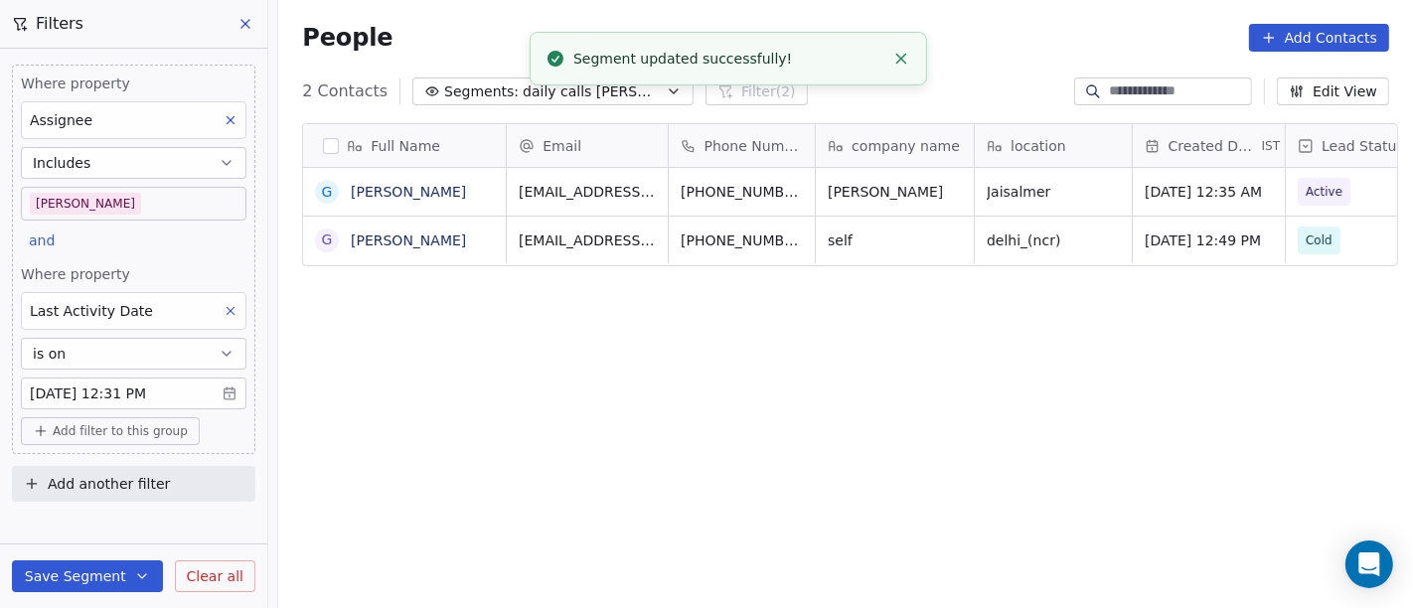
click at [687, 397] on div "Full Name G Gokul Bhatia G Gaurav kumar Email Phone Number company name locatio…" at bounding box center [845, 375] width 1135 height 536
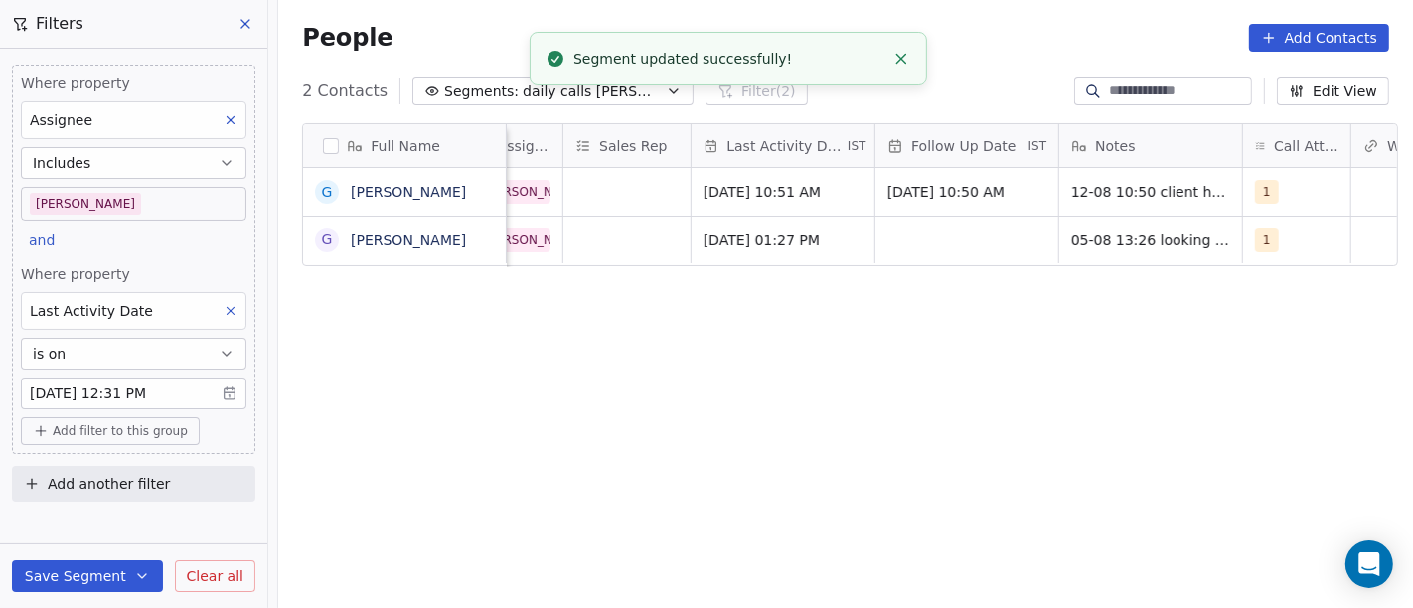
scroll to position [0, 1240]
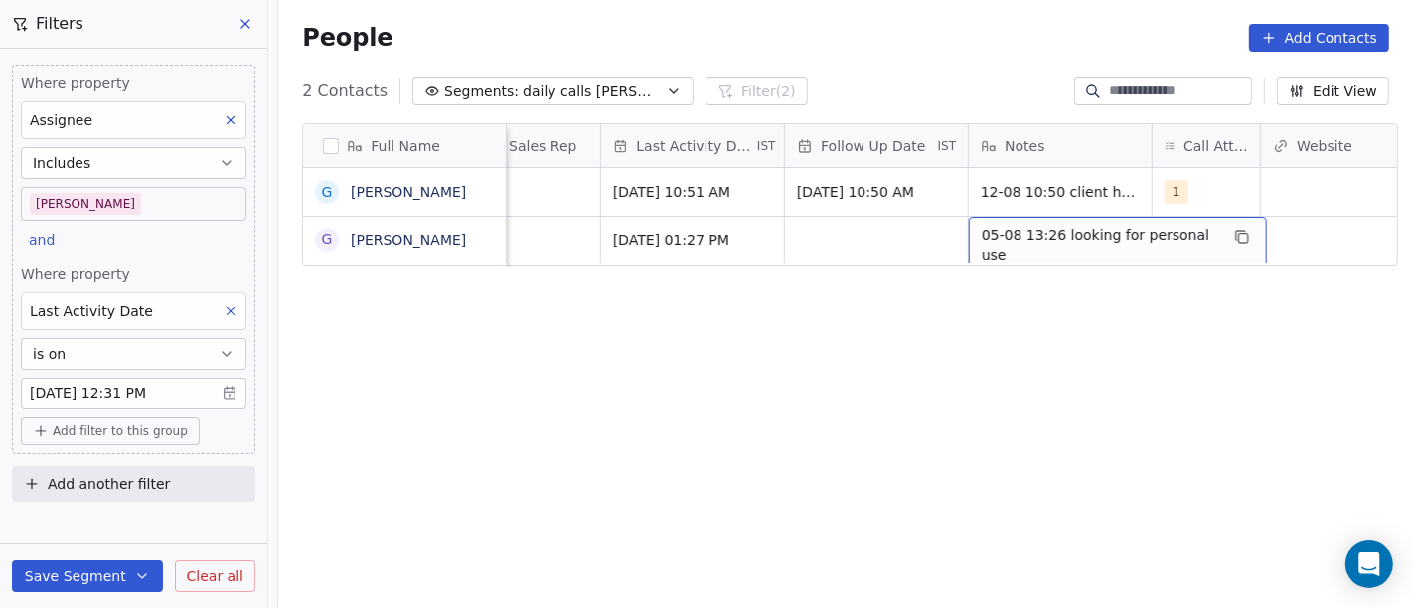
click at [968, 389] on div "Full Name G Gokul Bhatia G Gaurav kumar Lead Status Tags Assignee Sales Rep Las…" at bounding box center [845, 375] width 1135 height 536
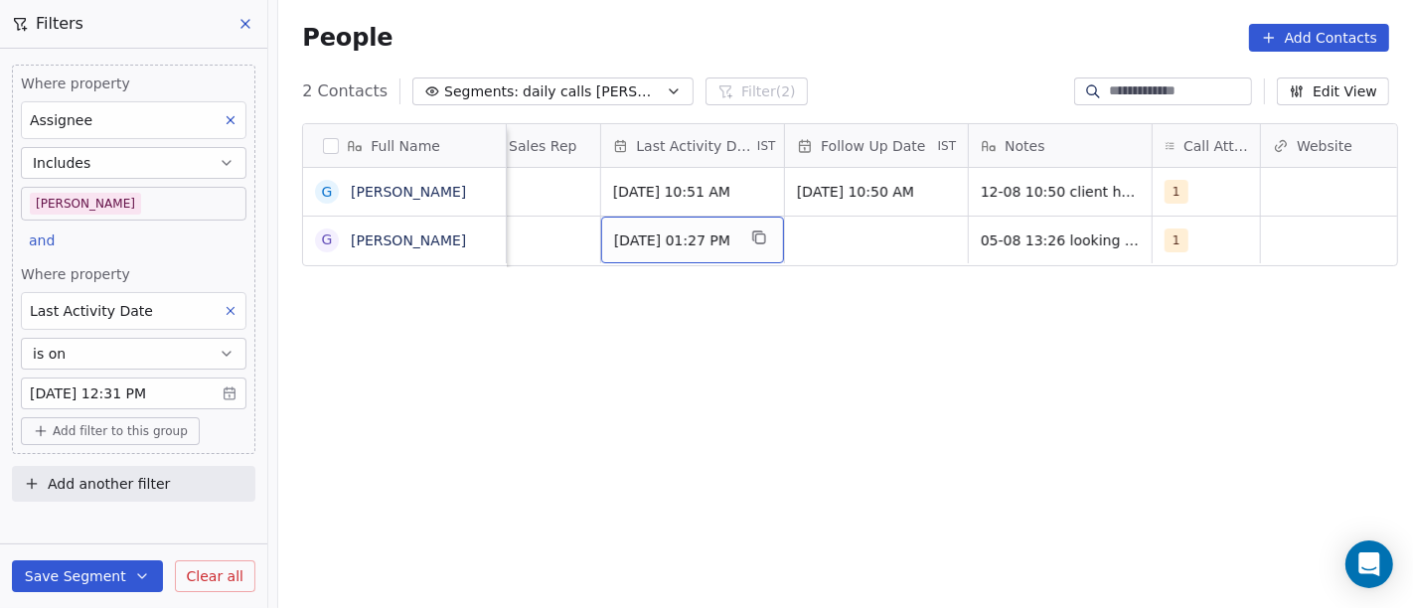
click at [693, 218] on div "Aug 12, 2025 01:27 PM" at bounding box center [692, 240] width 183 height 47
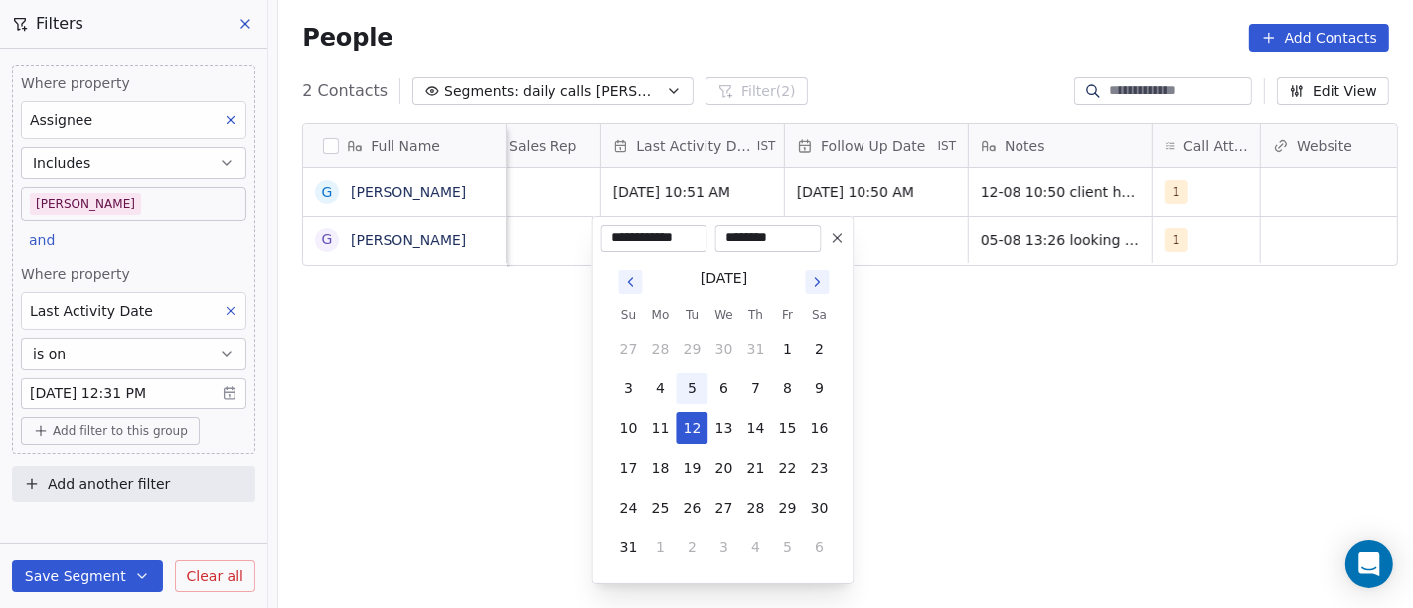
click at [696, 390] on button "5" at bounding box center [693, 389] width 32 height 32
click at [693, 237] on input "**********" at bounding box center [654, 239] width 98 height 20
type input "**********"
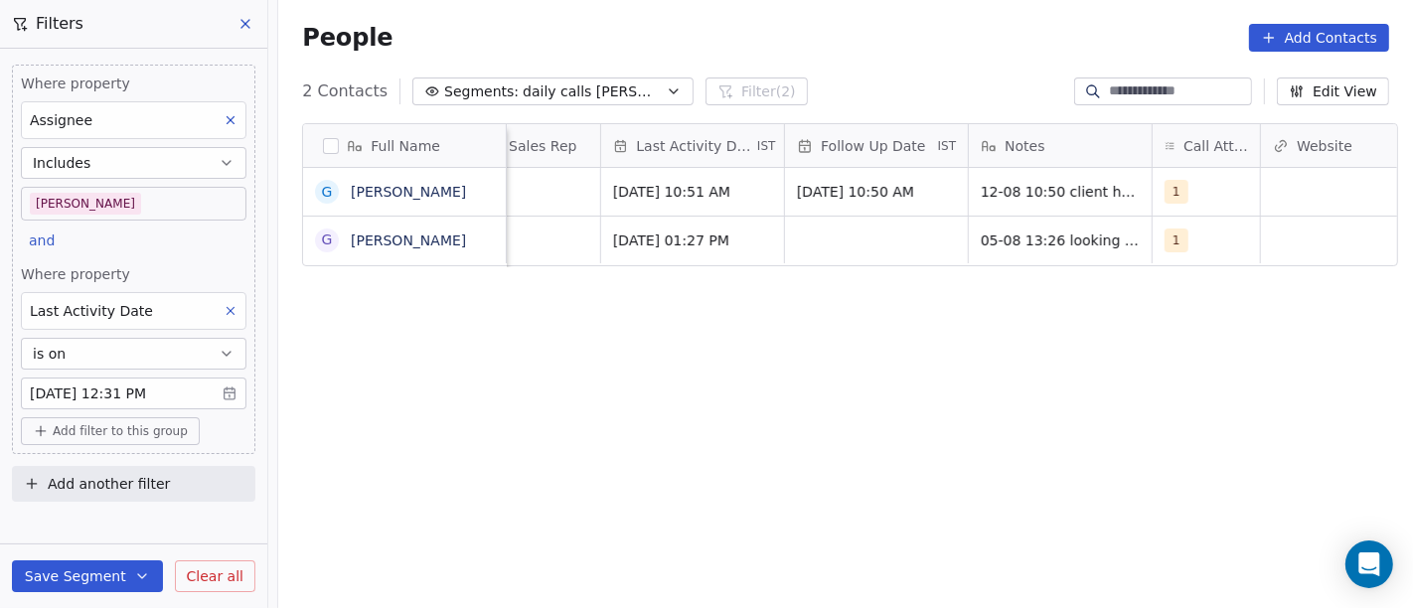
click at [1138, 399] on html "On2Cook India Pvt. Ltd. Contacts People Marketing Workflows Campaigns Sales Pip…" at bounding box center [706, 304] width 1413 height 608
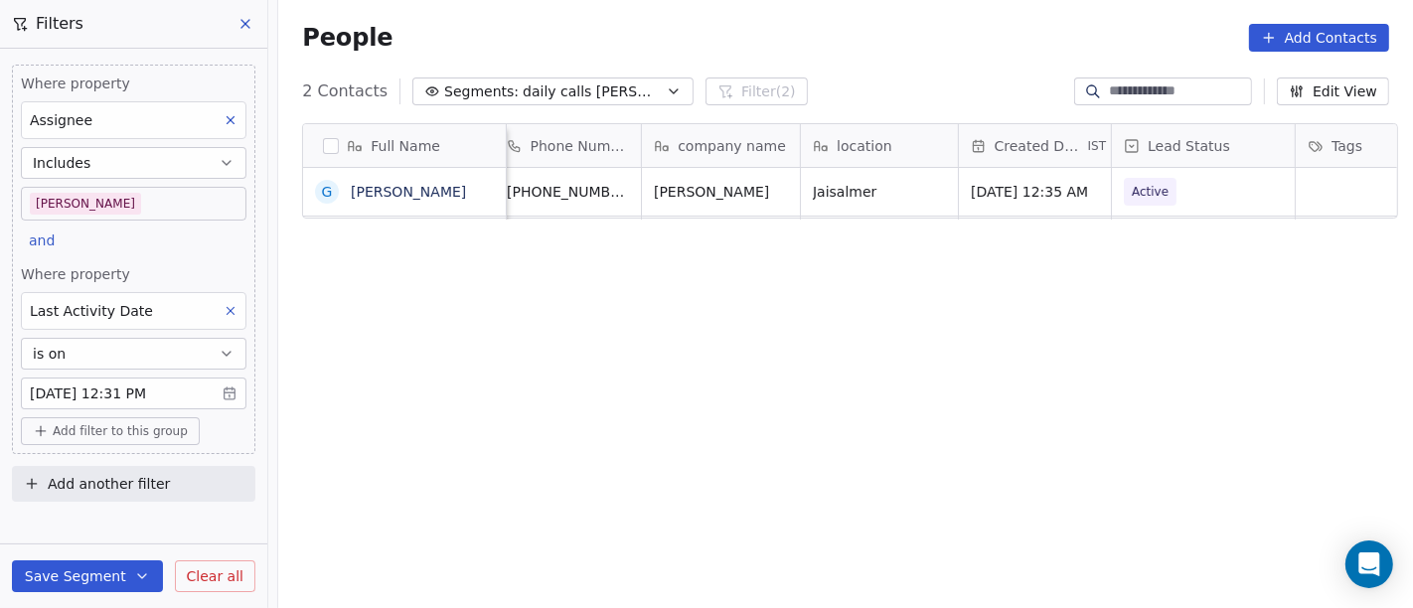
scroll to position [0, 173]
click at [926, 189] on icon "grid" at bounding box center [934, 189] width 16 height 16
click at [788, 187] on icon "grid" at bounding box center [796, 189] width 16 height 16
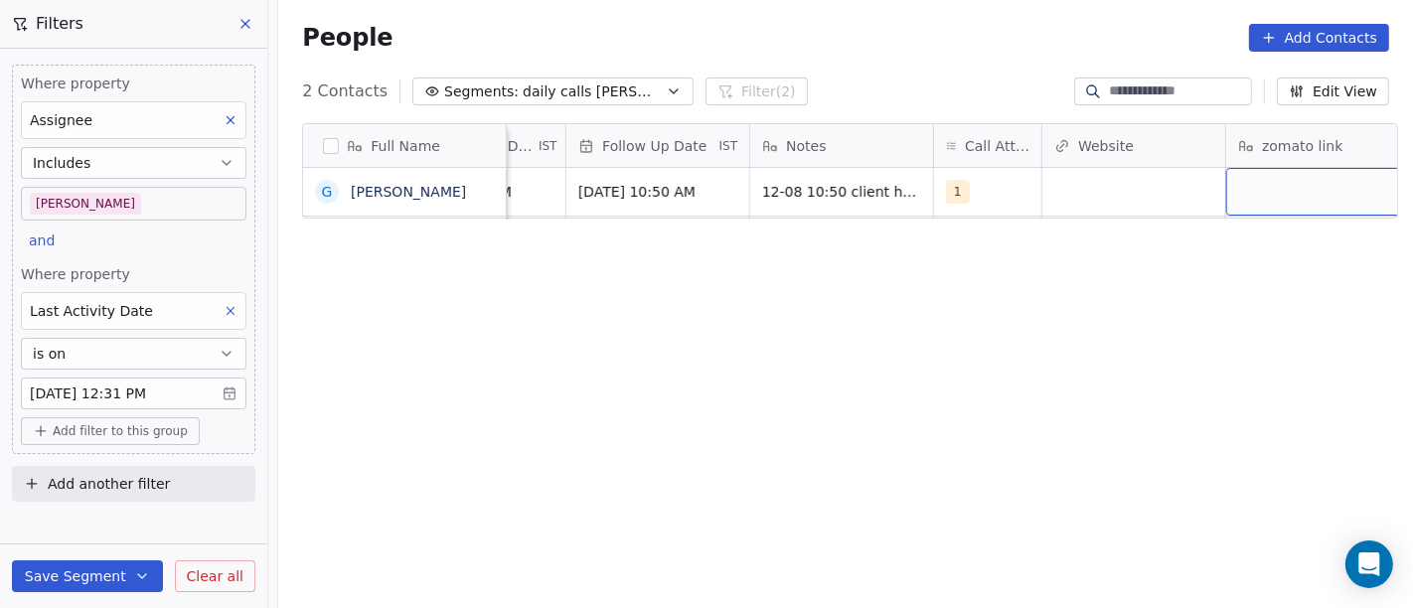
scroll to position [0, 1487]
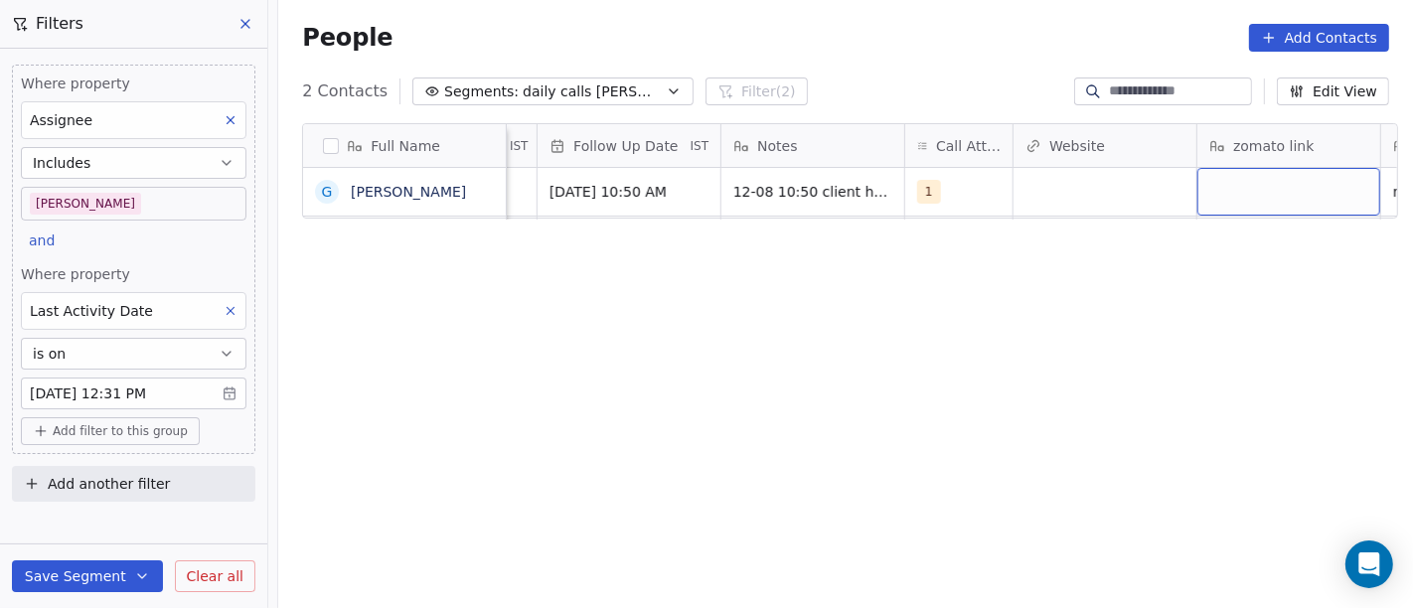
click at [1263, 172] on div "grid" at bounding box center [1288, 192] width 183 height 48
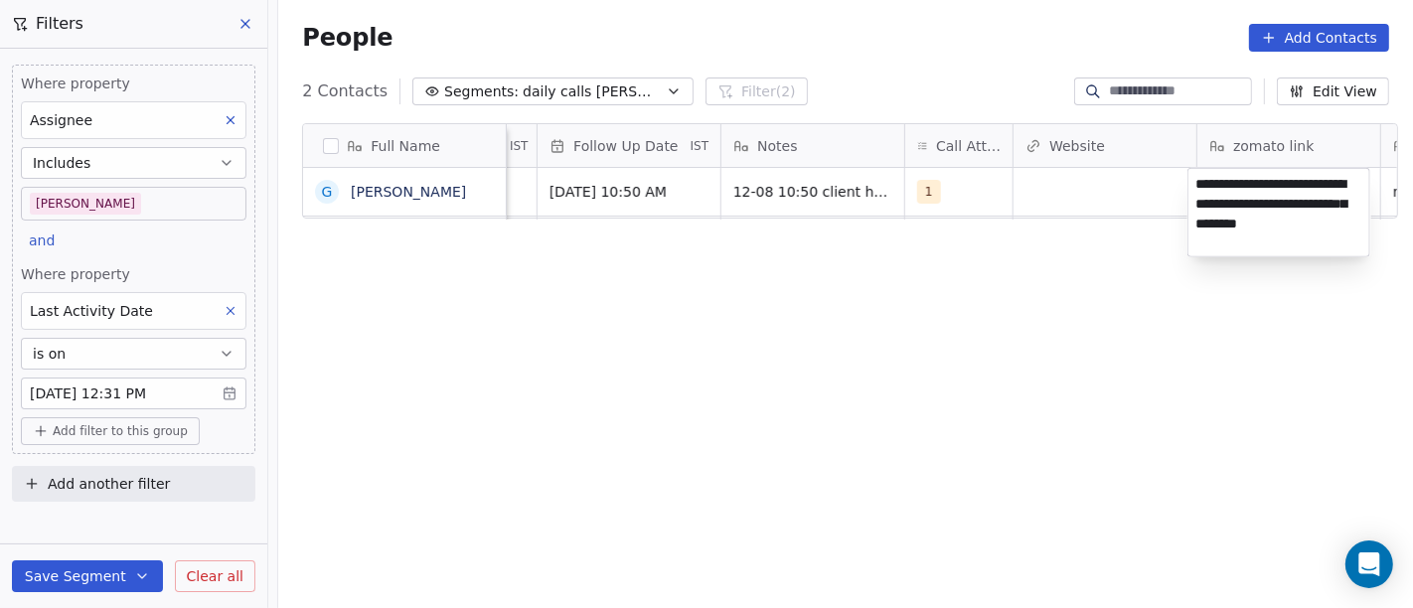
type textarea "**********"
click at [867, 251] on html "On2Cook India Pvt. Ltd. Contacts People Marketing Workflows Campaigns Sales Pip…" at bounding box center [706, 304] width 1413 height 608
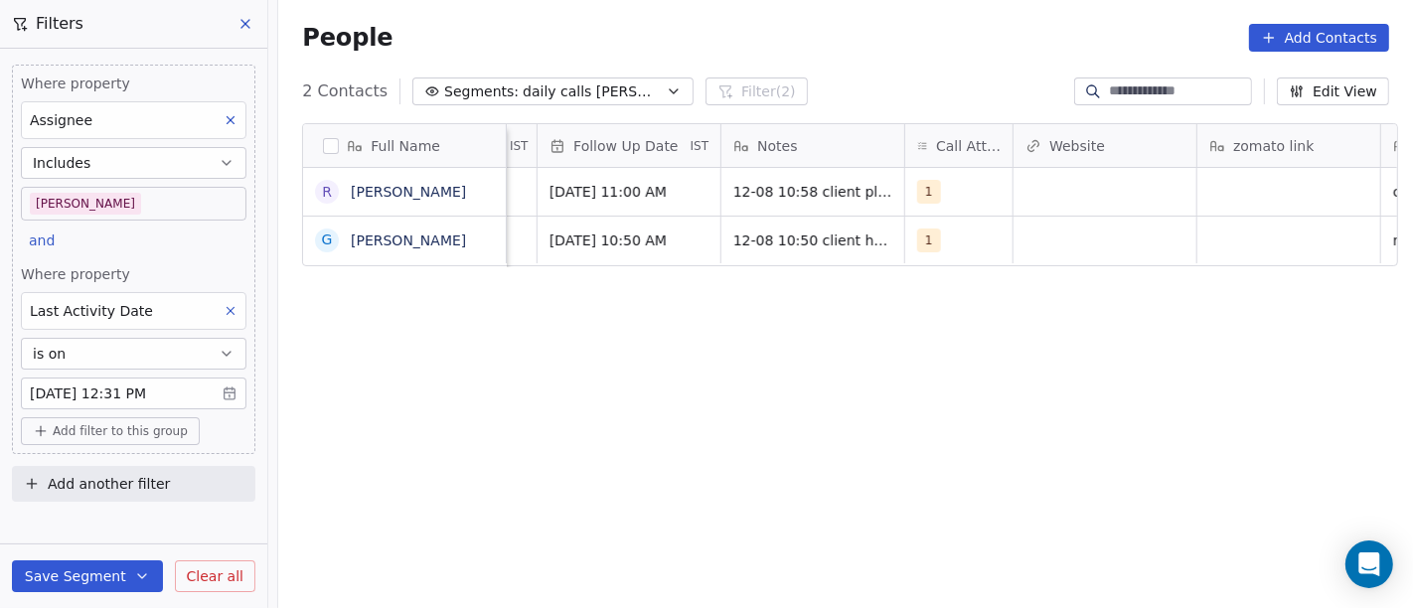
click at [888, 366] on html "On2Cook India Pvt. Ltd. Contacts People Marketing Workflows Campaigns Sales Pip…" at bounding box center [706, 304] width 1413 height 608
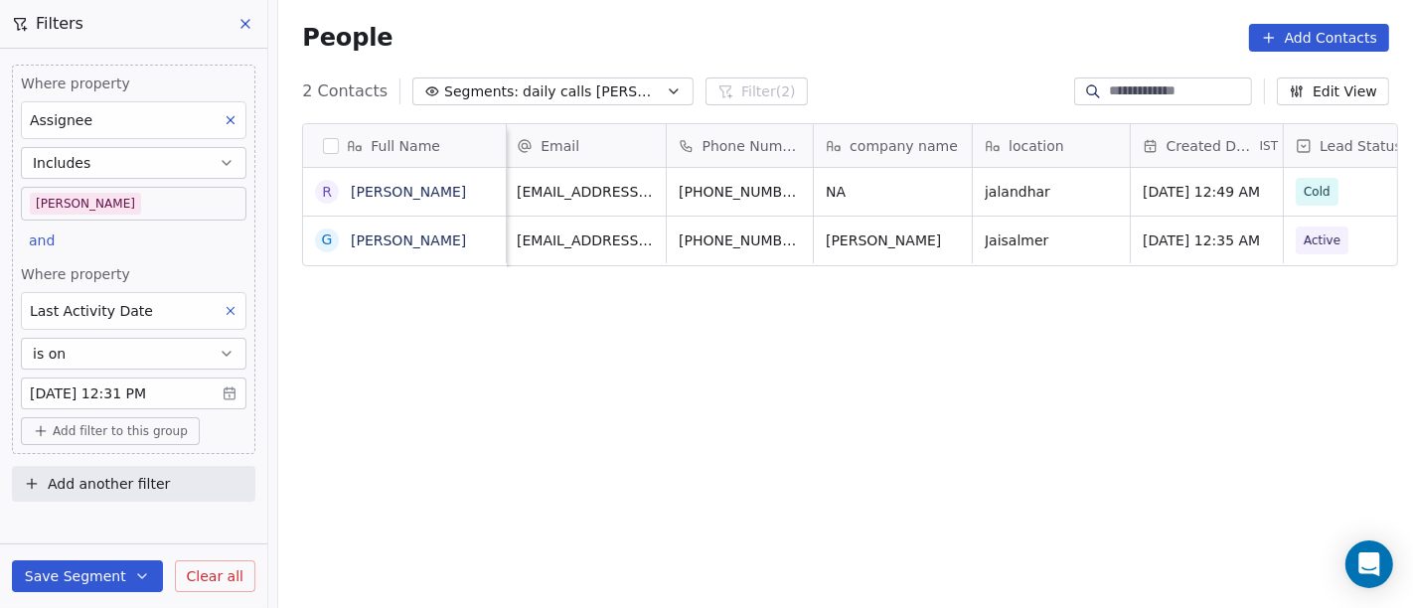
scroll to position [0, 0]
click at [141, 389] on body "On2Cook India Pvt. Ltd. Contacts People Marketing Workflows Campaigns Sales Pip…" at bounding box center [706, 304] width 1413 height 608
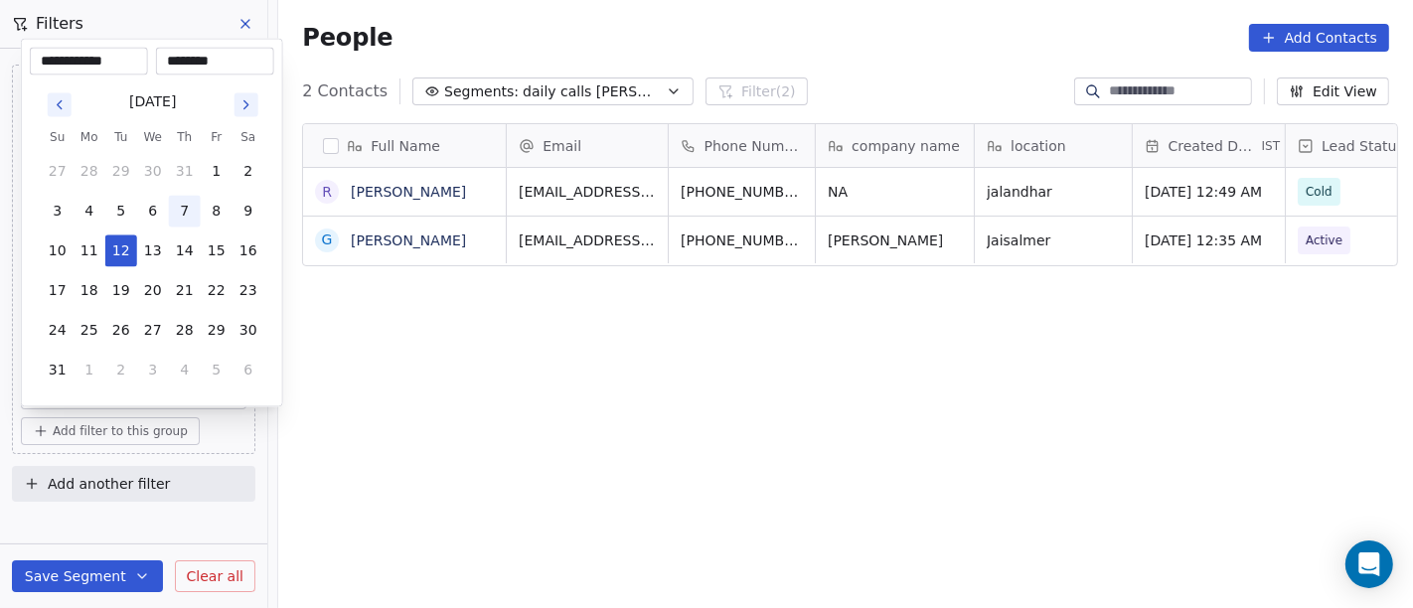
click at [178, 208] on button "7" at bounding box center [185, 212] width 32 height 32
type input "**********"
click at [561, 455] on html "**********" at bounding box center [706, 304] width 1413 height 608
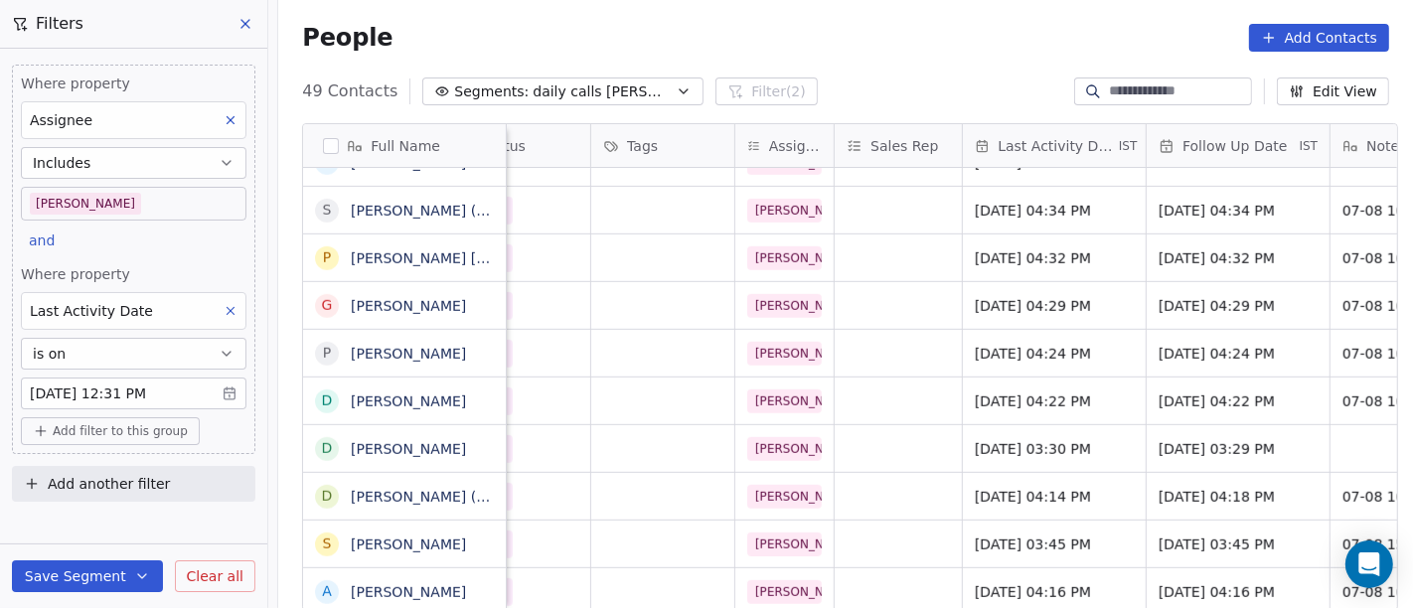
scroll to position [0, 1353]
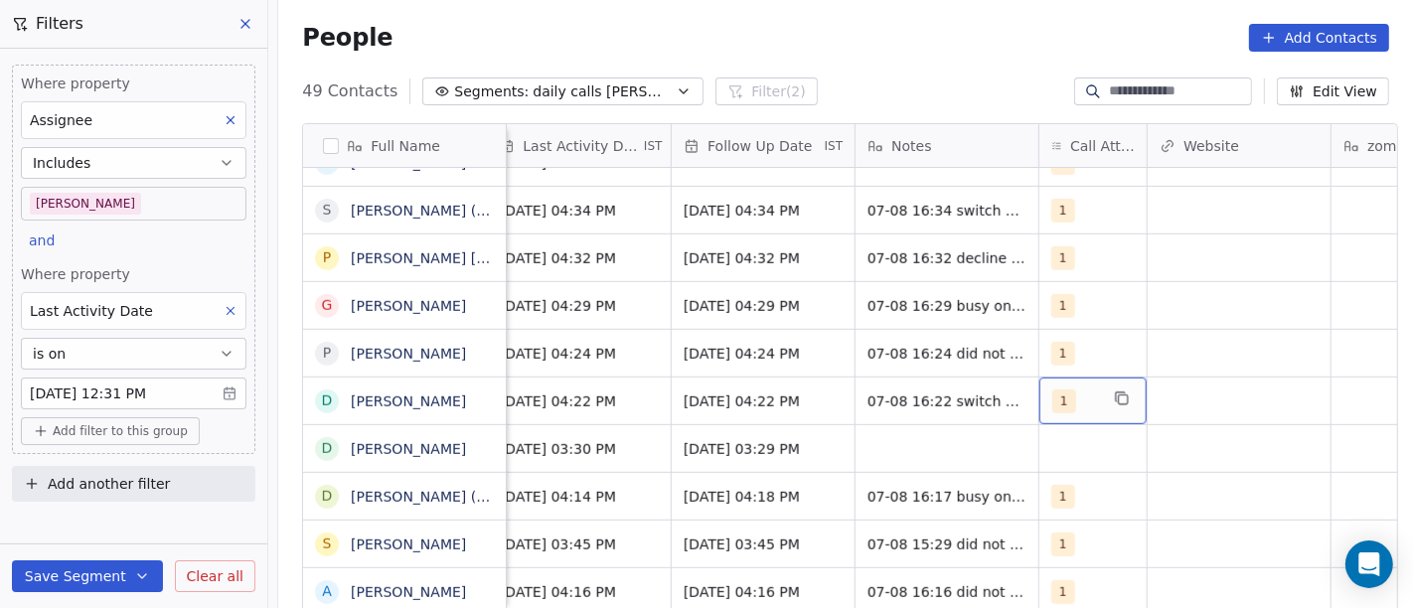
click at [1067, 390] on div "1" at bounding box center [1075, 401] width 46 height 24
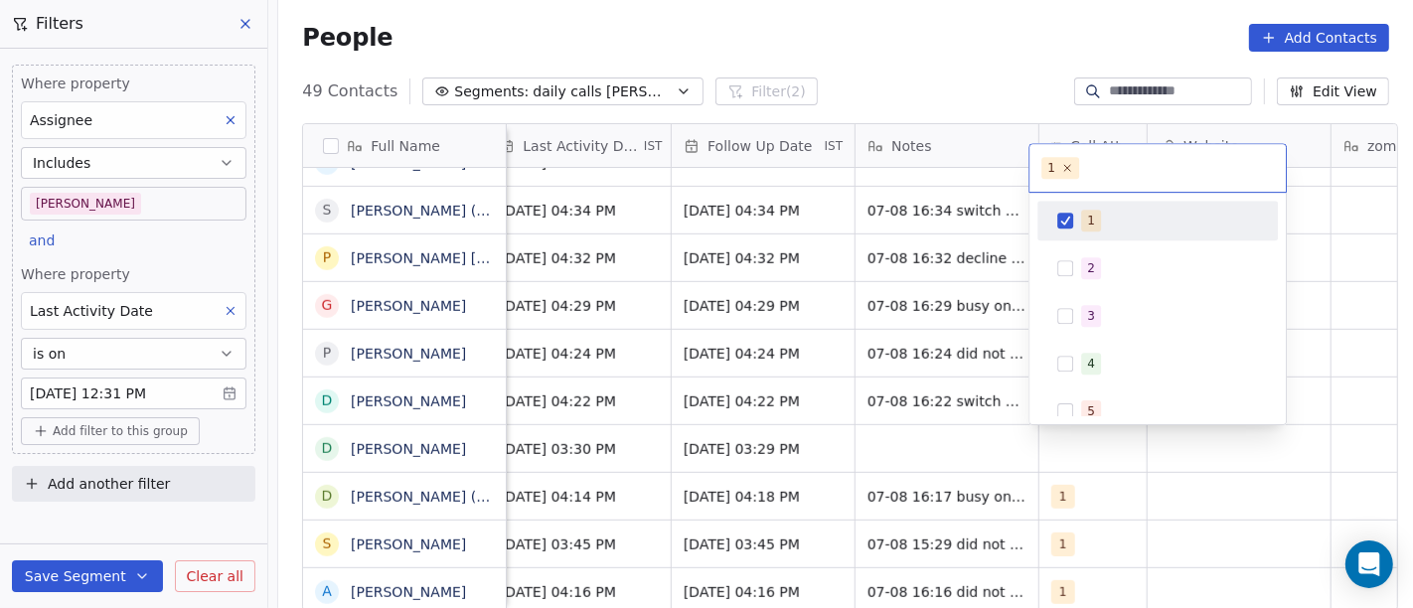
click at [1084, 212] on span "1" at bounding box center [1091, 221] width 20 height 22
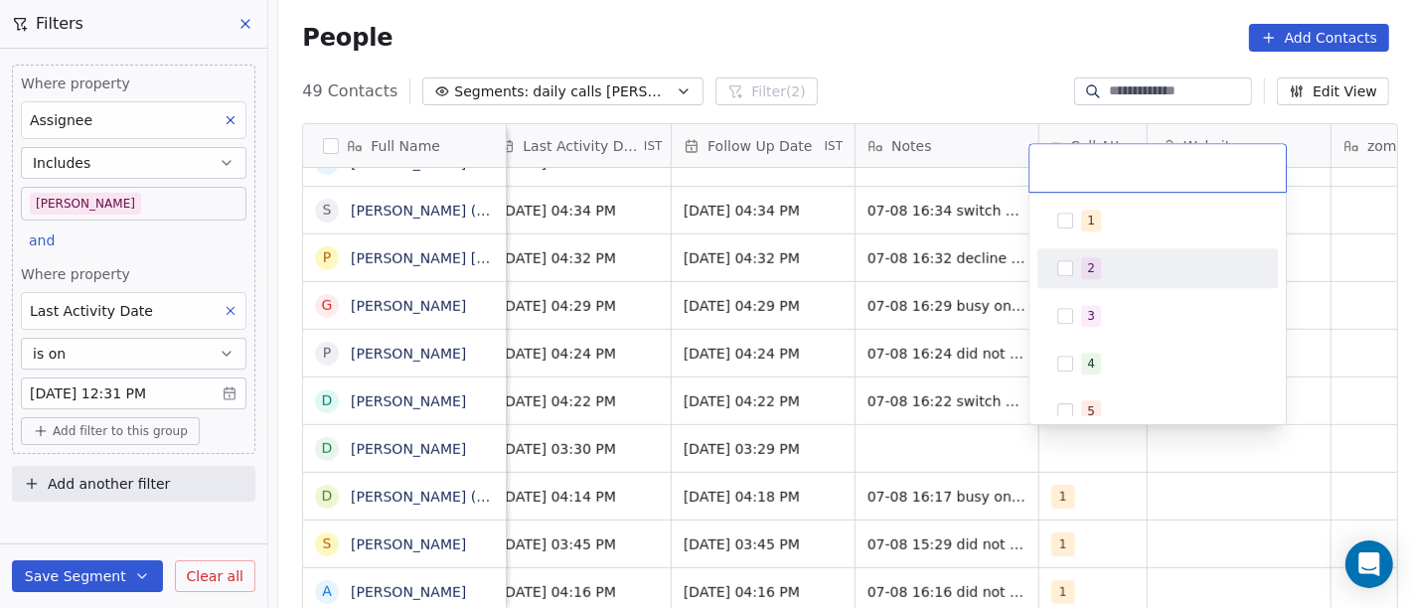
click at [1073, 256] on div "2" at bounding box center [1157, 268] width 225 height 32
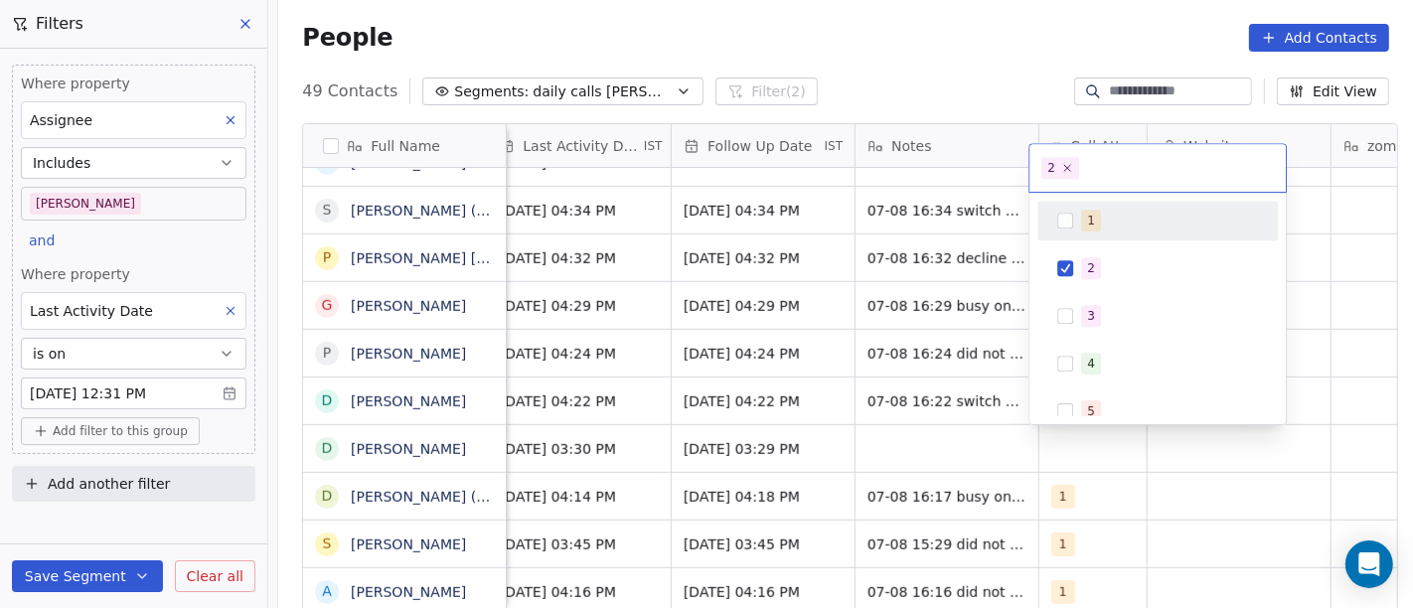
click at [946, 75] on html "On2Cook India Pvt. Ltd. Contacts People Marketing Workflows Campaigns Sales Pip…" at bounding box center [706, 304] width 1413 height 608
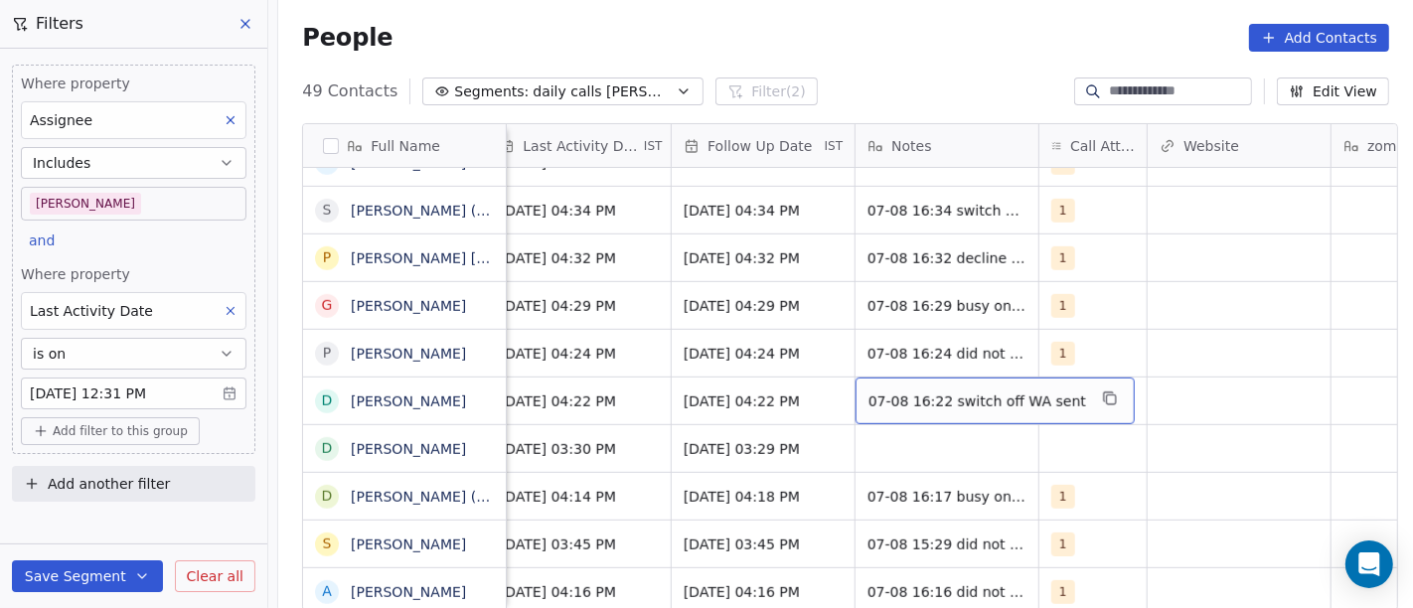
click at [918, 395] on span "07-08 16:22 switch off WA sent" at bounding box center [977, 401] width 218 height 20
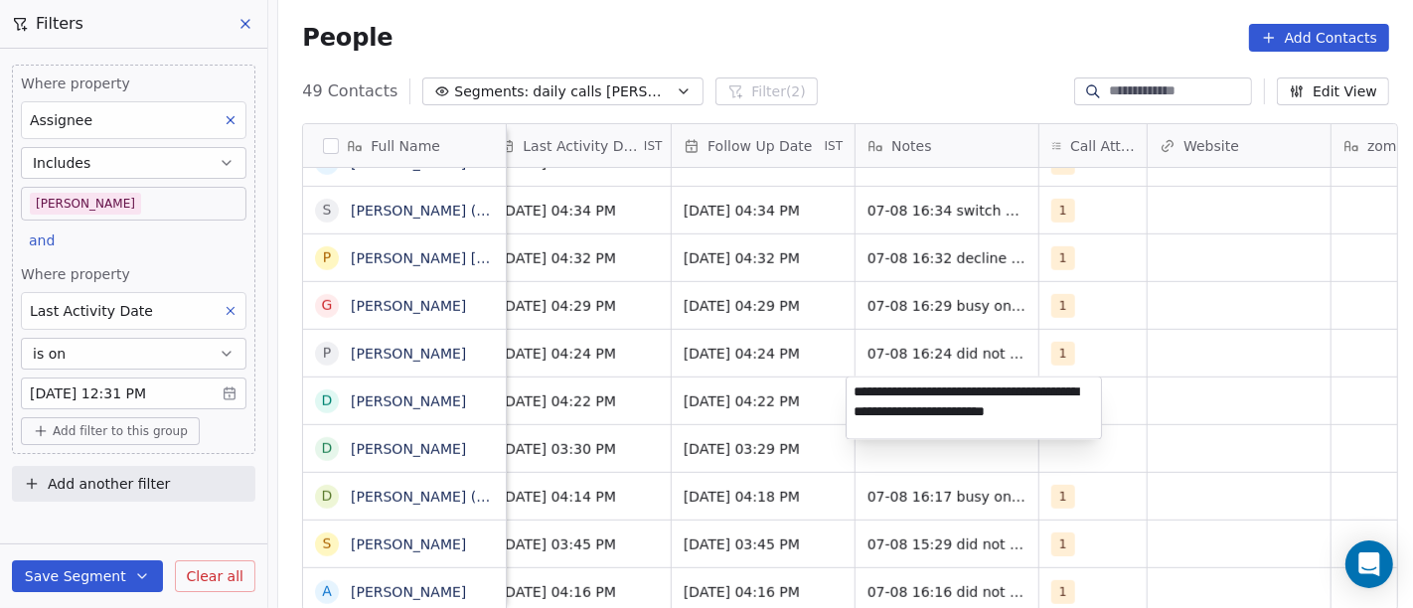
type textarea "**********"
click at [1269, 398] on html "On2Cook India Pvt. Ltd. Contacts People Marketing Workflows Campaigns Sales Pip…" at bounding box center [706, 304] width 1413 height 608
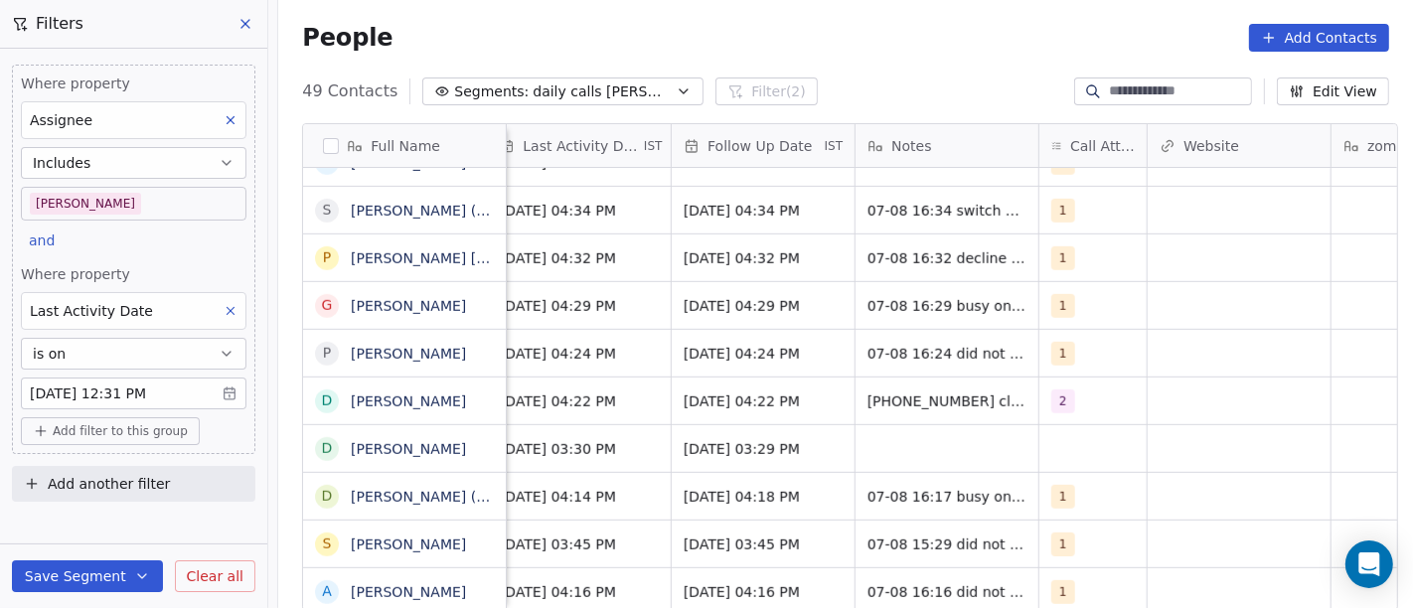
scroll to position [0, 1126]
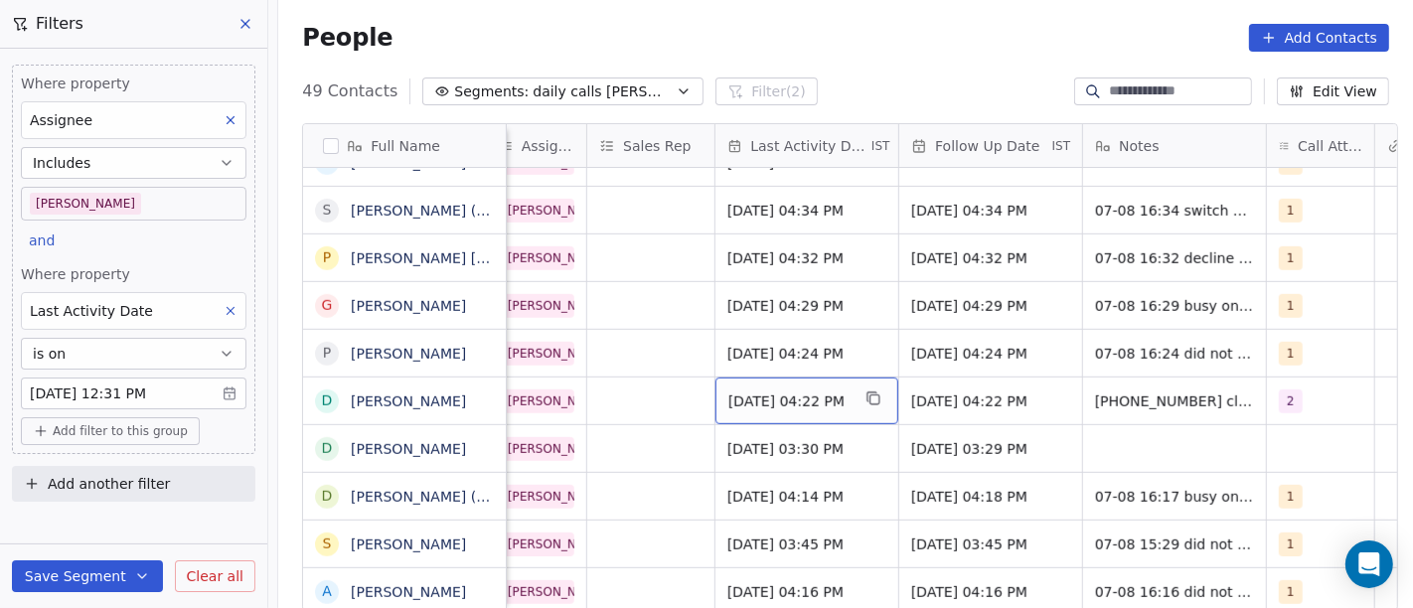
click at [773, 395] on span "Aug 07, 2025 04:22 PM" at bounding box center [788, 401] width 121 height 20
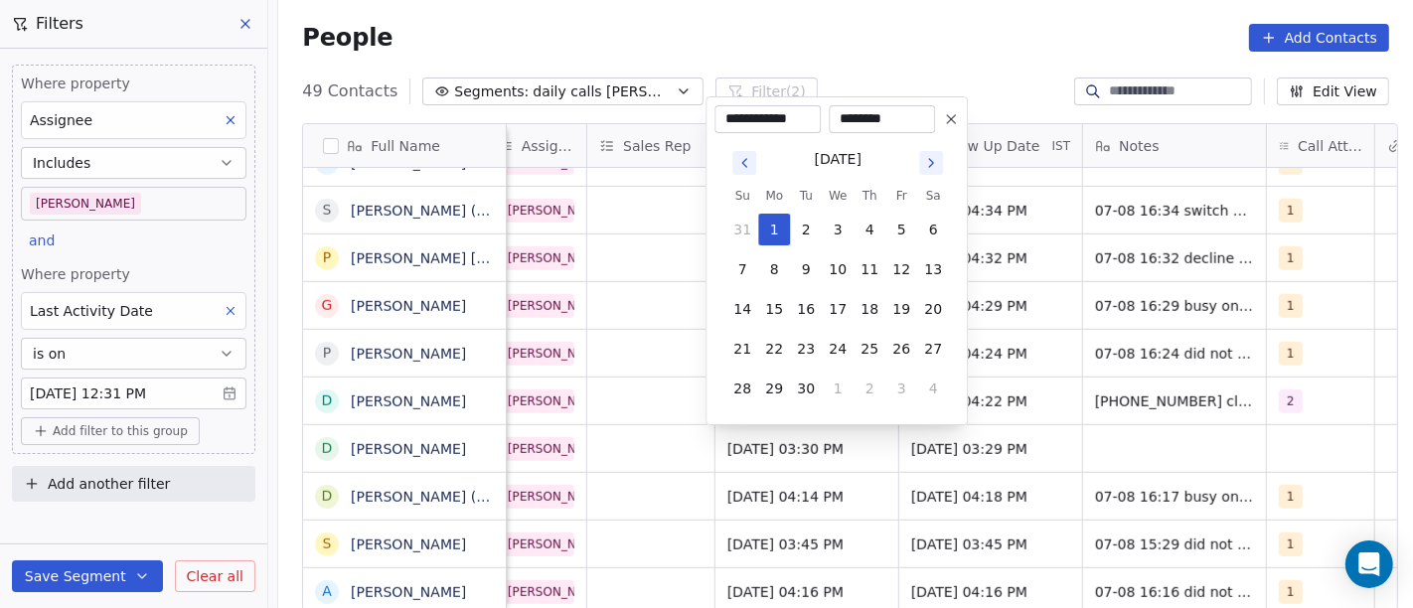
click at [740, 160] on icon "Go to previous month" at bounding box center [744, 163] width 16 height 16
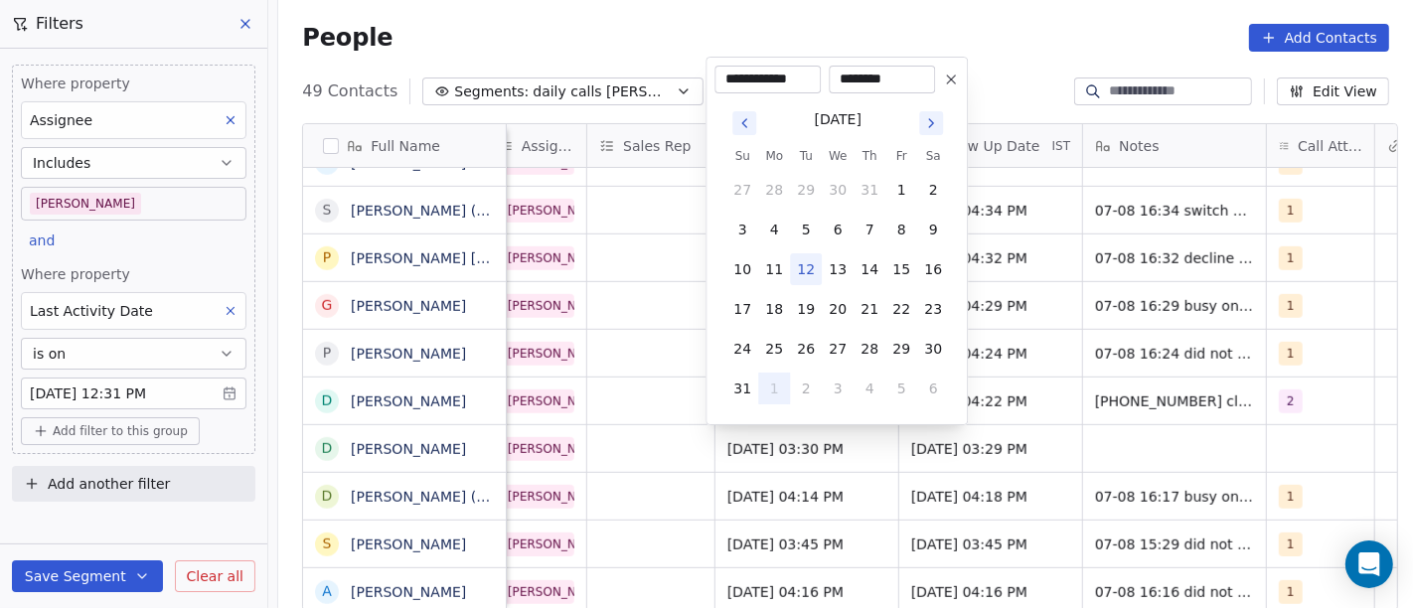
click at [801, 270] on button "12" at bounding box center [806, 269] width 32 height 32
type input "**********"
click at [1007, 64] on html "On2Cook India Pvt. Ltd. Contacts People Marketing Workflows Campaigns Sales Pip…" at bounding box center [706, 304] width 1413 height 608
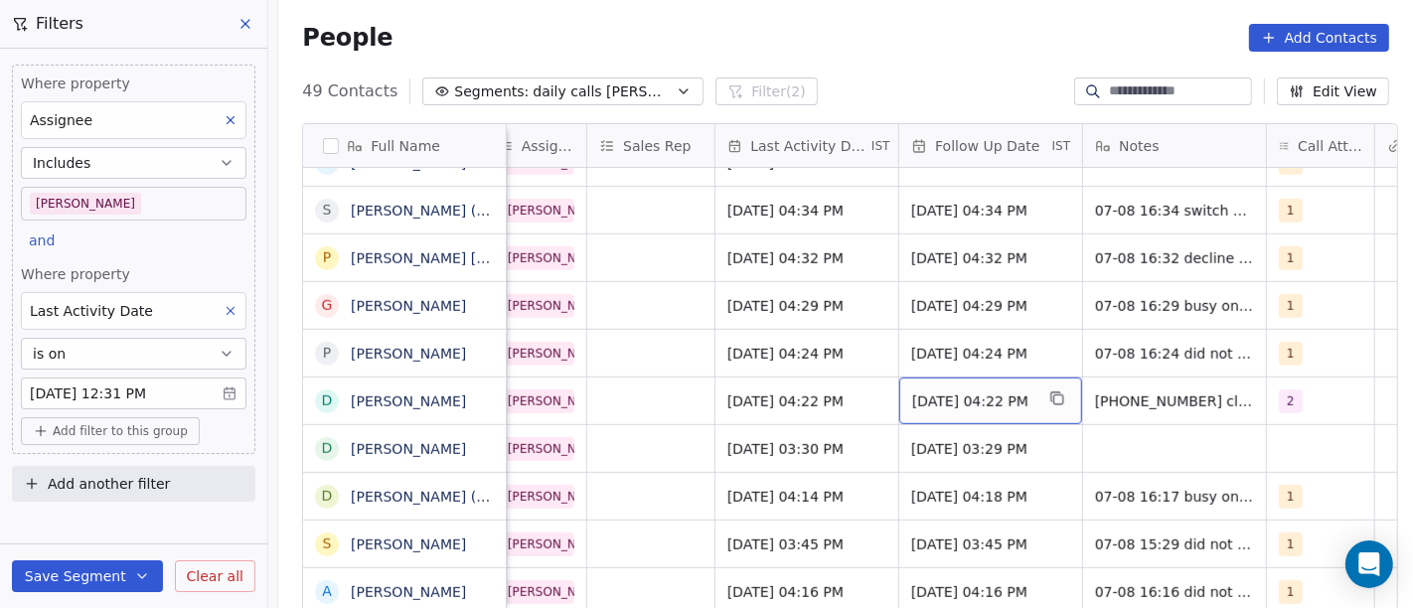
click at [945, 389] on div "14/08/2025 04:22 PM" at bounding box center [990, 401] width 183 height 47
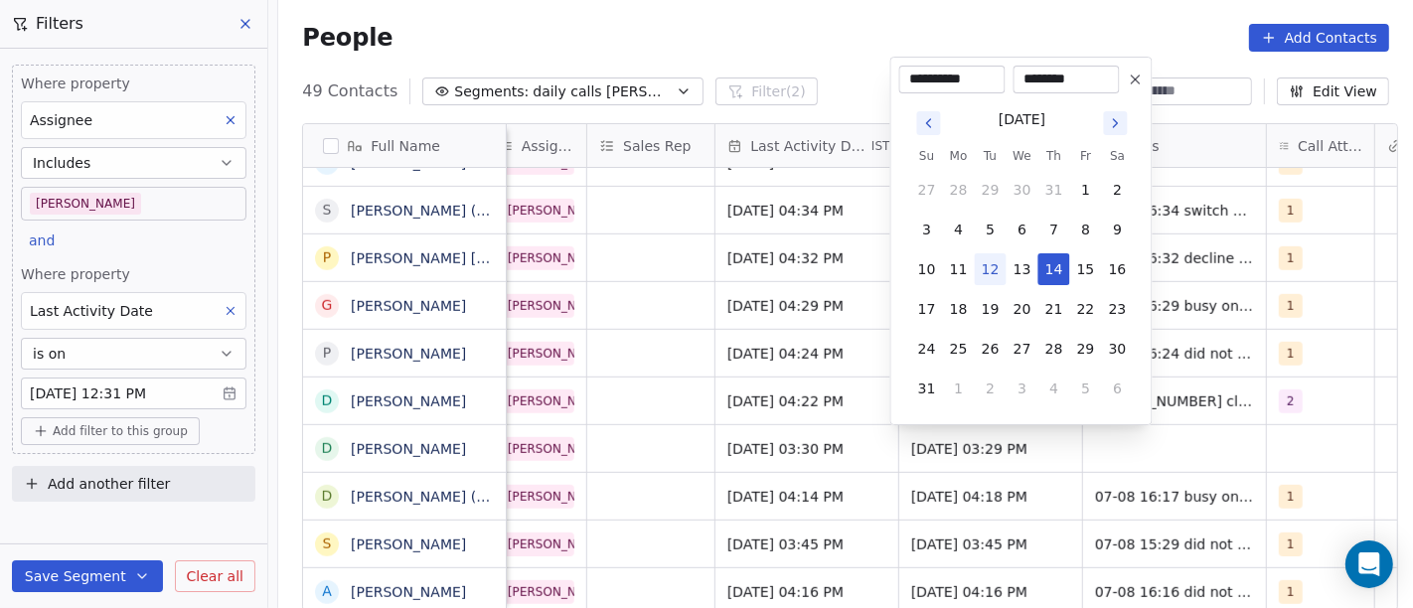
click at [1133, 85] on icon at bounding box center [1136, 80] width 16 height 16
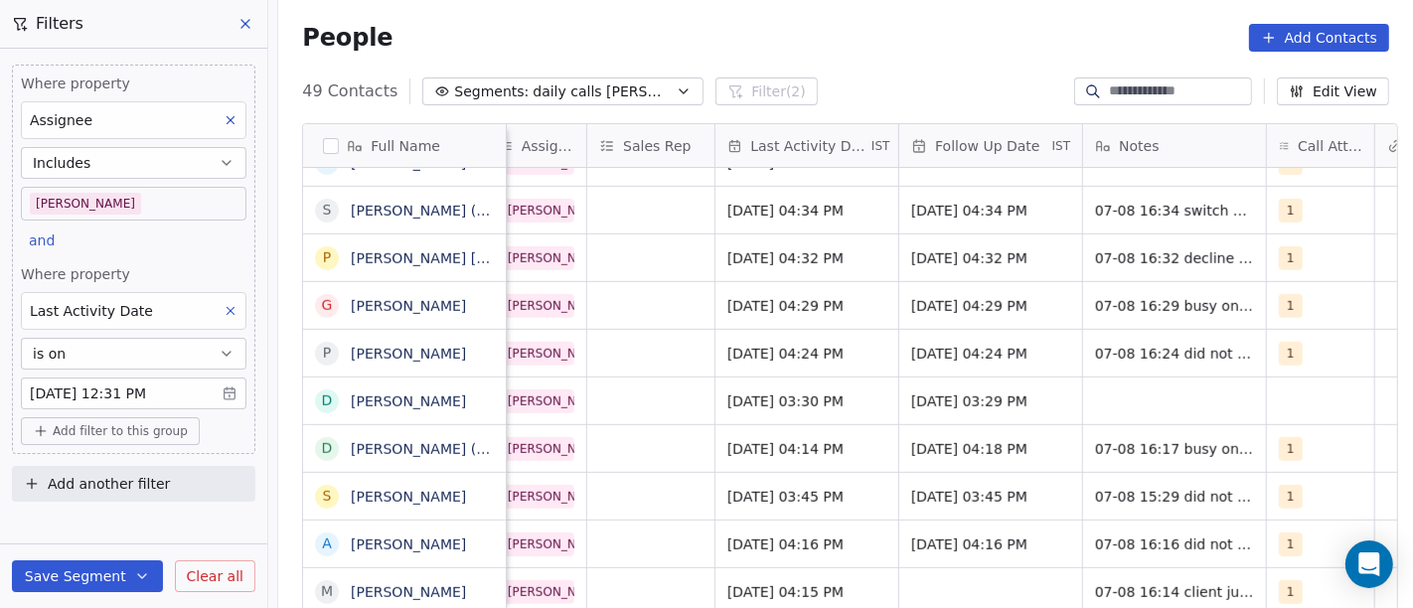
click at [153, 392] on body "On2Cook India Pvt. Ltd. Contacts People Marketing Workflows Campaigns Sales Pip…" at bounding box center [706, 304] width 1413 height 608
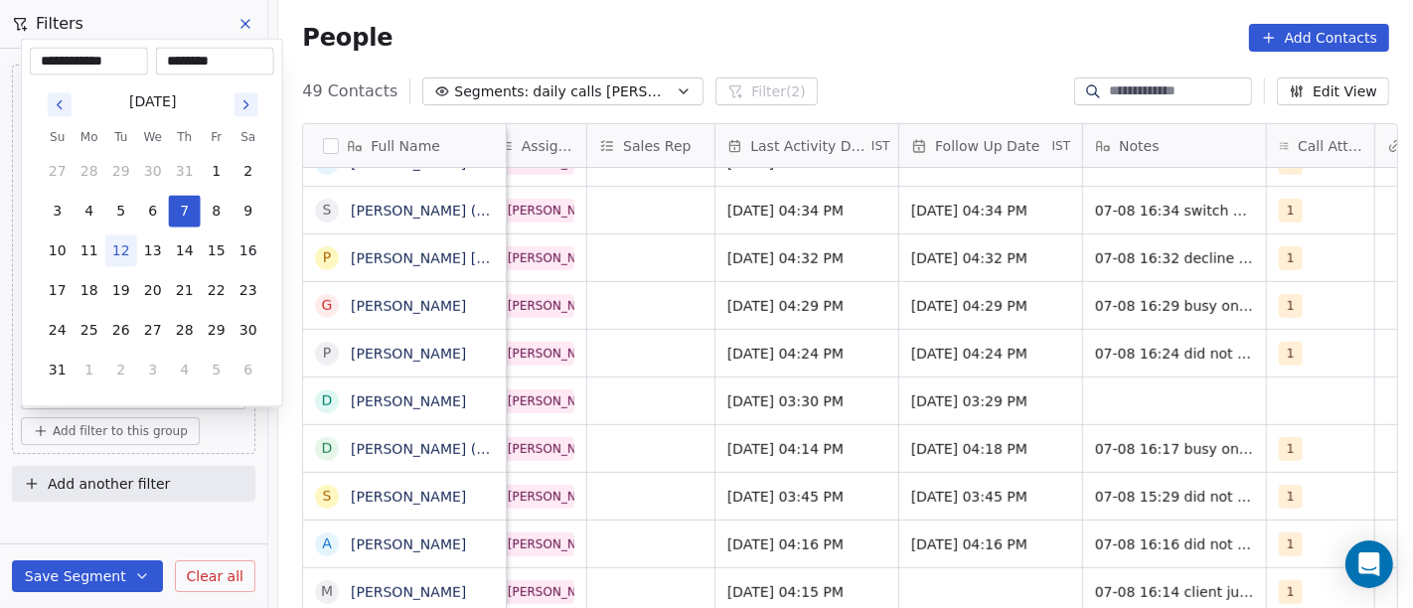
click at [125, 251] on button "12" at bounding box center [121, 251] width 32 height 32
type input "**********"
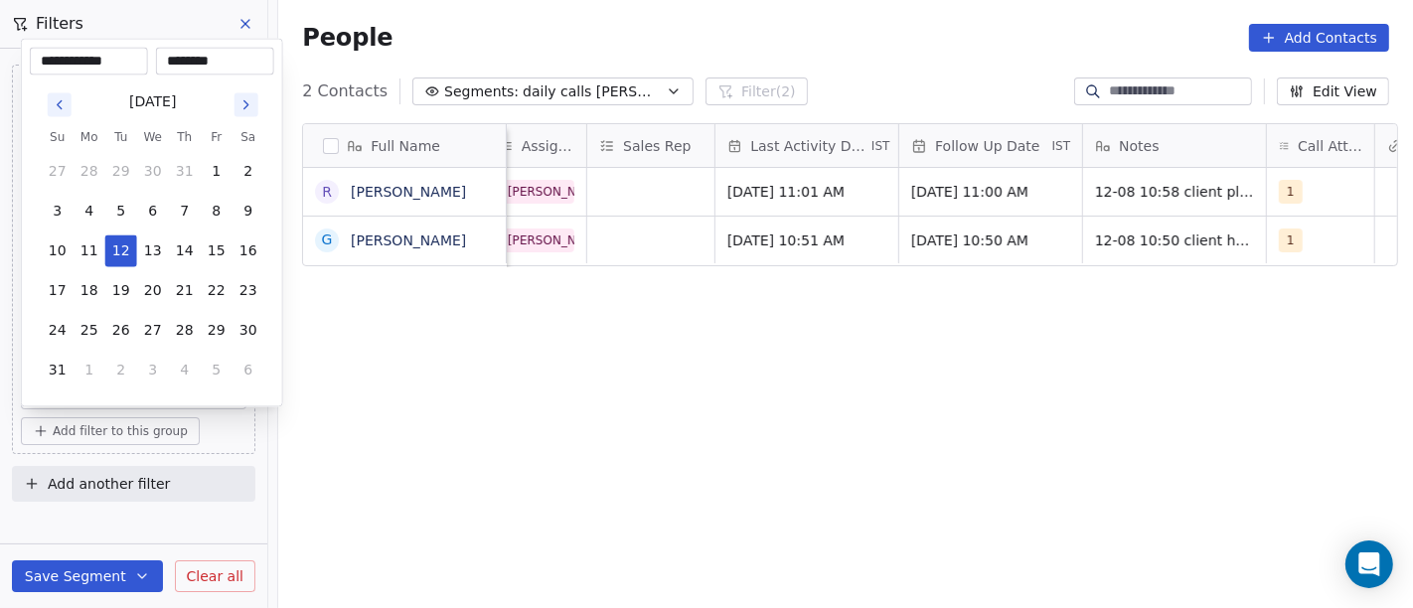
click at [757, 38] on html "On2Cook India Pvt. Ltd. Contacts People Marketing Workflows Campaigns Sales Pip…" at bounding box center [706, 304] width 1413 height 608
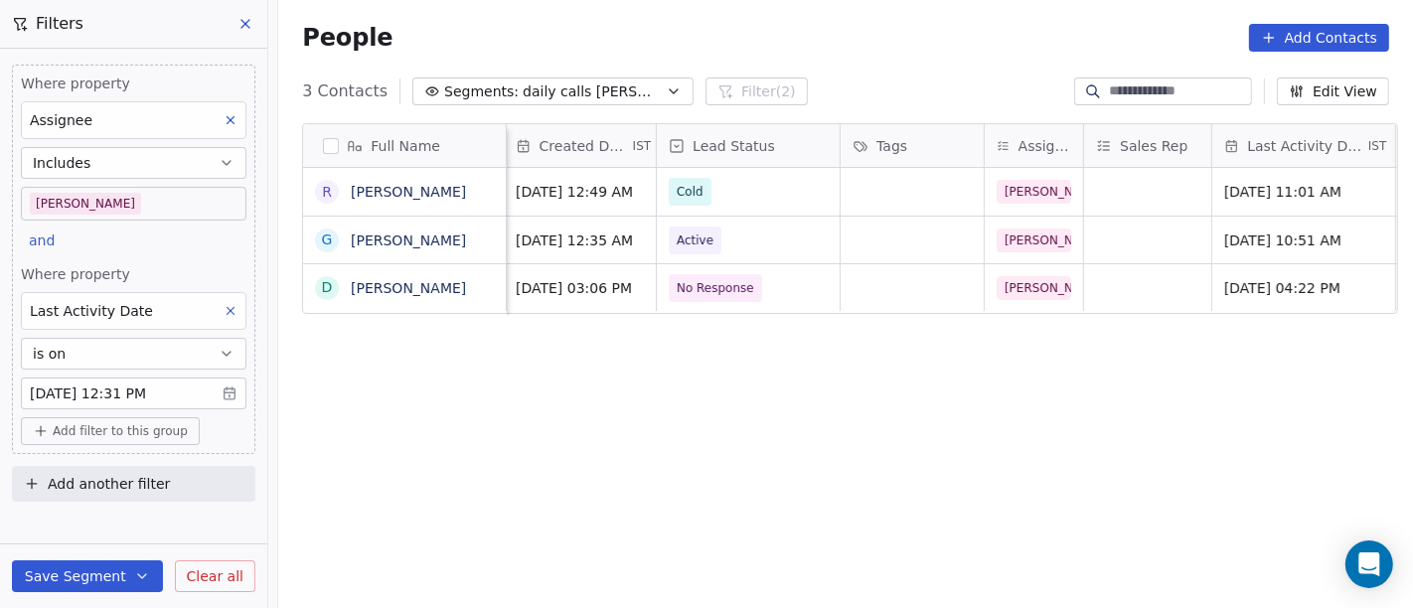
scroll to position [0, 626]
click at [894, 289] on div "grid" at bounding box center [915, 287] width 143 height 47
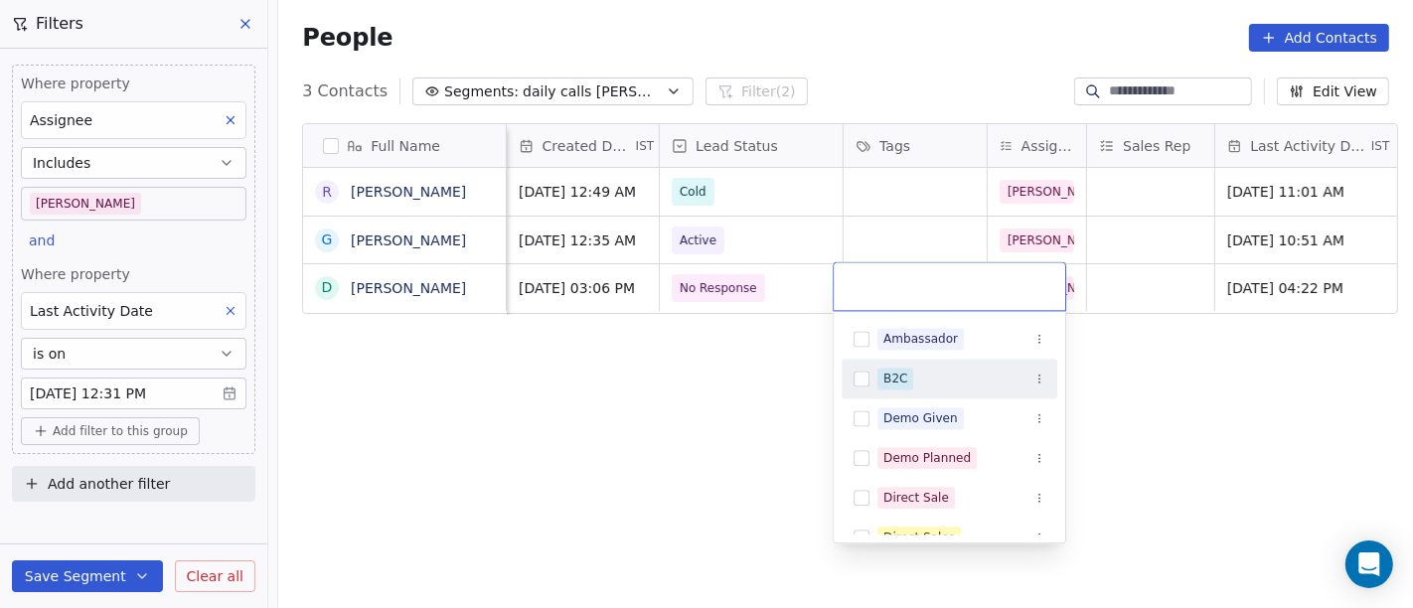
click at [896, 373] on div "B2C" at bounding box center [895, 379] width 24 height 18
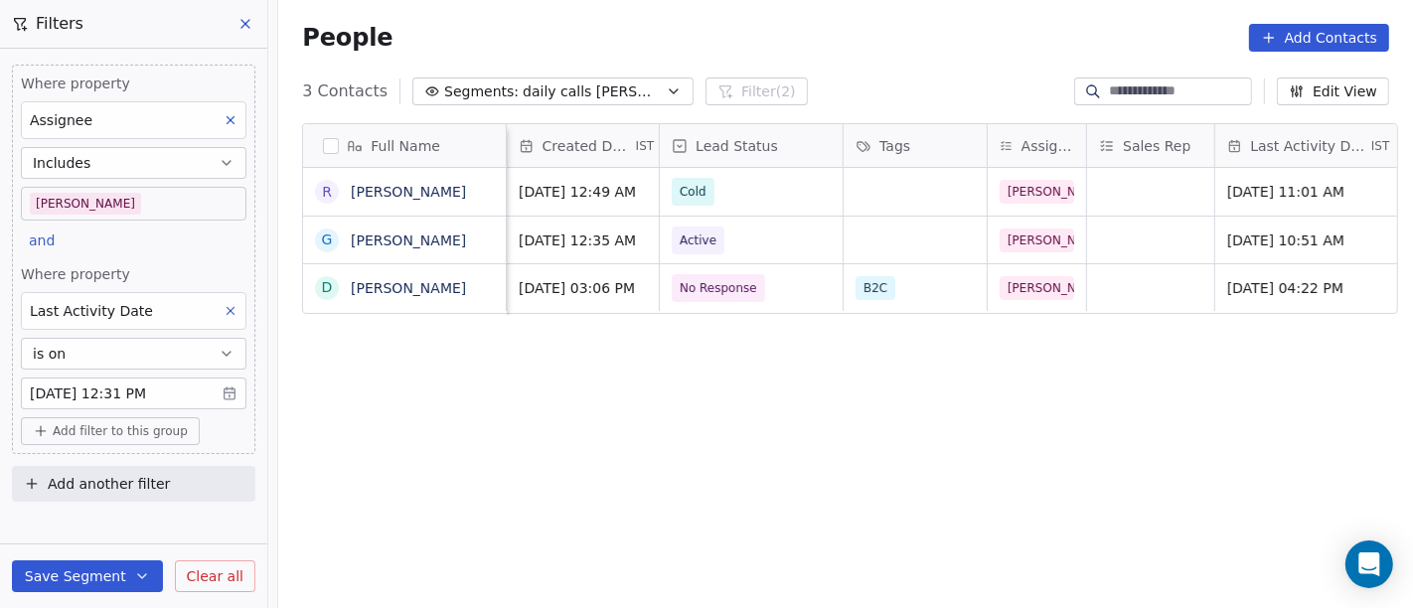
click at [693, 389] on html "On2Cook India Pvt. Ltd. Contacts People Marketing Workflows Campaigns Sales Pip…" at bounding box center [706, 304] width 1413 height 608
click at [747, 293] on span "No Response" at bounding box center [719, 288] width 93 height 28
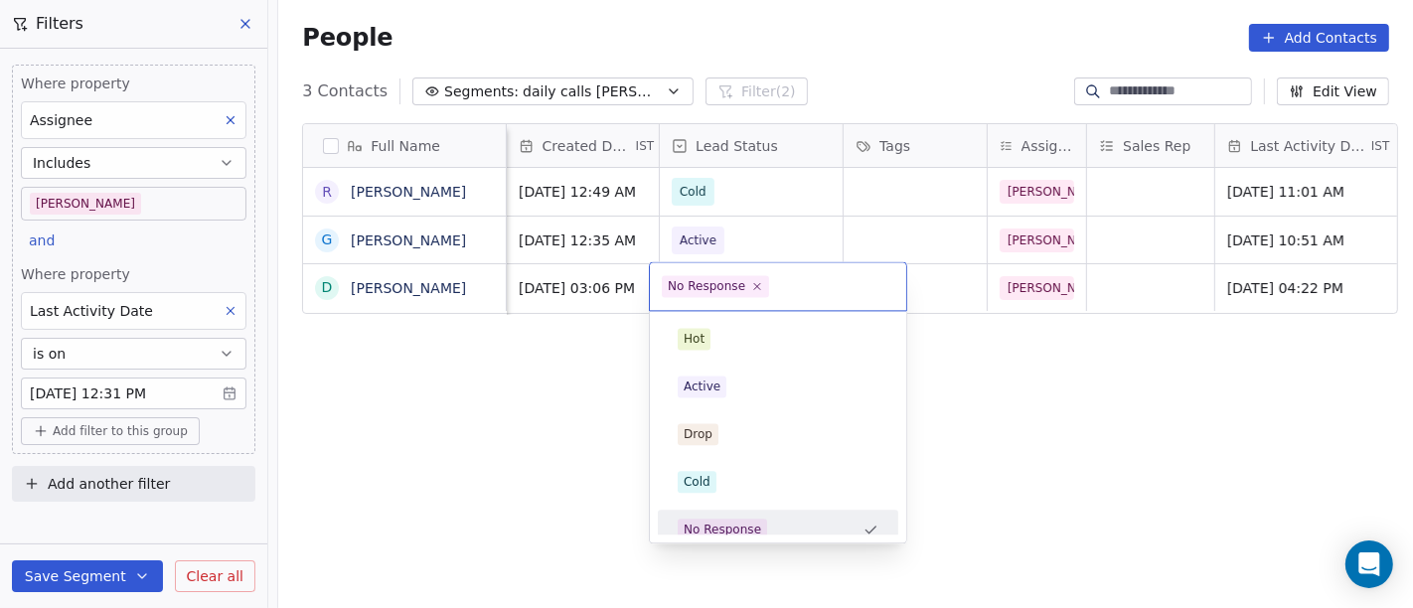
scroll to position [14, 0]
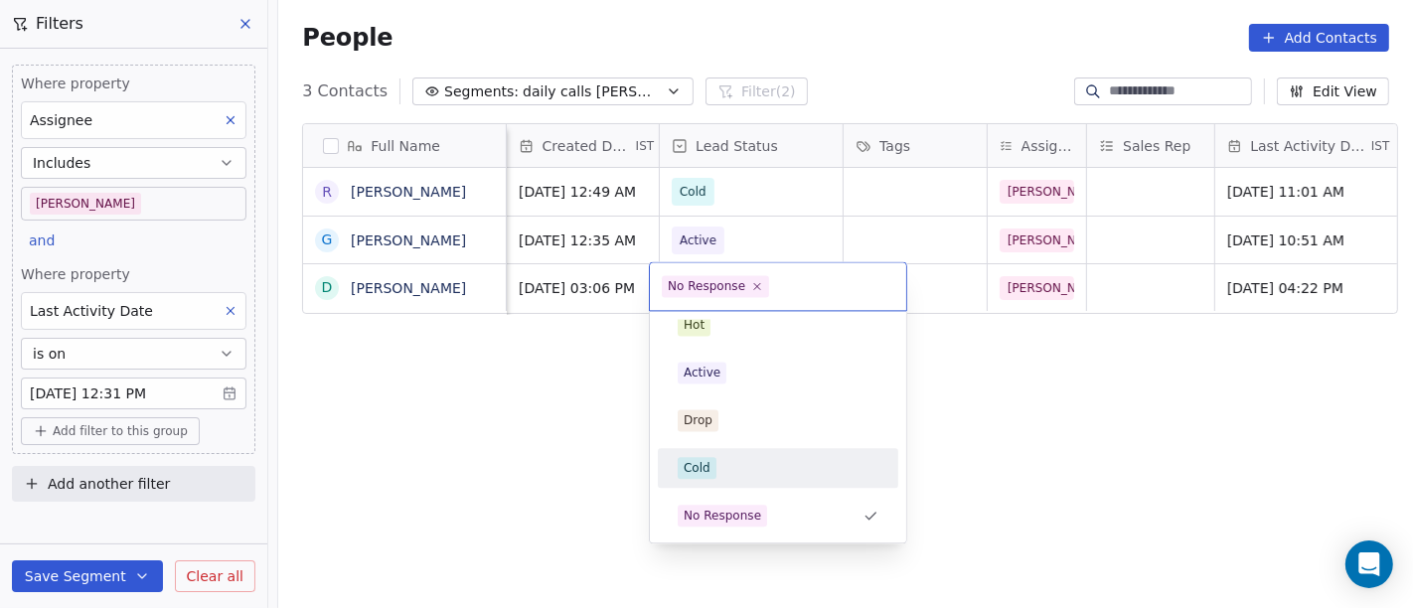
click at [711, 465] on span "Cold" at bounding box center [697, 468] width 39 height 22
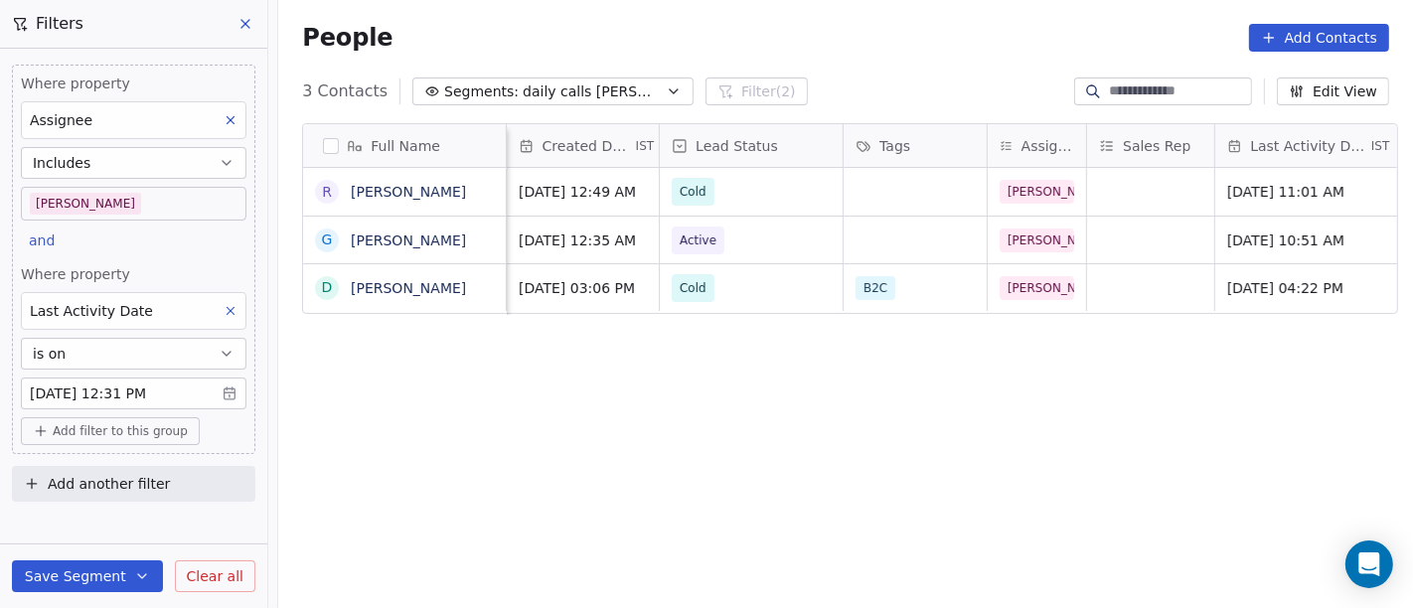
click at [576, 432] on div "Full Name R Rohan Dhawan G Gokul Bhatia D Devang Thaker Phone Number company na…" at bounding box center [845, 375] width 1135 height 536
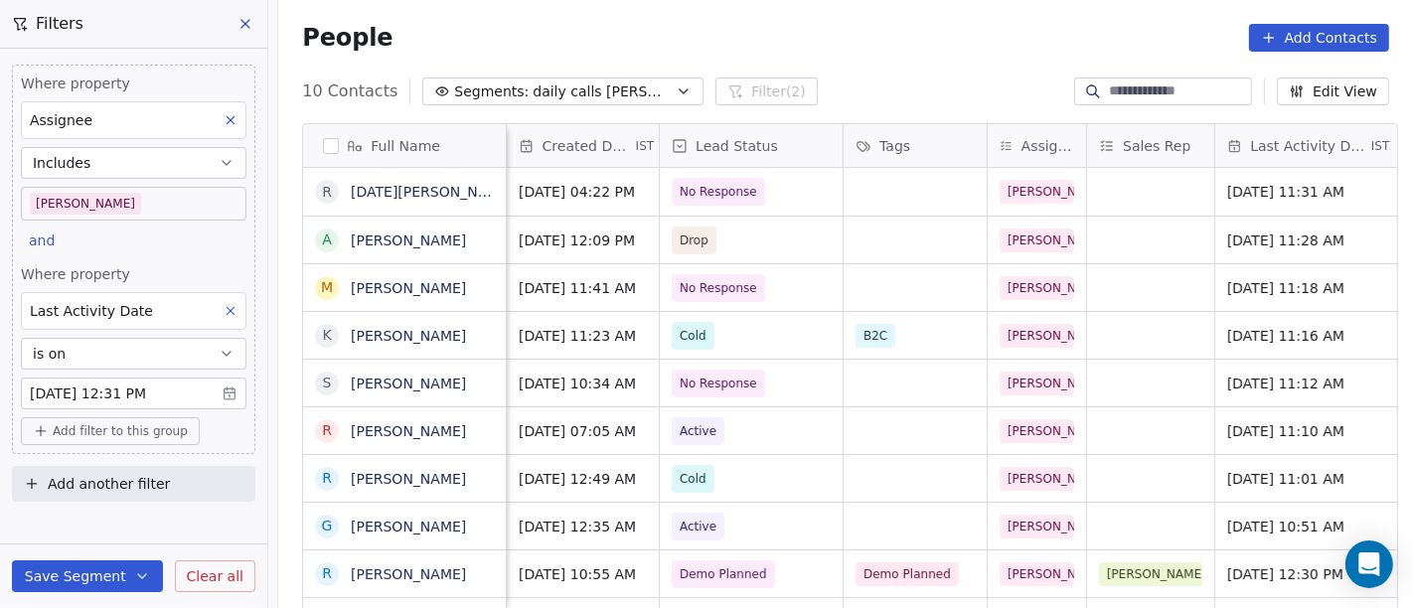
click at [905, 15] on div "People Add Contacts" at bounding box center [845, 38] width 1135 height 76
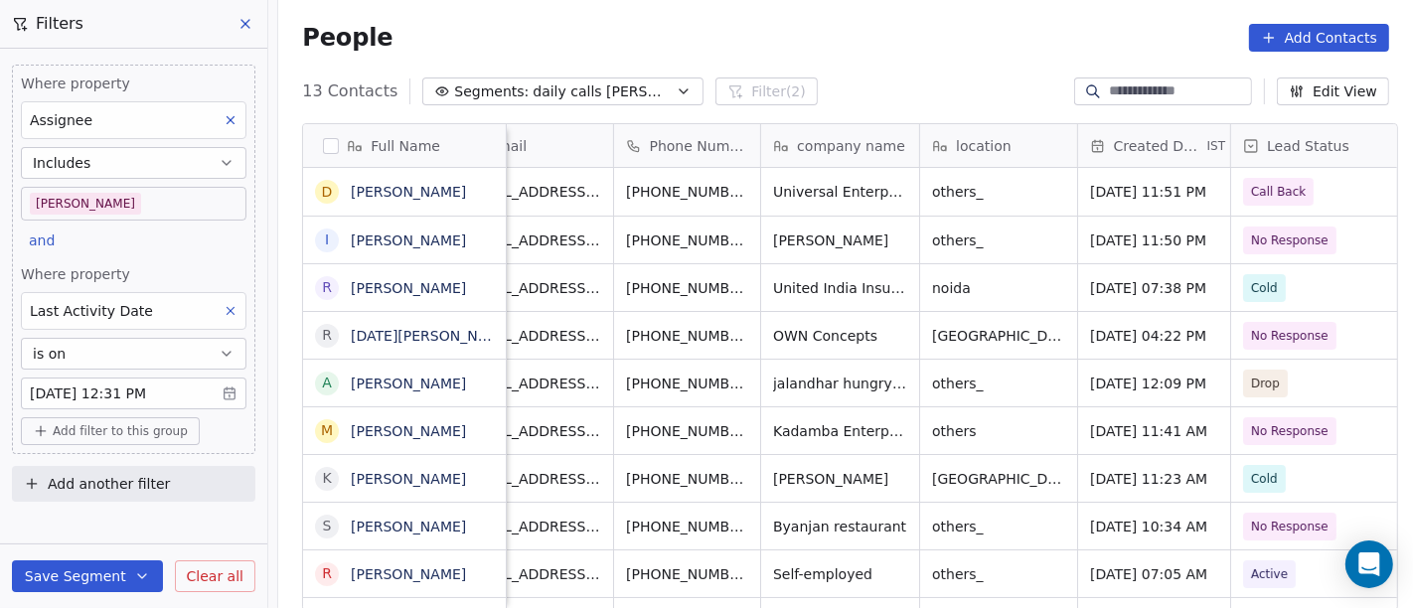
scroll to position [0, 0]
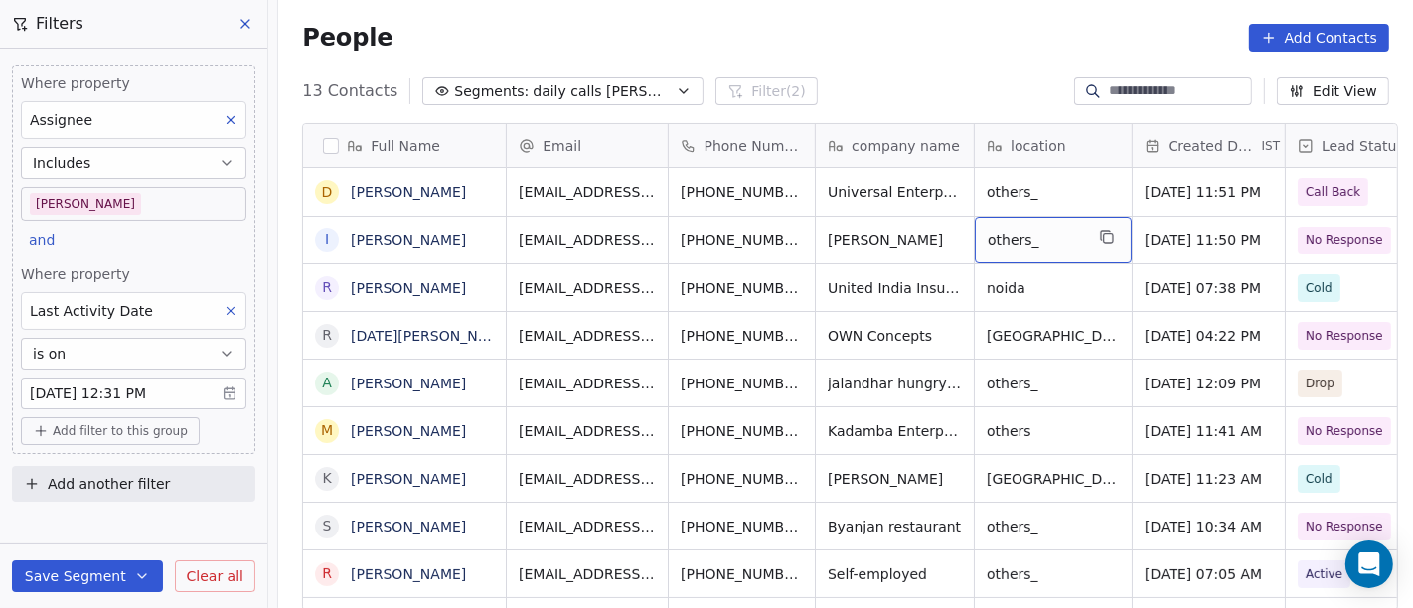
click at [1018, 232] on span "others_" at bounding box center [1035, 241] width 95 height 20
click at [1018, 232] on textarea "*******" at bounding box center [1044, 248] width 155 height 62
type textarea "**********"
click at [879, 250] on html "On2Cook India Pvt. Ltd. Contacts People Marketing Workflows Campaigns Sales Pip…" at bounding box center [706, 304] width 1413 height 608
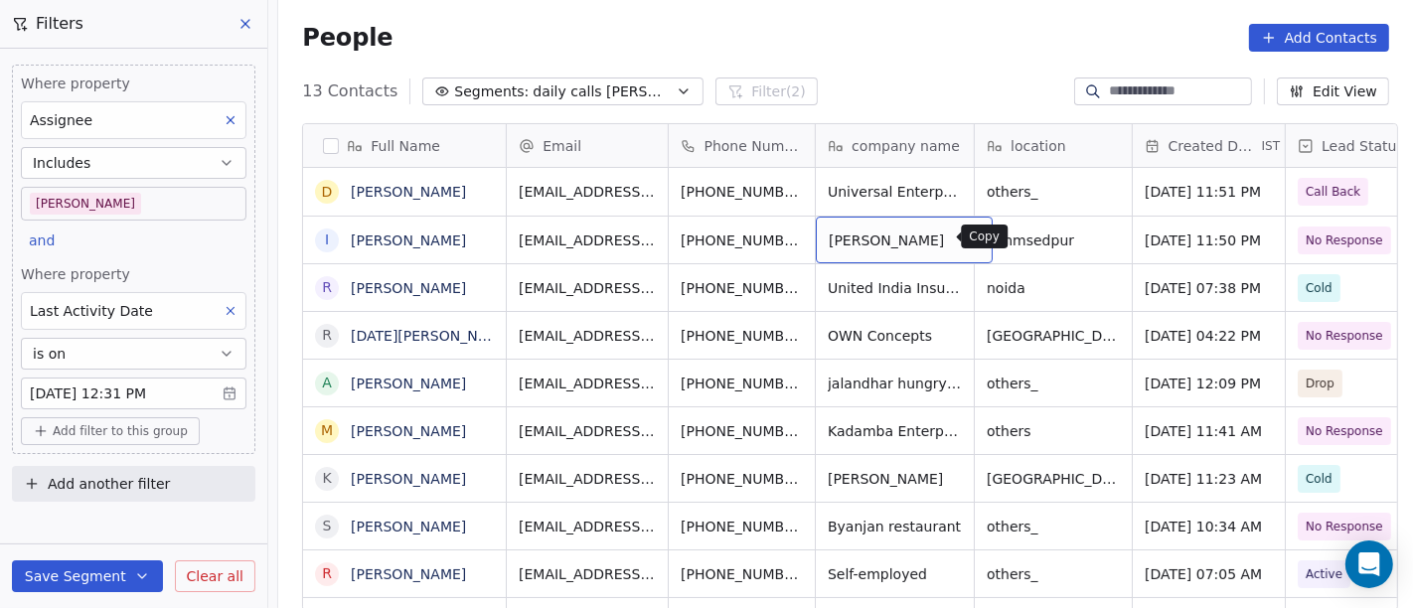
click at [961, 239] on icon "grid" at bounding box center [969, 238] width 16 height 16
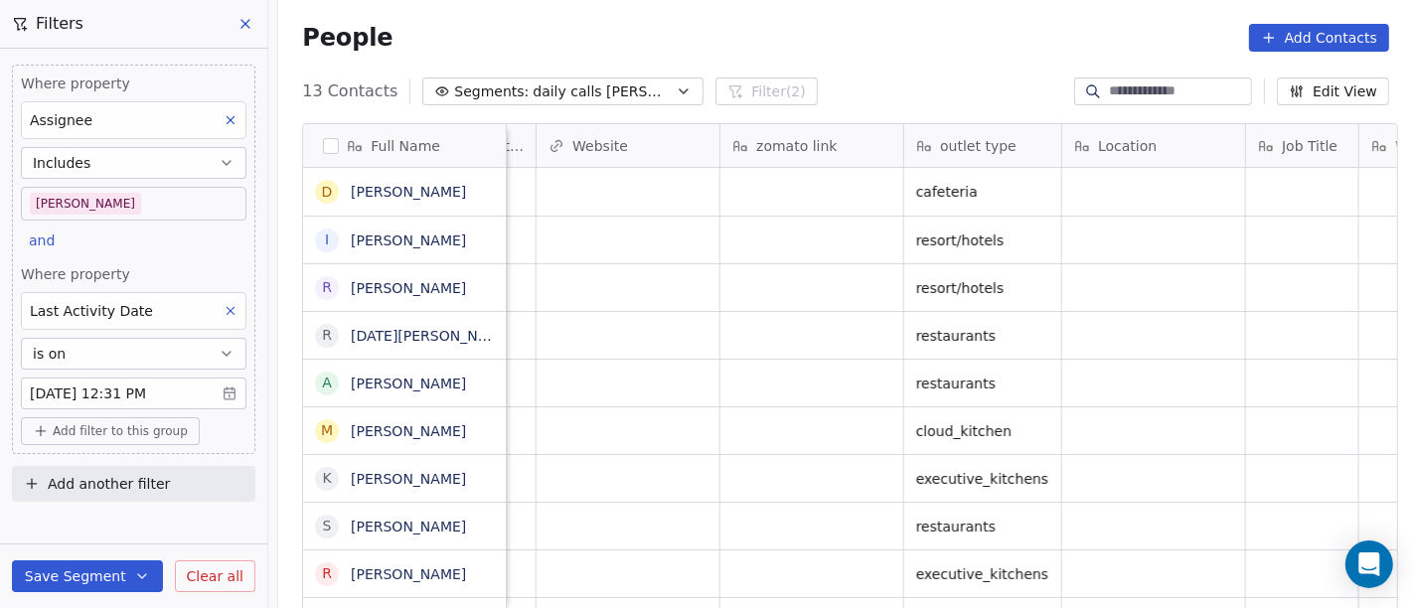
scroll to position [0, 1967]
click at [840, 234] on div "grid" at bounding box center [808, 240] width 183 height 47
type textarea "**********"
click at [882, 30] on html "On2Cook India Pvt. Ltd. Contacts People Marketing Workflows Campaigns Sales Pip…" at bounding box center [706, 304] width 1413 height 608
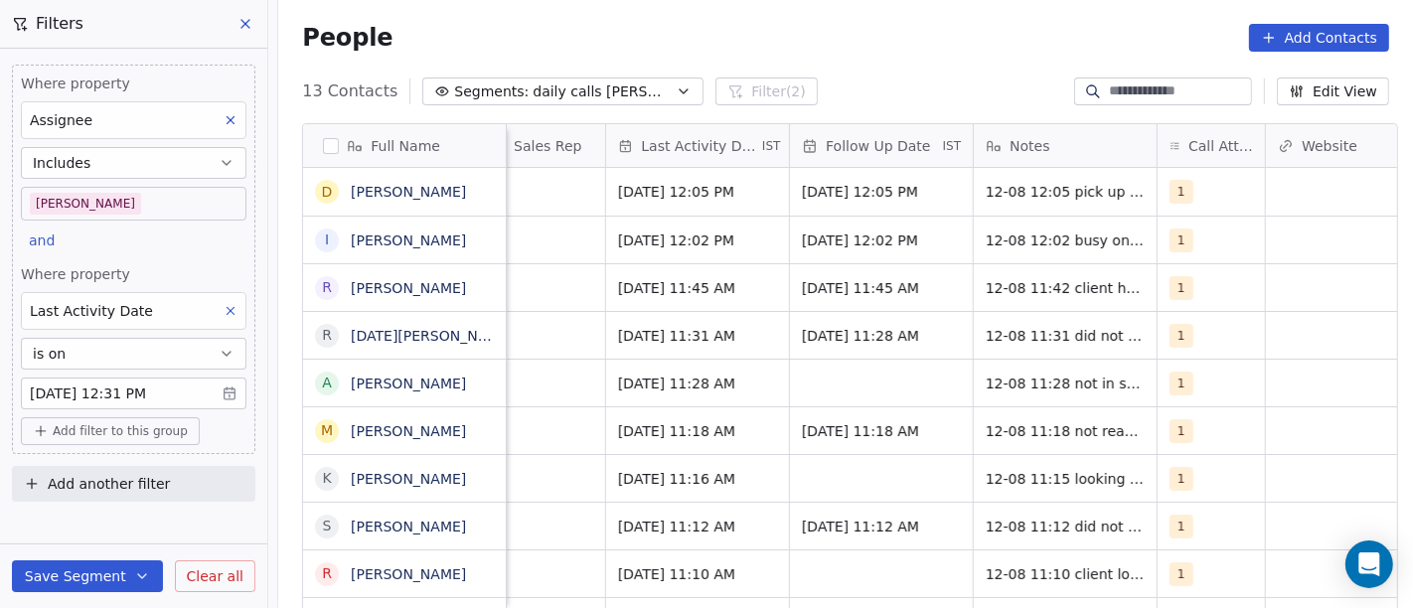
scroll to position [0, 1234]
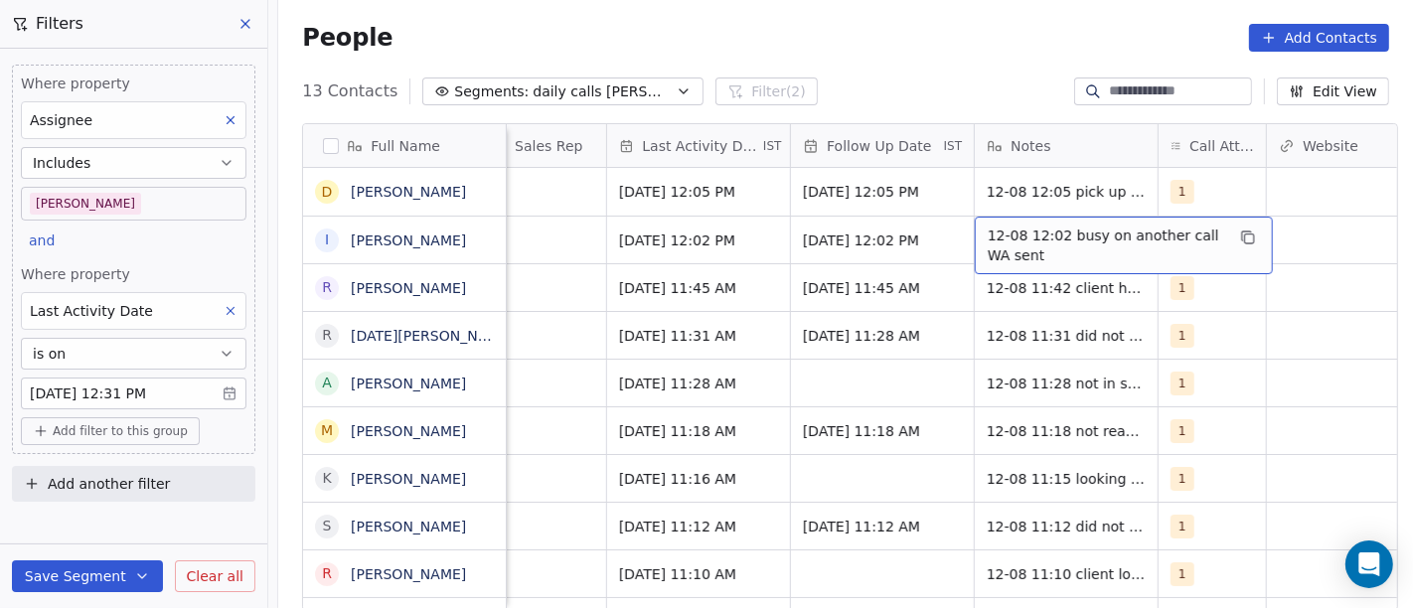
click at [1077, 234] on span "12-08 12:02 busy on another call WA sent" at bounding box center [1106, 246] width 236 height 40
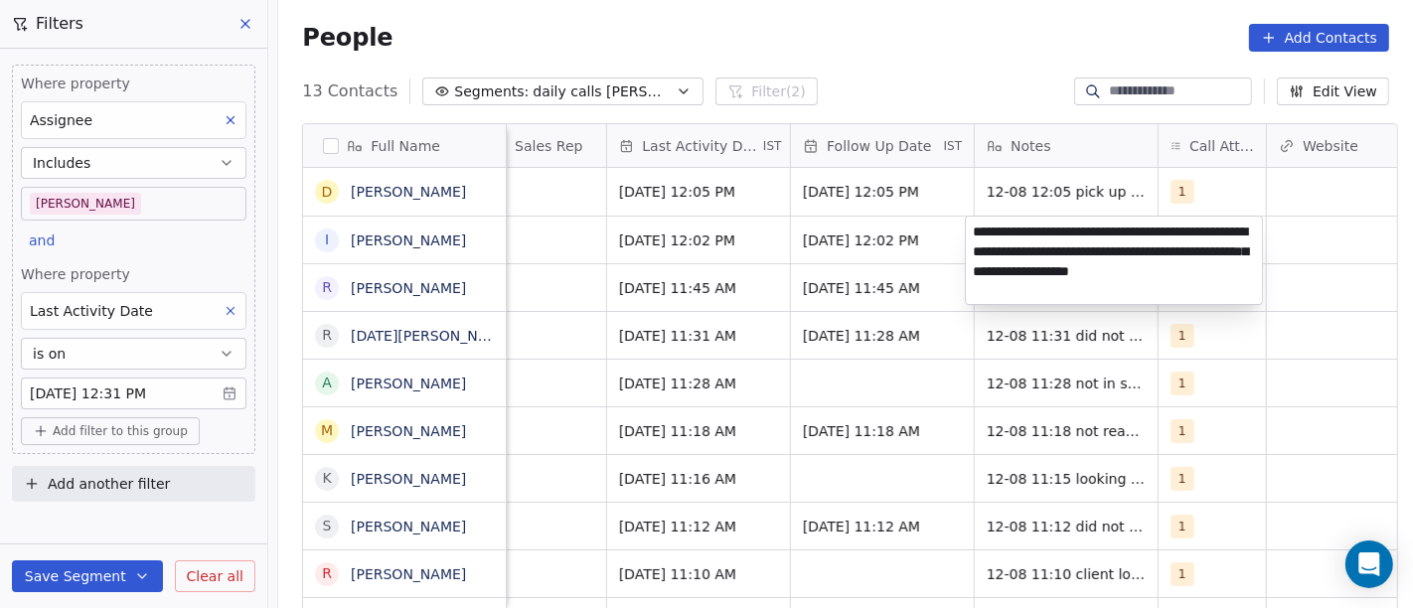
type textarea "**********"
click at [1318, 245] on html "On2Cook India Pvt. Ltd. Contacts People Marketing Workflows Campaigns Sales Pip…" at bounding box center [706, 304] width 1413 height 608
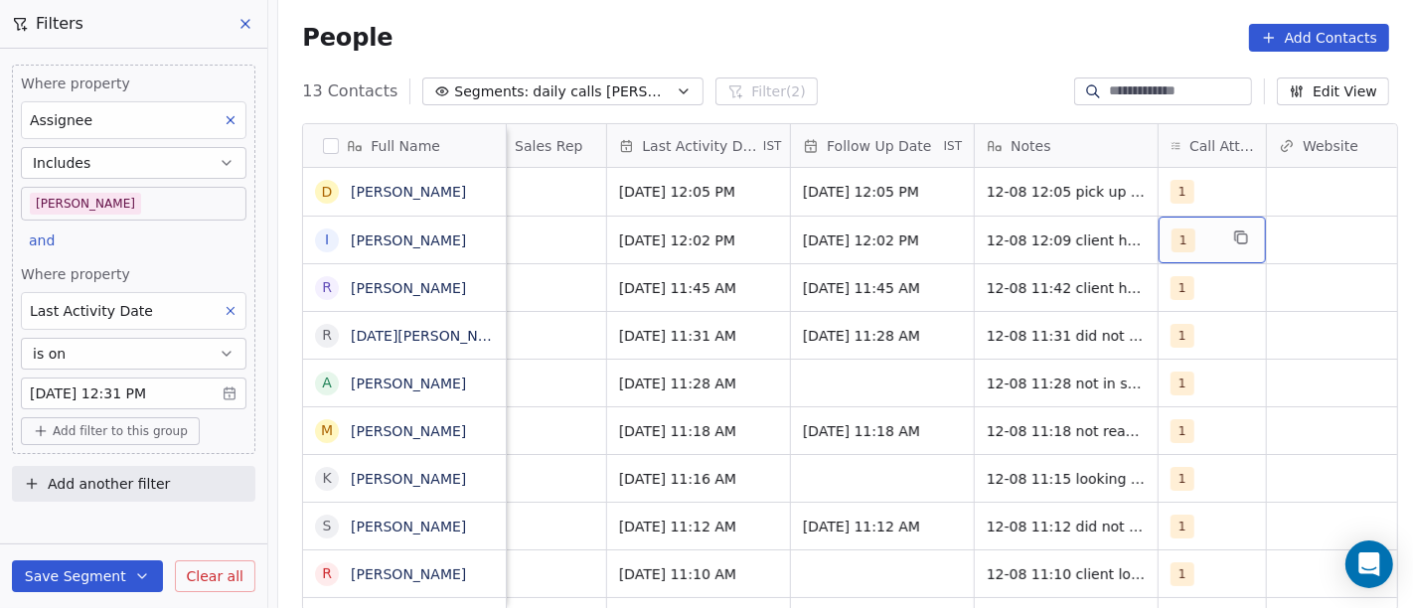
click at [1187, 246] on div "1" at bounding box center [1194, 241] width 46 height 24
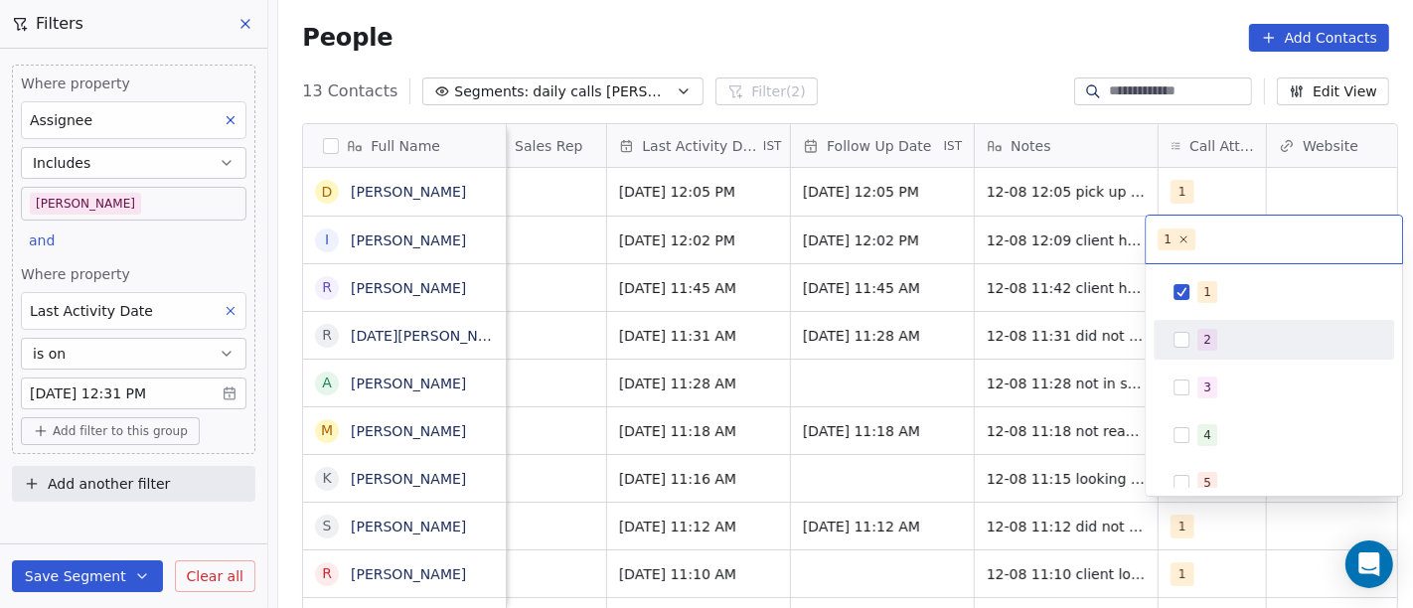
click at [1257, 337] on div "2" at bounding box center [1285, 340] width 177 height 22
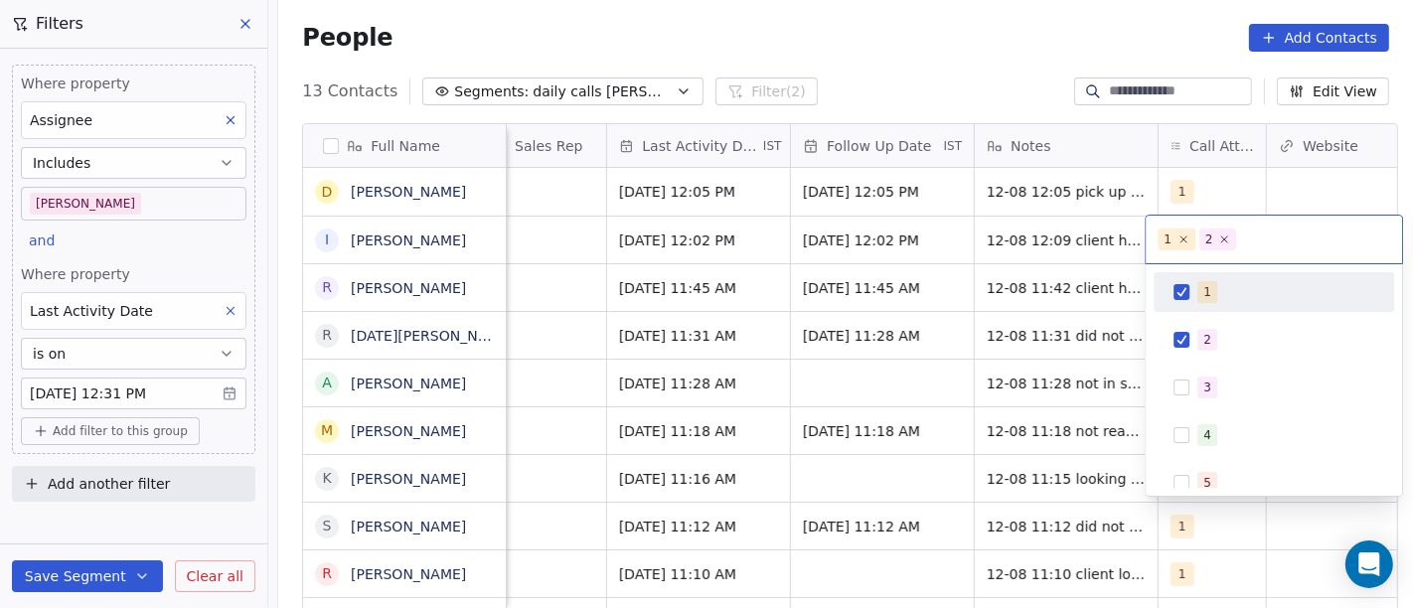
click at [1237, 298] on div "1" at bounding box center [1285, 292] width 177 height 22
click at [1060, 266] on html "On2Cook India Pvt. Ltd. Contacts People Marketing Workflows Campaigns Sales Pip…" at bounding box center [706, 304] width 1413 height 608
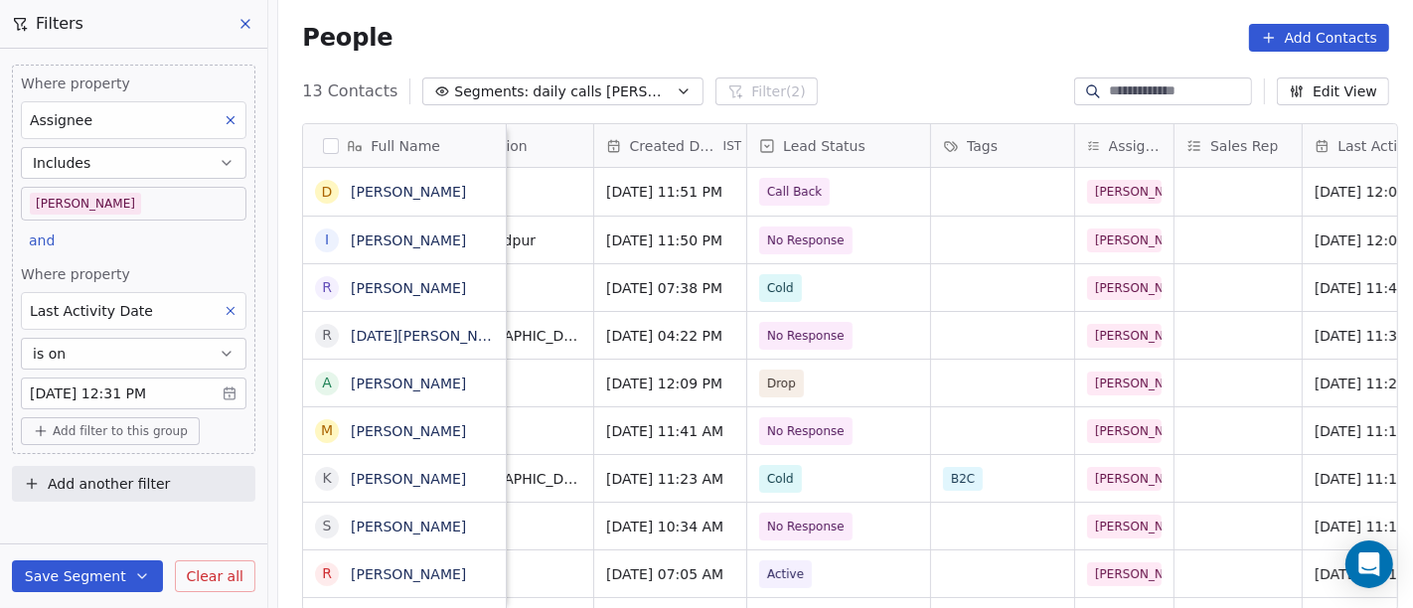
scroll to position [0, 534]
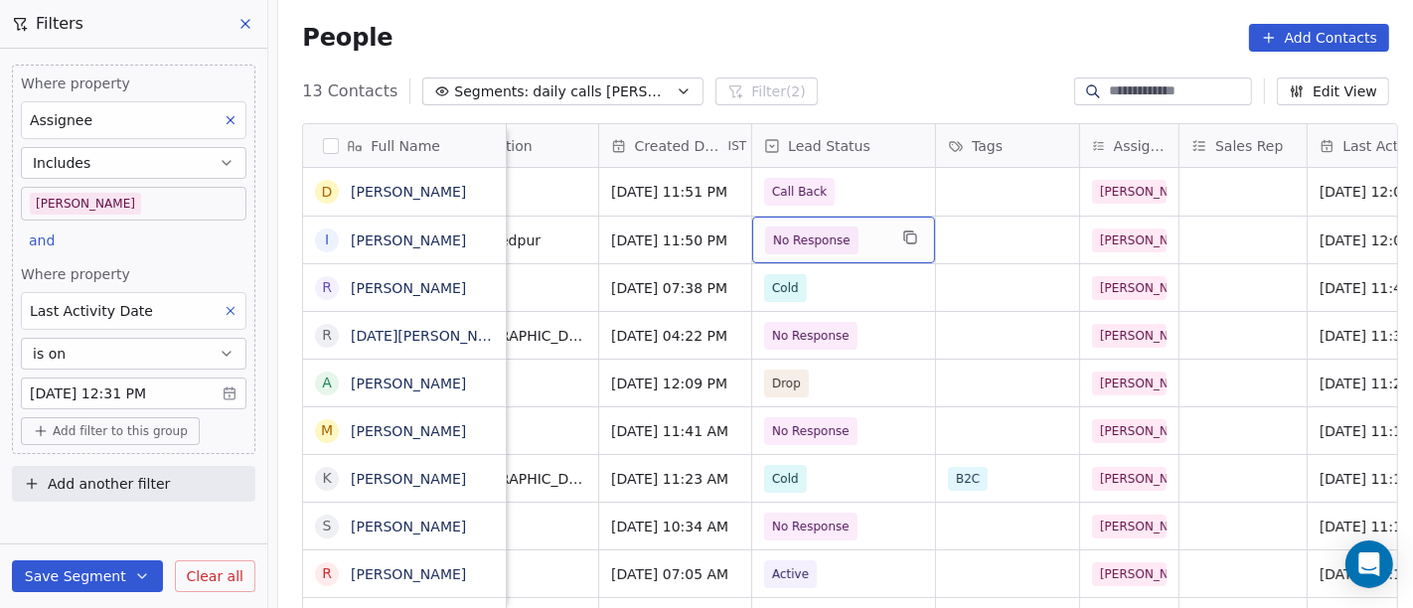
click at [868, 249] on span "No Response" at bounding box center [825, 241] width 121 height 28
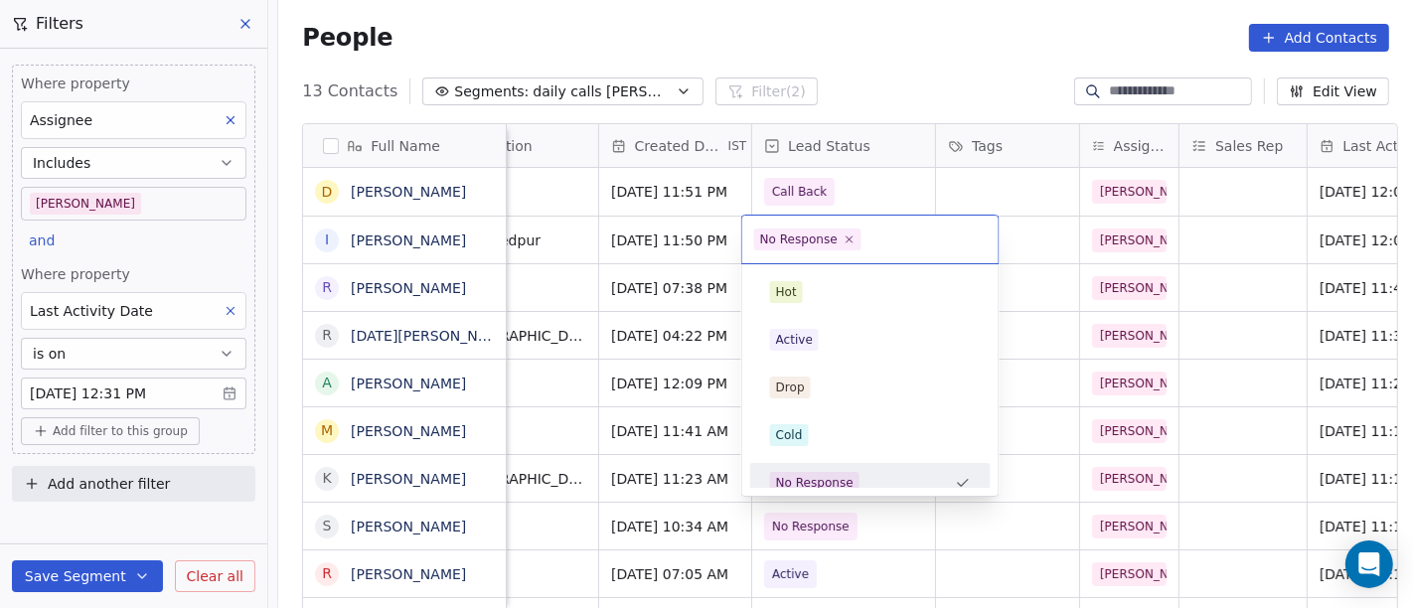
scroll to position [14, 0]
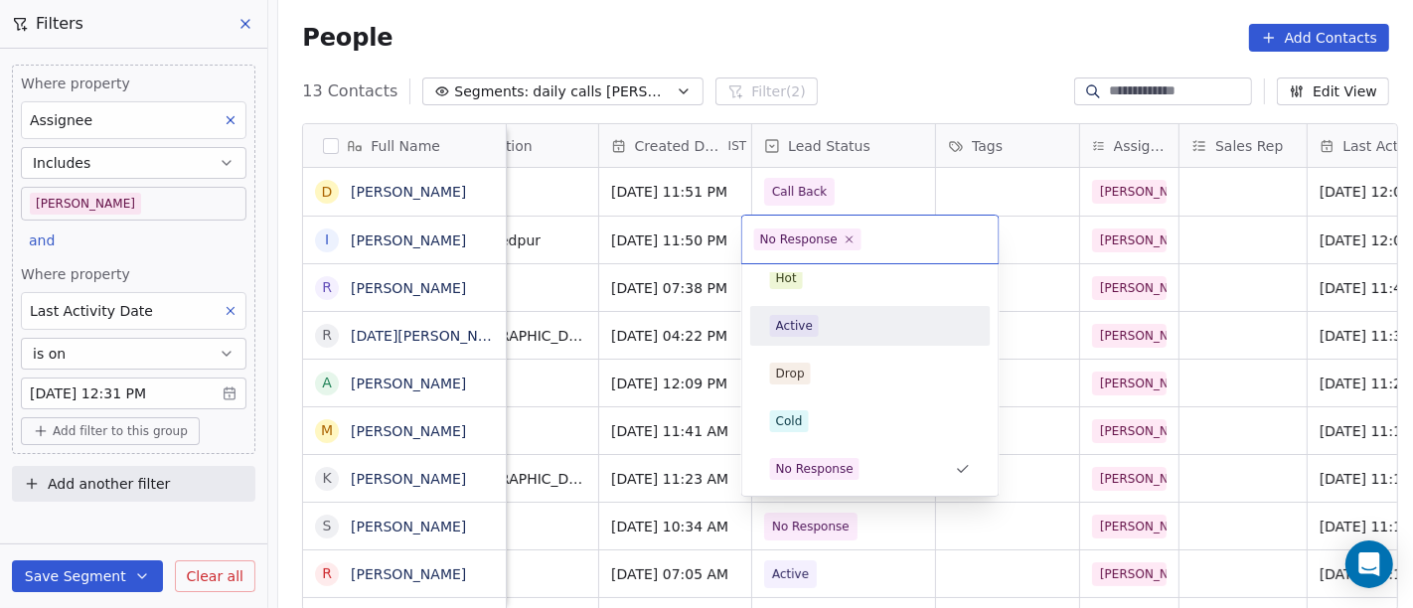
click at [864, 306] on div "Active" at bounding box center [870, 326] width 240 height 40
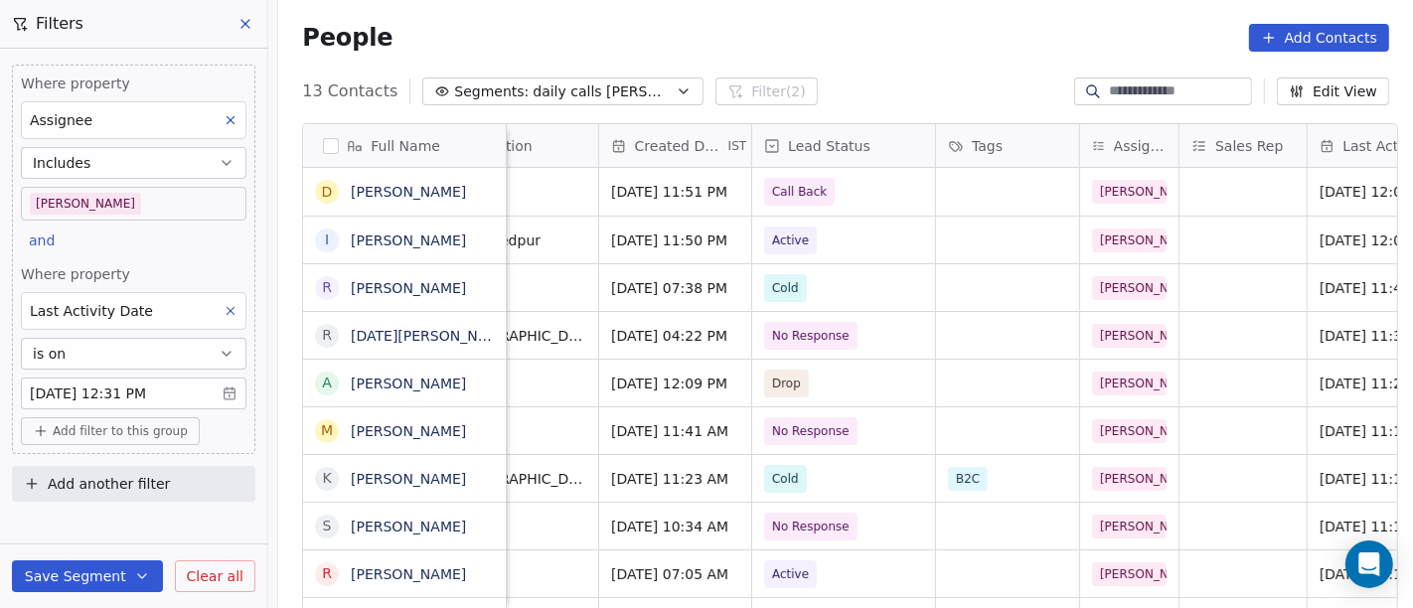
scroll to position [0, 0]
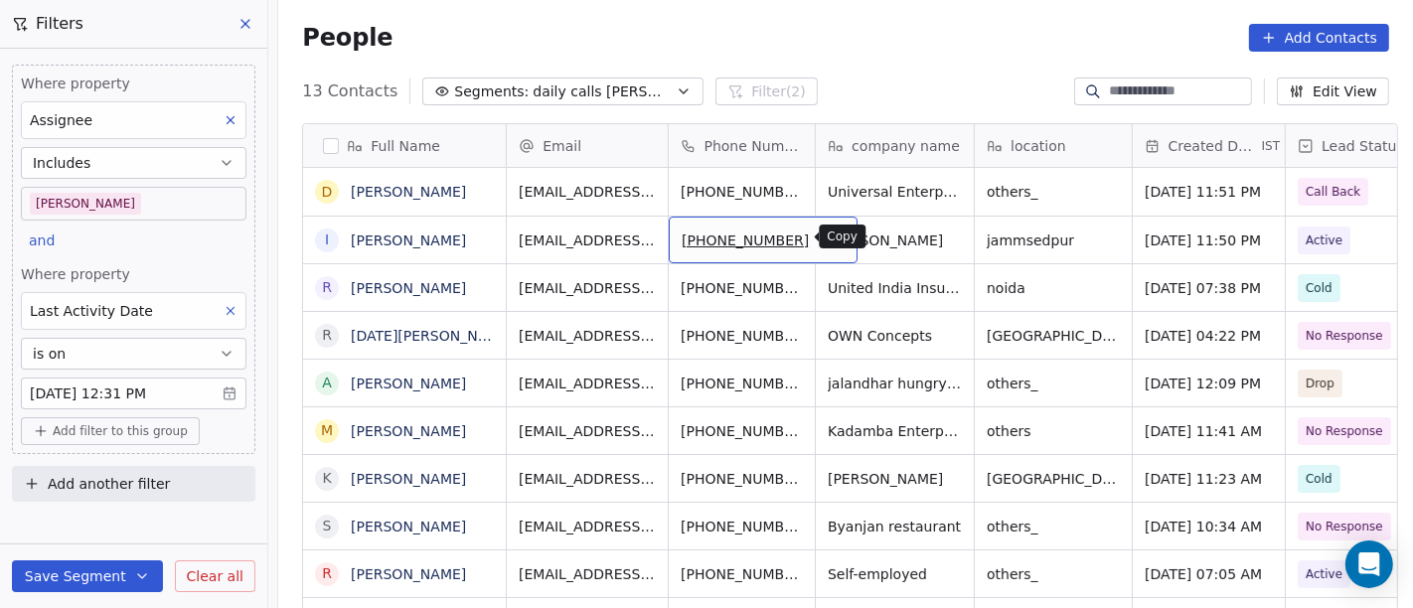
click at [825, 241] on icon "grid" at bounding box center [833, 238] width 16 height 16
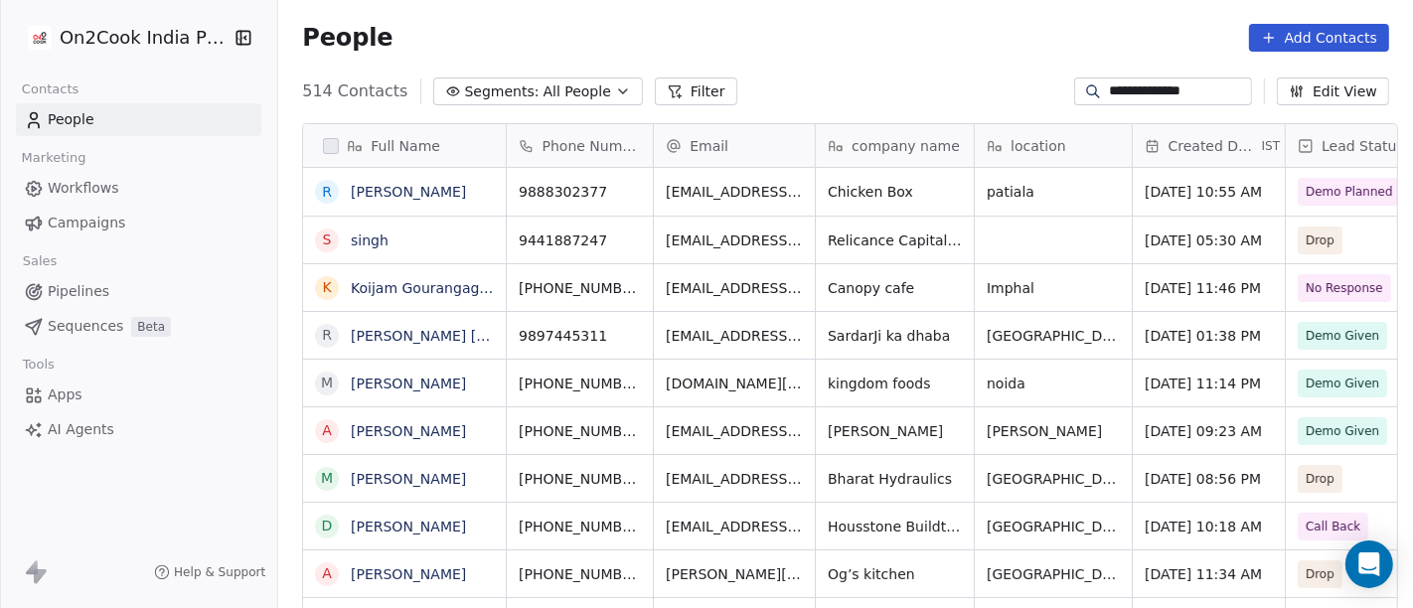
scroll to position [519, 1127]
click at [544, 95] on span "All People" at bounding box center [578, 91] width 68 height 21
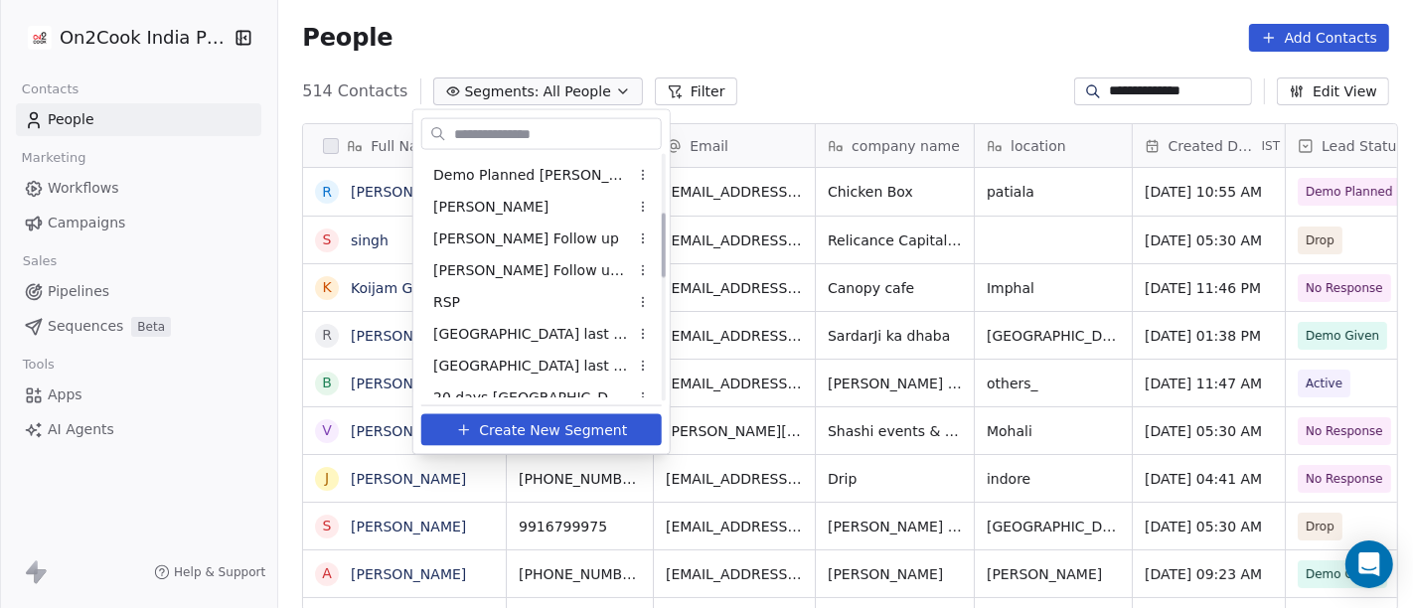
scroll to position [221, 0]
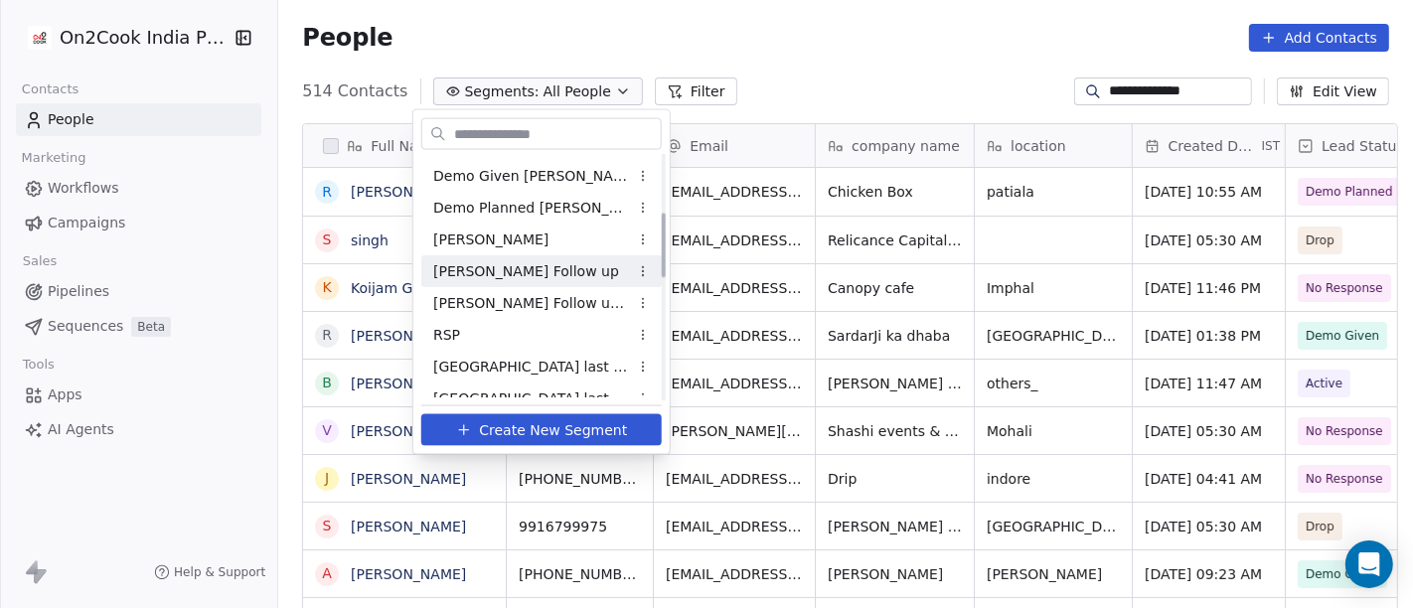
click at [522, 260] on span "[PERSON_NAME] Follow up" at bounding box center [526, 270] width 186 height 21
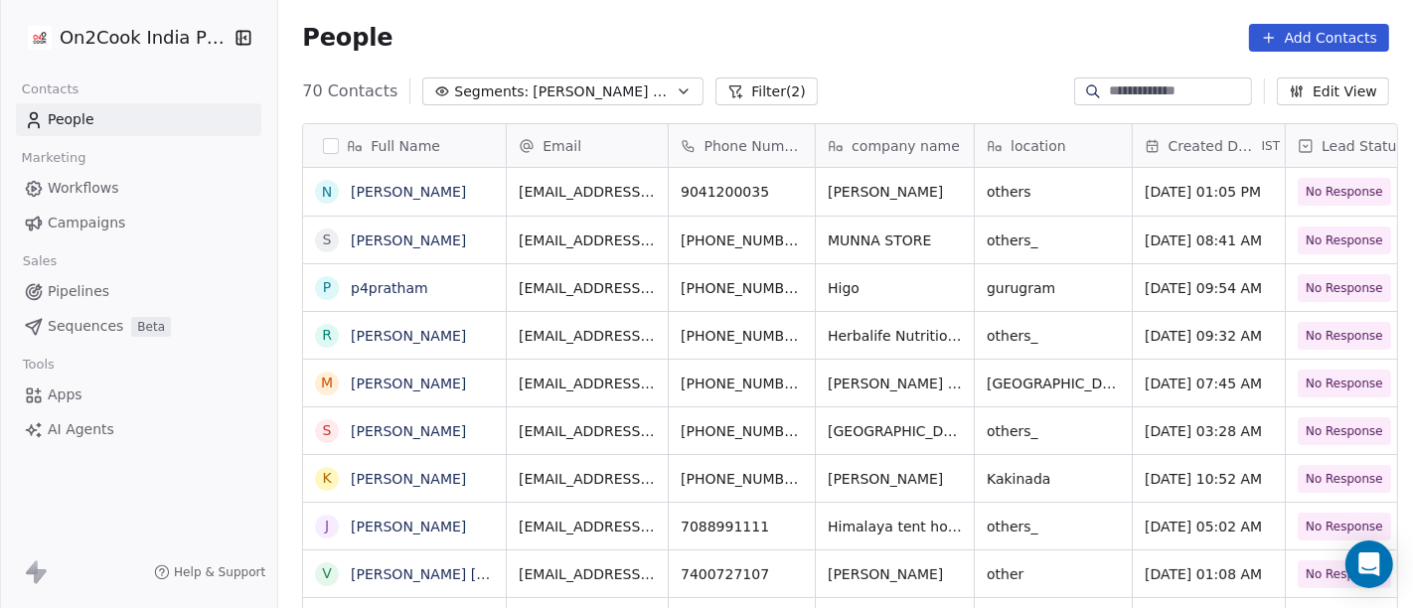
scroll to position [519, 1127]
click at [715, 78] on button "Filter (2)" at bounding box center [766, 92] width 102 height 28
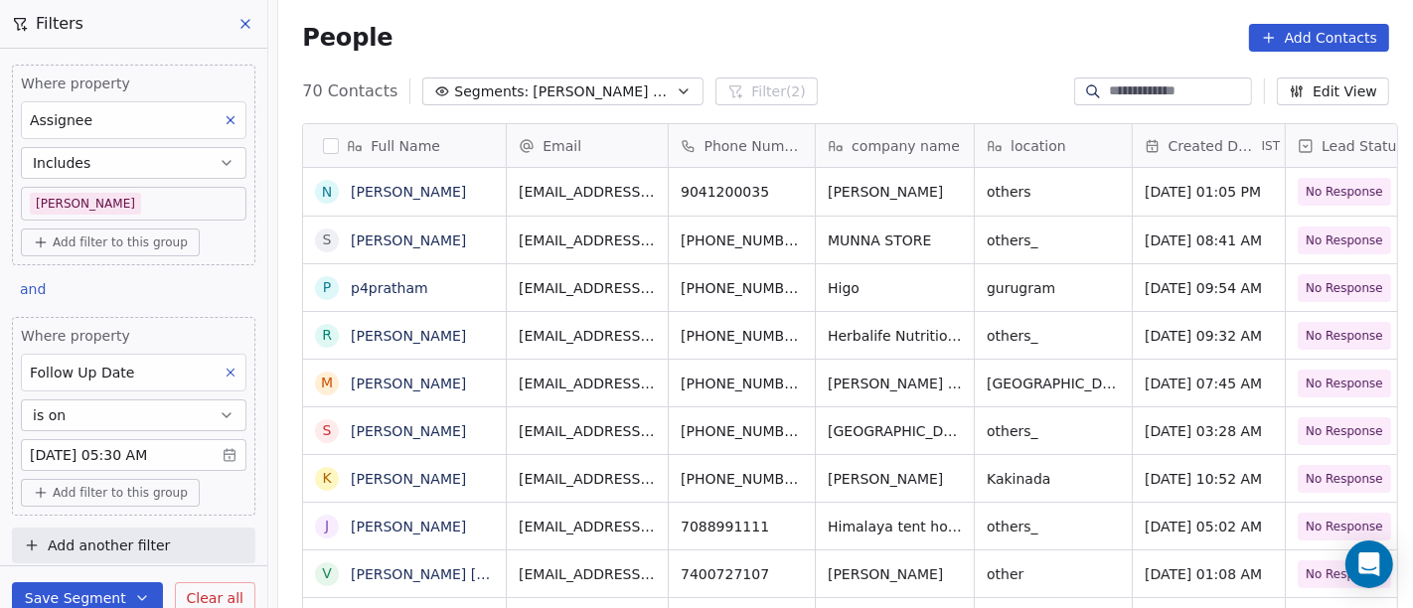
click at [148, 442] on body "On2Cook India Pvt. Ltd. Contacts People Marketing Workflows Campaigns Sales Pip…" at bounding box center [706, 304] width 1413 height 608
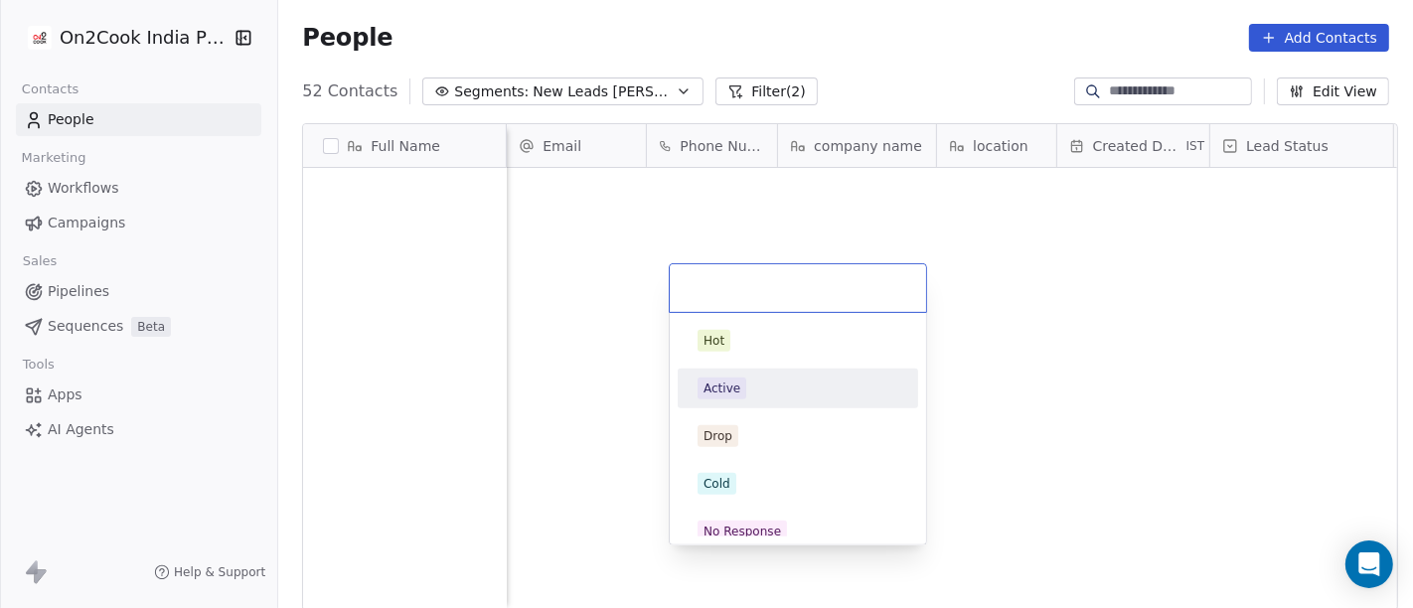
scroll to position [519, 1127]
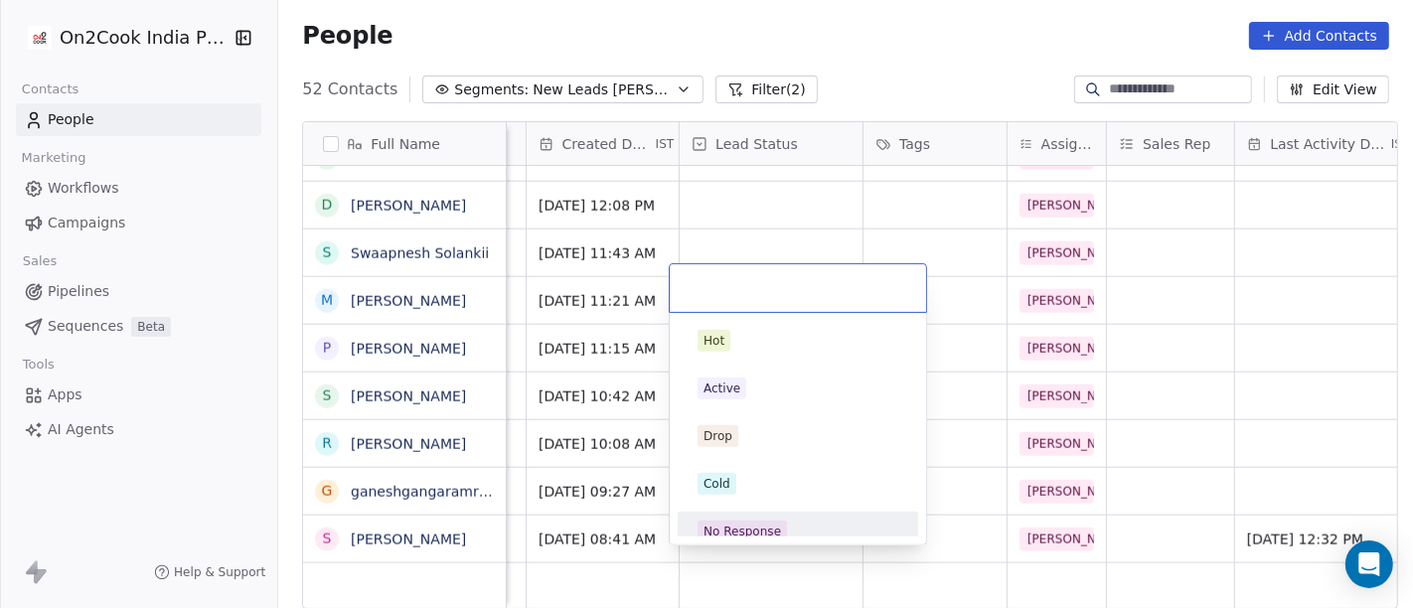
click at [777, 523] on span "No Response" at bounding box center [742, 532] width 89 height 22
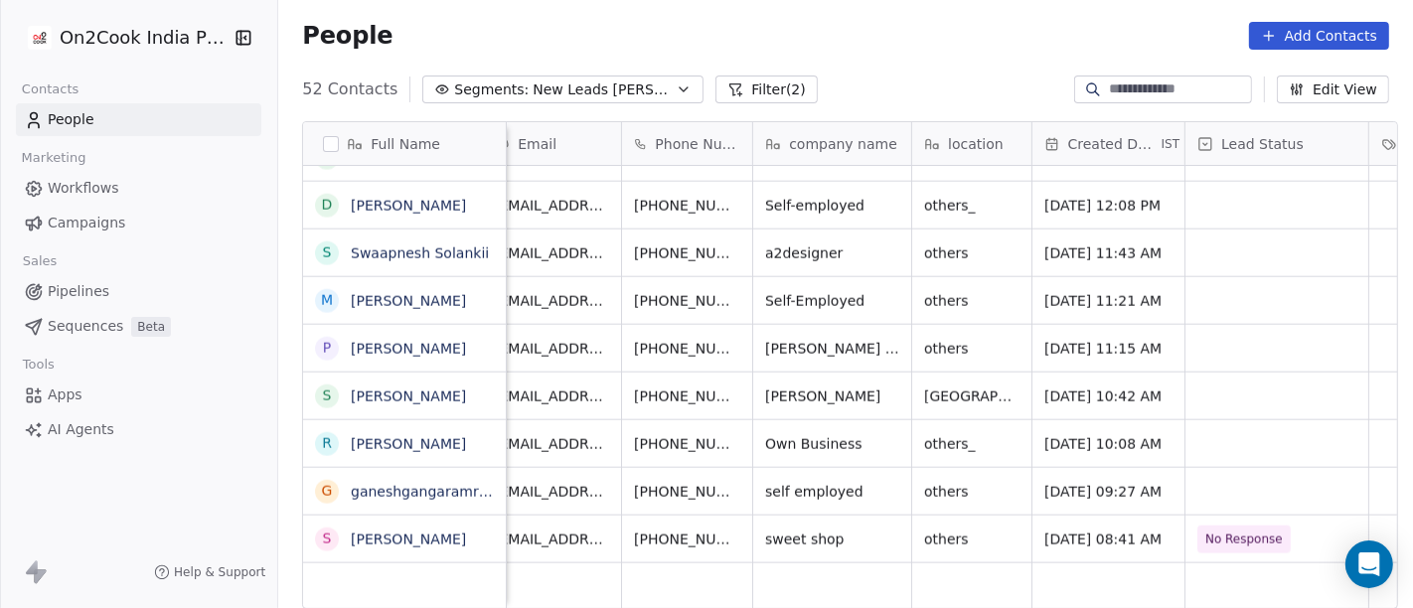
scroll to position [17, 0]
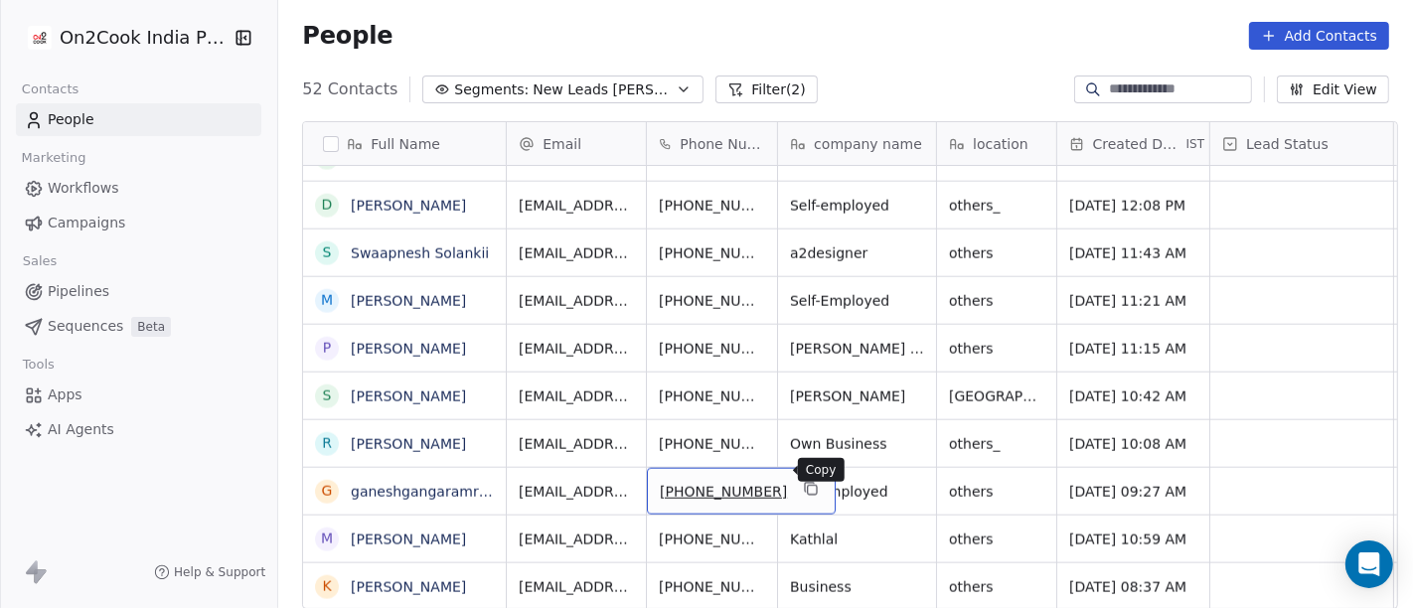
click at [799, 477] on button "grid" at bounding box center [811, 489] width 24 height 24
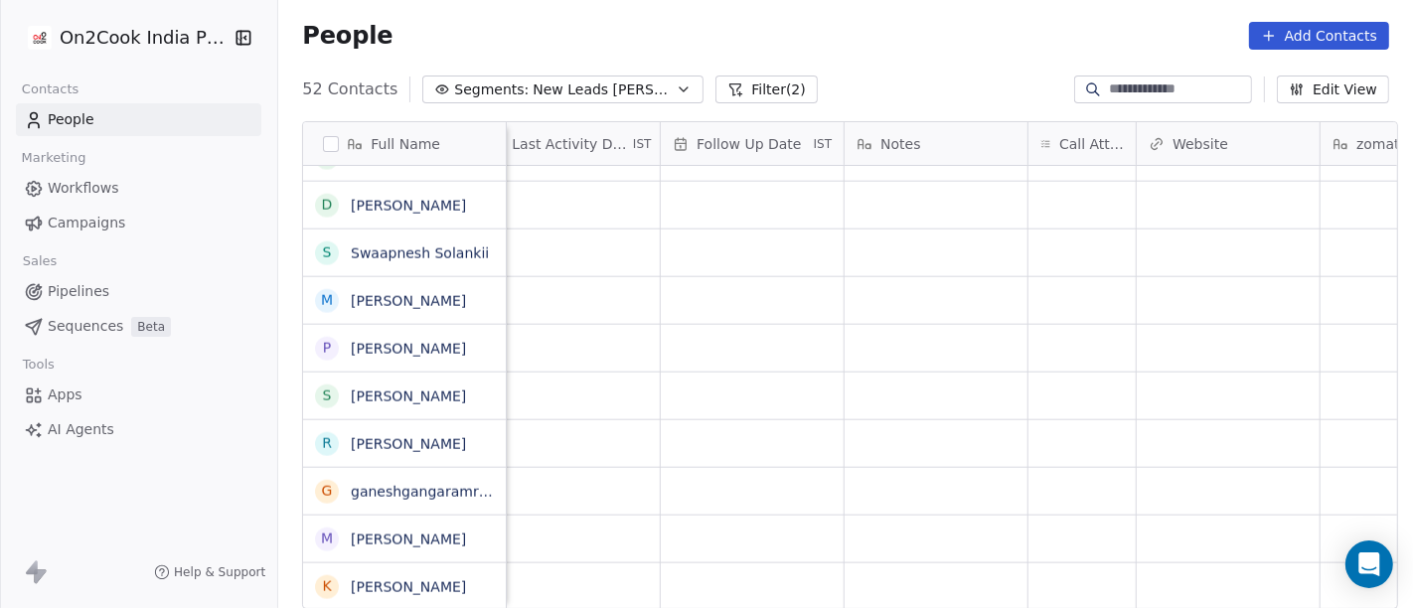
scroll to position [17, 1289]
click at [1075, 468] on div "grid" at bounding box center [1081, 491] width 107 height 47
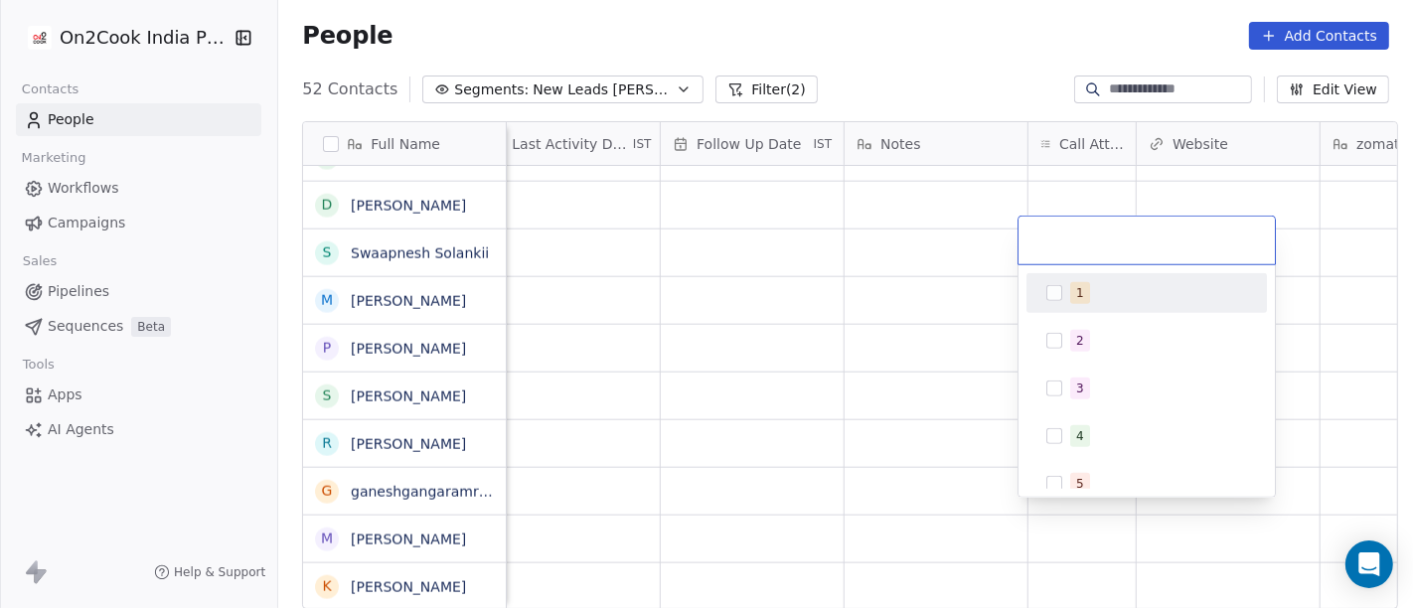
click at [1064, 277] on div "1" at bounding box center [1146, 293] width 225 height 32
click at [974, 4] on html "On2Cook India Pvt. Ltd. Contacts People Marketing Workflows Campaigns Sales Pip…" at bounding box center [706, 304] width 1413 height 608
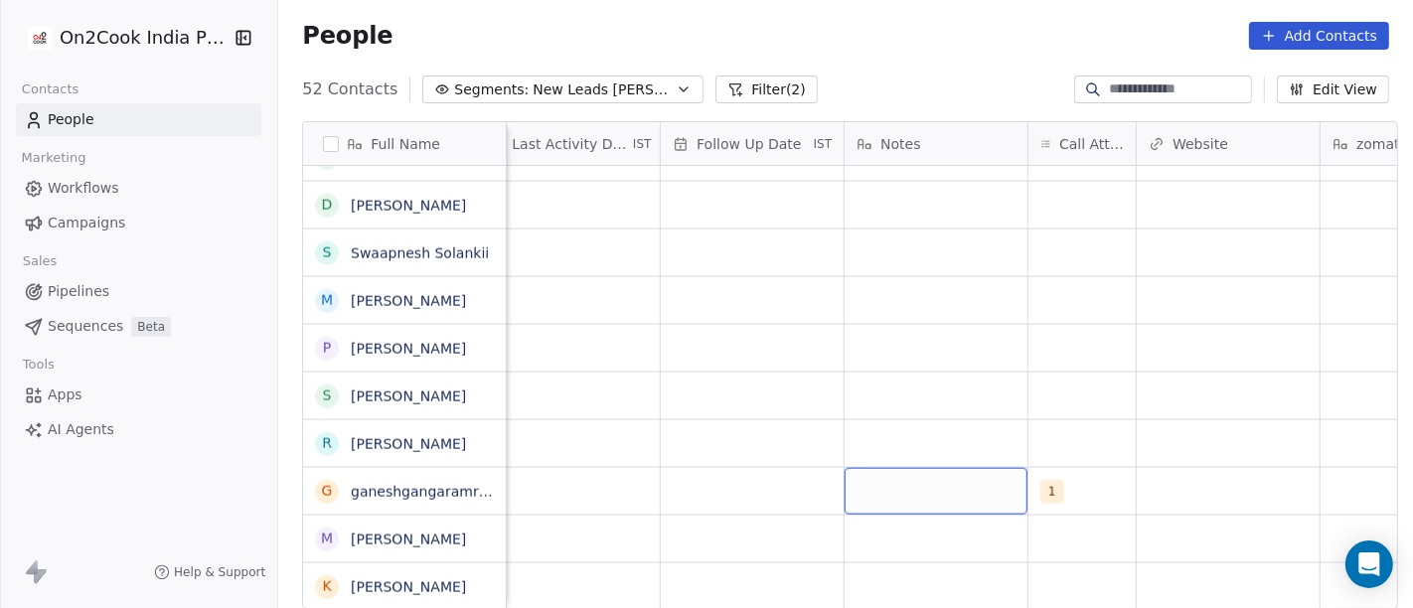
click at [892, 469] on div "grid" at bounding box center [936, 491] width 183 height 47
type textarea "**********"
click at [814, 436] on html "On2Cook India Pvt. Ltd. Contacts People Marketing Workflows Campaigns Sales Pip…" at bounding box center [706, 304] width 1413 height 608
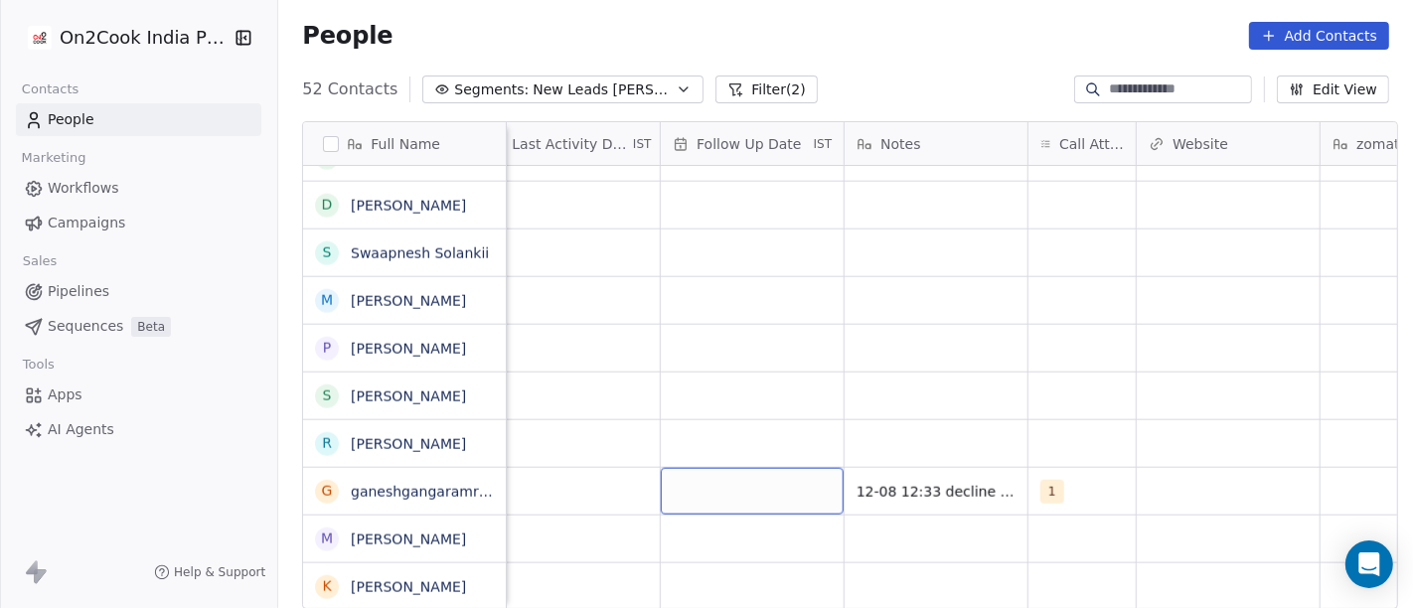
click at [700, 478] on div "grid" at bounding box center [752, 491] width 183 height 47
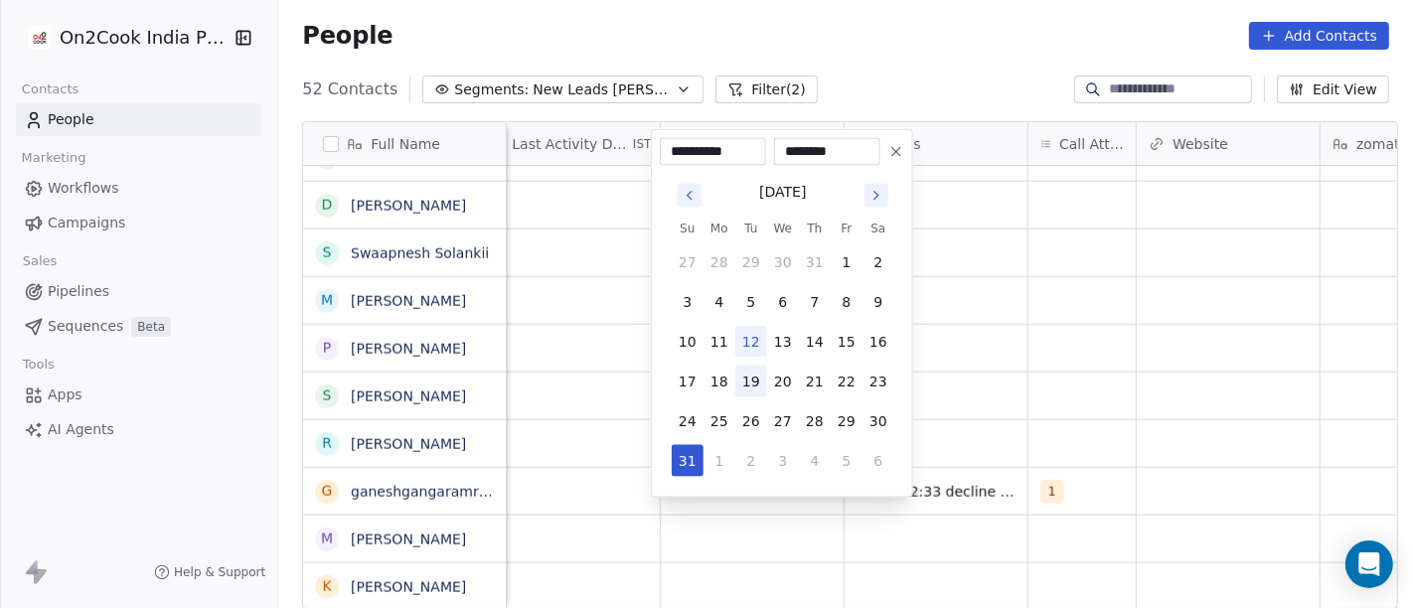
click at [746, 384] on button "19" at bounding box center [751, 382] width 32 height 32
type input "**********"
click at [1027, 365] on html "On2Cook India Pvt. Ltd. Contacts People Marketing Workflows Campaigns Sales Pip…" at bounding box center [706, 304] width 1413 height 608
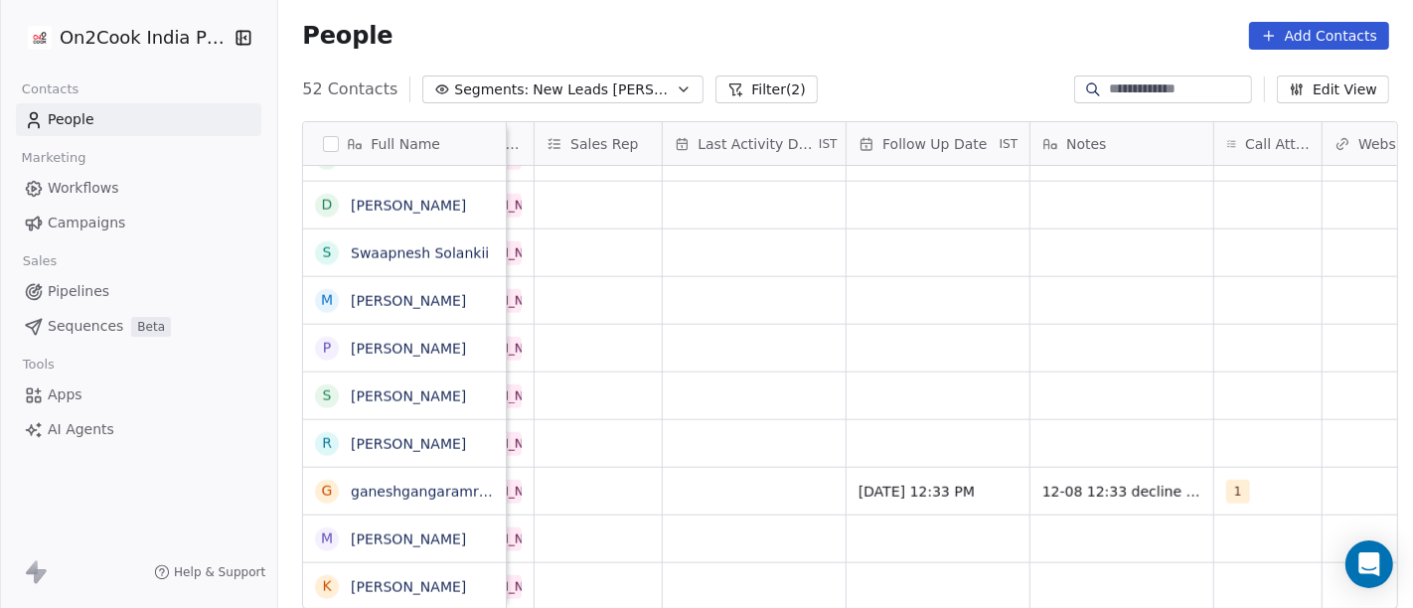
scroll to position [17, 1104]
click at [665, 477] on div "grid" at bounding box center [753, 491] width 183 height 47
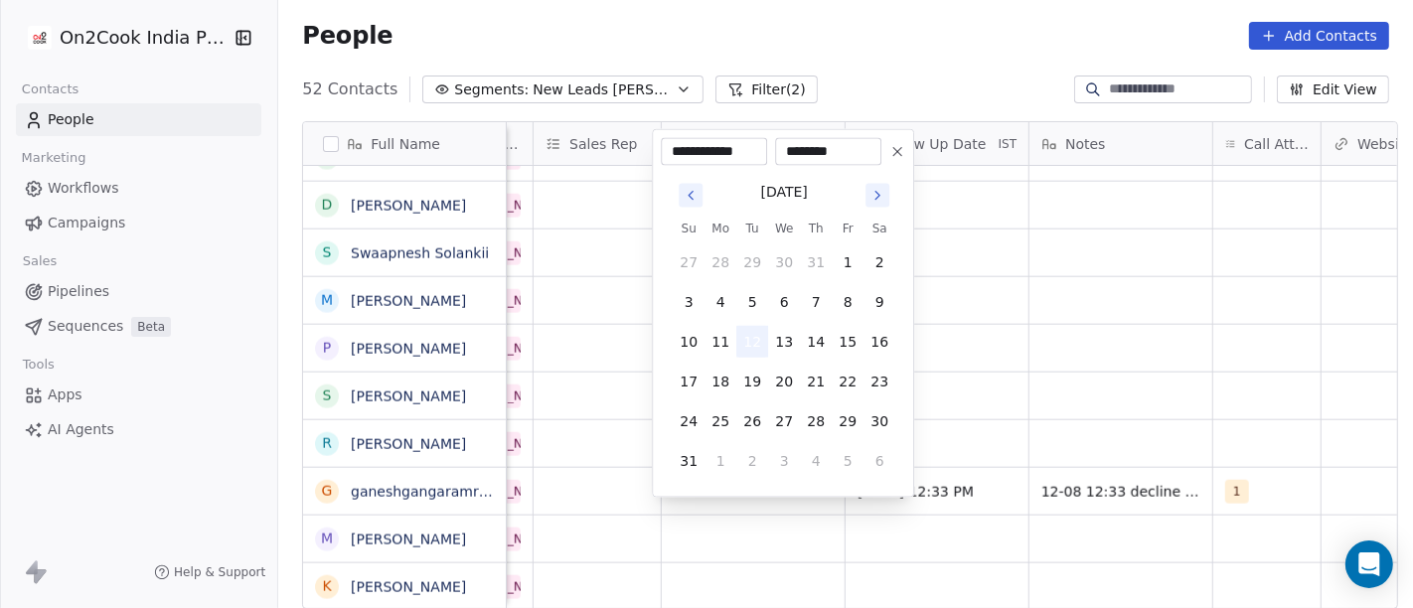
click at [748, 349] on button "12" at bounding box center [752, 342] width 32 height 32
click at [1001, 369] on html "On2Cook India Pvt. Ltd. Contacts People Marketing Workflows Campaigns Sales Pip…" at bounding box center [706, 304] width 1413 height 608
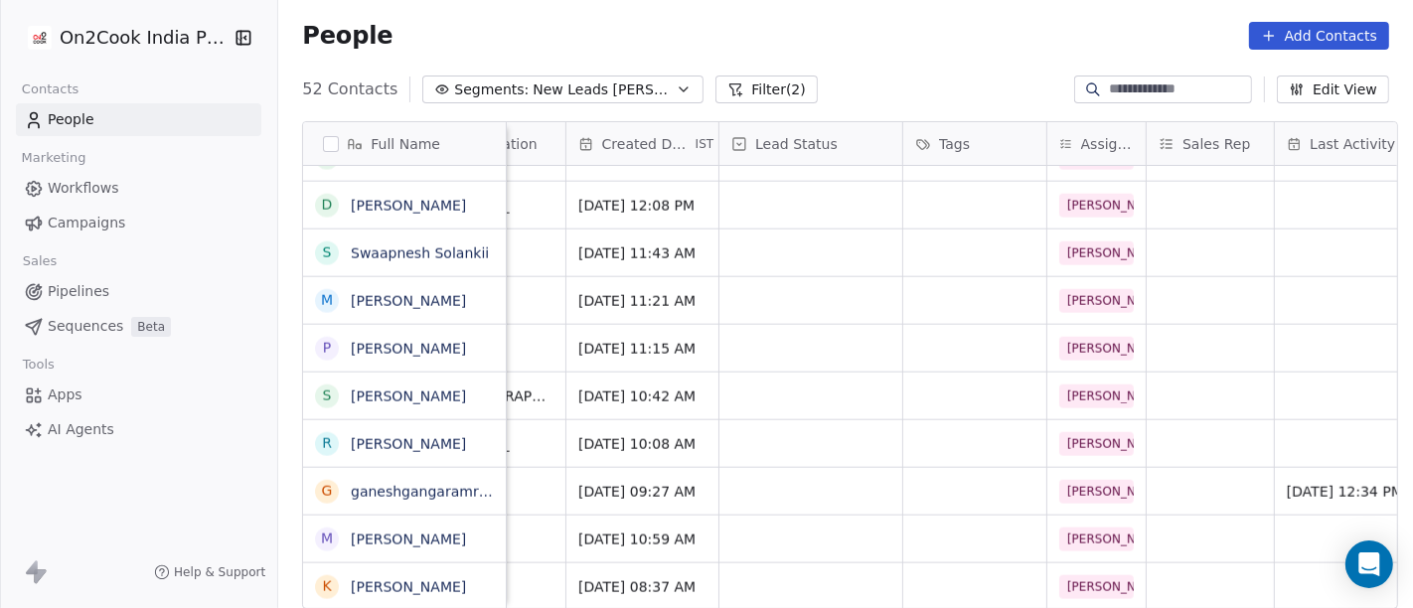
scroll to position [17, 490]
click at [797, 470] on div "grid" at bounding box center [811, 491] width 183 height 47
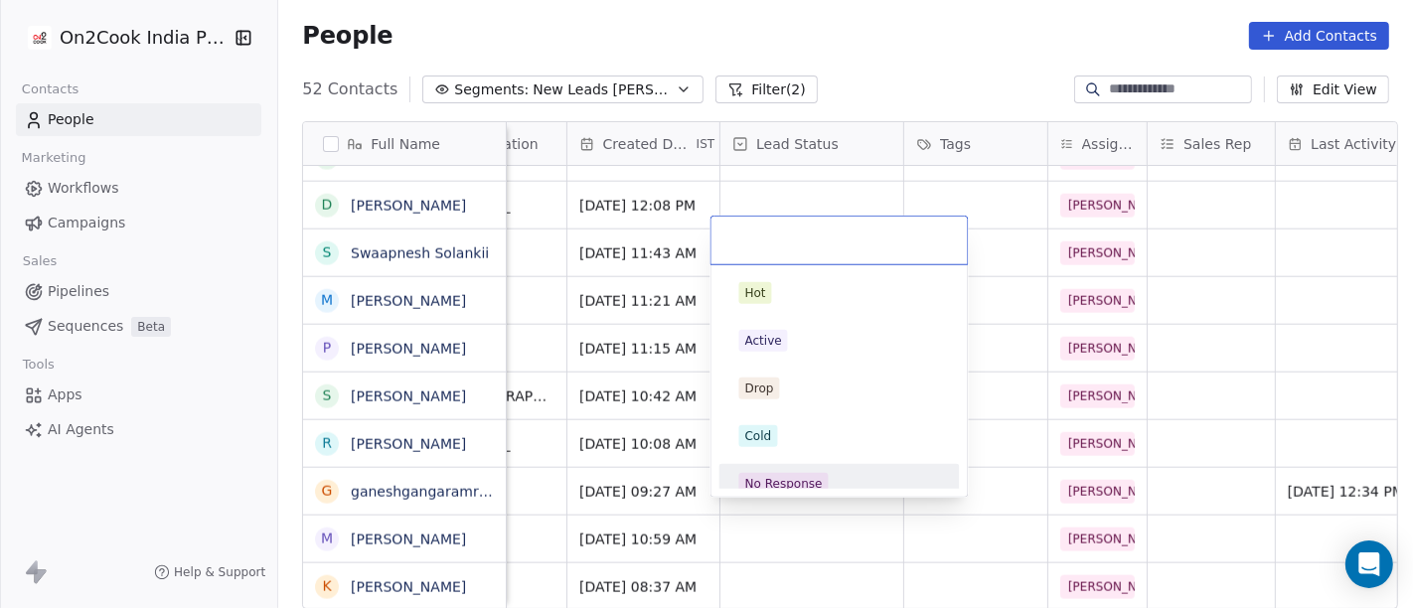
click at [845, 473] on div "No Response" at bounding box center [839, 484] width 201 height 22
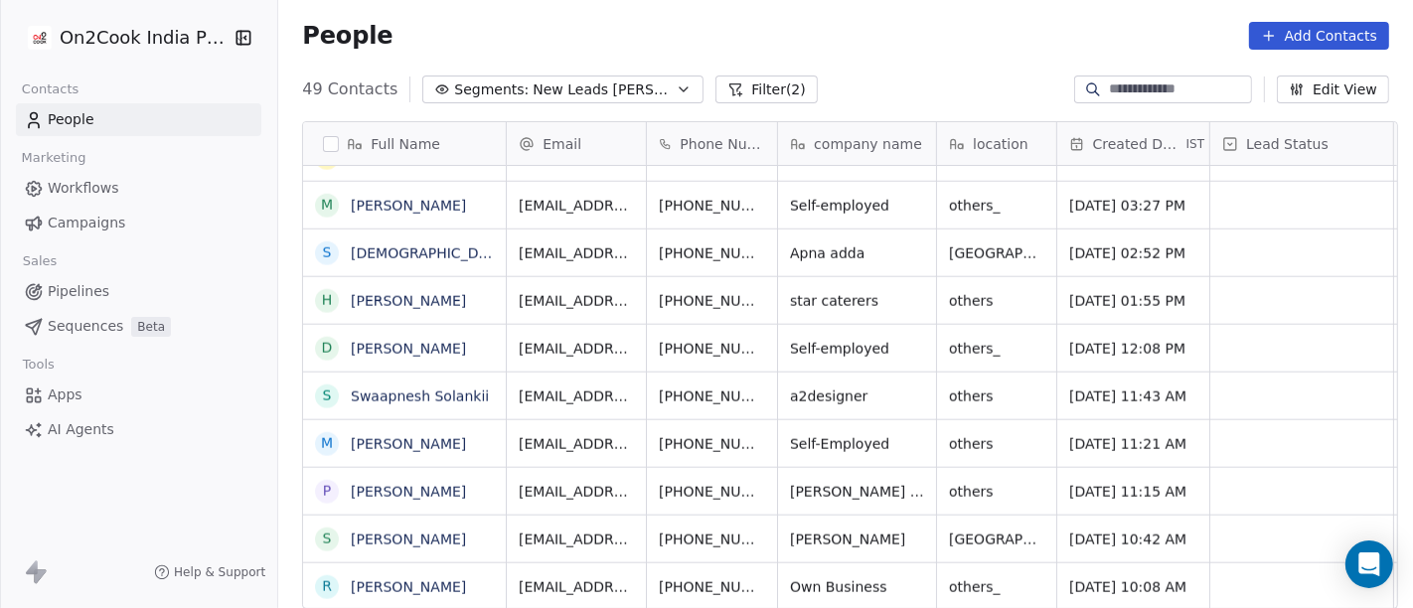
scroll to position [1893, 0]
click at [803, 433] on icon "grid" at bounding box center [811, 441] width 16 height 16
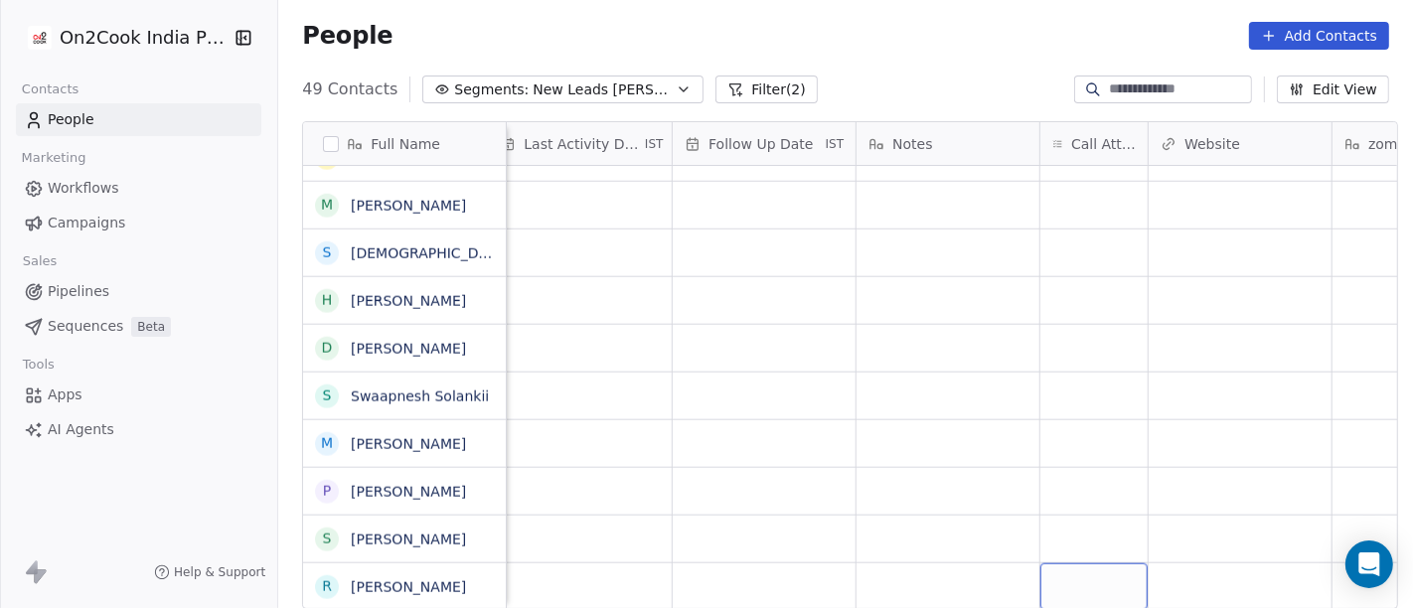
scroll to position [17, 1278]
click at [1081, 563] on div "grid" at bounding box center [1092, 586] width 107 height 47
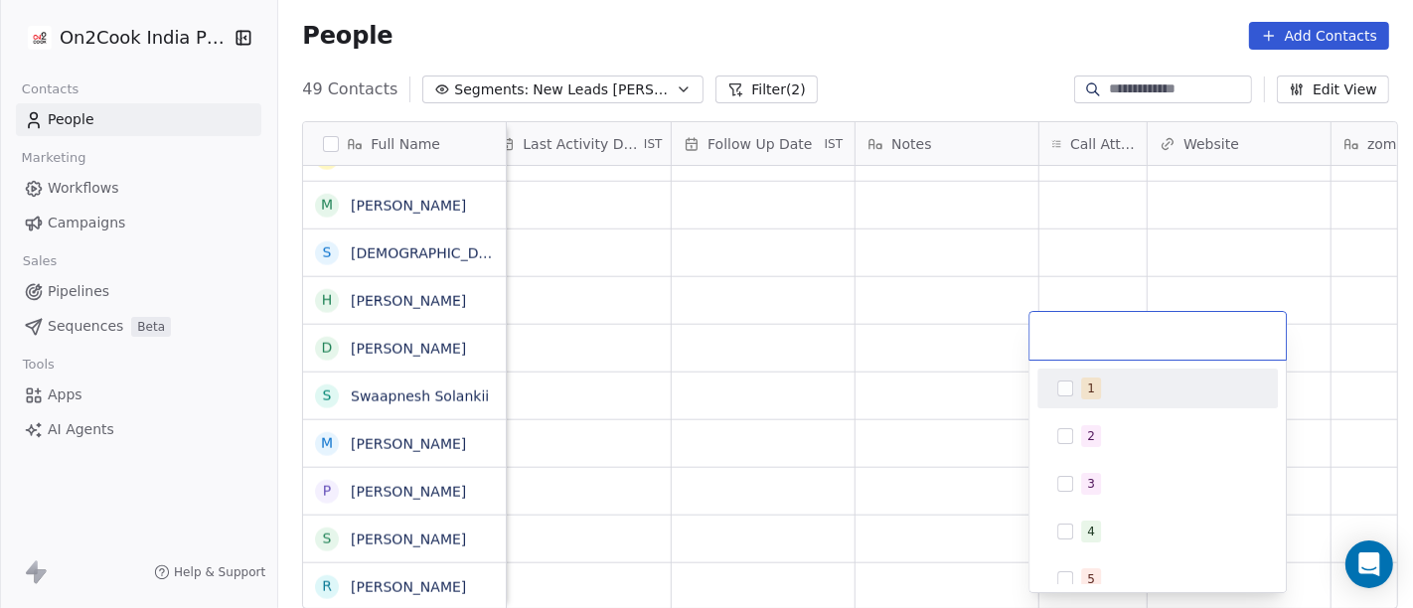
click at [1101, 379] on div "1" at bounding box center [1169, 389] width 177 height 22
click at [983, 47] on html "On2Cook India Pvt. Ltd. Contacts People Marketing Workflows Campaigns Sales Pip…" at bounding box center [706, 304] width 1413 height 608
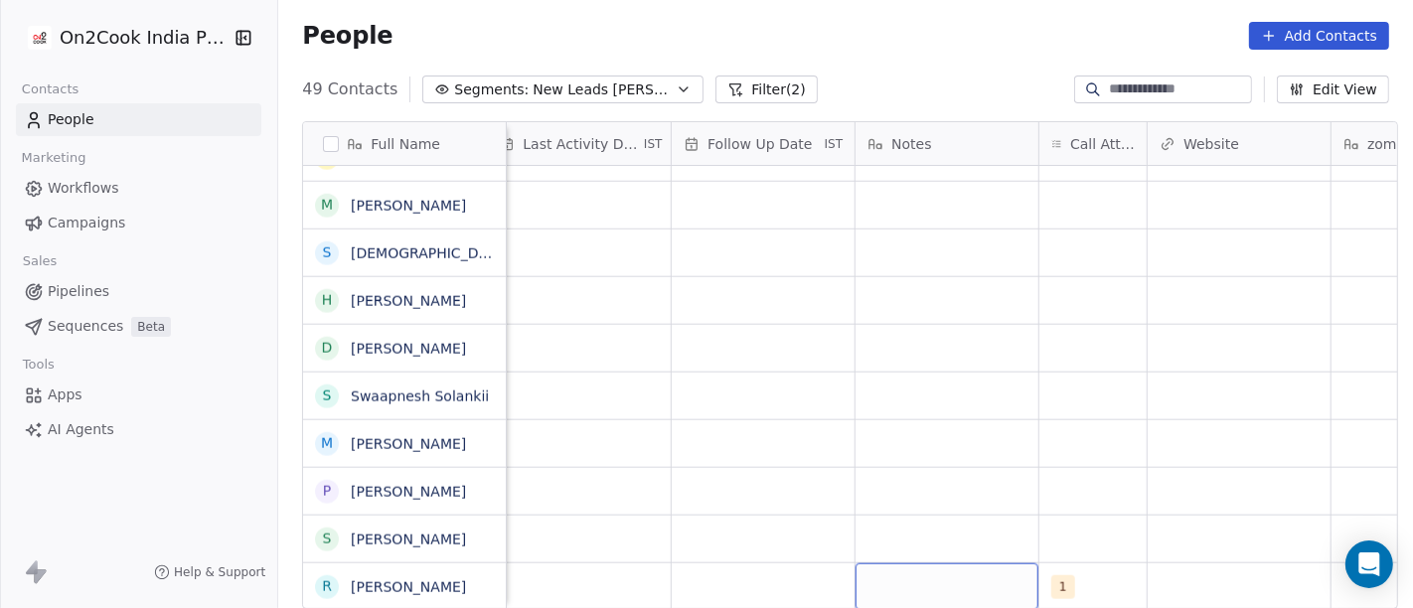
click at [900, 564] on div "grid" at bounding box center [947, 586] width 183 height 47
click at [990, 578] on textarea "**********" at bounding box center [937, 562] width 181 height 62
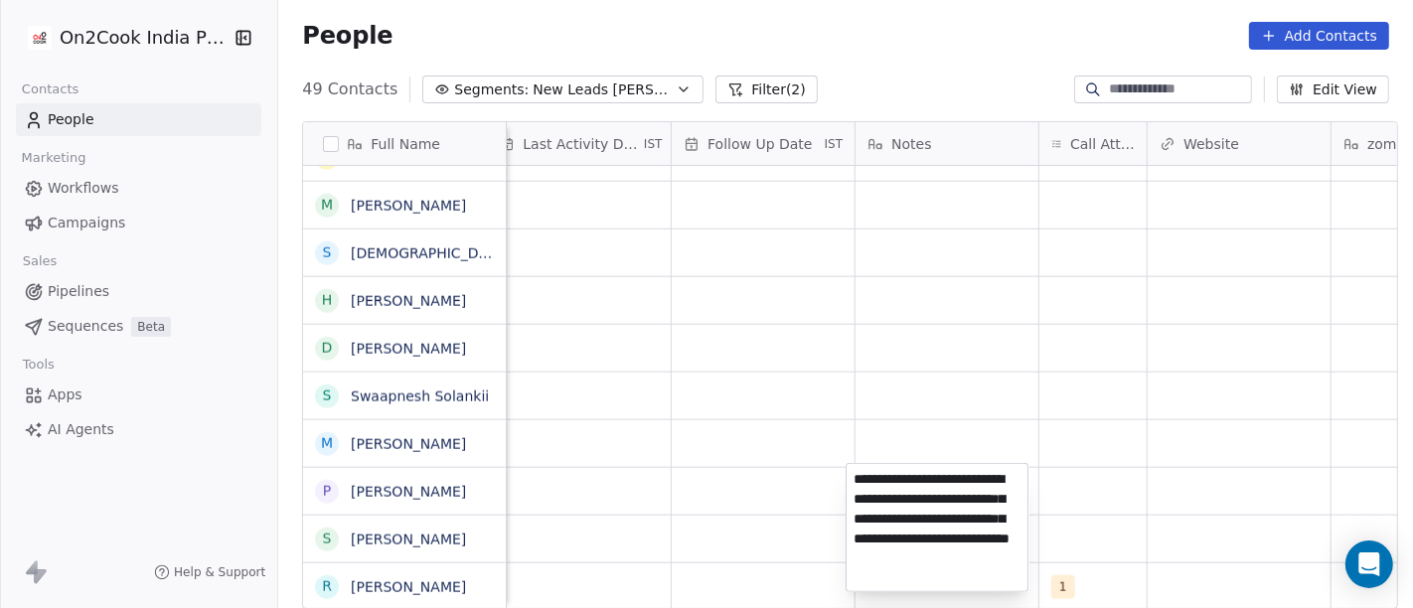
type textarea "**********"
click at [697, 329] on html "On2Cook India Pvt. Ltd. Contacts People Marketing Workflows Campaigns Sales Pip…" at bounding box center [706, 304] width 1413 height 608
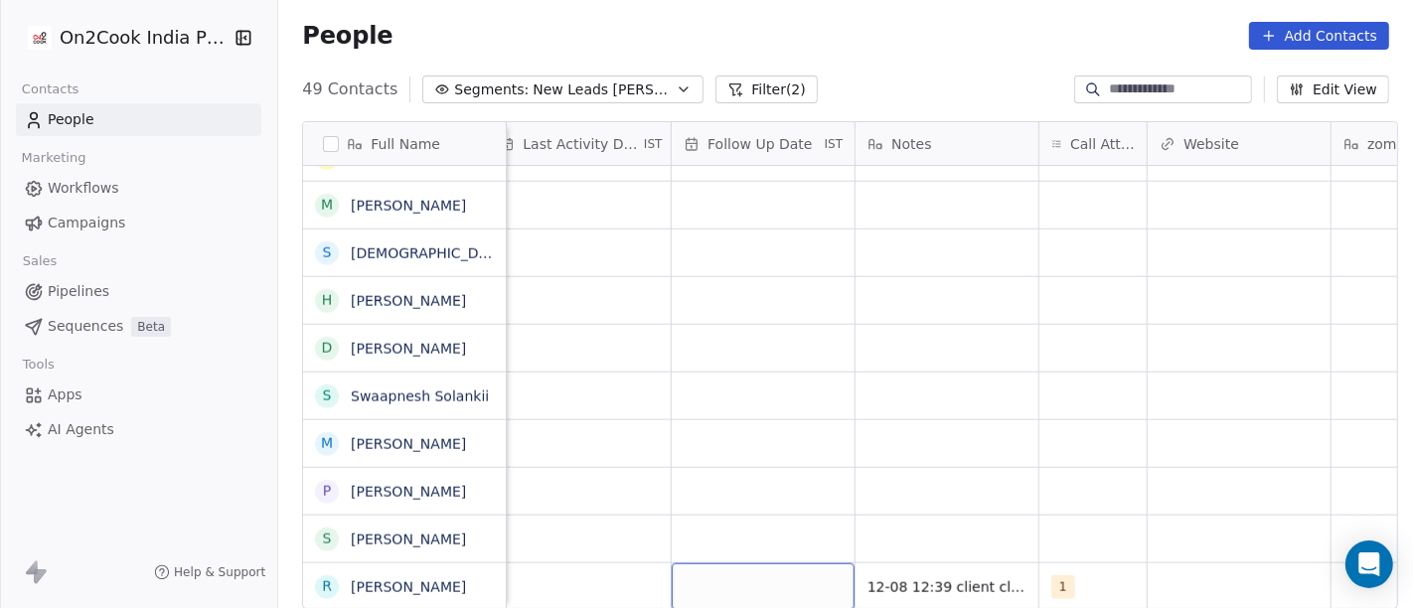
click at [695, 569] on div "grid" at bounding box center [763, 586] width 183 height 47
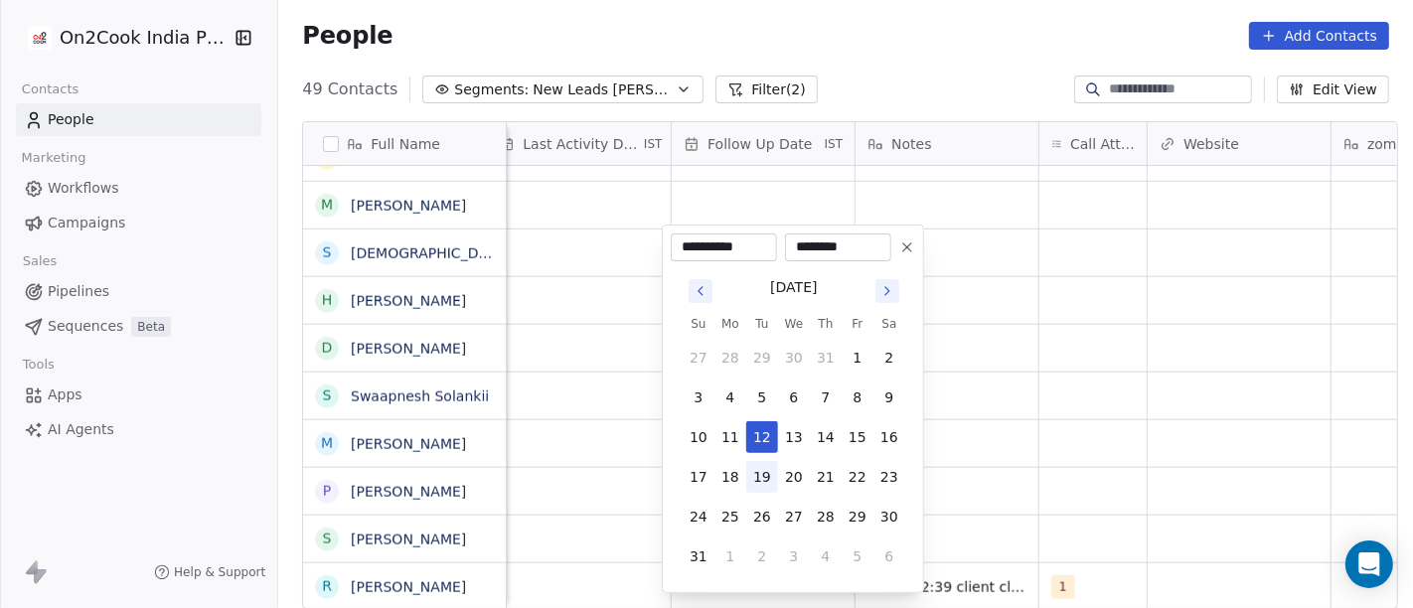
click at [757, 478] on button "19" at bounding box center [762, 477] width 32 height 32
type input "**********"
click at [1097, 440] on html "On2Cook India Pvt. Ltd. Contacts People Marketing Workflows Campaigns Sales Pip…" at bounding box center [706, 304] width 1413 height 608
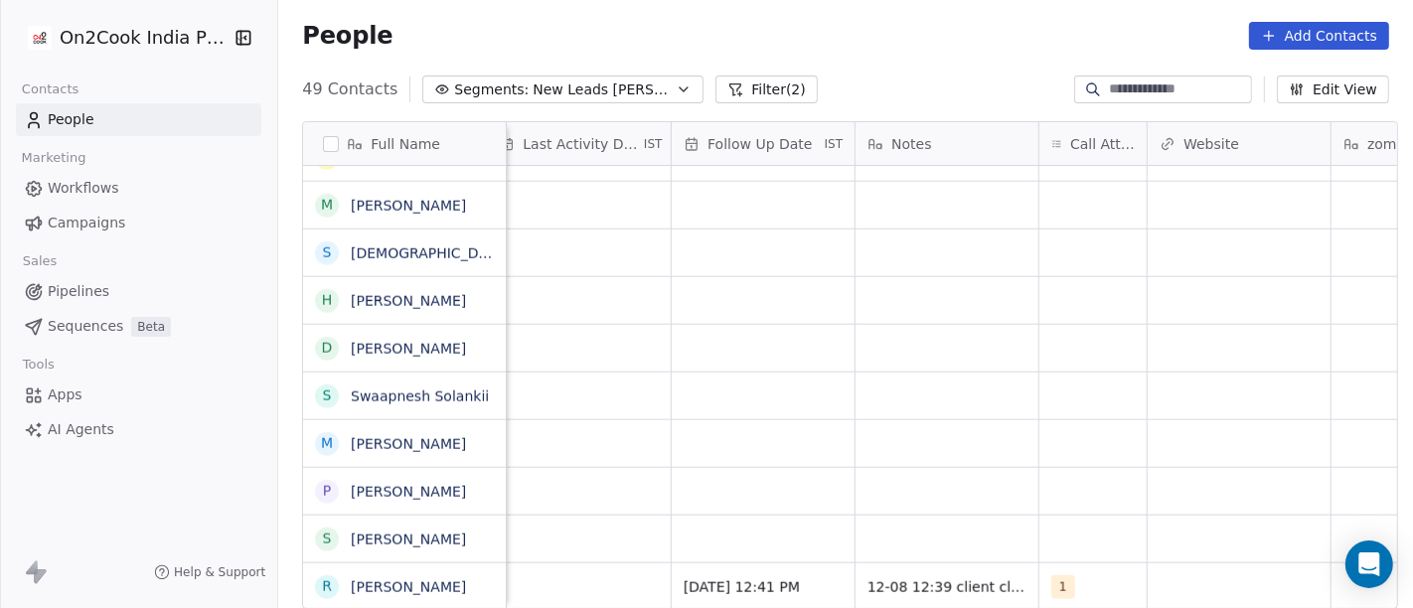
scroll to position [17, 1258]
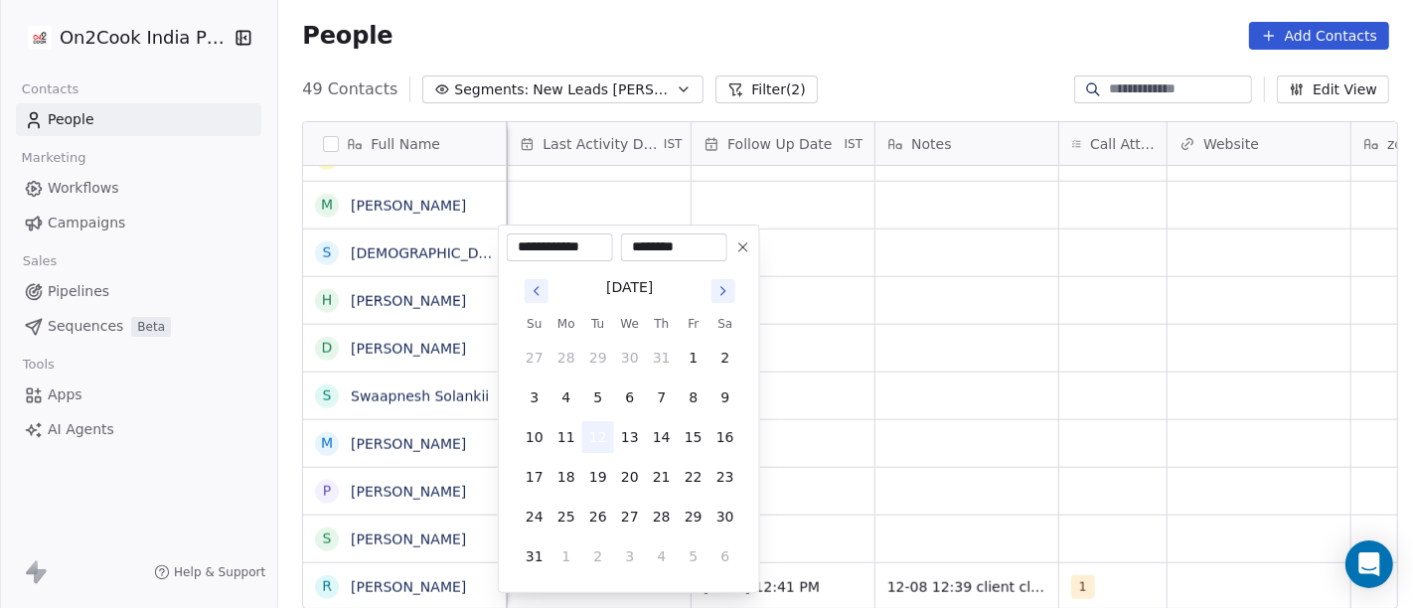
click at [594, 433] on button "12" at bounding box center [598, 437] width 32 height 32
click at [829, 432] on html "On2Cook India Pvt. Ltd. Contacts People Marketing Workflows Campaigns Sales Pip…" at bounding box center [706, 304] width 1413 height 608
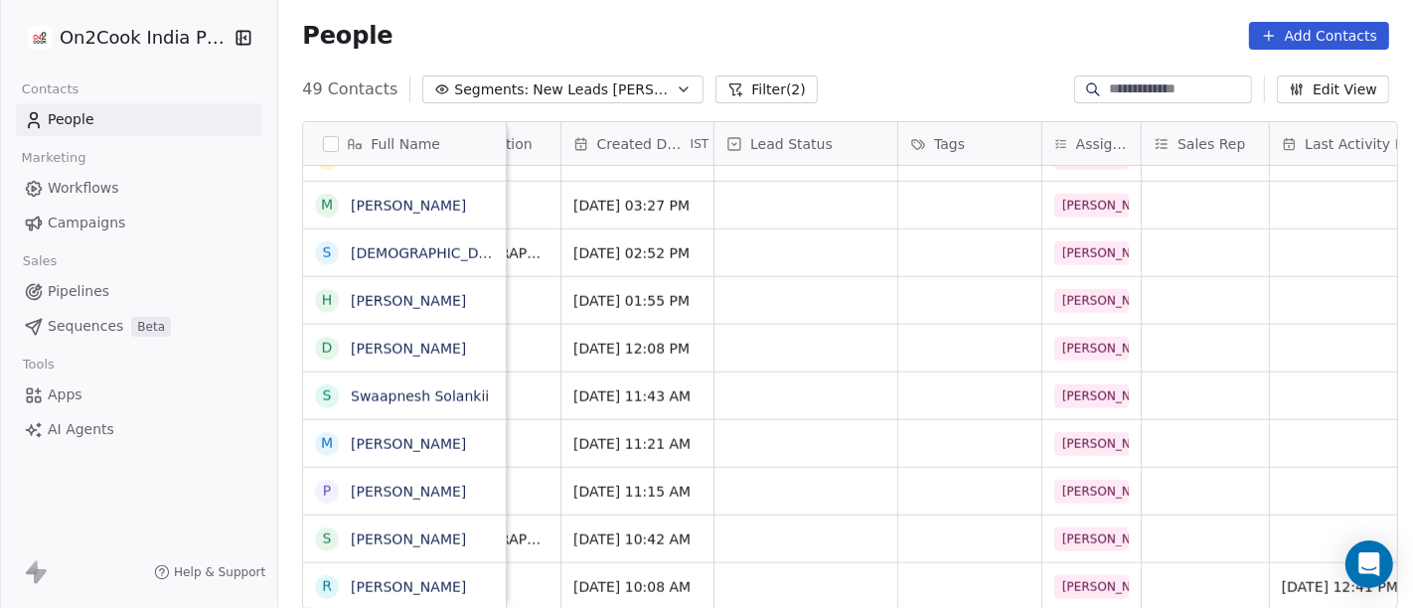
scroll to position [17, 491]
click at [719, 567] on div "grid" at bounding box center [810, 586] width 183 height 47
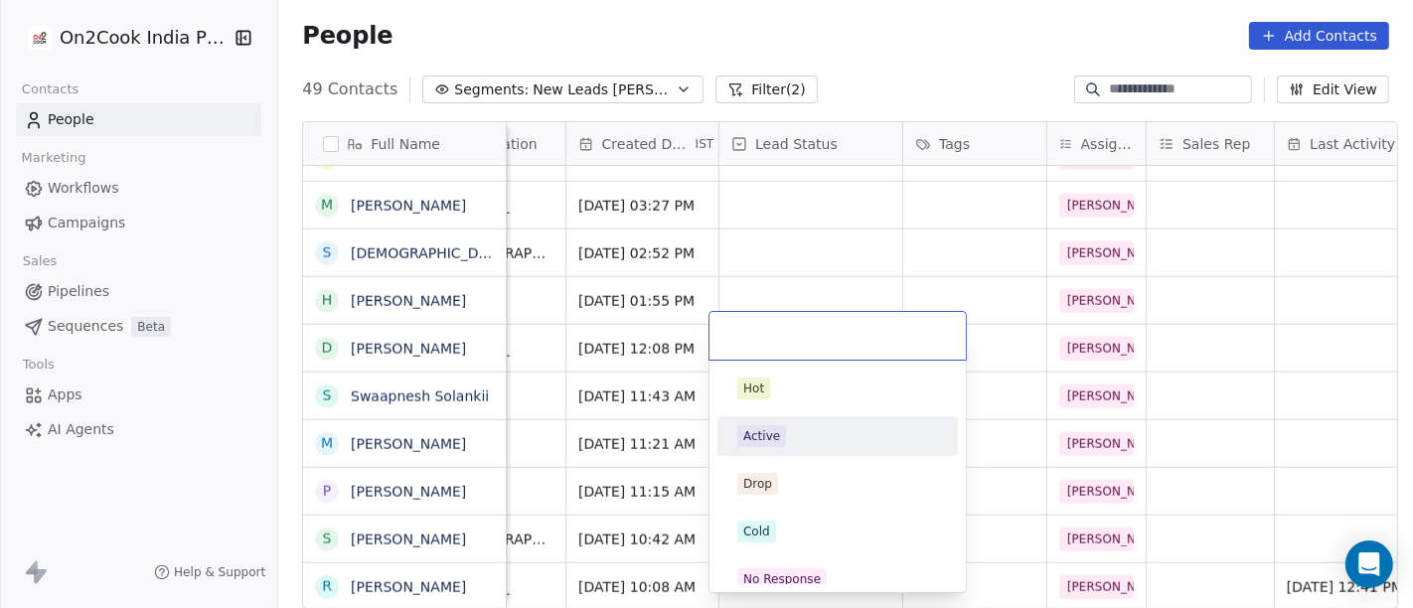
click at [786, 444] on div "Active" at bounding box center [837, 436] width 201 height 22
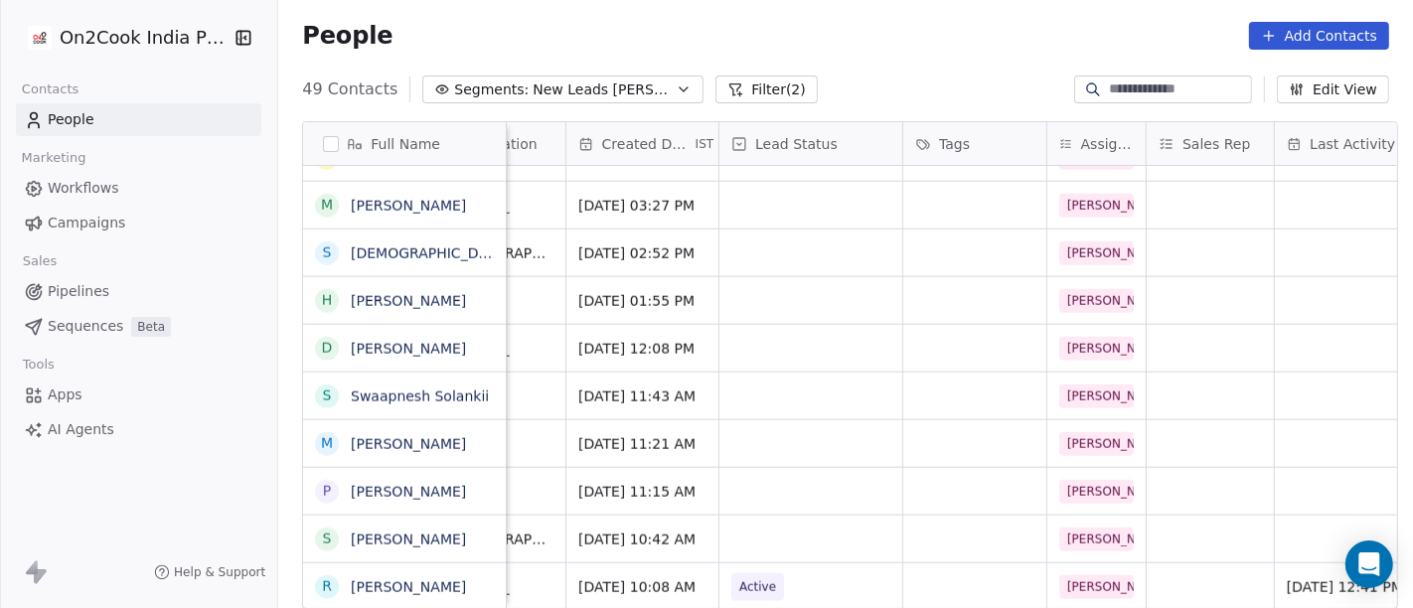
scroll to position [17, 0]
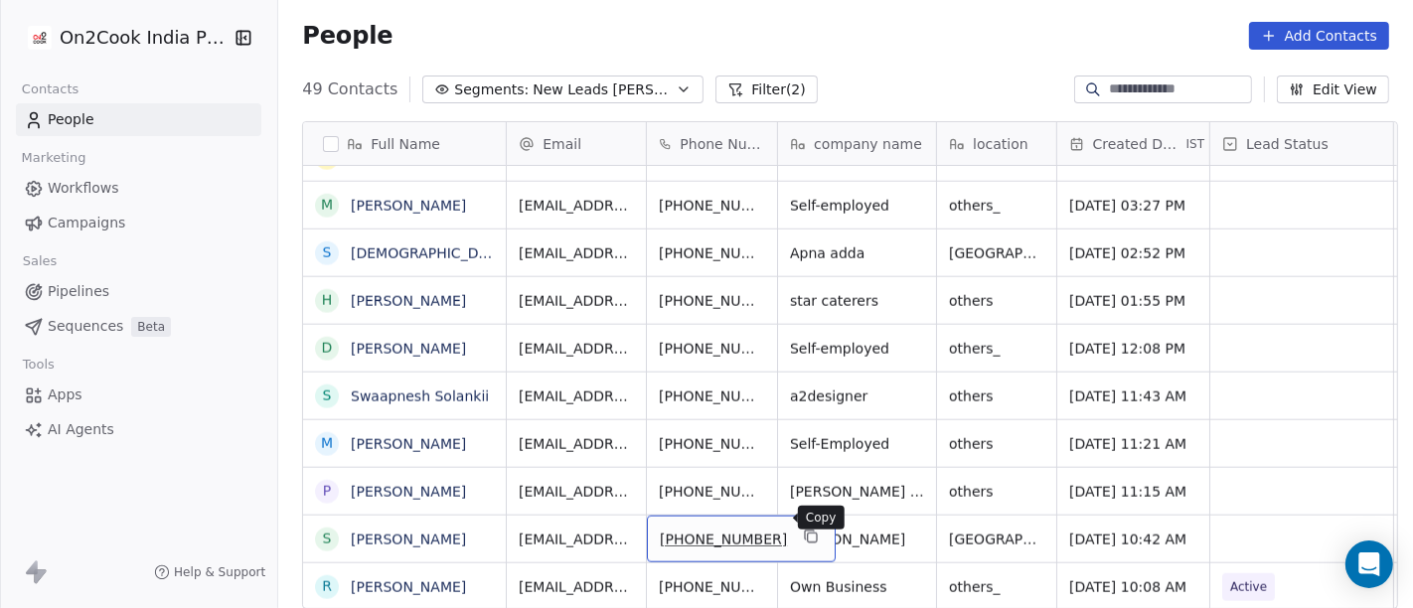
click at [803, 529] on icon "grid" at bounding box center [811, 537] width 16 height 16
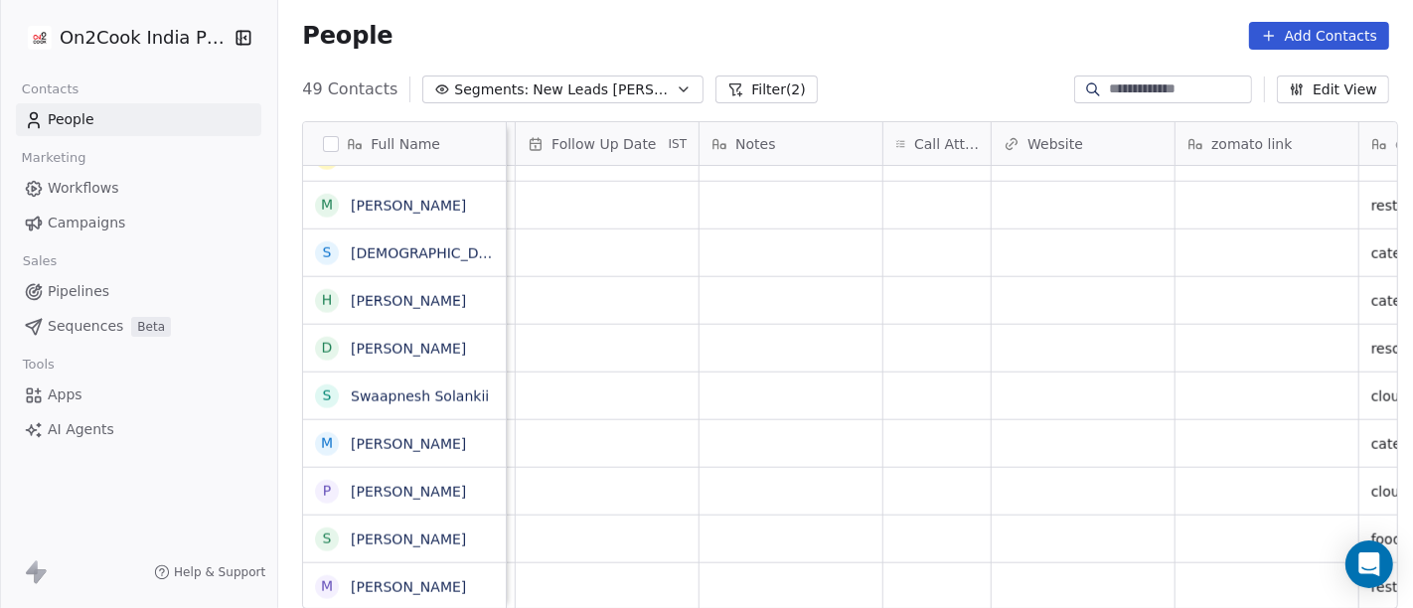
scroll to position [17, 1475]
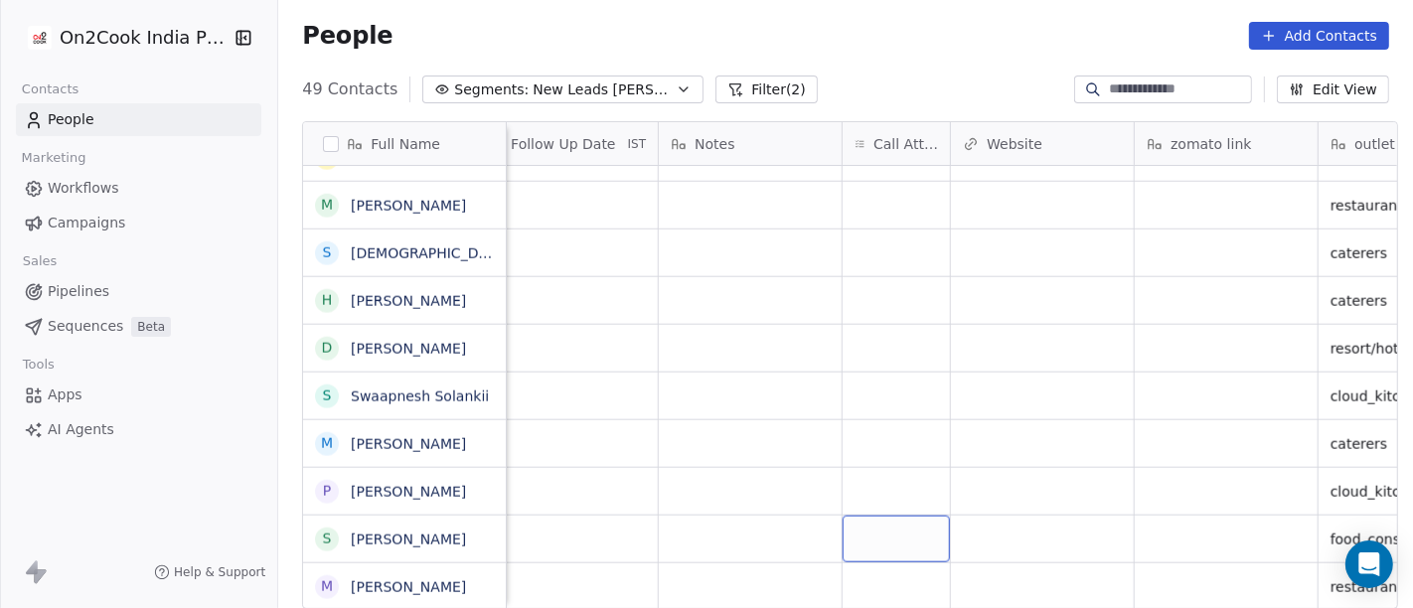
click at [856, 534] on div "grid" at bounding box center [896, 539] width 107 height 47
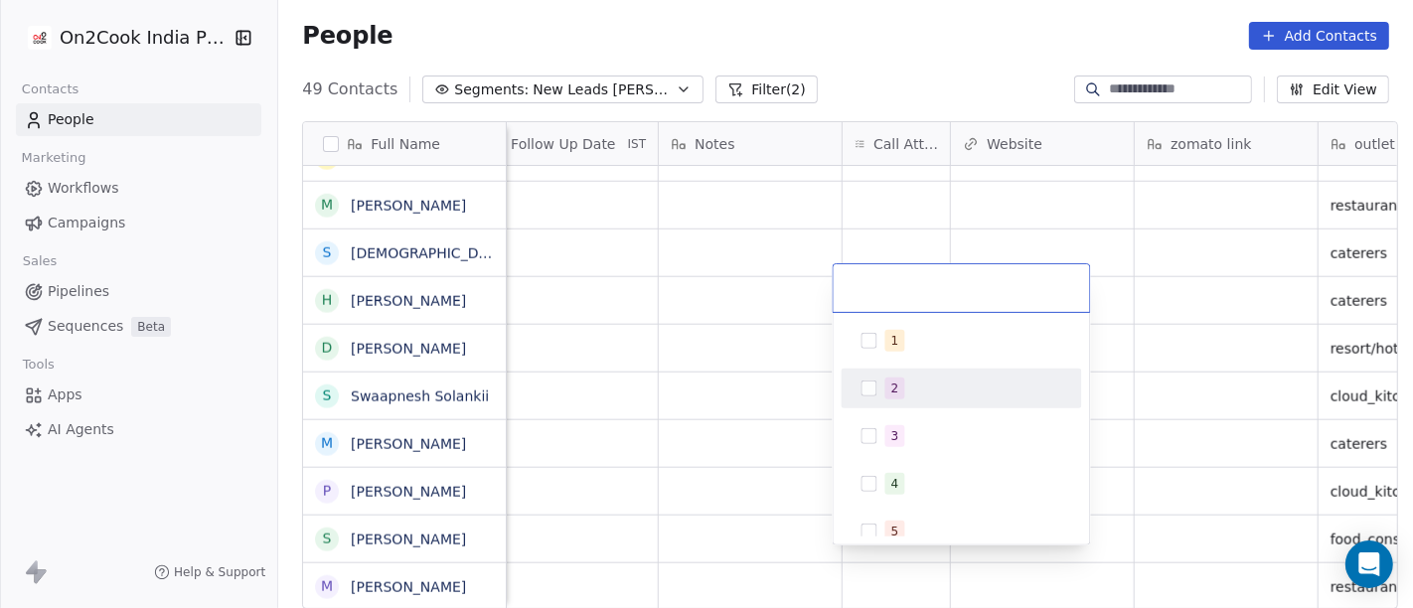
click at [941, 362] on div "1 2 3 4 5 6 7 8 9 10" at bounding box center [962, 555] width 240 height 469
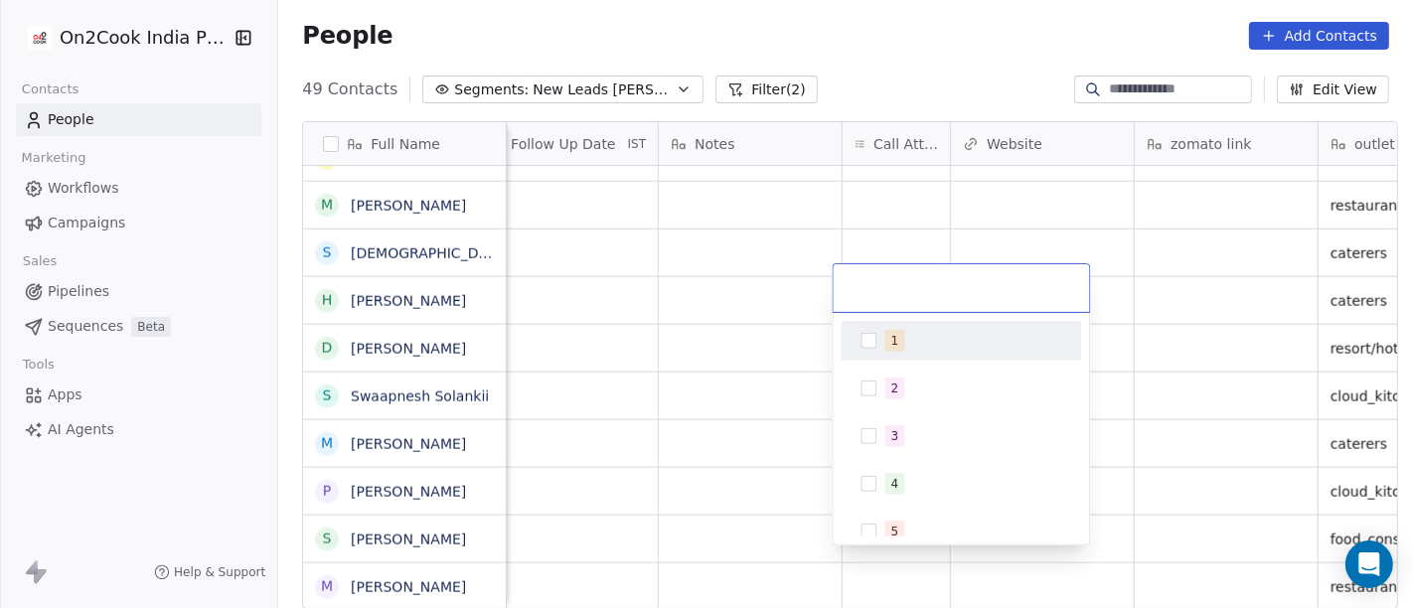
click at [922, 339] on div "1" at bounding box center [973, 341] width 177 height 22
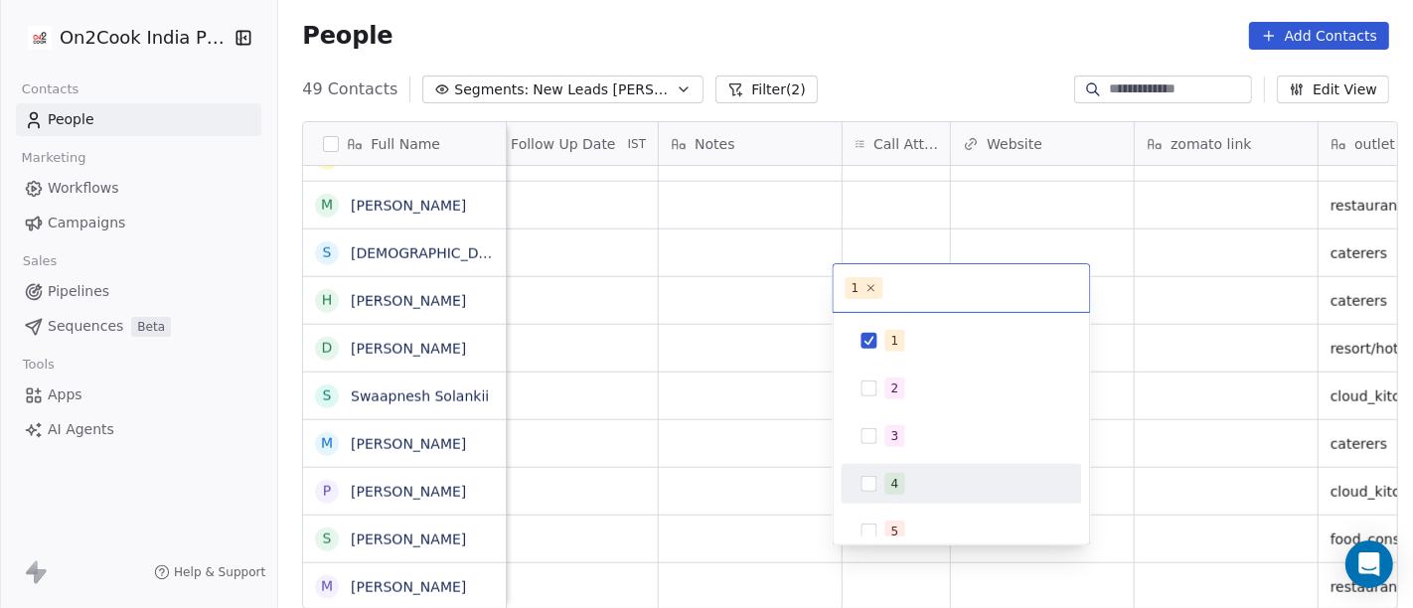
click at [733, 515] on html "On2Cook India Pvt. Ltd. Contacts People Marketing Workflows Campaigns Sales Pip…" at bounding box center [706, 304] width 1413 height 608
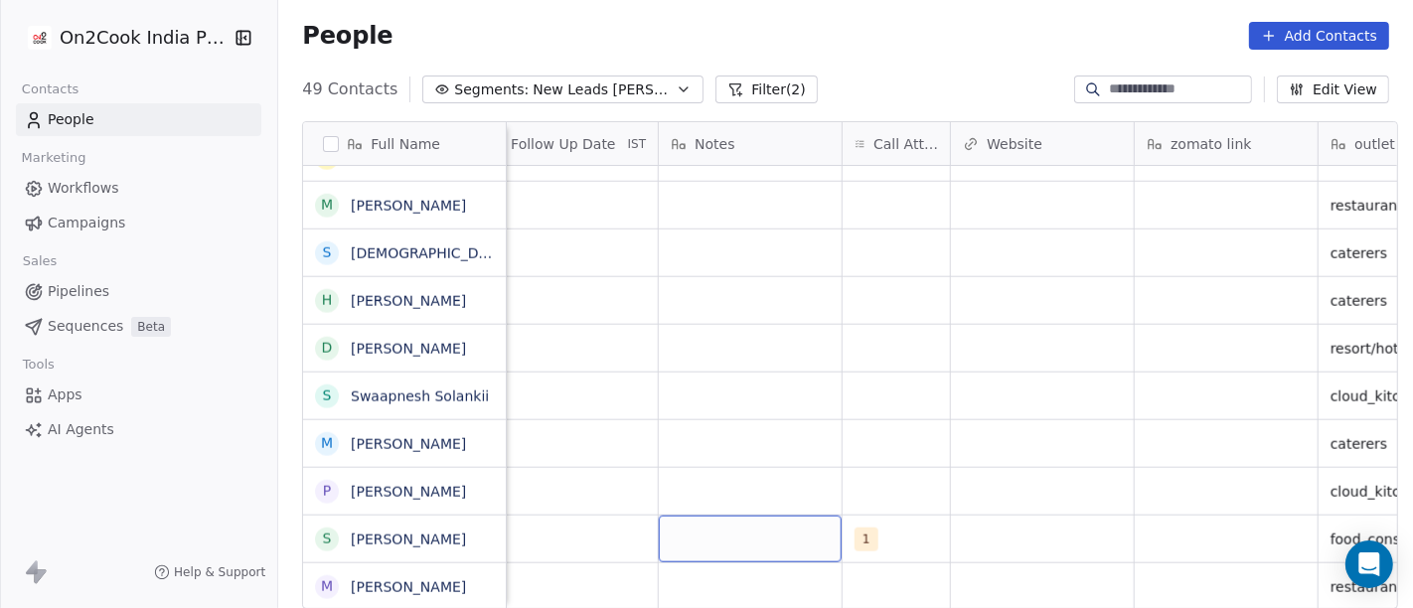
click at [733, 516] on div "grid" at bounding box center [750, 539] width 183 height 47
type textarea "**********"
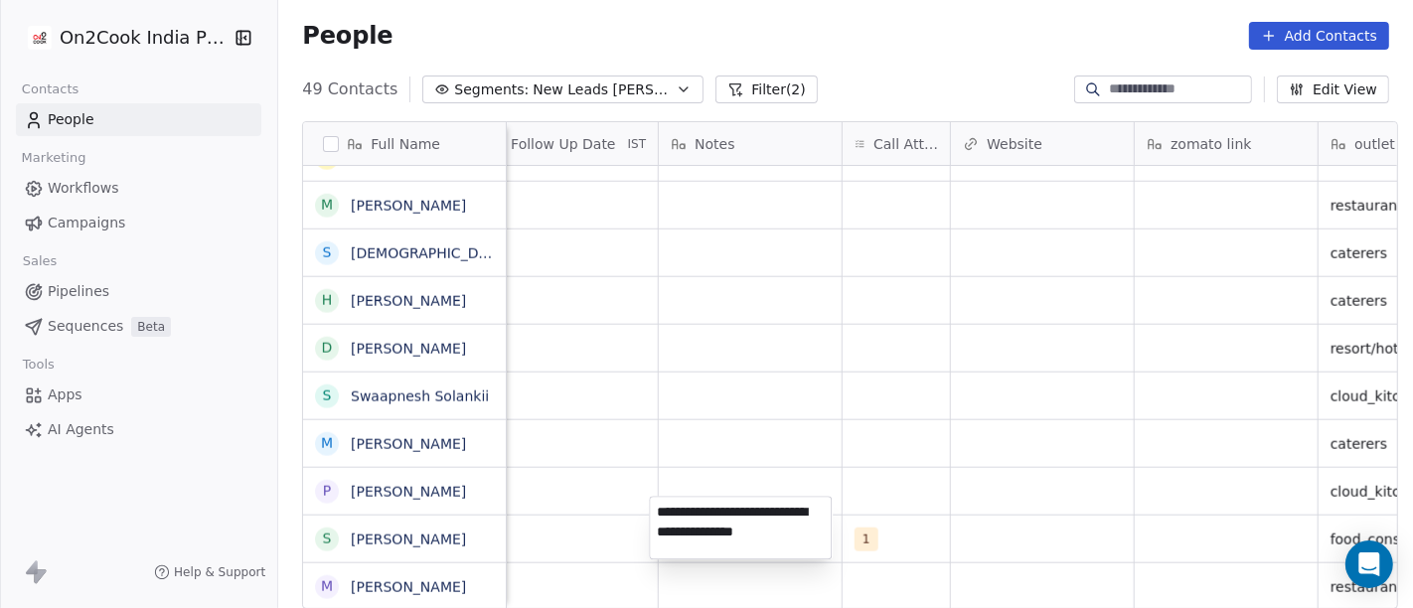
click at [765, 308] on html "On2Cook India Pvt. Ltd. Contacts People Marketing Workflows Campaigns Sales Pip…" at bounding box center [706, 304] width 1413 height 608
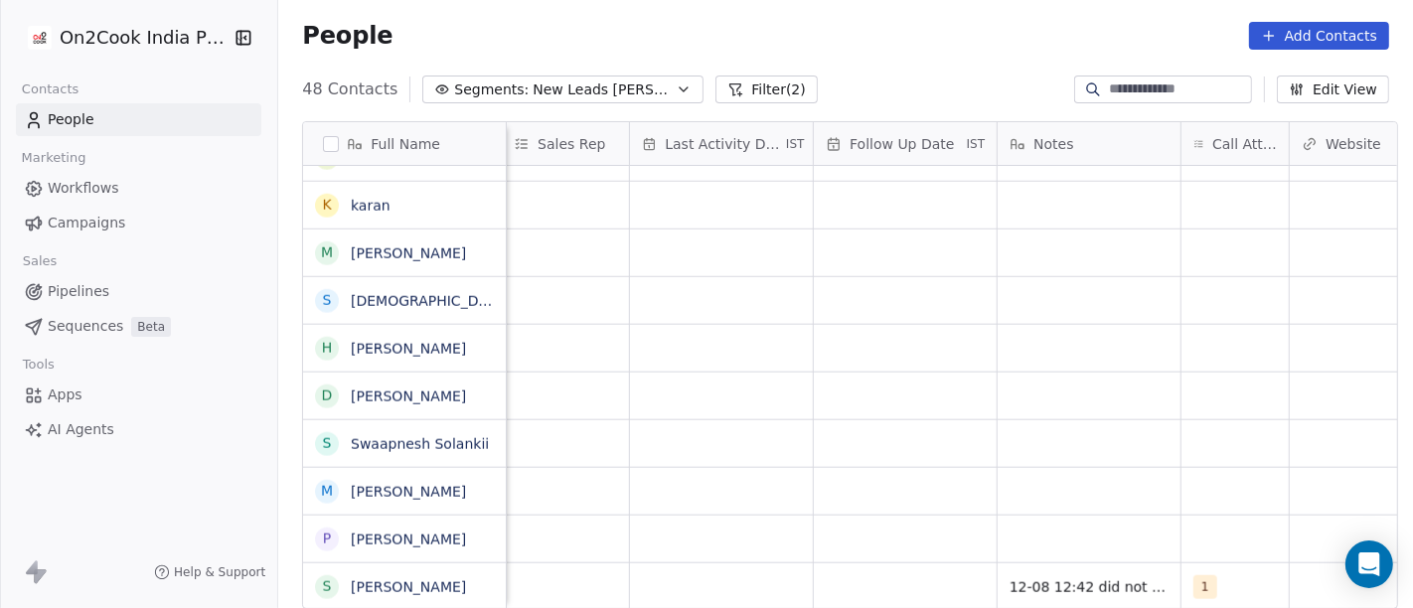
scroll to position [17, 1110]
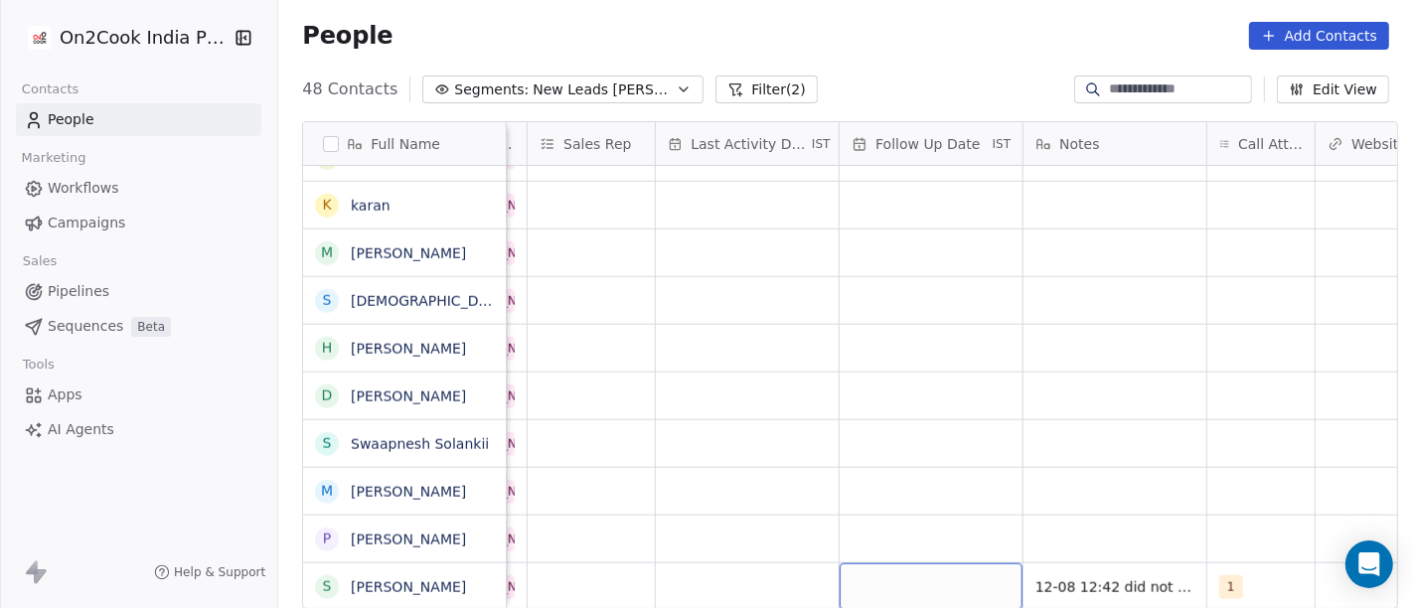
click at [875, 563] on div "grid" at bounding box center [931, 586] width 183 height 47
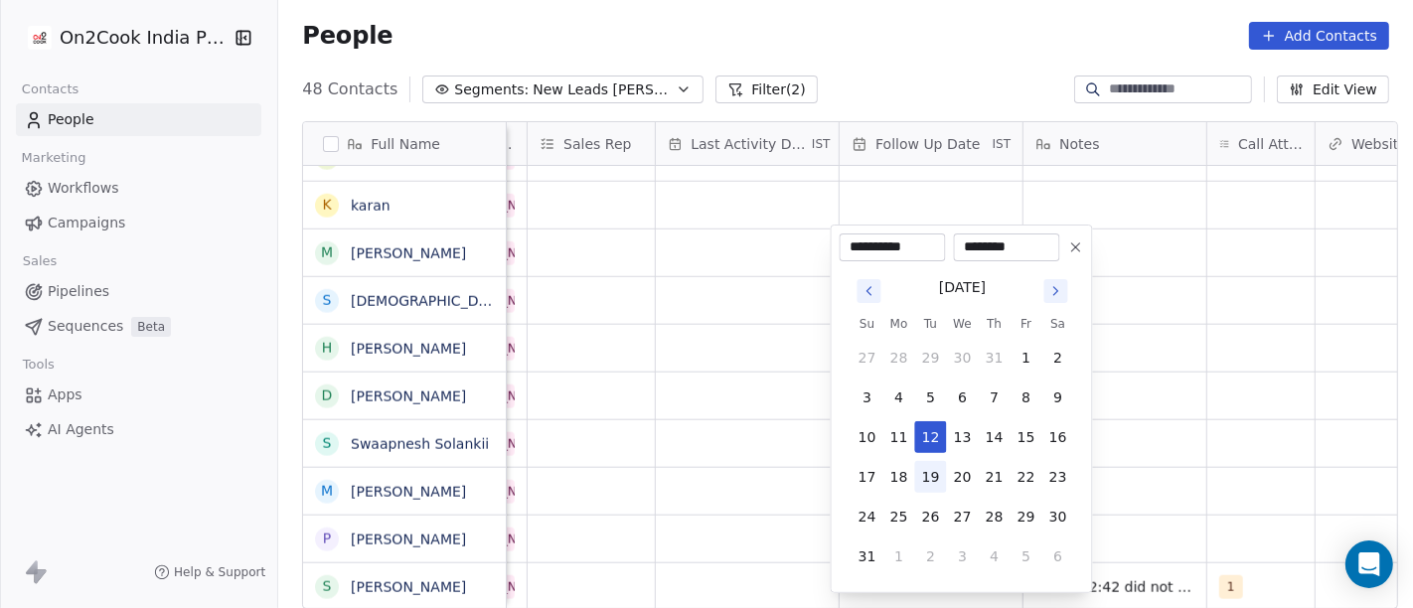
click at [925, 479] on button "19" at bounding box center [931, 477] width 32 height 32
type input "**********"
click at [1214, 432] on html "On2Cook India Pvt. Ltd. Contacts People Marketing Workflows Campaigns Sales Pip…" at bounding box center [706, 304] width 1413 height 608
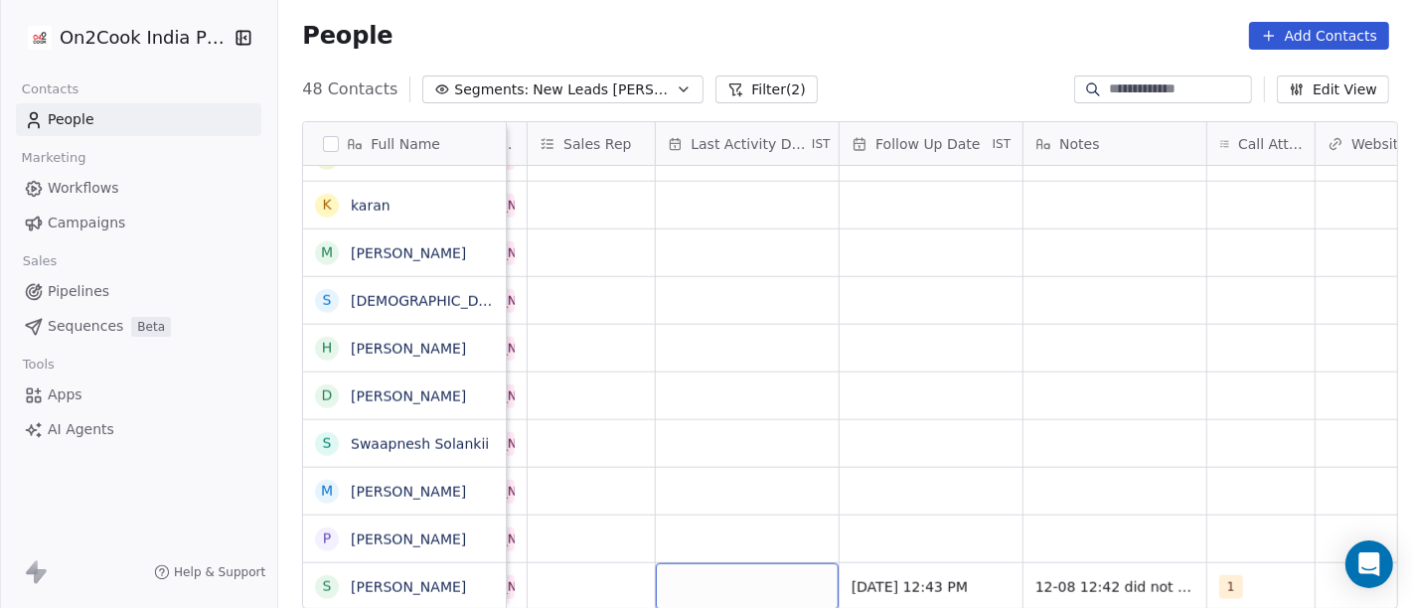
click at [743, 578] on div "grid" at bounding box center [747, 586] width 183 height 47
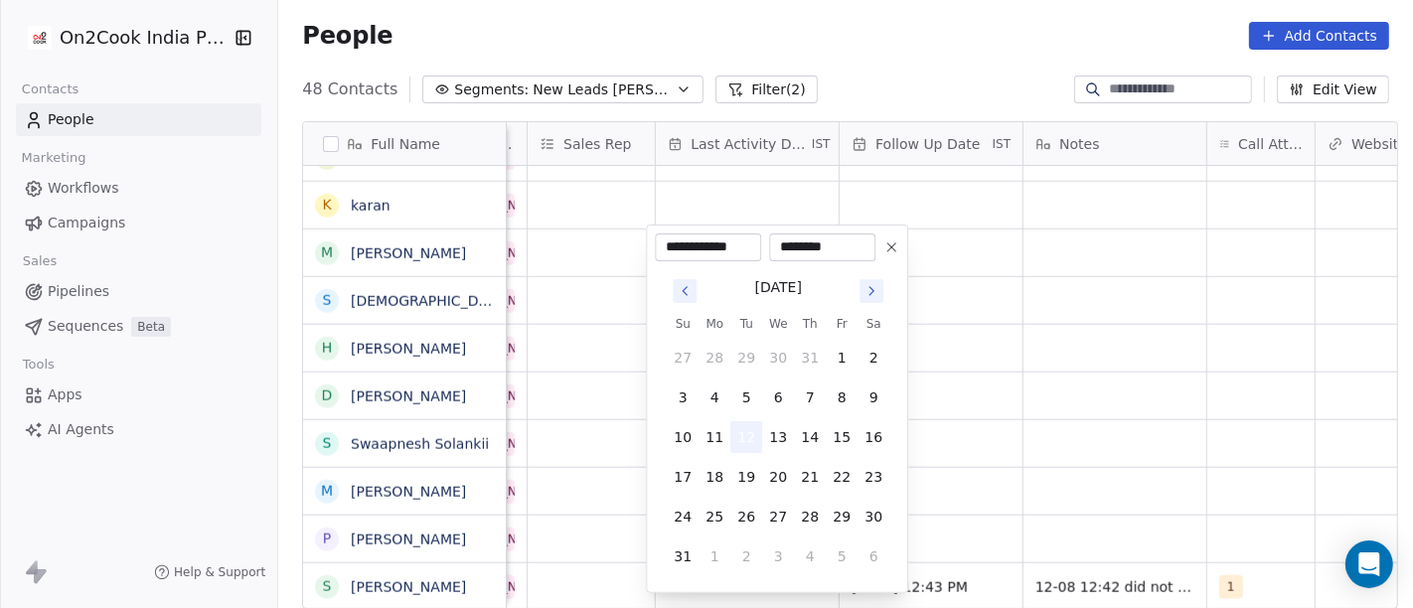
click at [756, 436] on button "12" at bounding box center [746, 437] width 32 height 32
click at [1017, 418] on html "On2Cook India Pvt. Ltd. Contacts People Marketing Workflows Campaigns Sales Pip…" at bounding box center [706, 304] width 1413 height 608
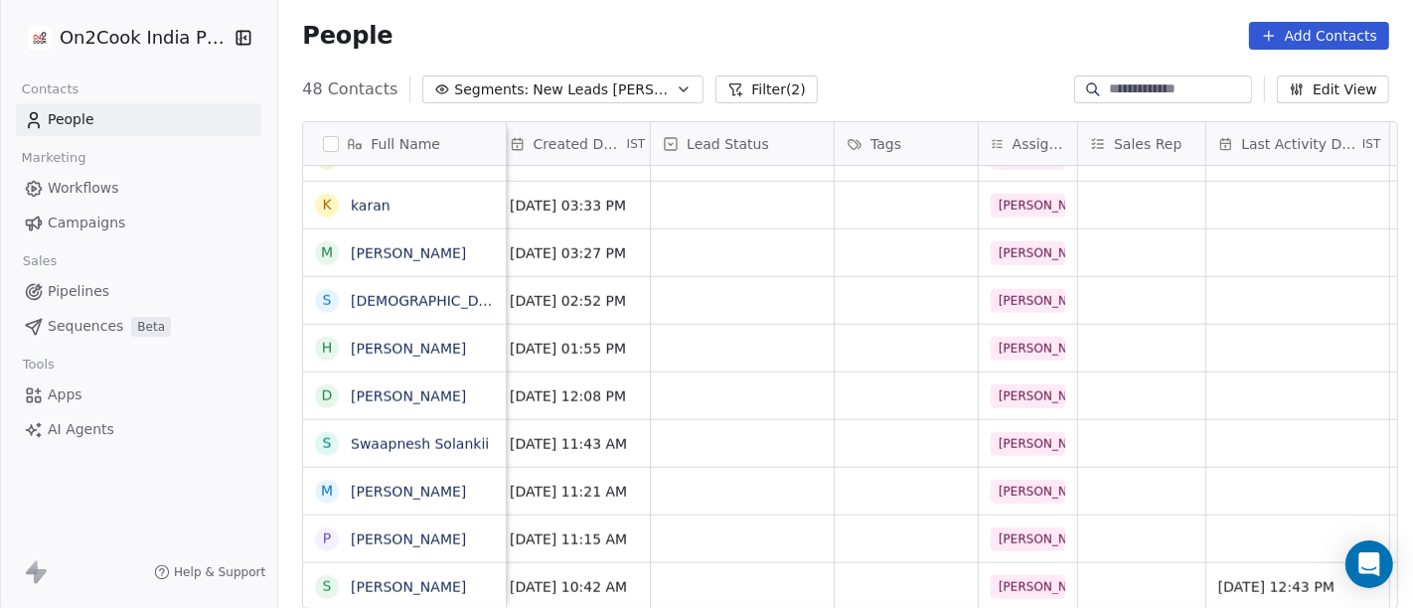
scroll to position [17, 545]
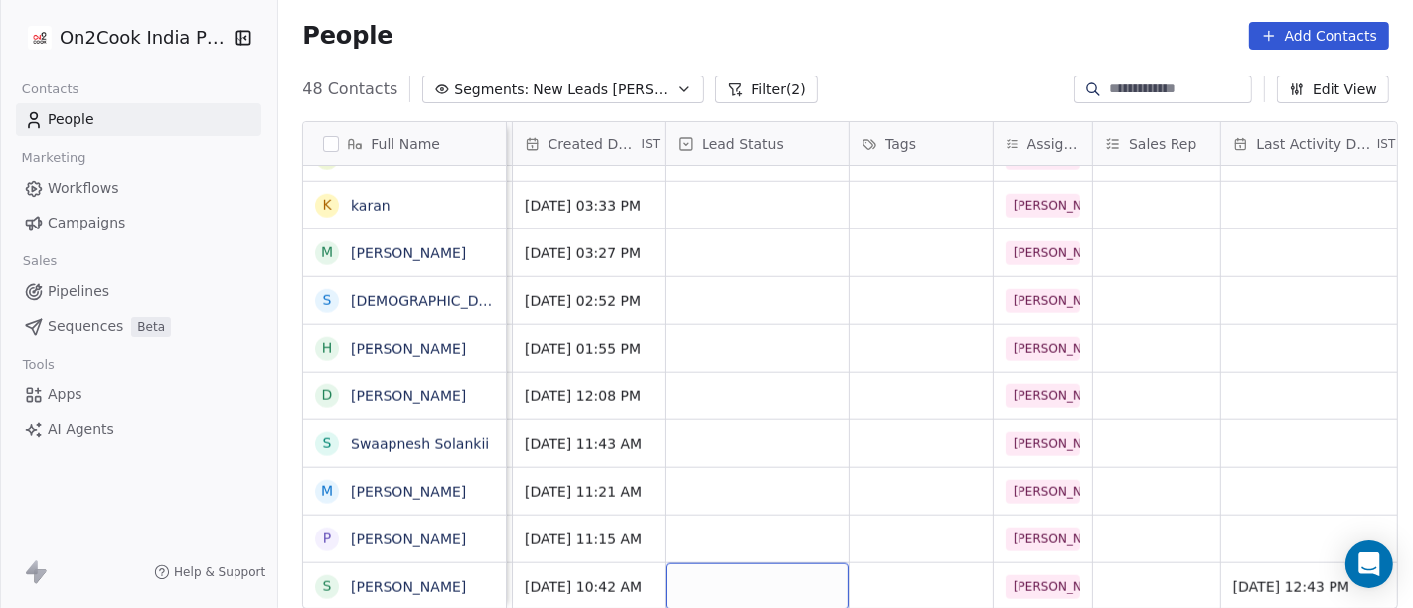
click at [780, 571] on div "grid" at bounding box center [757, 586] width 183 height 47
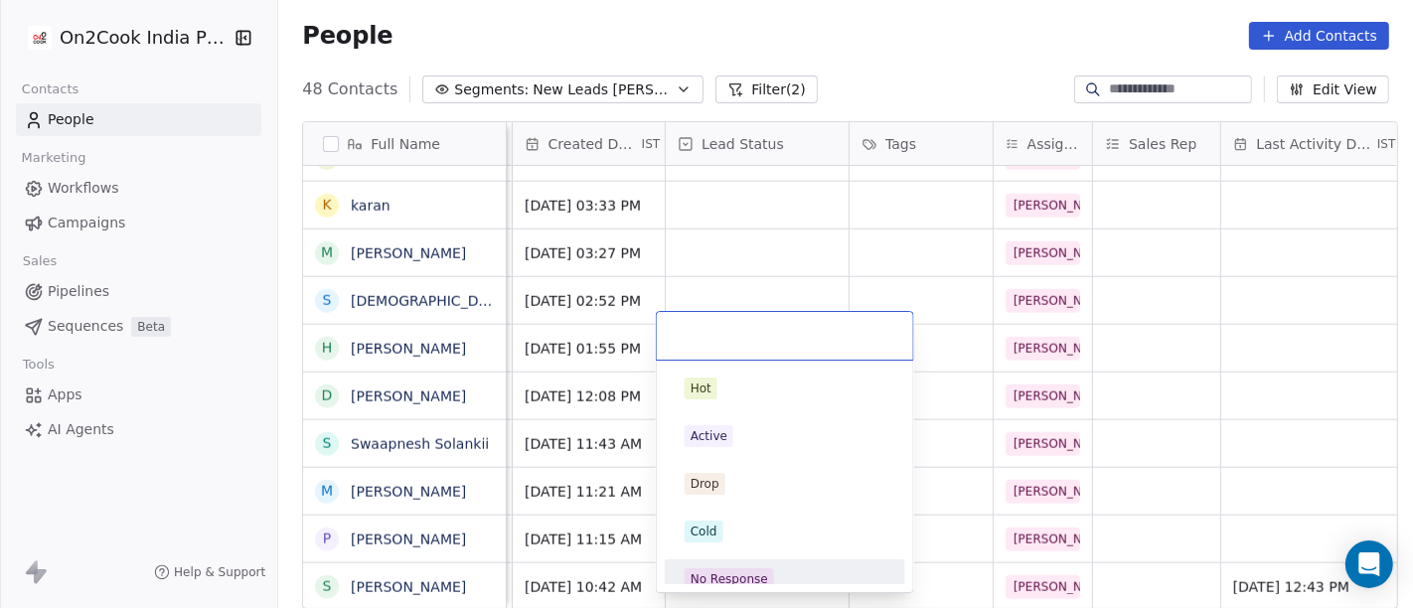
click at [825, 563] on div "No Response" at bounding box center [785, 579] width 225 height 32
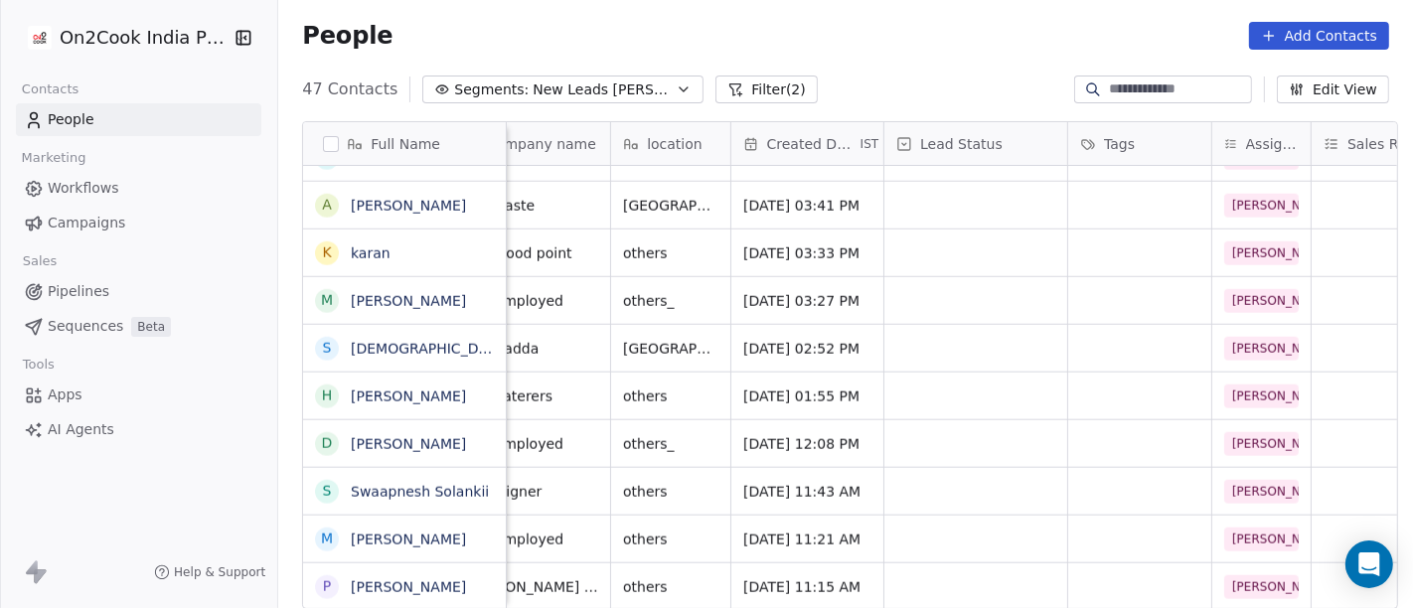
scroll to position [17, 326]
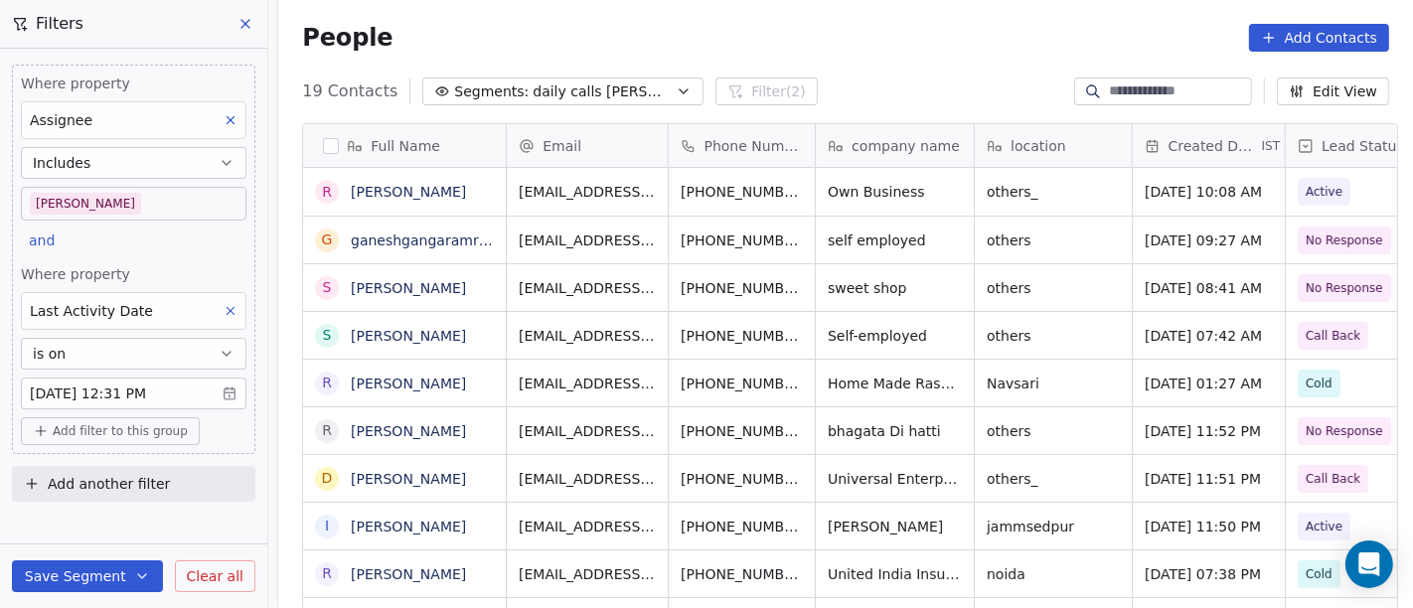
scroll to position [519, 1127]
click at [150, 203] on body "On2Cook India Pvt. Ltd. Contacts People Marketing Workflows Campaigns Sales Pip…" at bounding box center [706, 304] width 1413 height 608
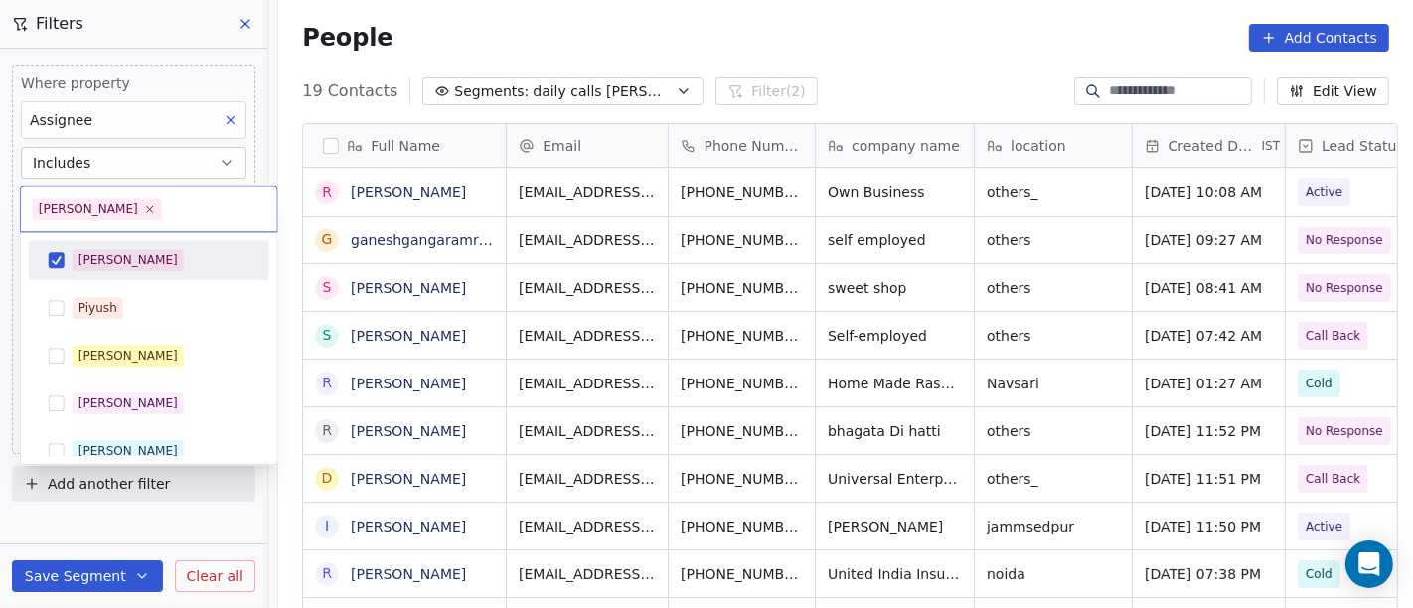
click at [156, 268] on div "[PERSON_NAME]" at bounding box center [161, 260] width 177 height 22
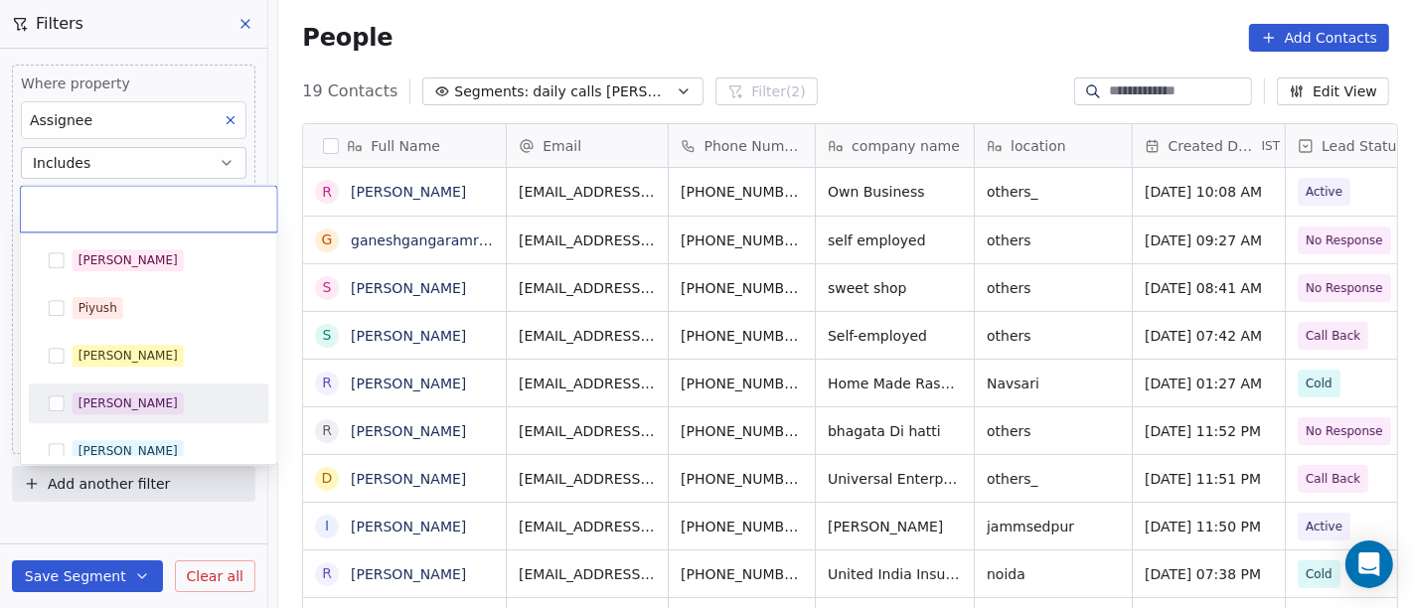
click at [144, 390] on div "[PERSON_NAME]" at bounding box center [149, 404] width 225 height 32
click at [150, 407] on div "[PERSON_NAME]" at bounding box center [161, 403] width 177 height 22
click at [153, 435] on div "[PERSON_NAME]" at bounding box center [149, 451] width 225 height 32
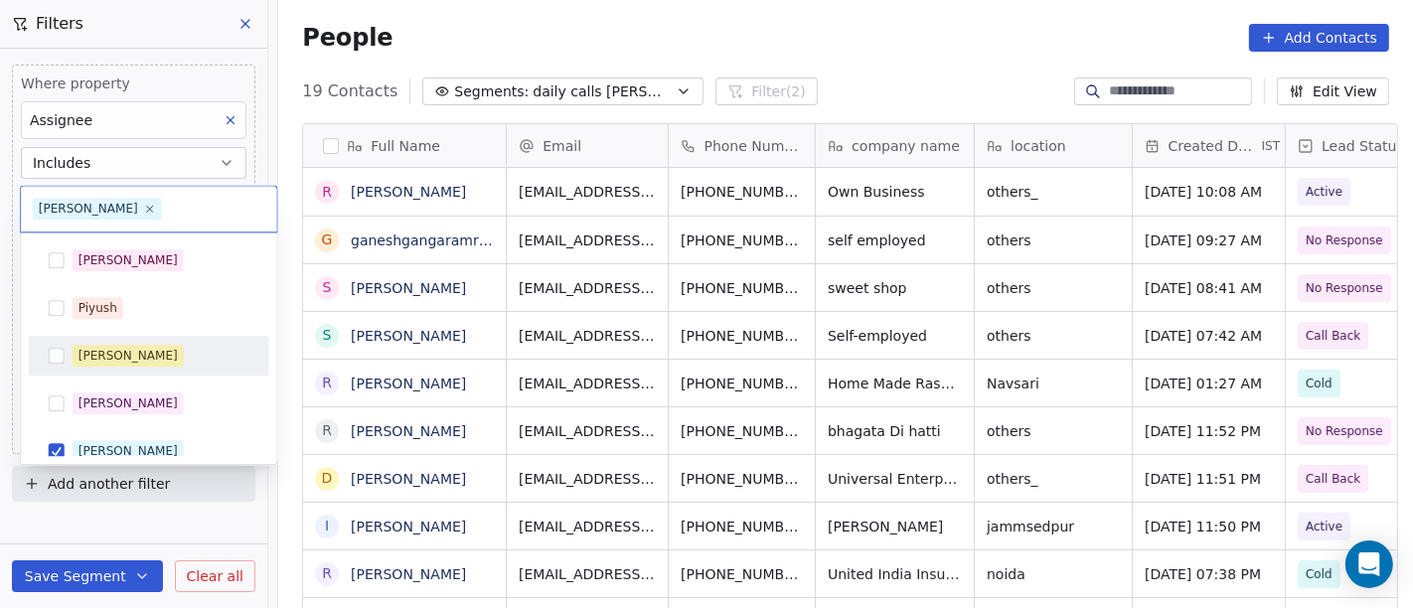
click at [682, 62] on html "On2Cook India Pvt. Ltd. Contacts People Marketing Workflows Campaigns Sales Pip…" at bounding box center [706, 304] width 1413 height 608
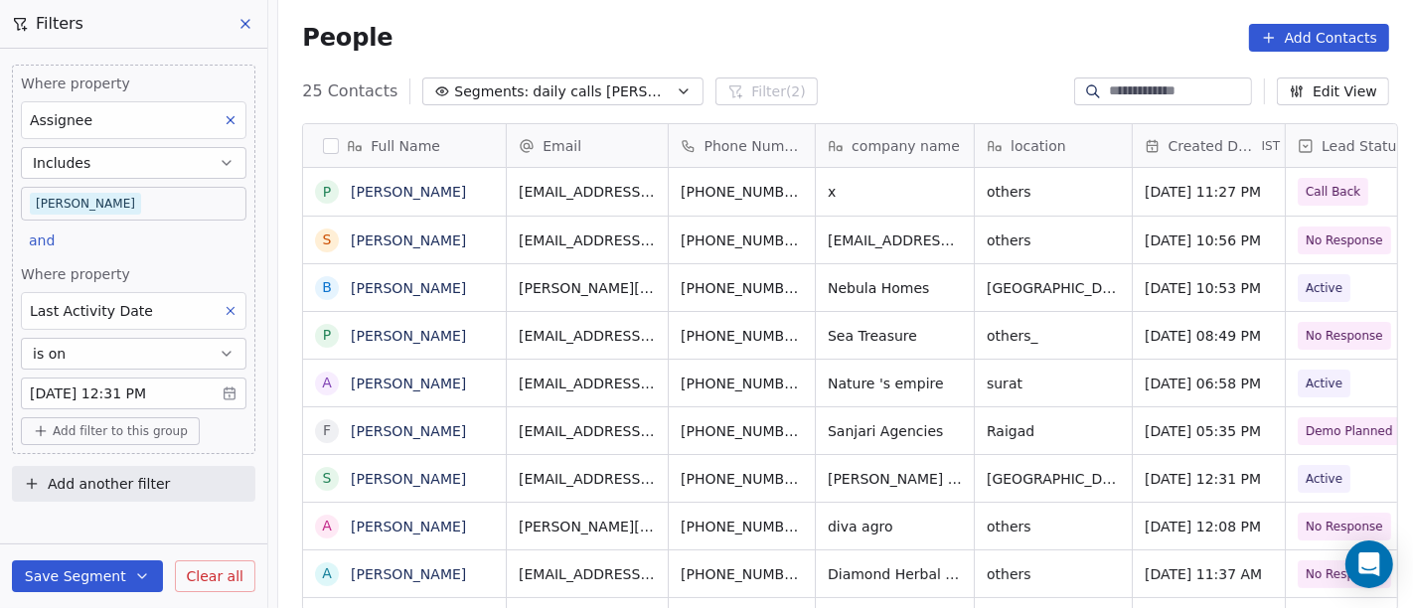
click at [167, 208] on body "On2Cook India Pvt. Ltd. Contacts People Marketing Workflows Campaigns Sales Pip…" at bounding box center [706, 304] width 1413 height 608
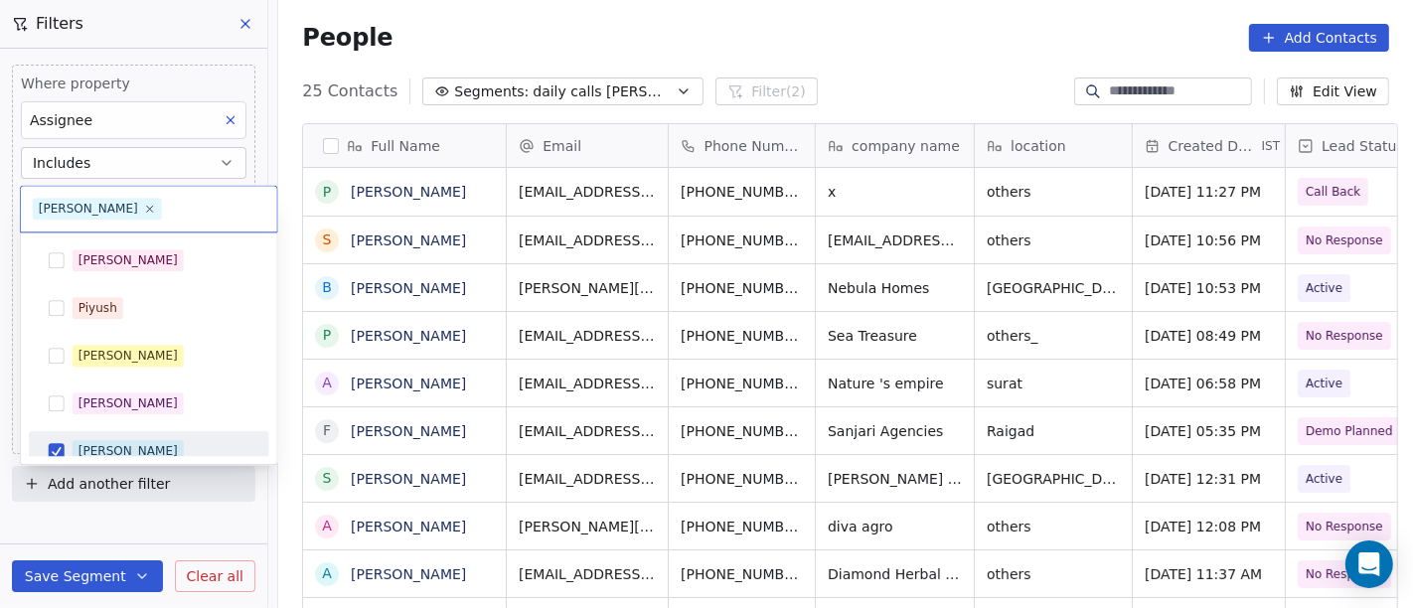
scroll to position [14, 0]
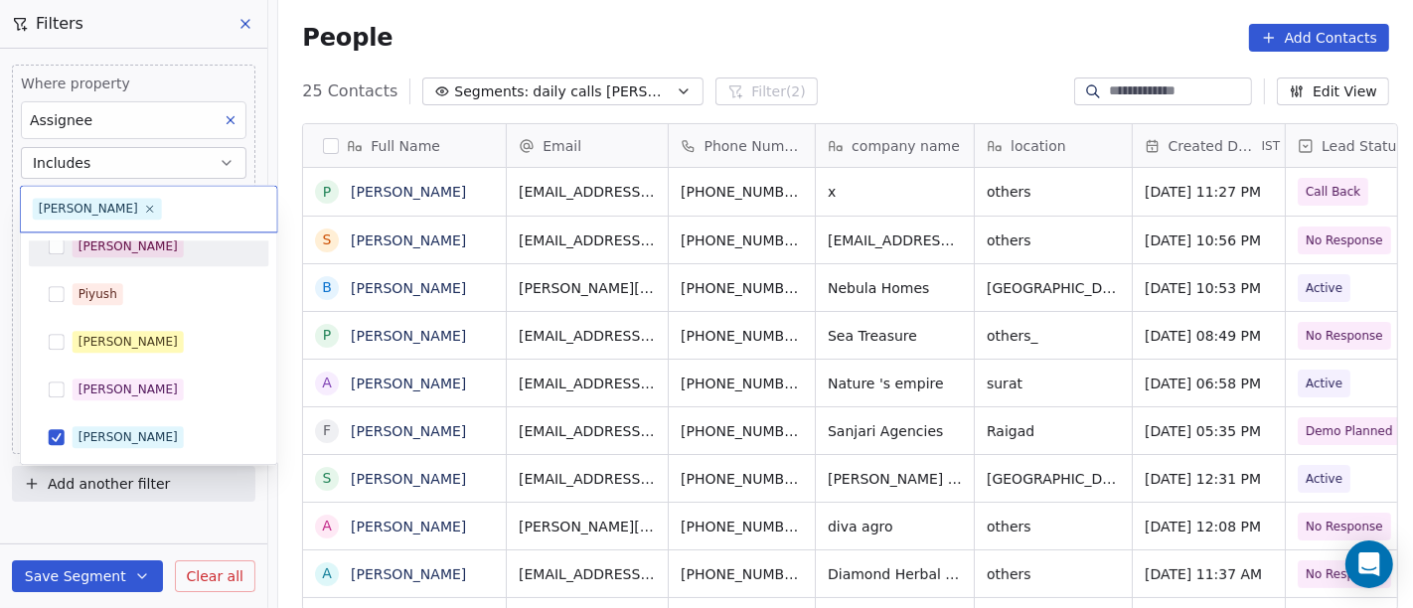
click at [147, 251] on div "[PERSON_NAME]" at bounding box center [161, 246] width 177 height 22
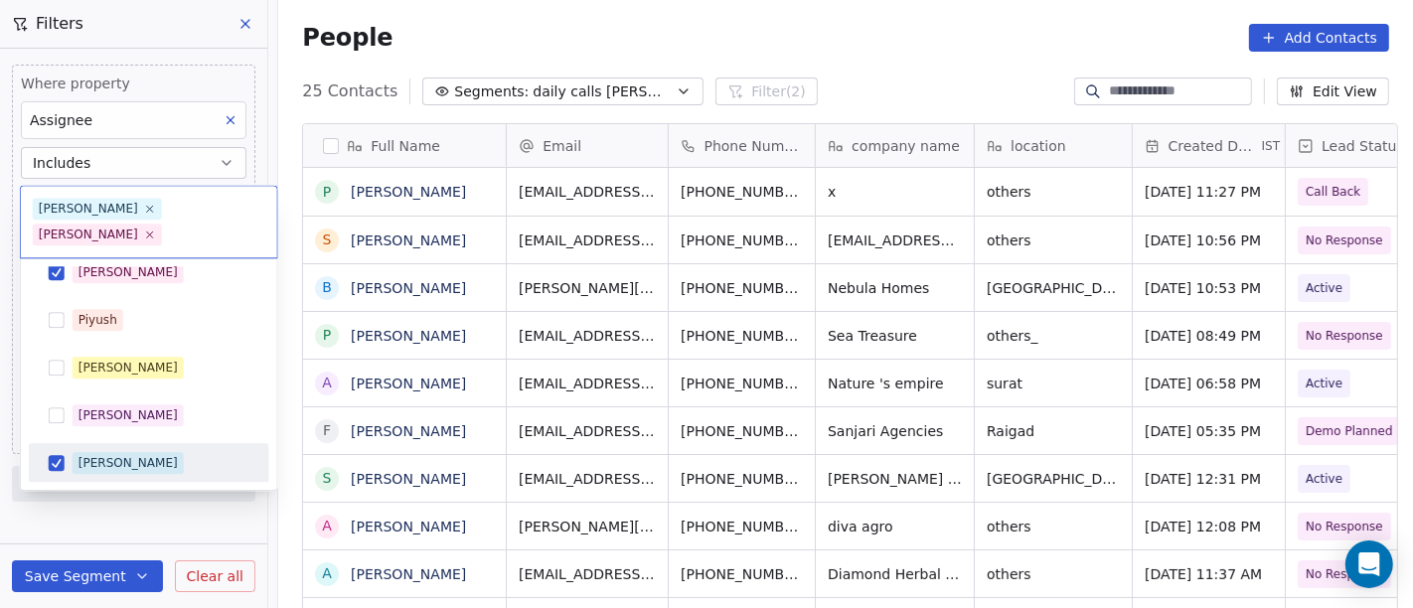
click at [124, 452] on div "[PERSON_NAME]" at bounding box center [161, 463] width 177 height 22
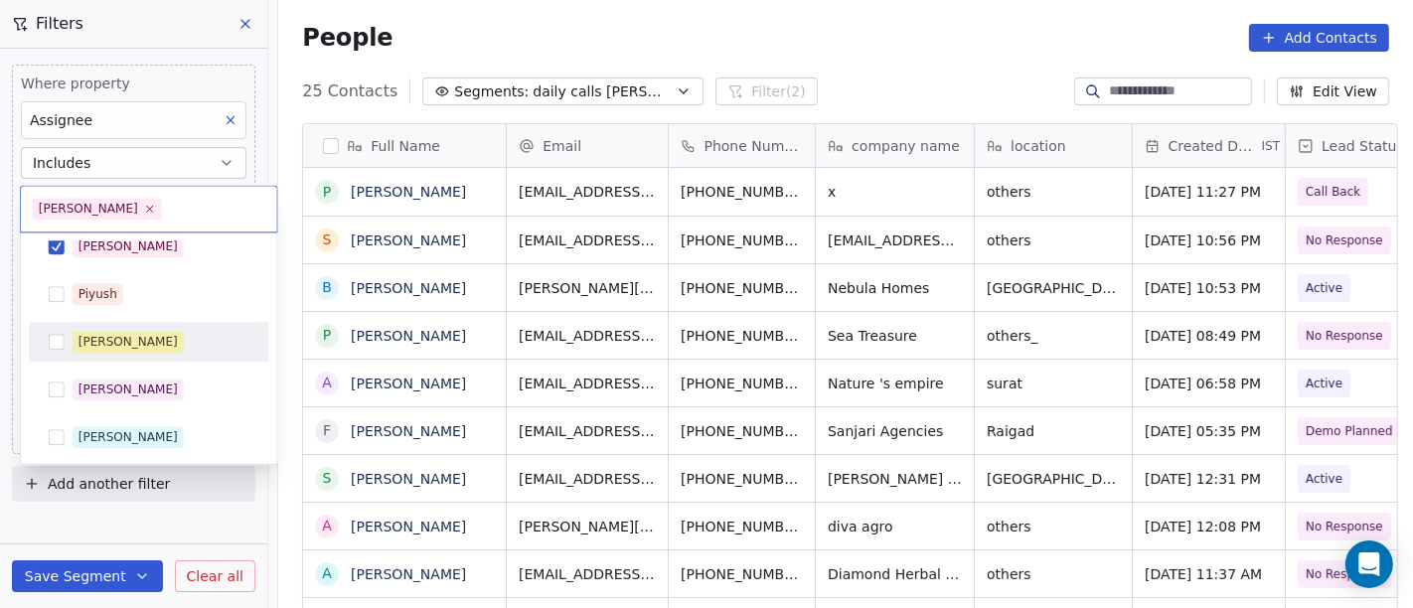
click at [639, 41] on html "On2Cook India Pvt. Ltd. Contacts People Marketing Workflows Campaigns Sales Pip…" at bounding box center [706, 304] width 1413 height 608
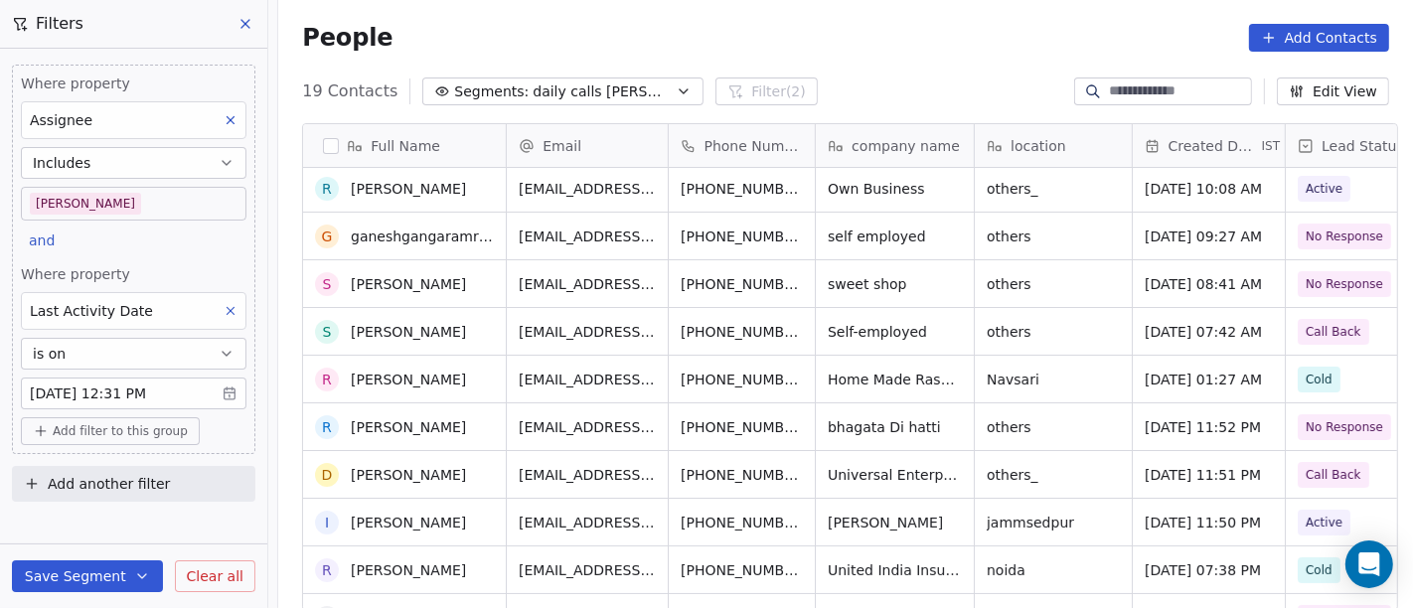
scroll to position [60, 0]
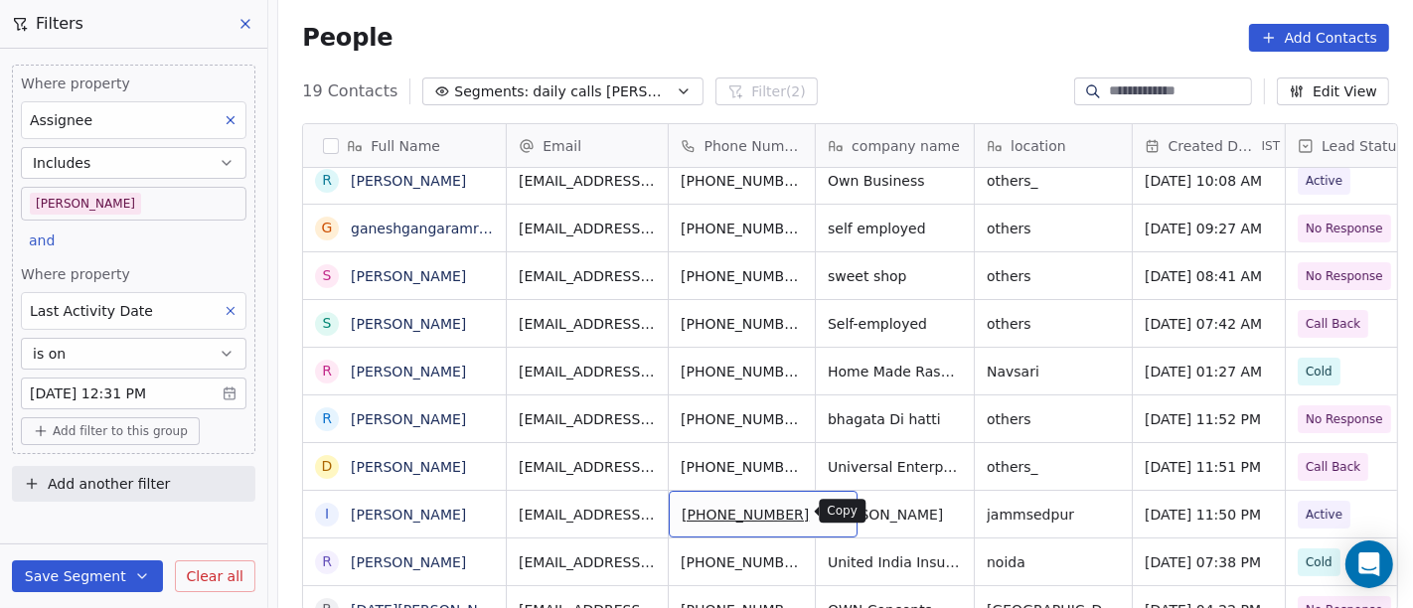
click at [830, 509] on icon "grid" at bounding box center [834, 513] width 9 height 9
